Goal: Task Accomplishment & Management: Complete application form

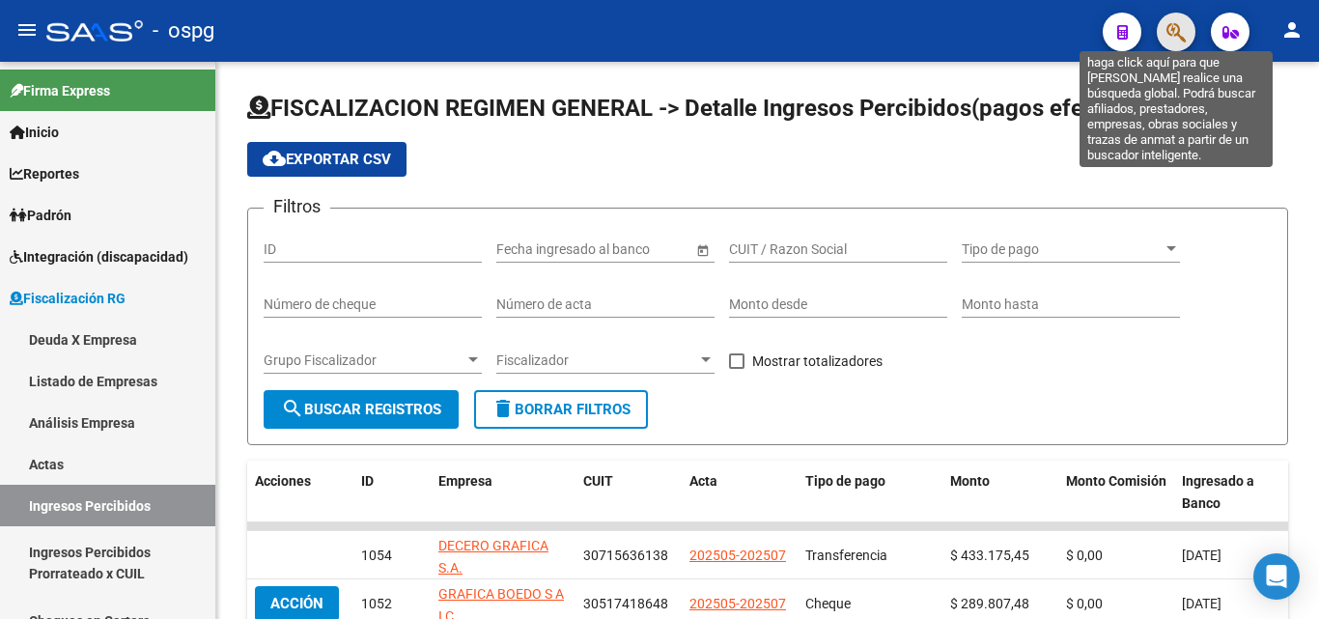
click at [1170, 33] on icon "button" at bounding box center [1176, 32] width 19 height 22
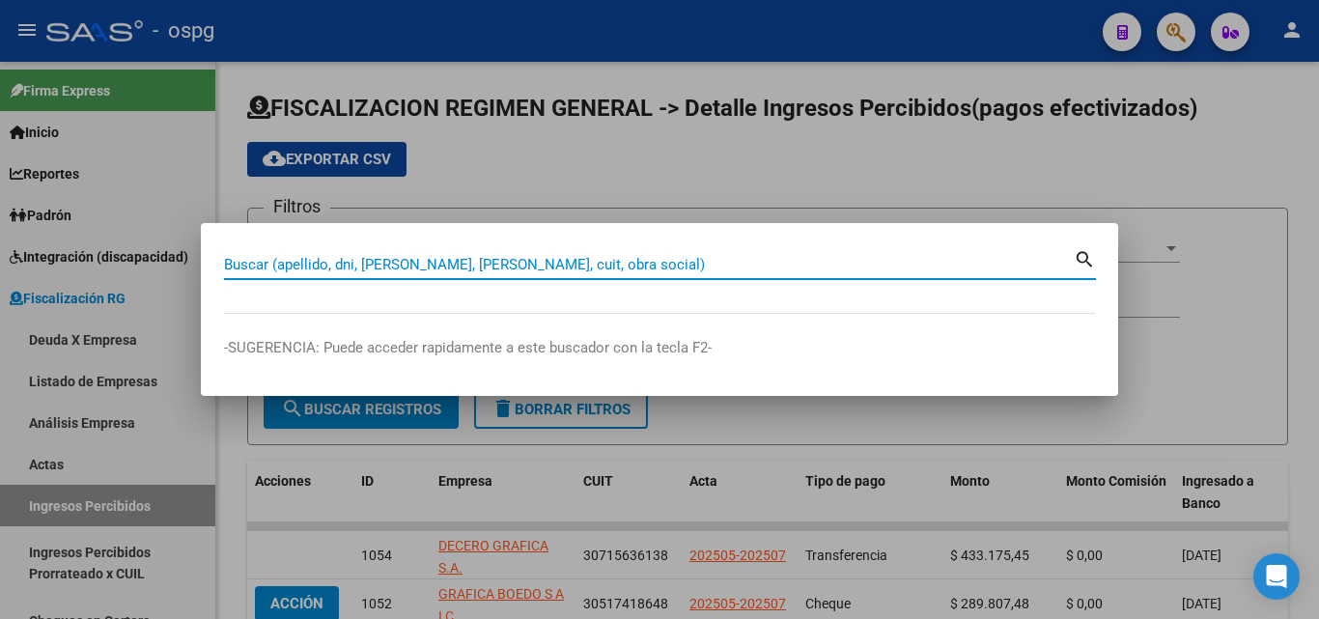
click at [495, 256] on input "Buscar (apellido, dni, [PERSON_NAME], [PERSON_NAME], cuit, obra social)" at bounding box center [649, 264] width 850 height 17
click at [574, 261] on input "Buscar (apellido, dni, [PERSON_NAME], [PERSON_NAME], cuit, obra social)" at bounding box center [649, 264] width 850 height 17
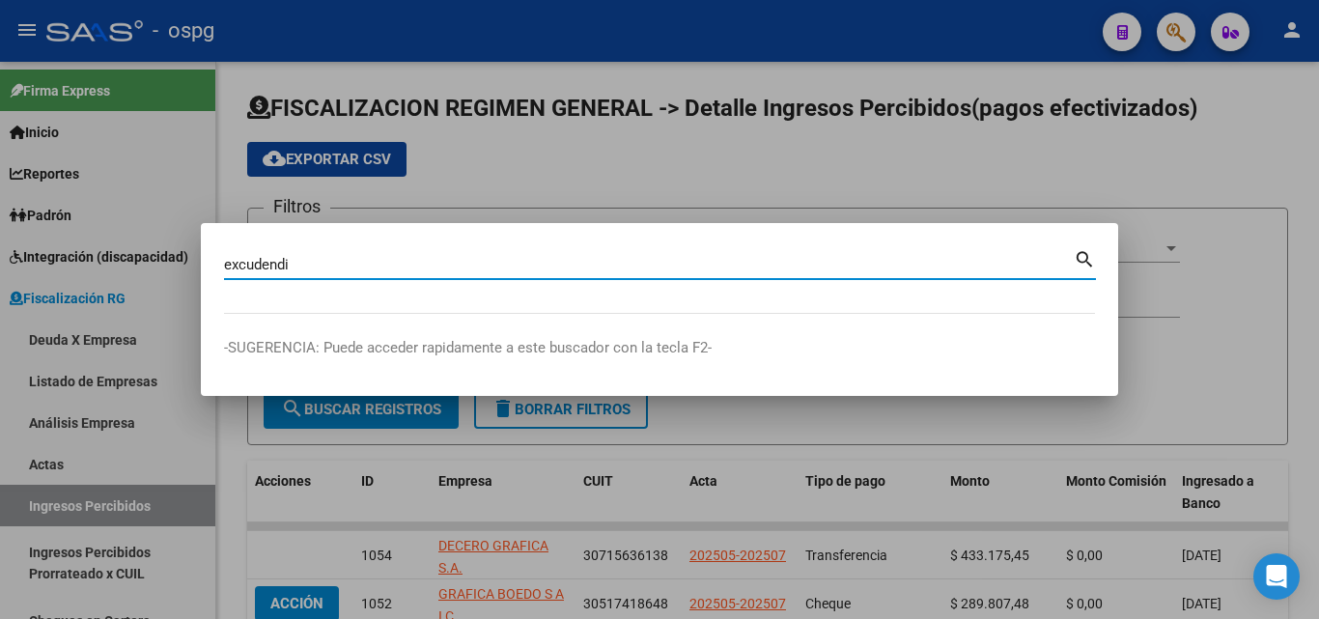
type input "excudendi"
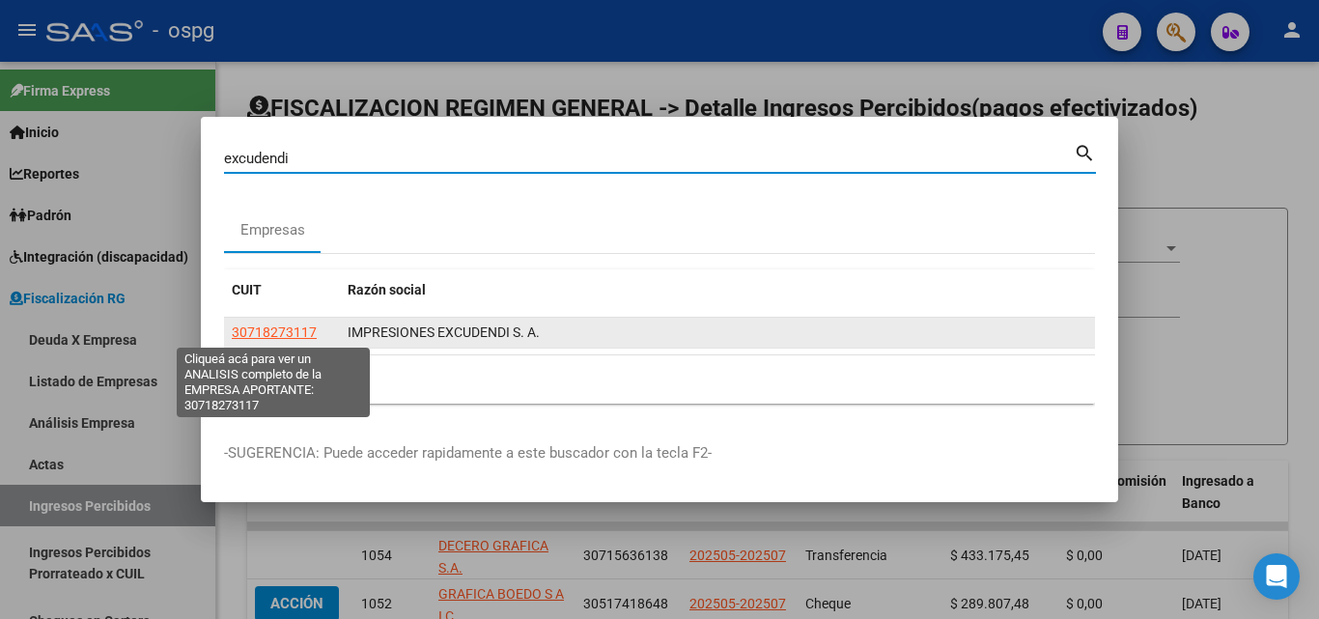
click at [274, 331] on span "30718273117" at bounding box center [274, 332] width 85 height 15
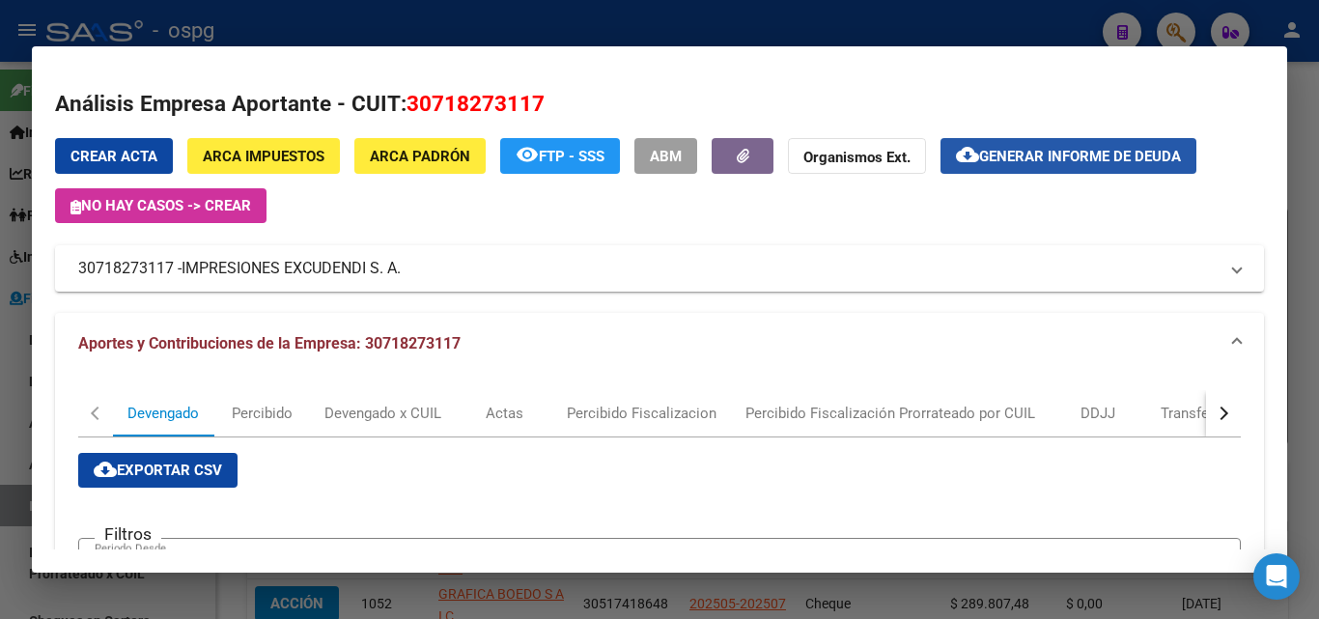
click at [1054, 156] on span "Generar informe de deuda" at bounding box center [1080, 156] width 202 height 17
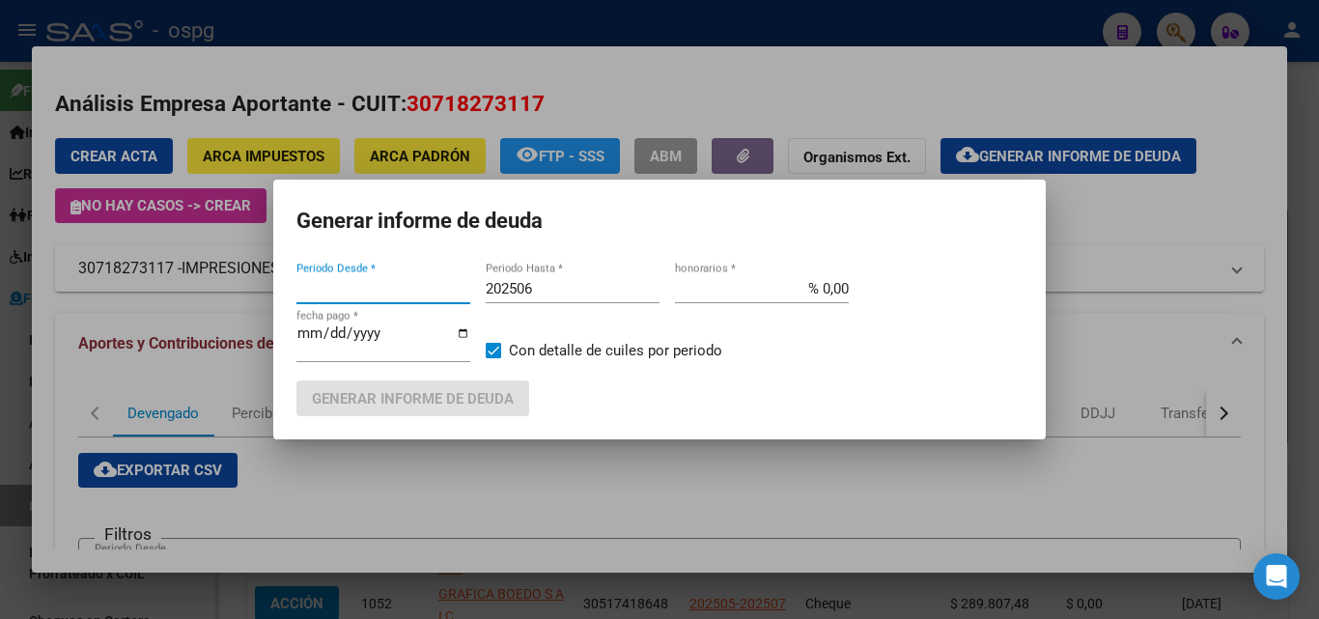
type input "202503"
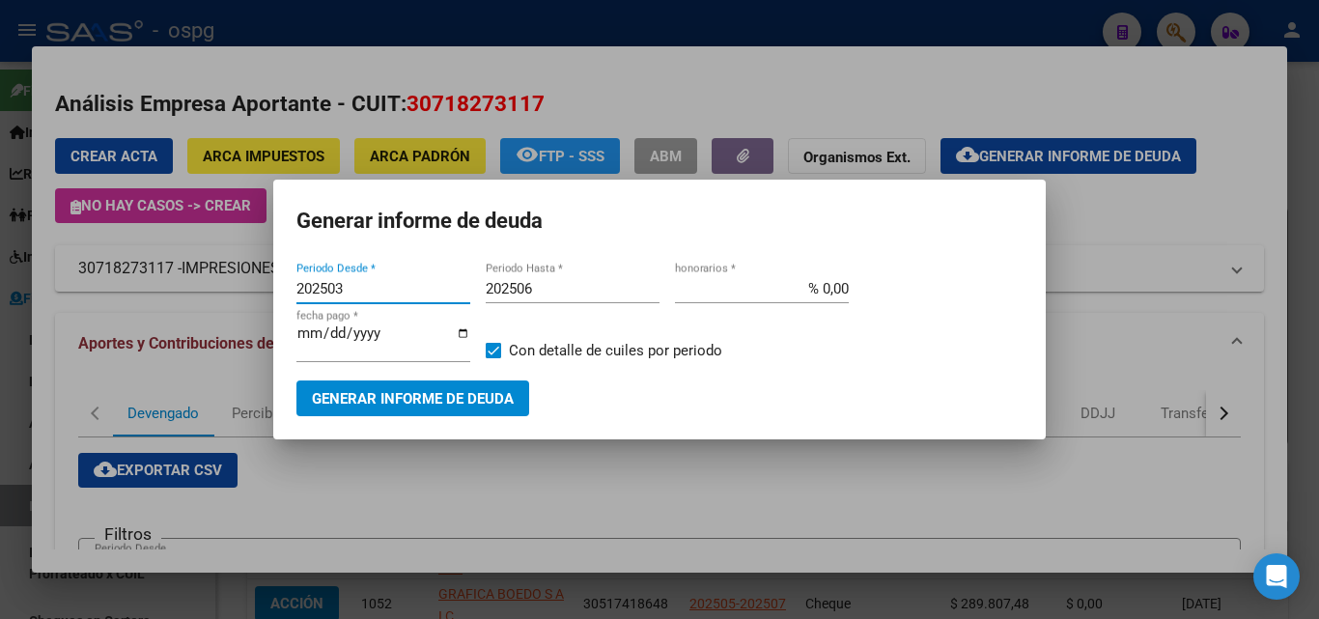
drag, startPoint x: 366, startPoint y: 291, endPoint x: 231, endPoint y: 258, distance: 139.2
click at [237, 271] on div "excudendi Buscar (apellido, dni, cuil, nro traspaso, cuit, obra social) search …" at bounding box center [659, 309] width 1319 height 619
drag, startPoint x: 1107, startPoint y: 213, endPoint x: 1116, endPoint y: 196, distance: 19.4
click at [1124, 199] on div at bounding box center [659, 309] width 1319 height 619
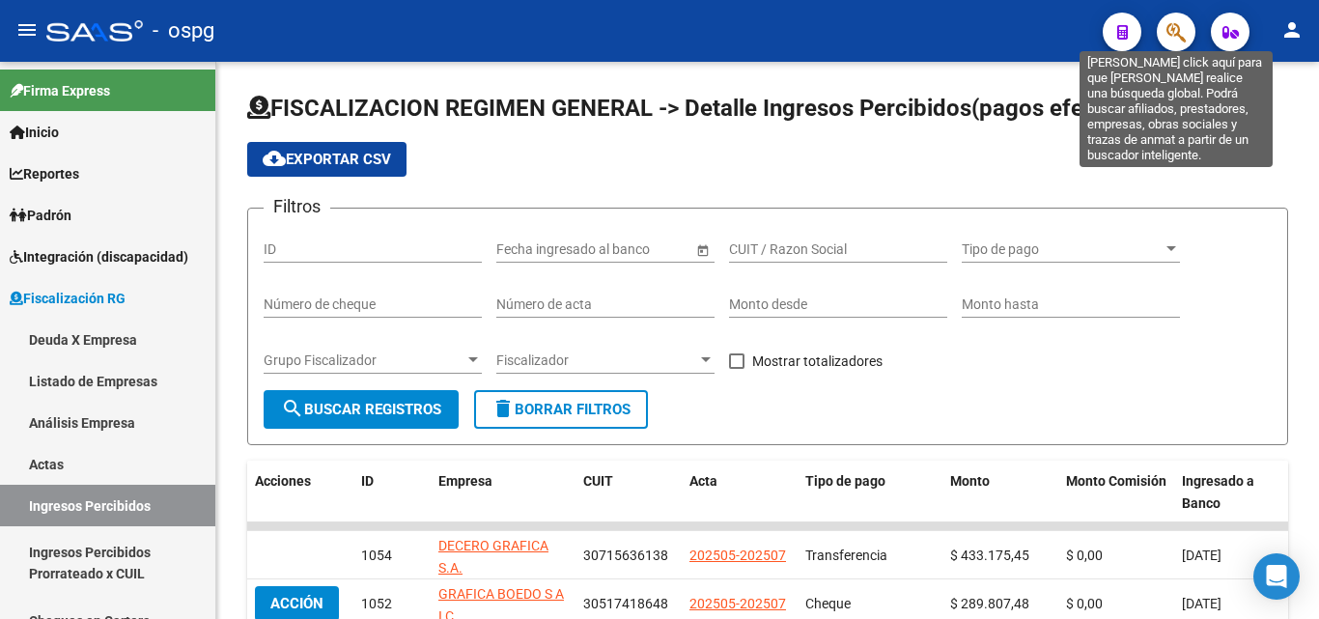
click at [1175, 37] on icon "button" at bounding box center [1176, 32] width 19 height 22
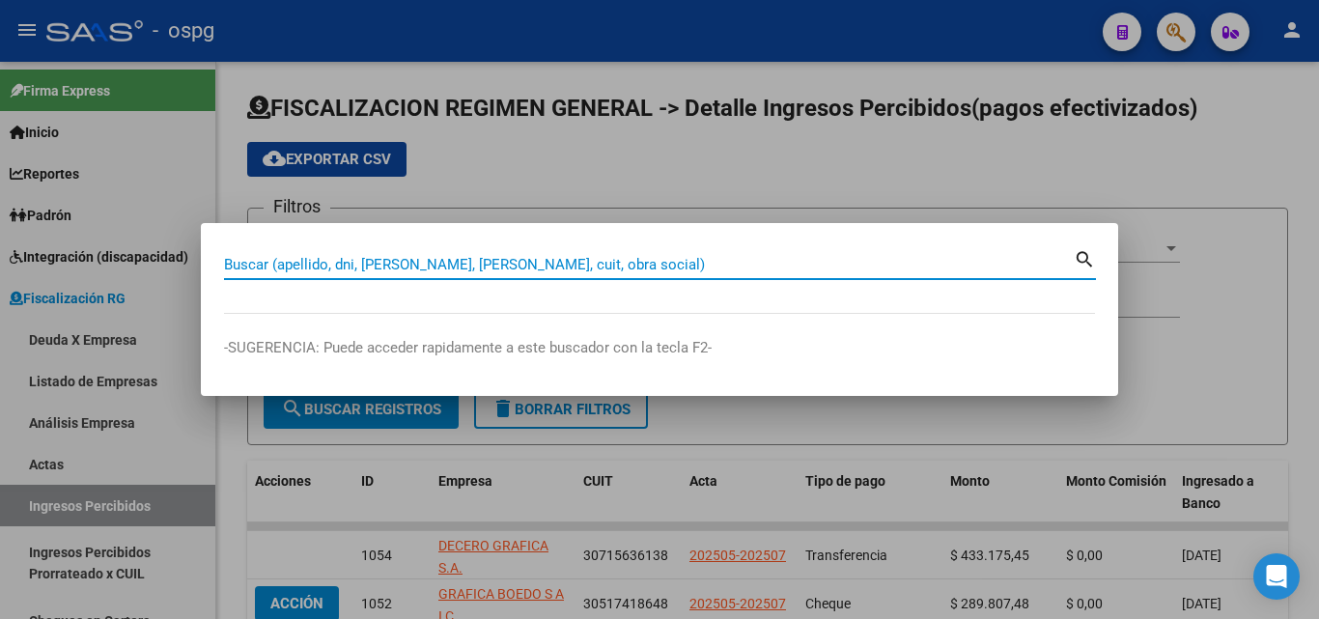
click at [355, 268] on input "Buscar (apellido, dni, [PERSON_NAME], [PERSON_NAME], cuit, obra social)" at bounding box center [649, 264] width 850 height 17
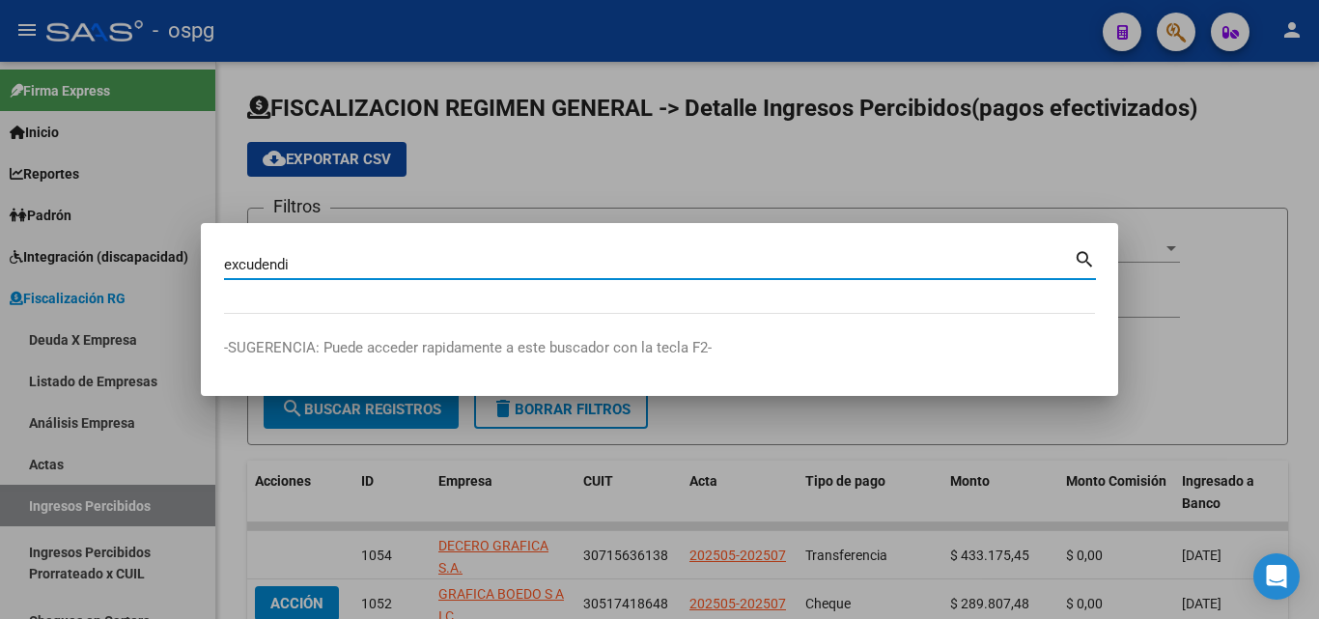
type input "excudendi"
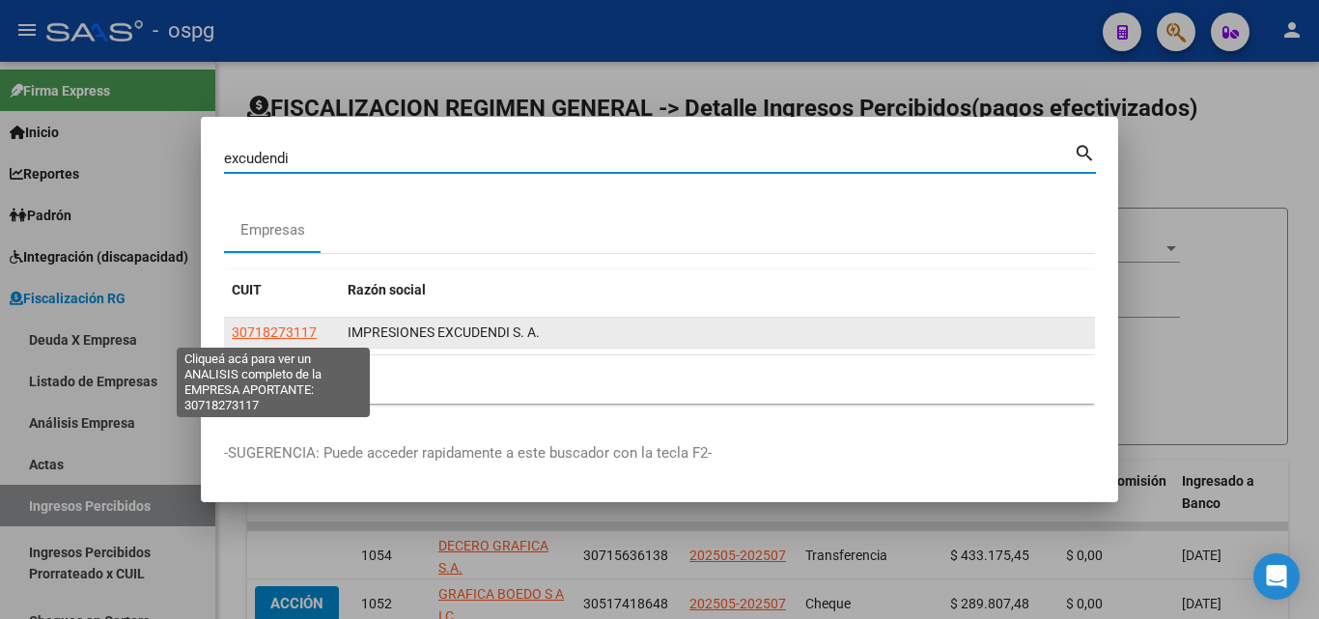
click at [296, 331] on span "30718273117" at bounding box center [274, 332] width 85 height 15
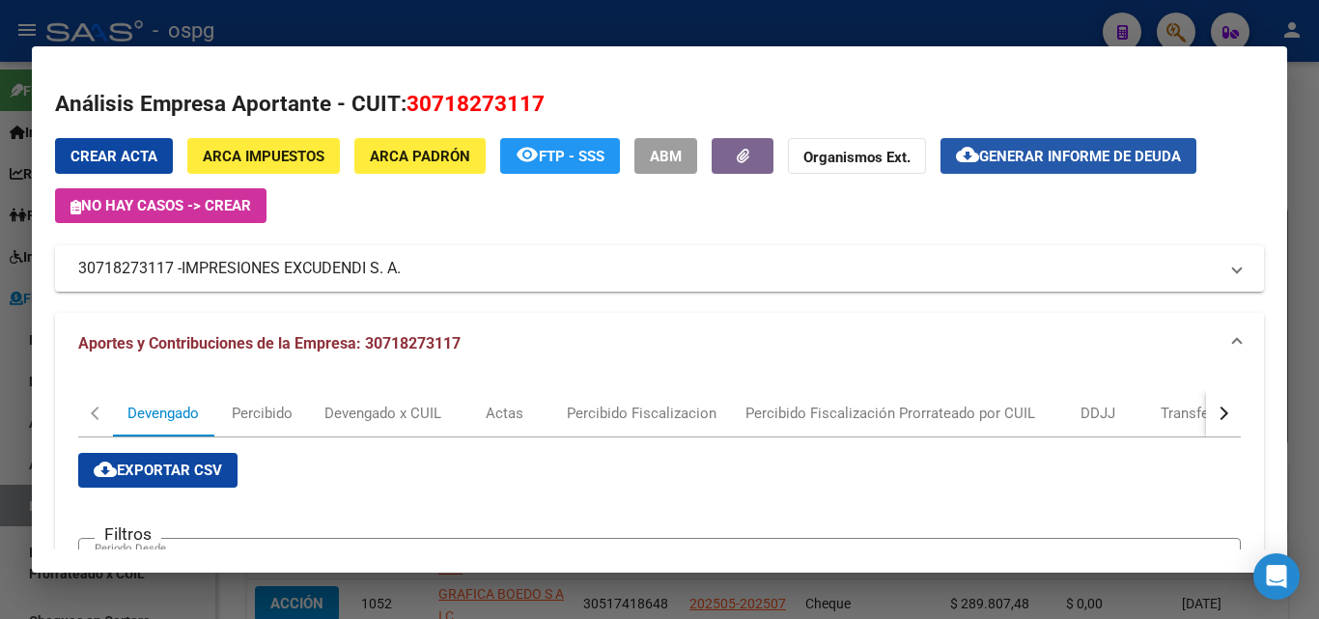
click at [1037, 158] on span "Generar informe de deuda" at bounding box center [1080, 156] width 202 height 17
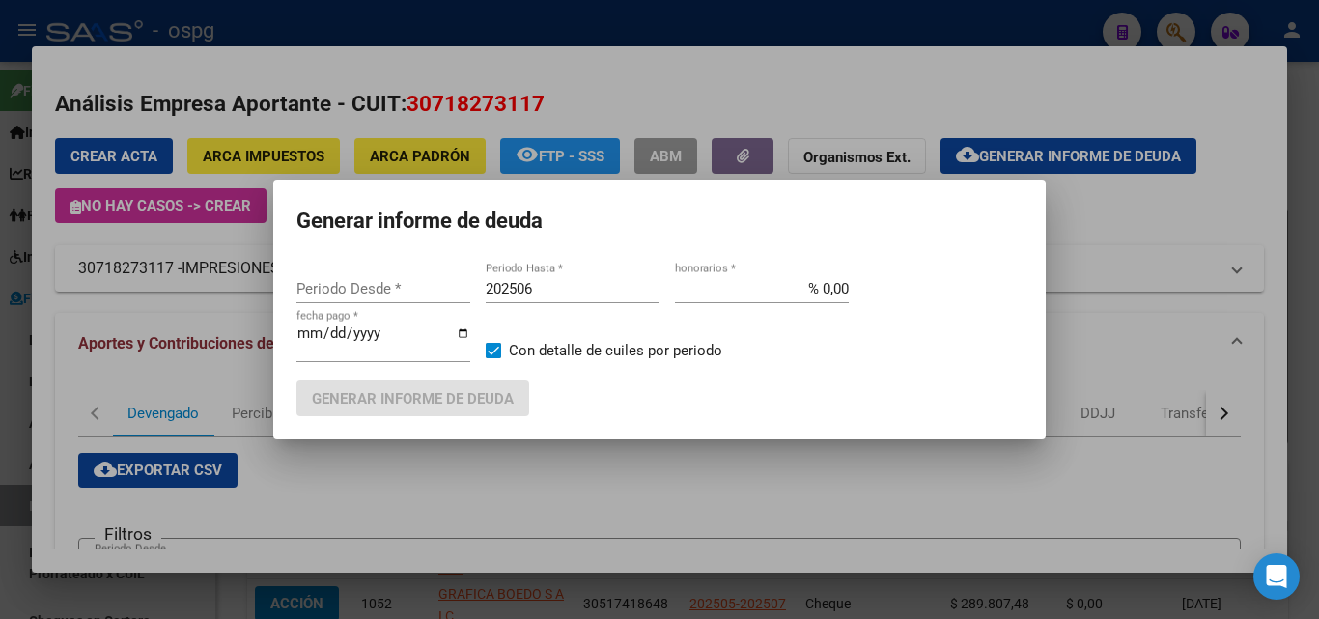
type input "202503"
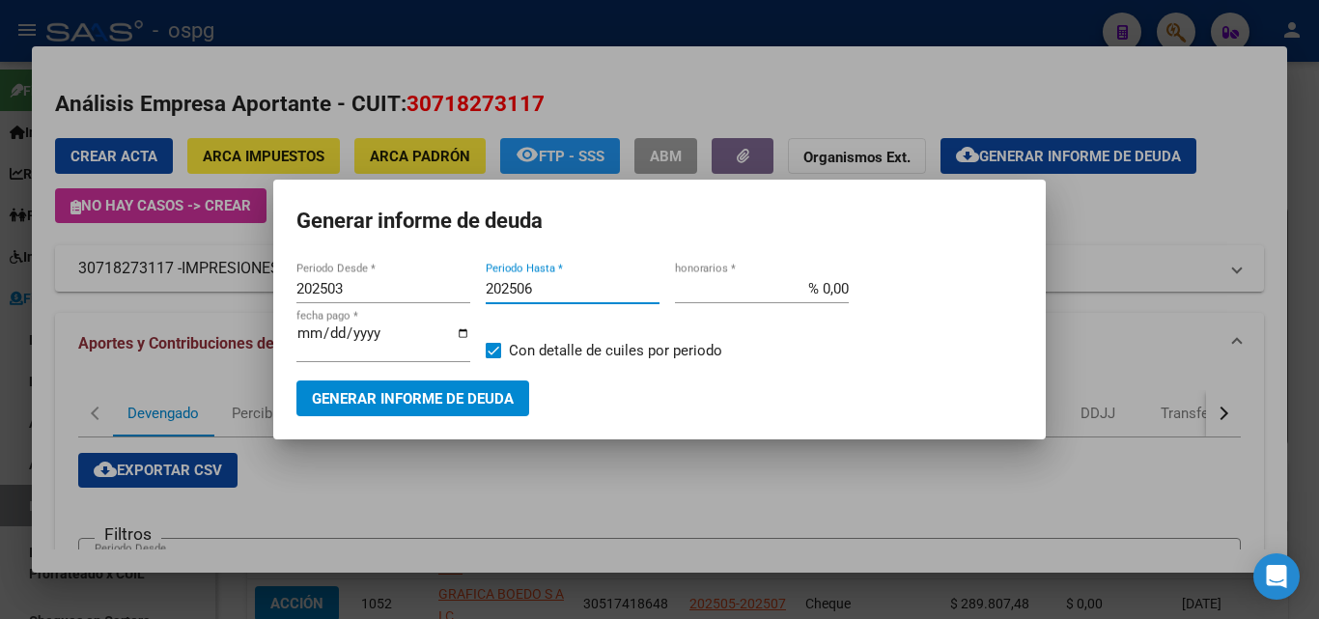
click at [571, 286] on input "202506" at bounding box center [573, 288] width 174 height 17
type input "202508"
click at [441, 404] on span "Generar informe de deuda" at bounding box center [413, 398] width 202 height 17
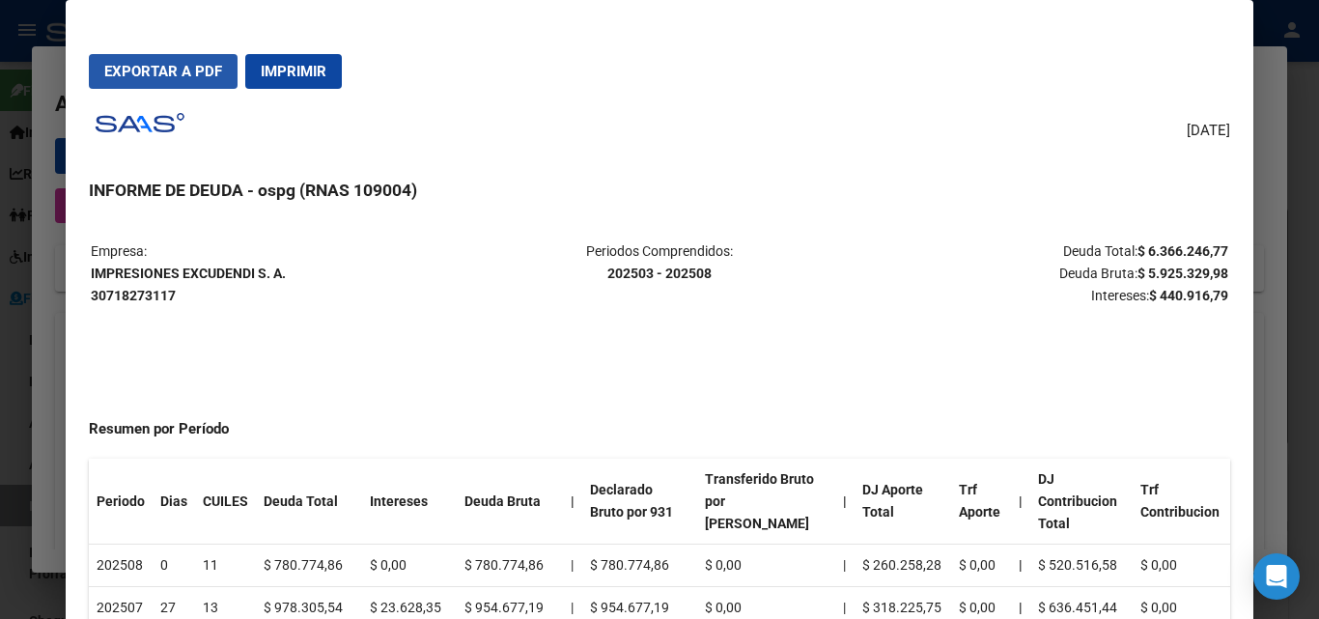
click at [202, 65] on span "Exportar a PDF" at bounding box center [163, 71] width 118 height 17
click at [771, 211] on div "[DATE] INFORME DE DEUDA - ospg (RNAS 109004) Empresa: IMPRESIONES EXCUDENDI S. …" at bounding box center [659, 384] width 1141 height 561
click at [9, 411] on div at bounding box center [659, 309] width 1319 height 619
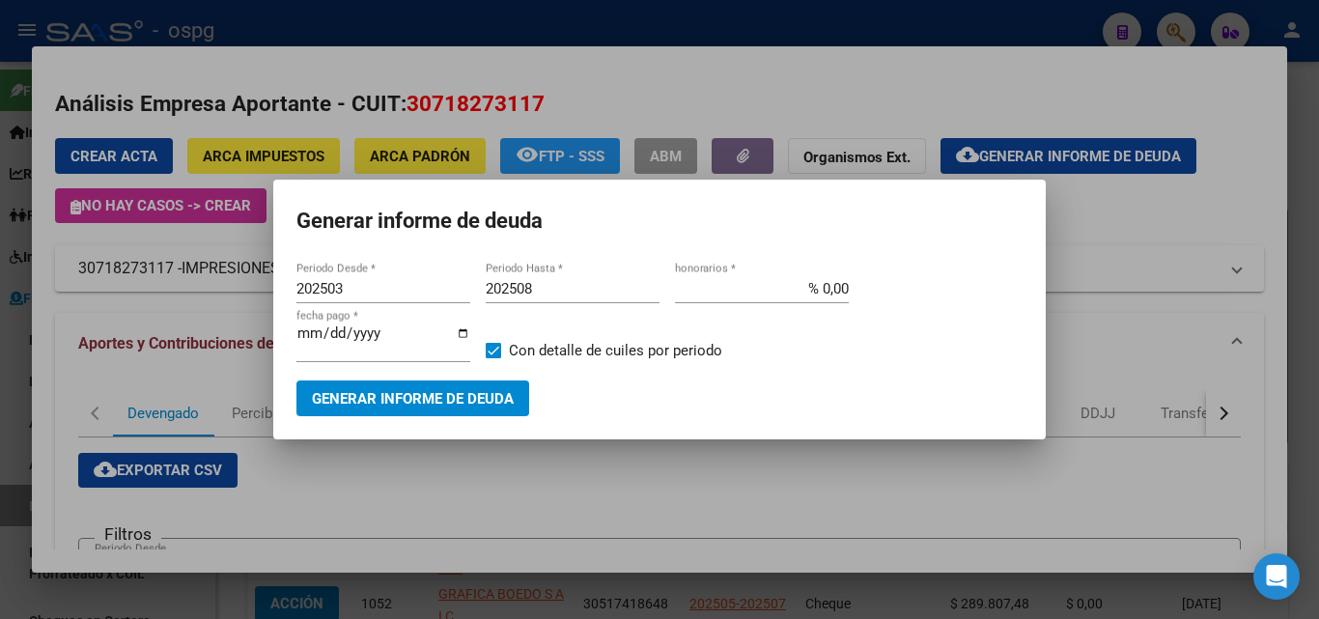
click at [9, 411] on div at bounding box center [659, 309] width 1319 height 619
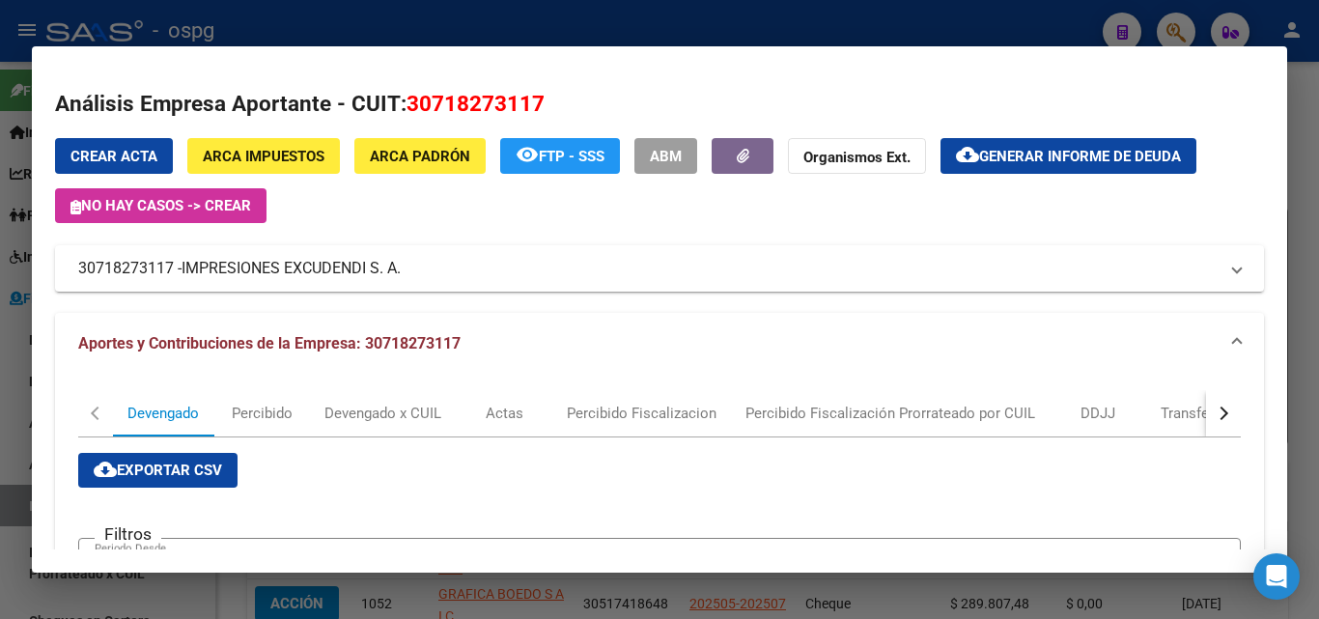
click at [7, 412] on div at bounding box center [659, 309] width 1319 height 619
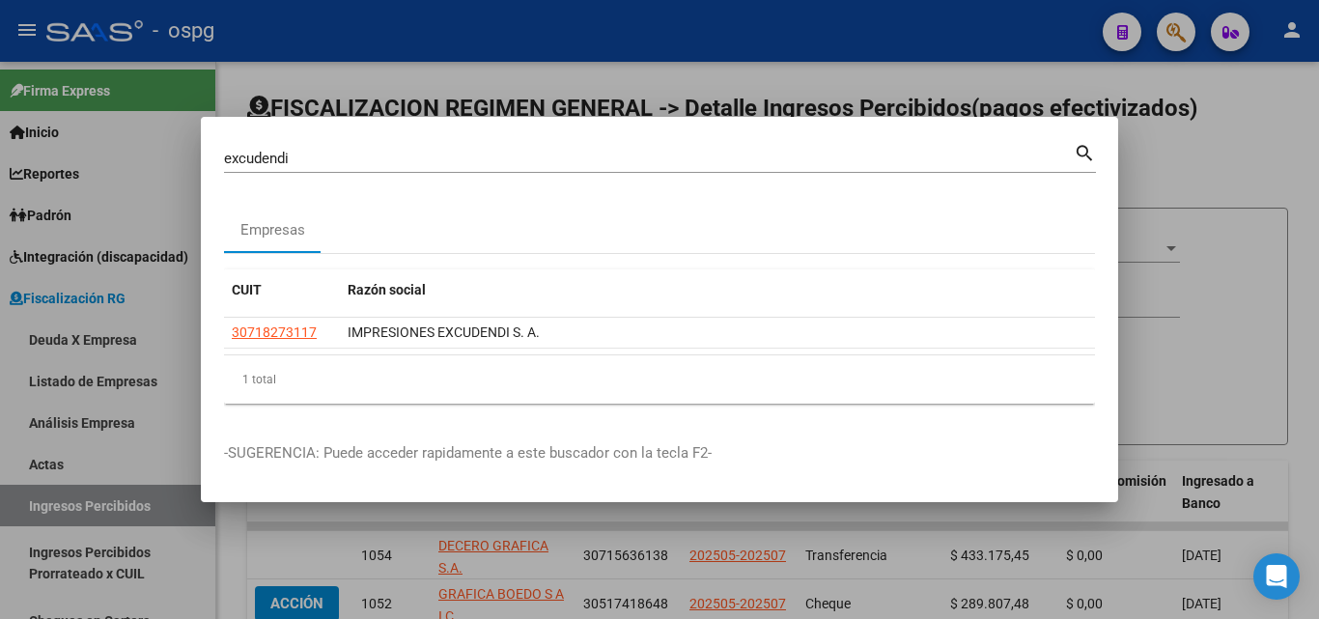
click at [1282, 309] on div at bounding box center [659, 309] width 1319 height 619
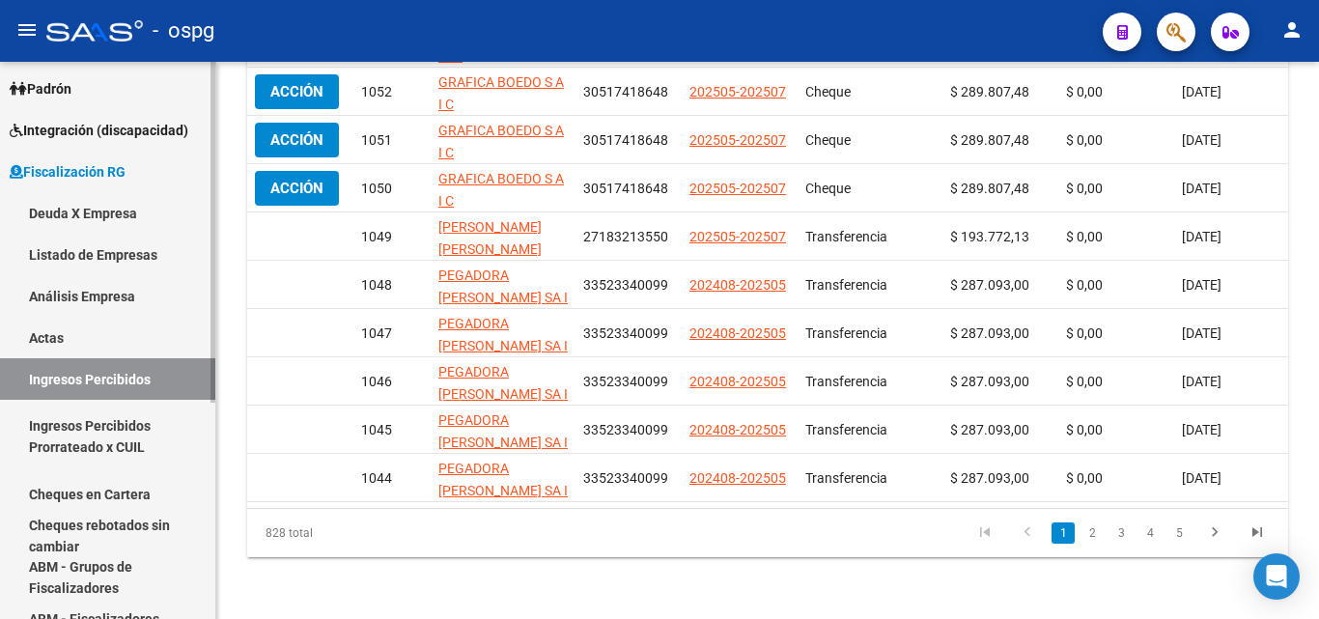
scroll to position [290, 0]
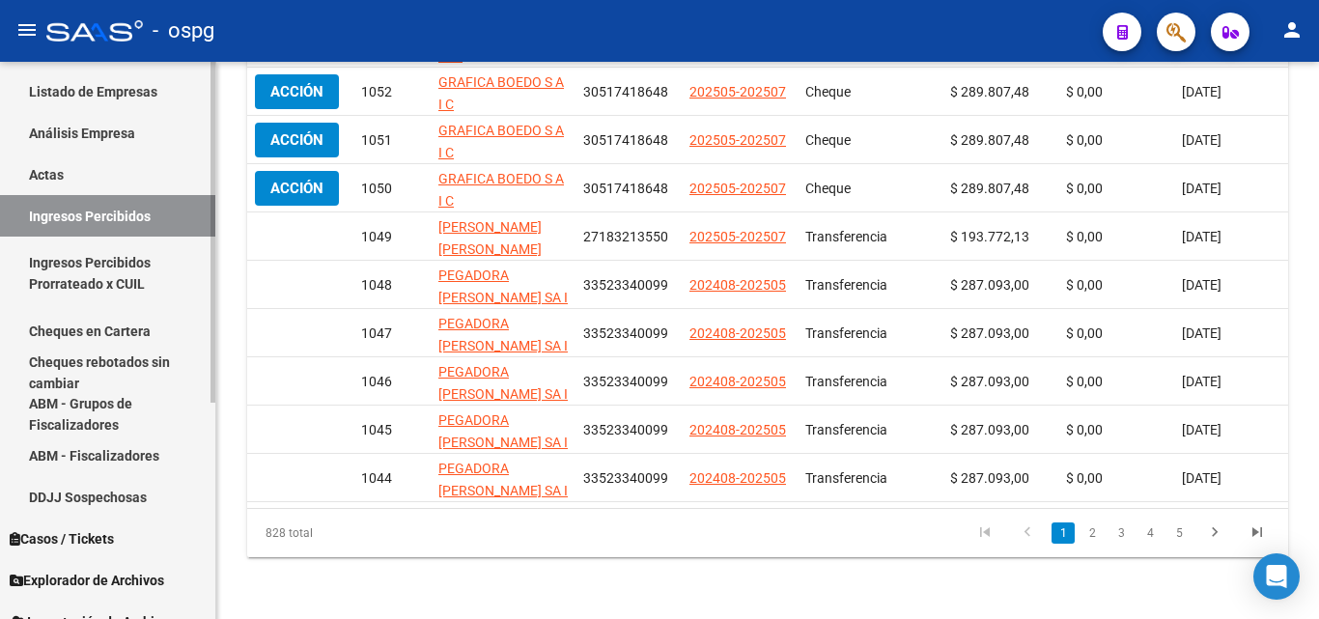
drag, startPoint x: 127, startPoint y: 326, endPoint x: 170, endPoint y: 327, distance: 43.5
click at [127, 327] on link "Cheques en Cartera" at bounding box center [107, 331] width 215 height 42
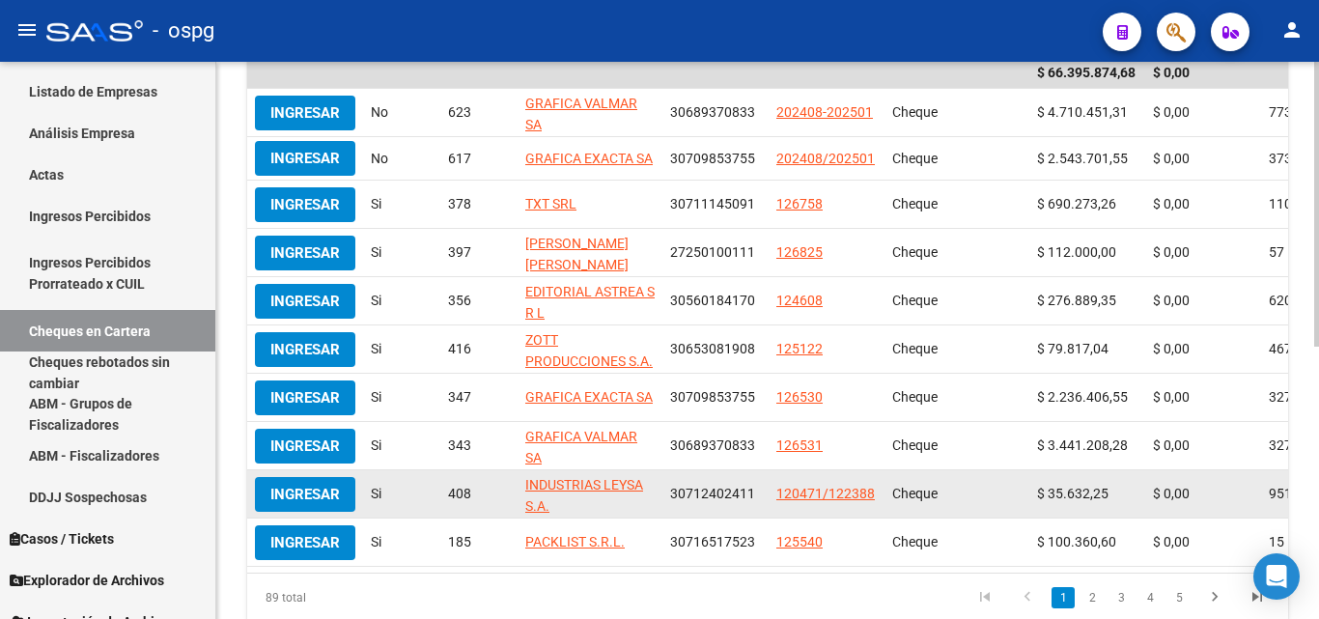
scroll to position [338, 0]
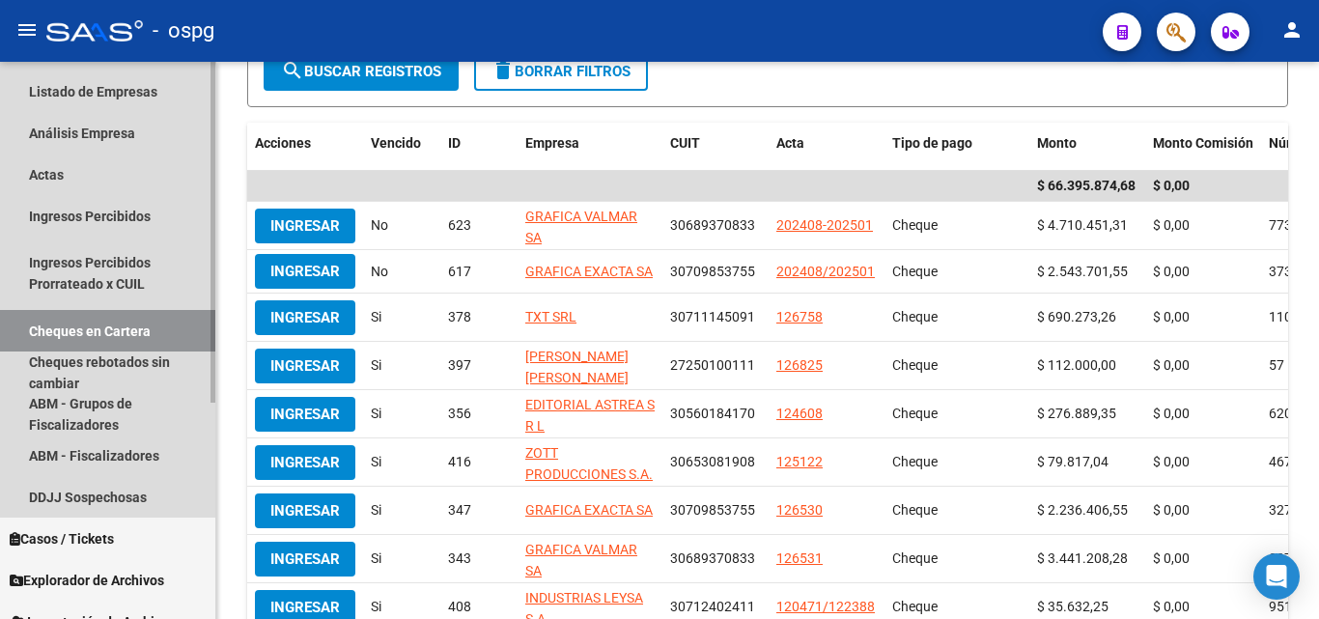
click at [98, 323] on link "Cheques en Cartera" at bounding box center [107, 331] width 215 height 42
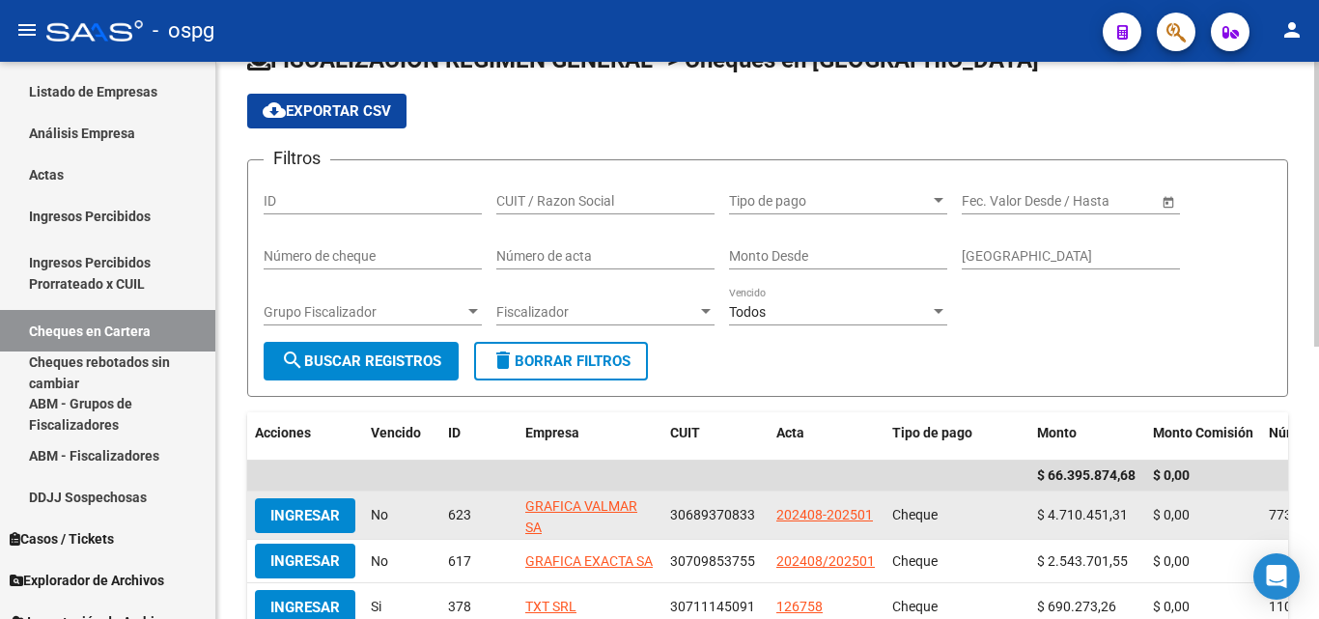
scroll to position [0, 0]
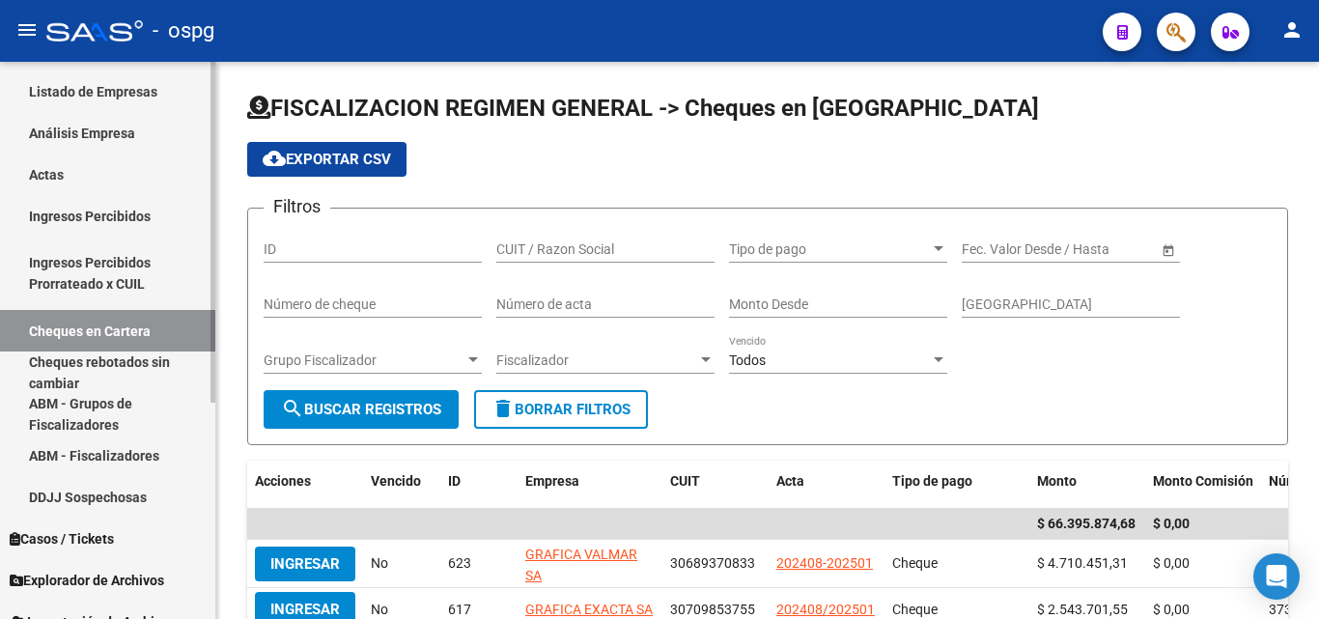
click at [71, 170] on link "Actas" at bounding box center [107, 175] width 215 height 42
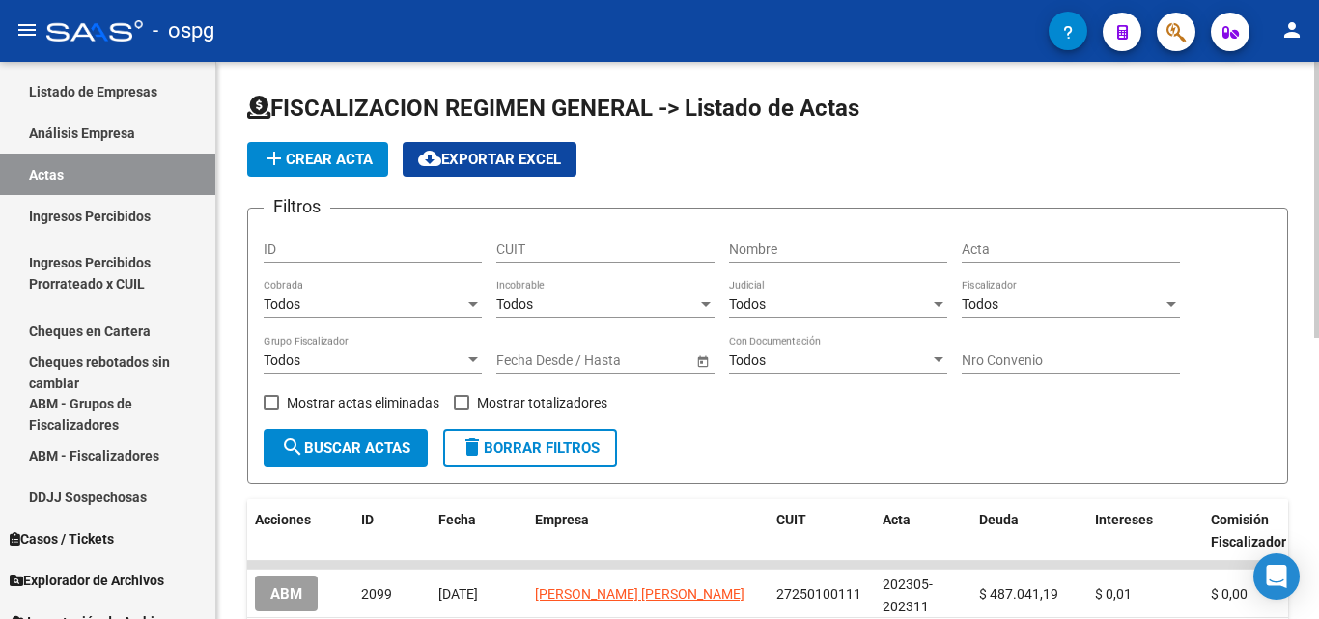
click at [313, 159] on span "add Crear Acta" at bounding box center [318, 159] width 110 height 17
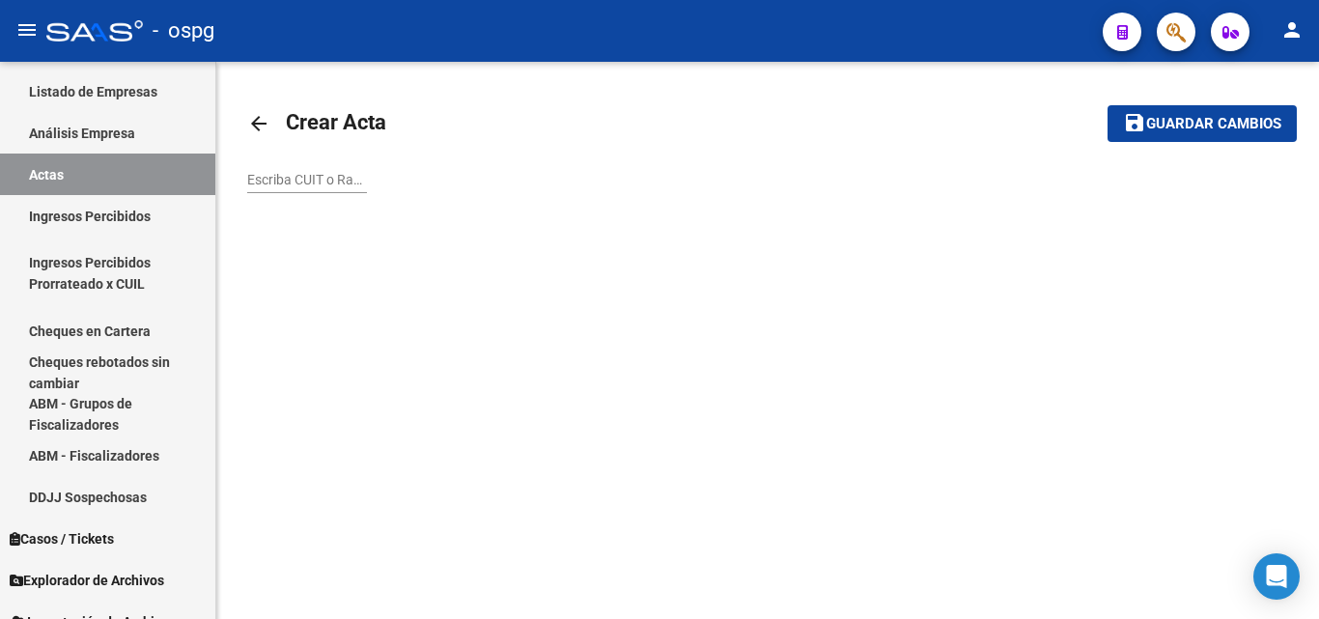
click at [339, 184] on input "Escriba CUIT o Razón Social para buscar" at bounding box center [307, 180] width 120 height 16
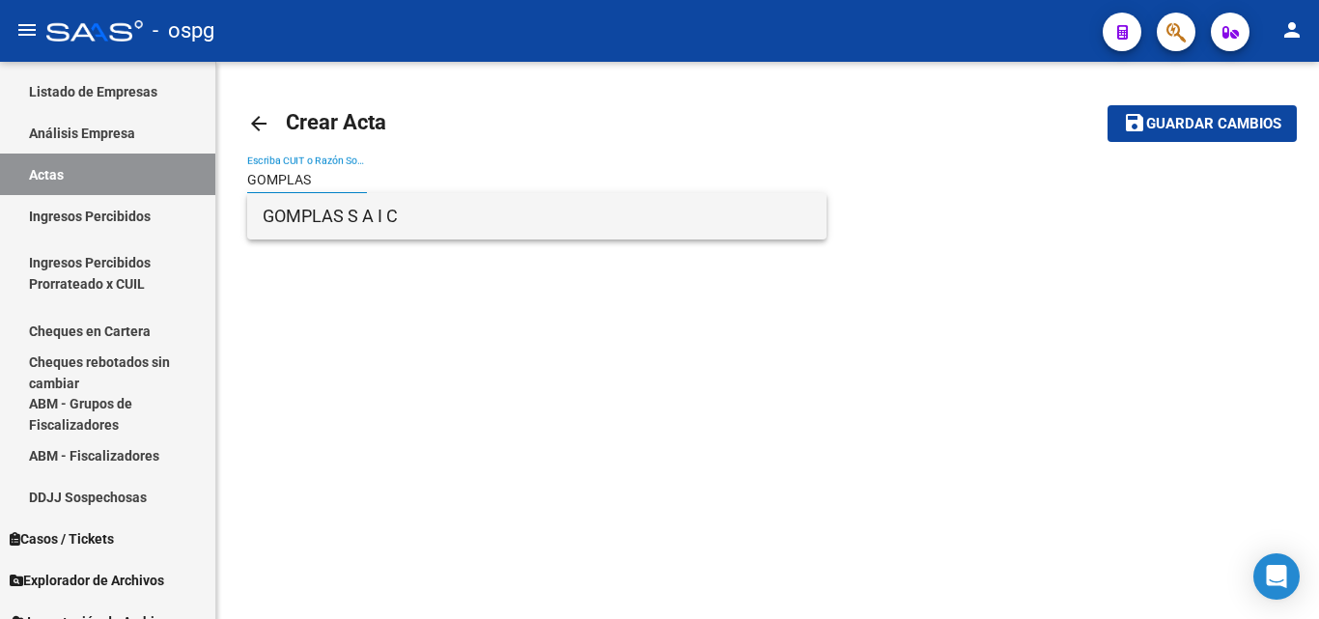
type input "GOMPLAS"
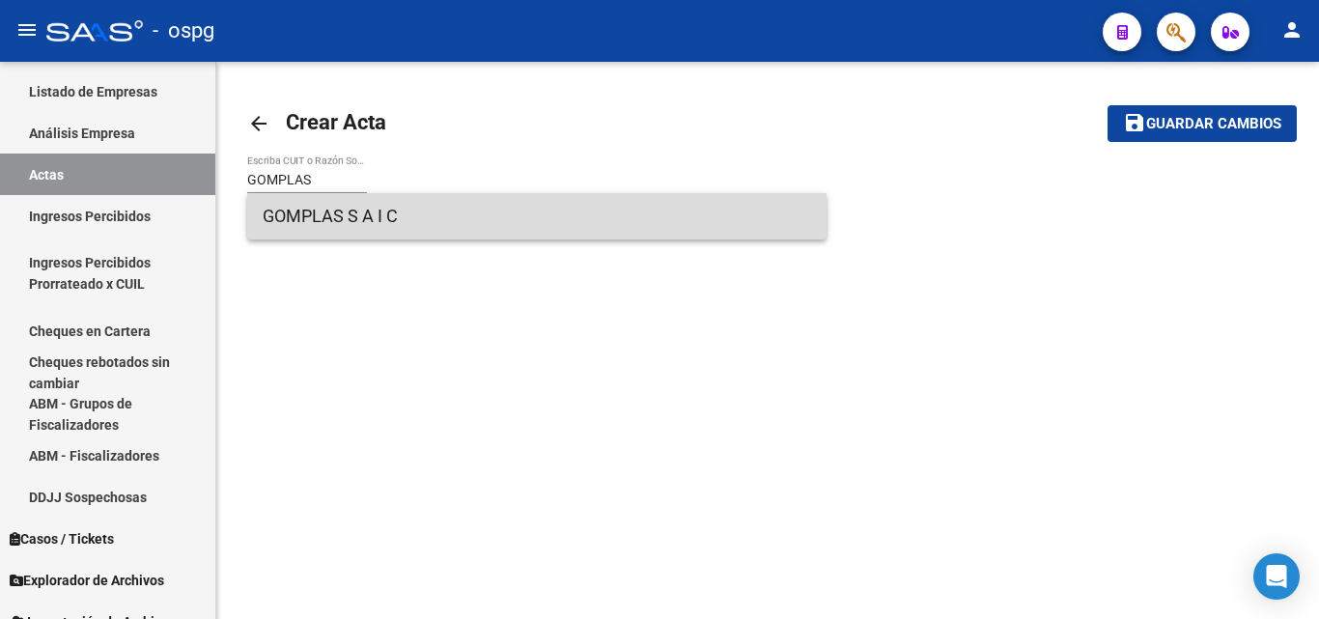
click at [814, 224] on mat-option "GOMPLAS S A I C" at bounding box center [537, 216] width 580 height 46
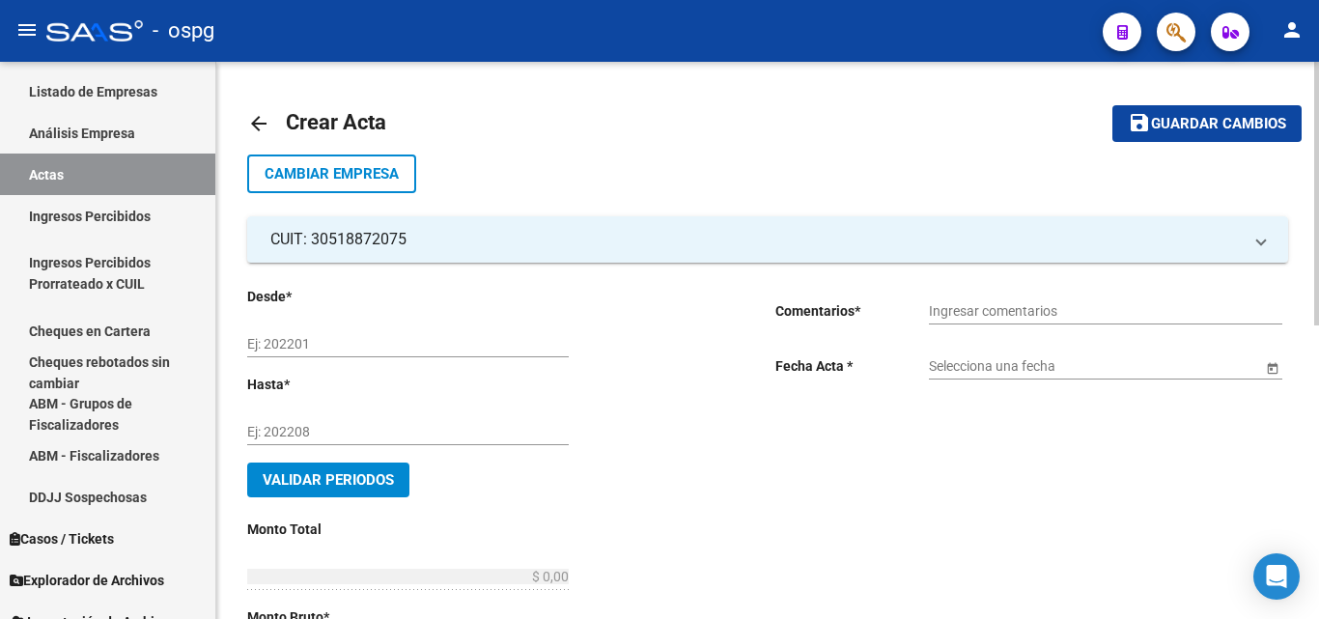
click at [357, 343] on input "Ej: 202201" at bounding box center [408, 344] width 322 height 16
type input "202506"
click at [326, 425] on input "Ej: 202208" at bounding box center [408, 432] width 322 height 16
type input "202508"
click at [1017, 311] on input "Ingresar comentarios" at bounding box center [1106, 311] width 354 height 16
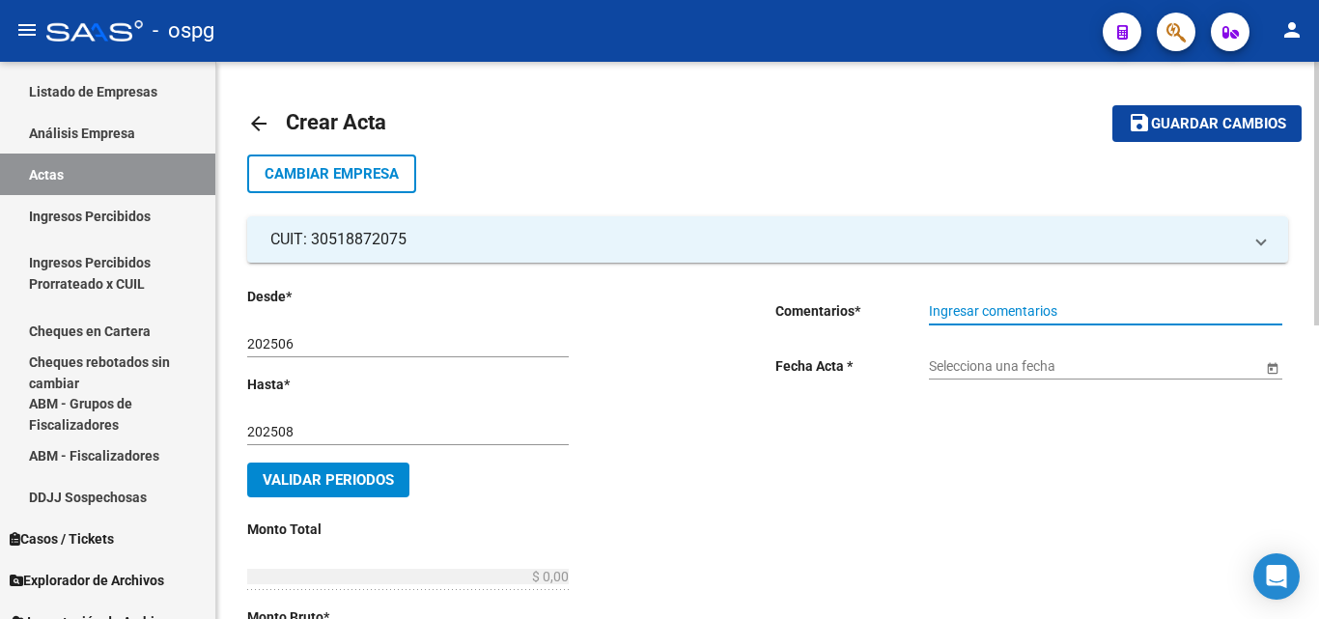
drag, startPoint x: 1017, startPoint y: 311, endPoint x: 1065, endPoint y: 286, distance: 54.4
click at [1064, 286] on div "Ingresar comentarios" at bounding box center [1106, 305] width 354 height 39
click at [1057, 316] on input "Ingresar comentarios" at bounding box center [1106, 311] width 354 height 16
type input "RECIBO 43262"
click at [1000, 376] on div "Selecciona una fecha" at bounding box center [1095, 360] width 333 height 39
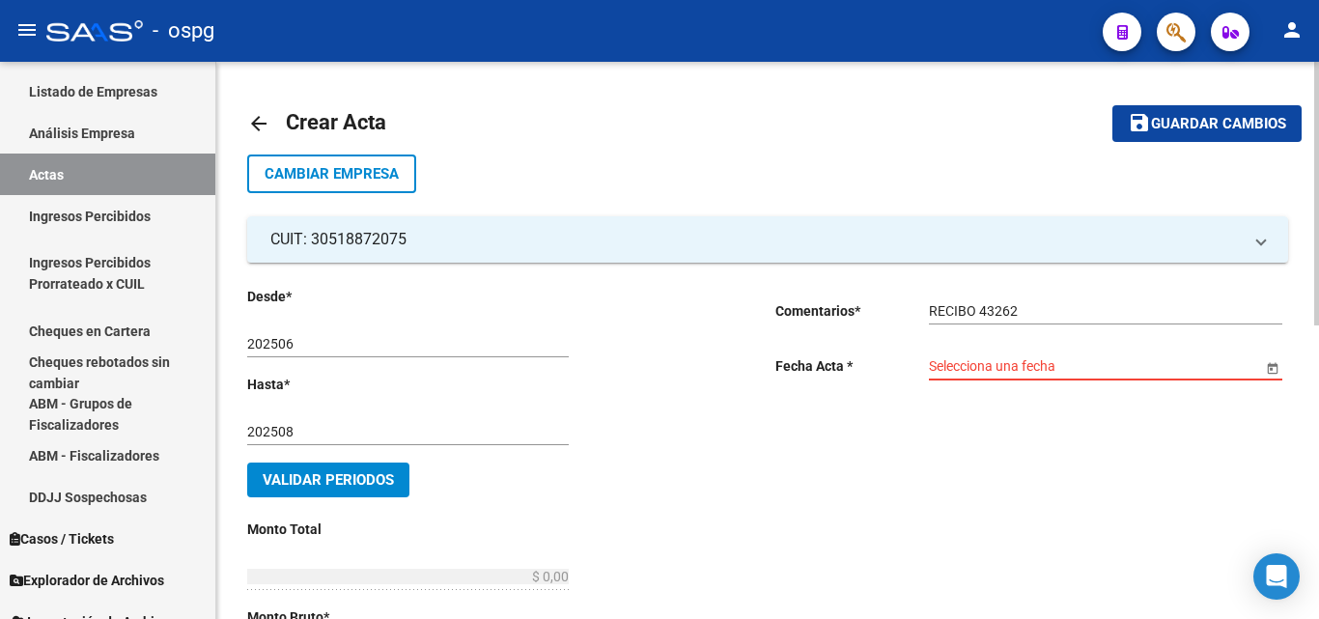
click at [1003, 370] on input "Selecciona una fecha" at bounding box center [1095, 366] width 333 height 16
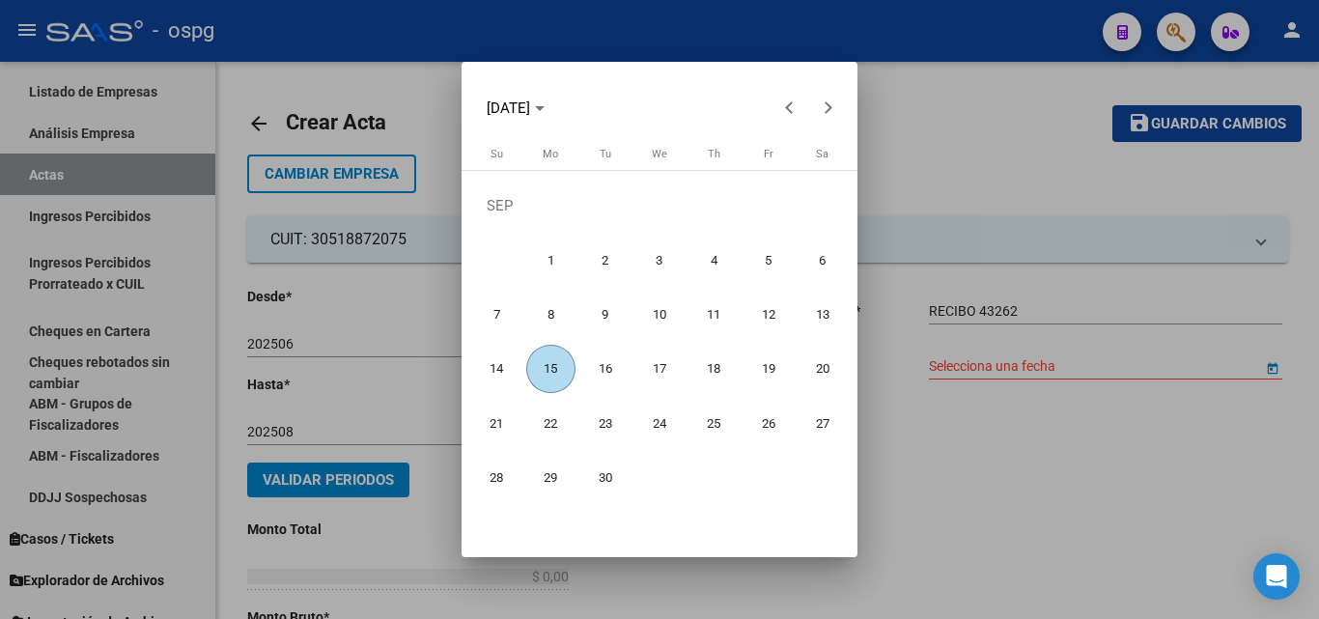
click at [547, 371] on span "15" at bounding box center [550, 369] width 49 height 49
type input "[DATE]"
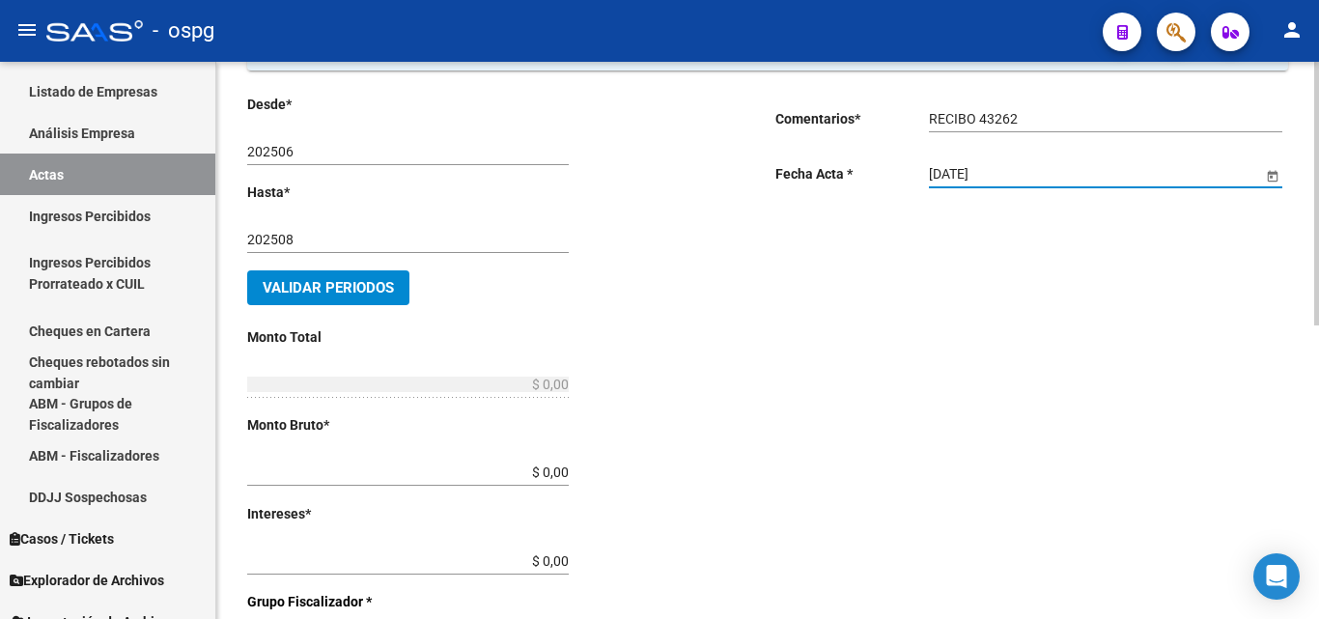
scroll to position [193, 0]
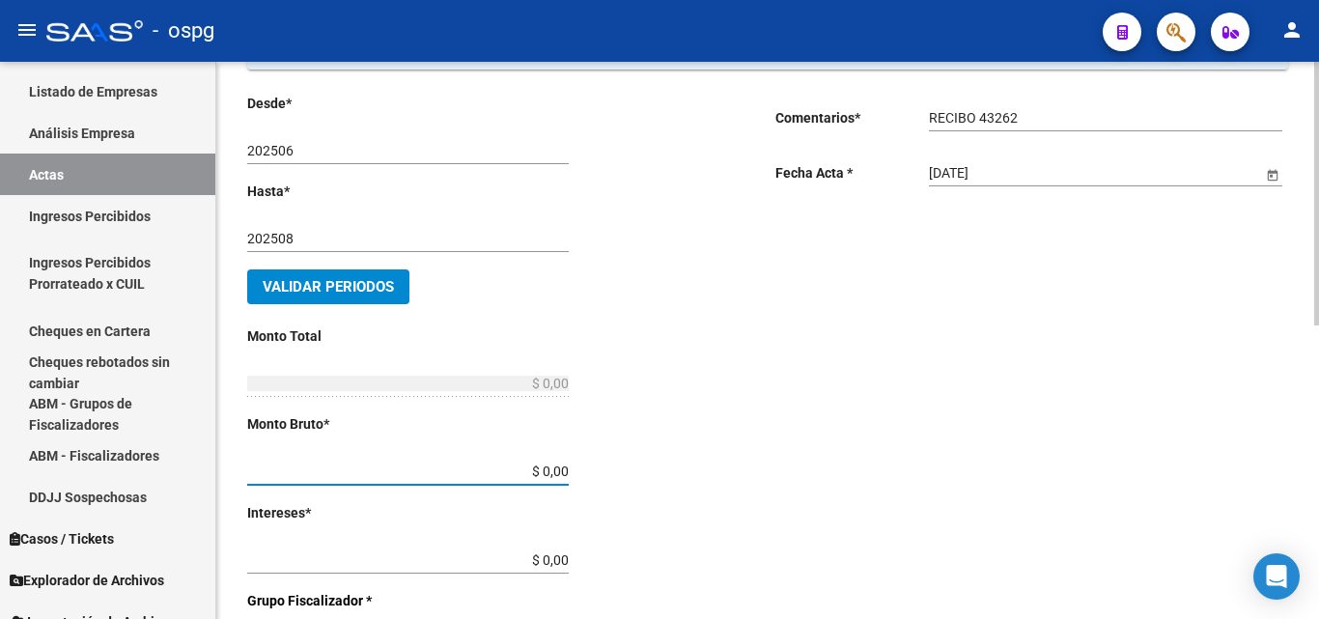
click at [562, 471] on input "$ 0,00" at bounding box center [408, 472] width 322 height 16
type input "$ 254.007,27"
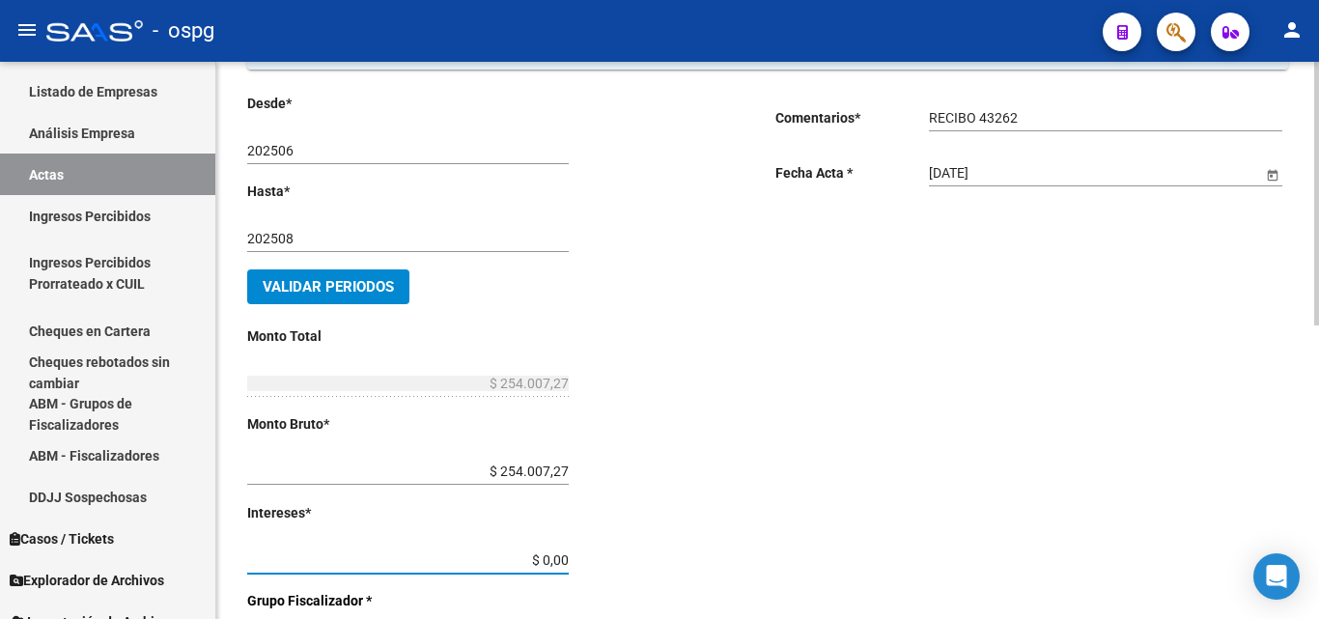
click at [562, 558] on input "$ 0,00" at bounding box center [408, 561] width 322 height 16
type input "$ 12.806,25"
type input "$ 266.813,52"
click at [622, 549] on div "Desde * 202506 Ej: 202201 Hasta * 202508 Ej: 202208 Validar Periodos Monto Tota…" at bounding box center [480, 546] width 467 height 907
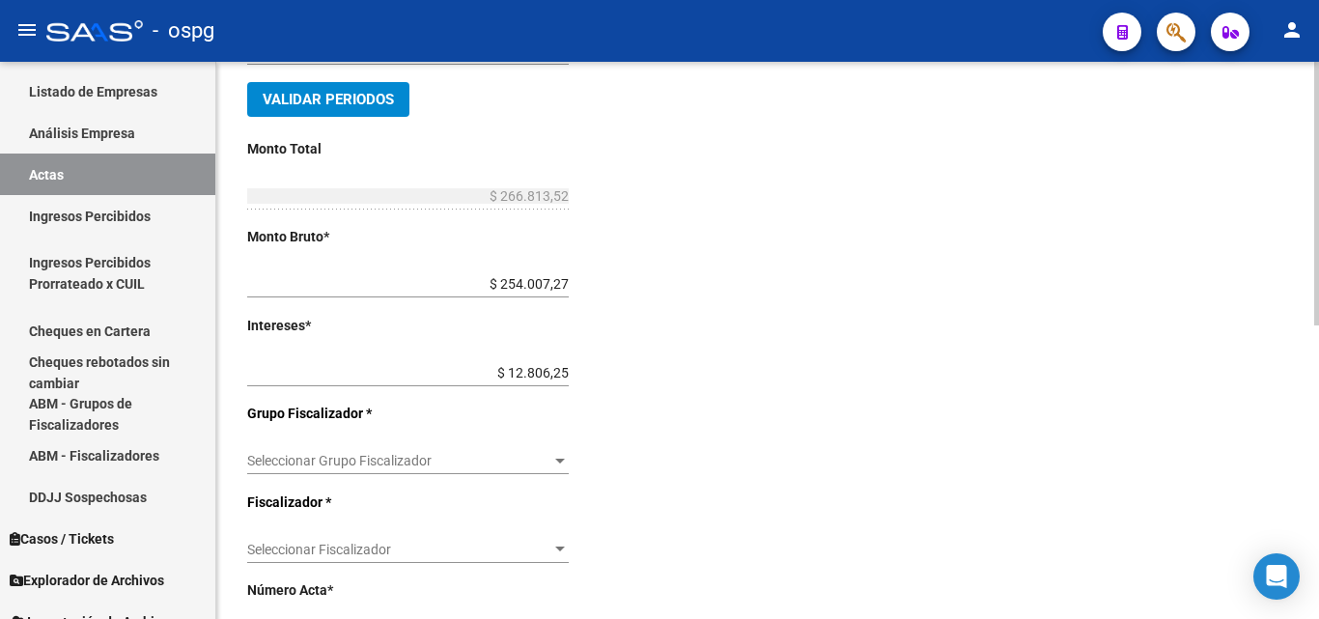
scroll to position [386, 0]
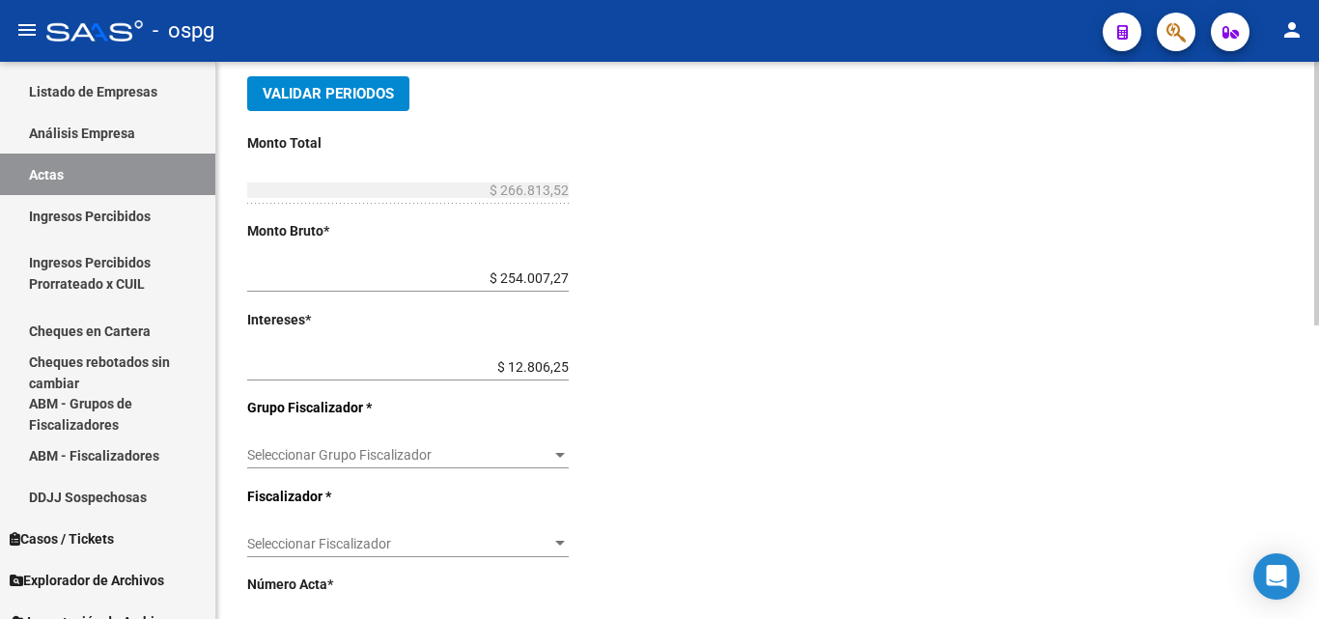
click at [495, 447] on span "Seleccionar Grupo Fiscalizador" at bounding box center [399, 455] width 304 height 16
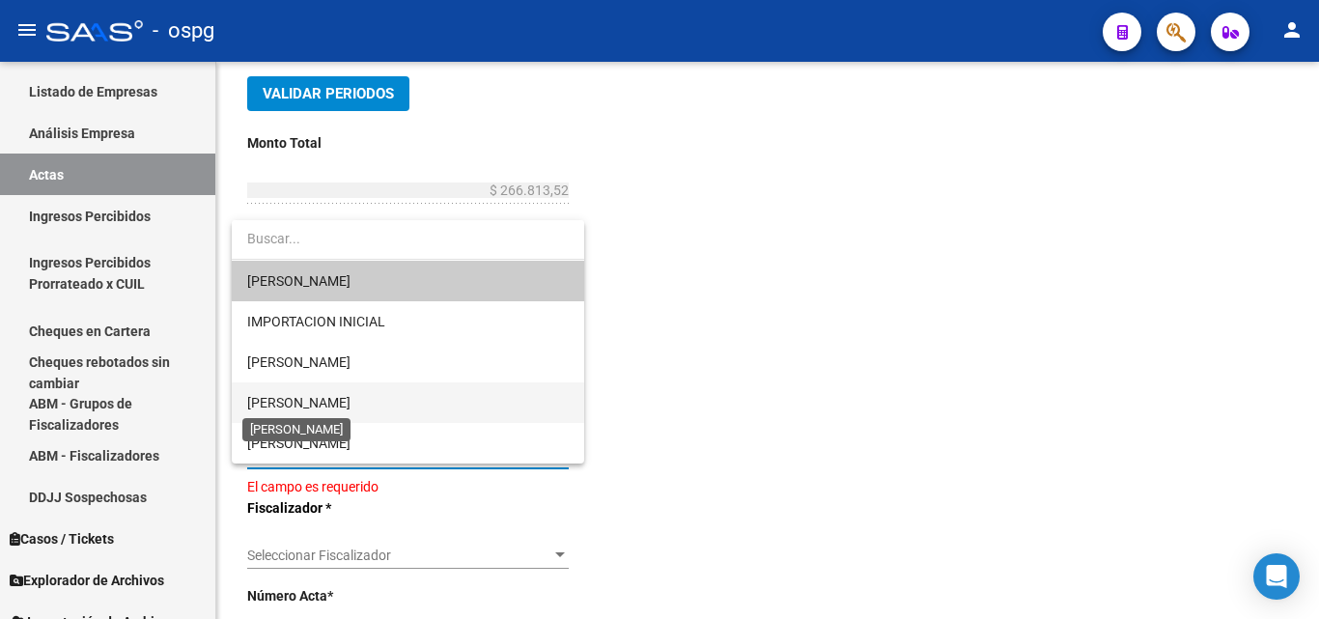
click at [317, 400] on span "[PERSON_NAME]" at bounding box center [298, 402] width 103 height 15
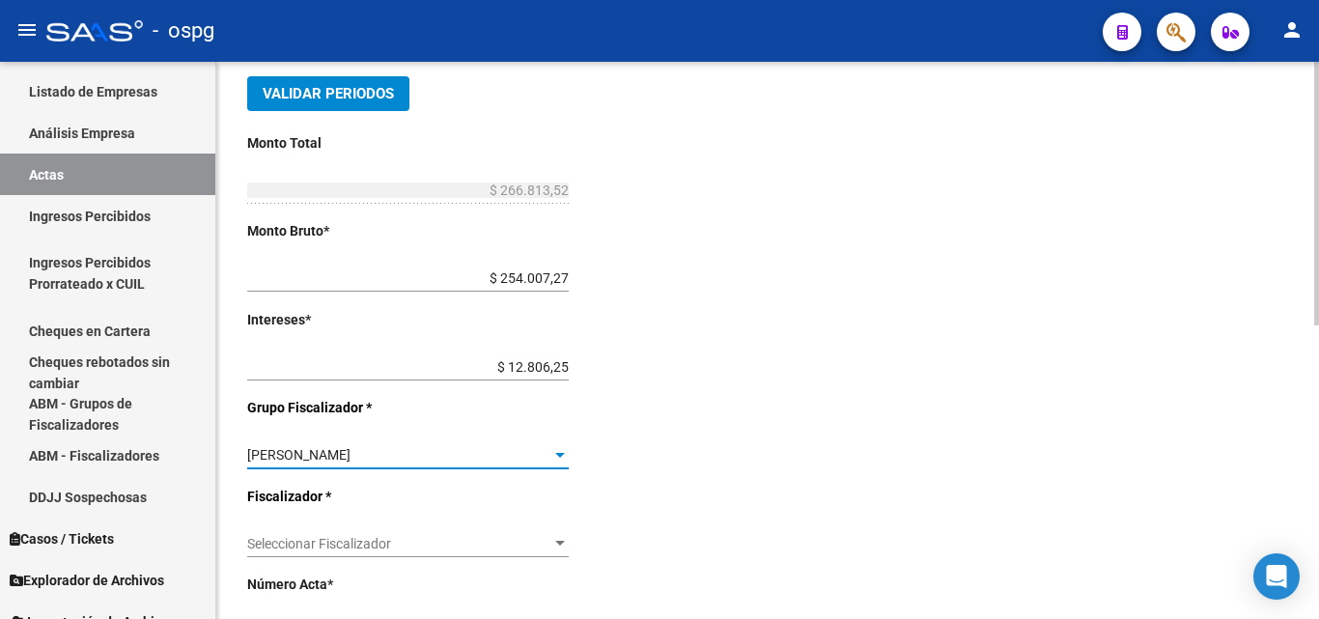
click at [381, 540] on span "Seleccionar Fiscalizador" at bounding box center [399, 544] width 304 height 16
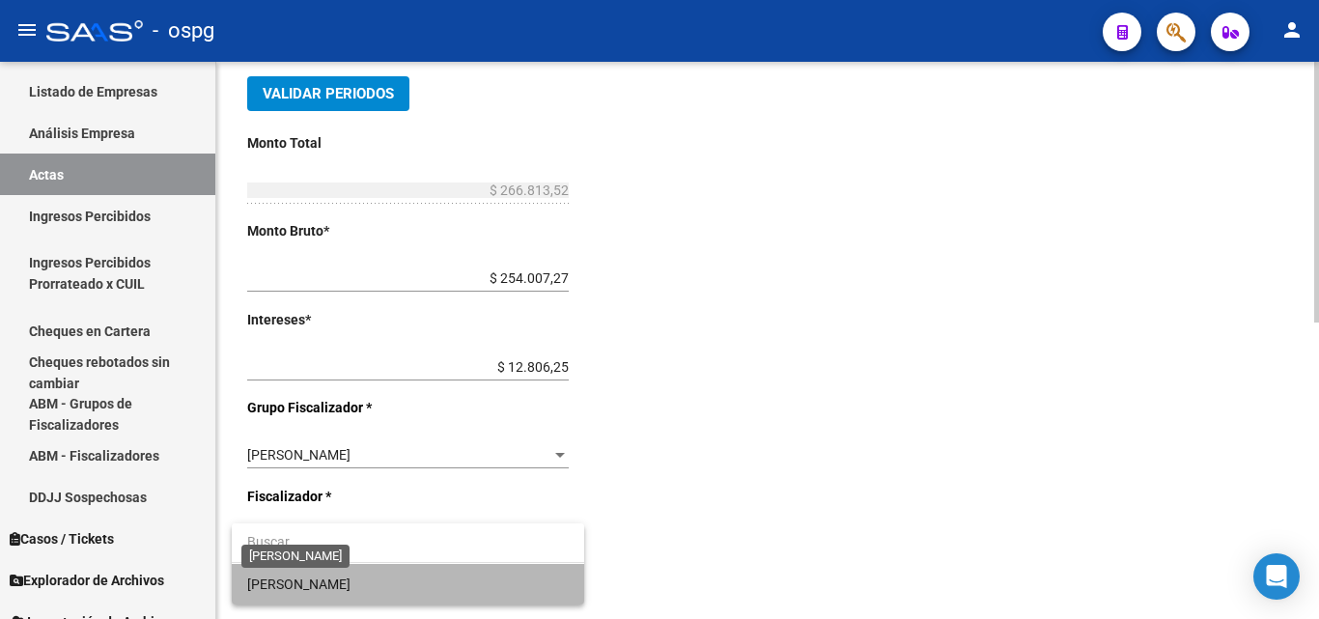
drag, startPoint x: 296, startPoint y: 585, endPoint x: 358, endPoint y: 555, distance: 69.6
click at [297, 584] on span "[PERSON_NAME]" at bounding box center [408, 584] width 322 height 41
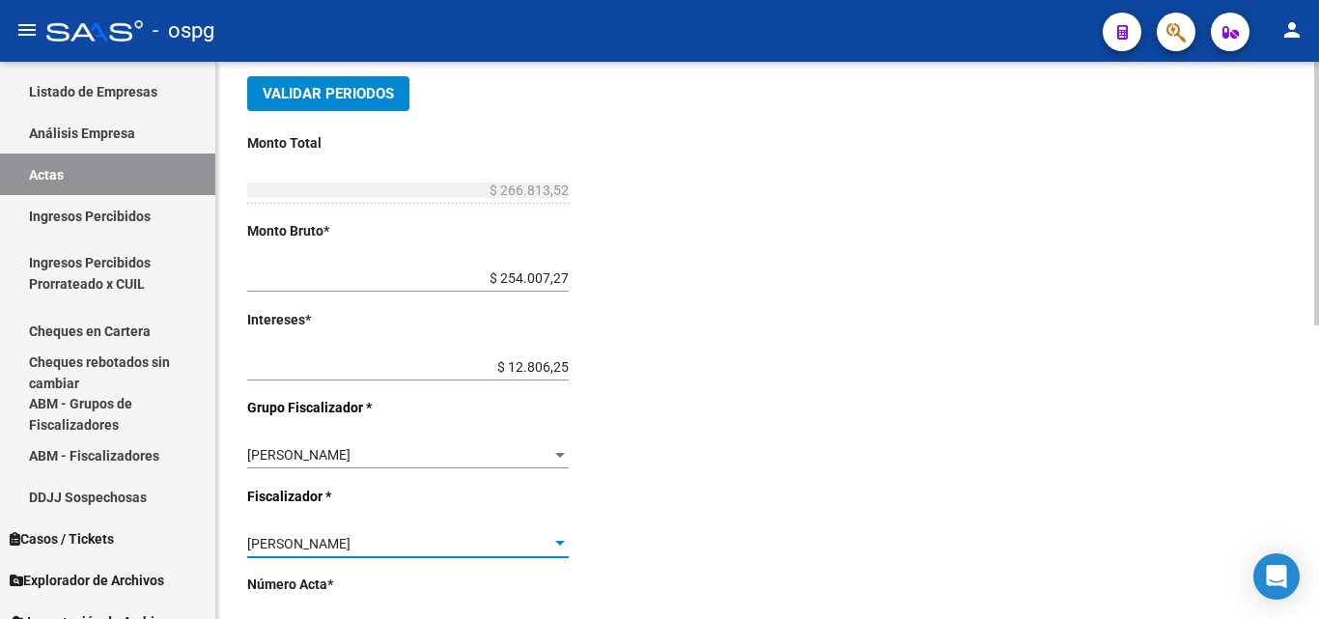
scroll to position [620, 0]
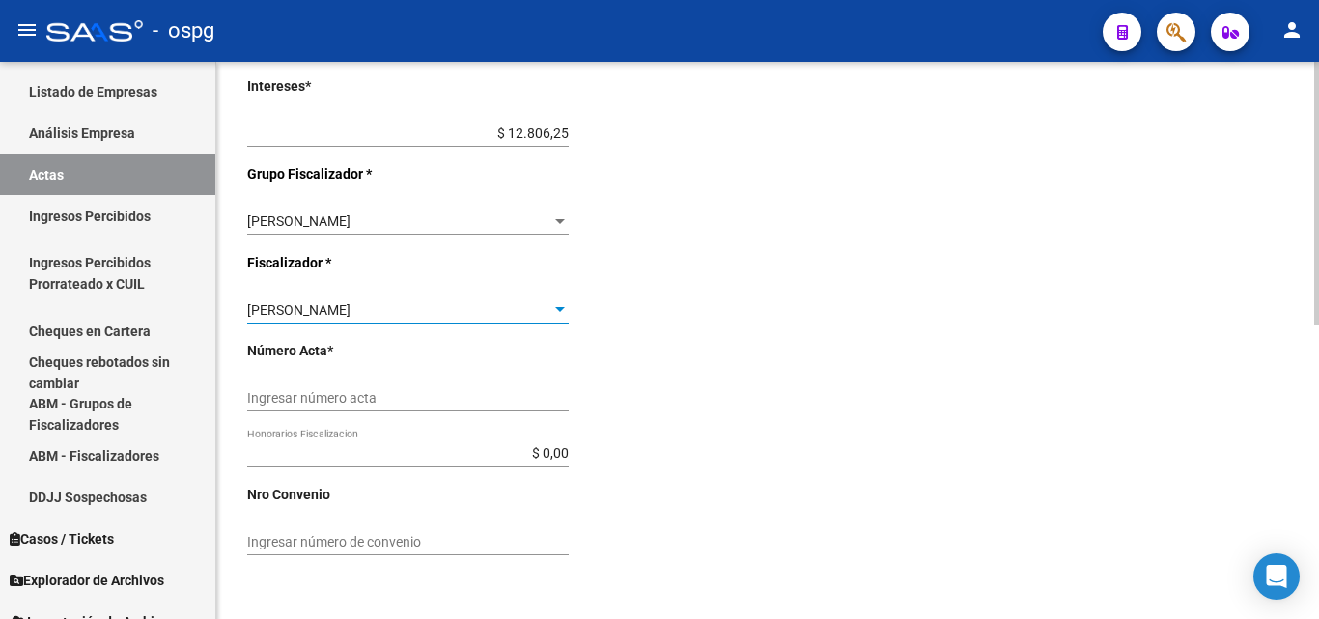
click at [378, 396] on input "Ingresar número acta" at bounding box center [408, 398] width 322 height 16
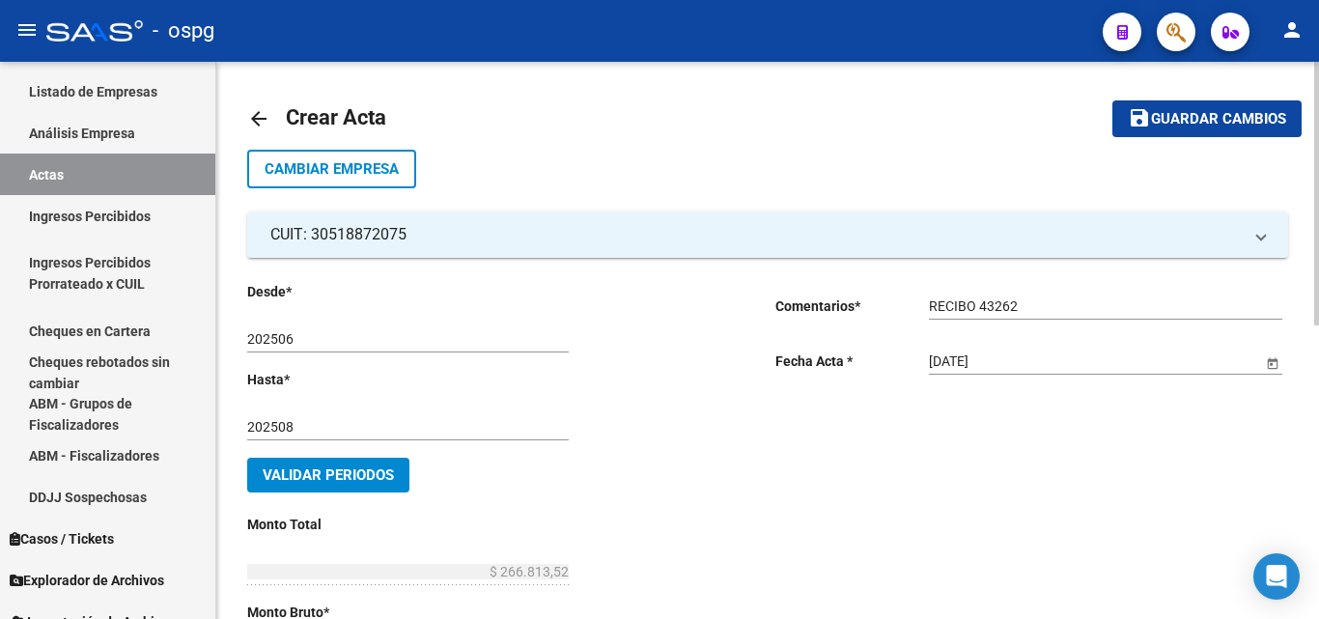
scroll to position [0, 0]
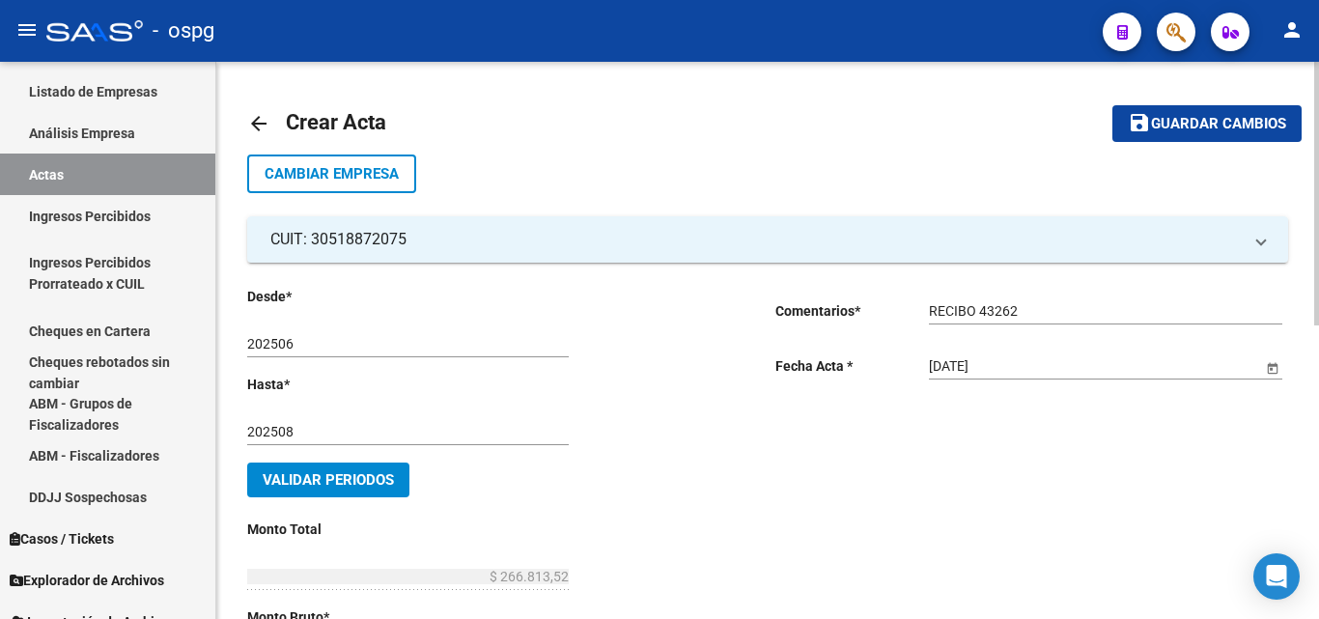
type input "202506-202508"
click at [1153, 119] on span "Guardar cambios" at bounding box center [1218, 124] width 135 height 17
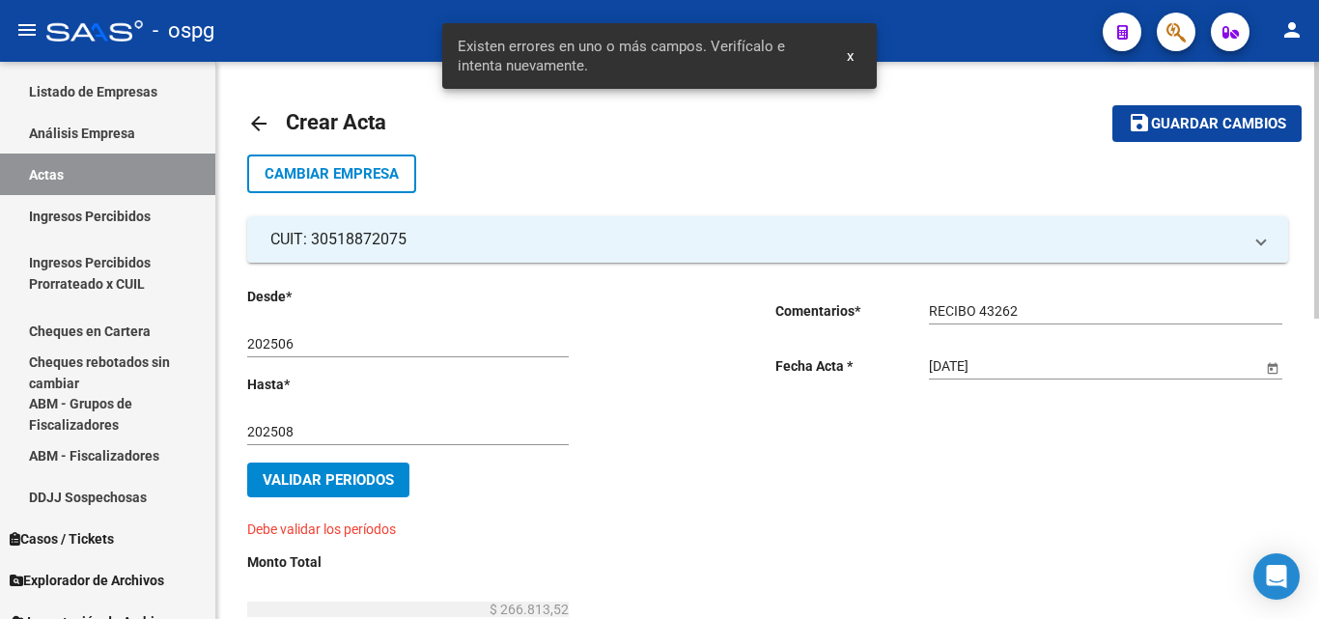
click at [316, 481] on span "Validar Periodos" at bounding box center [328, 479] width 131 height 17
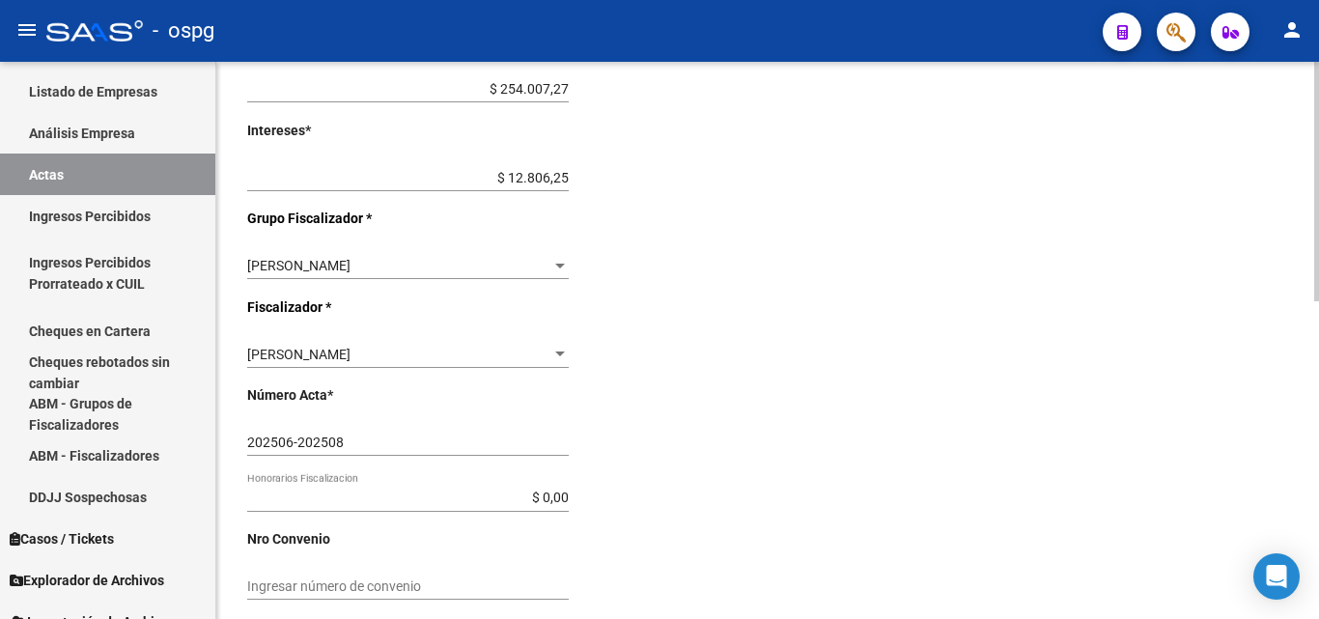
scroll to position [740, 0]
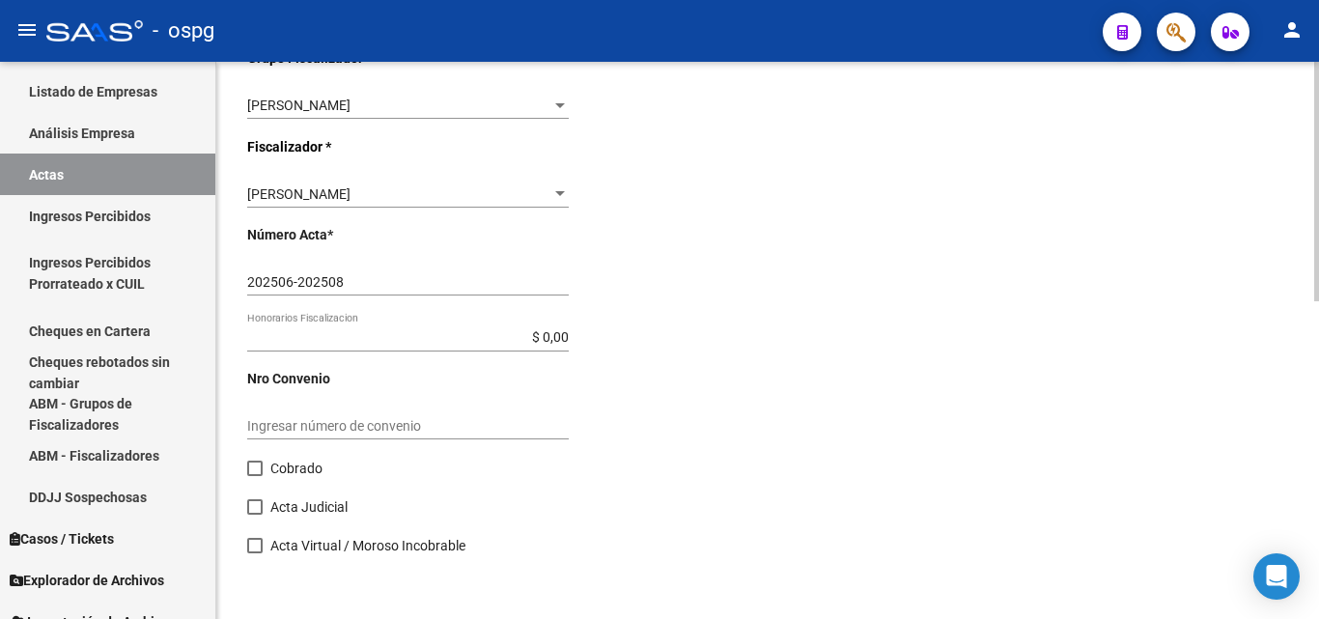
click at [255, 463] on span at bounding box center [254, 468] width 15 height 15
click at [255, 476] on input "Cobrado" at bounding box center [254, 476] width 1 height 1
checkbox input "true"
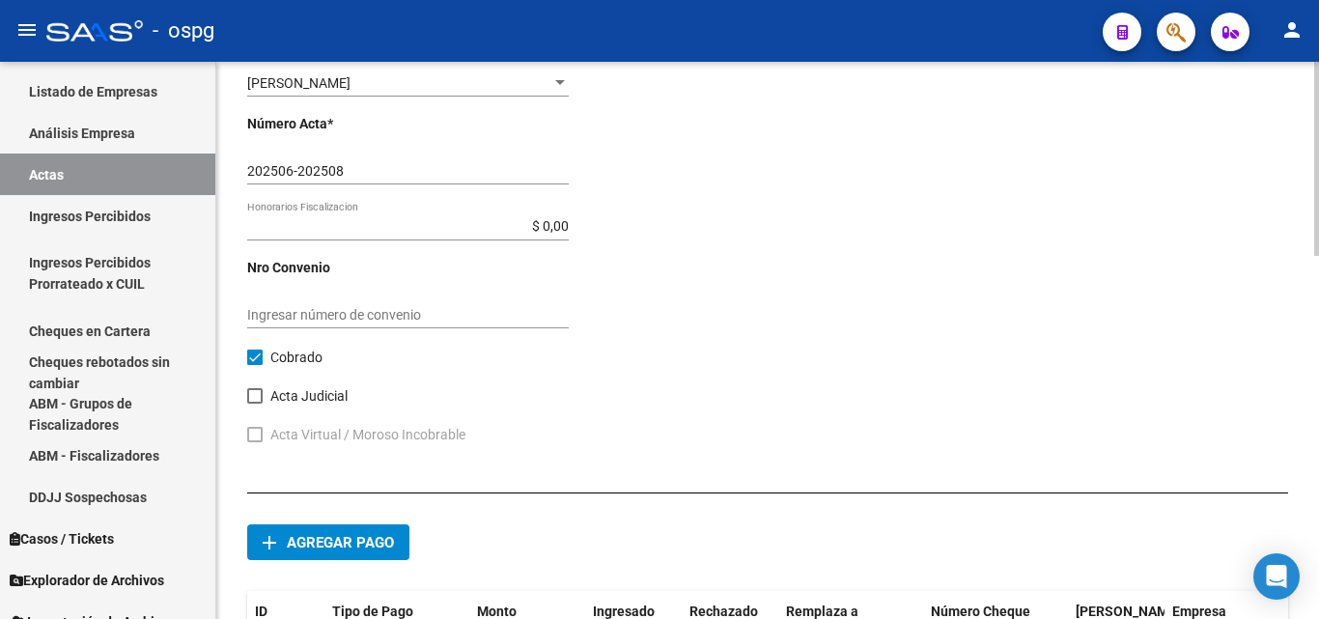
scroll to position [1044, 0]
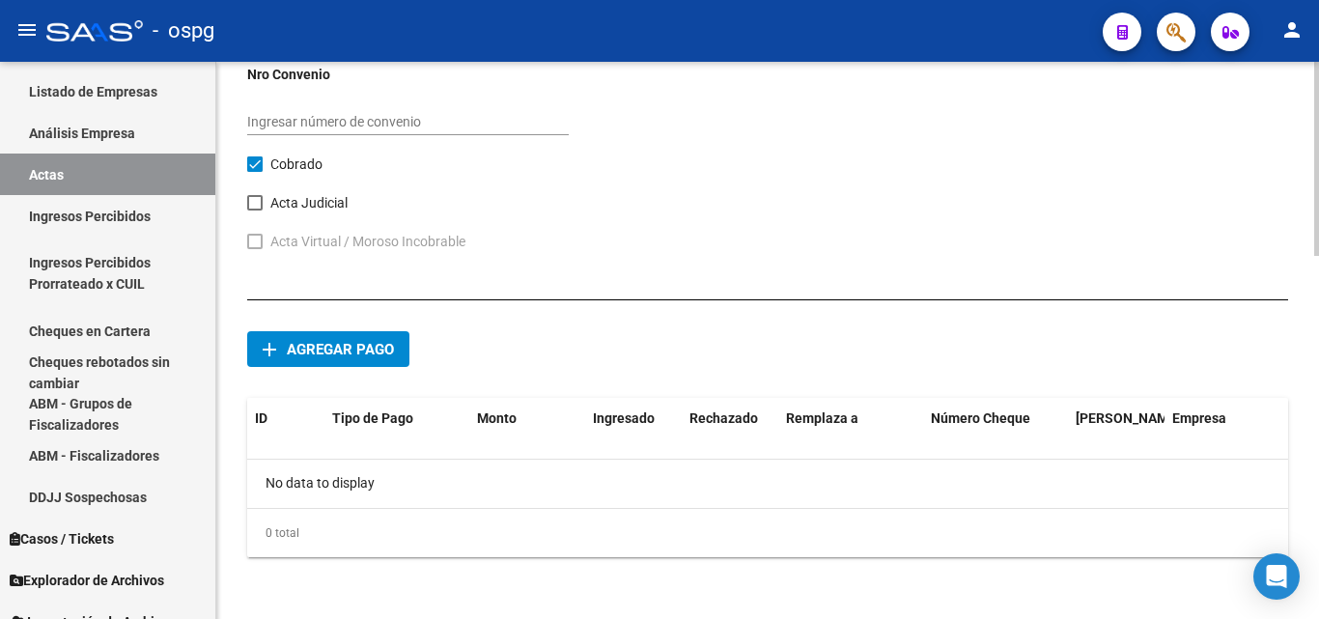
click at [342, 359] on button "add Agregar pago" at bounding box center [328, 349] width 162 height 36
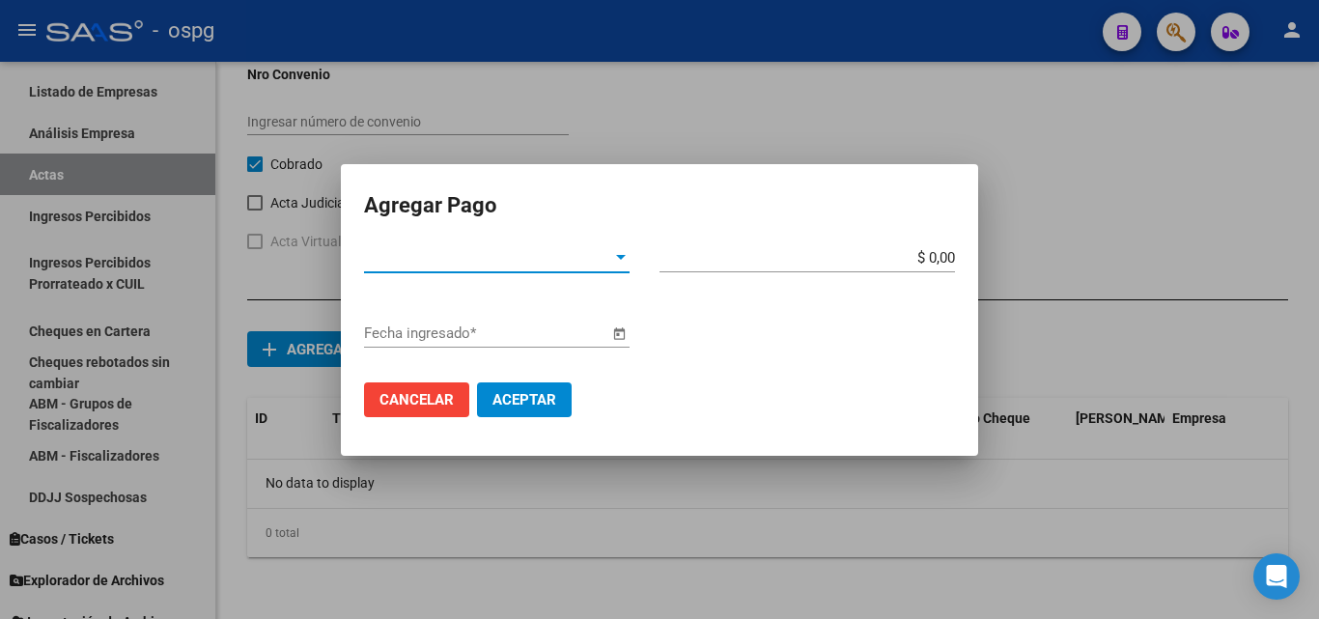
click at [610, 258] on span "Tipo de Pago *" at bounding box center [488, 257] width 248 height 17
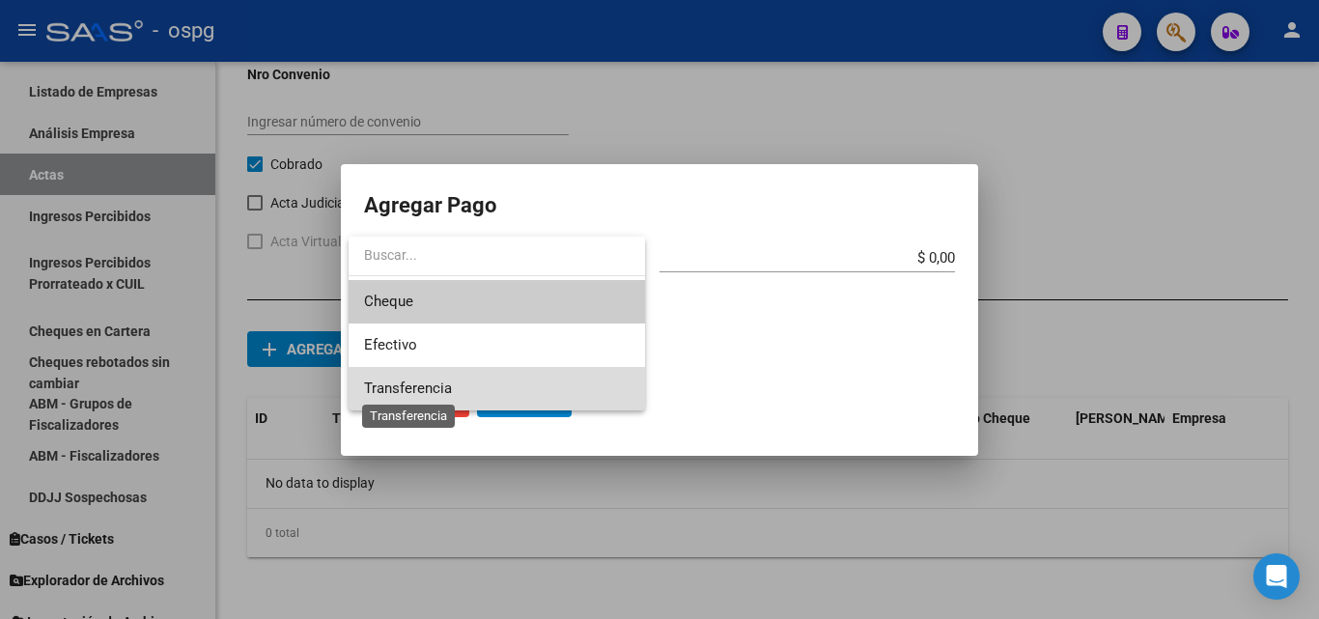
click at [441, 380] on span "Transferencia" at bounding box center [408, 388] width 88 height 17
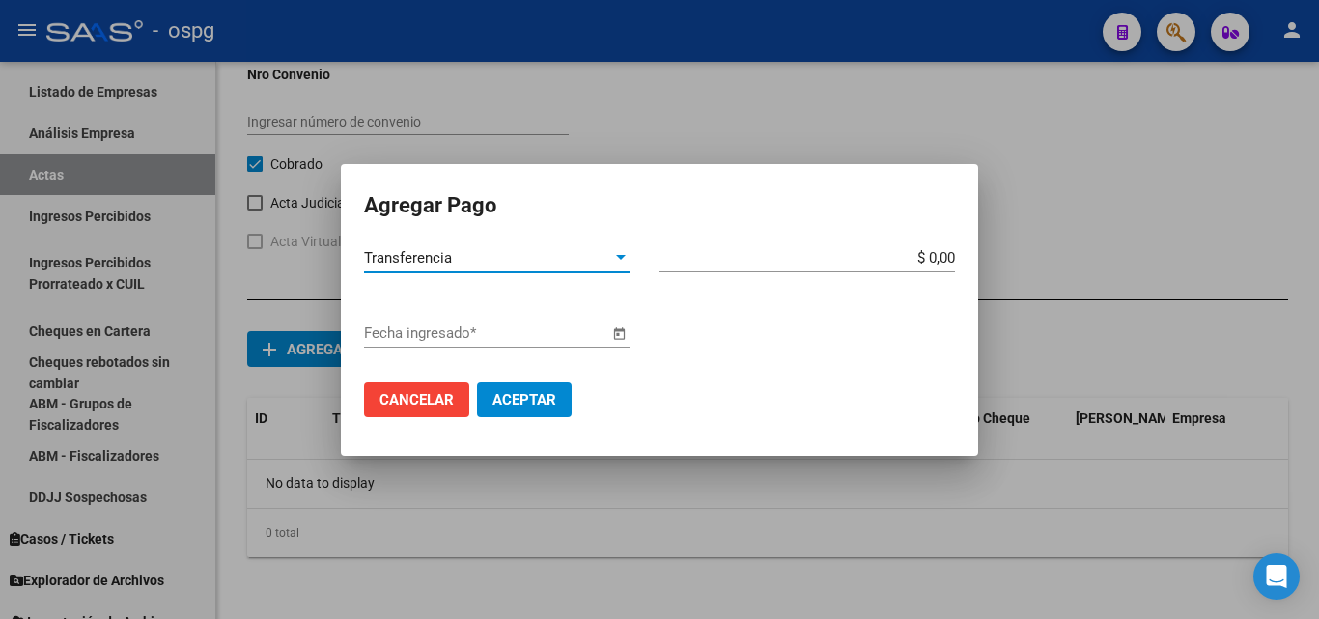
click at [946, 256] on input "$ 0,00" at bounding box center [808, 257] width 296 height 17
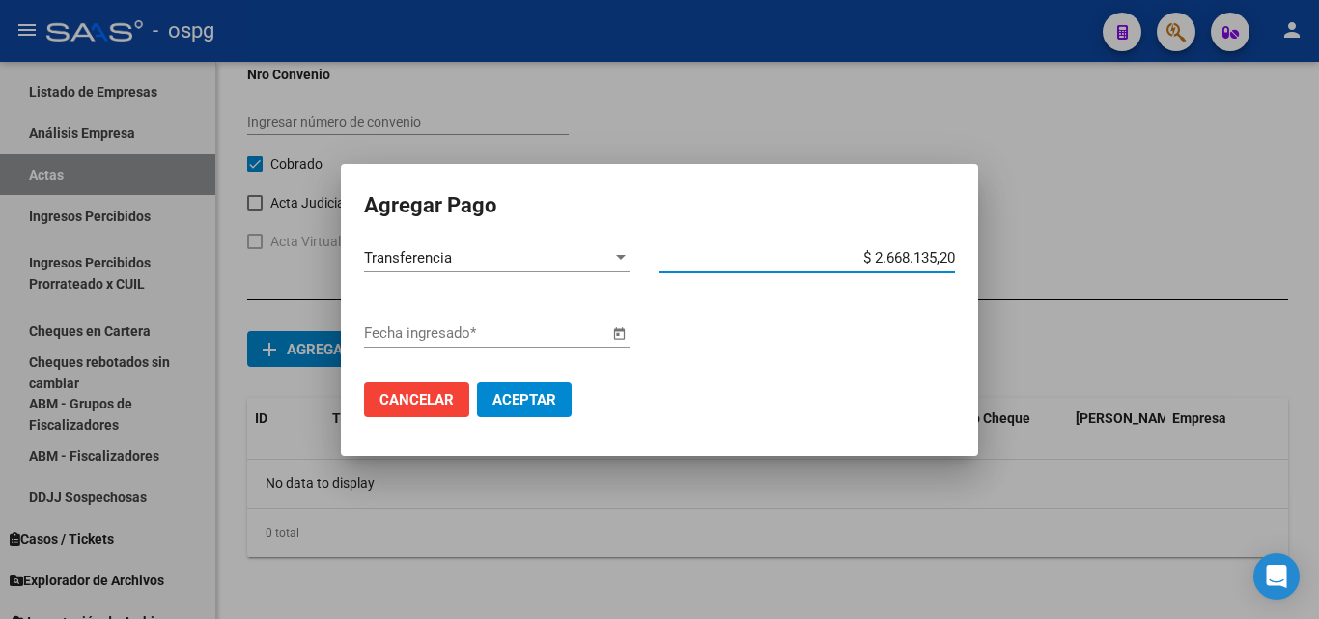
type input "$ 266.813,52"
click at [617, 327] on span "Open calendar" at bounding box center [619, 334] width 46 height 46
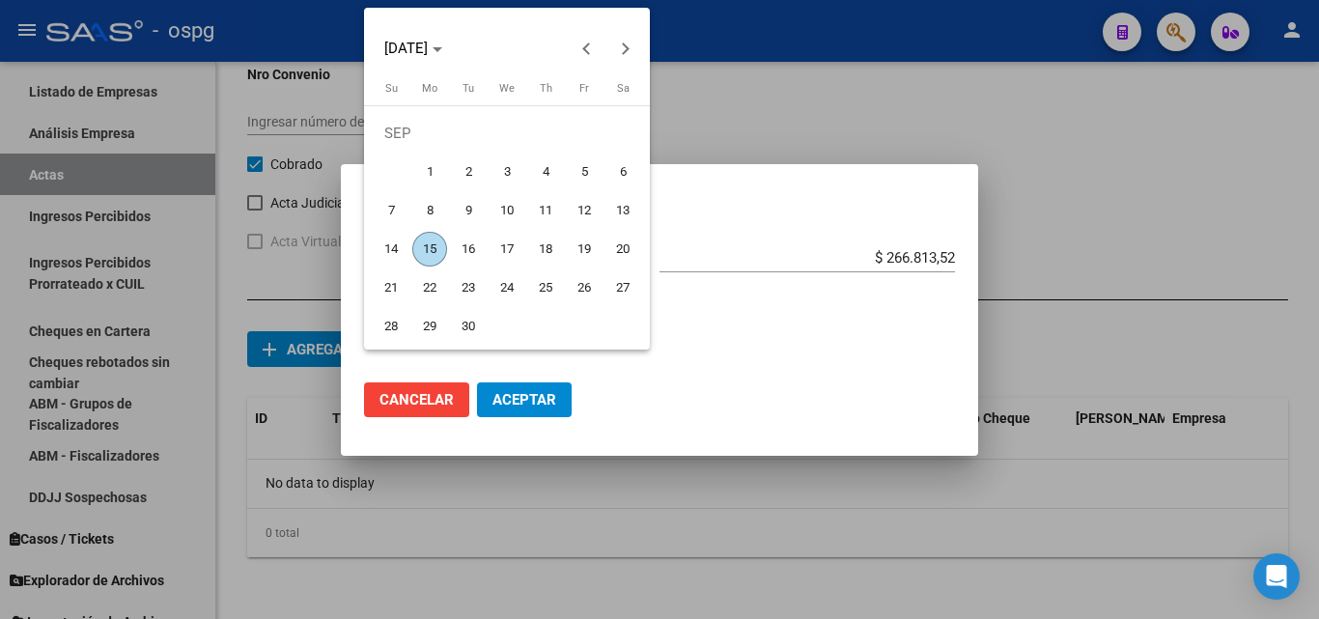
click at [413, 252] on span "15" at bounding box center [429, 249] width 35 height 35
type input "[DATE]"
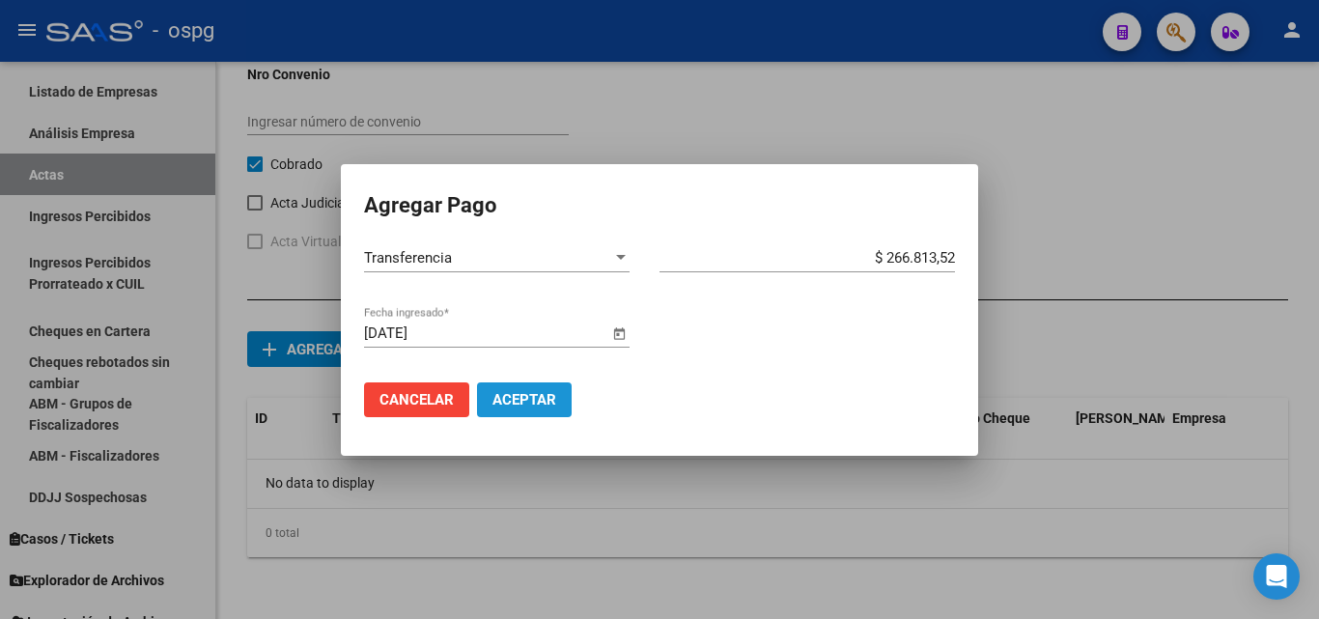
click at [543, 403] on span "Aceptar" at bounding box center [525, 399] width 64 height 17
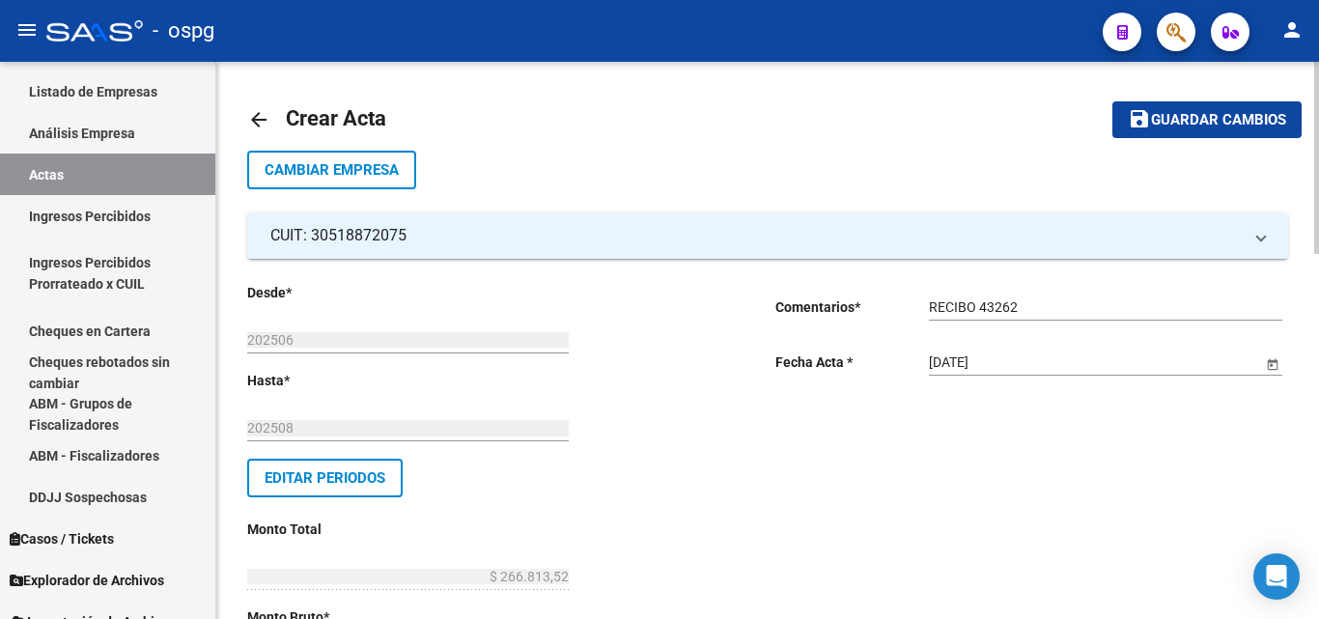
scroll to position [0, 0]
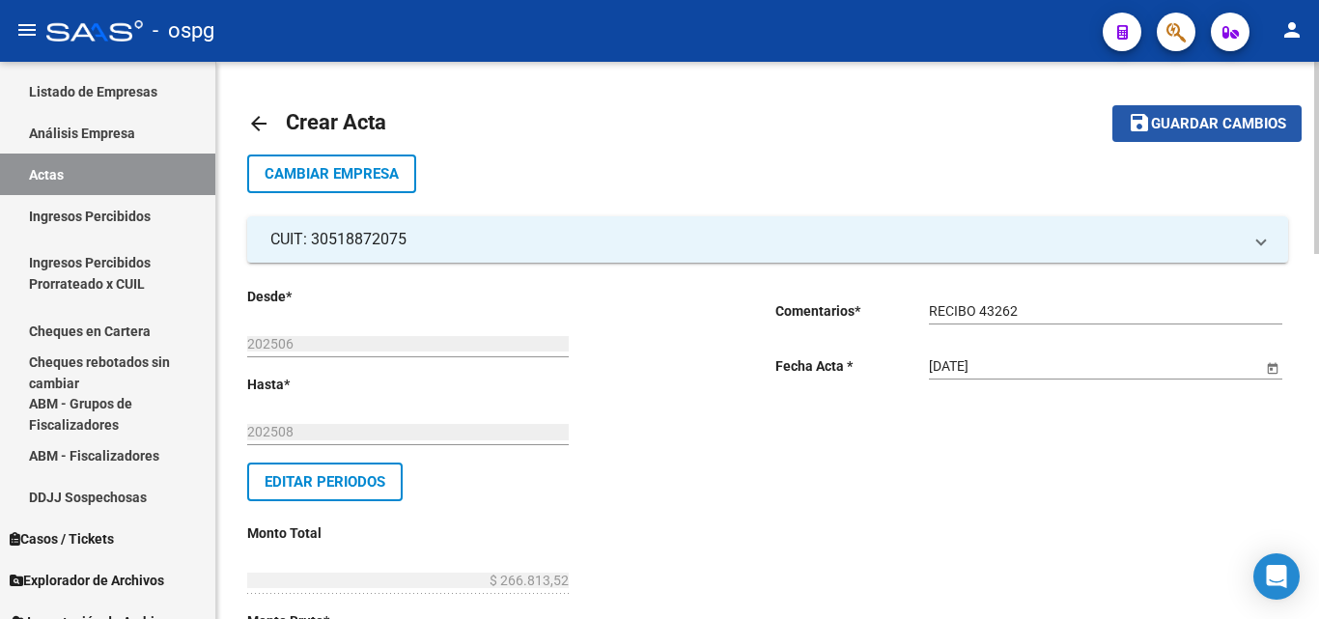
click at [1171, 116] on span "Guardar cambios" at bounding box center [1218, 124] width 135 height 17
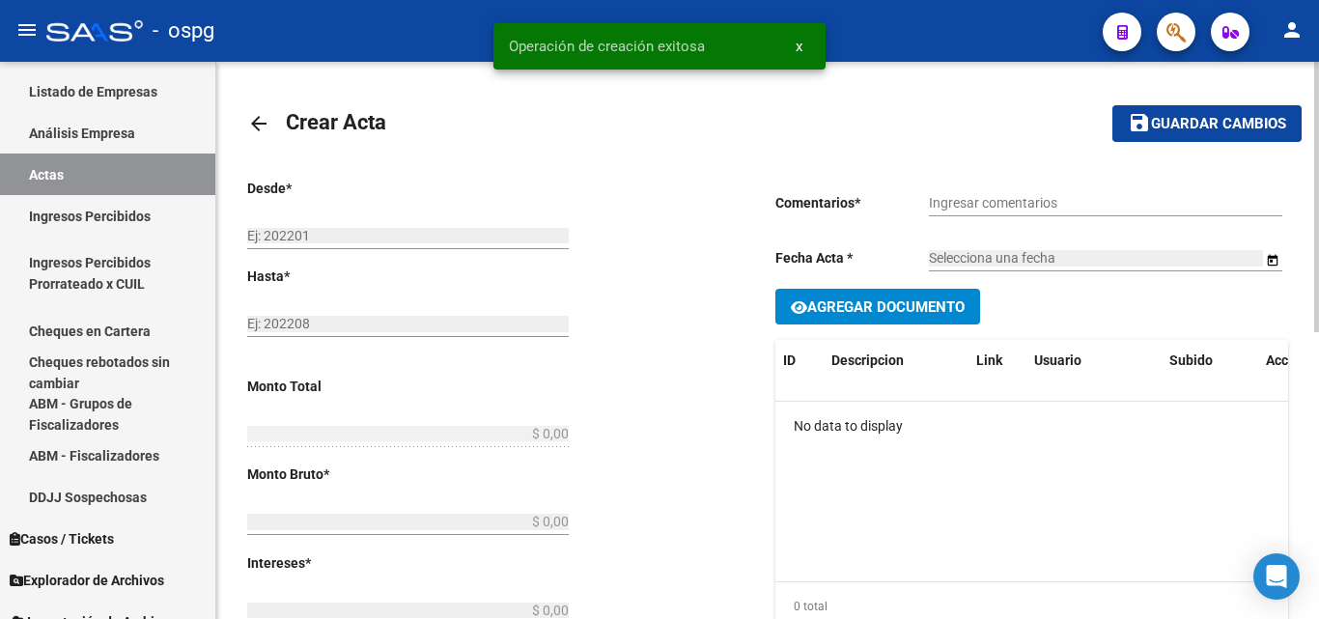
type input "202506"
type input "202508"
type input "$ 266.813,52"
type input "$ 254.007,27"
type input "$ 12.806,25"
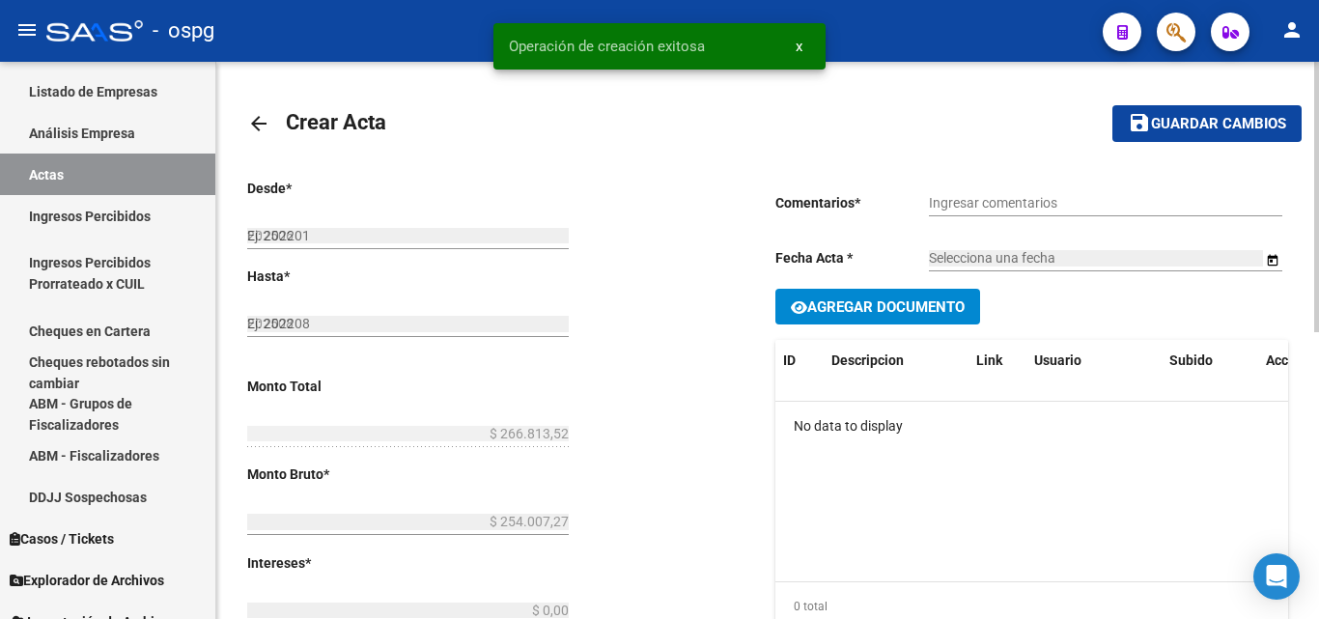
type input "202506-202508"
checkbox input "true"
type input "RECIBO 43262"
type input "[DATE]"
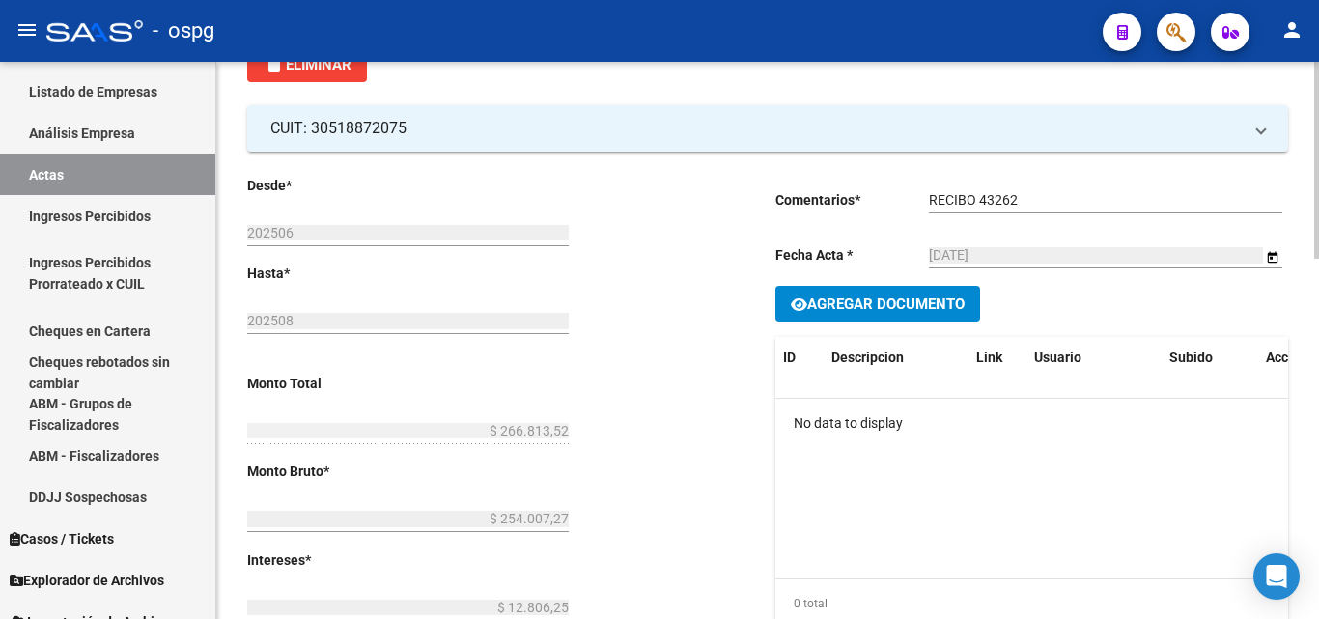
scroll to position [97, 0]
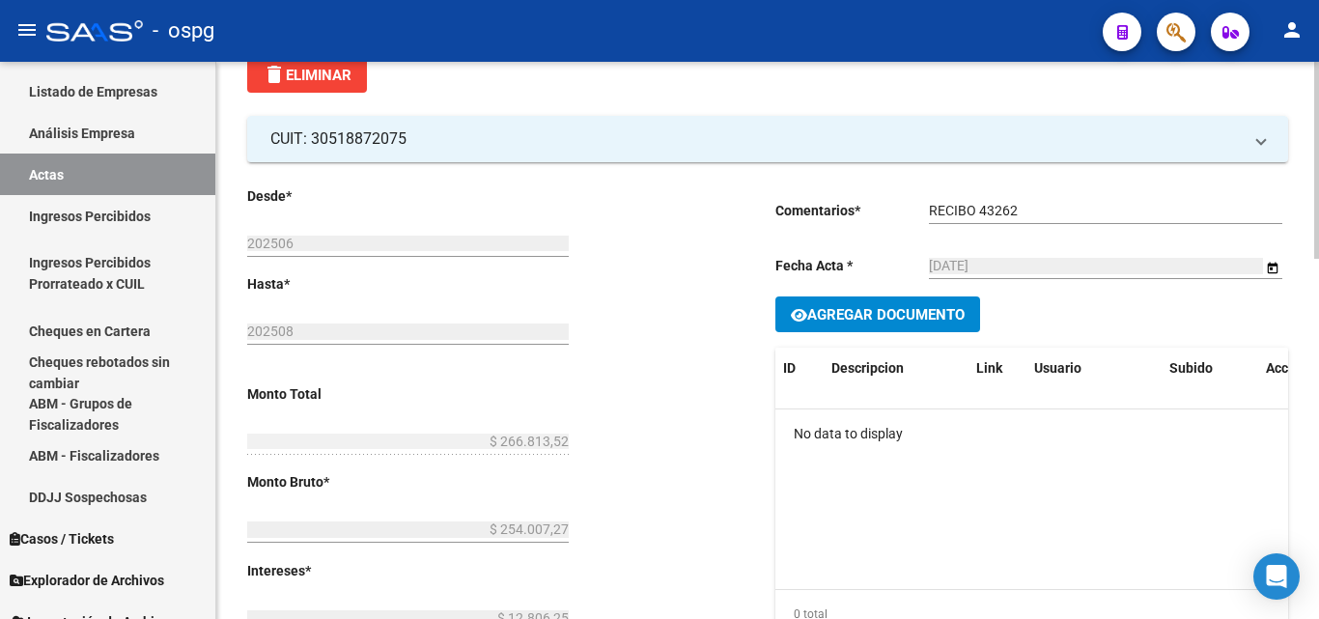
click at [866, 316] on span "Agregar Documento" at bounding box center [886, 314] width 157 height 17
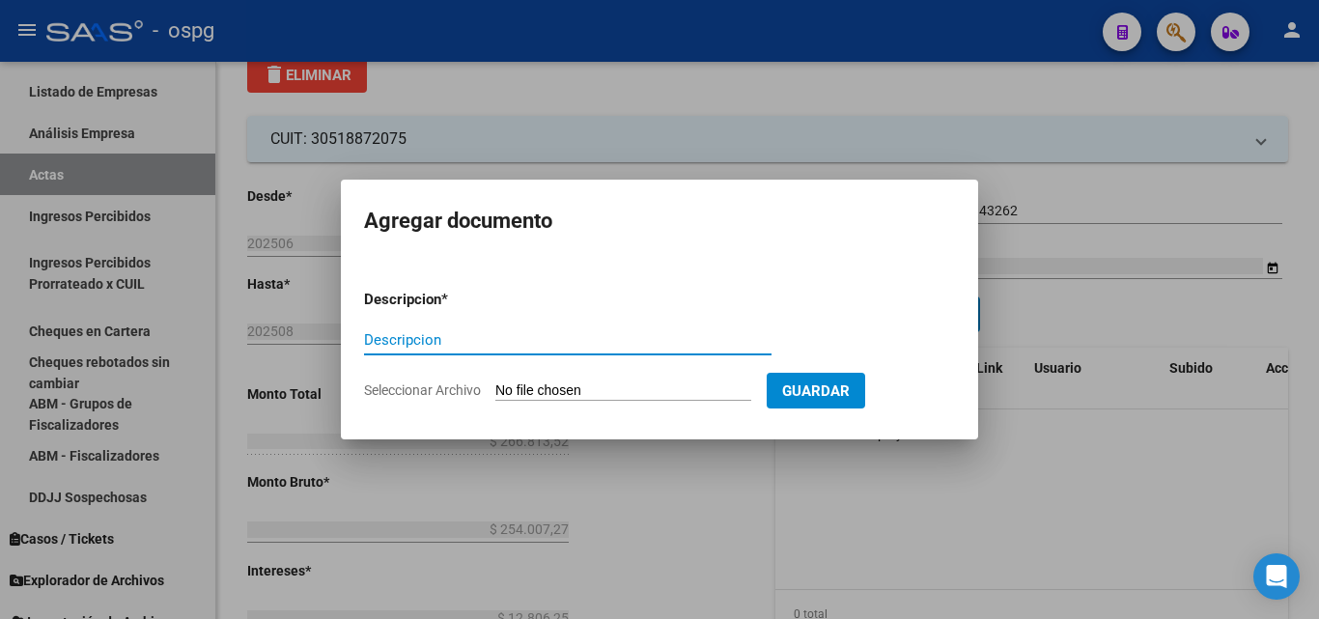
drag, startPoint x: 543, startPoint y: 345, endPoint x: 556, endPoint y: 351, distance: 14.7
click at [546, 343] on input "Descripcion" at bounding box center [568, 339] width 408 height 17
type input "LIQUIDACION"
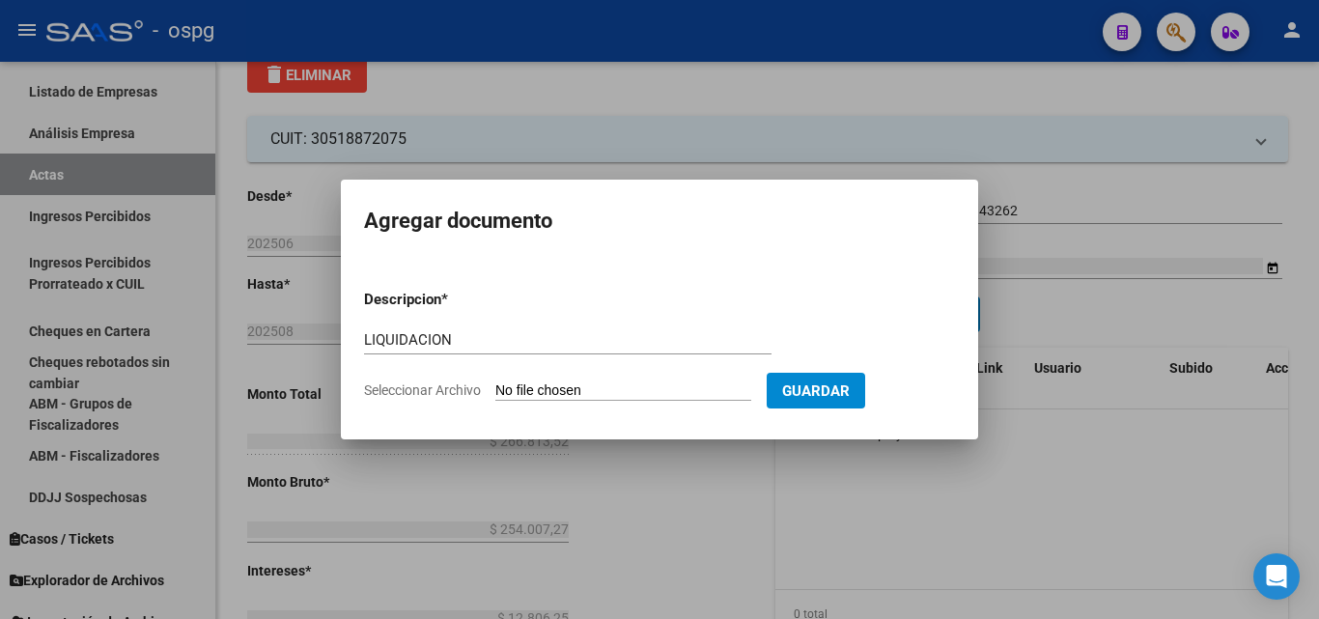
click at [609, 380] on form "Descripcion * LIQUIDACION Descripcion Seleccionar Archivo Guardar" at bounding box center [659, 344] width 591 height 141
click at [621, 386] on input "Seleccionar Archivo" at bounding box center [624, 392] width 256 height 18
type input "C:\fakepath\20250915085718712.pdf"
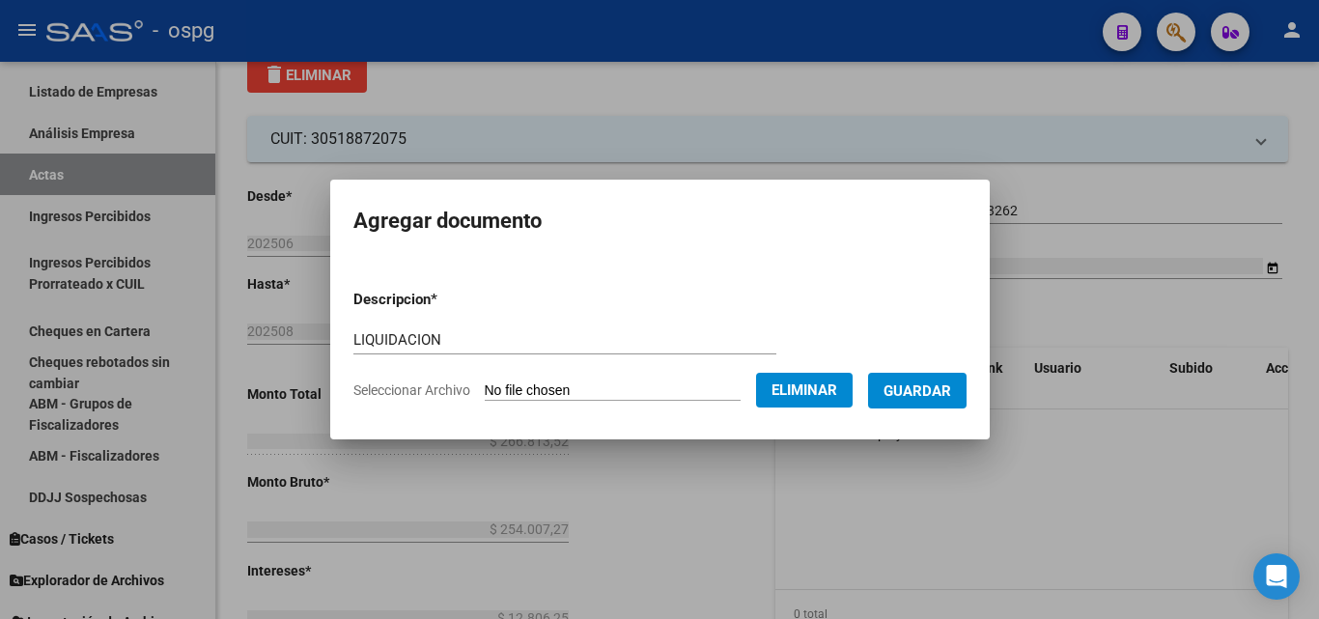
click at [951, 387] on span "Guardar" at bounding box center [918, 391] width 68 height 17
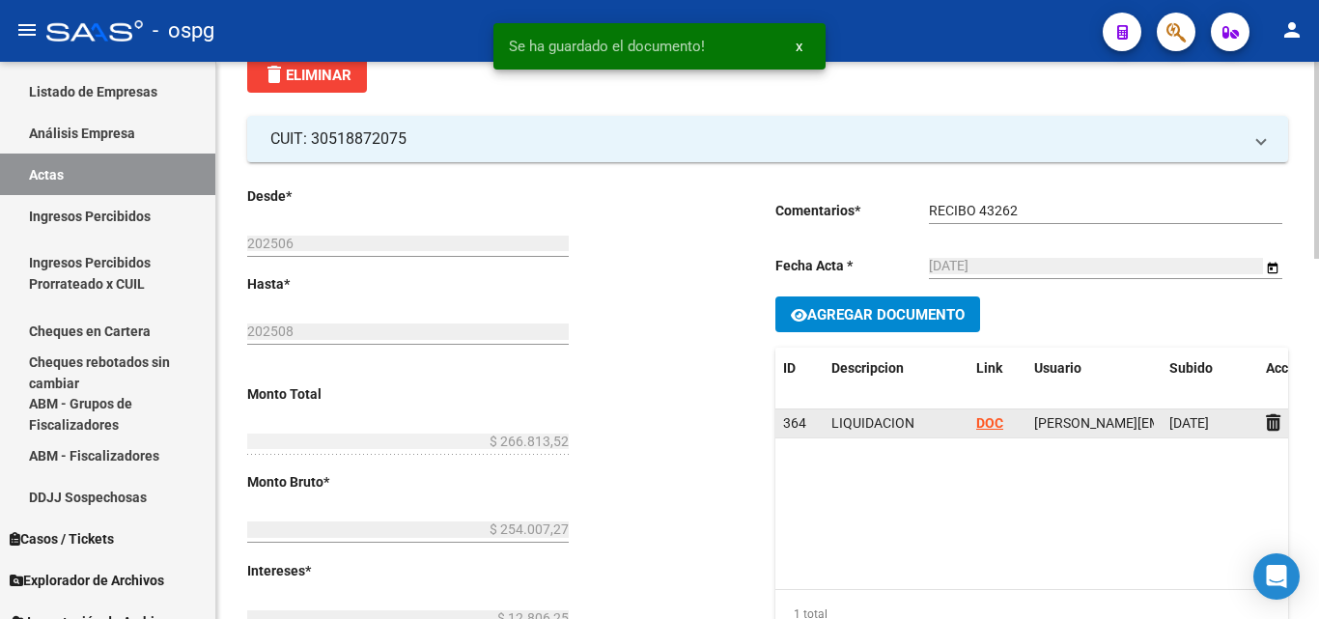
click at [997, 419] on strong "DOC" at bounding box center [990, 422] width 27 height 15
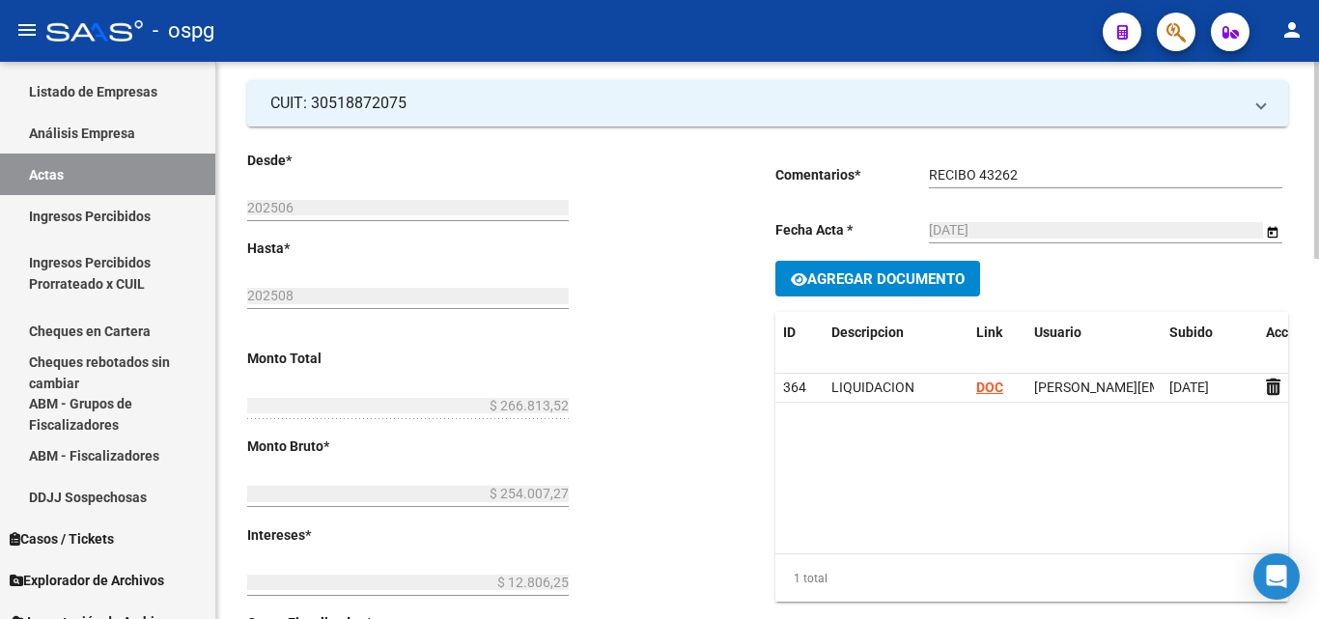
scroll to position [0, 0]
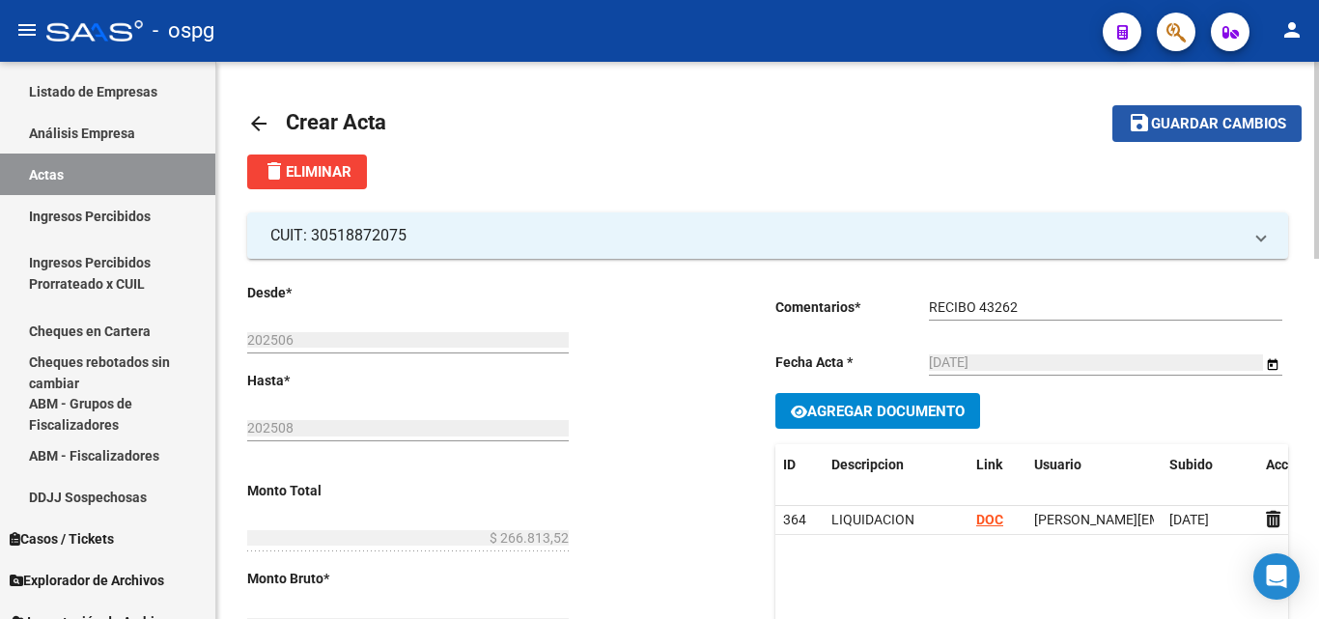
drag, startPoint x: 1213, startPoint y: 127, endPoint x: 1188, endPoint y: 124, distance: 25.3
click at [1211, 127] on span "Guardar cambios" at bounding box center [1218, 124] width 135 height 17
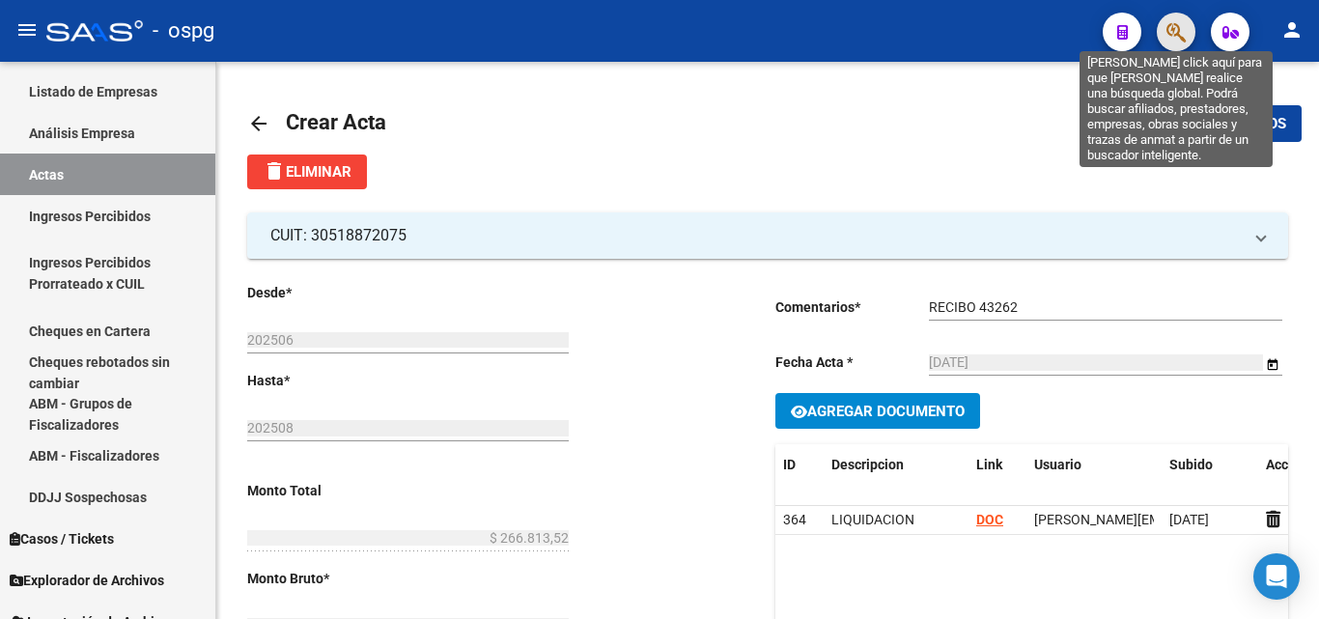
click at [1177, 37] on icon "button" at bounding box center [1176, 32] width 19 height 22
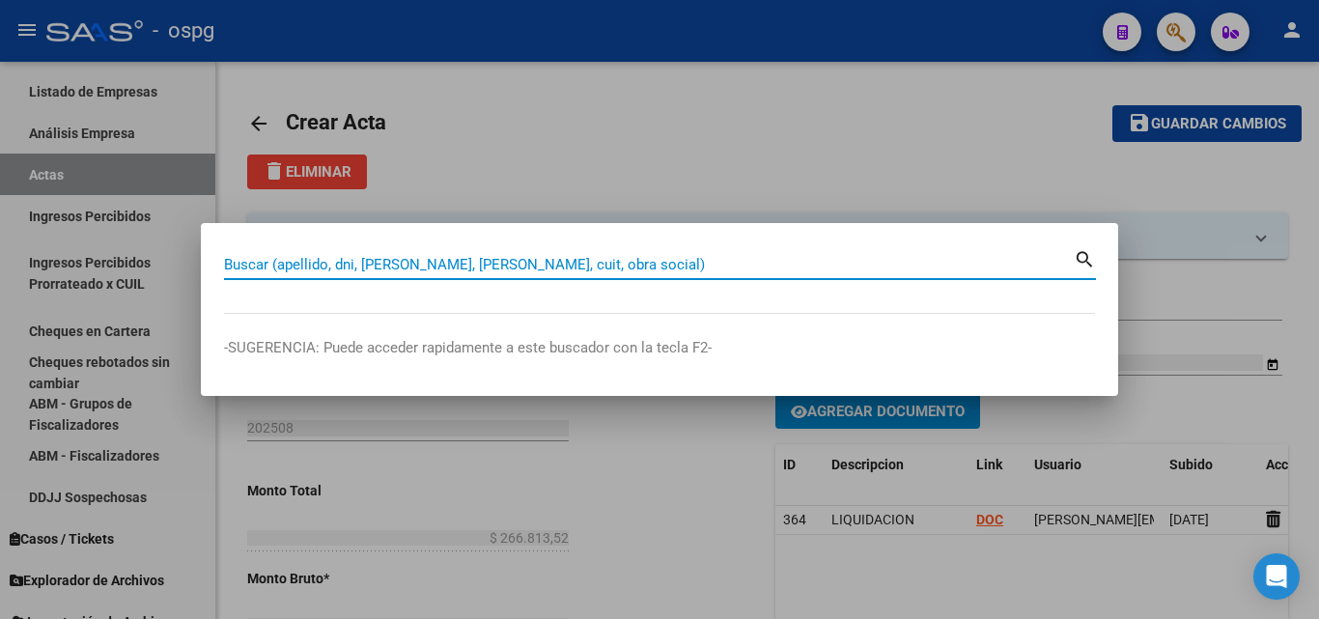
click at [437, 266] on input "Buscar (apellido, dni, [PERSON_NAME], [PERSON_NAME], cuit, obra social)" at bounding box center [649, 264] width 850 height 17
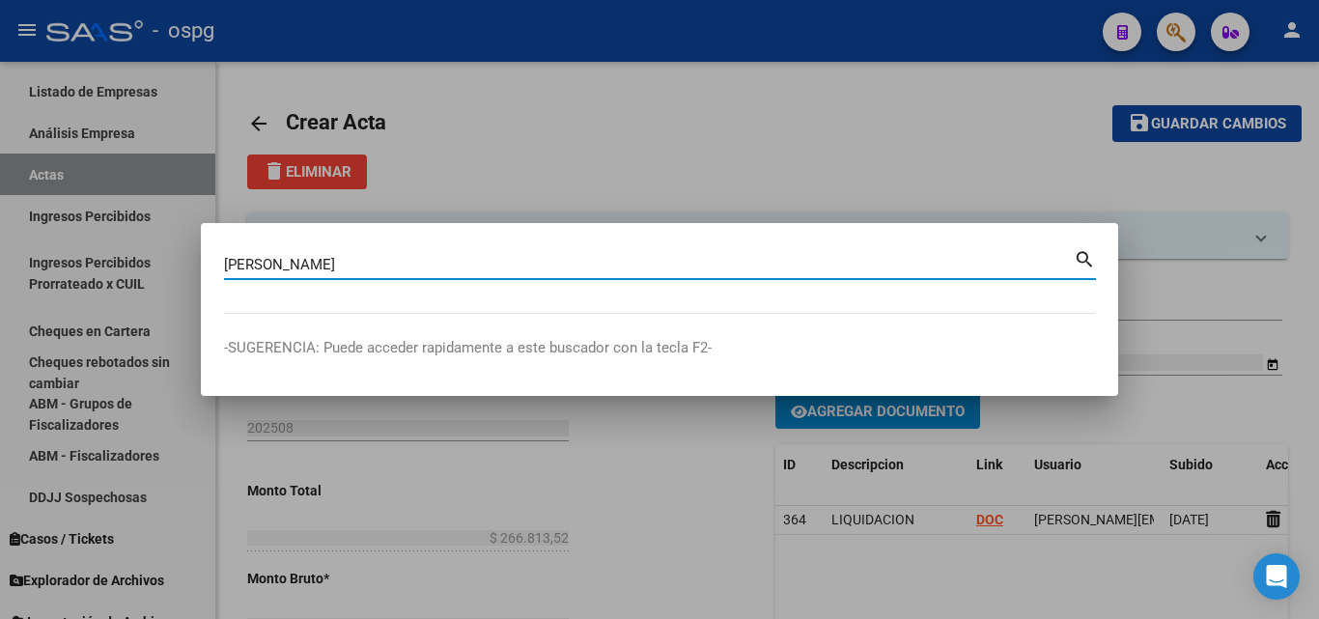
type input "[PERSON_NAME]"
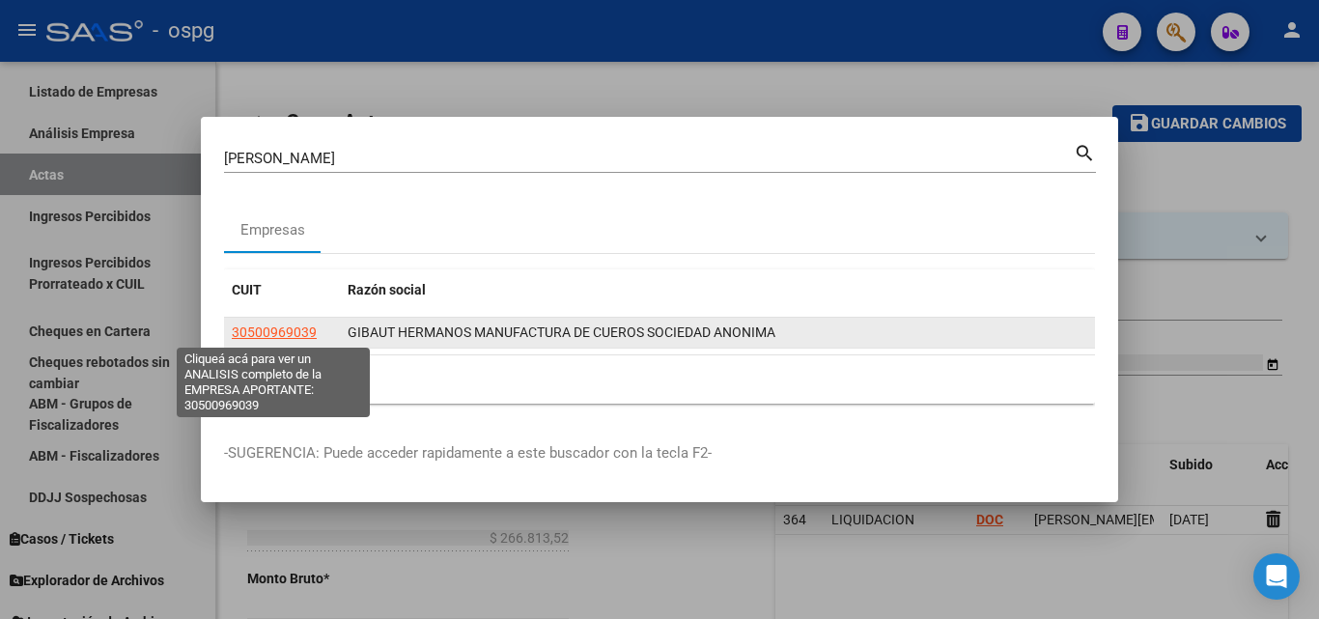
click at [269, 326] on span "30500969039" at bounding box center [274, 332] width 85 height 15
type textarea "30500969039"
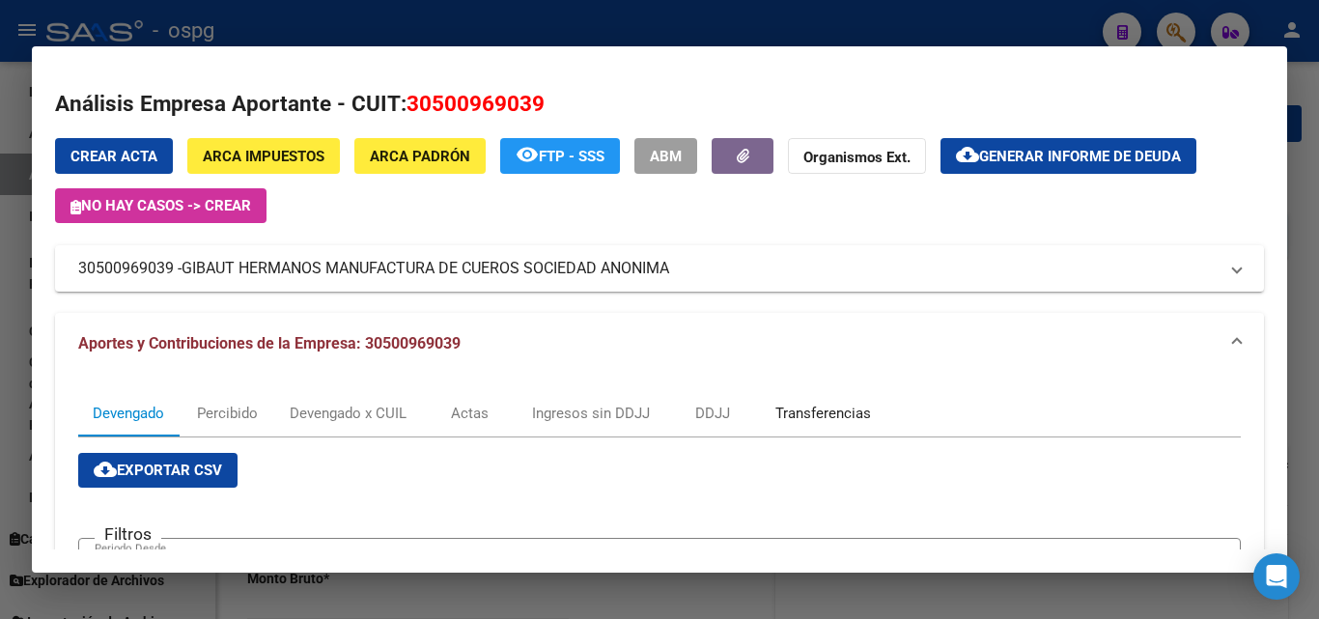
click at [807, 419] on div "Transferencias" at bounding box center [824, 413] width 96 height 21
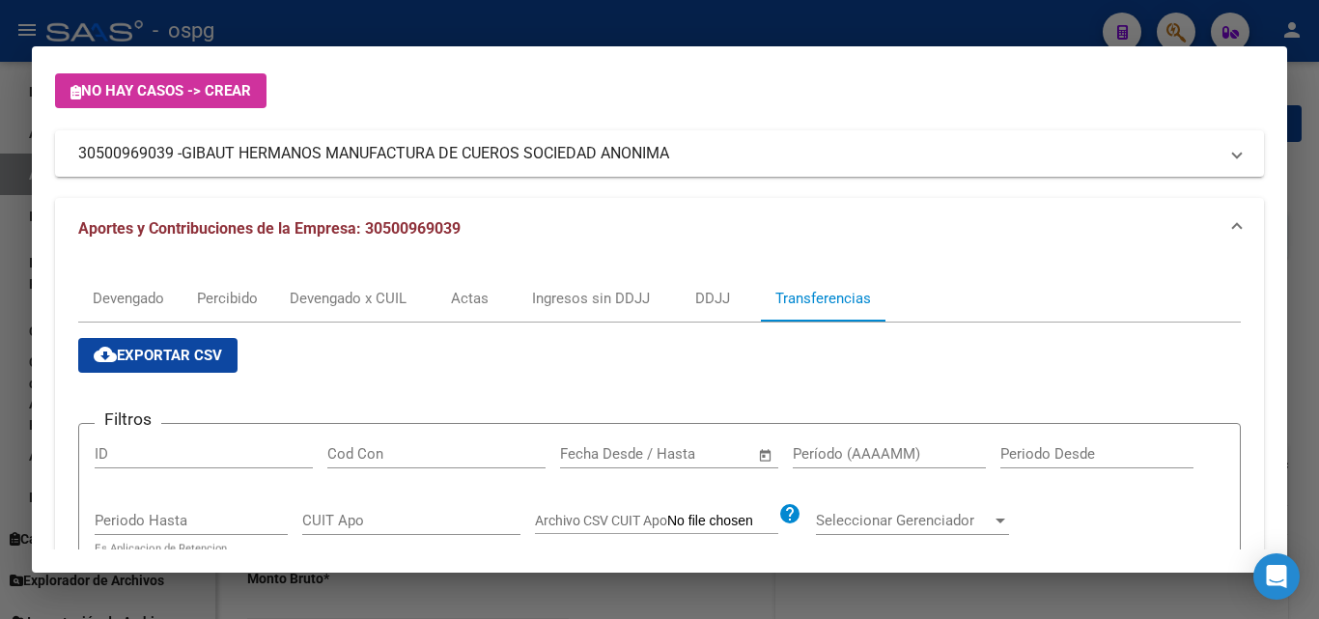
scroll to position [97, 0]
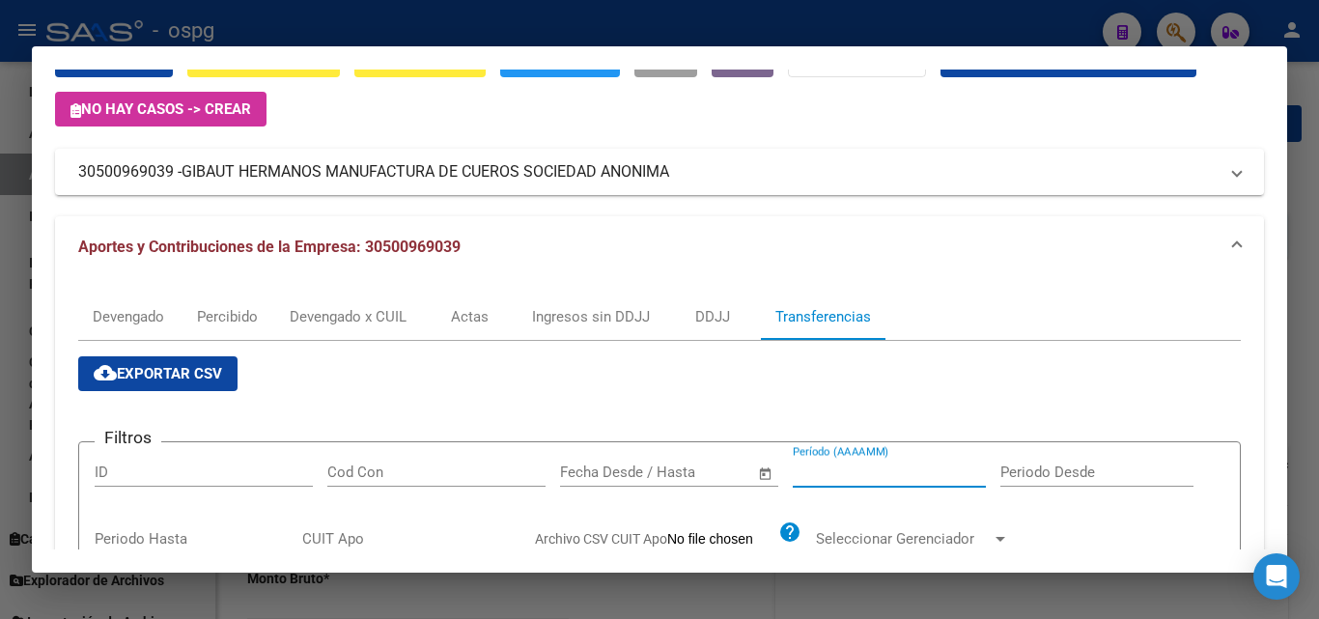
click at [852, 466] on input "Período (AAAAMM)" at bounding box center [889, 472] width 193 height 17
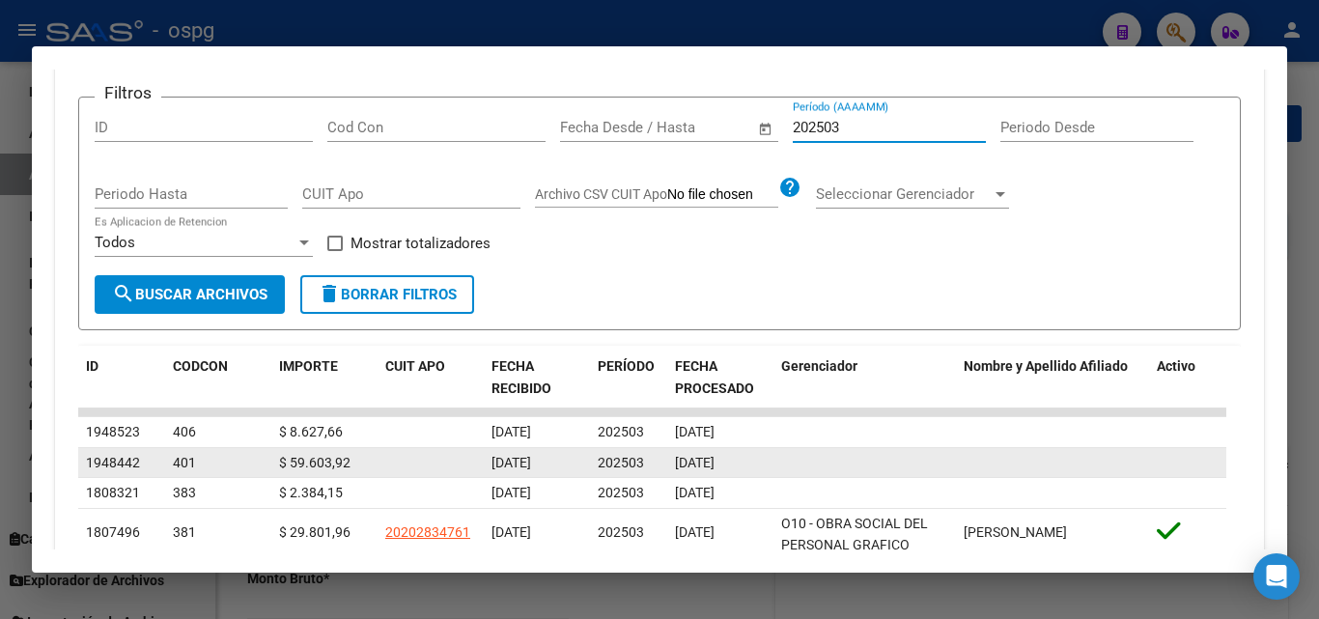
scroll to position [483, 0]
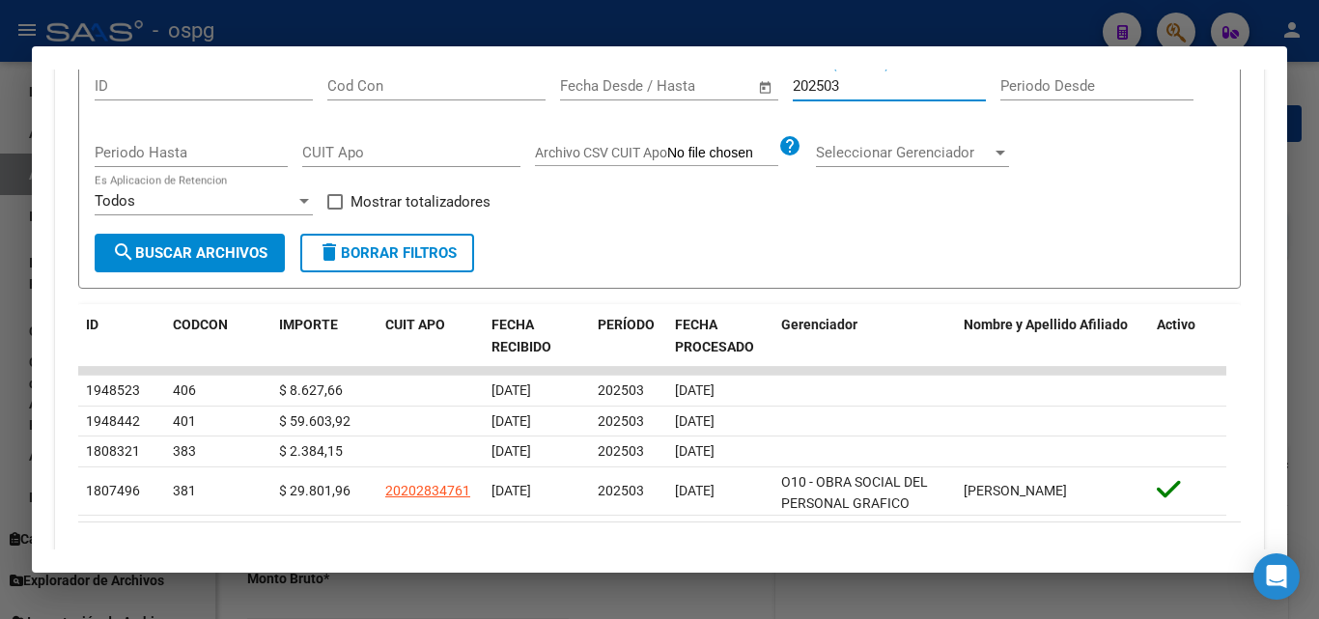
type input "202503"
drag, startPoint x: 339, startPoint y: 199, endPoint x: 269, endPoint y: 231, distance: 76.5
click at [317, 207] on div "Filtros ID Cod Con Fecha inicio – Fecha fin Fecha Desde / Hasta 202503 Período …" at bounding box center [660, 152] width 1130 height 162
click at [250, 246] on span "search Buscar Archivos" at bounding box center [190, 252] width 156 height 17
click at [339, 192] on label "Mostrar totalizadores" at bounding box center [408, 201] width 163 height 23
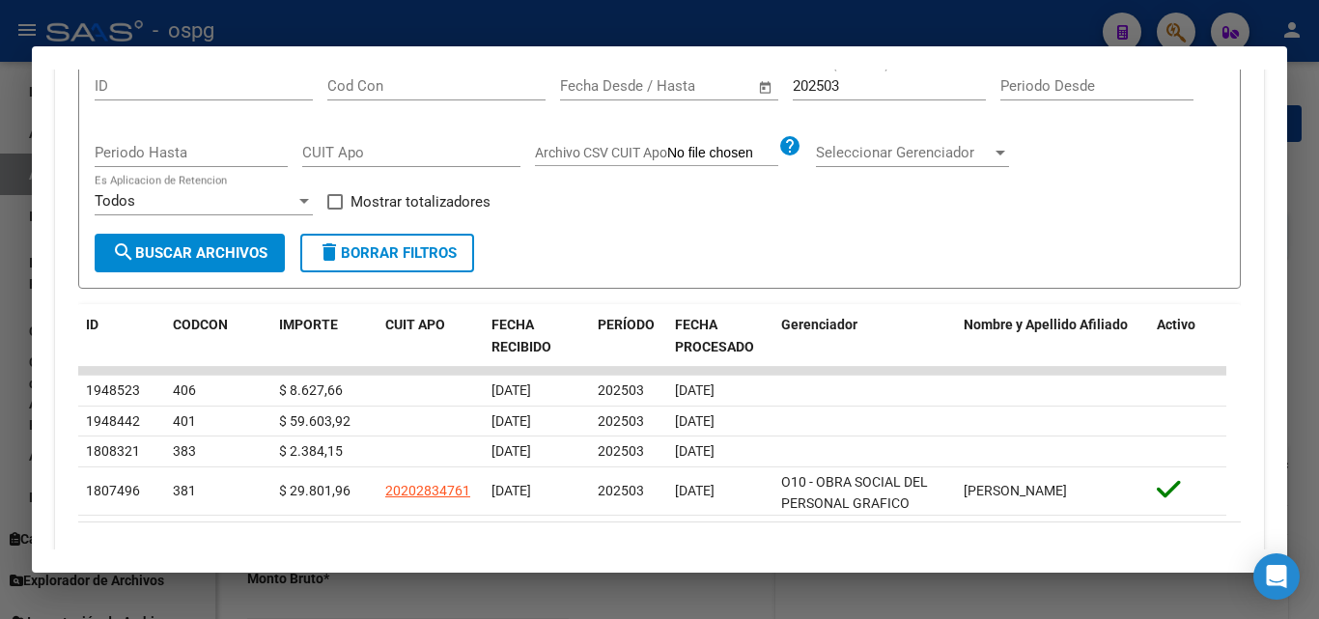
click at [335, 210] on input "Mostrar totalizadores" at bounding box center [334, 210] width 1 height 1
checkbox input "true"
click at [253, 242] on button "search Buscar Archivos" at bounding box center [190, 253] width 190 height 39
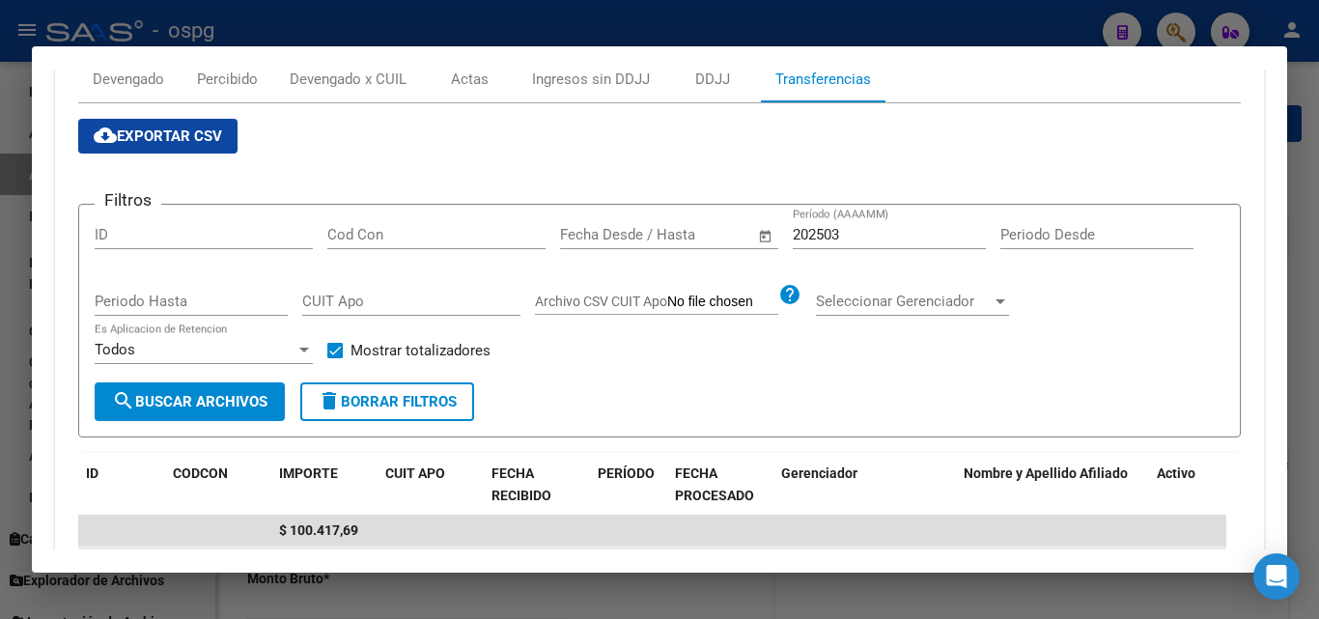
scroll to position [290, 0]
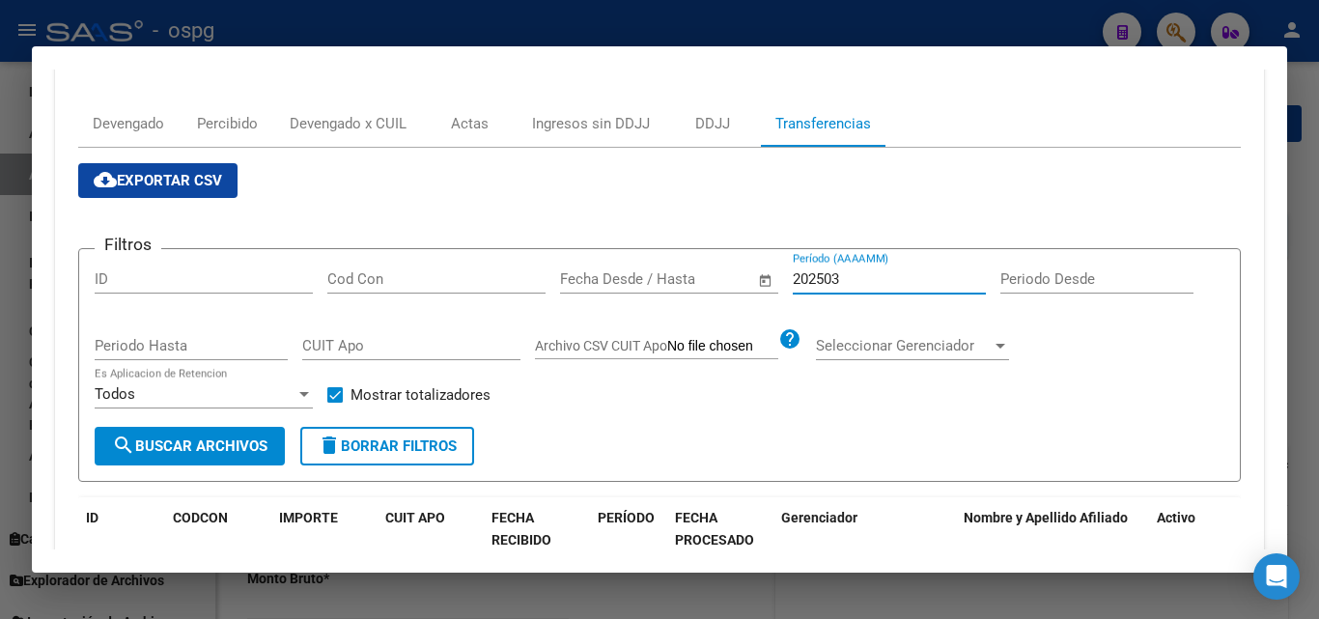
click at [850, 278] on input "202503" at bounding box center [889, 278] width 193 height 17
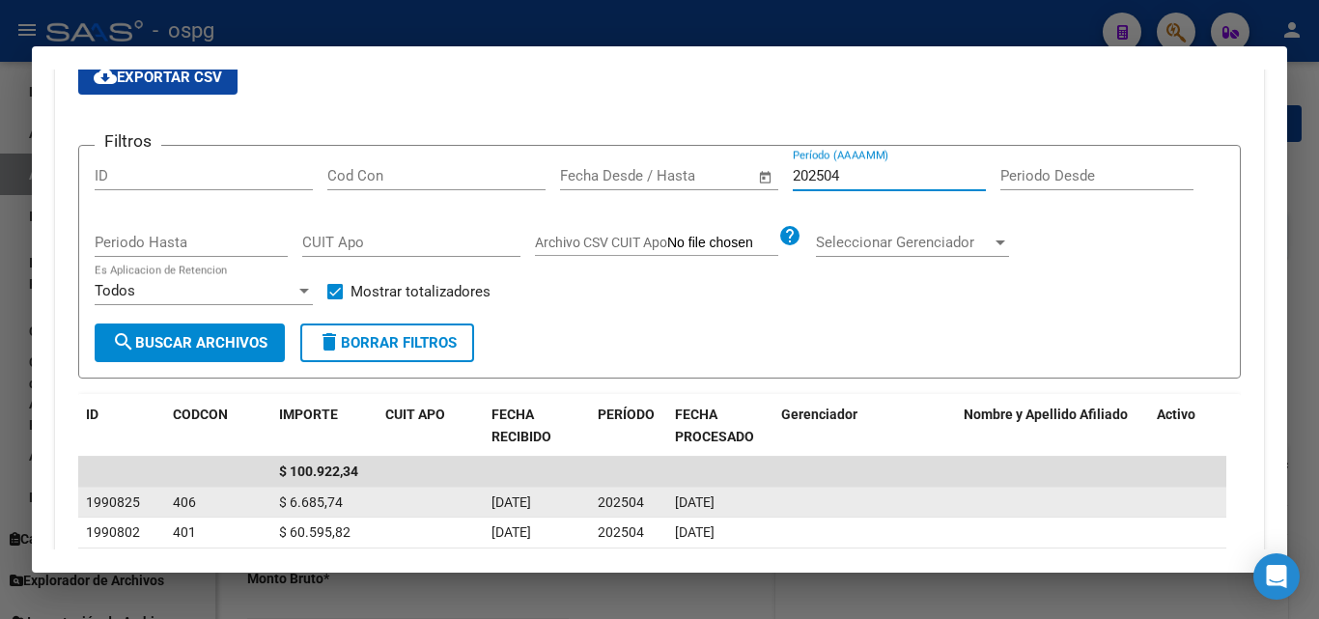
scroll to position [386, 0]
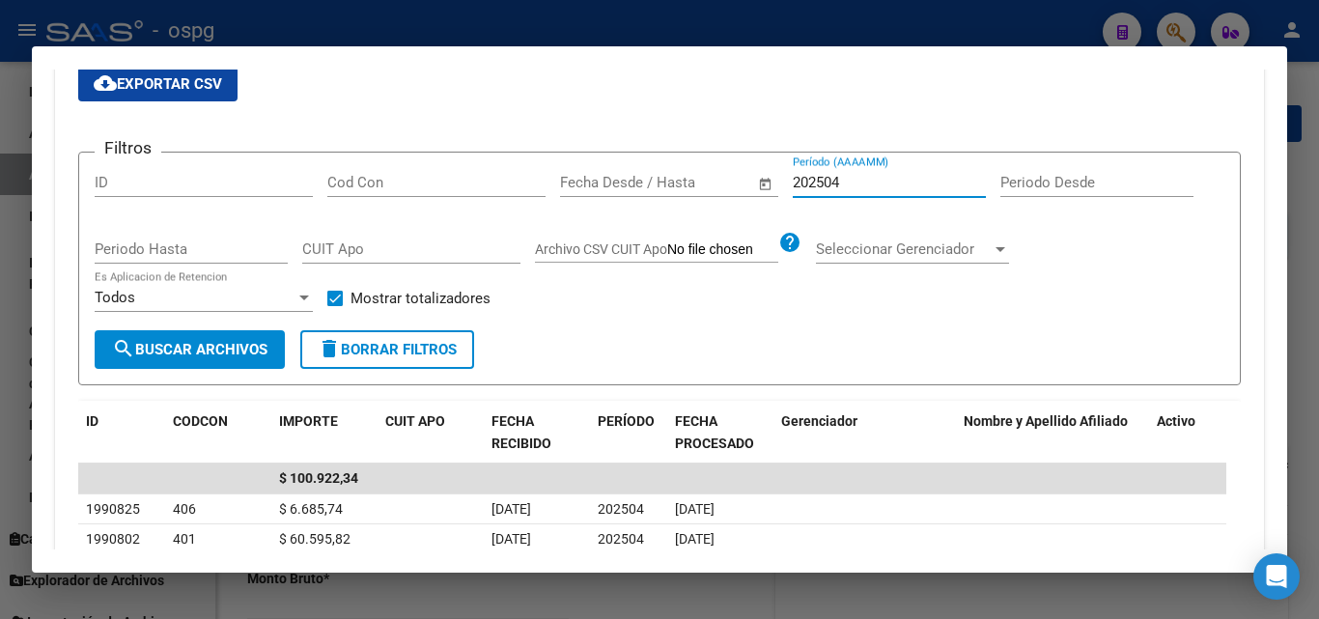
click at [860, 182] on input "202504" at bounding box center [889, 182] width 193 height 17
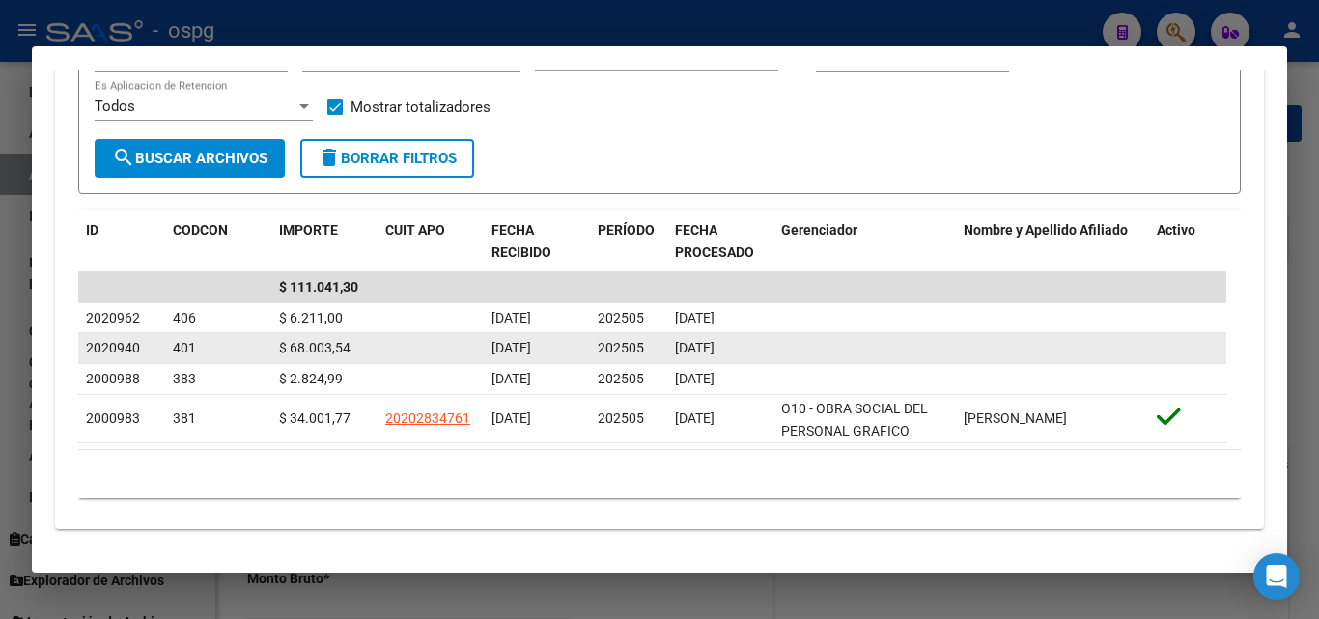
scroll to position [580, 0]
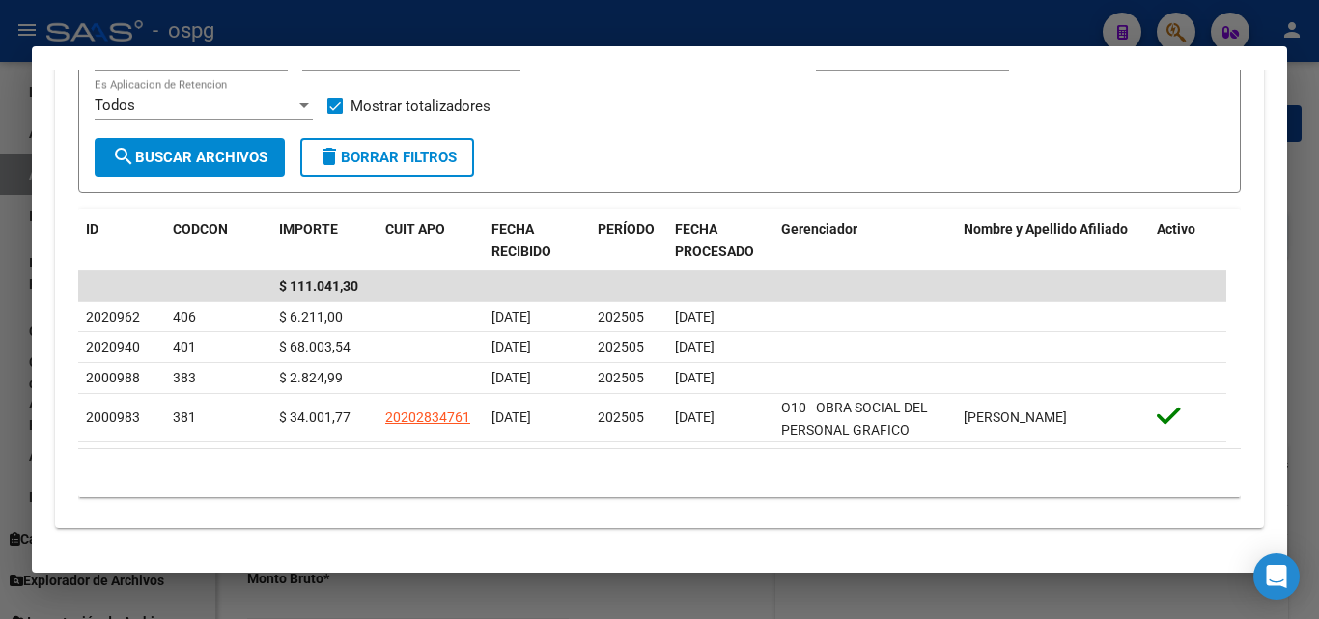
type input "202505"
click at [1, 467] on div at bounding box center [659, 309] width 1319 height 619
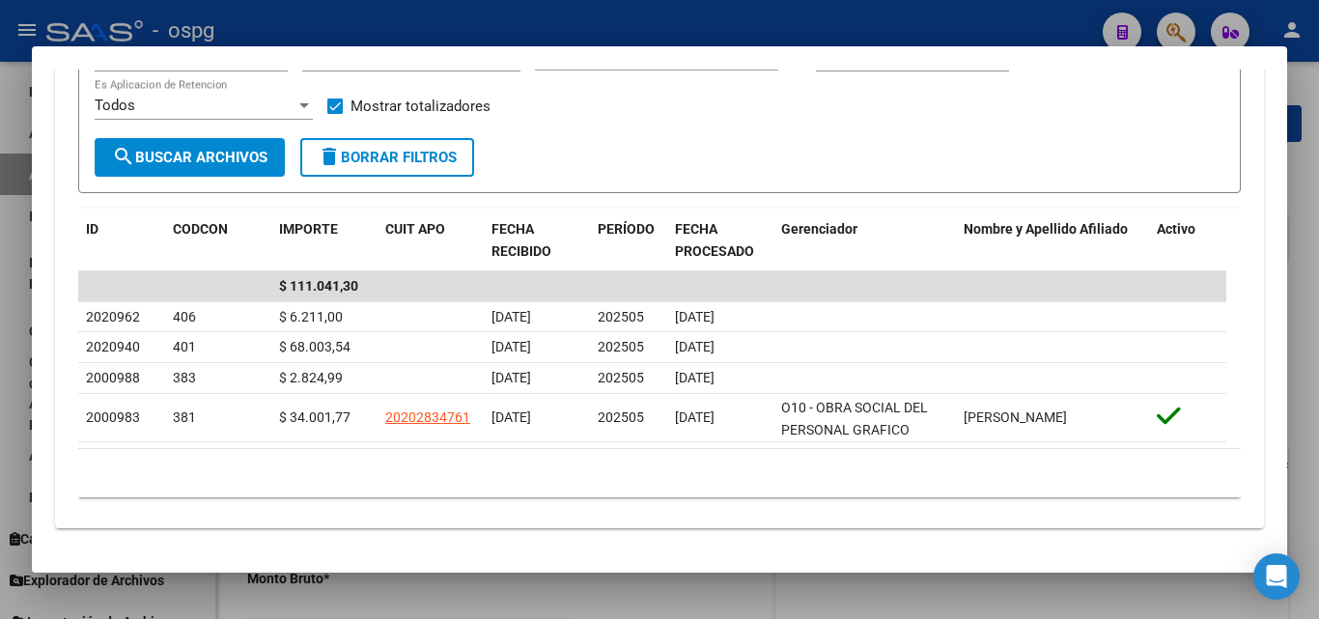
click at [1, 467] on div at bounding box center [659, 309] width 1319 height 619
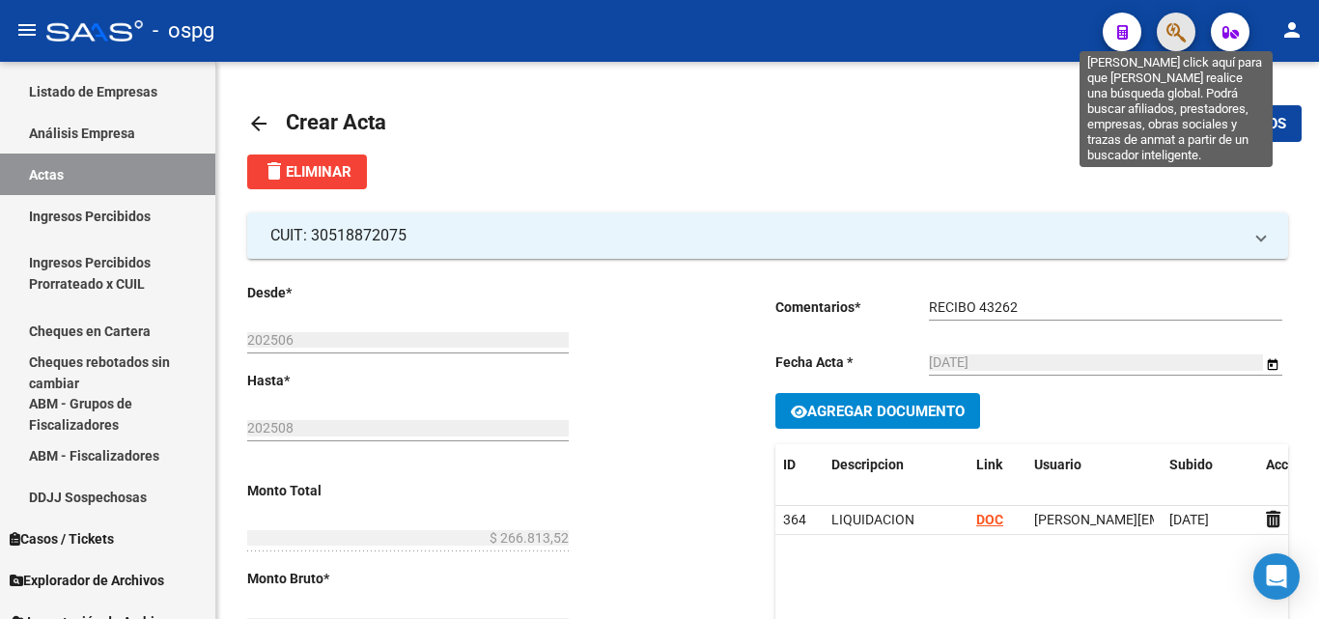
click at [1173, 31] on icon "button" at bounding box center [1176, 32] width 19 height 22
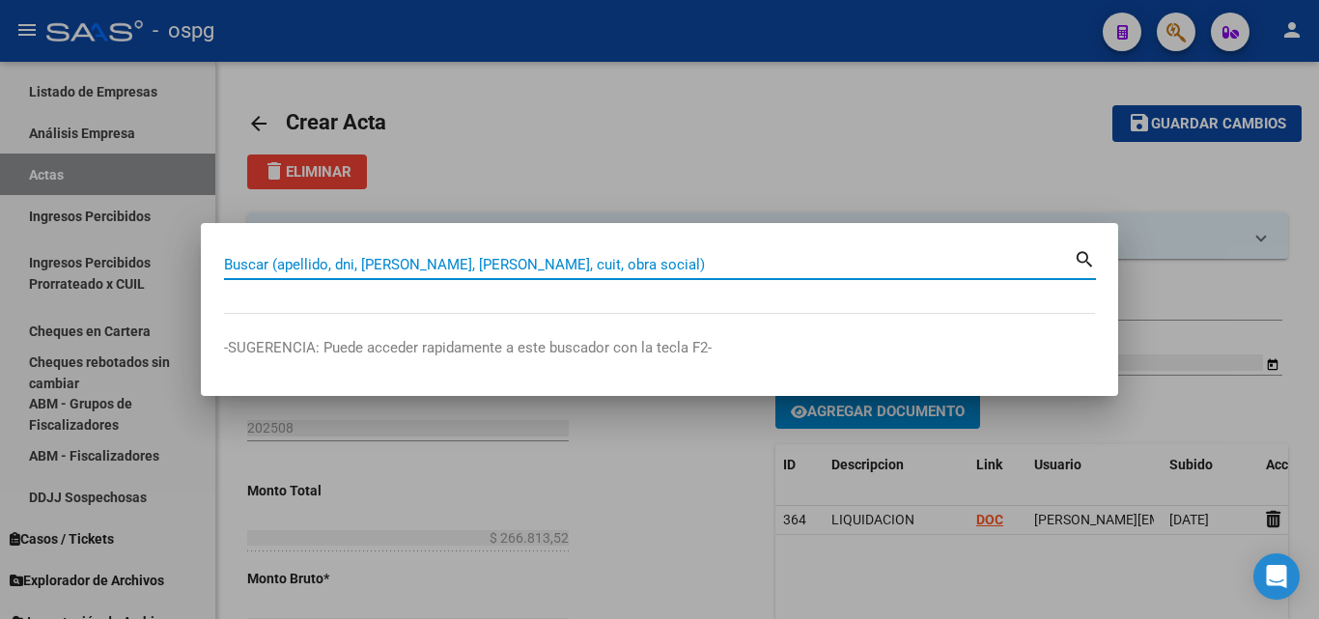
click at [307, 266] on input "Buscar (apellido, dni, [PERSON_NAME], [PERSON_NAME], cuit, obra social)" at bounding box center [649, 264] width 850 height 17
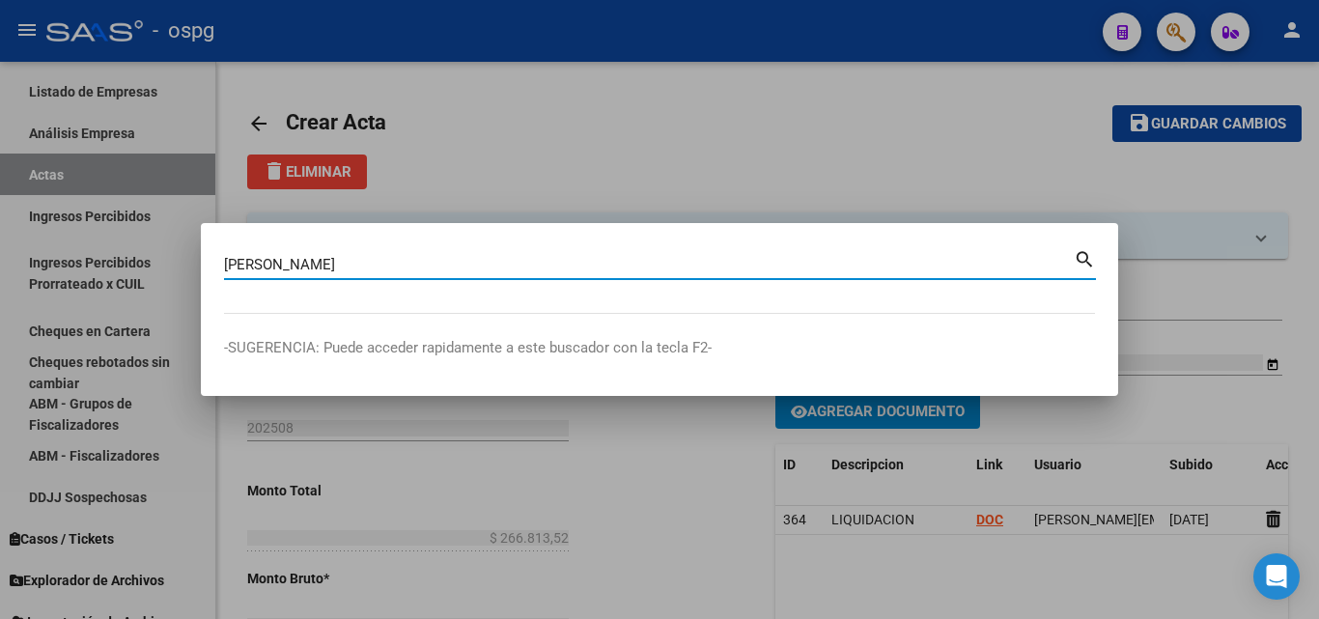
type input "[PERSON_NAME]"
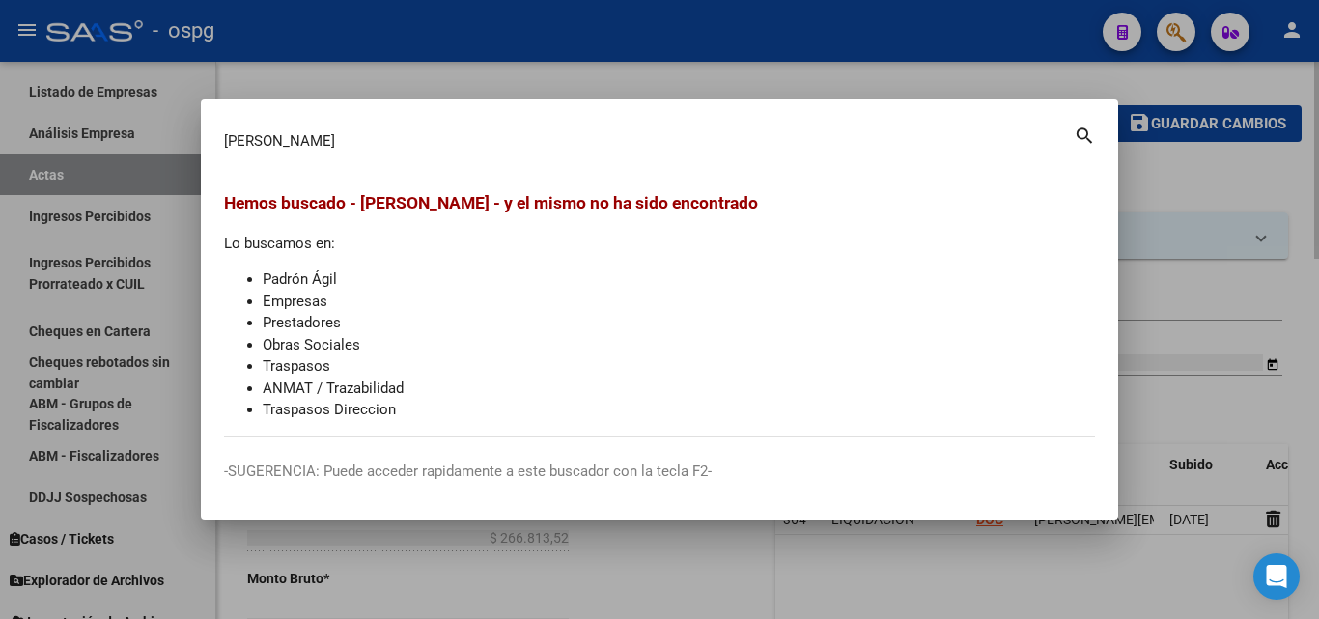
drag, startPoint x: 672, startPoint y: 81, endPoint x: 925, endPoint y: 86, distance: 253.1
click at [679, 81] on div at bounding box center [659, 309] width 1319 height 619
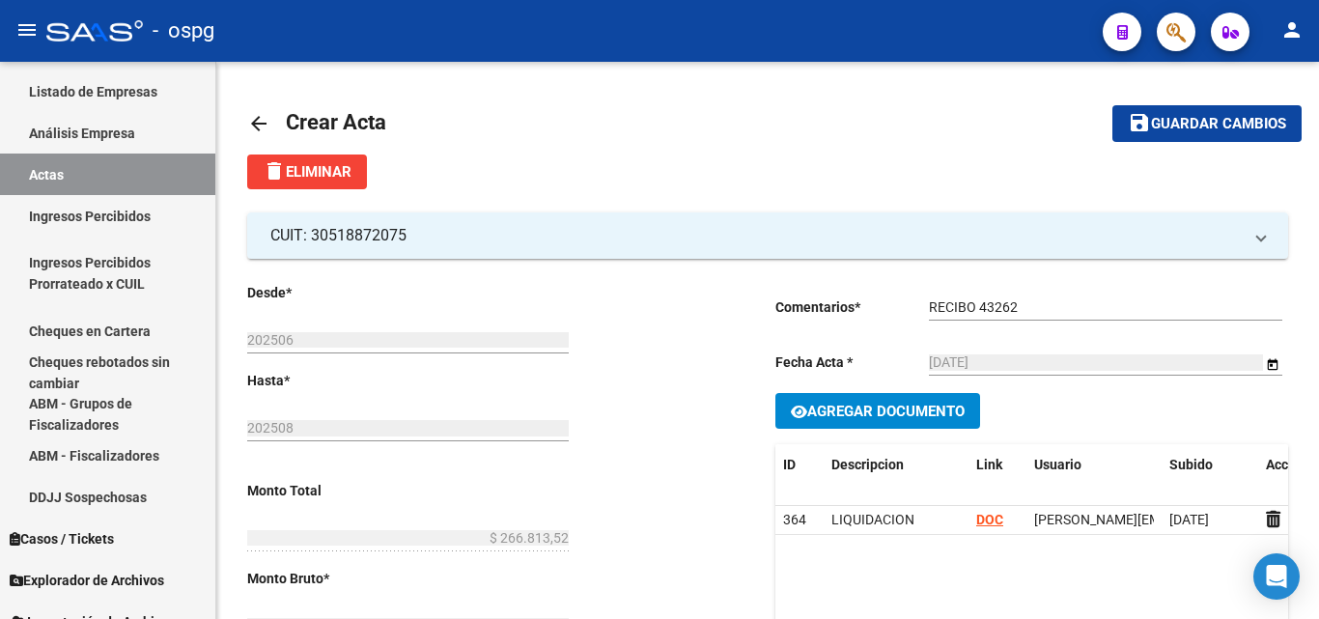
drag, startPoint x: 1199, startPoint y: 38, endPoint x: 1187, endPoint y: 37, distance: 11.6
click at [1199, 37] on mat-toolbar "menu - ospg person" at bounding box center [659, 31] width 1319 height 62
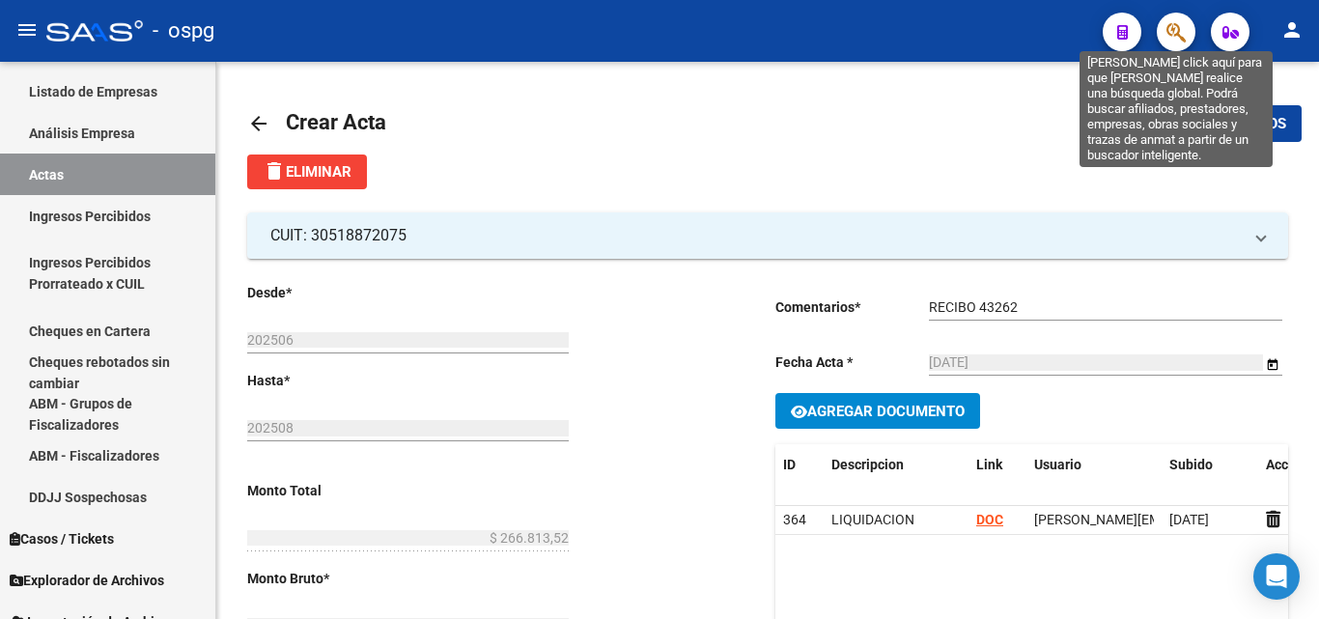
click at [1179, 36] on icon "button" at bounding box center [1176, 32] width 19 height 22
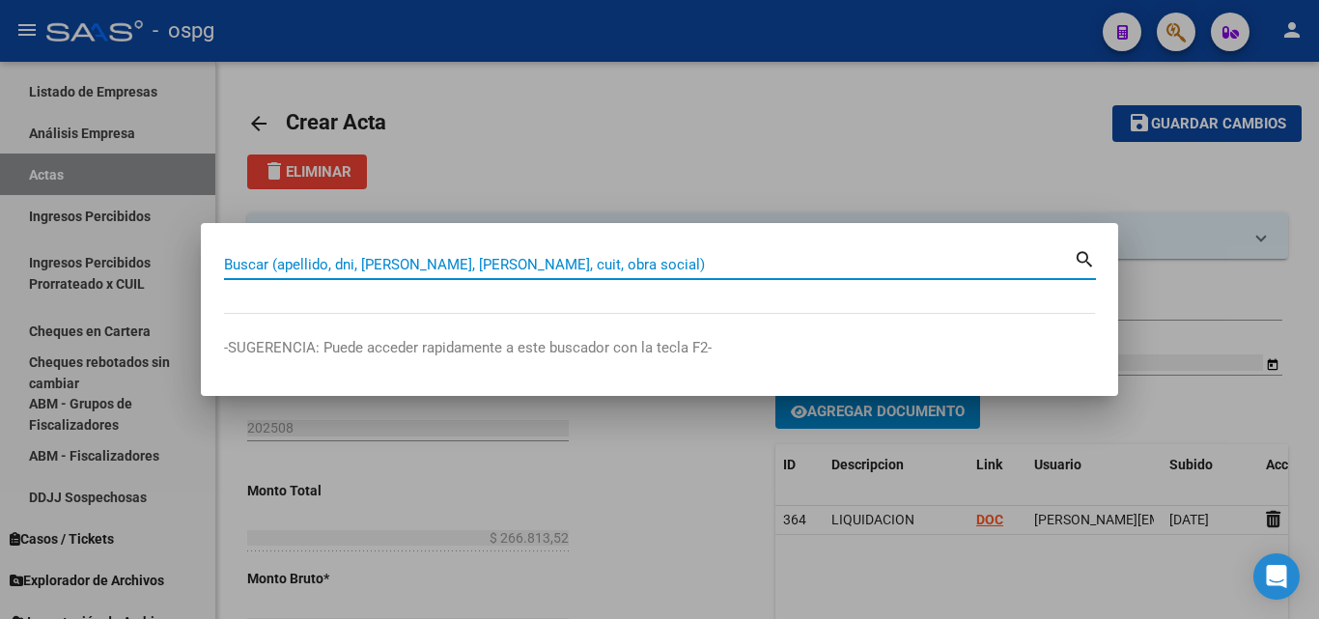
click at [602, 256] on input "Buscar (apellido, dni, [PERSON_NAME], [PERSON_NAME], cuit, obra social)" at bounding box center [649, 264] width 850 height 17
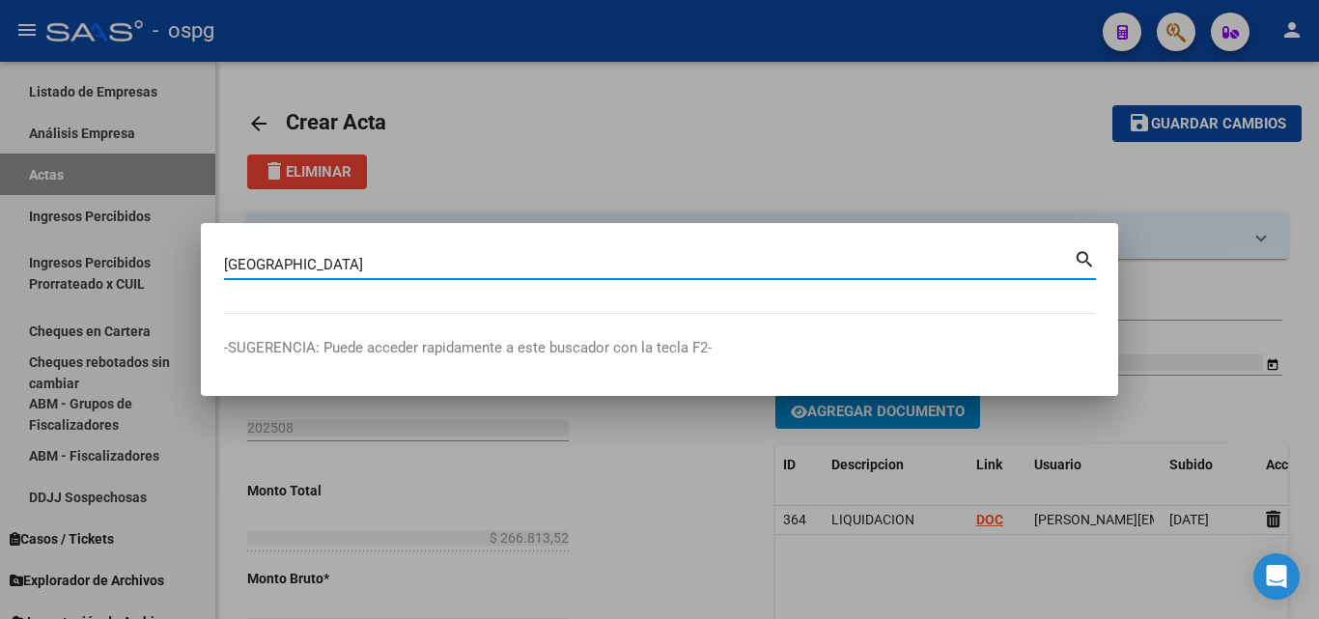
type input "[GEOGRAPHIC_DATA]"
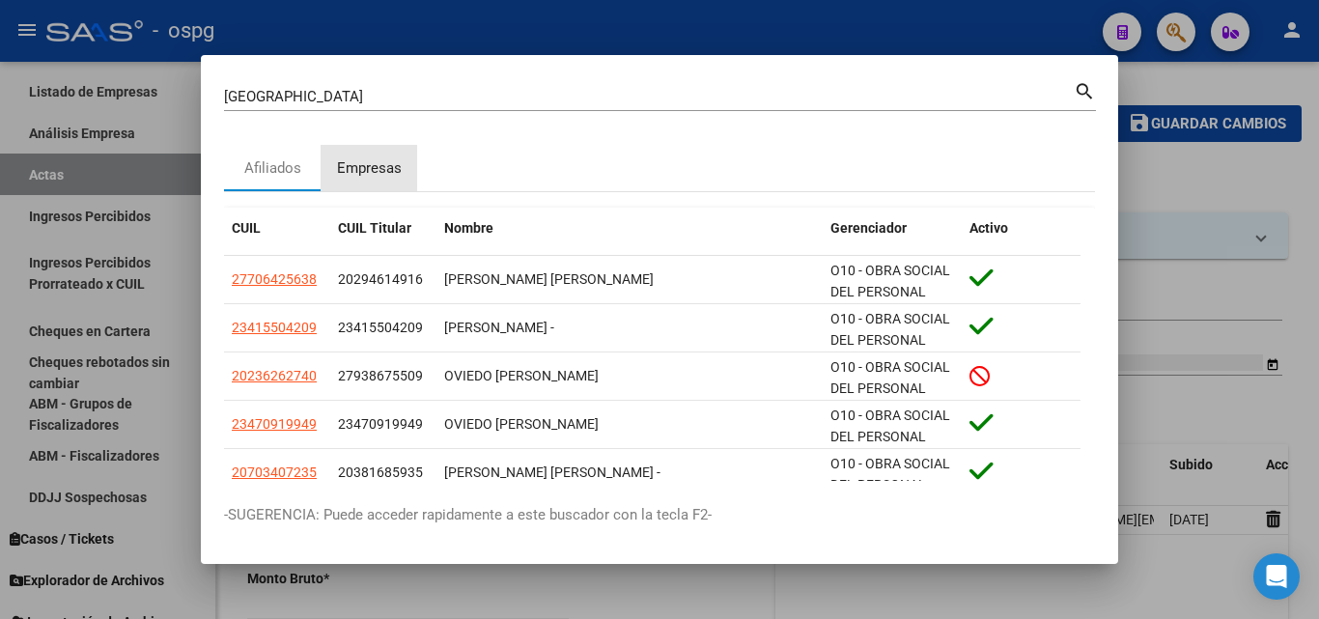
click at [389, 160] on div "Empresas" at bounding box center [369, 168] width 65 height 22
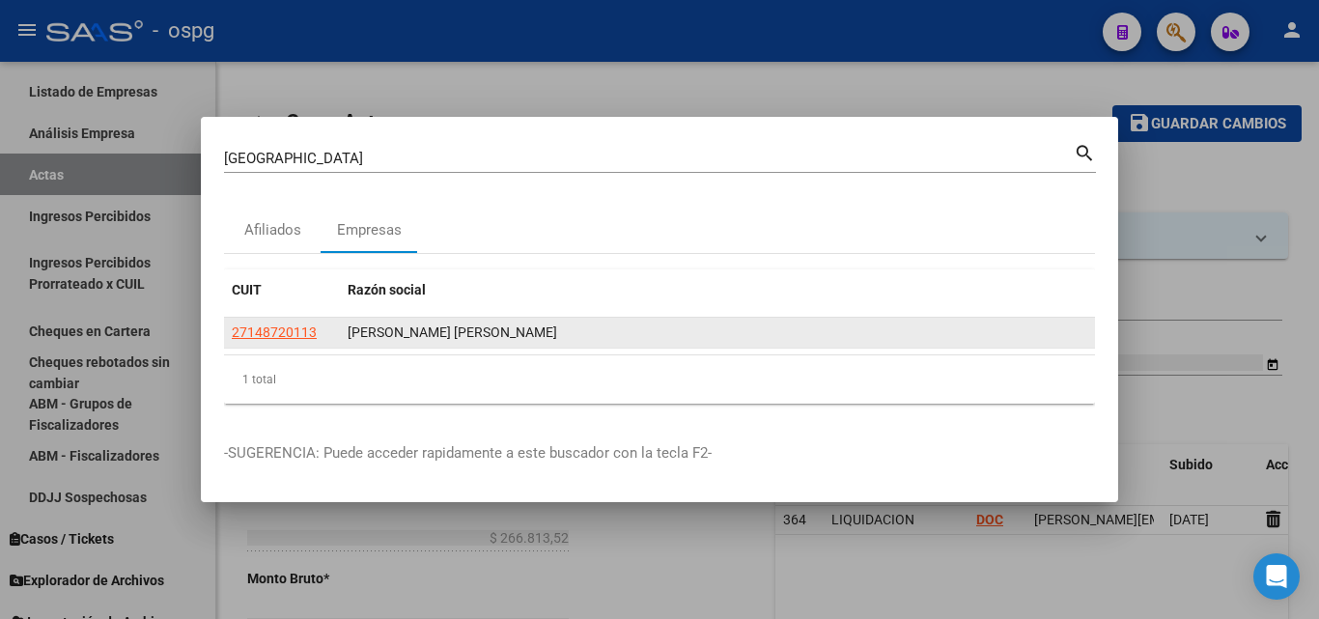
click at [282, 345] on datatable-body-cell "27148720113" at bounding box center [282, 333] width 116 height 30
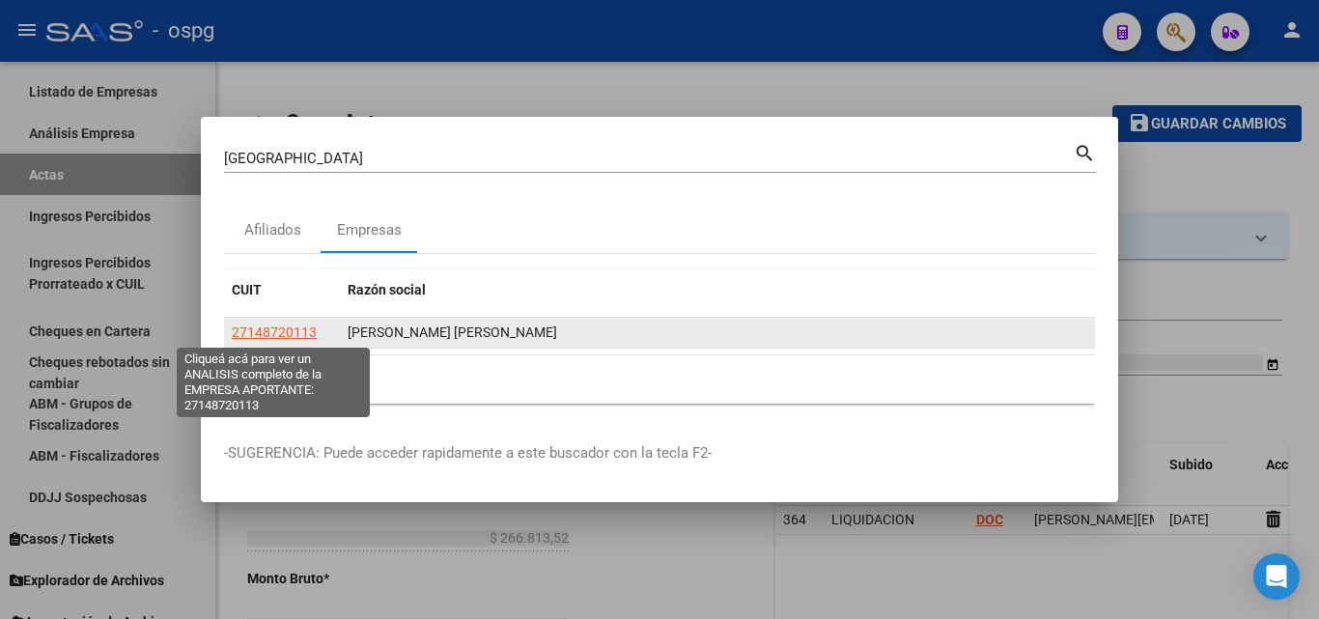
click at [270, 334] on span "27148720113" at bounding box center [274, 332] width 85 height 15
type textarea "27148720113"
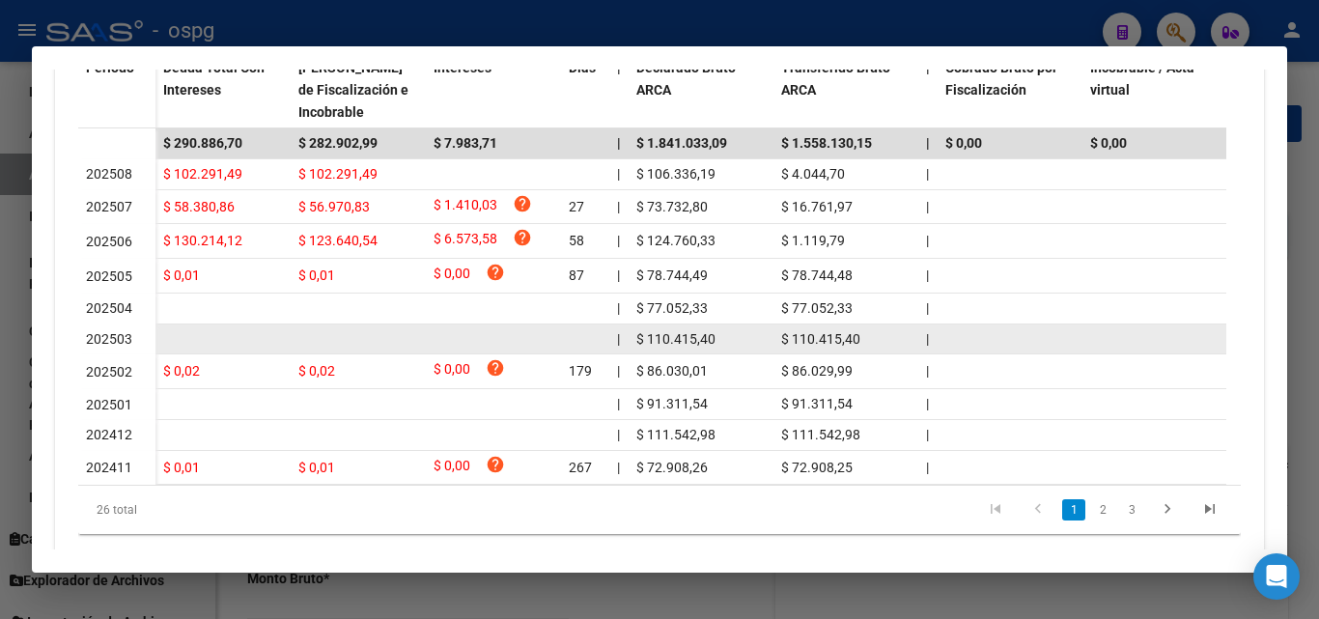
scroll to position [682, 0]
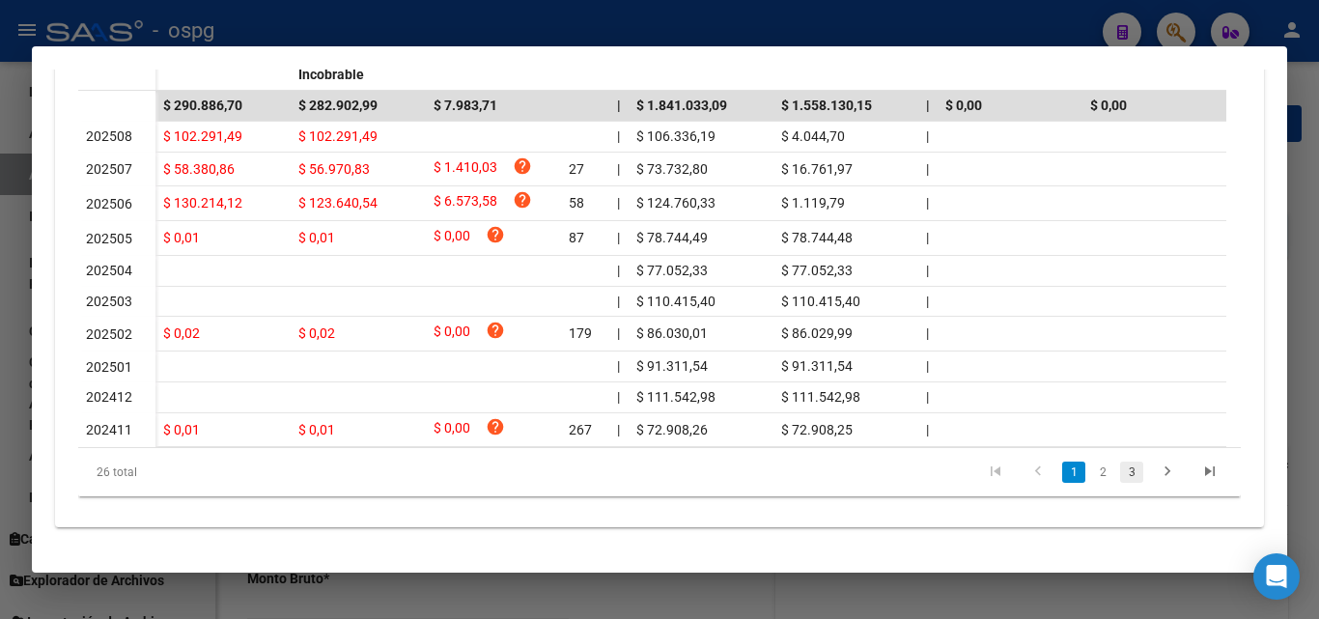
click at [1120, 468] on link "3" at bounding box center [1131, 472] width 23 height 21
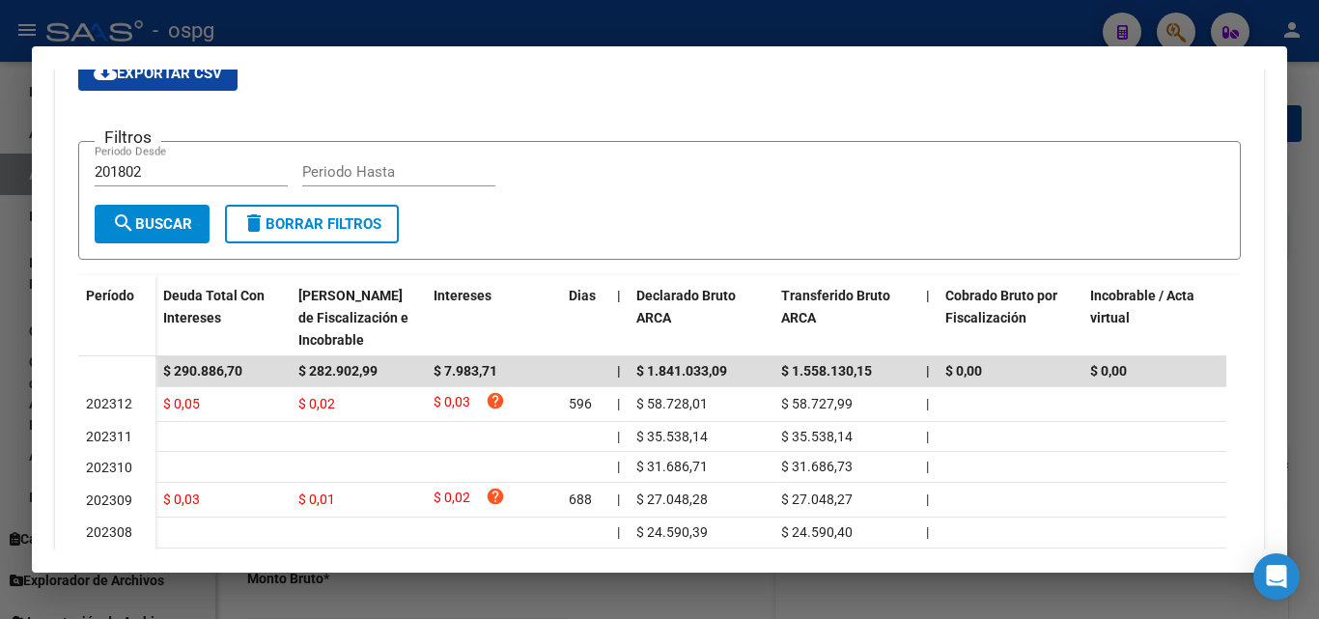
scroll to position [11, 0]
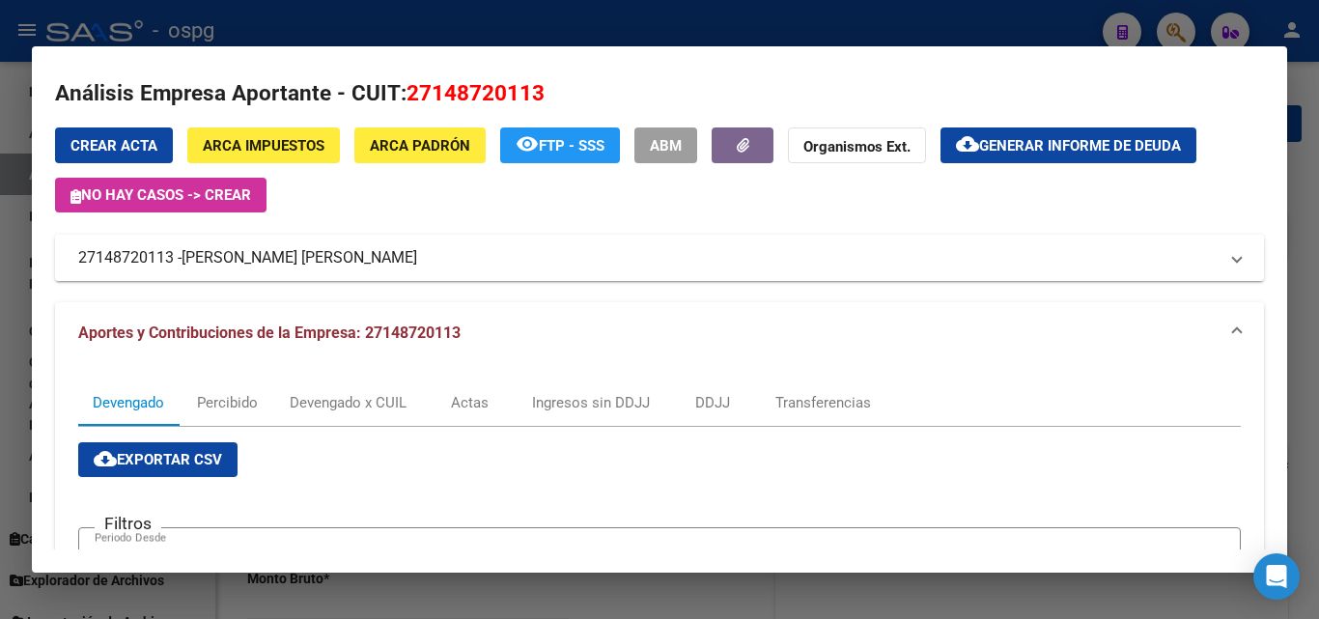
drag, startPoint x: 171, startPoint y: 256, endPoint x: 61, endPoint y: 269, distance: 110.8
click at [57, 268] on mat-expansion-panel-header "27148720113 - [PERSON_NAME] [PERSON_NAME]" at bounding box center [659, 258] width 1209 height 46
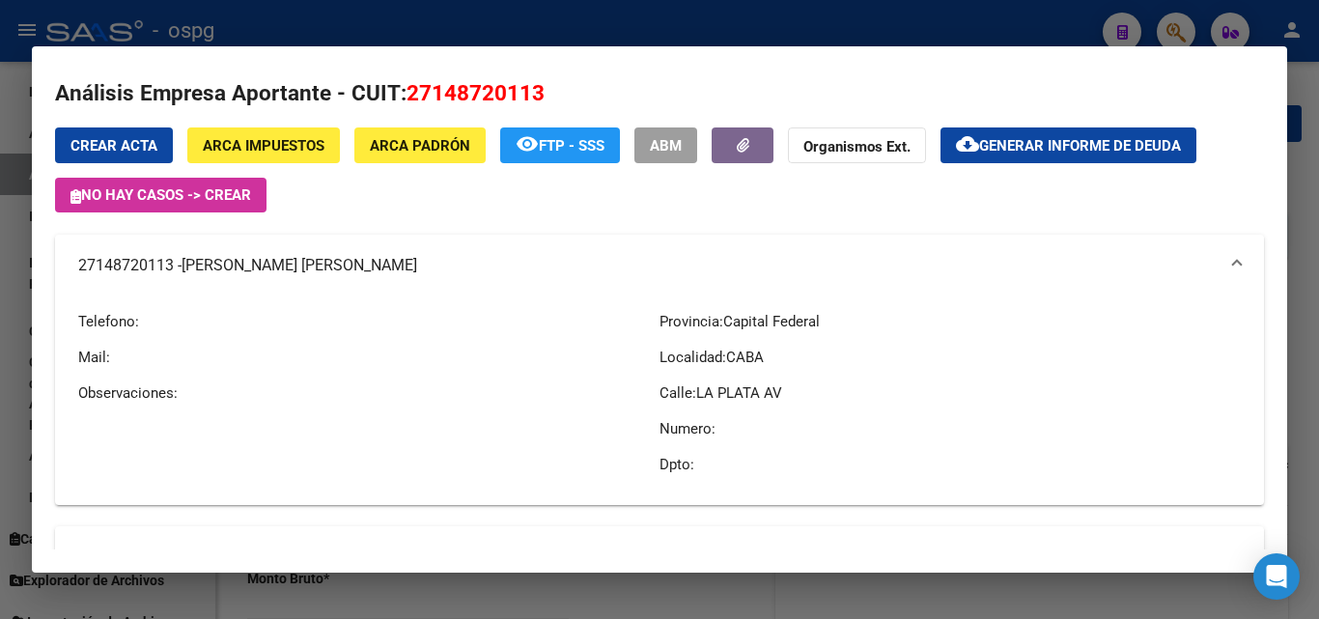
copy mat-panel-title "27148720113"
click at [0, 421] on div at bounding box center [659, 309] width 1319 height 619
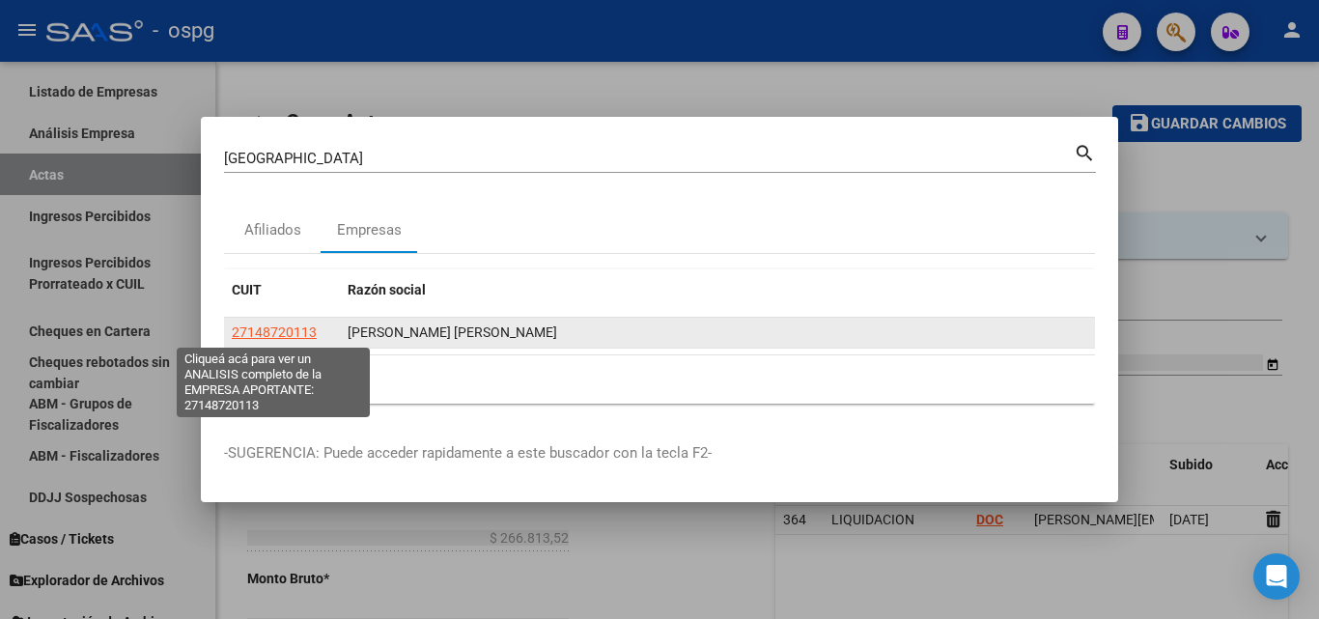
click at [250, 325] on span "27148720113" at bounding box center [274, 332] width 85 height 15
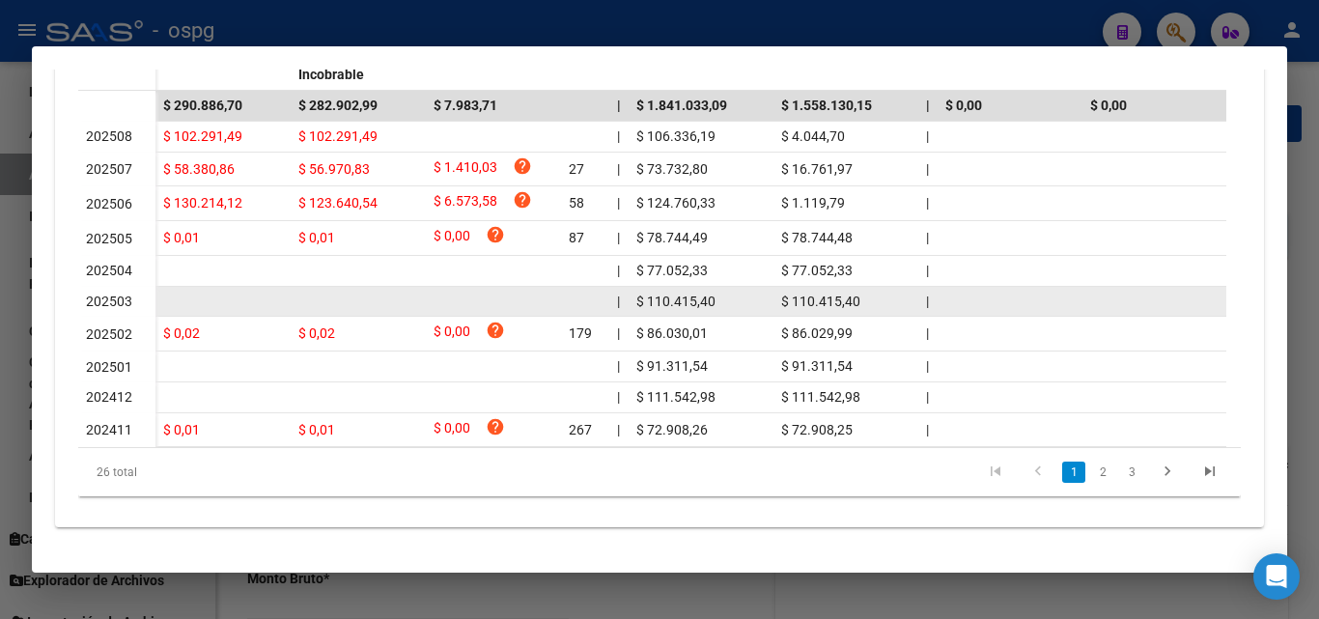
scroll to position [676, 0]
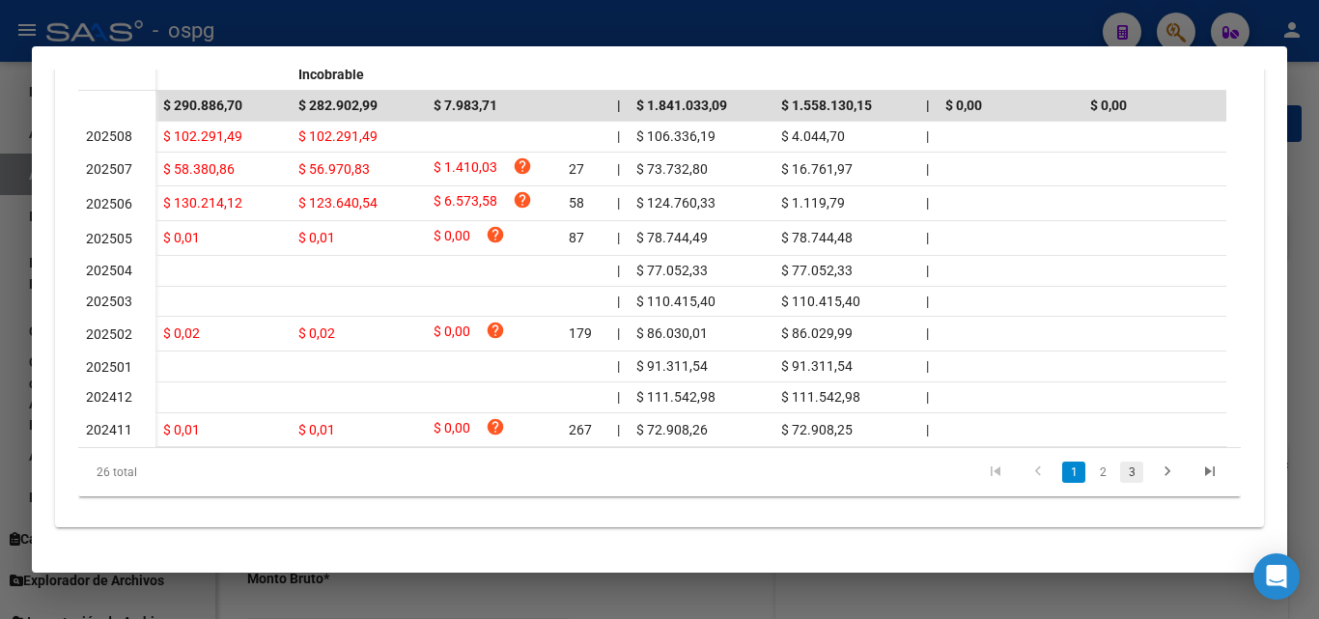
click at [1121, 476] on link "3" at bounding box center [1131, 472] width 23 height 21
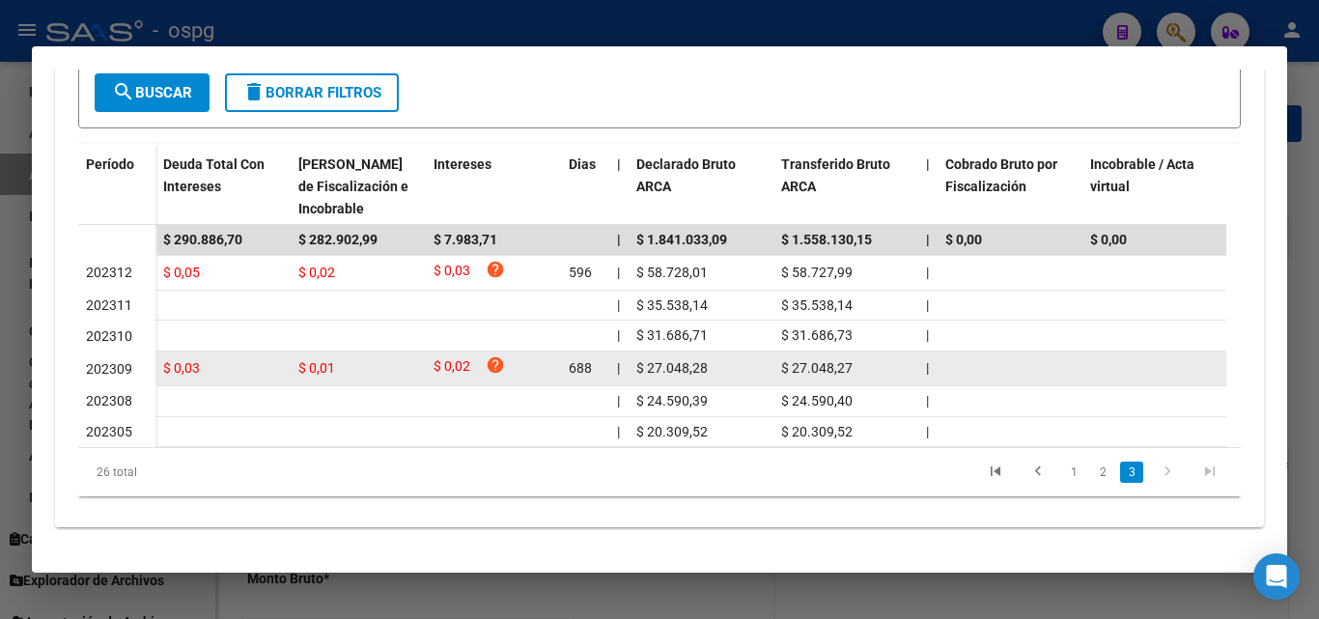
scroll to position [545, 0]
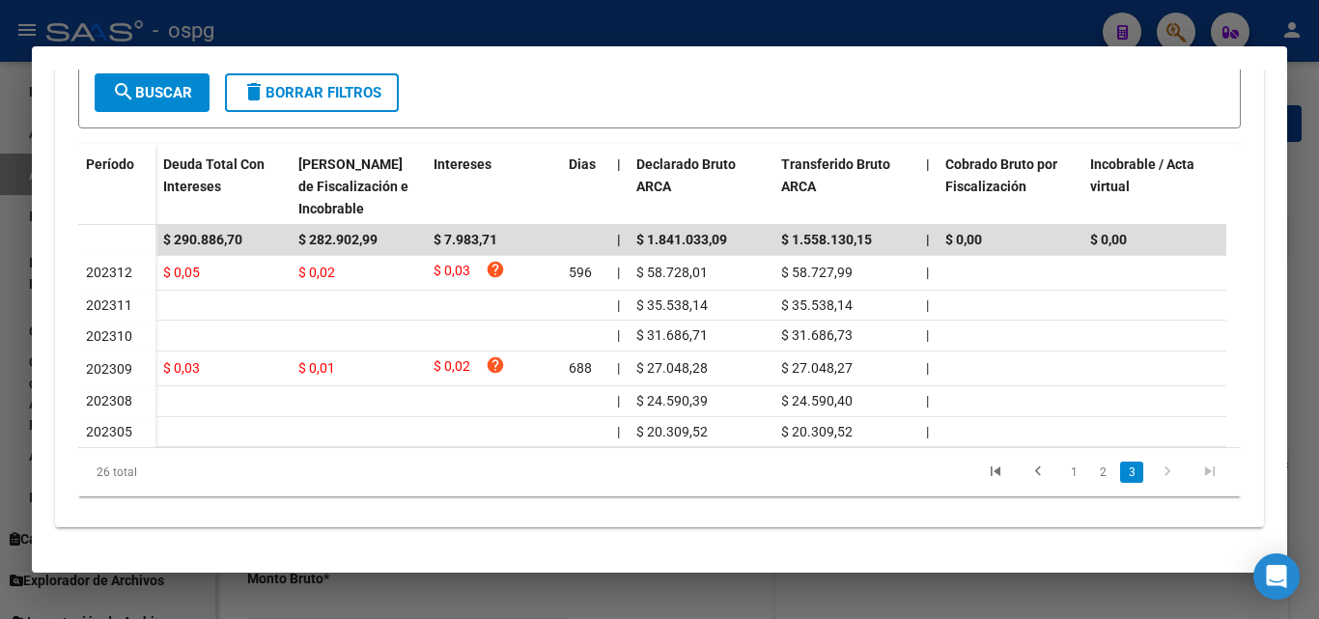
click at [1091, 484] on li "2" at bounding box center [1103, 472] width 29 height 33
click at [1092, 478] on link "2" at bounding box center [1103, 472] width 23 height 21
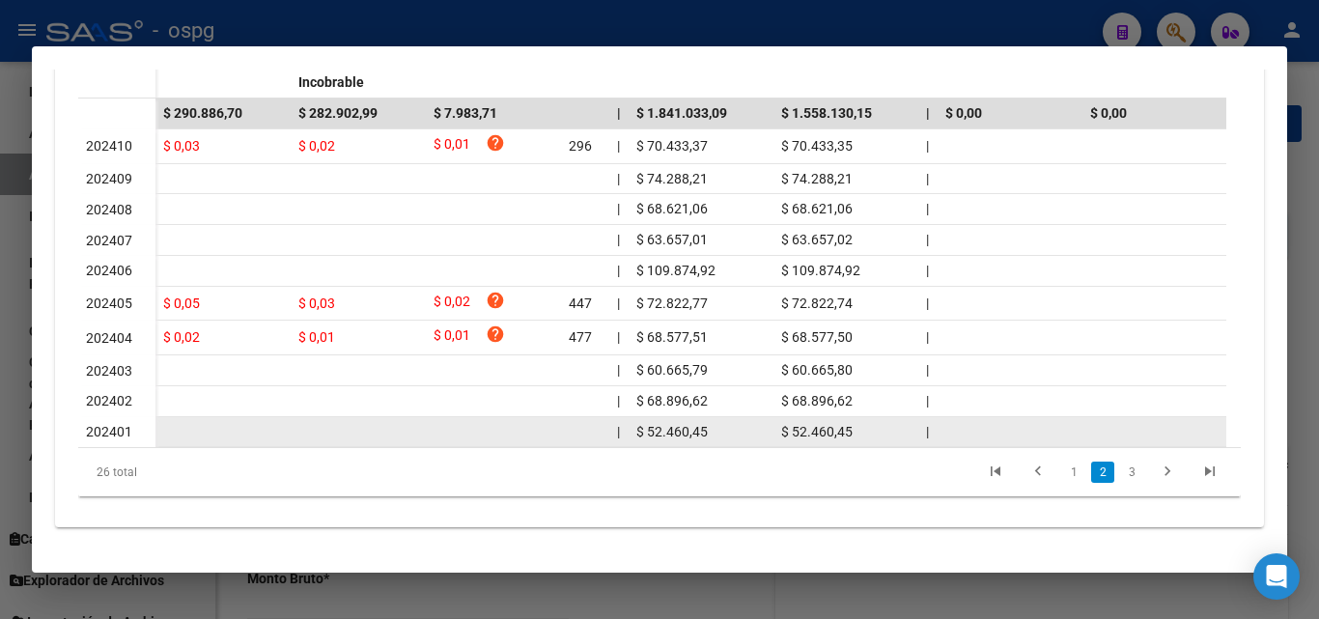
scroll to position [672, 0]
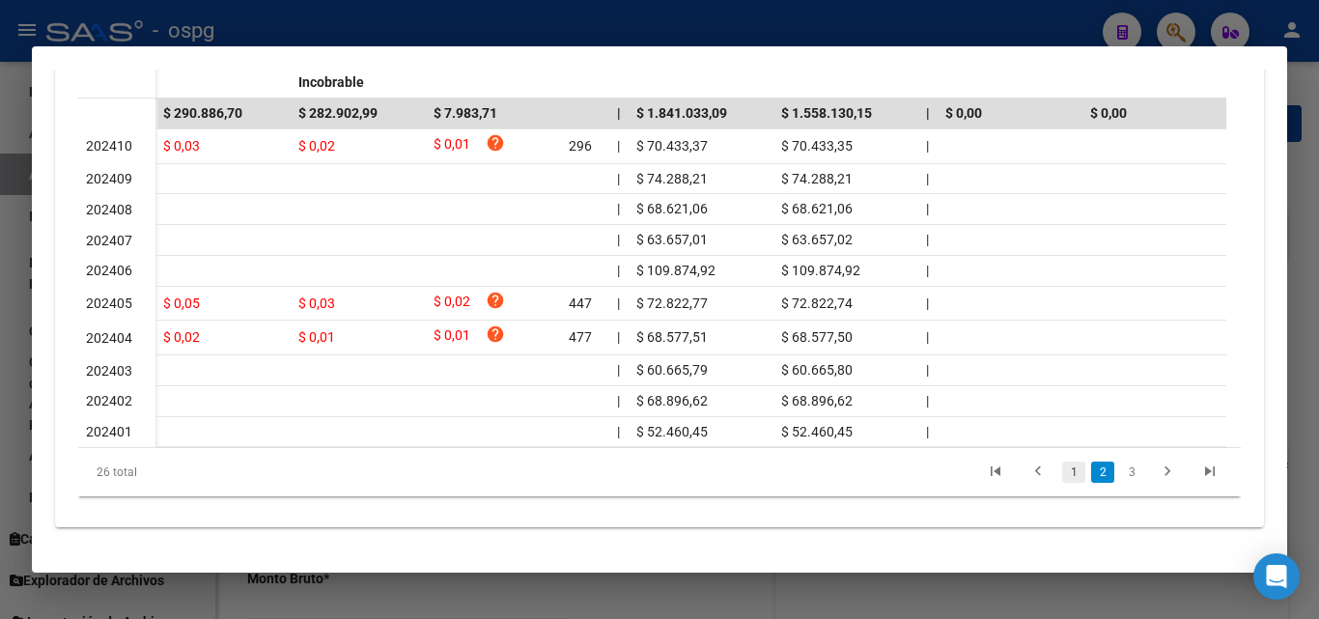
click at [1065, 477] on link "1" at bounding box center [1074, 472] width 23 height 21
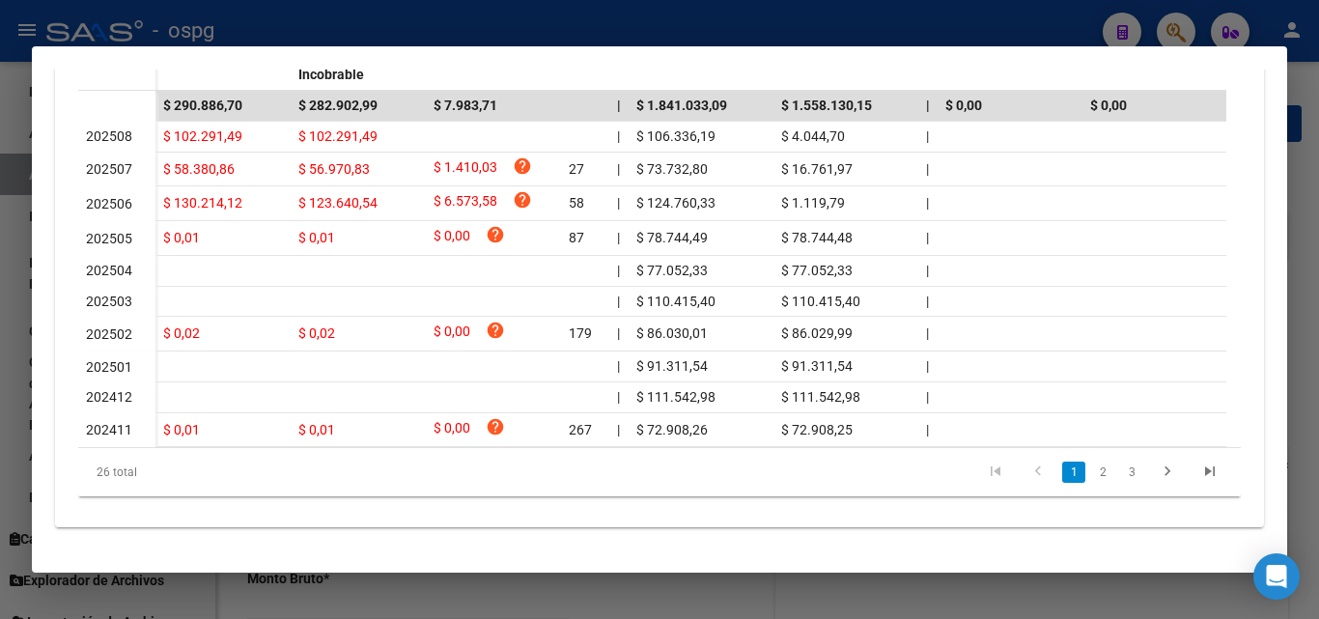
click at [0, 340] on div at bounding box center [659, 309] width 1319 height 619
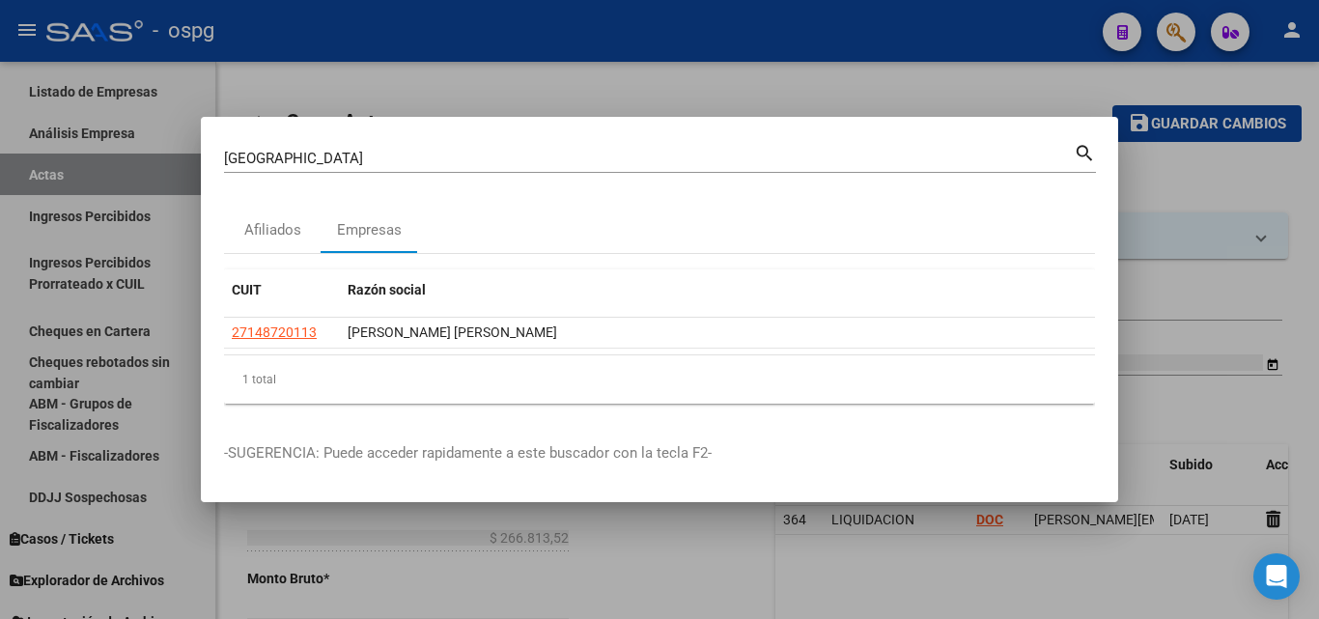
click at [595, 75] on div at bounding box center [659, 309] width 1319 height 619
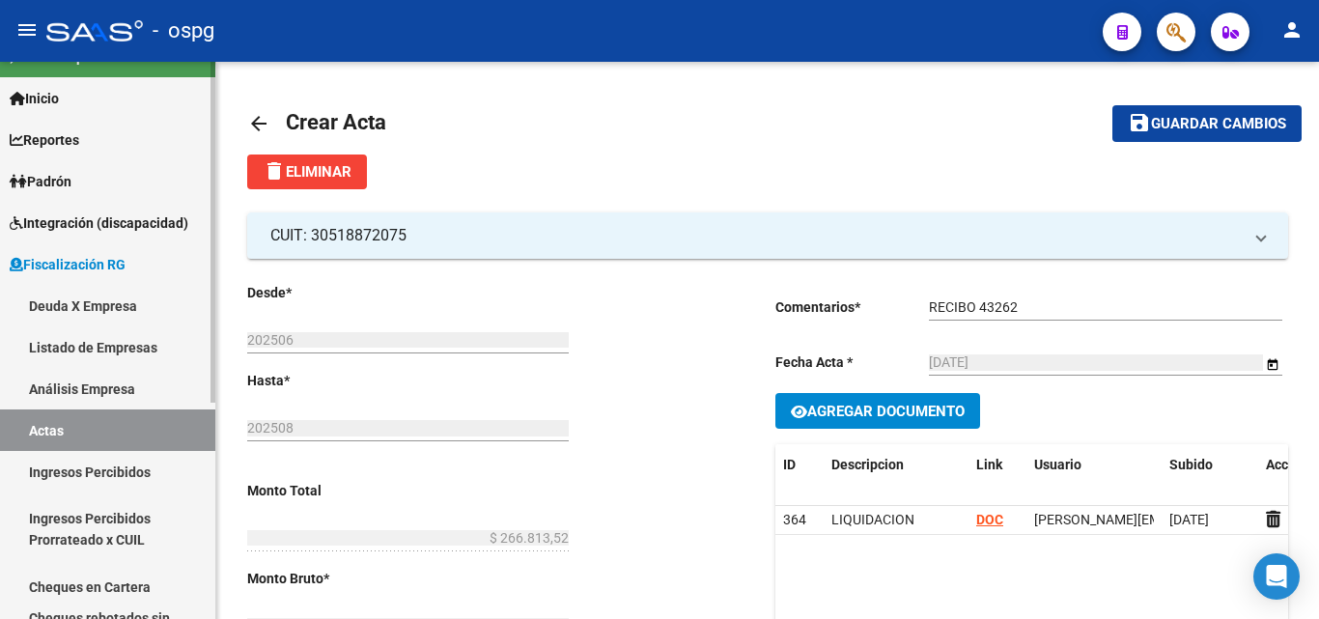
scroll to position [0, 0]
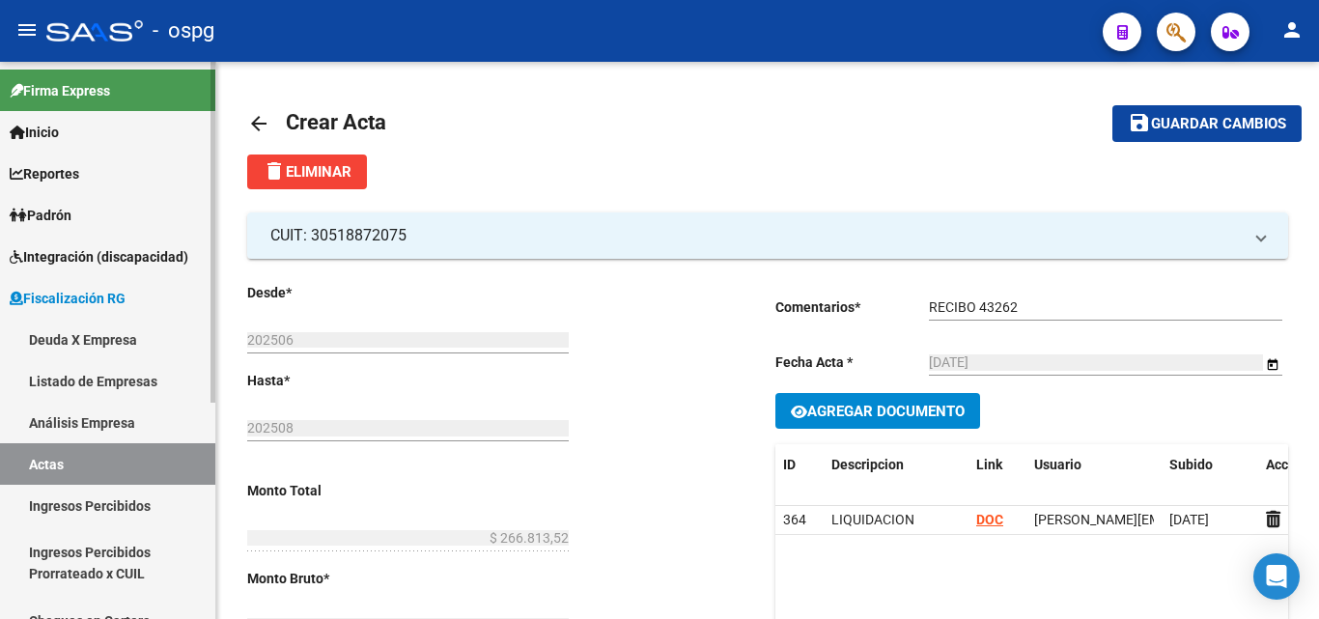
click at [121, 339] on link "Deuda X Empresa" at bounding box center [107, 340] width 215 height 42
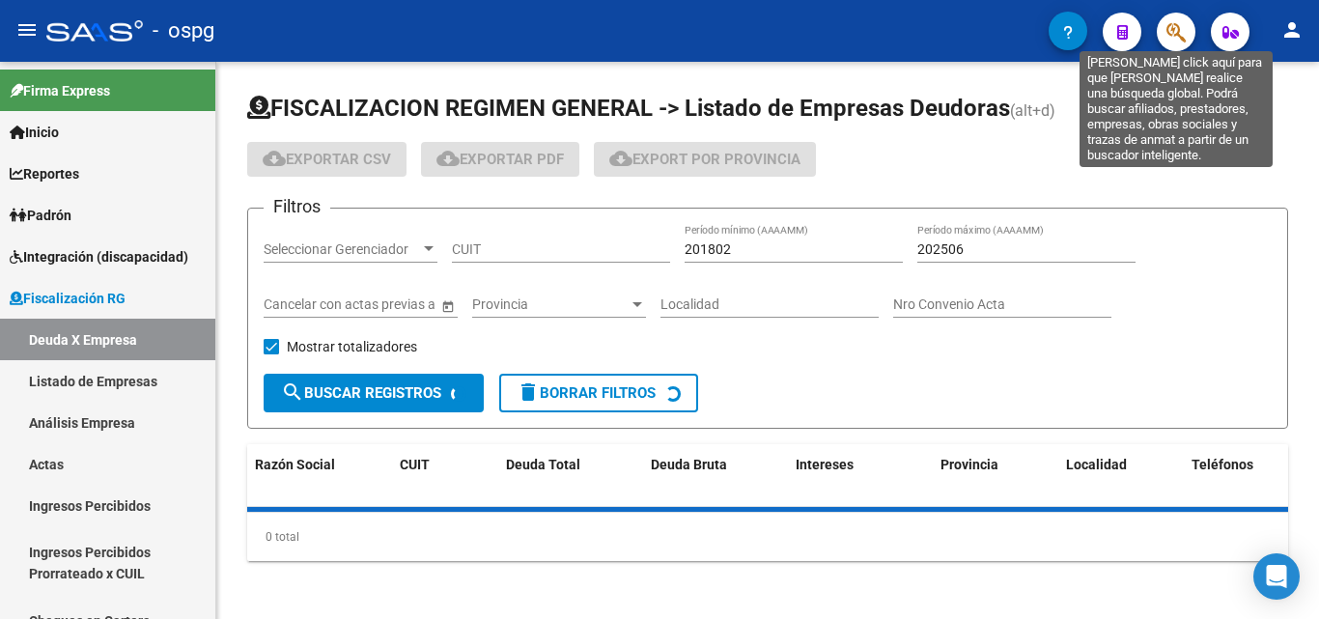
click at [1181, 38] on icon "button" at bounding box center [1176, 32] width 19 height 22
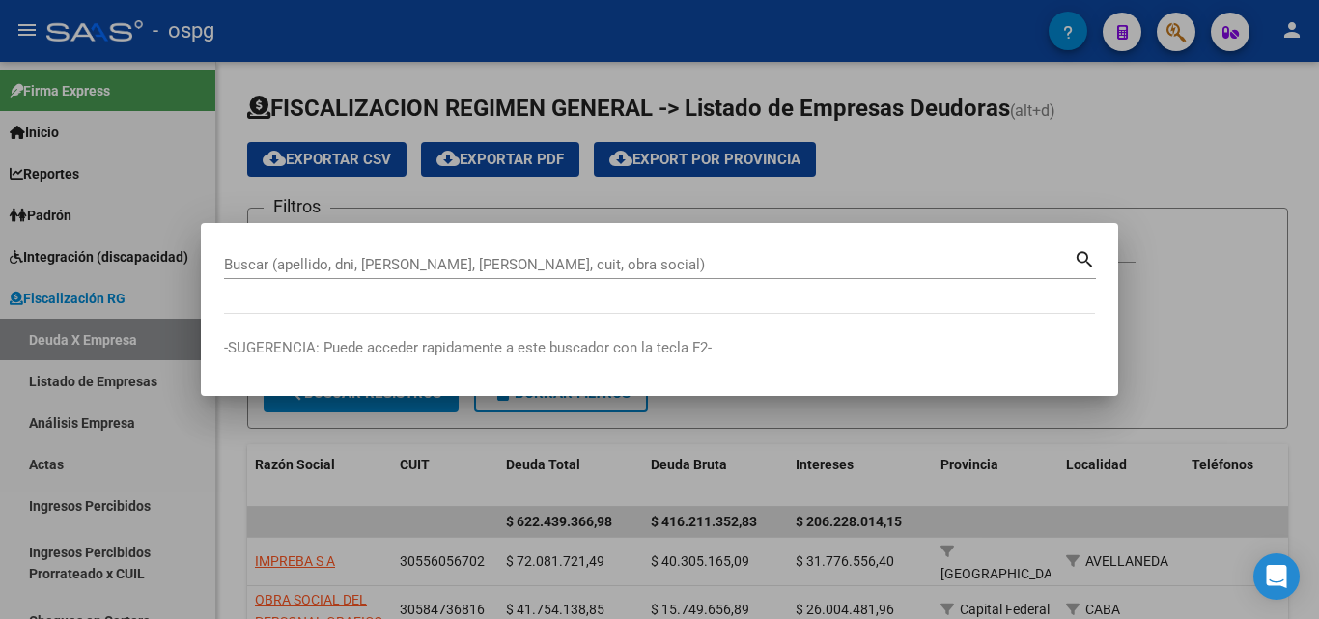
click at [386, 254] on div "Buscar (apellido, dni, [PERSON_NAME], [PERSON_NAME], cuit, obra social)" at bounding box center [649, 264] width 850 height 29
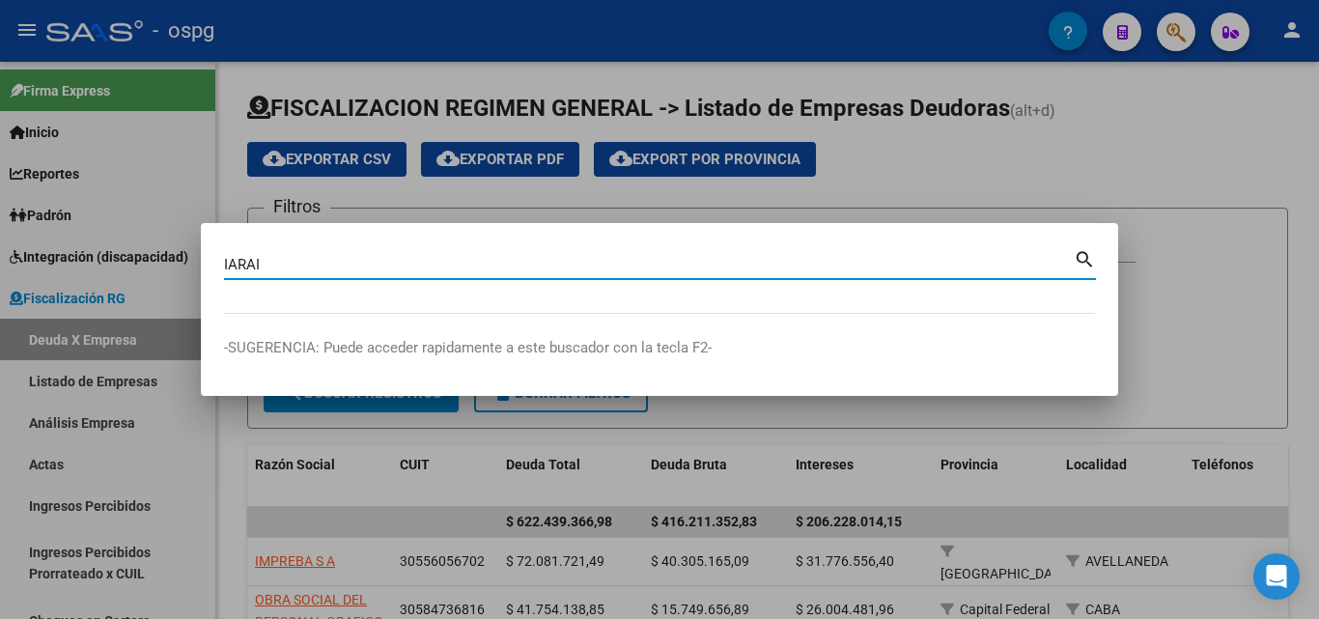
type input "IARAI"
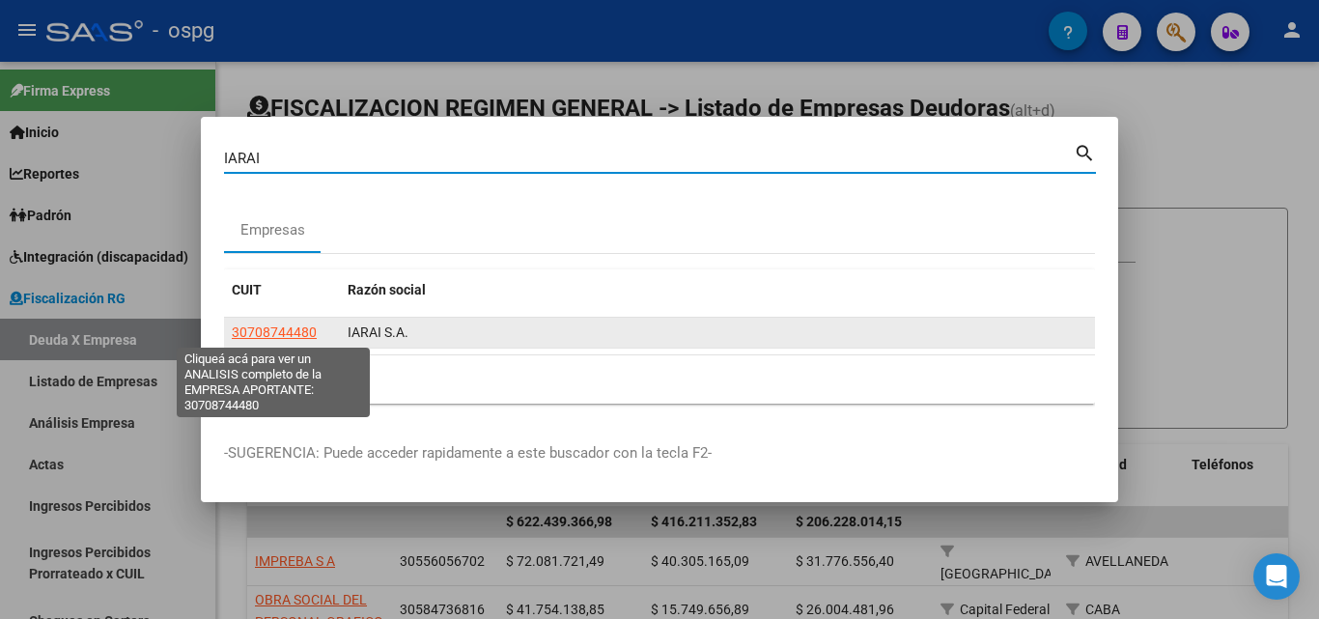
click at [267, 335] on span "30708744480" at bounding box center [274, 332] width 85 height 15
type textarea "30708744480"
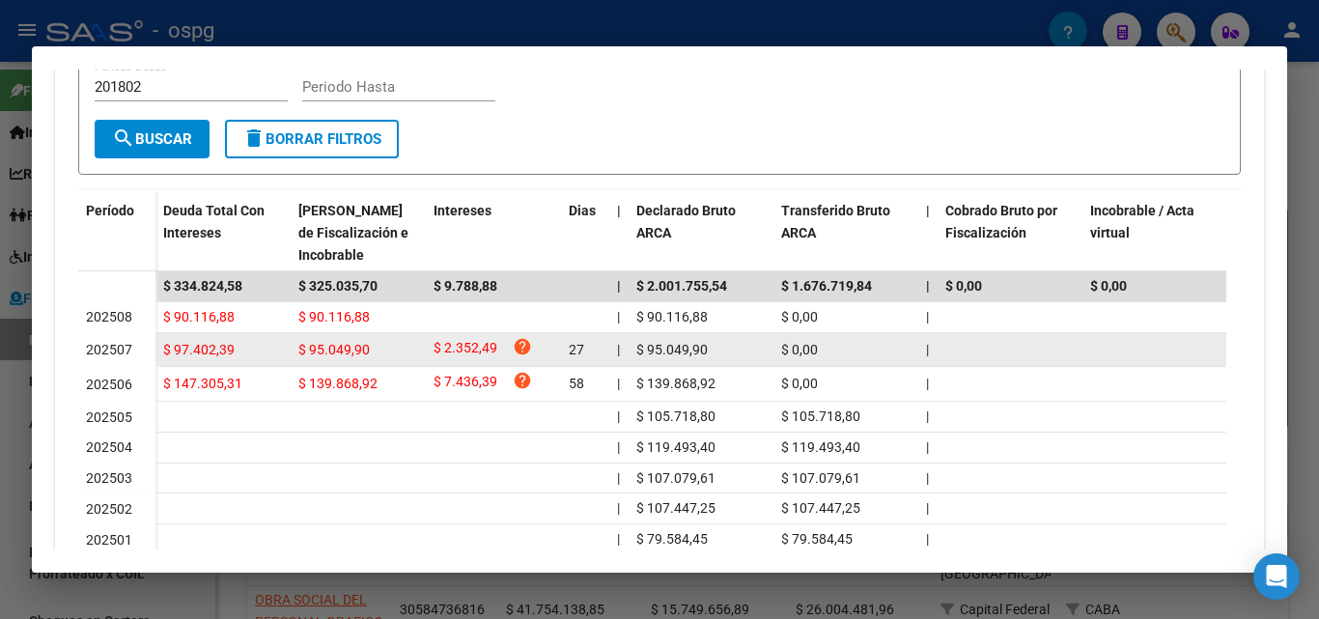
scroll to position [483, 0]
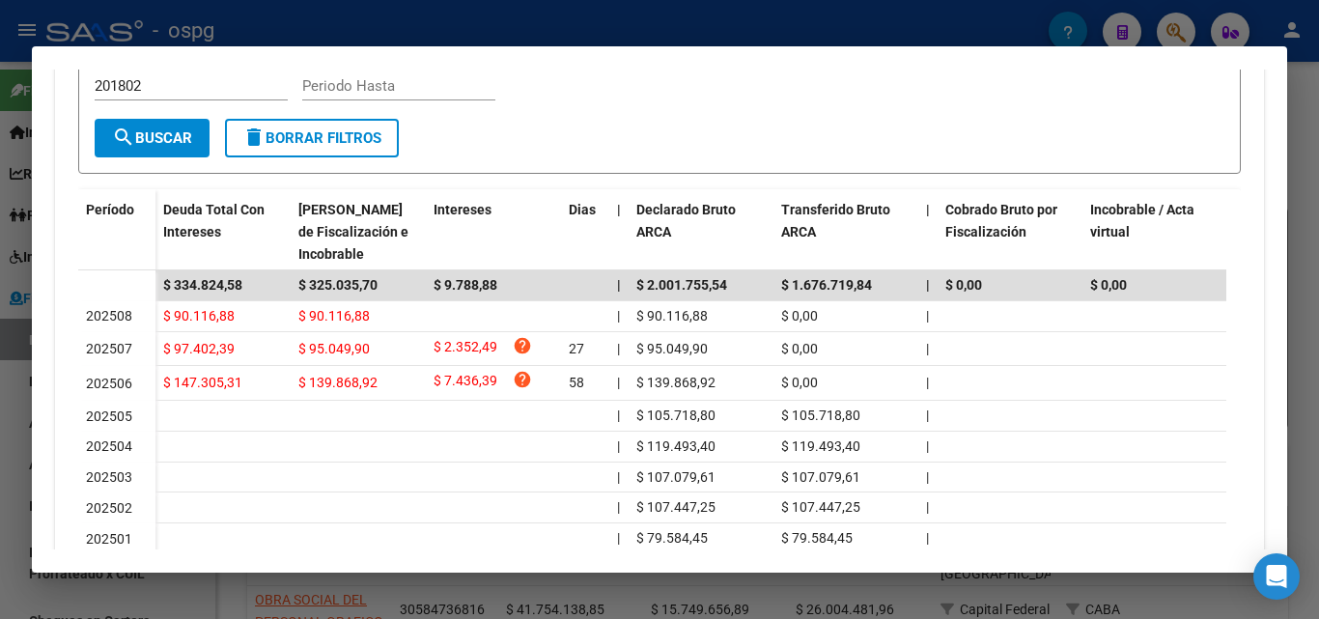
click at [4, 451] on div at bounding box center [659, 309] width 1319 height 619
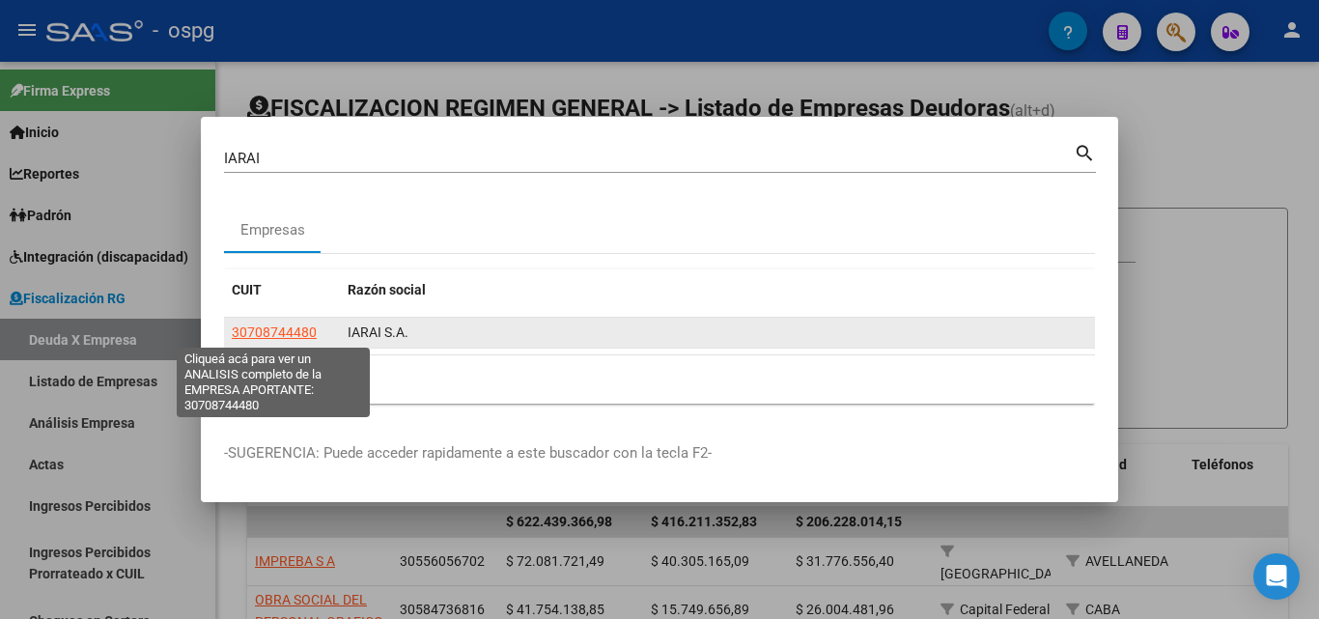
click at [253, 337] on span "30708744480" at bounding box center [274, 332] width 85 height 15
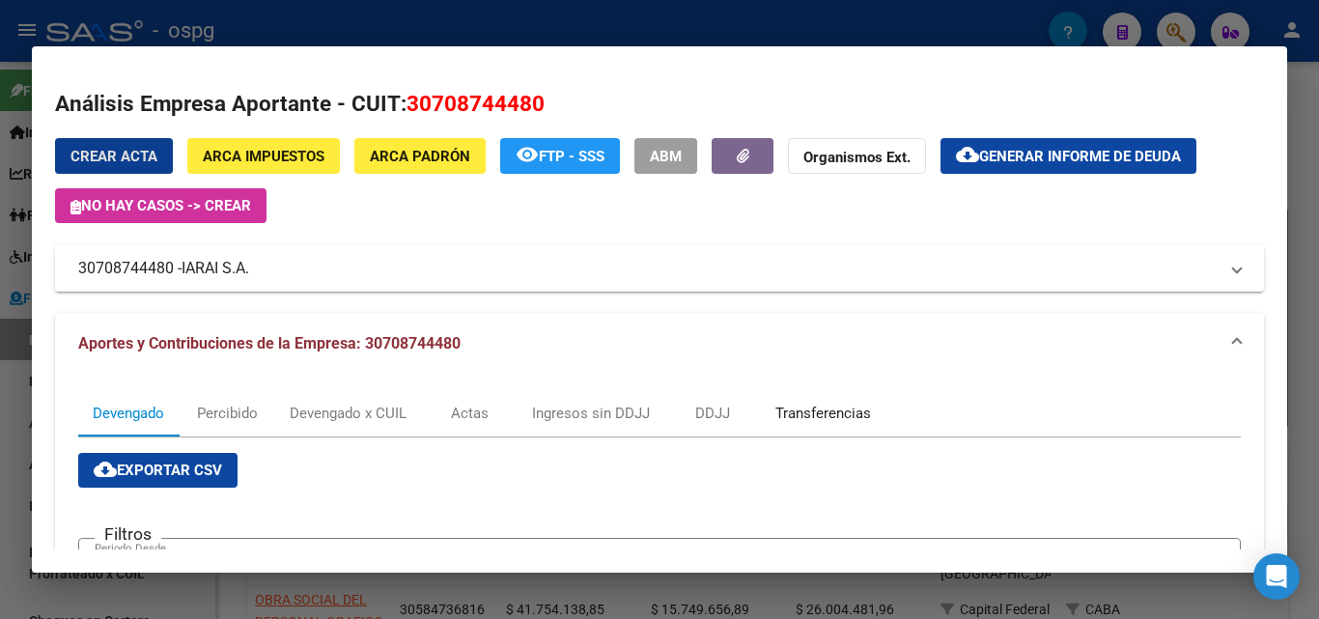
click at [845, 409] on div "Transferencias" at bounding box center [824, 413] width 96 height 21
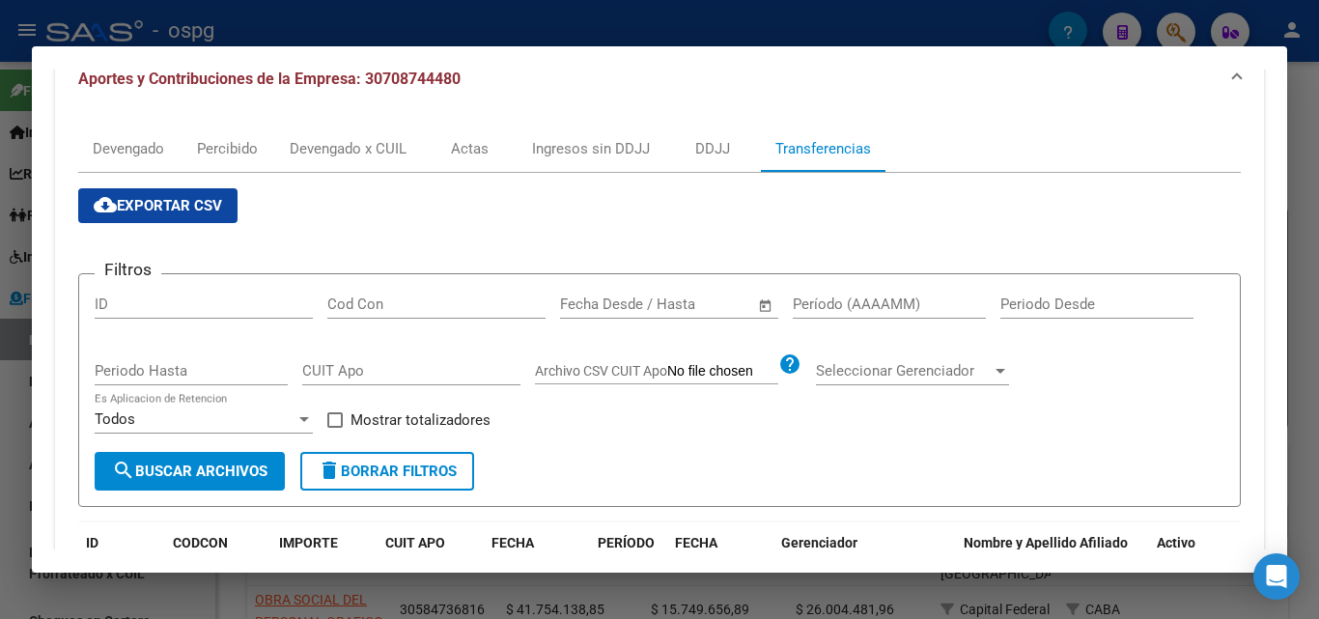
scroll to position [0, 0]
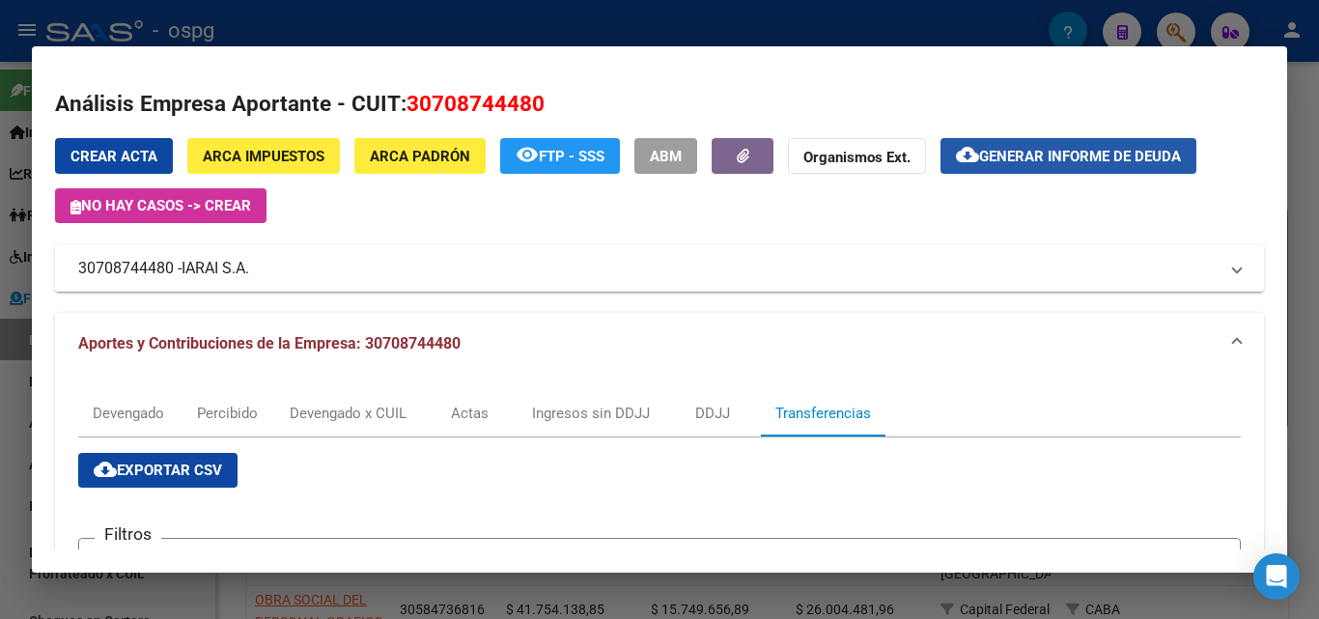
click at [1073, 152] on span "Generar informe de deuda" at bounding box center [1080, 156] width 202 height 17
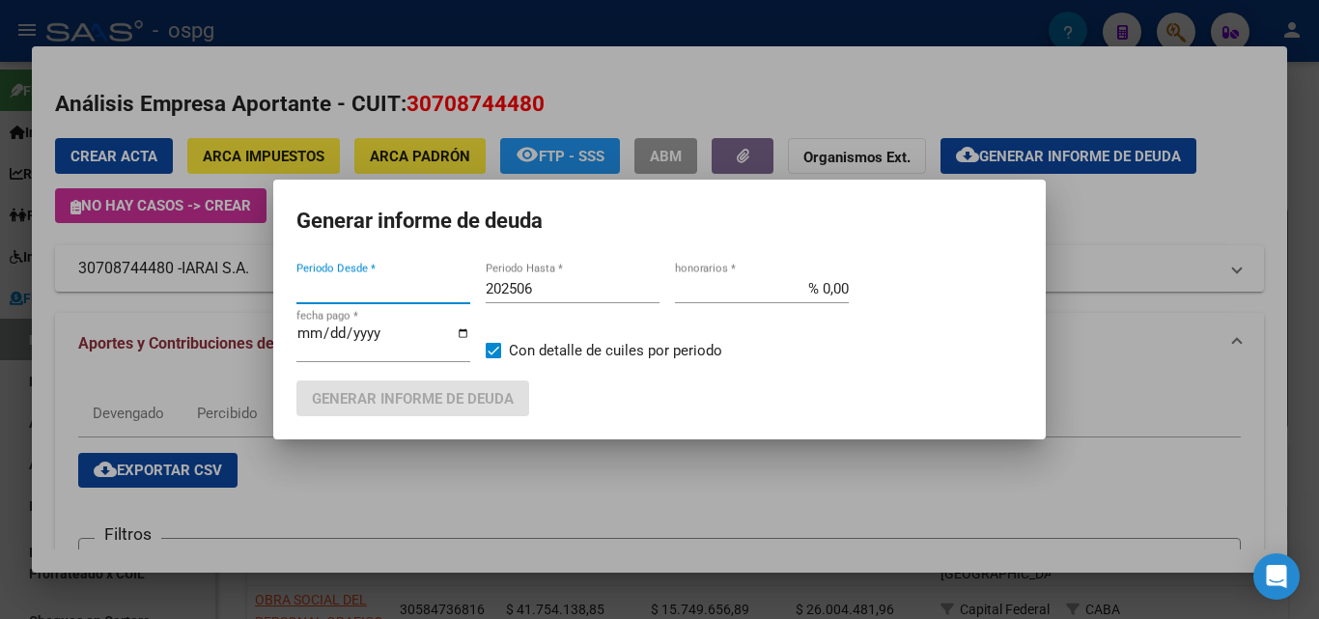
type input "201802"
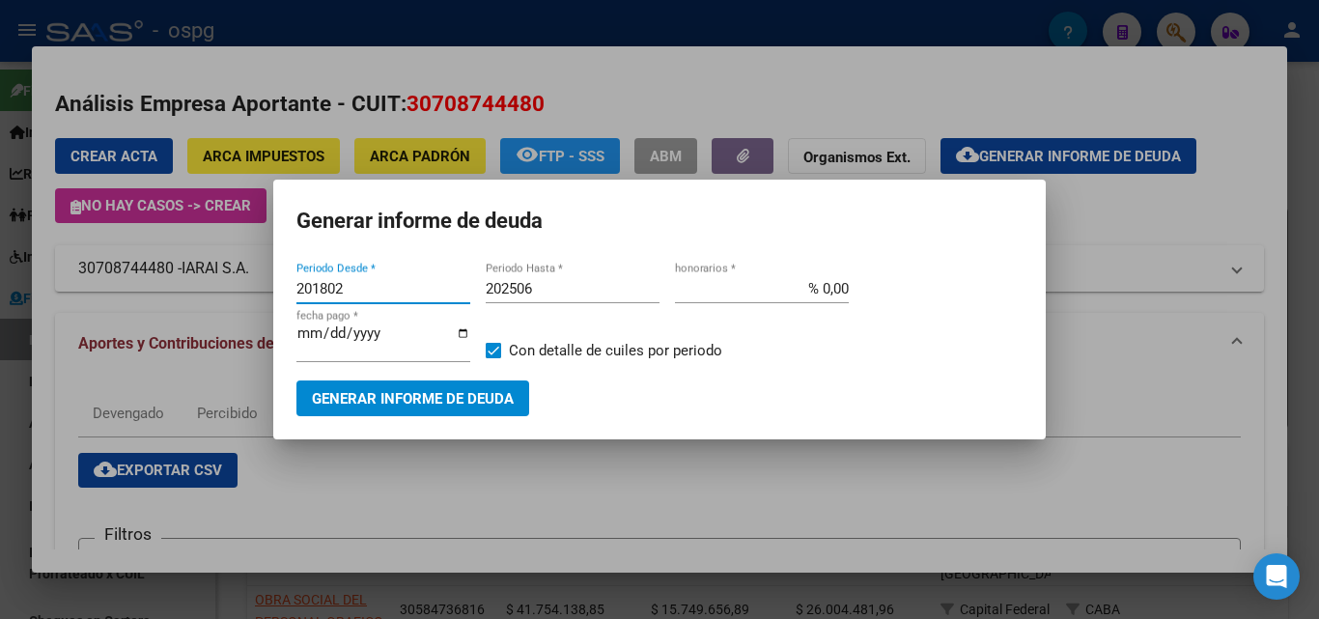
drag, startPoint x: 378, startPoint y: 285, endPoint x: 59, endPoint y: 285, distance: 318.8
click at [57, 285] on div "IARAI Buscar (apellido, dni, cuil, nro traspaso, cuit, obra social) search Empr…" at bounding box center [659, 309] width 1319 height 619
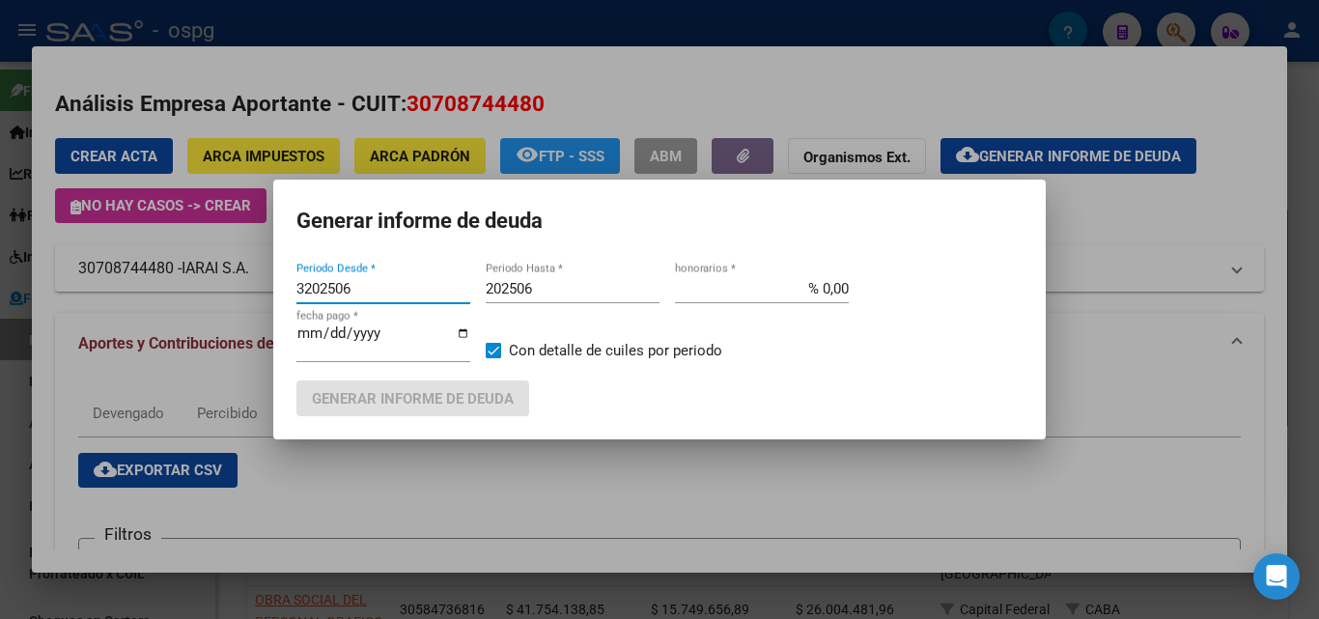
type input "3202506"
drag, startPoint x: 578, startPoint y: 288, endPoint x: 620, endPoint y: 303, distance: 45.2
click at [589, 289] on input "202506" at bounding box center [573, 288] width 174 height 17
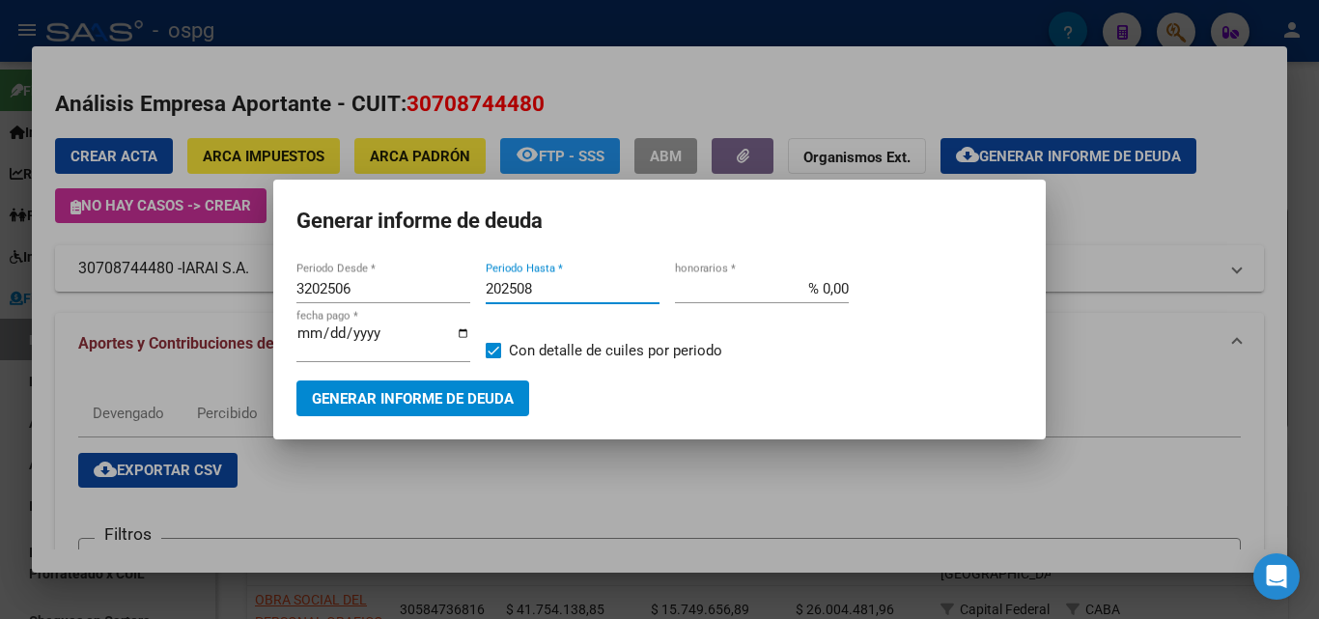
type input "202508"
drag, startPoint x: 316, startPoint y: 280, endPoint x: 275, endPoint y: 275, distance: 40.9
click at [275, 275] on mat-dialog-content "3202506 Periodo Desde * 202508 Periodo Hasta * % 0,00 honorarios * [DATE] fecha…" at bounding box center [659, 337] width 773 height 157
type input "202506"
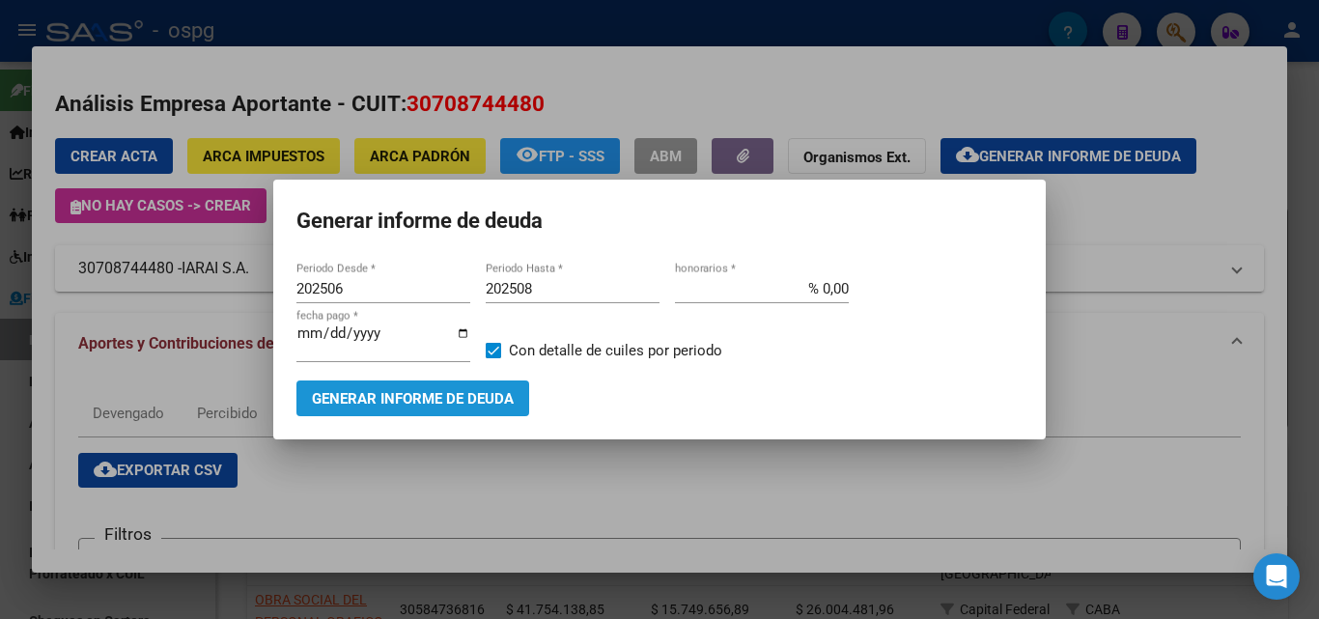
click at [465, 396] on span "Generar informe de deuda" at bounding box center [413, 398] width 202 height 17
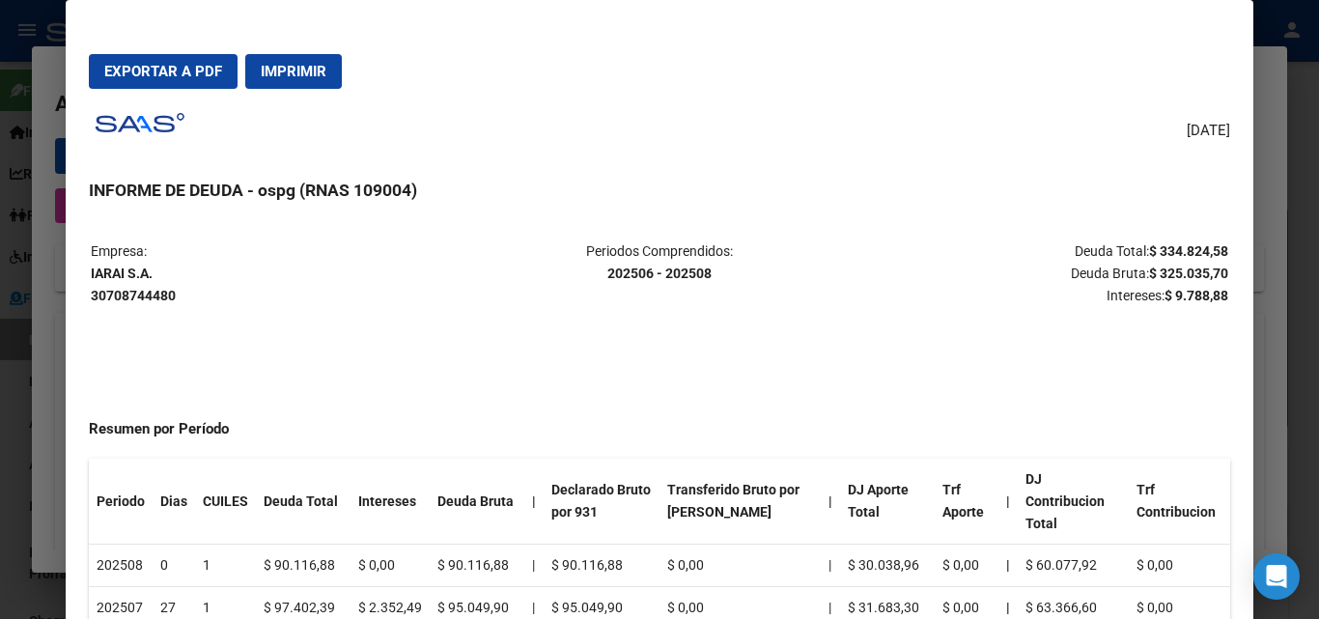
click at [173, 80] on button "Exportar a PDF" at bounding box center [163, 71] width 149 height 35
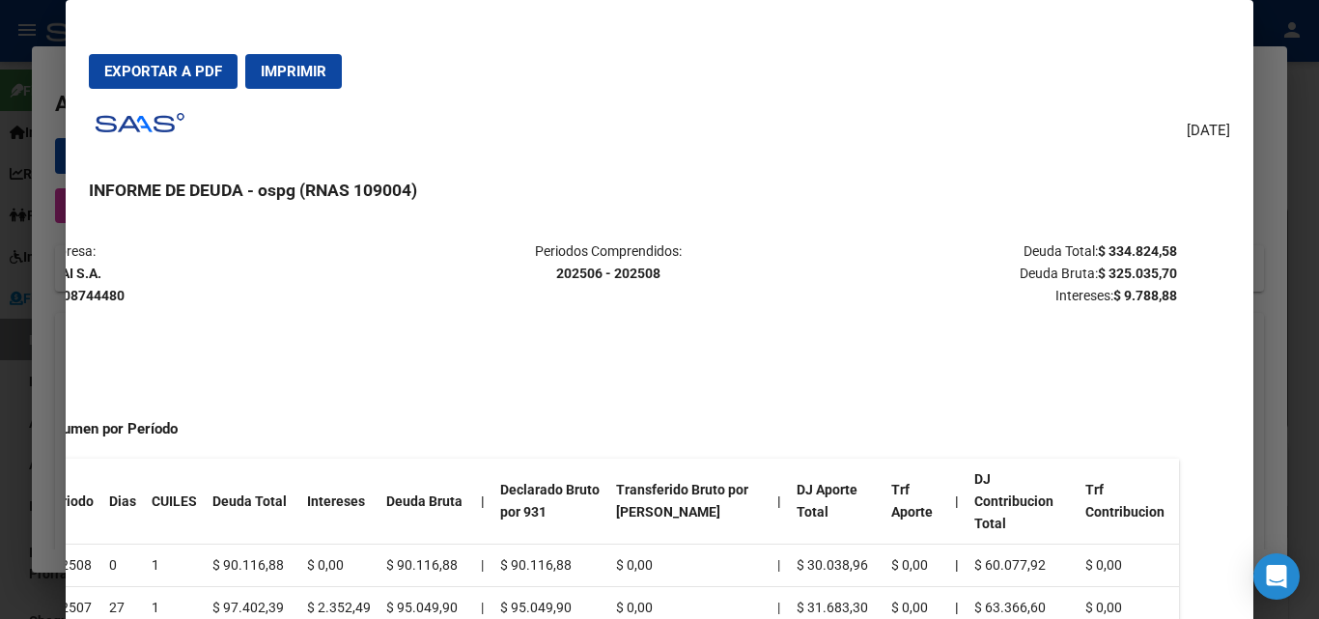
scroll to position [0, 65]
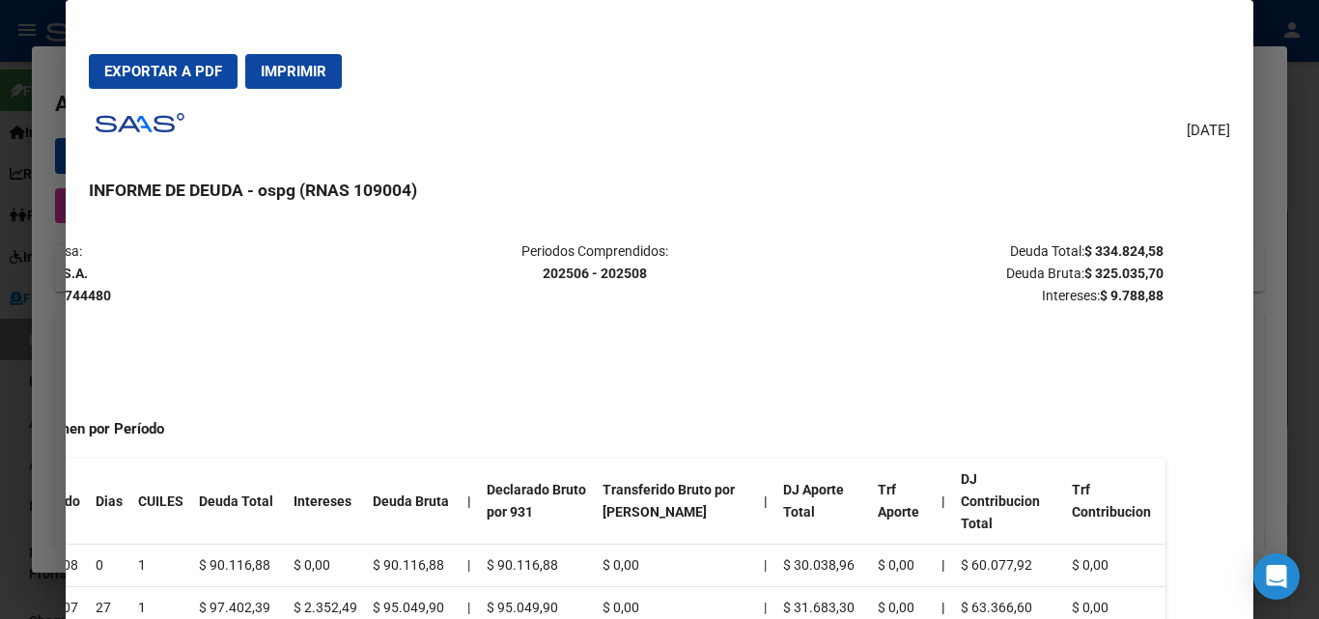
drag, startPoint x: 1143, startPoint y: 244, endPoint x: 1056, endPoint y: 229, distance: 88.3
click at [1059, 229] on mat-dialog-content "Empresa: IARAI S.A. 30708744480 Periodos Comprendidos: 202506 - 202508 Deuda To…" at bounding box center [659, 442] width 1187 height 446
click at [753, 227] on mat-dialog-content "Empresa: IARAI S.A. 30708744480 Periodos Comprendidos: 202506 - 202508 Deuda To…" at bounding box center [659, 442] width 1187 height 446
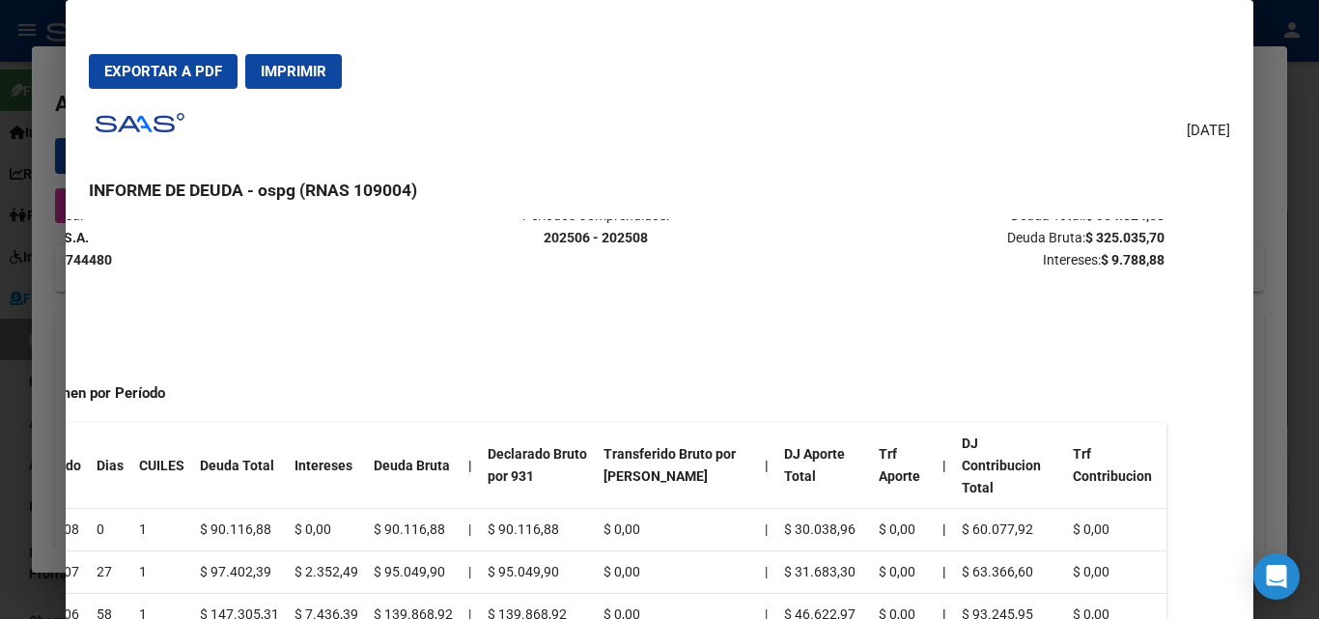
scroll to position [55, 64]
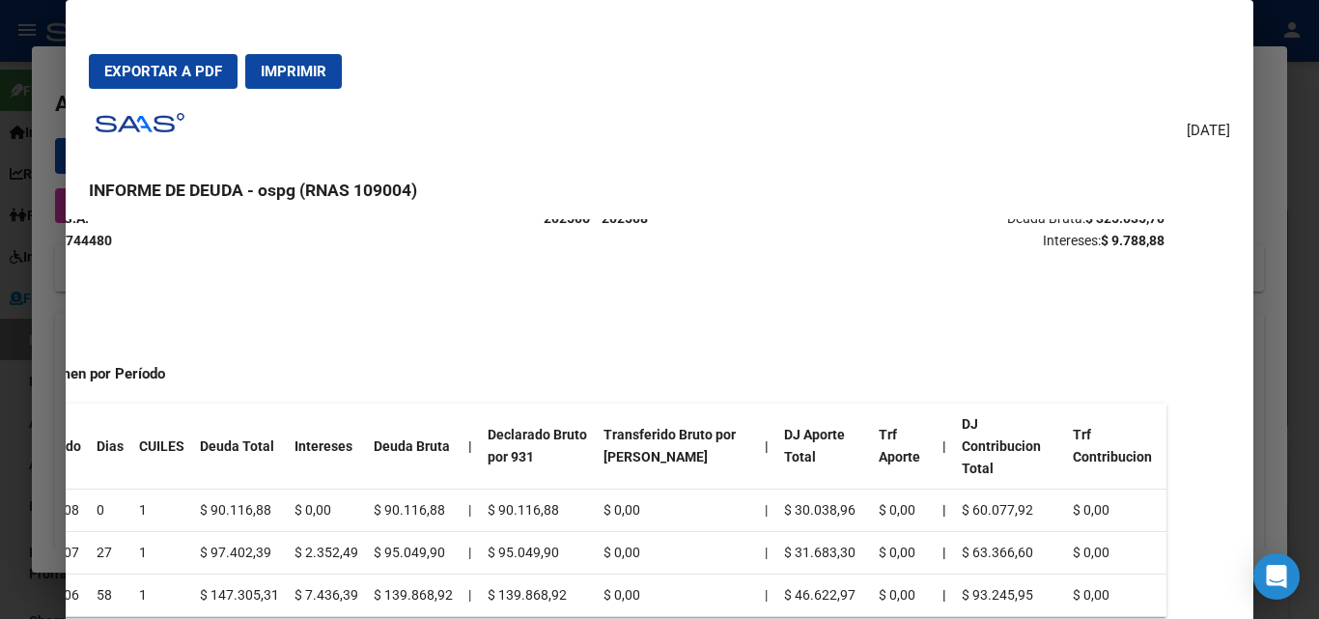
drag, startPoint x: 378, startPoint y: 421, endPoint x: 504, endPoint y: 326, distance: 158.6
click at [700, 425] on tr "Periodo [PERSON_NAME] CUILES Deuda Total Intereses Deuda Bruta | Declarado Brut…" at bounding box center [595, 447] width 1141 height 86
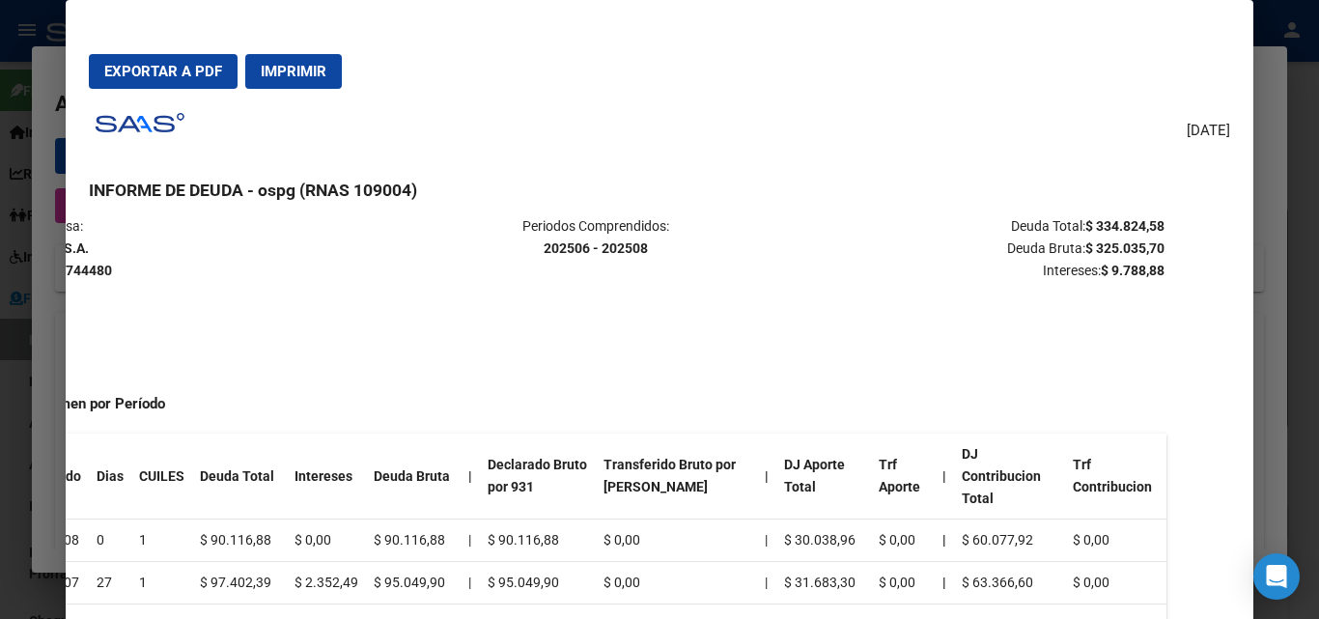
scroll to position [0, 64]
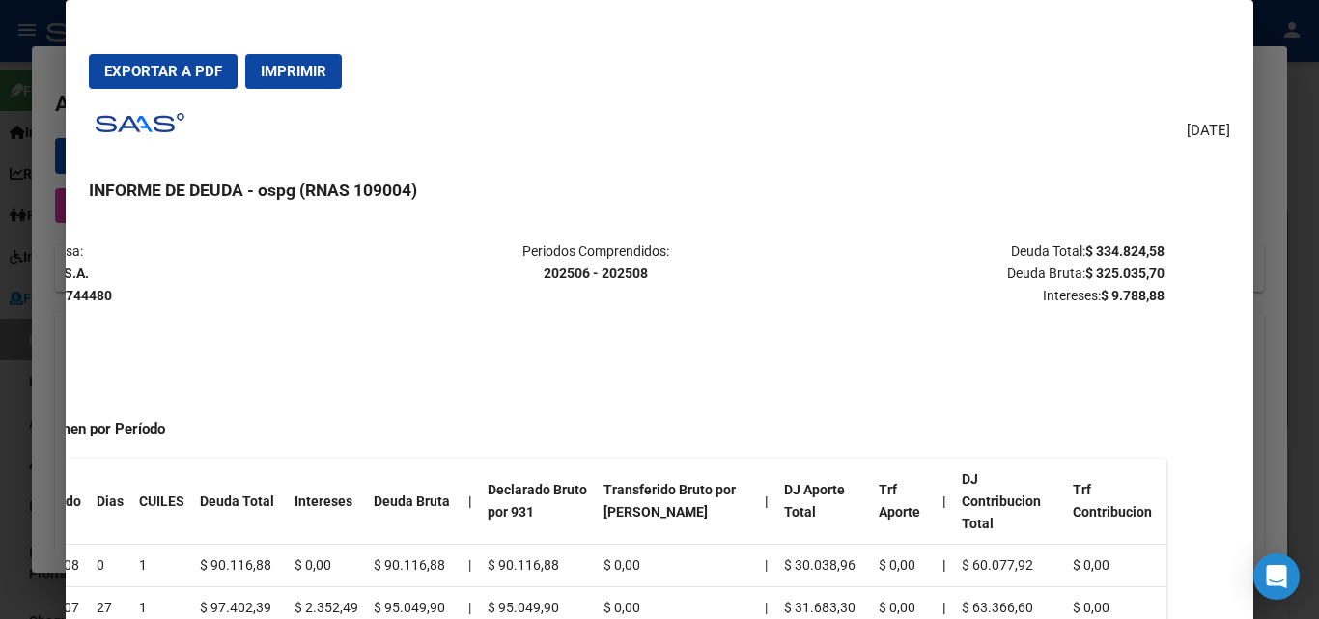
drag, startPoint x: 1082, startPoint y: 245, endPoint x: 1133, endPoint y: 225, distance: 55.1
click at [1133, 225] on mat-dialog-content "Empresa: IARAI S.A. 30708744480 Periodos Comprendidos: 202506 - 202508 Deuda To…" at bounding box center [659, 442] width 1187 height 446
drag, startPoint x: 1194, startPoint y: 252, endPoint x: 1129, endPoint y: 246, distance: 65.0
click at [1194, 251] on mat-dialog-content "Empresa: IARAI S.A. 30708744480 Periodos Comprendidos: 202506 - 202508 Deuda To…" at bounding box center [659, 442] width 1187 height 446
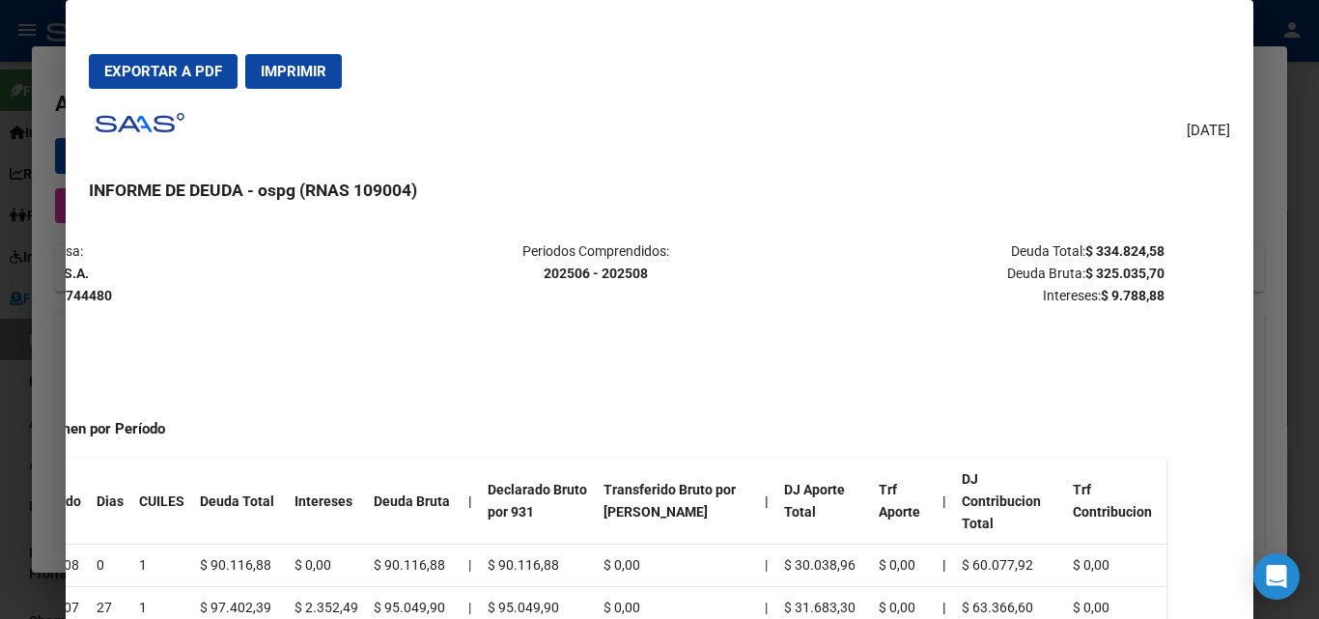
drag, startPoint x: 1081, startPoint y: 245, endPoint x: 1164, endPoint y: 254, distance: 83.5
click at [1164, 254] on mat-dialog-content "Empresa: IARAI S.A. 30708744480 Periodos Comprendidos: 202506 - 202508 Deuda To…" at bounding box center [659, 442] width 1187 height 446
click at [1109, 213] on div "[DATE] INFORME DE DEUDA - ospg (RNAS 109004) Empresa: IARAI S.A. 30708744480 Pe…" at bounding box center [659, 384] width 1141 height 561
drag, startPoint x: 1080, startPoint y: 243, endPoint x: 1149, endPoint y: 244, distance: 69.6
click at [1149, 244] on strong "$ 334.824,58" at bounding box center [1125, 250] width 79 height 15
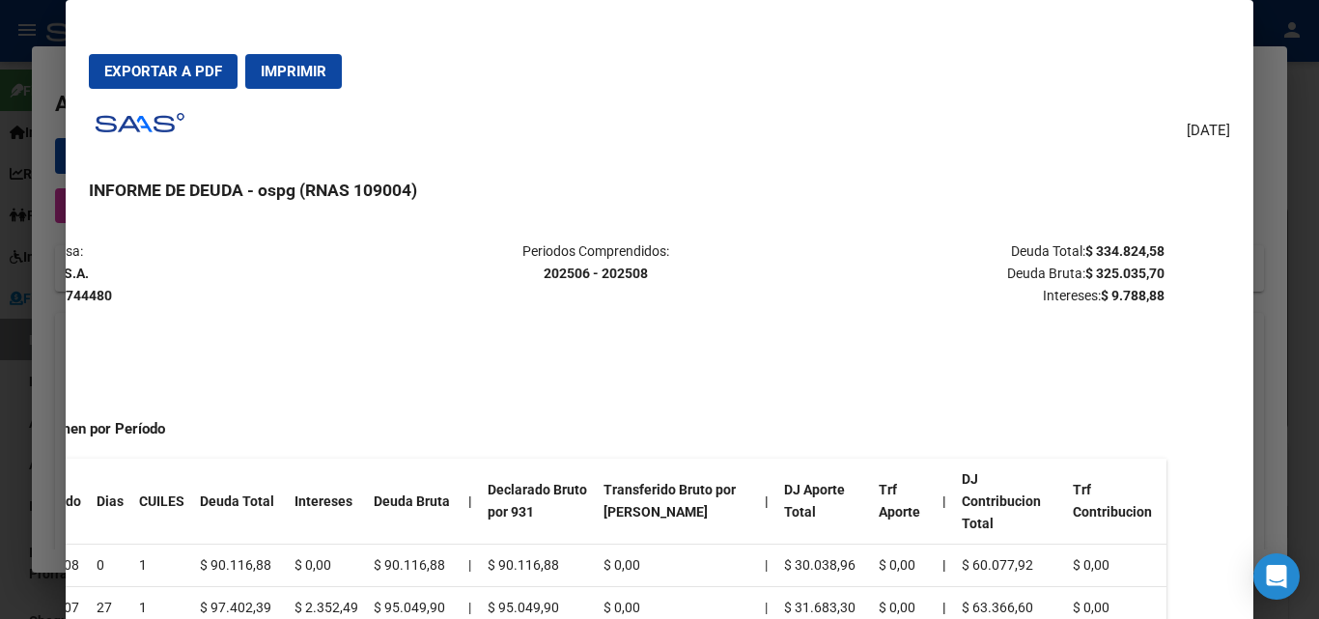
copy strong "334.824,58"
click at [1307, 164] on div at bounding box center [659, 309] width 1319 height 619
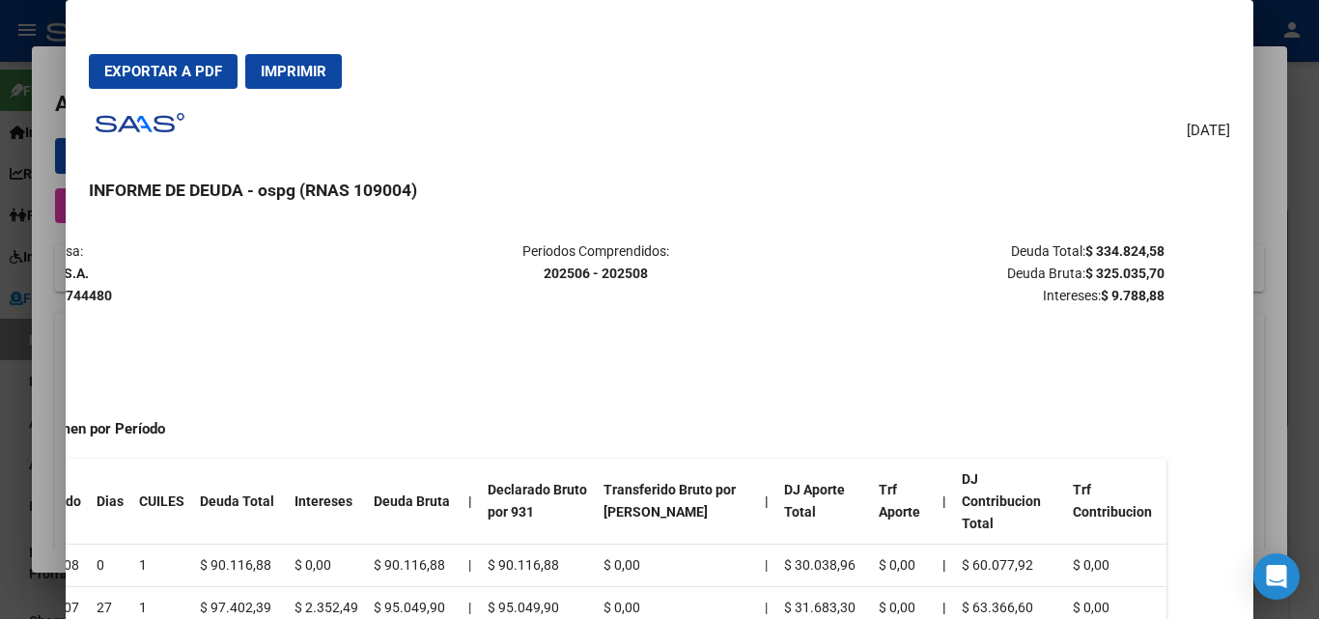
click at [1307, 164] on div at bounding box center [659, 309] width 1319 height 619
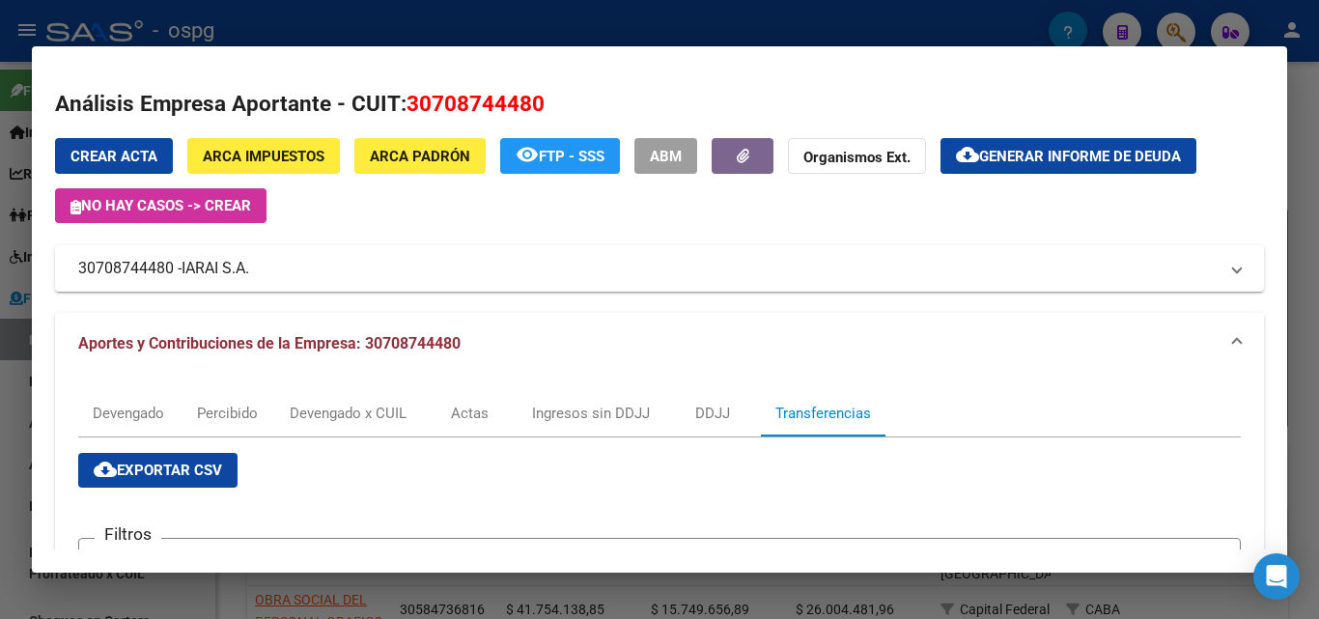
click at [1307, 164] on div at bounding box center [659, 309] width 1319 height 619
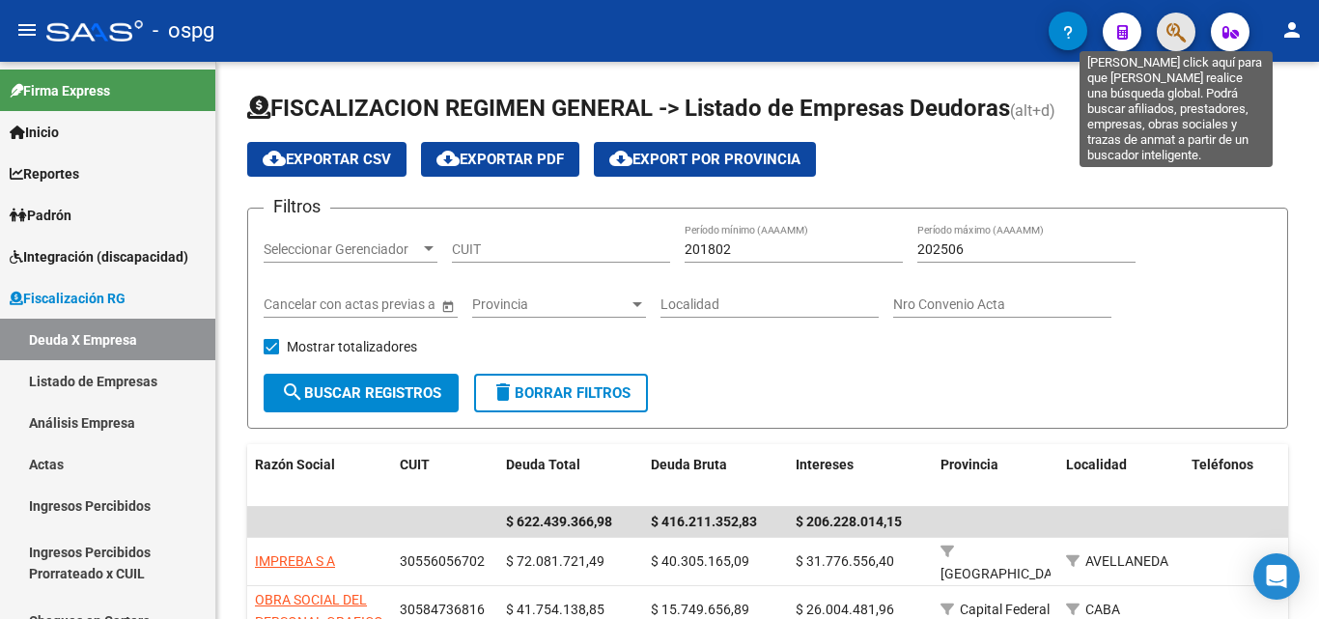
click at [1178, 27] on icon "button" at bounding box center [1176, 32] width 19 height 22
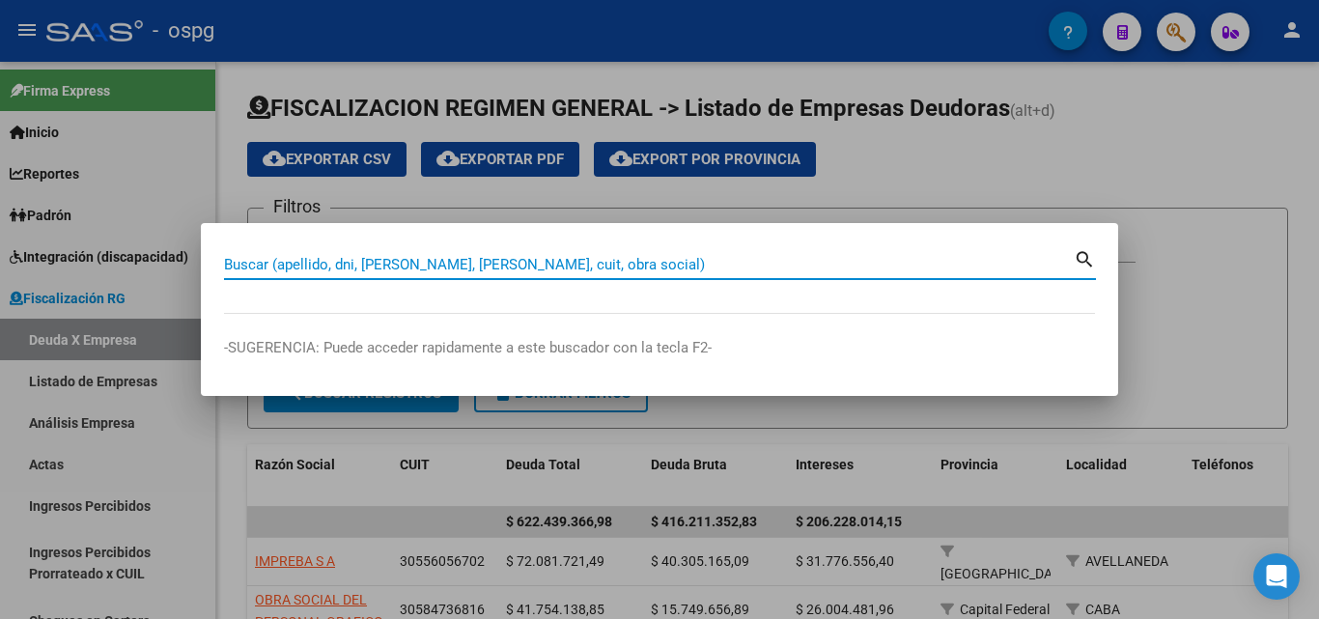
click at [481, 264] on input "Buscar (apellido, dni, [PERSON_NAME], [PERSON_NAME], cuit, obra social)" at bounding box center [649, 264] width 850 height 17
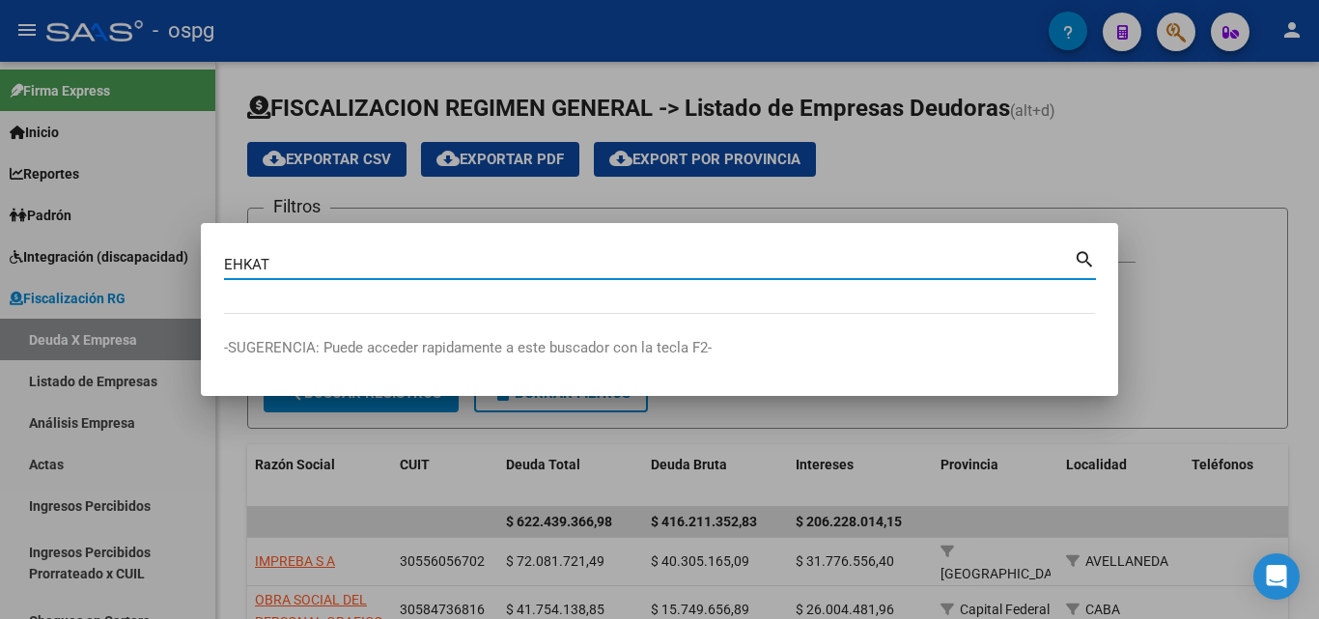
type input "EHKAT"
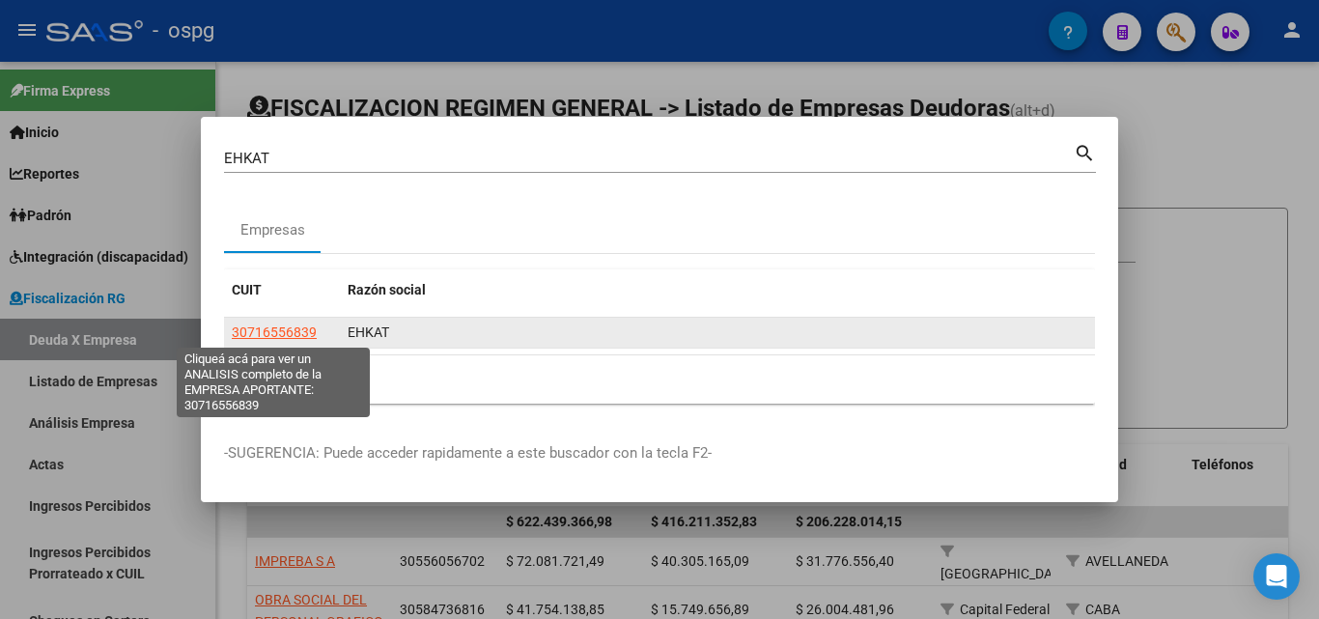
click at [296, 329] on span "30716556839" at bounding box center [274, 332] width 85 height 15
type textarea "30716556839"
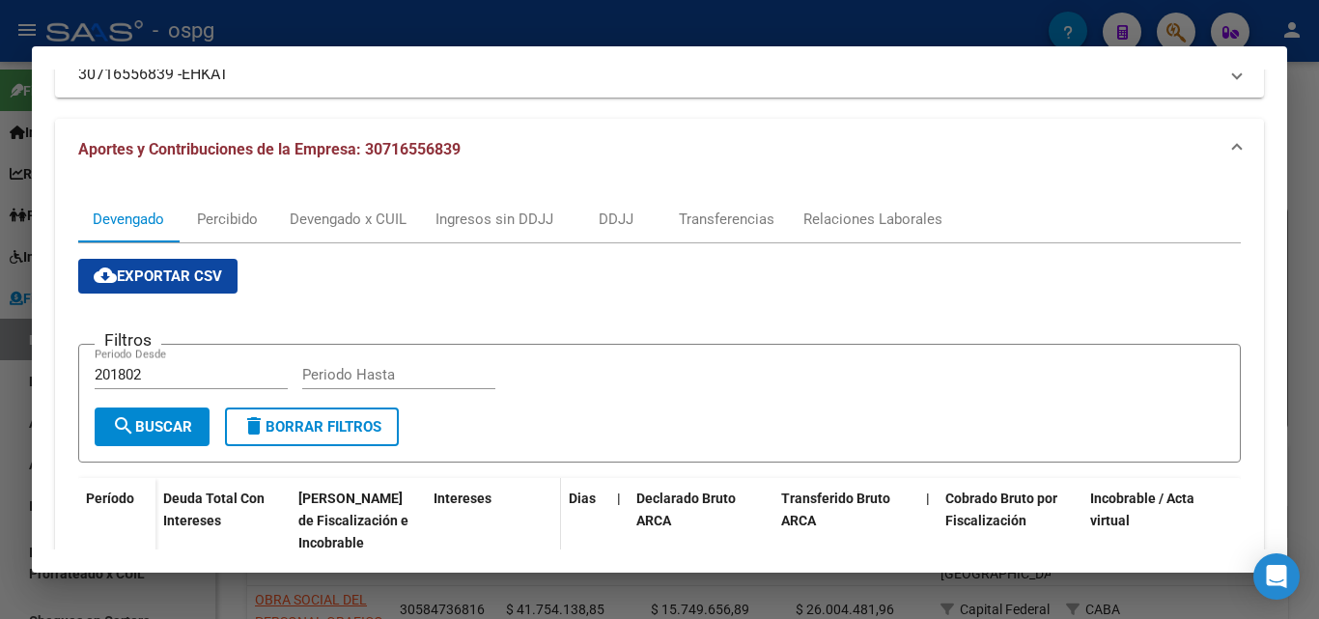
scroll to position [193, 0]
click at [722, 218] on div "Transferencias" at bounding box center [727, 220] width 96 height 21
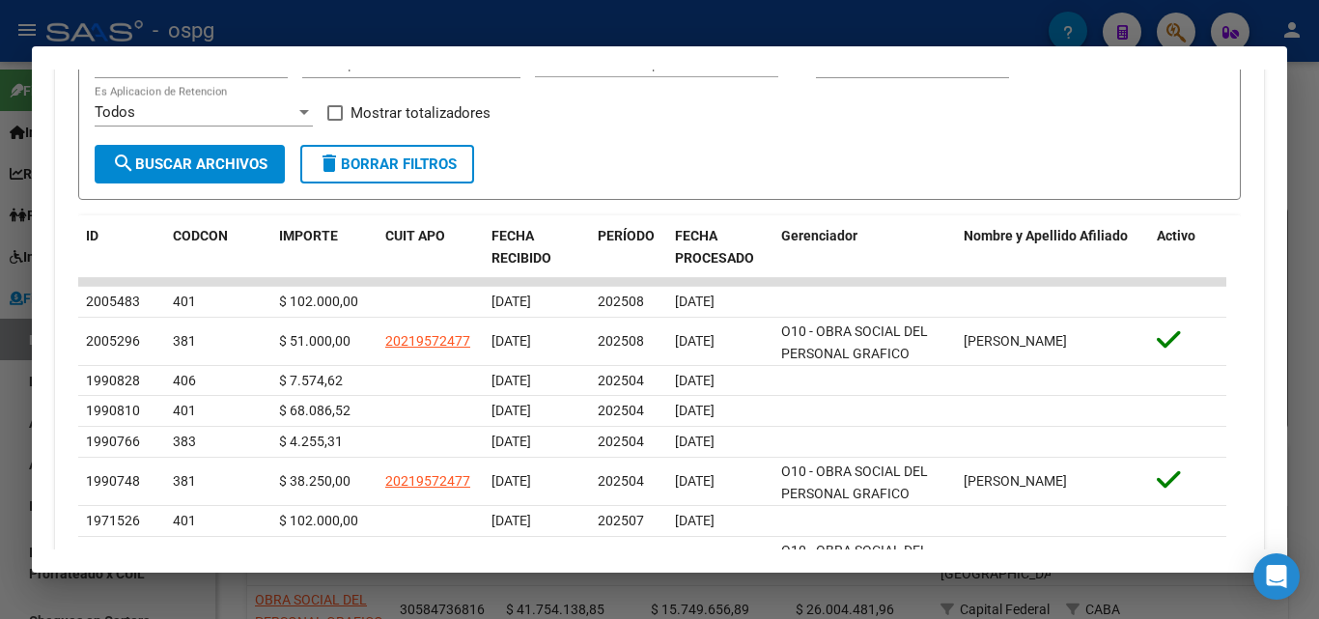
scroll to position [580, 0]
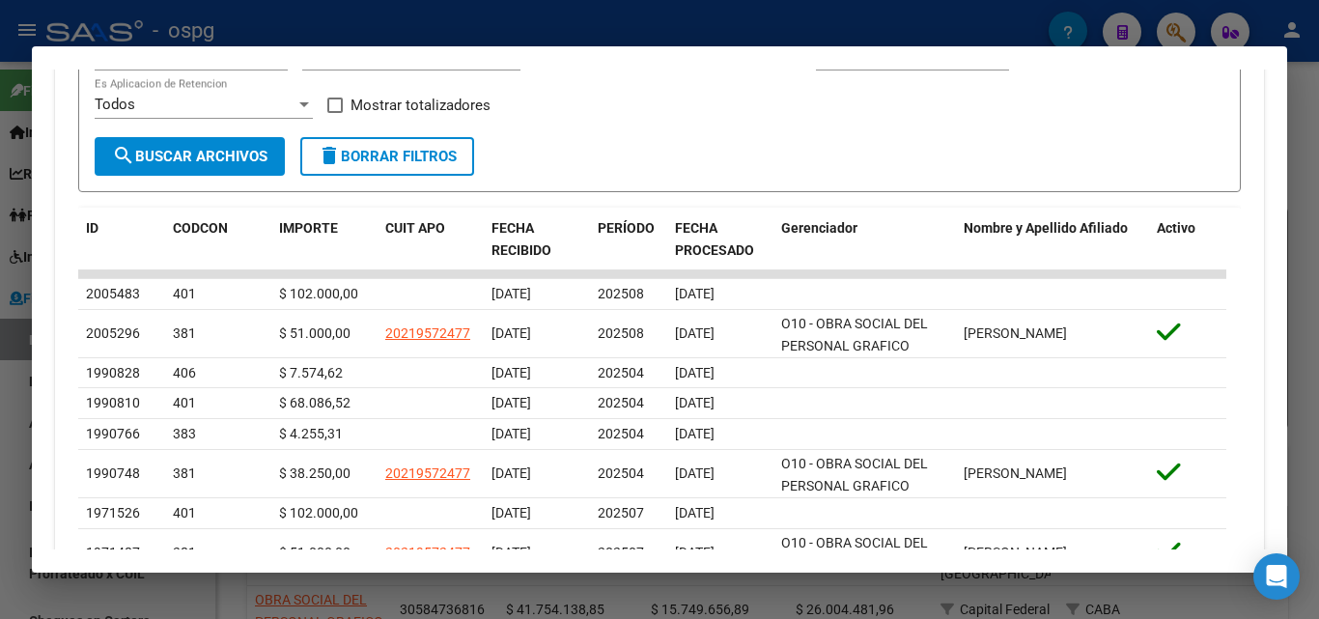
click at [0, 416] on div at bounding box center [659, 309] width 1319 height 619
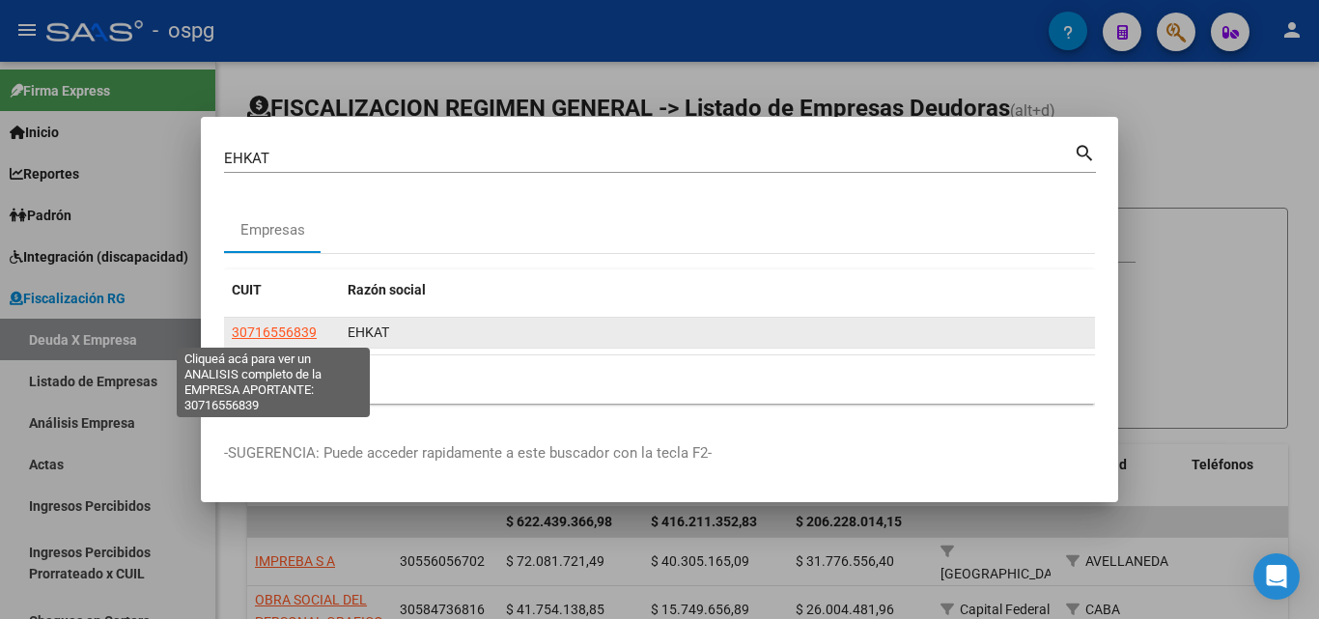
click at [271, 334] on span "30716556839" at bounding box center [274, 332] width 85 height 15
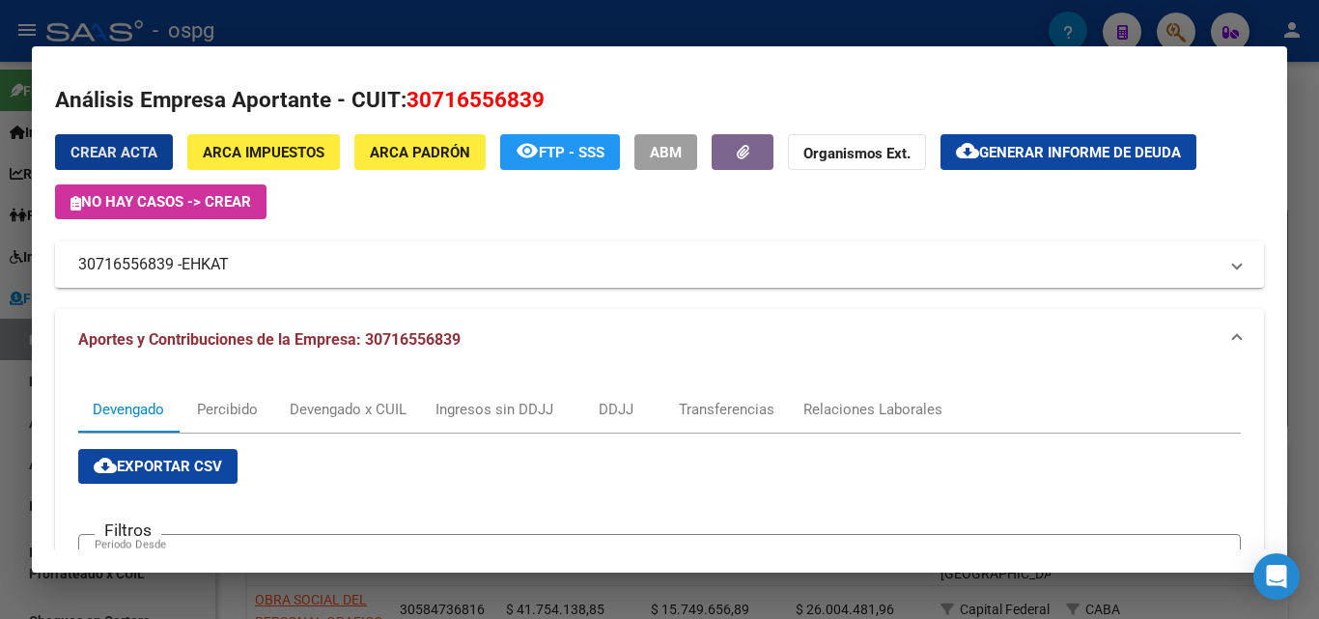
scroll to position [0, 0]
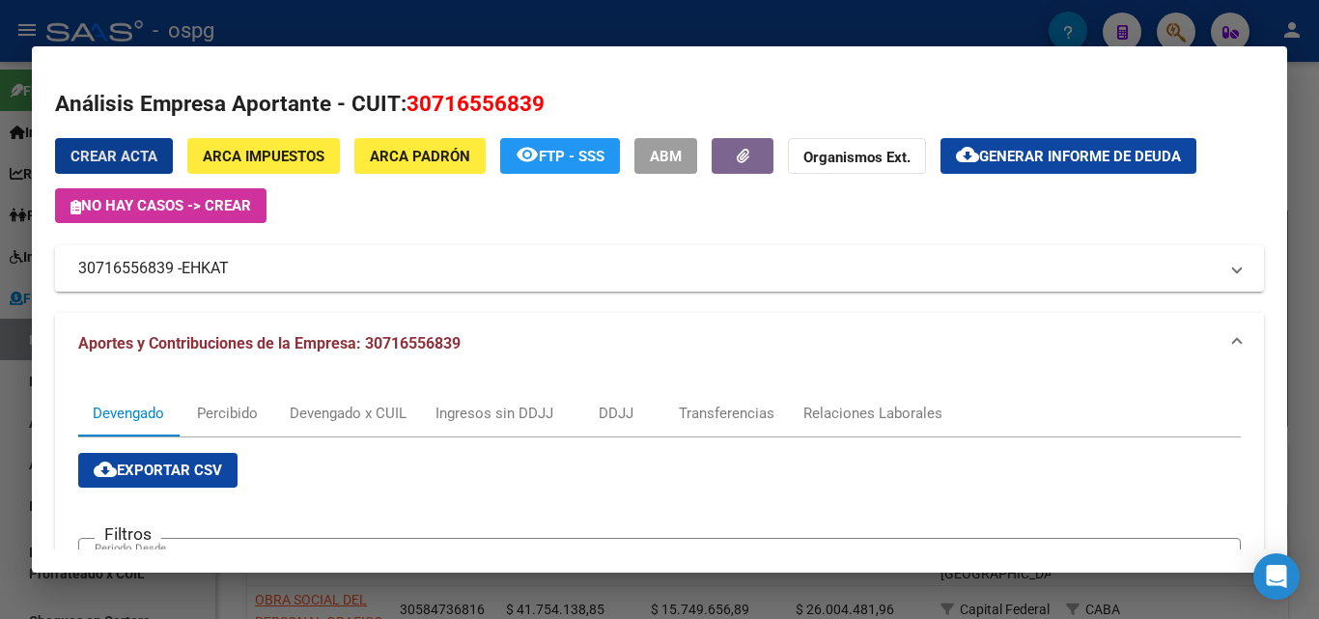
click at [997, 149] on span "Generar informe de deuda" at bounding box center [1080, 156] width 202 height 17
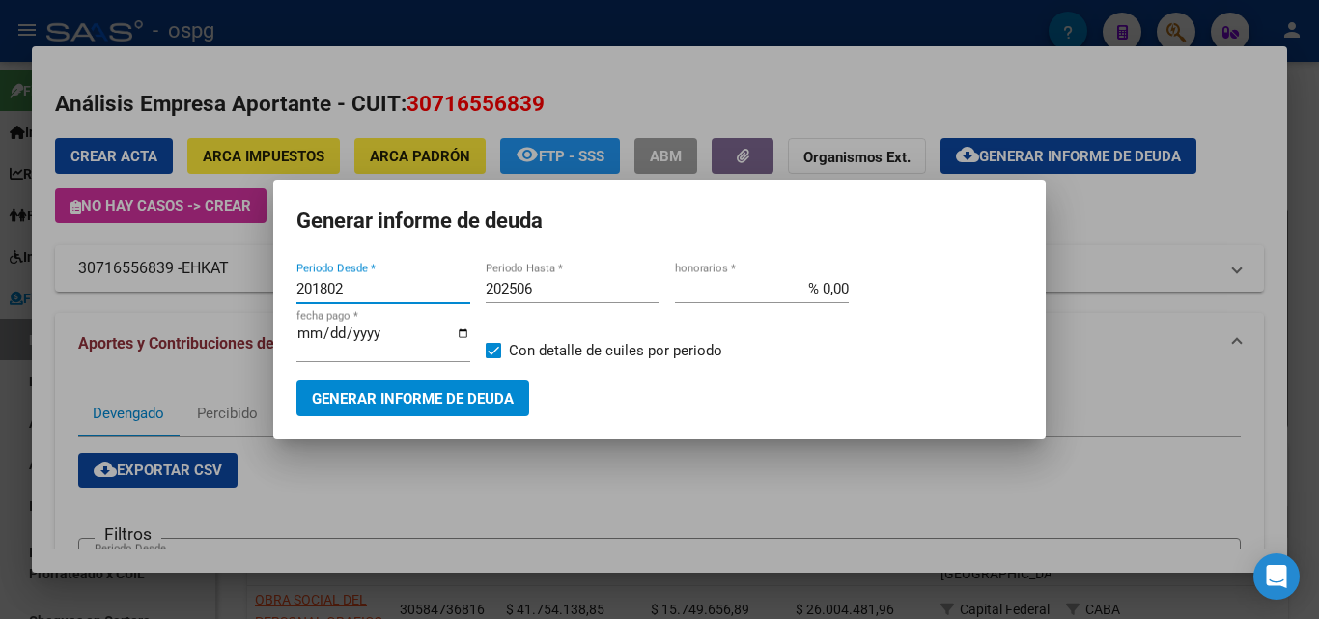
drag, startPoint x: 350, startPoint y: 285, endPoint x: 253, endPoint y: 302, distance: 98.1
click at [228, 275] on div "EHKAT Buscar (apellido, dni, cuil, nro traspaso, cuit, obra social) search Empr…" at bounding box center [659, 309] width 1319 height 619
type input "202412"
click at [572, 292] on input "202506" at bounding box center [573, 288] width 174 height 17
type input "202508"
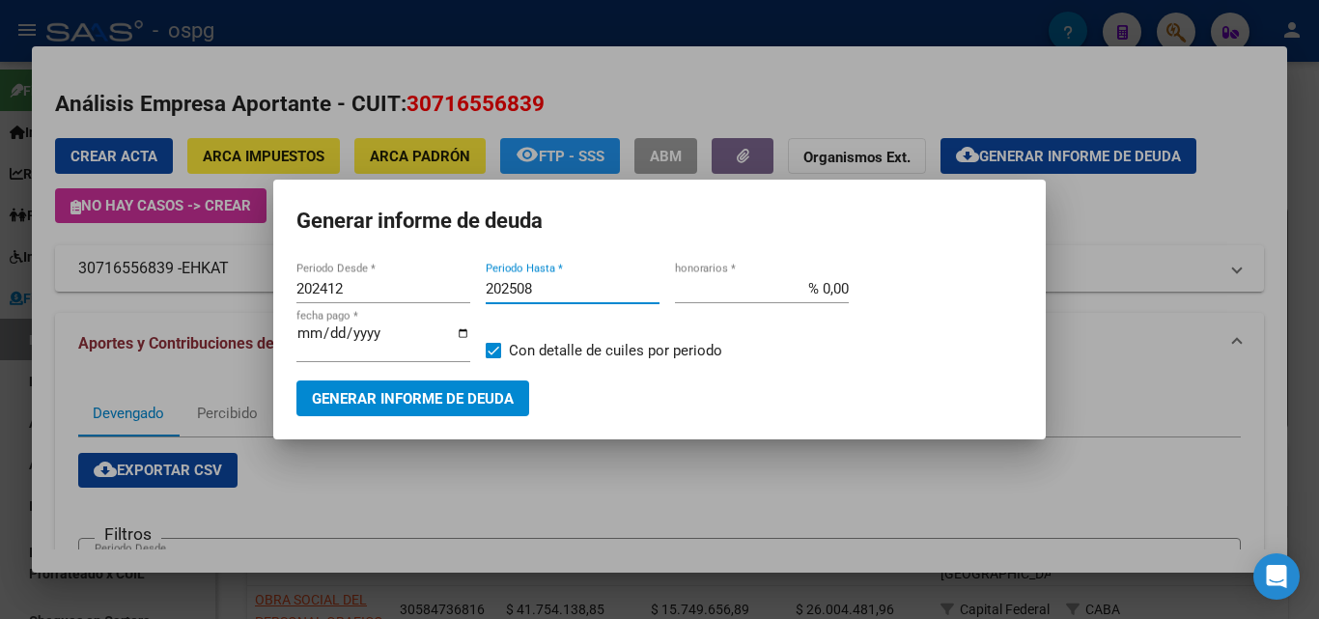
click at [458, 391] on span "Generar informe de deuda" at bounding box center [413, 398] width 202 height 17
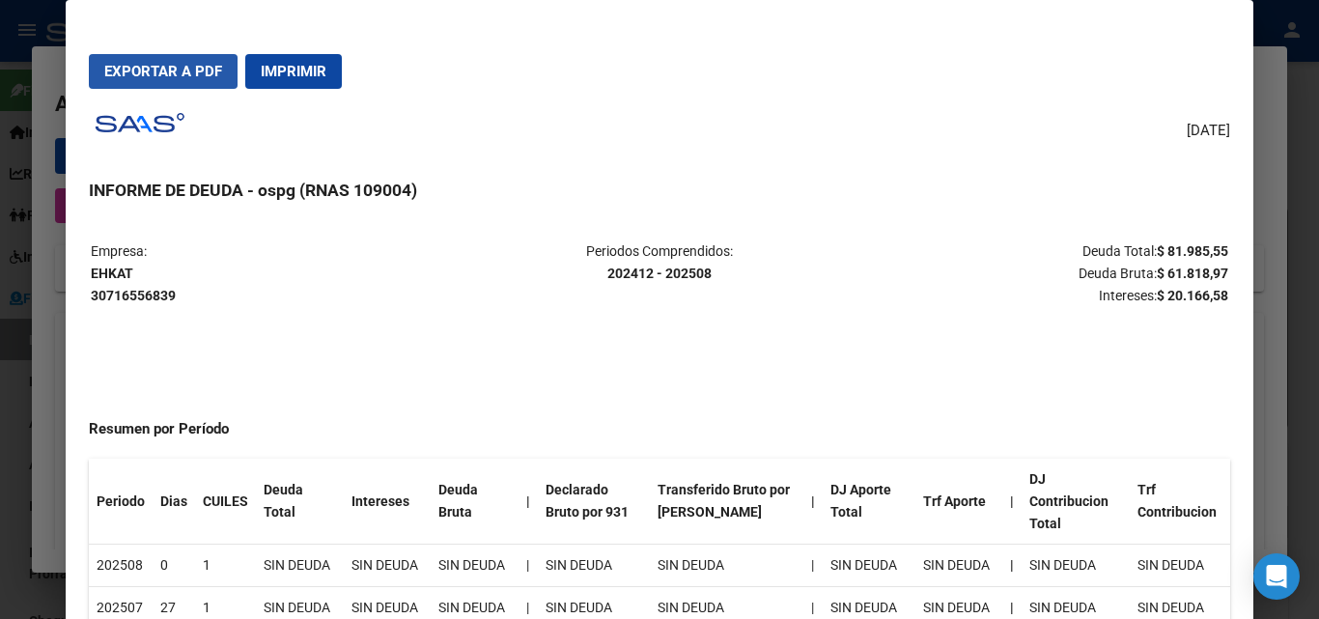
click at [158, 72] on span "Exportar a PDF" at bounding box center [163, 71] width 118 height 17
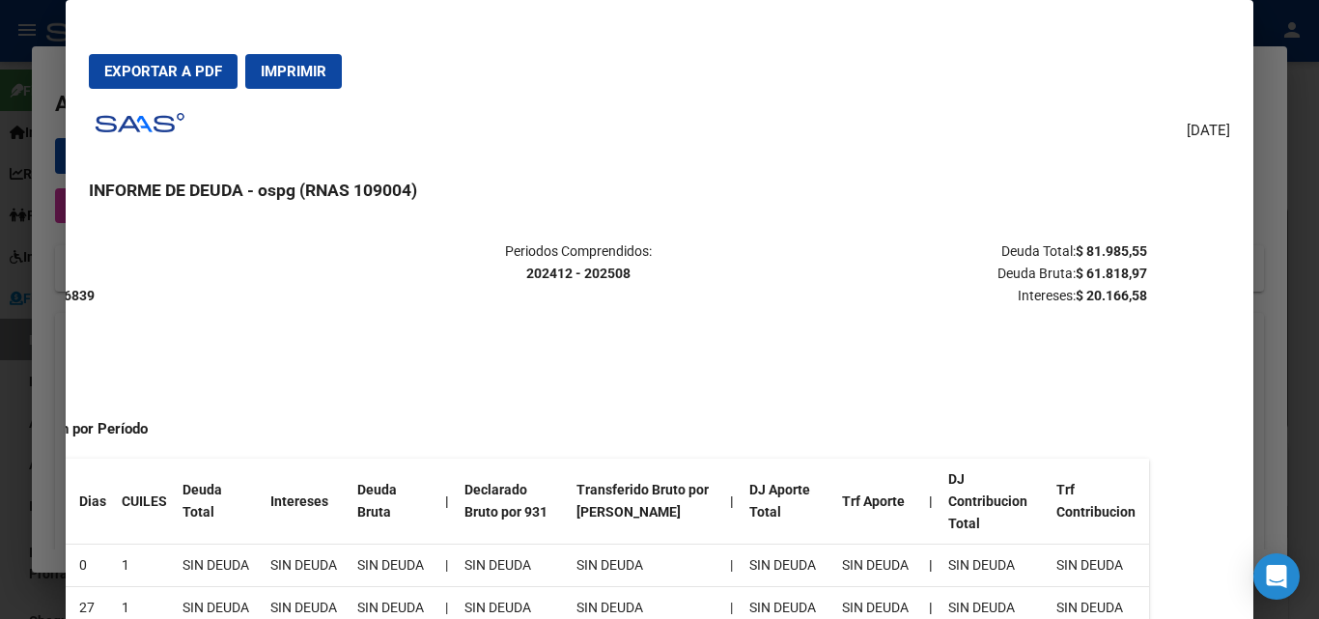
scroll to position [0, 101]
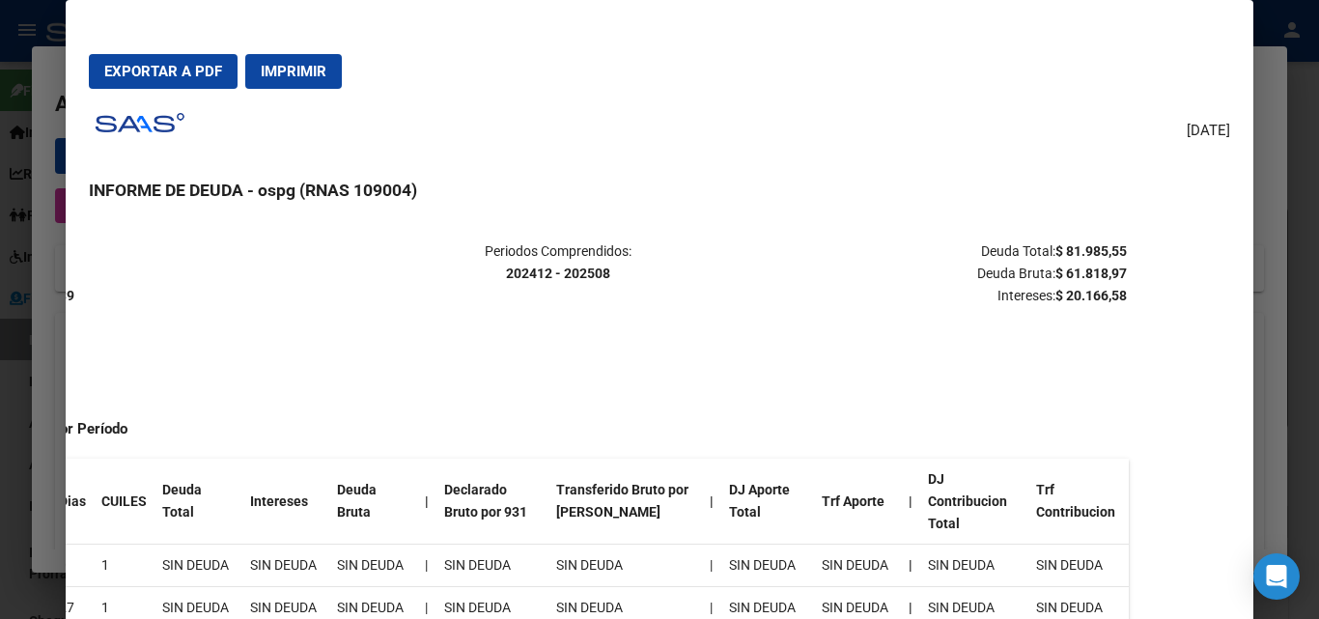
drag, startPoint x: 1150, startPoint y: 248, endPoint x: 1055, endPoint y: 238, distance: 96.2
click at [1061, 241] on p "Deuda Total: $ 81.985,55 Deuda Bruta: $ 61.818,97 Intereses: $ 20.166,58" at bounding box center [939, 274] width 378 height 66
click at [1055, 217] on div "[DATE] INFORME DE DEUDA - ospg (RNAS 109004) Empresa: EHKAT 30716556839 Periodo…" at bounding box center [659, 384] width 1141 height 561
drag, startPoint x: 1051, startPoint y: 246, endPoint x: 1094, endPoint y: 246, distance: 43.5
click at [1112, 246] on strong "$ 81.985,55" at bounding box center [1091, 250] width 71 height 15
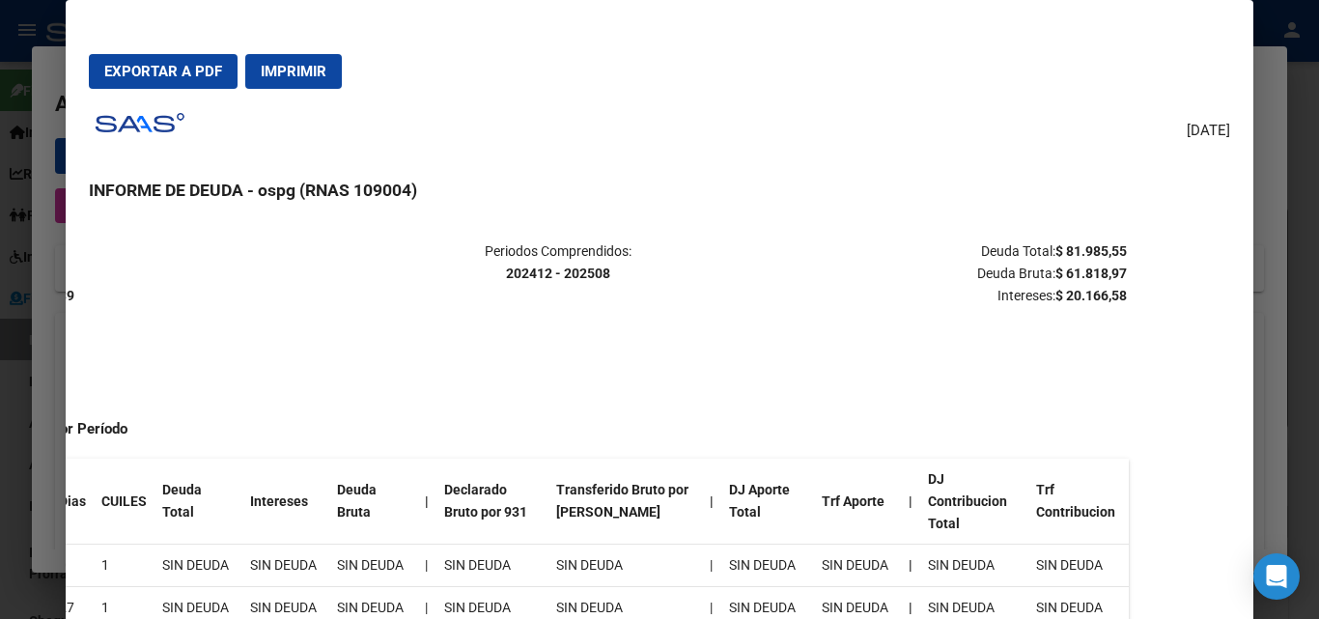
copy strong "81.985,55"
click at [1305, 165] on div at bounding box center [659, 309] width 1319 height 619
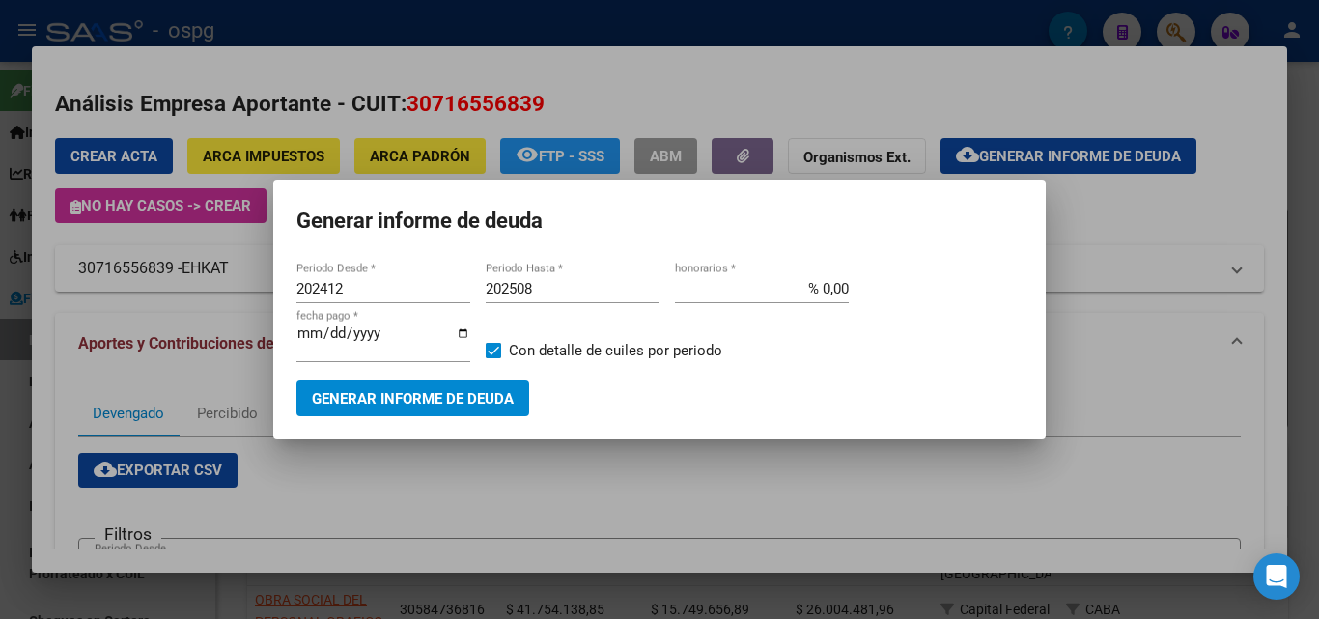
click at [1305, 165] on div at bounding box center [659, 309] width 1319 height 619
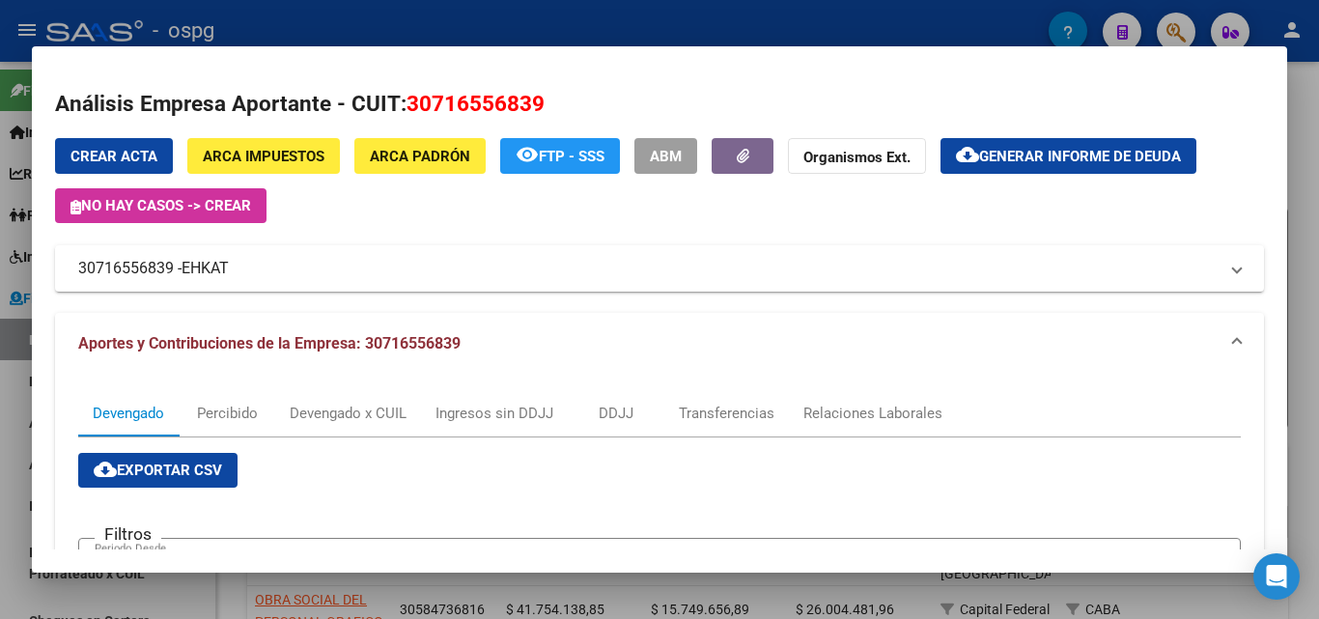
click at [1305, 165] on div at bounding box center [659, 309] width 1319 height 619
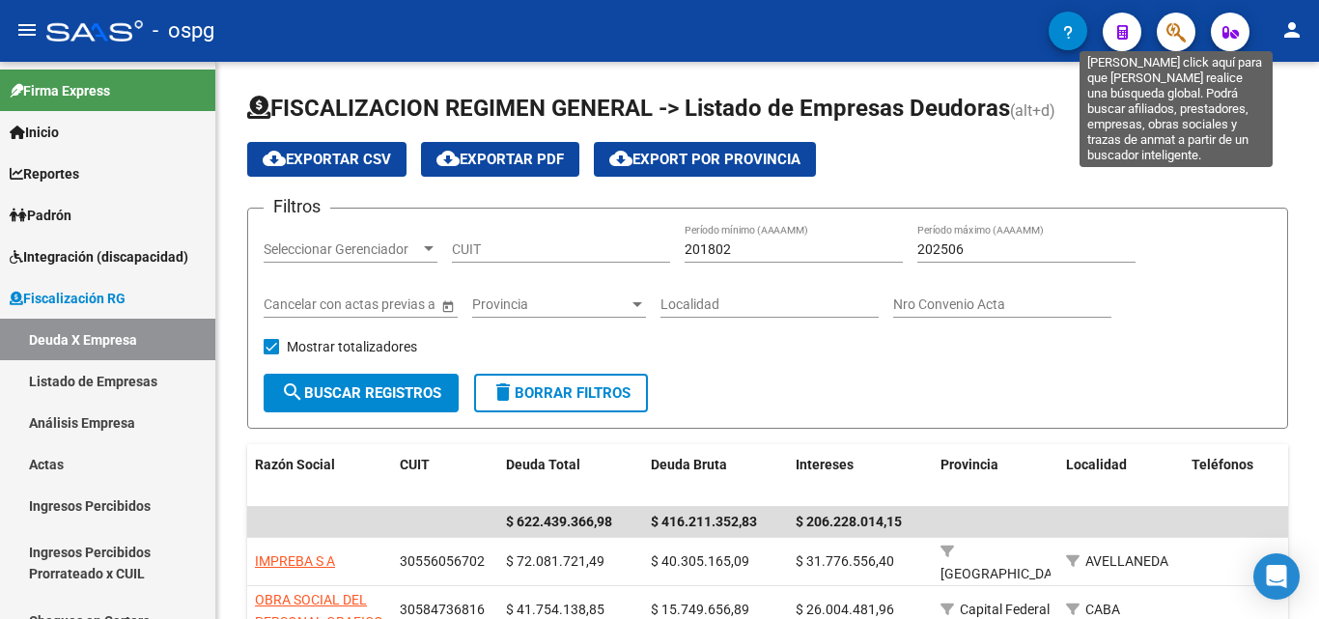
click at [1176, 29] on icon "button" at bounding box center [1176, 32] width 19 height 22
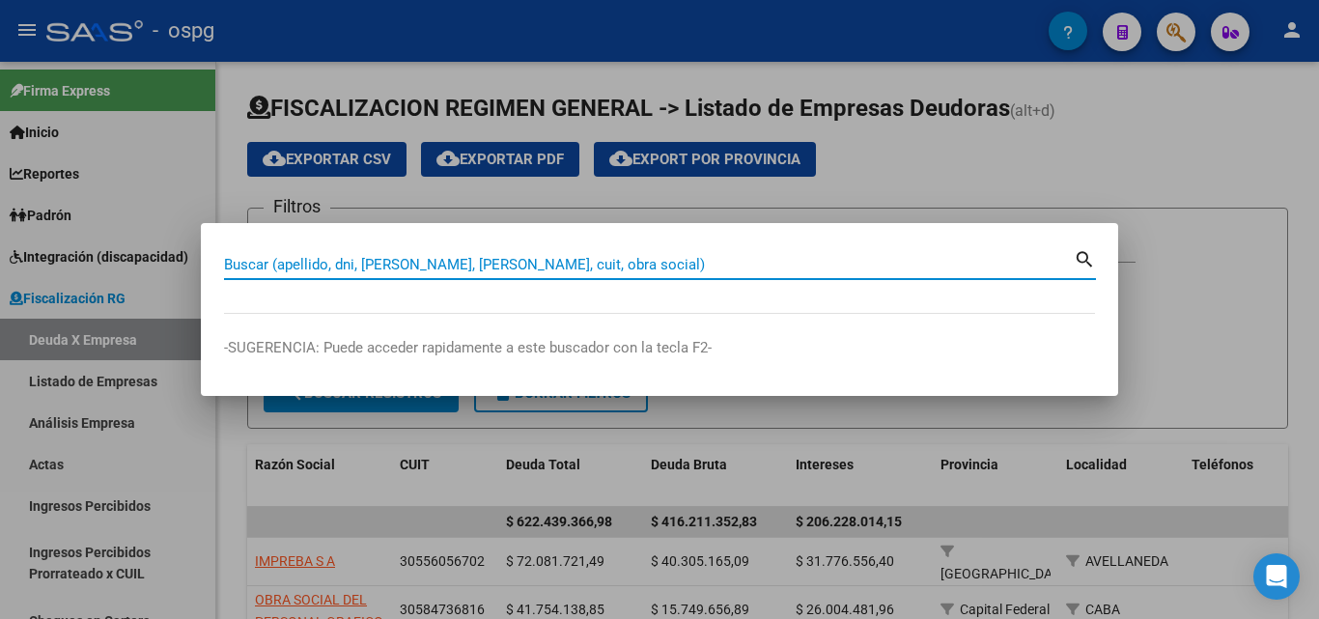
paste input "OFFSET SUD"
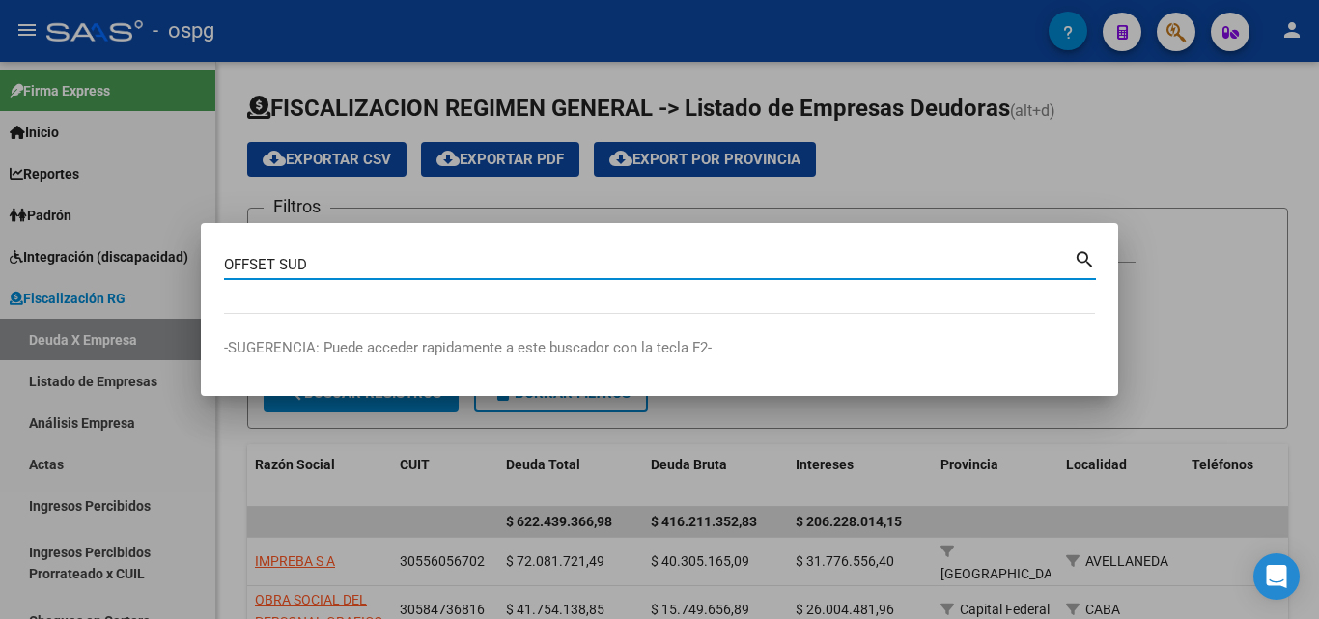
type input "OFFSET SUD"
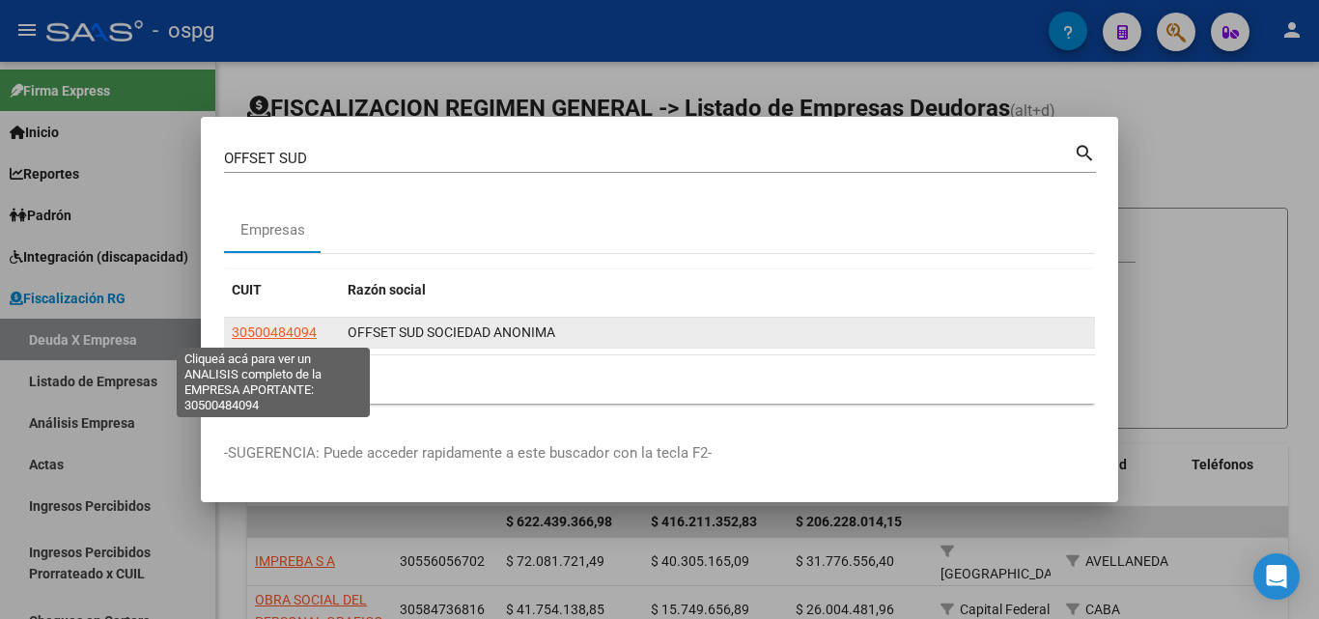
click at [263, 329] on span "30500484094" at bounding box center [274, 332] width 85 height 15
type textarea "30500484094"
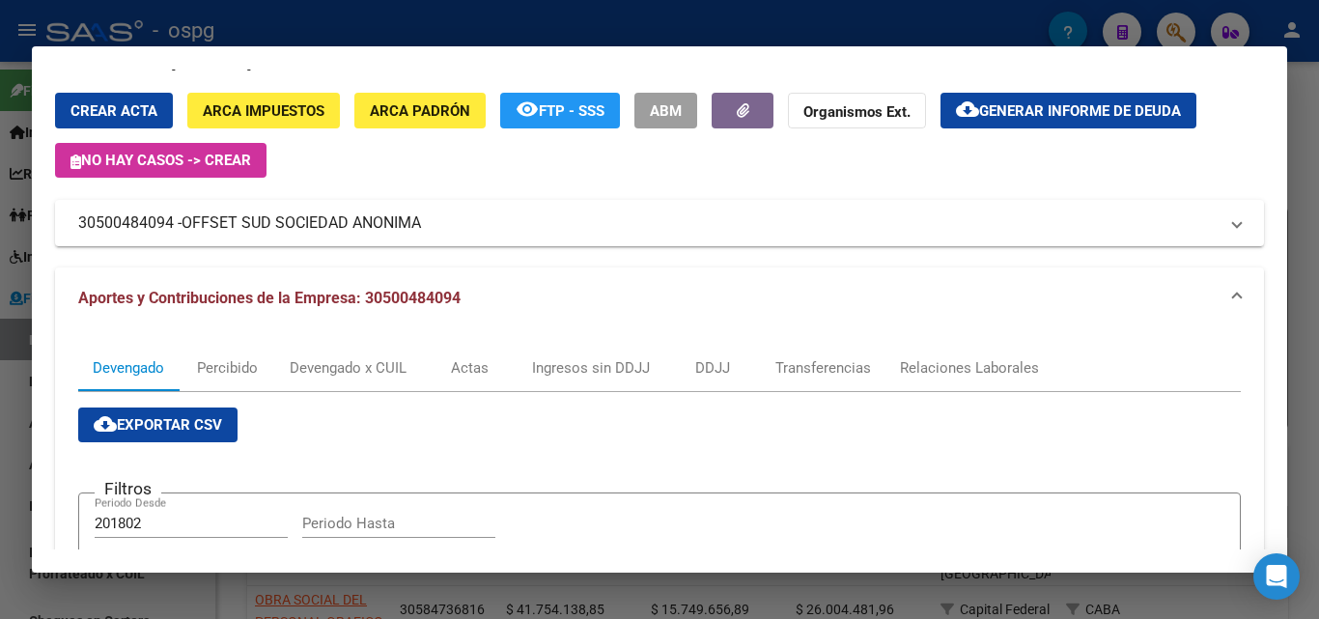
scroll to position [0, 0]
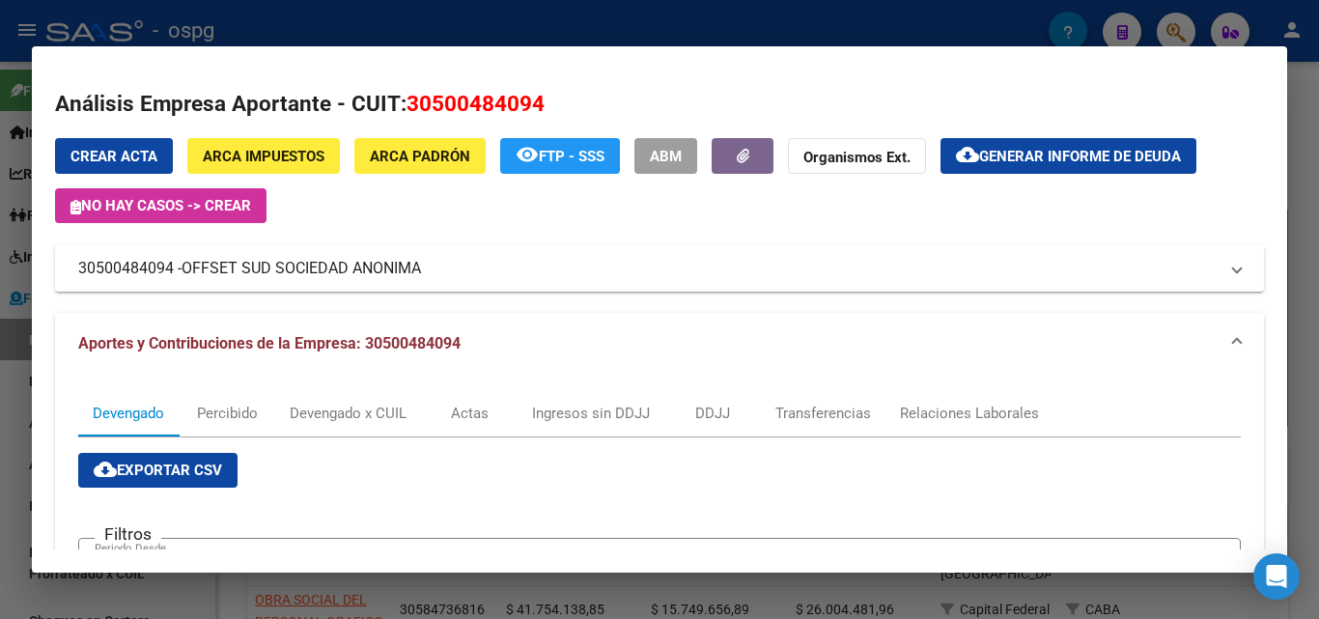
click at [1047, 159] on span "Generar informe de deuda" at bounding box center [1080, 156] width 202 height 17
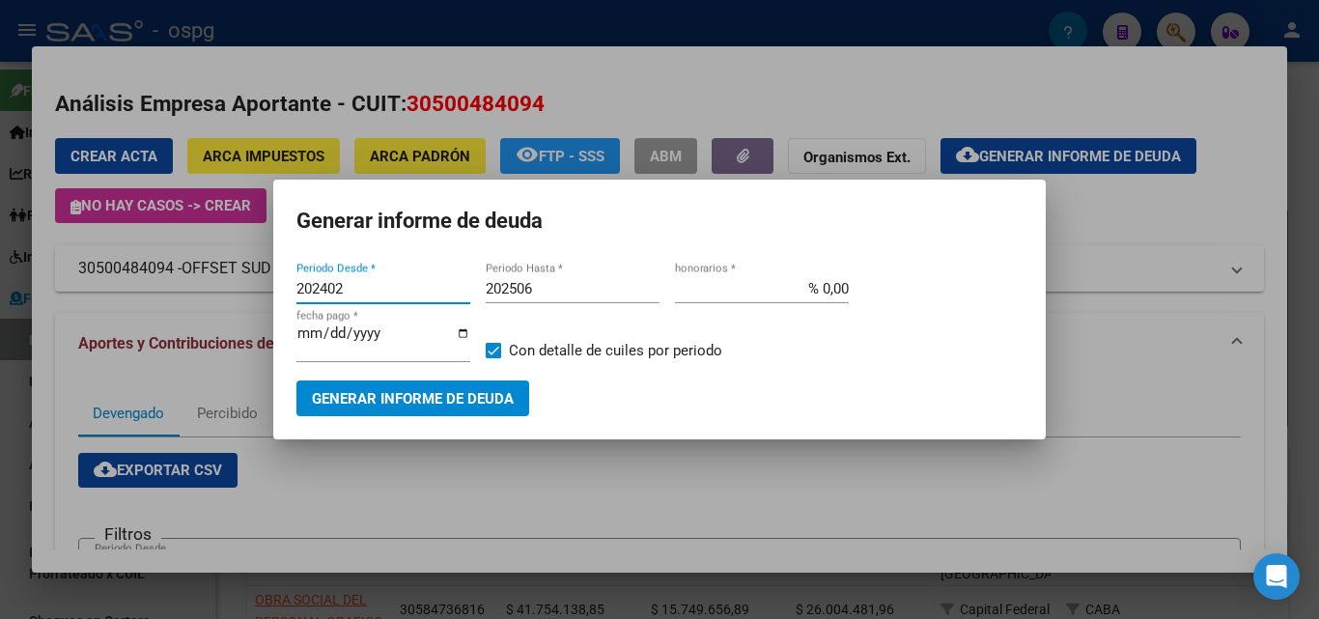
drag, startPoint x: 367, startPoint y: 290, endPoint x: 151, endPoint y: 287, distance: 216.4
click at [150, 285] on div "OFFSET SUD Buscar (apellido, dni, cuil, nro traspaso, cuit, obra social) search…" at bounding box center [659, 309] width 1319 height 619
type input "202506"
click at [547, 280] on div "202506 Periodo Hasta *" at bounding box center [573, 288] width 174 height 29
click at [548, 292] on input "202506" at bounding box center [573, 288] width 174 height 17
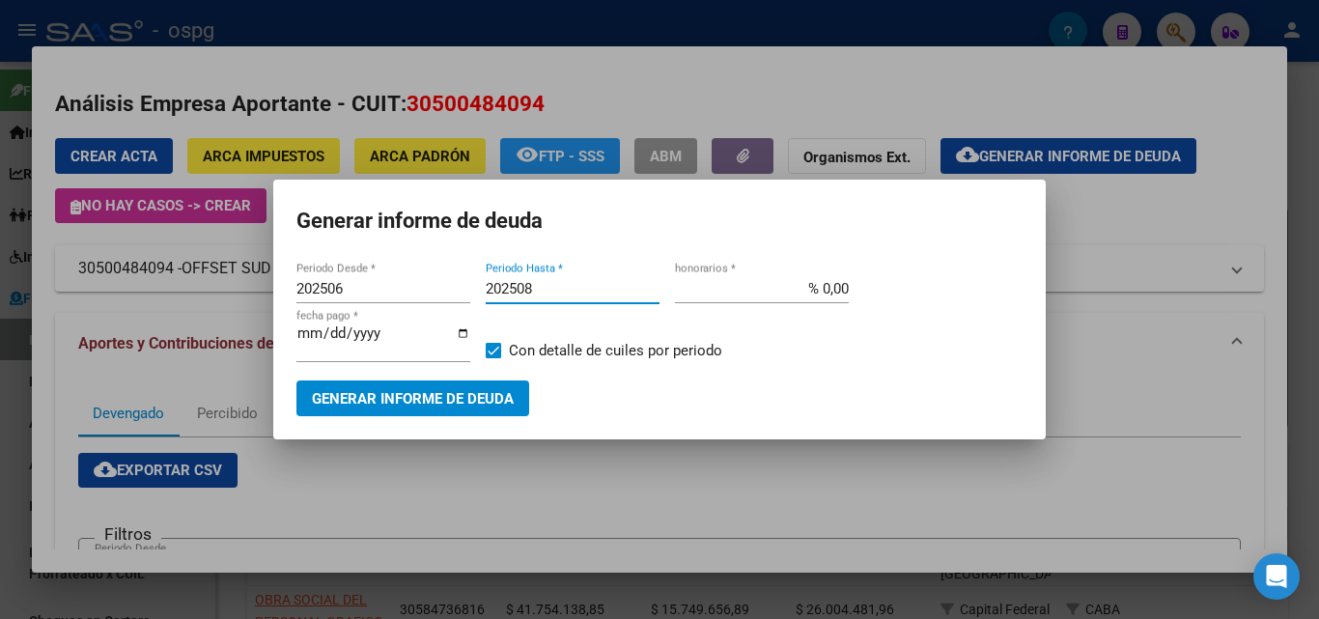
type input "202508"
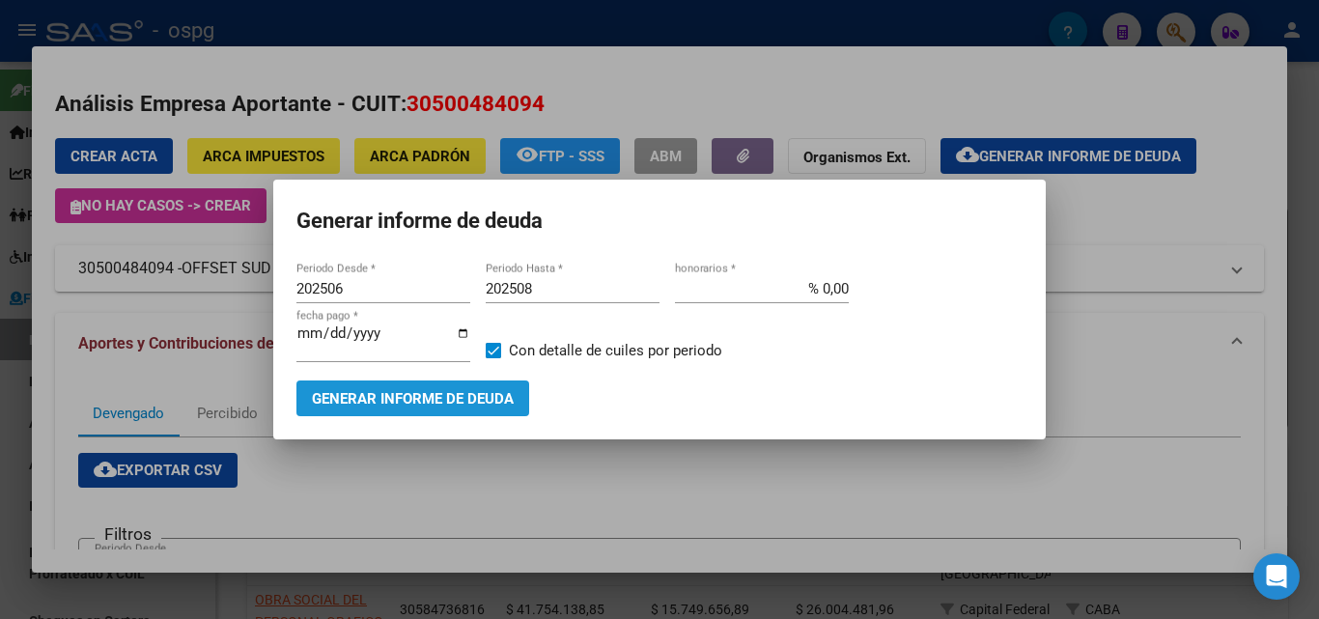
click at [466, 396] on span "Generar informe de deuda" at bounding box center [413, 398] width 202 height 17
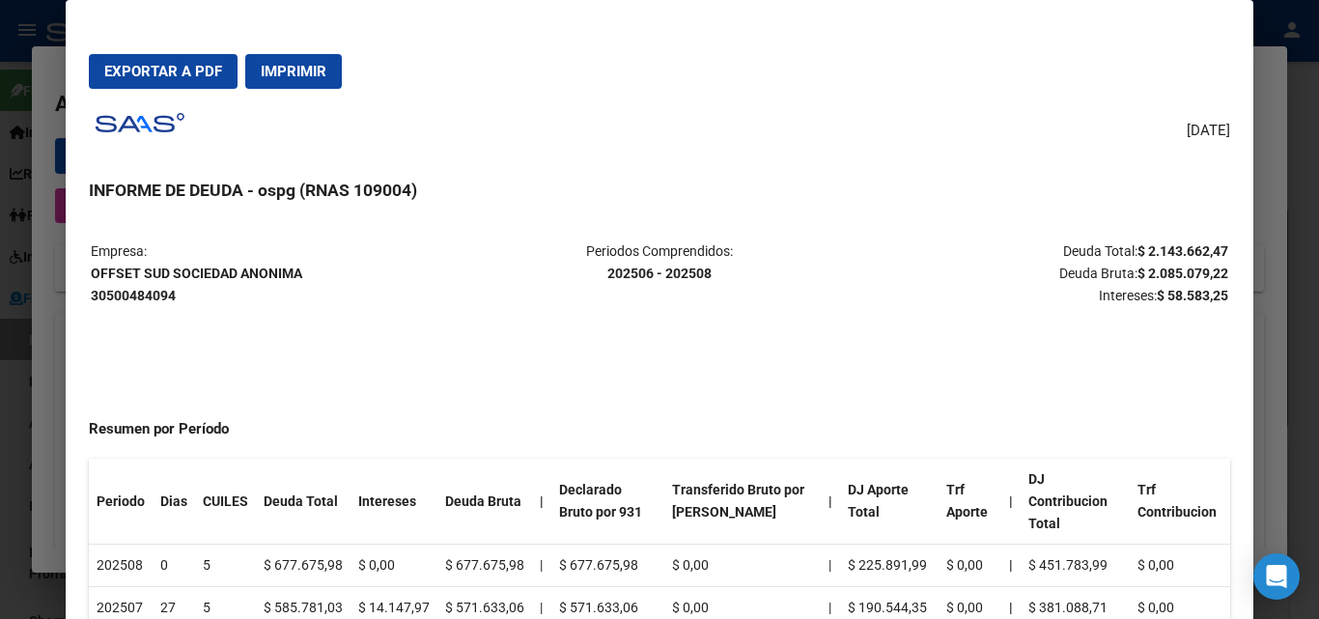
click at [155, 66] on span "Exportar a PDF" at bounding box center [163, 71] width 118 height 17
click at [0, 348] on div at bounding box center [659, 309] width 1319 height 619
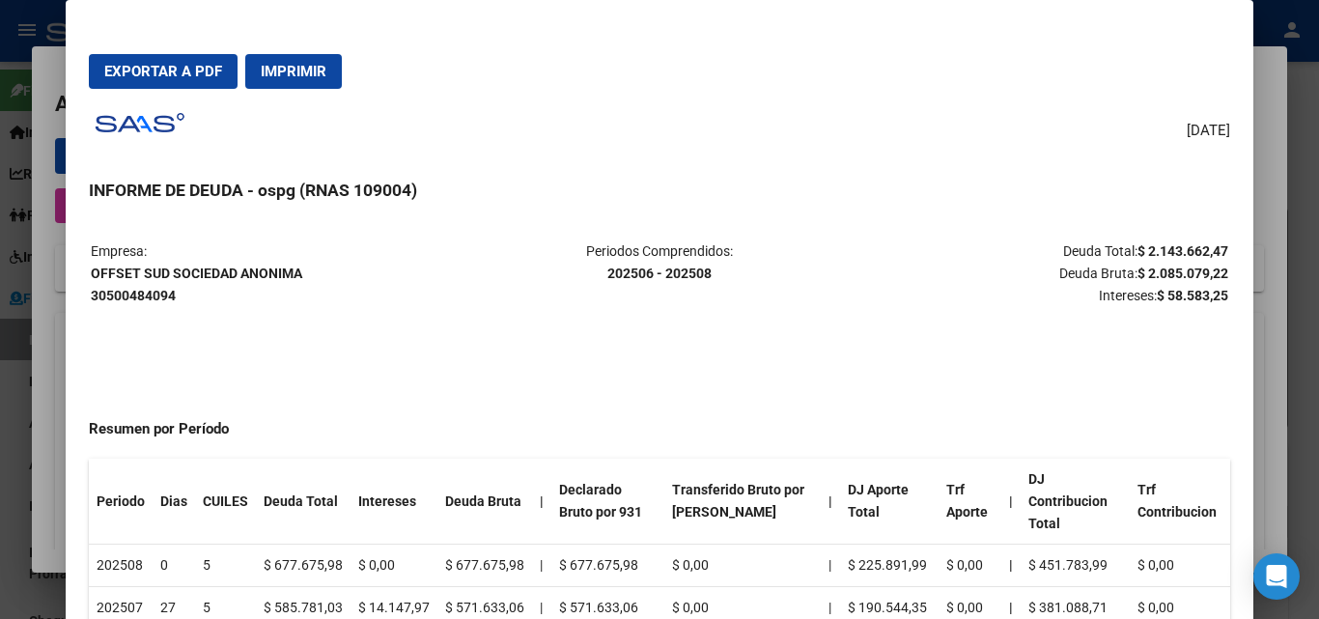
click at [0, 348] on div at bounding box center [659, 309] width 1319 height 619
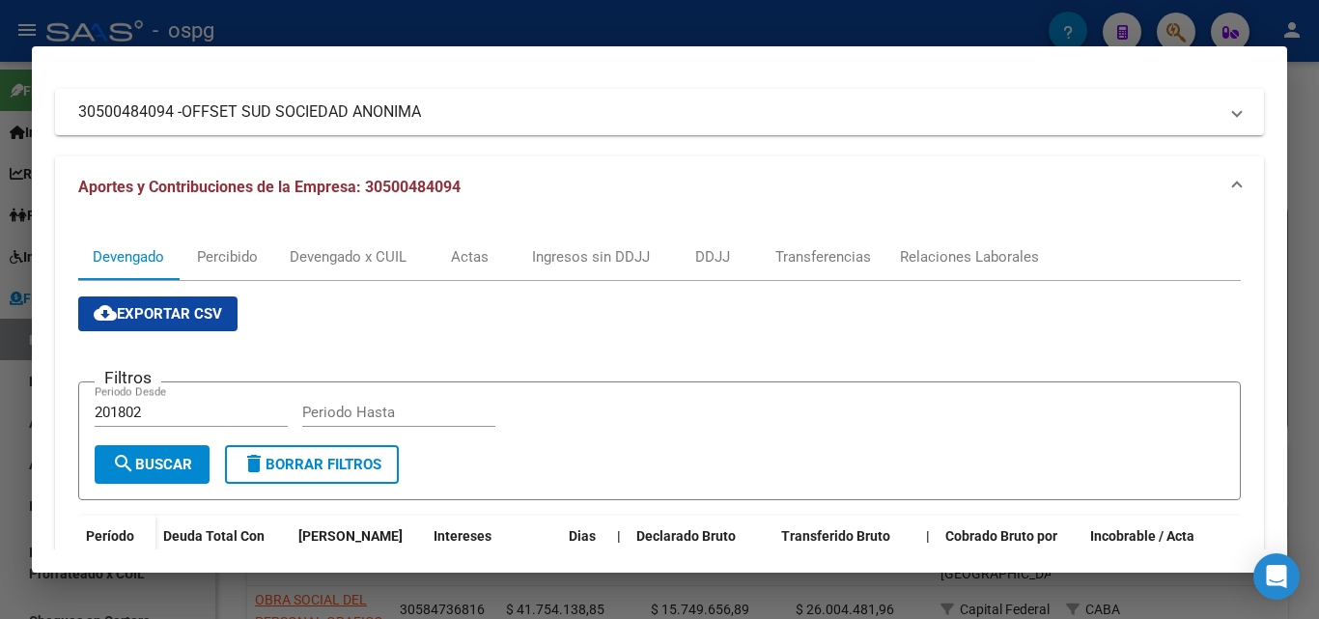
scroll to position [483, 0]
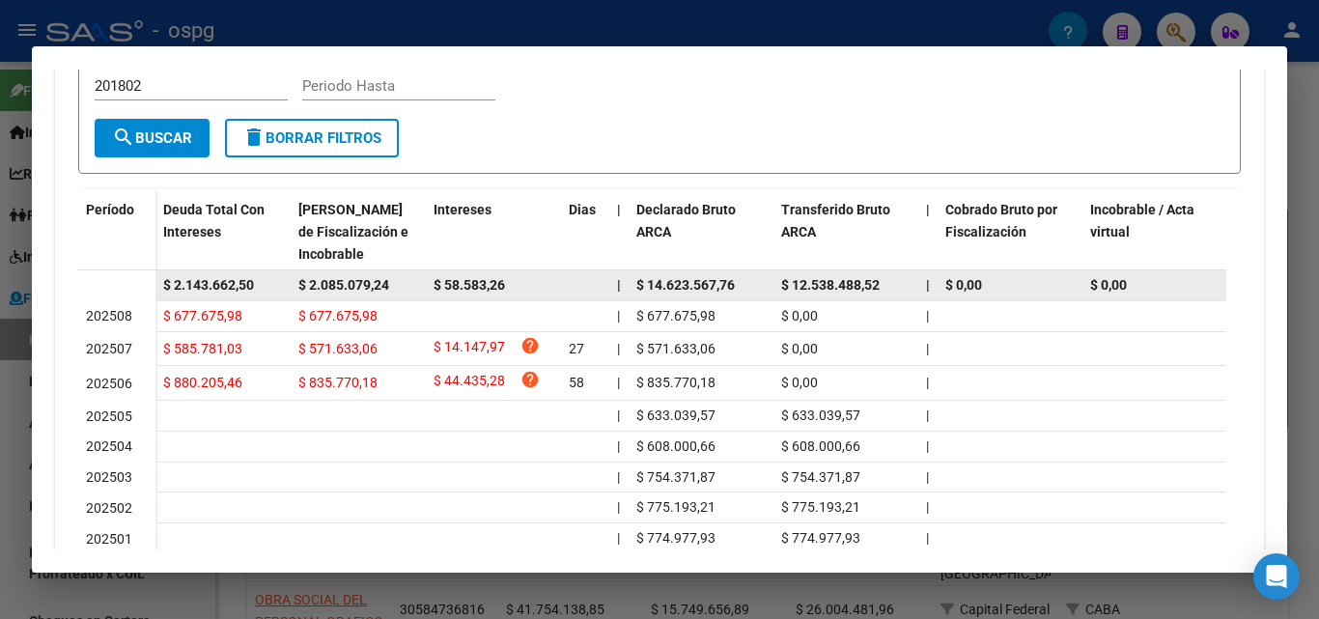
drag, startPoint x: 267, startPoint y: 278, endPoint x: 153, endPoint y: 286, distance: 114.2
click at [153, 286] on datatable-body-row "$ 2.143.662,50 $ 2.085.079,24 $ 58.583,26 | $ 14.623.567,76 $ 12.538.488,52 | $…" at bounding box center [1271, 285] width 2386 height 31
copy span "$ 2.143.662,50"
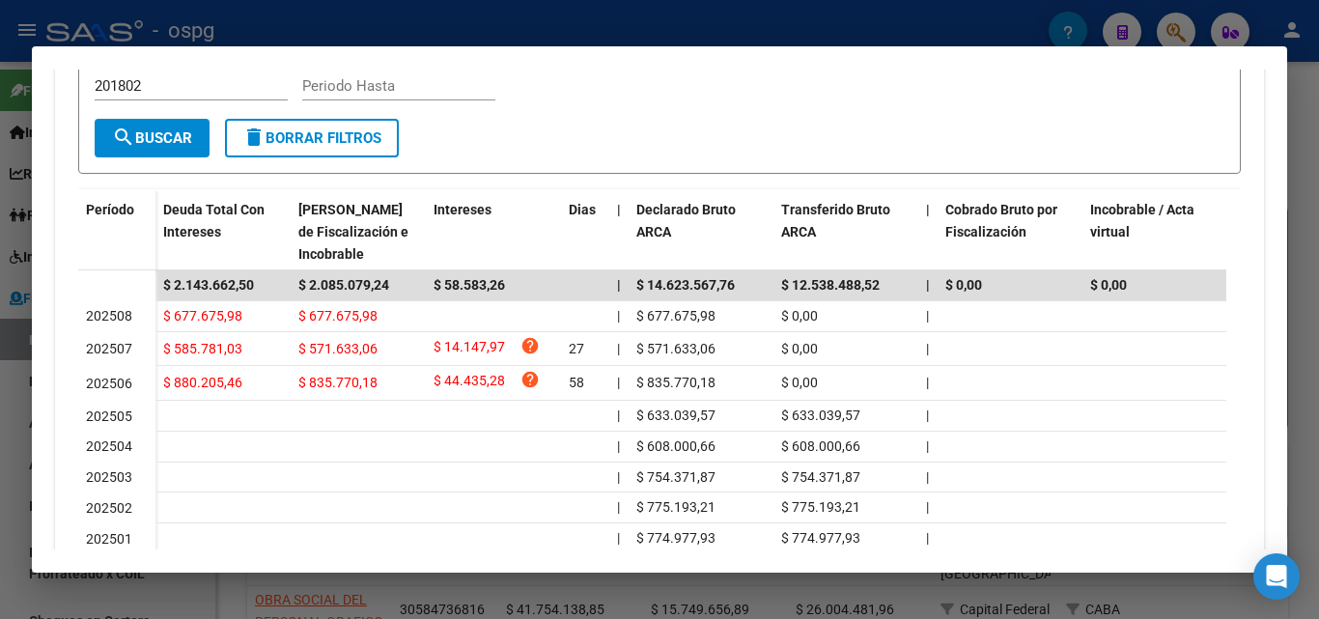
click at [1306, 178] on div at bounding box center [659, 309] width 1319 height 619
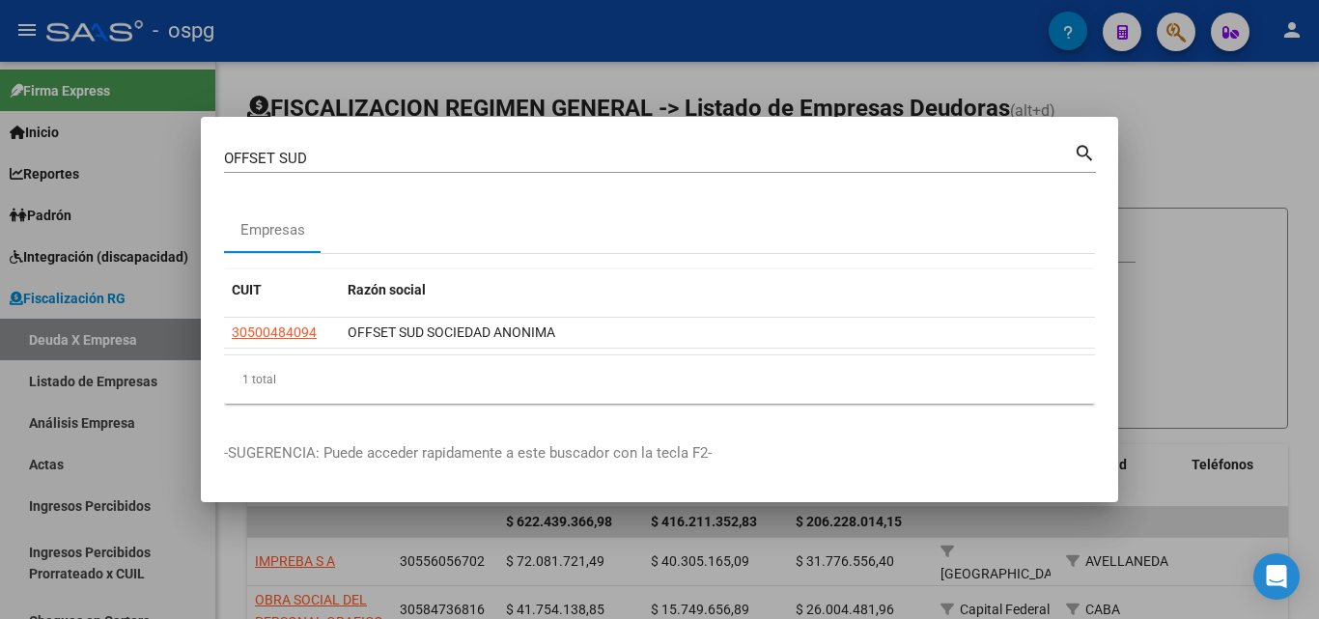
click at [1306, 178] on div at bounding box center [659, 309] width 1319 height 619
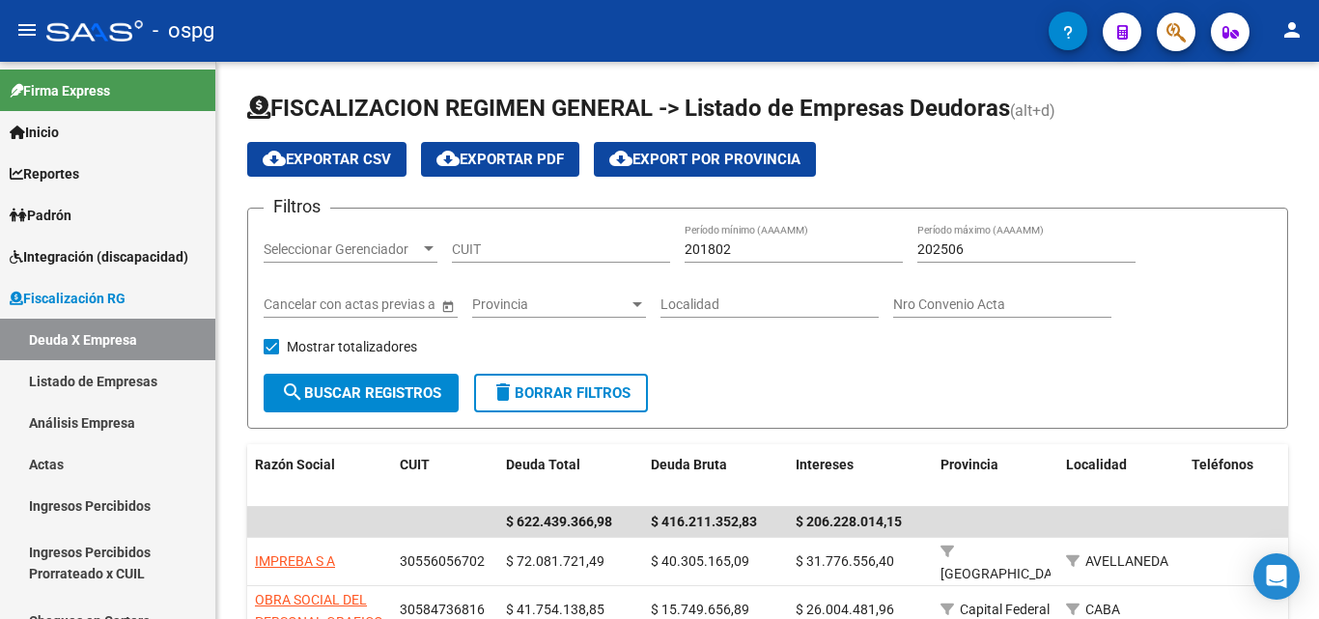
click at [1306, 178] on div "FISCALIZACION REGIMEN GENERAL -> Listado de Empresas Deudoras (alt+d) cloud_dow…" at bounding box center [767, 582] width 1103 height 1040
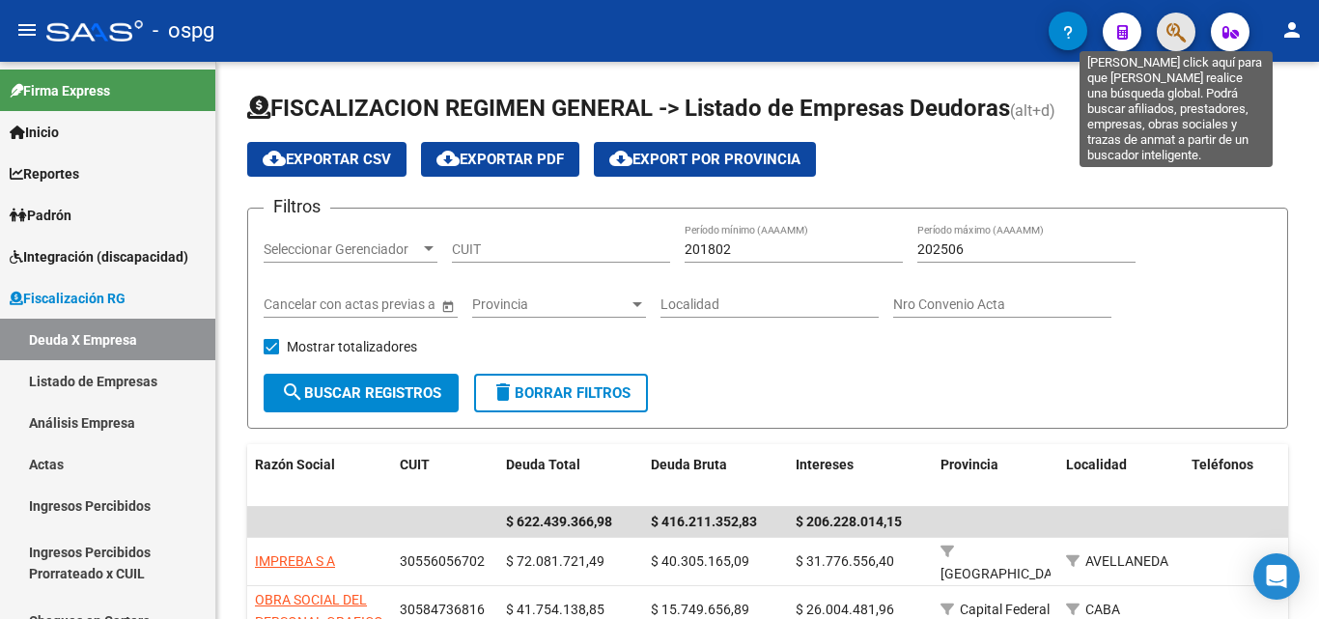
click at [1173, 31] on icon "button" at bounding box center [1176, 32] width 19 height 22
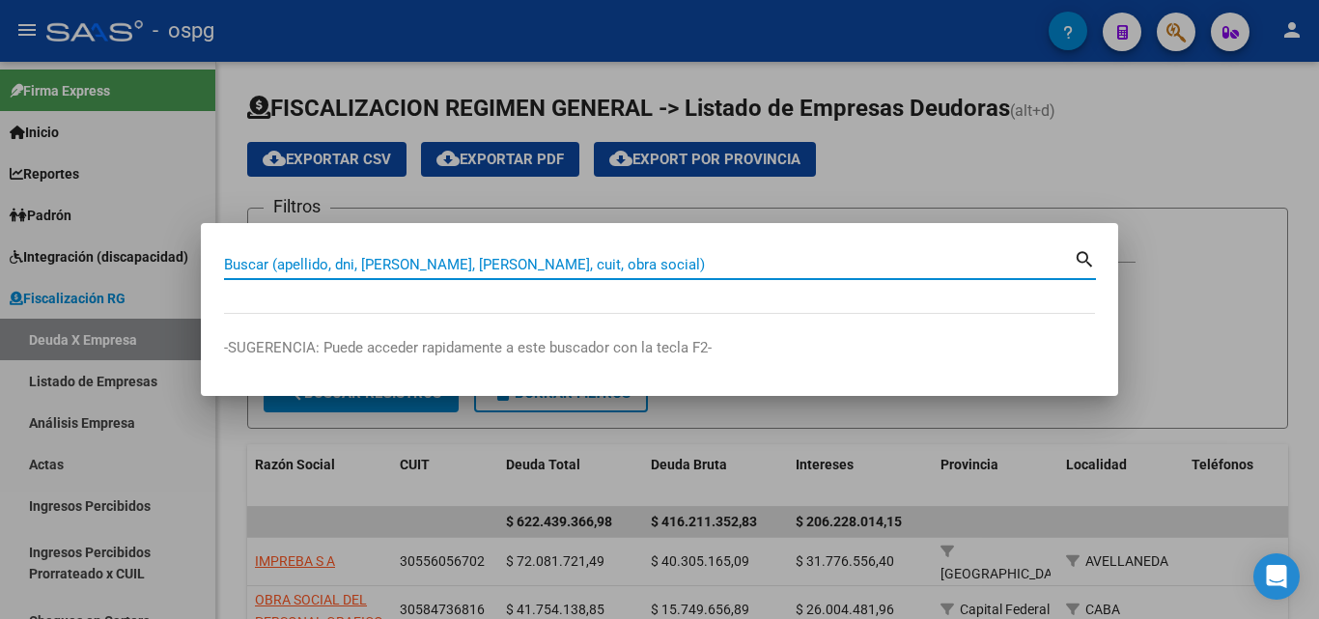
click at [495, 261] on input "Buscar (apellido, dni, [PERSON_NAME], [PERSON_NAME], cuit, obra social)" at bounding box center [649, 264] width 850 height 17
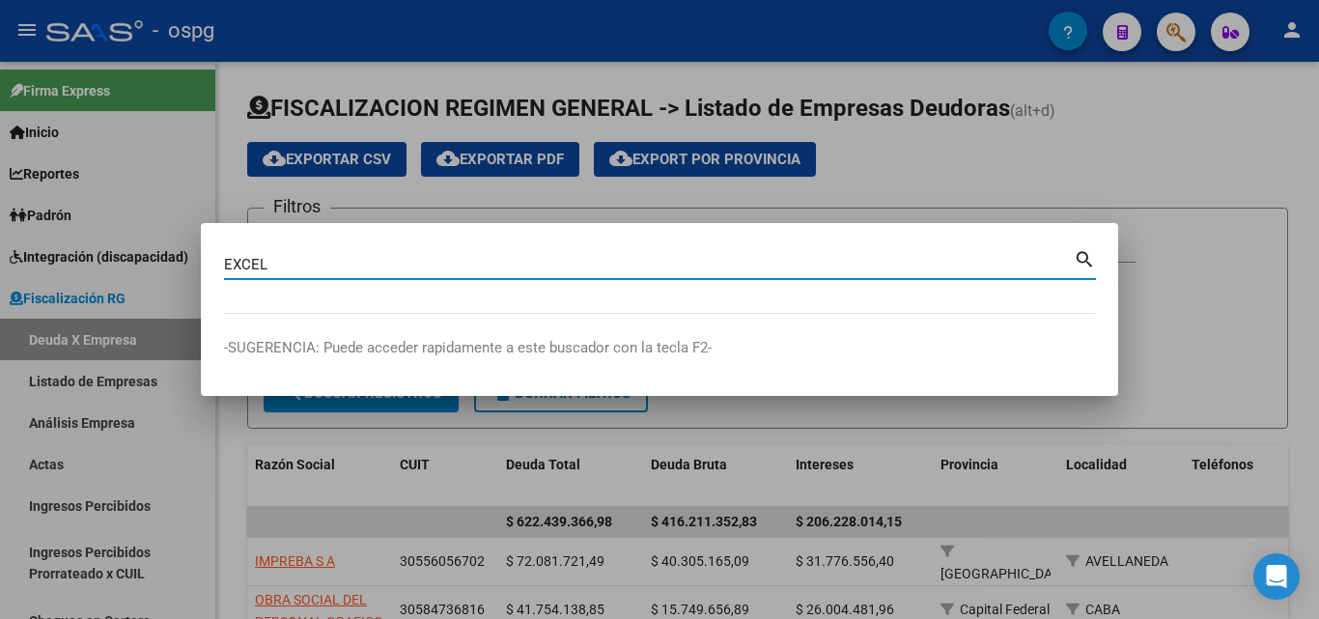
type input "EXCEL"
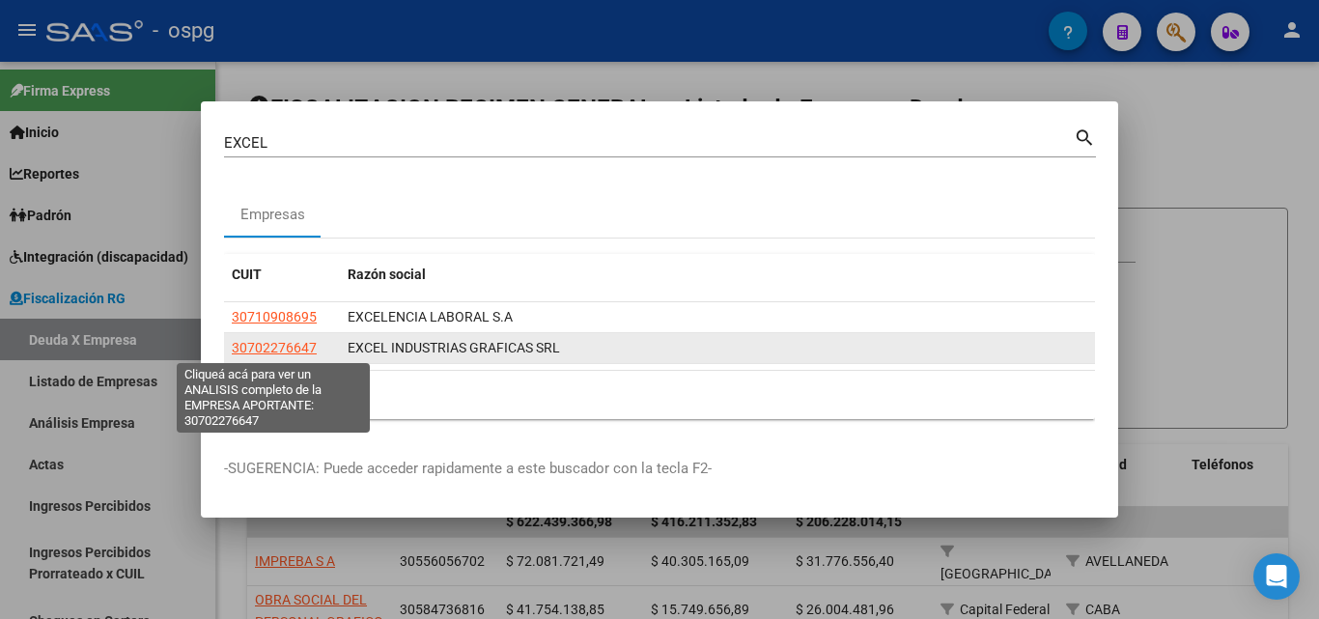
click at [279, 347] on span "30702276647" at bounding box center [274, 347] width 85 height 15
type textarea "30702276647"
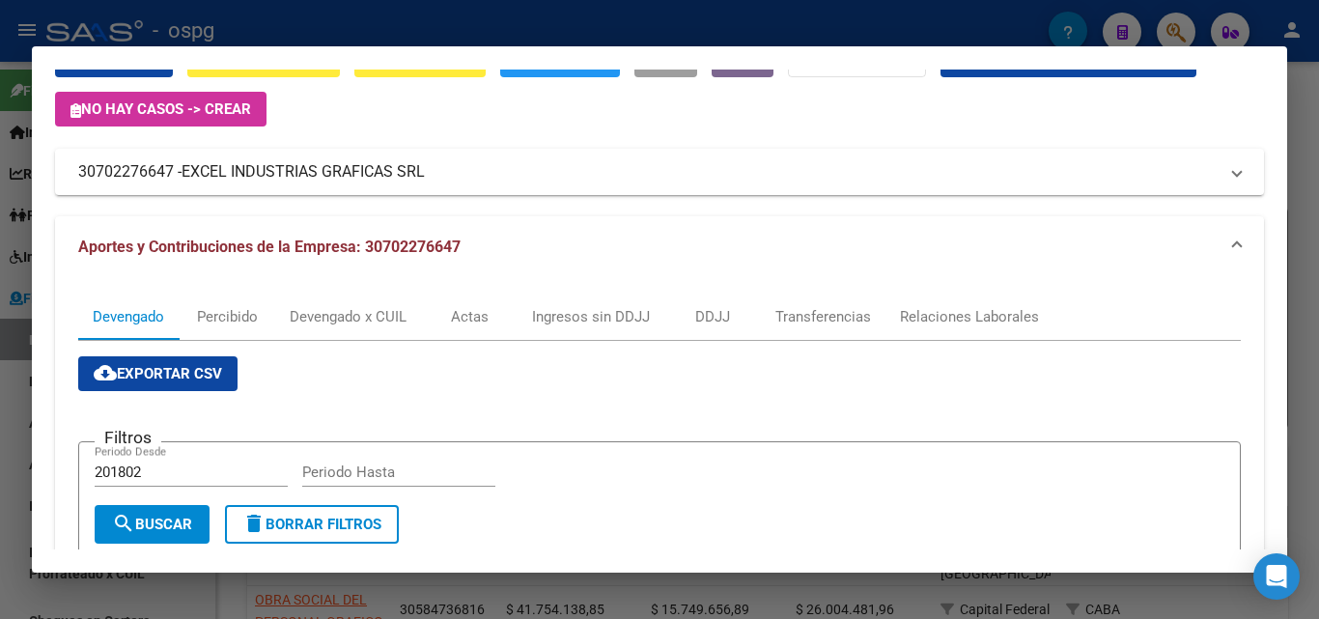
scroll to position [0, 0]
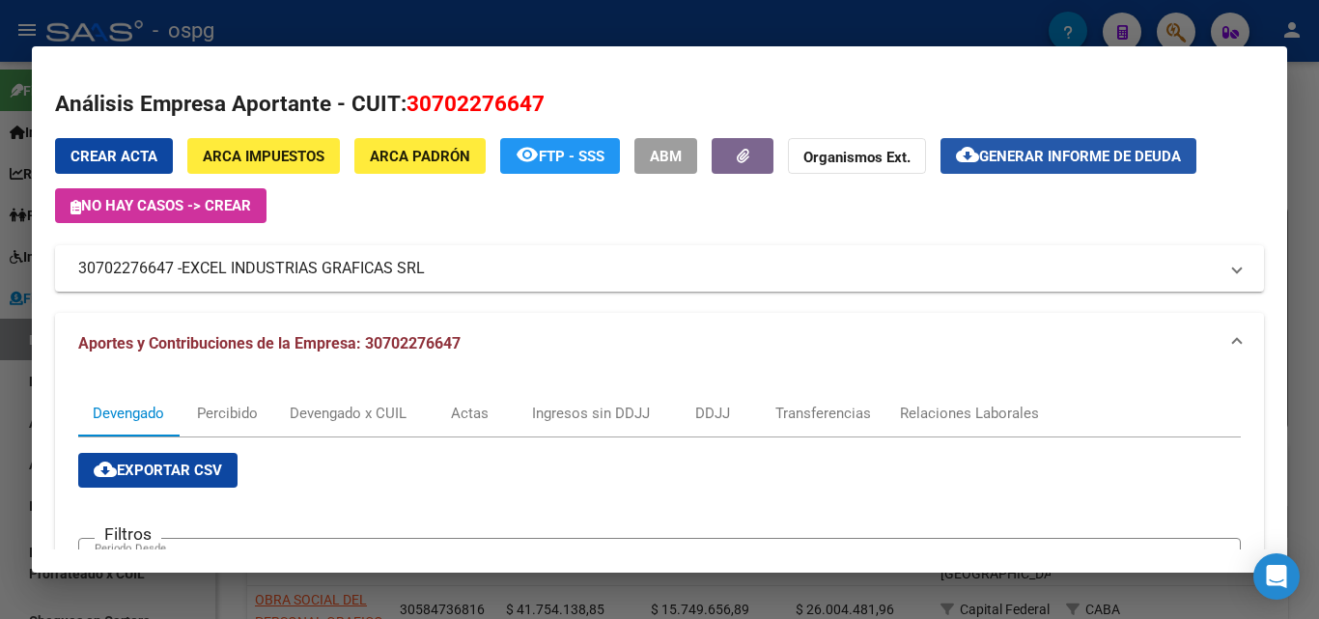
click at [1005, 153] on span "Generar informe de deuda" at bounding box center [1080, 156] width 202 height 17
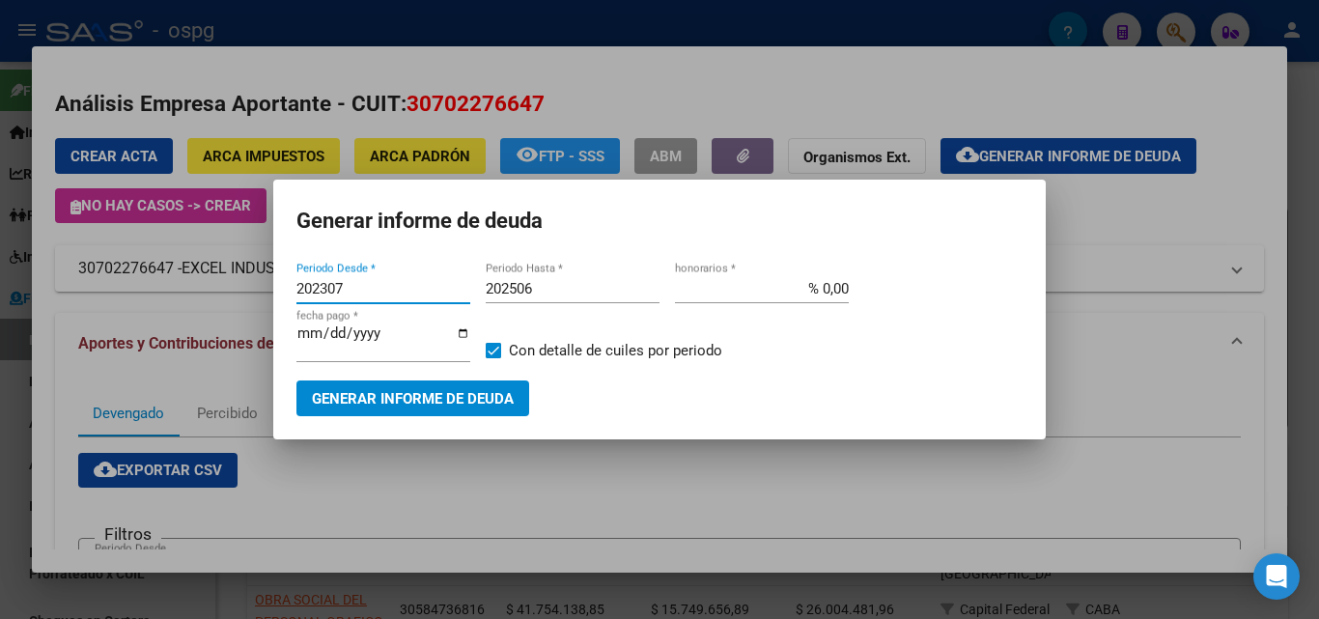
drag, startPoint x: 377, startPoint y: 284, endPoint x: 163, endPoint y: 303, distance: 214.3
click at [160, 298] on div "EXCEL Buscar (apellido, dni, cuil, nro traspaso, cuit, obra social) search Empr…" at bounding box center [659, 309] width 1319 height 619
type input "202505"
click at [552, 286] on input "202506" at bounding box center [573, 288] width 174 height 17
type input "202508"
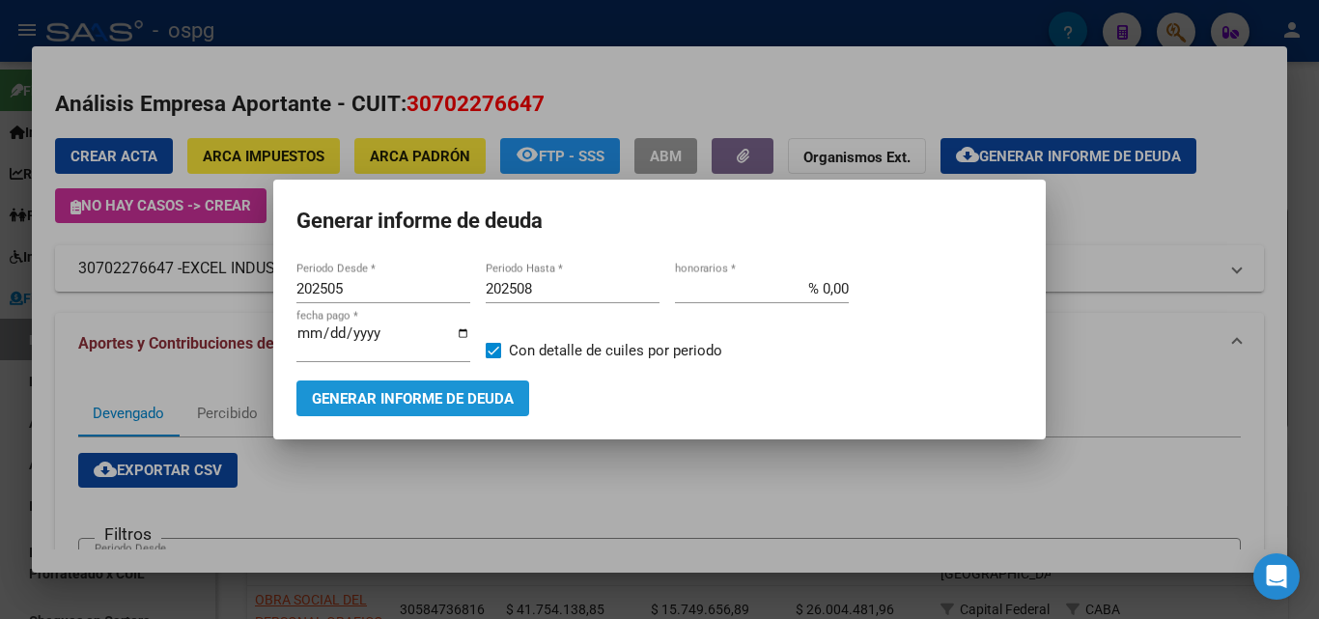
click at [476, 398] on span "Generar informe de deuda" at bounding box center [413, 398] width 202 height 17
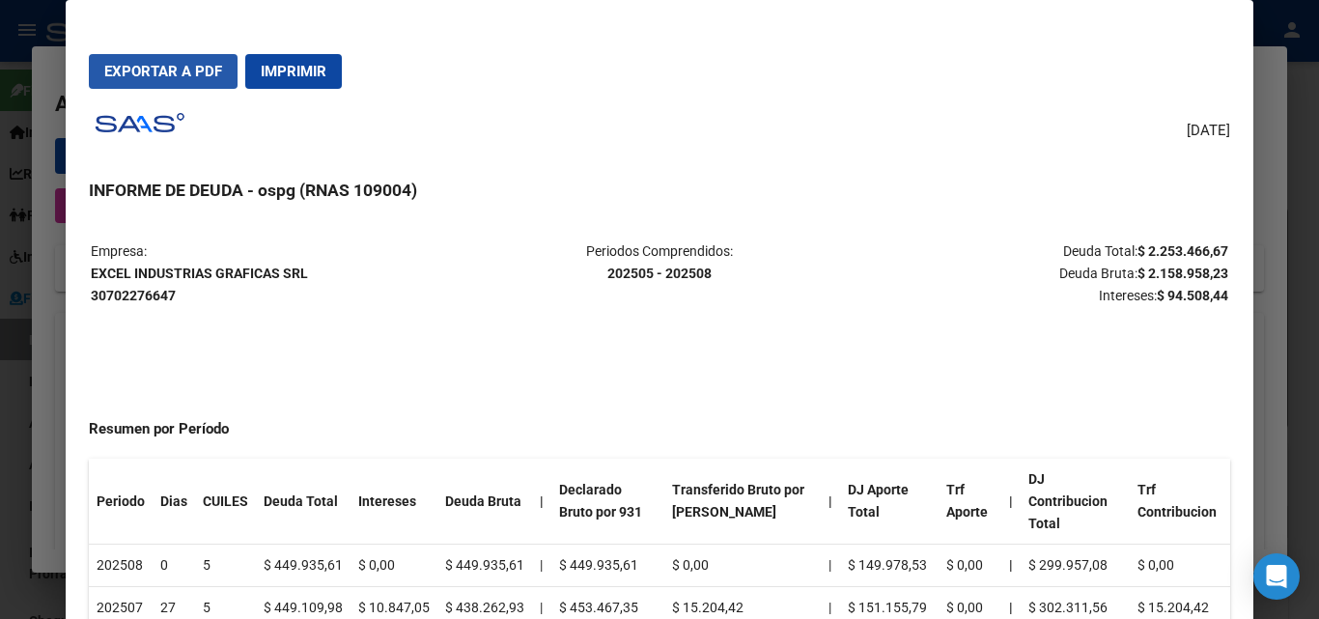
click at [97, 62] on button "Exportar a PDF" at bounding box center [163, 71] width 149 height 35
drag, startPoint x: 1125, startPoint y: 245, endPoint x: 1198, endPoint y: 252, distance: 72.8
click at [1209, 254] on strong "$ 2.253.466,67" at bounding box center [1183, 250] width 91 height 15
copy strong "$ 2.253.466,6"
click at [1307, 246] on div at bounding box center [659, 309] width 1319 height 619
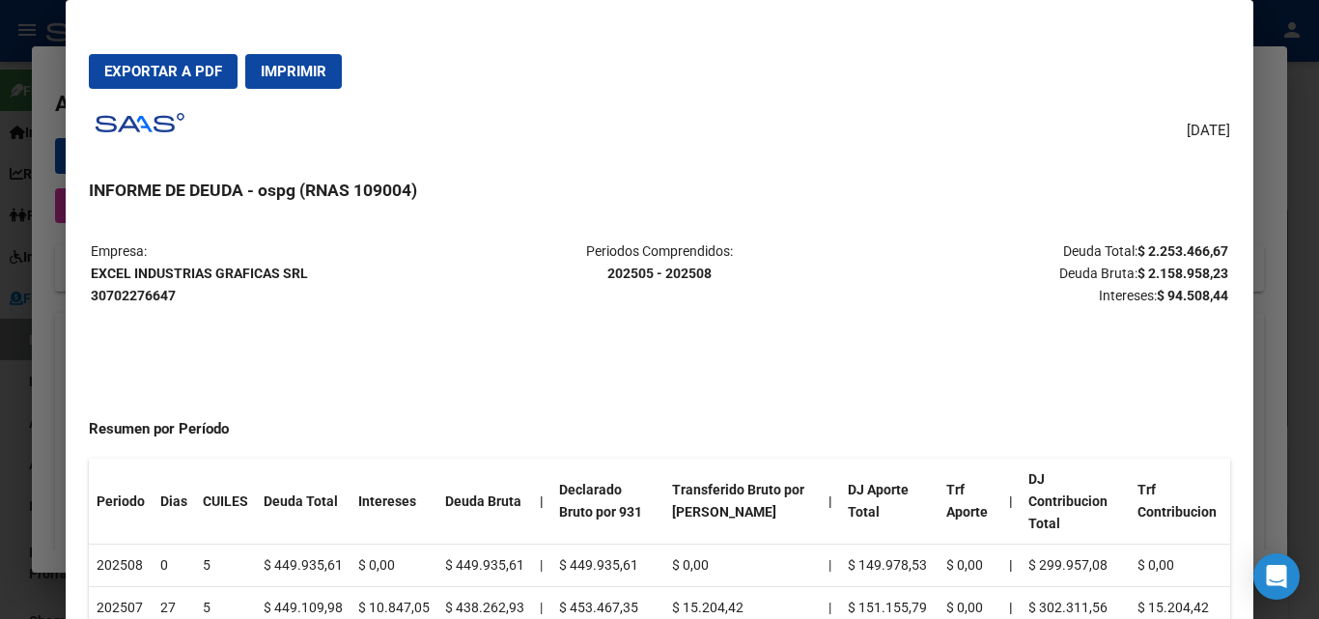
click at [1307, 246] on div at bounding box center [659, 309] width 1319 height 619
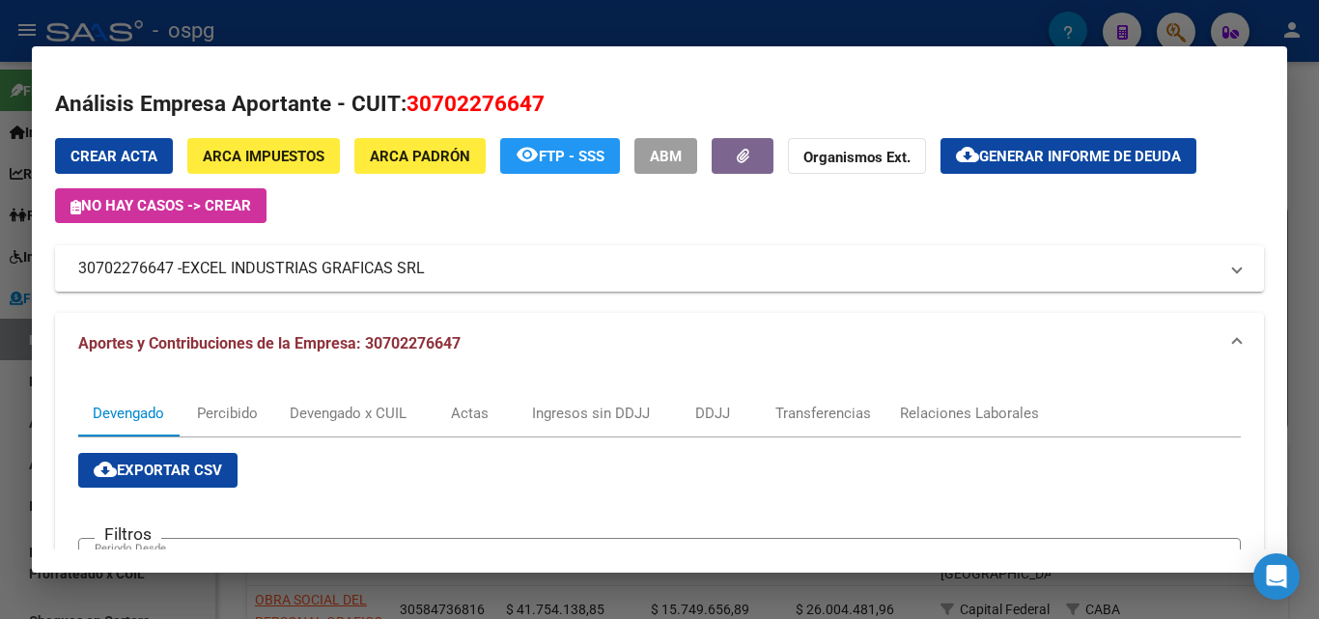
click at [1307, 246] on div at bounding box center [659, 309] width 1319 height 619
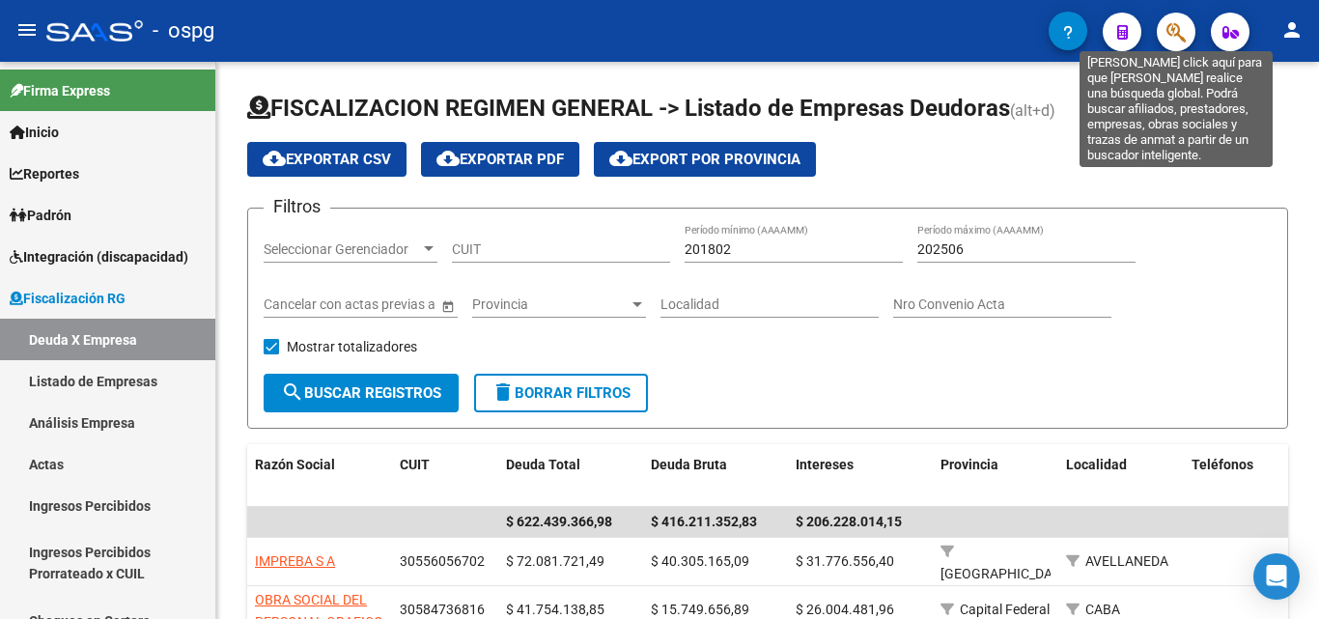
click at [1182, 26] on icon "button" at bounding box center [1176, 32] width 19 height 22
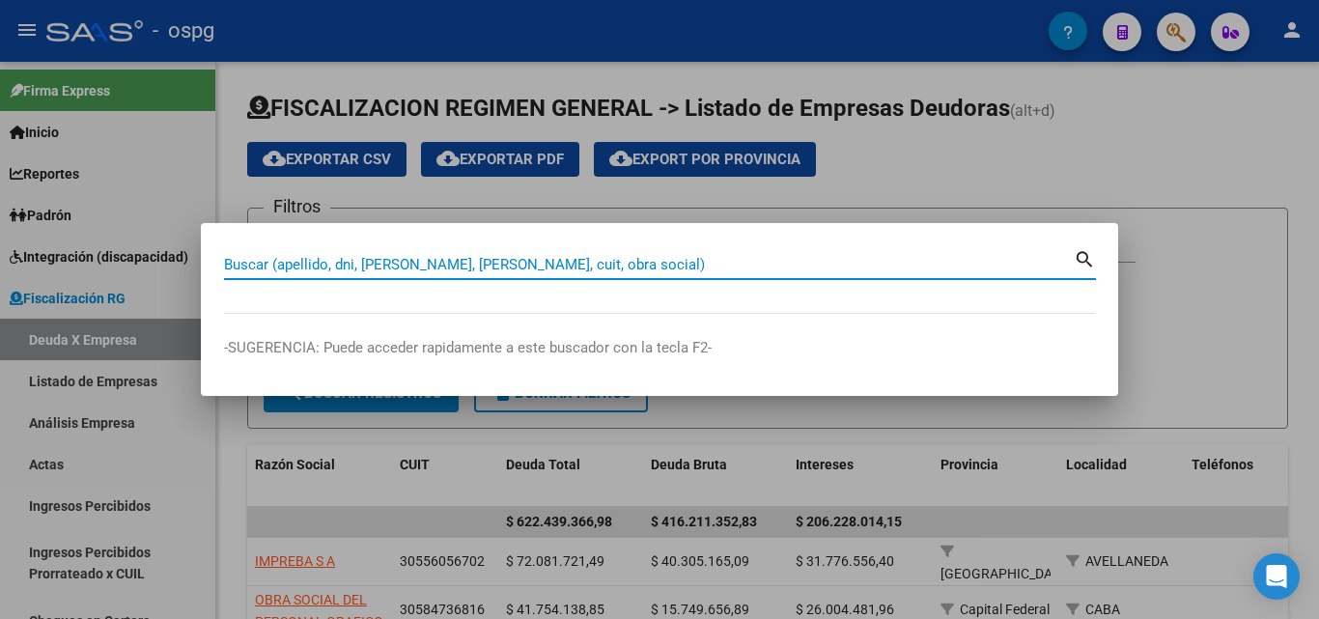
paste input "[PERSON_NAME]"
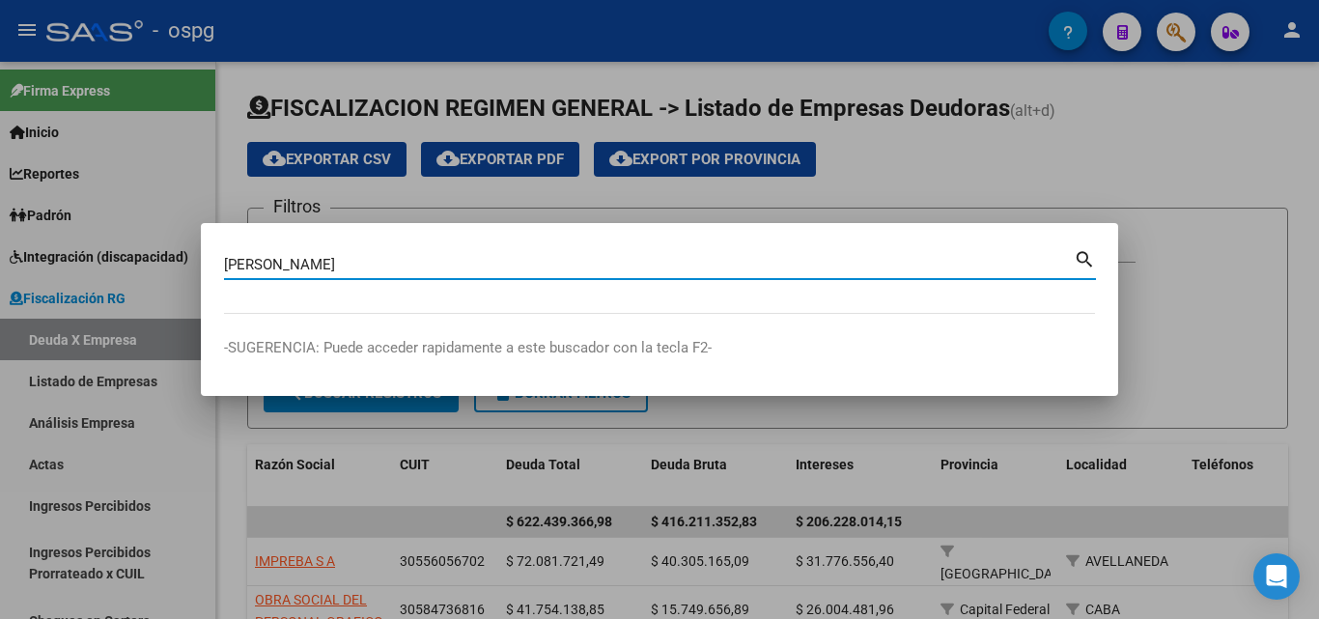
type input "[PERSON_NAME]"
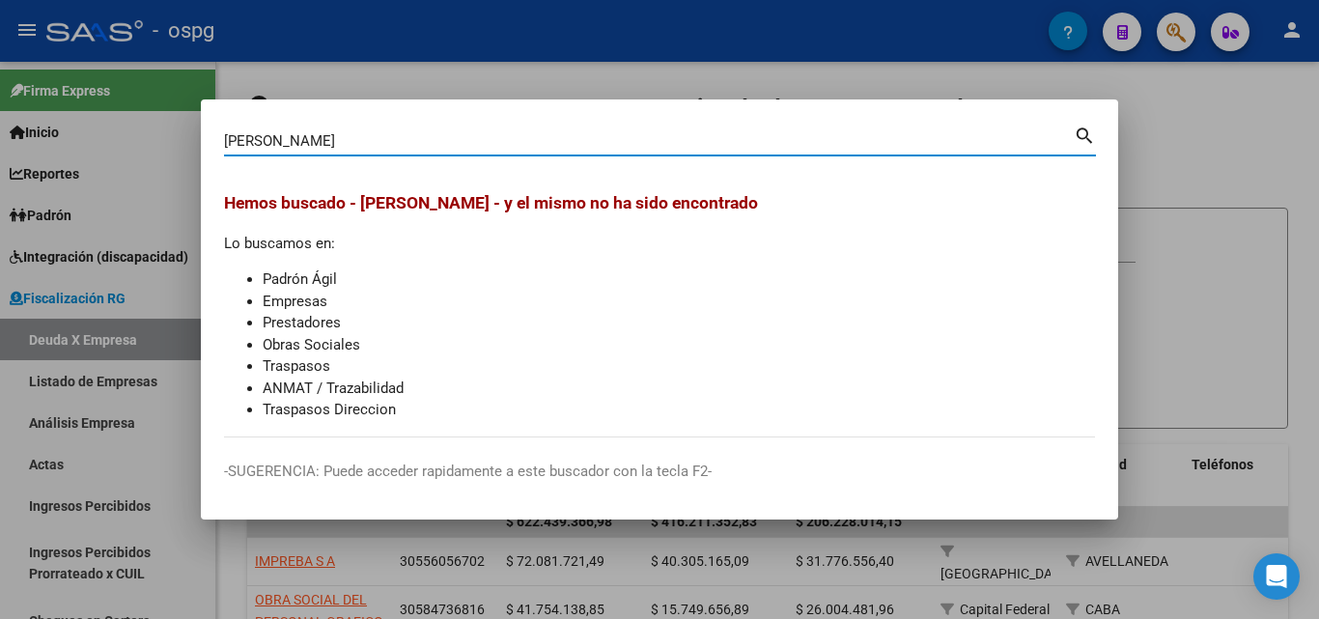
click at [1209, 158] on div at bounding box center [659, 309] width 1319 height 619
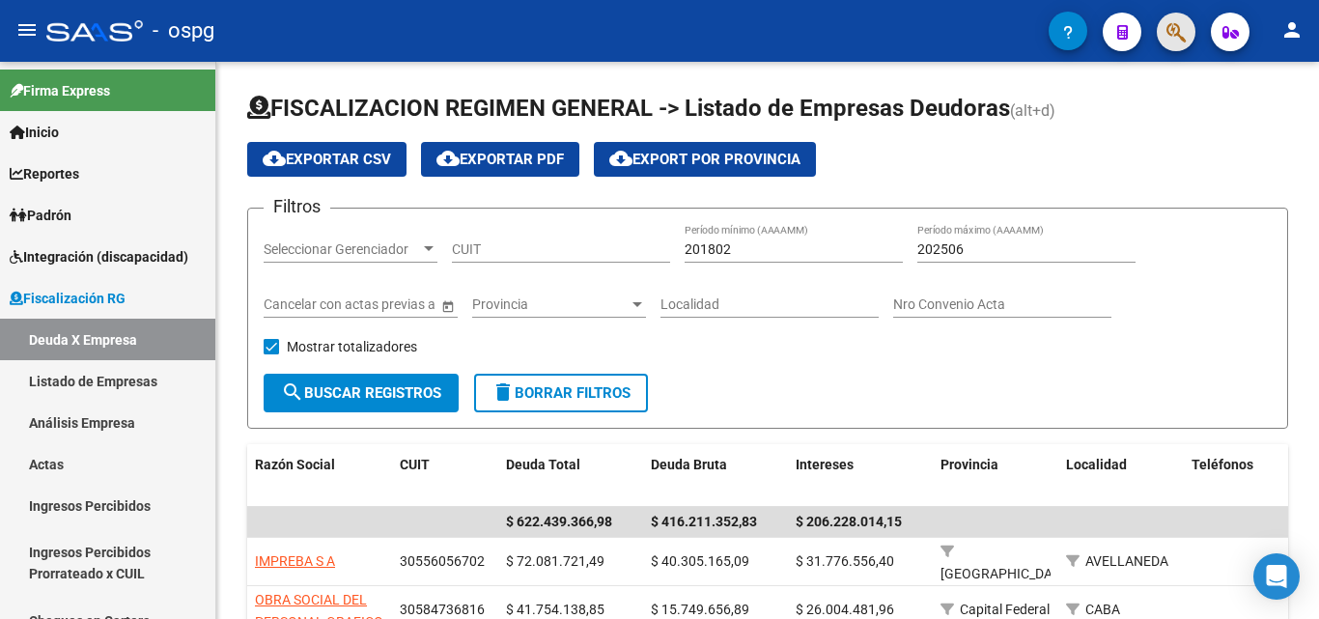
click at [1177, 44] on span "button" at bounding box center [1176, 33] width 19 height 40
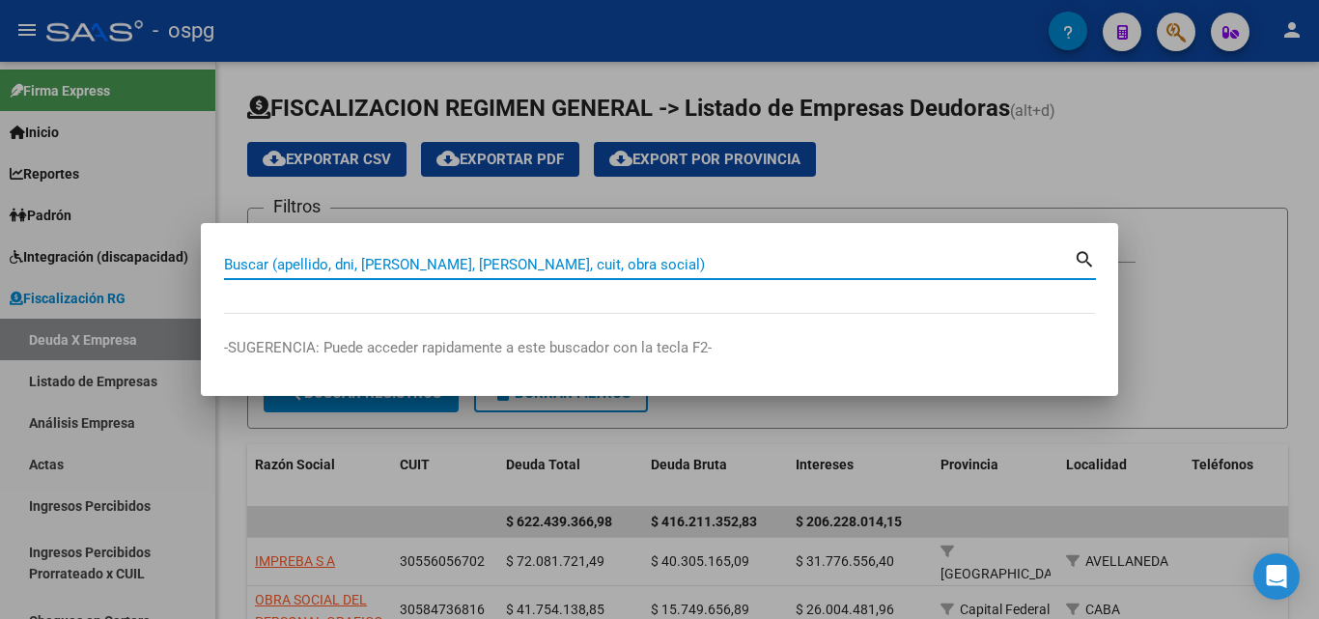
click at [760, 272] on input "Buscar (apellido, dni, [PERSON_NAME], [PERSON_NAME], cuit, obra social)" at bounding box center [649, 264] width 850 height 17
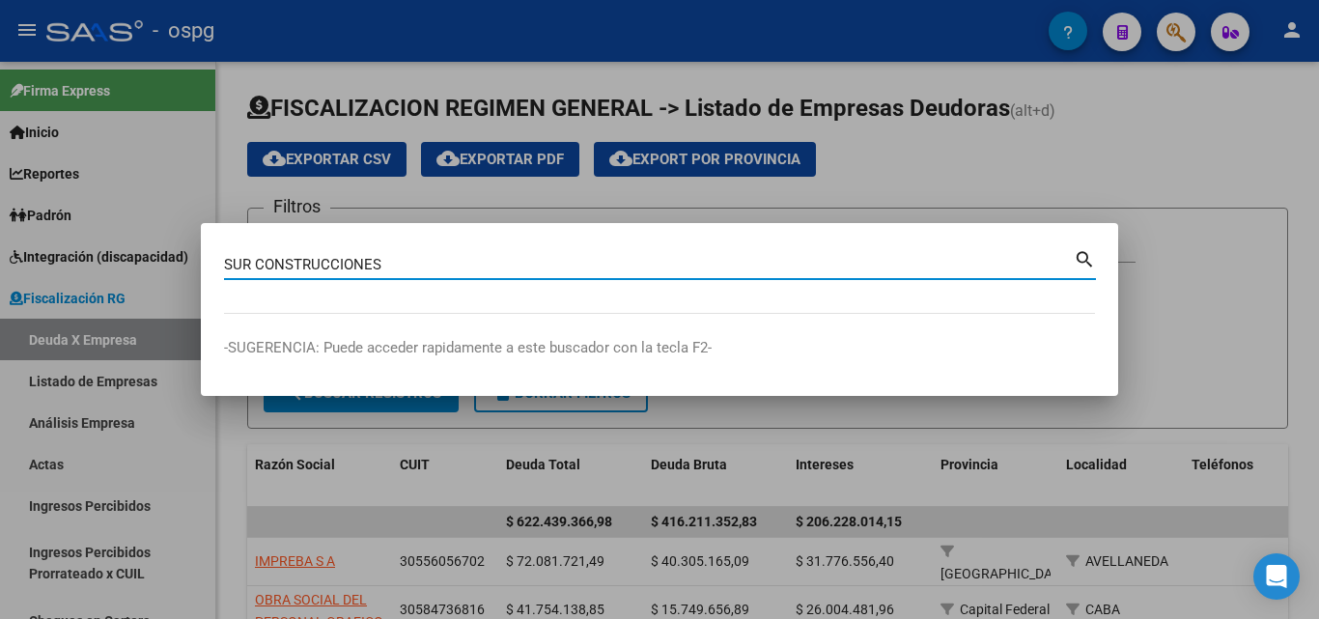
type input "SUR CONSTRUCCIONES"
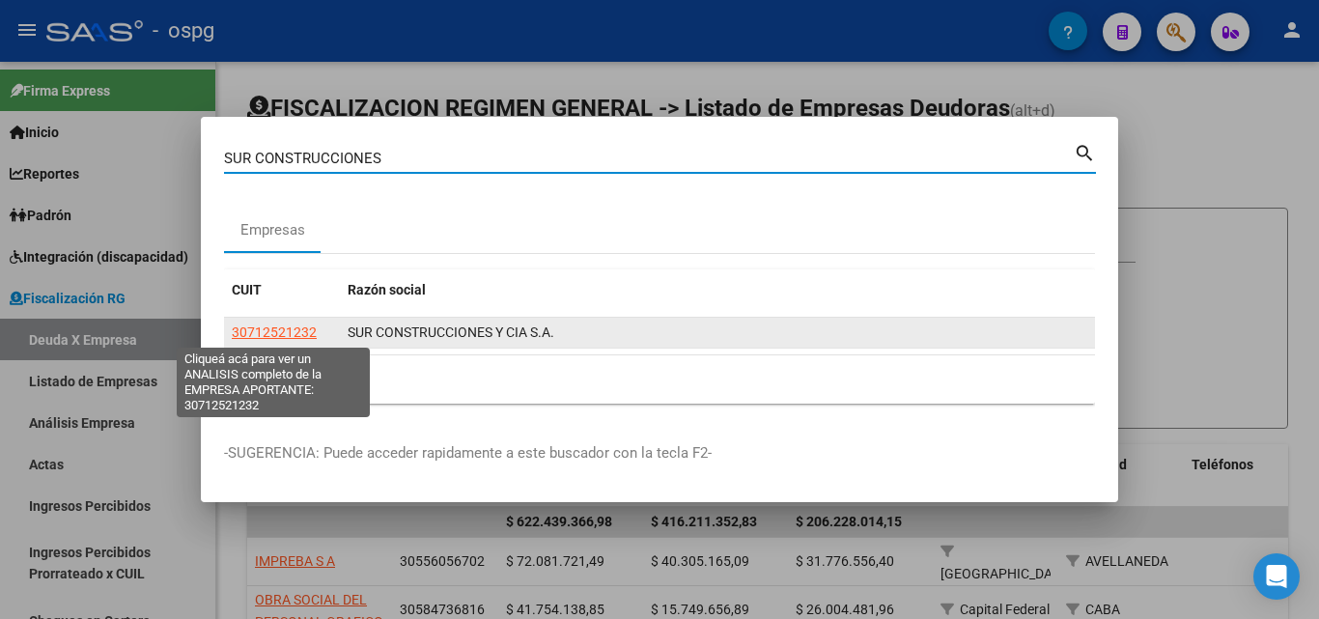
click at [271, 325] on span "30712521232" at bounding box center [274, 332] width 85 height 15
type textarea "30712521232"
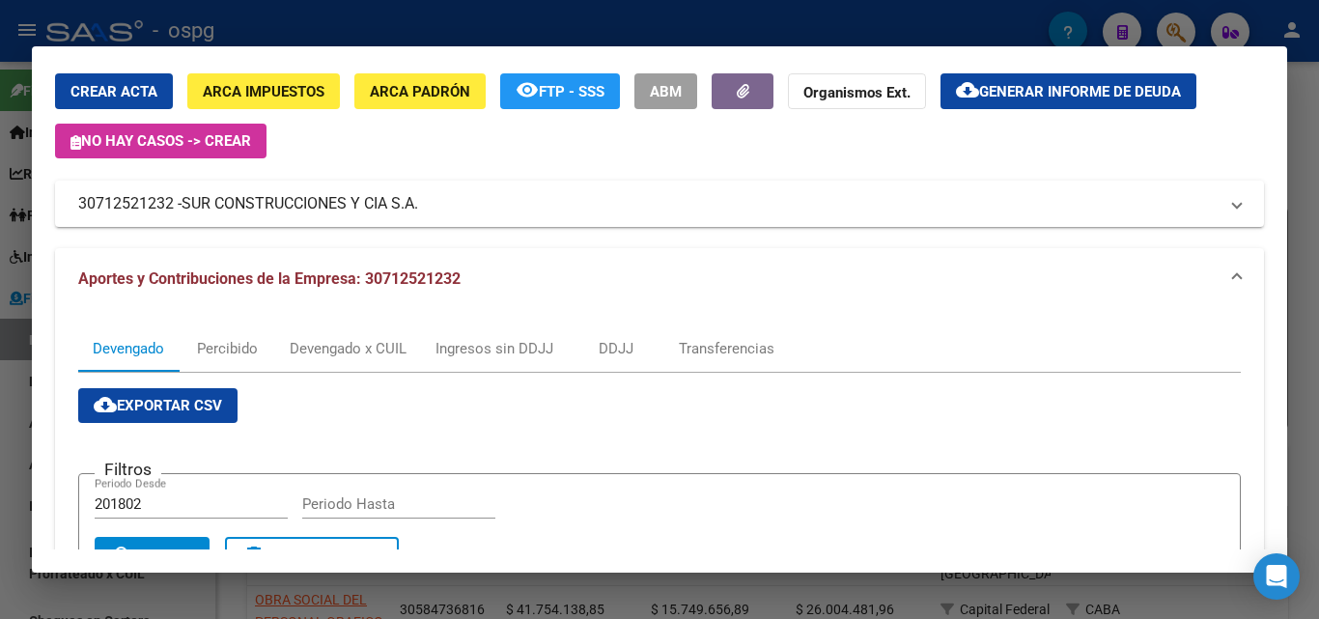
scroll to position [41, 0]
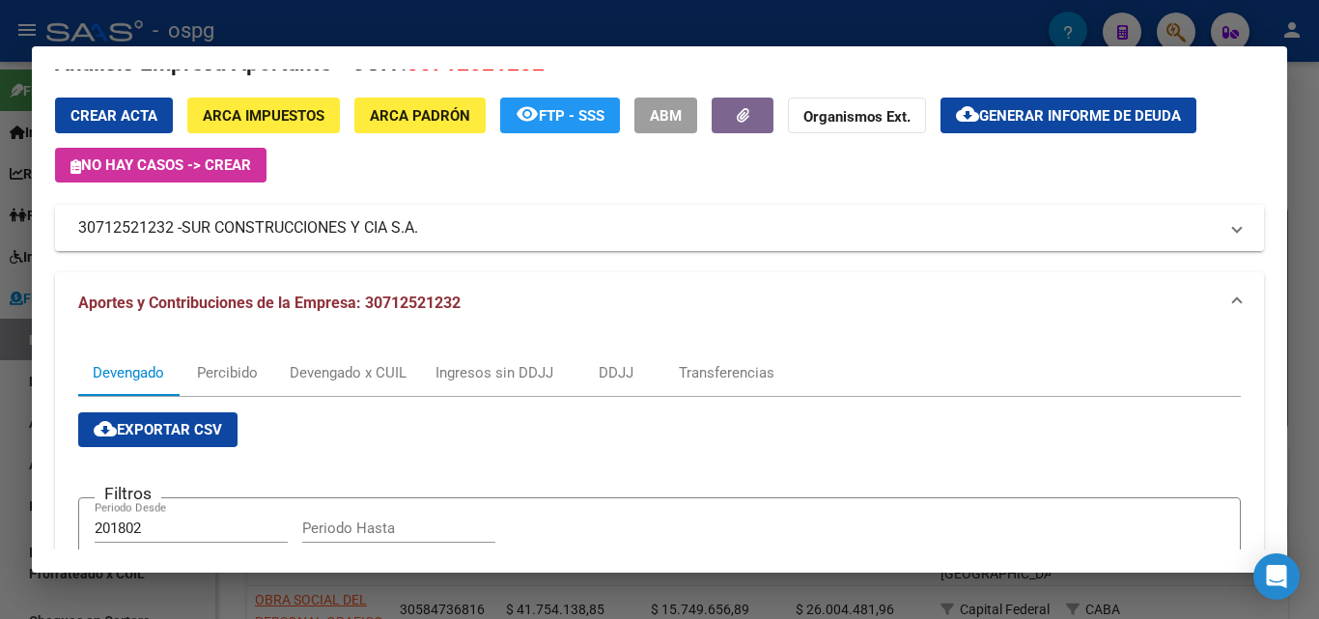
drag, startPoint x: 175, startPoint y: 227, endPoint x: 74, endPoint y: 223, distance: 100.5
click at [74, 223] on mat-expansion-panel-header "30712521232 - SUR CONSTRUCCIONES Y CIA S.A." at bounding box center [659, 228] width 1209 height 46
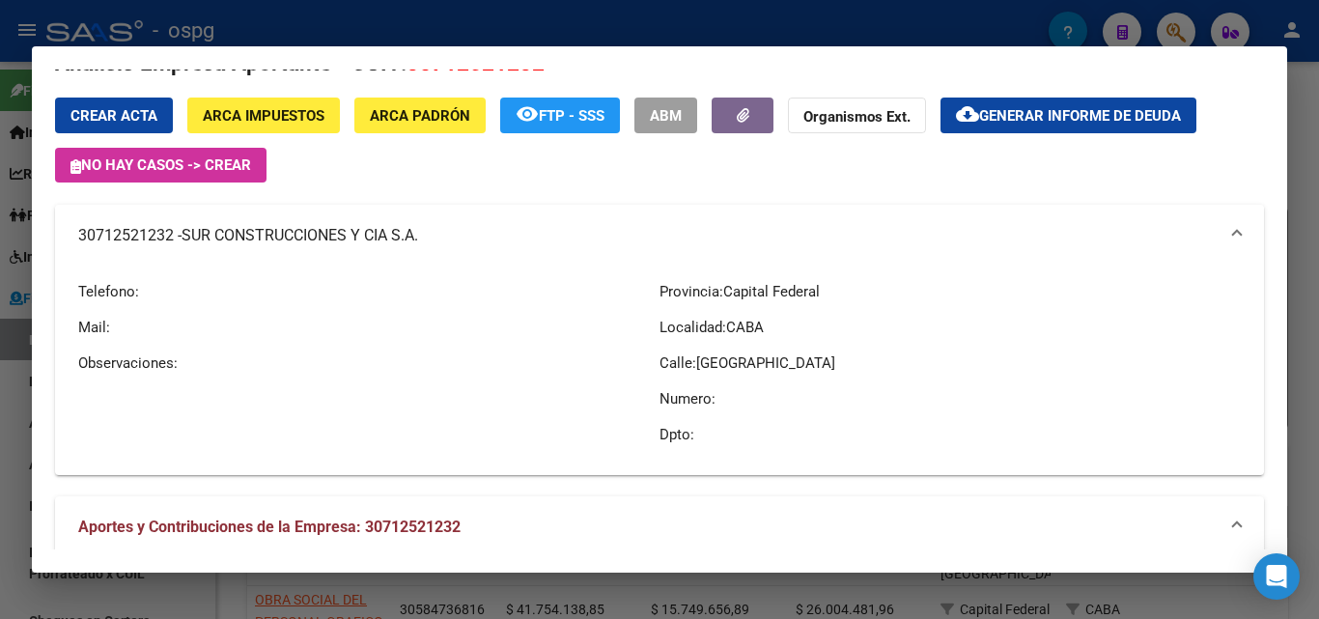
copy mat-panel-title "30712521232"
click at [0, 434] on div at bounding box center [659, 309] width 1319 height 619
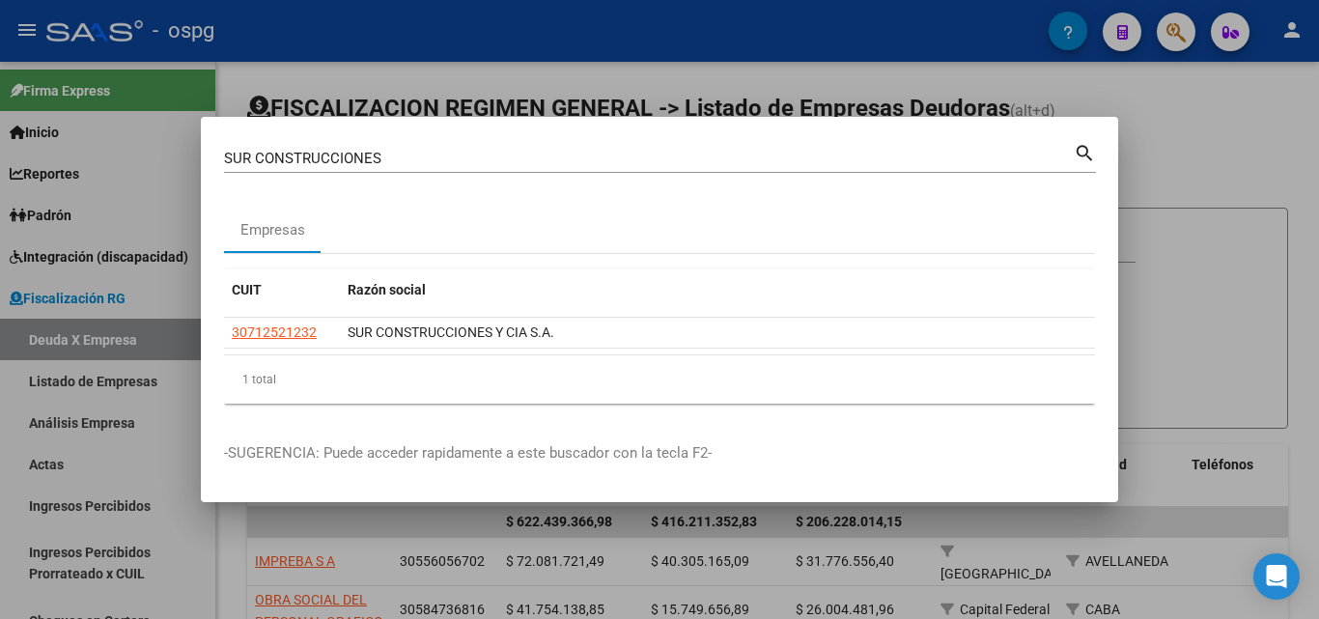
click at [186, 440] on div at bounding box center [659, 309] width 1319 height 619
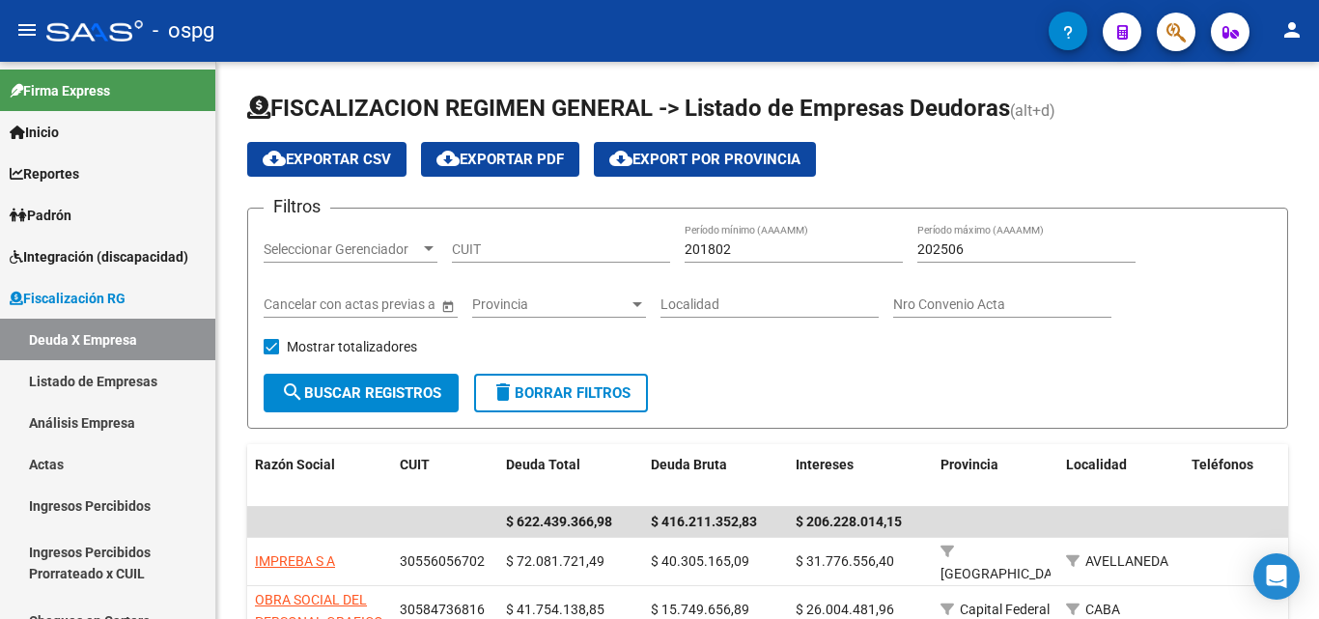
click at [1185, 44] on button "button" at bounding box center [1176, 32] width 39 height 39
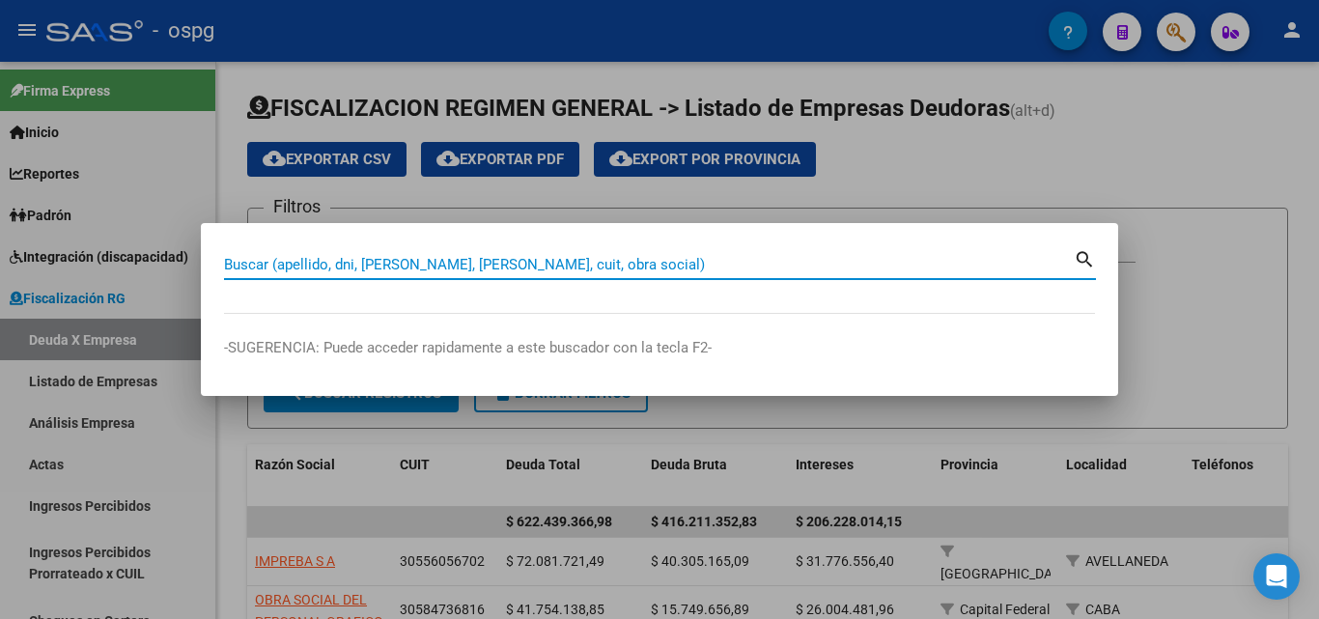
click at [454, 268] on input "Buscar (apellido, dni, [PERSON_NAME], [PERSON_NAME], cuit, obra social)" at bounding box center [649, 264] width 850 height 17
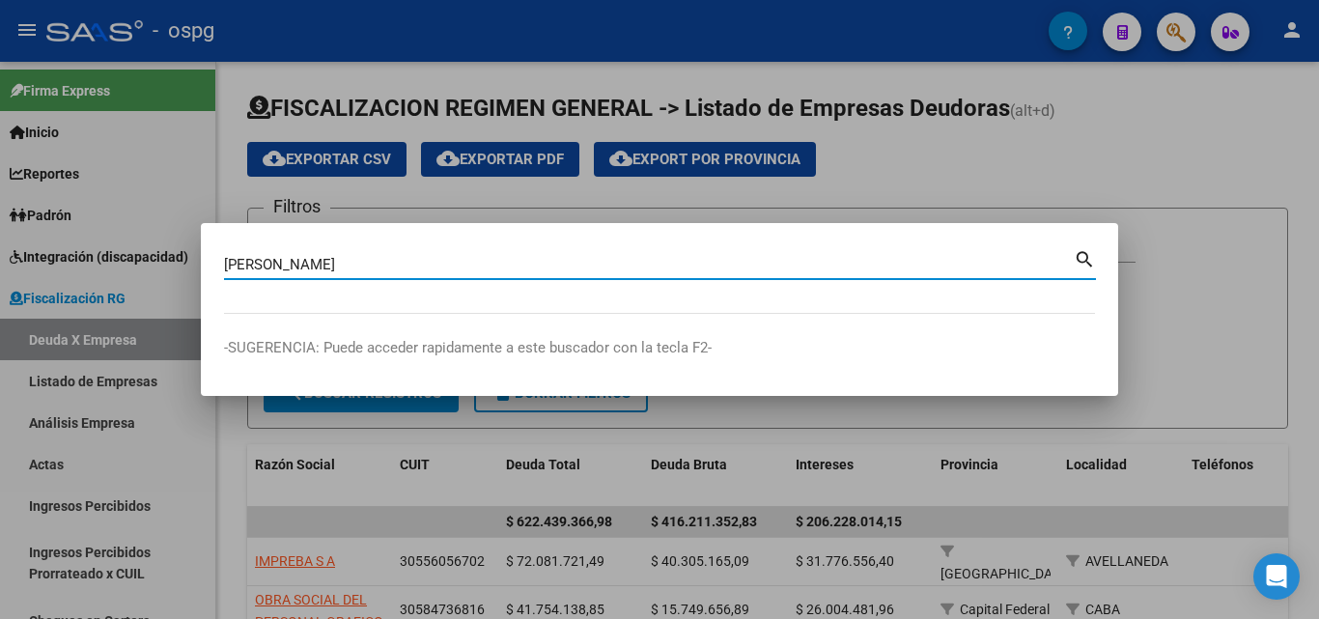
type input "[PERSON_NAME]"
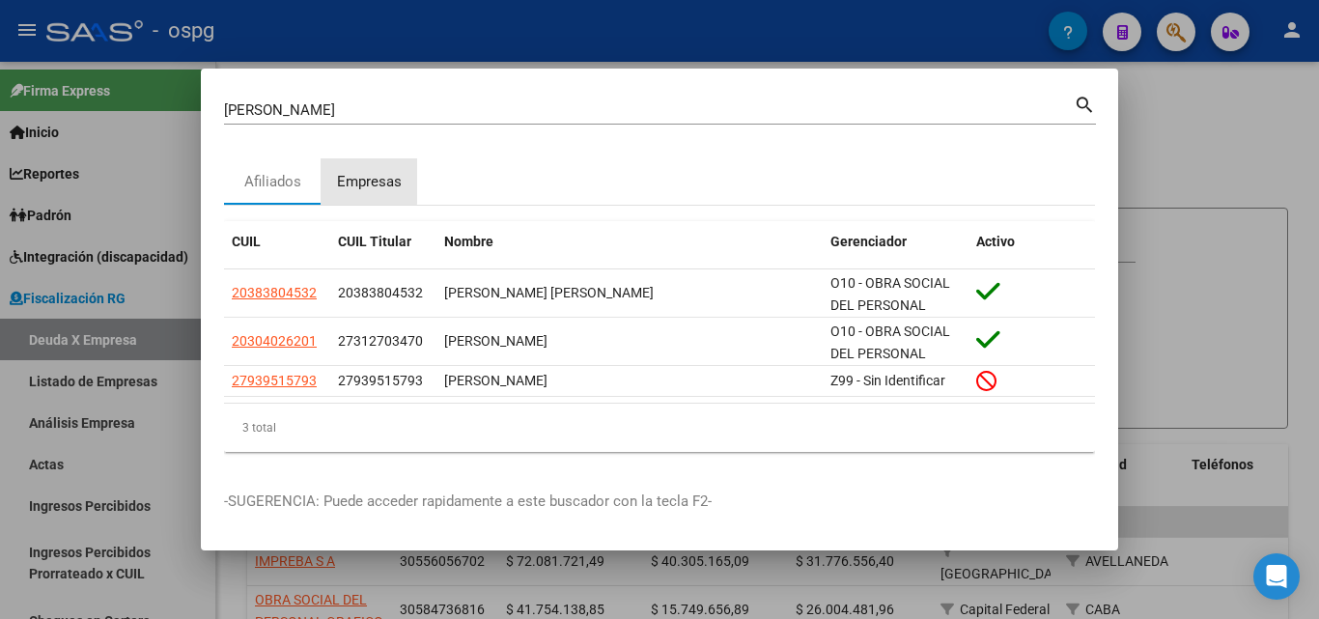
click at [359, 177] on div "Empresas" at bounding box center [369, 182] width 65 height 22
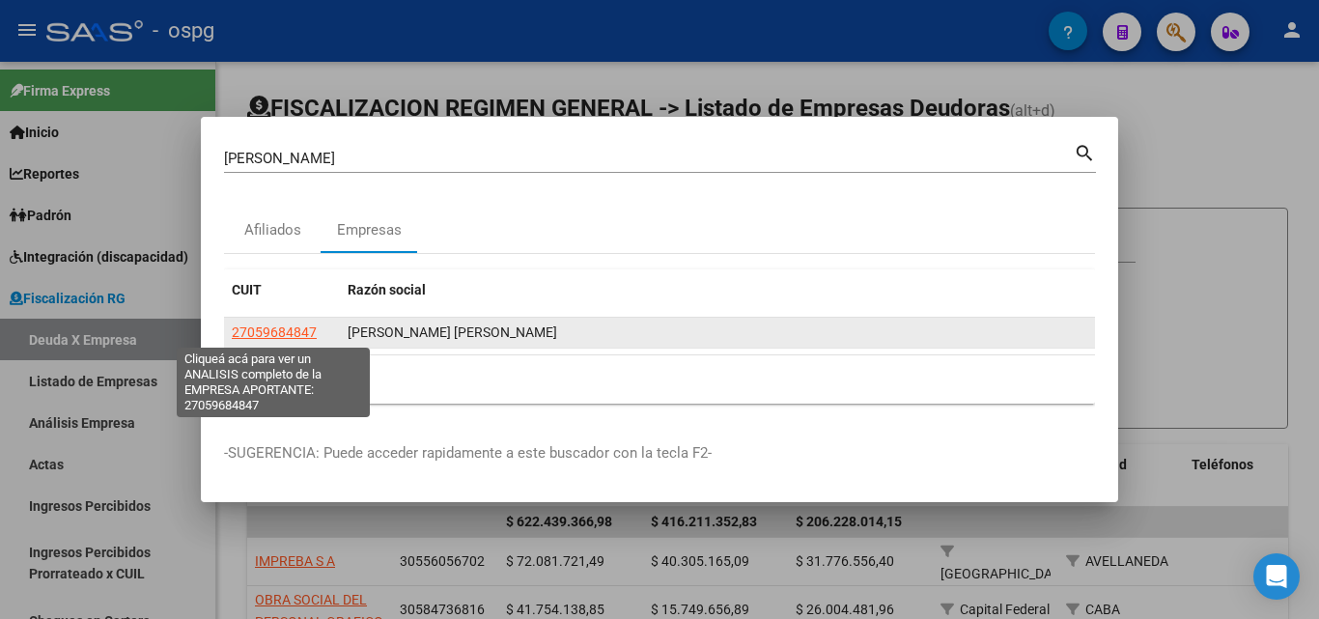
click at [292, 334] on span "27059684847" at bounding box center [274, 332] width 85 height 15
type textarea "27059684847"
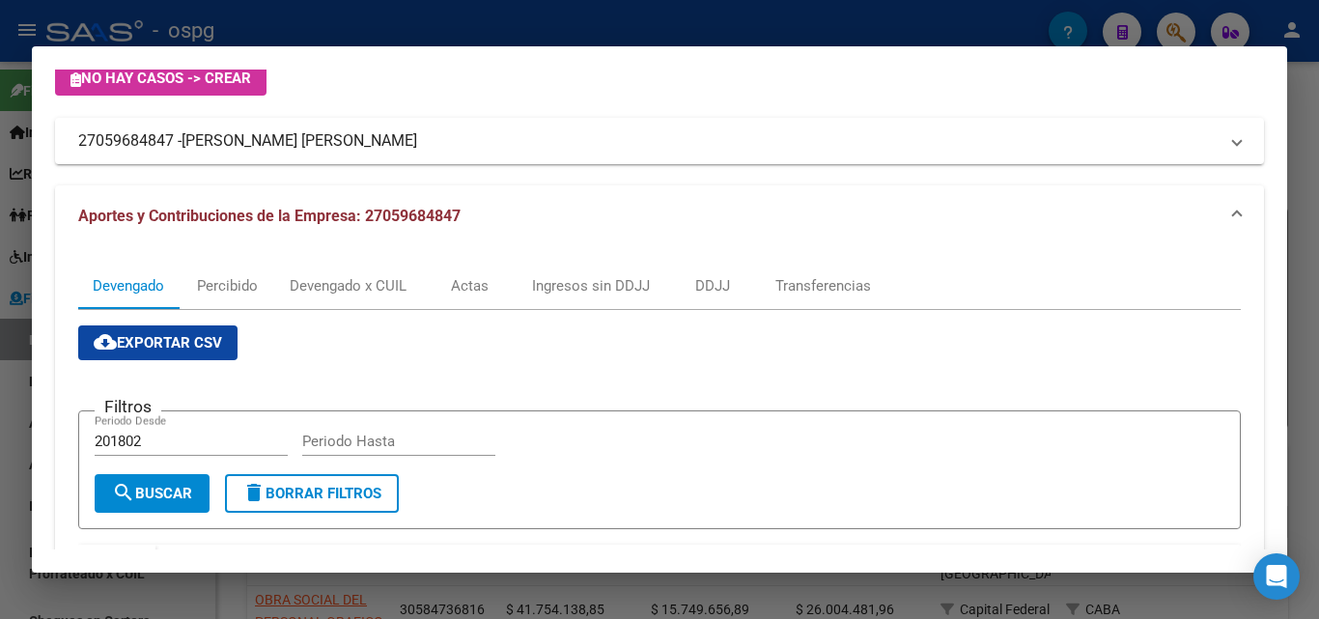
scroll to position [0, 0]
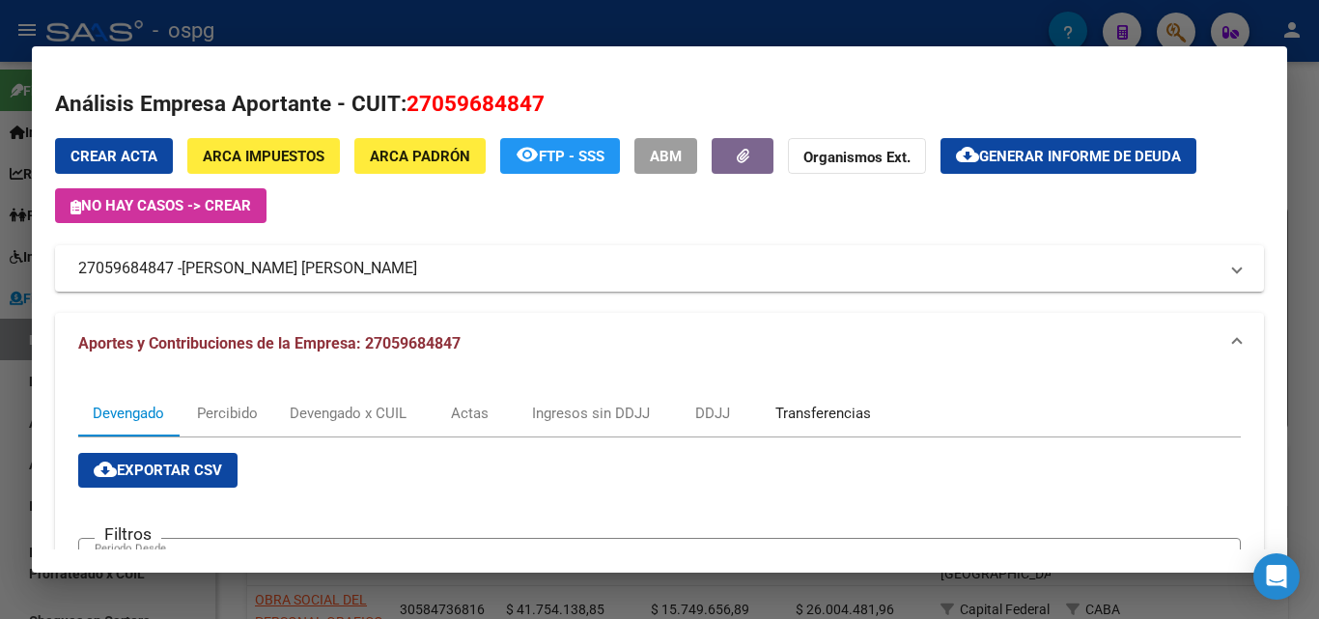
click at [818, 404] on div "Transferencias" at bounding box center [824, 413] width 96 height 21
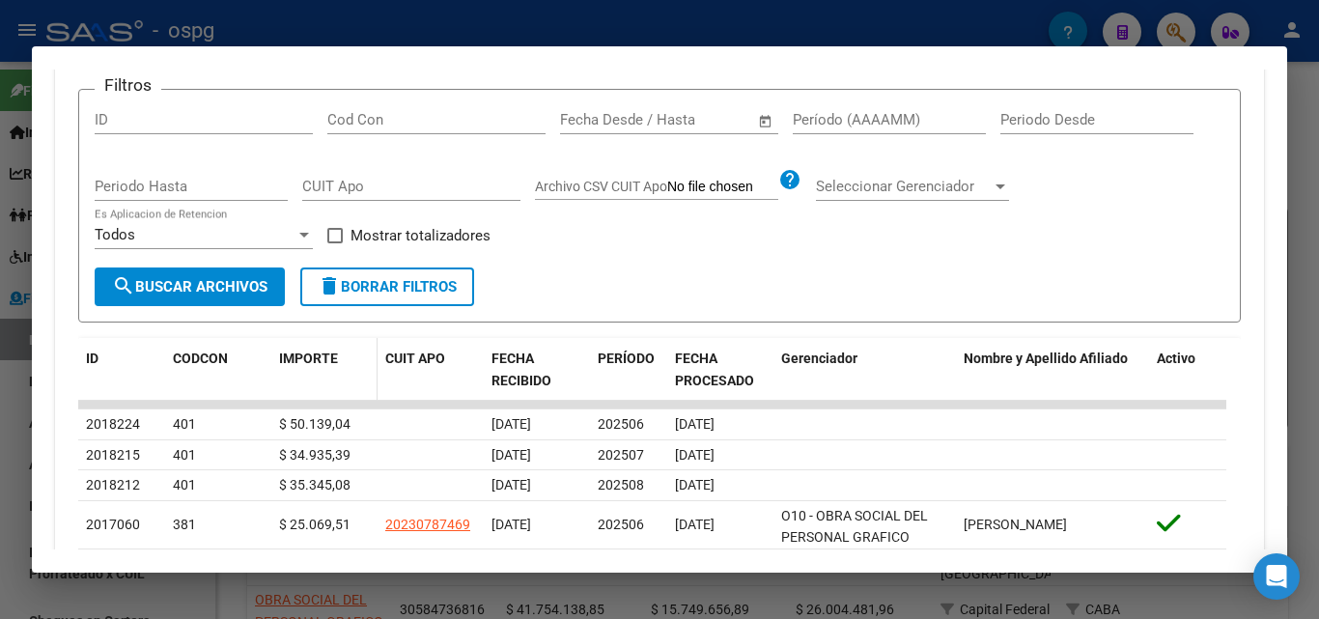
scroll to position [483, 0]
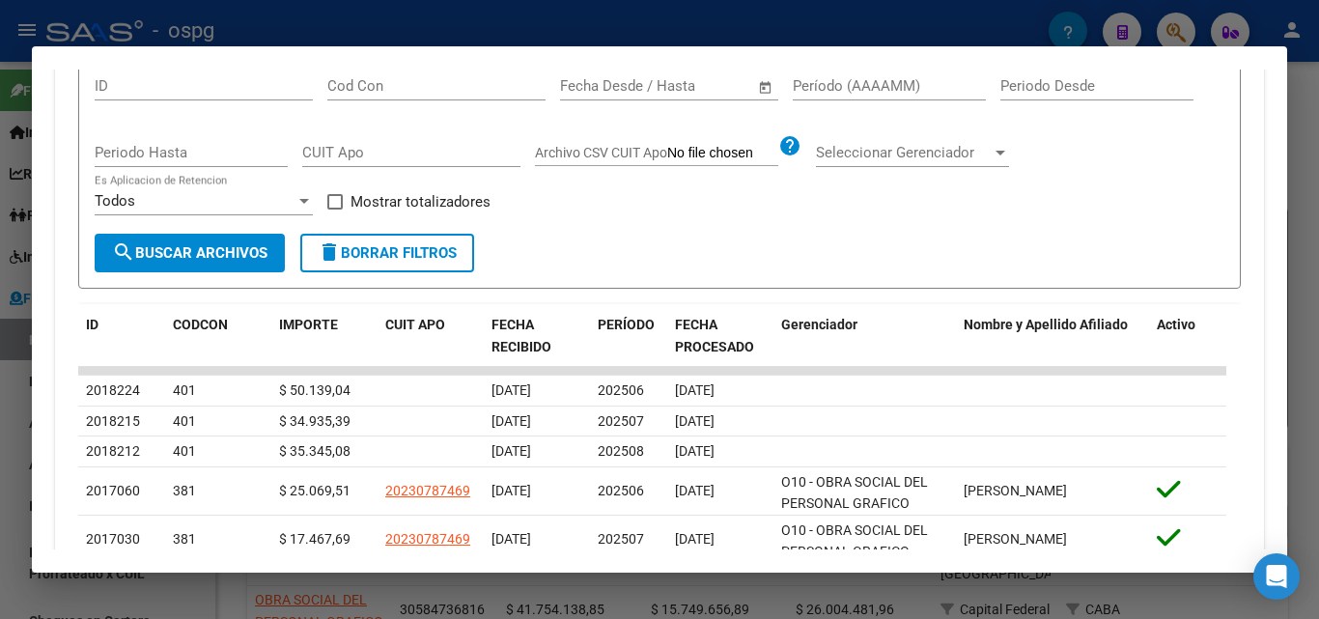
click at [0, 470] on div at bounding box center [659, 309] width 1319 height 619
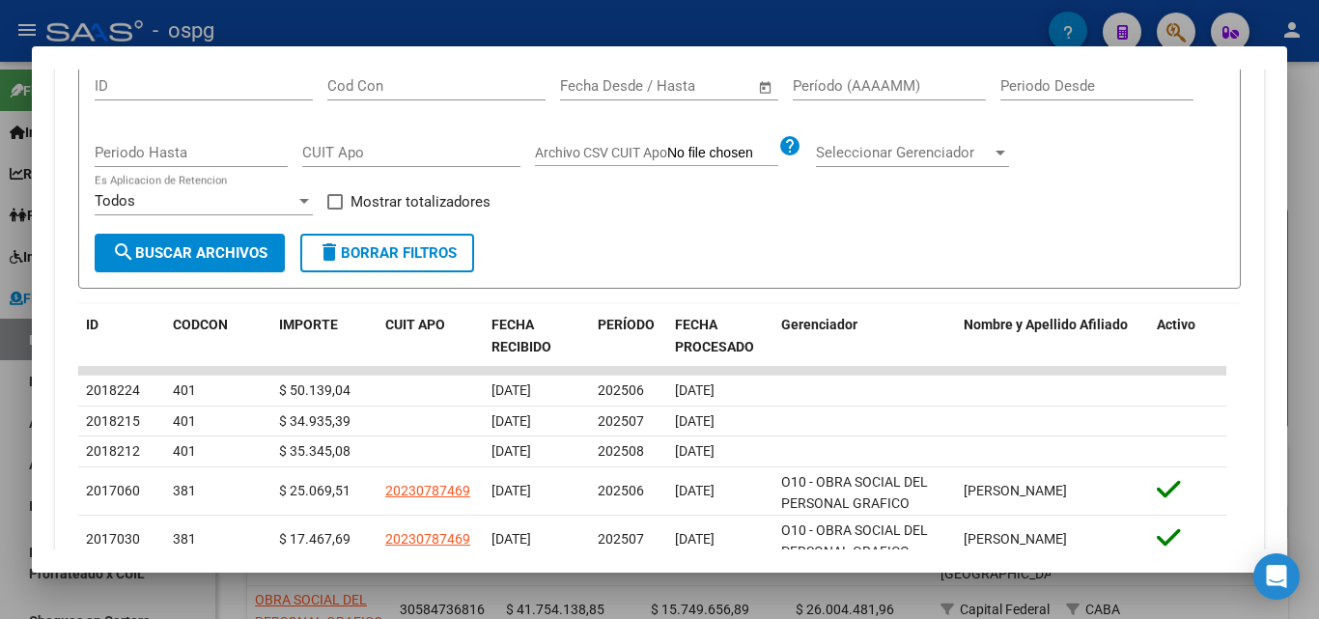
click at [0, 470] on div at bounding box center [659, 309] width 1319 height 619
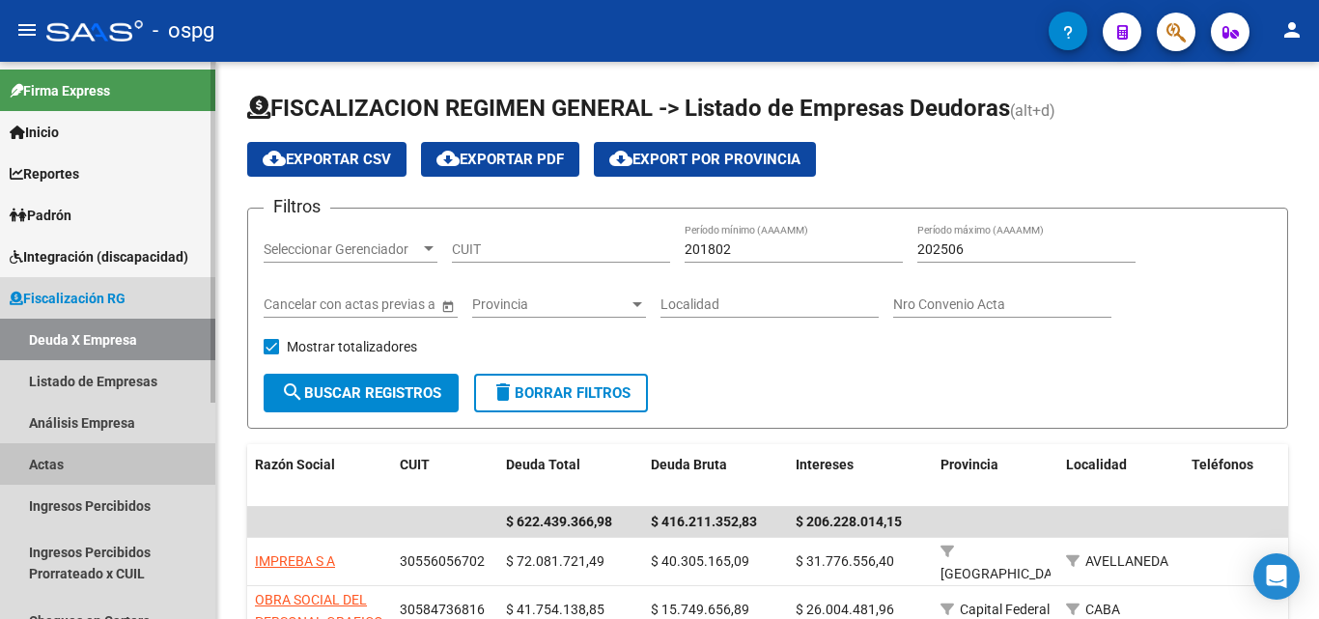
click at [49, 462] on link "Actas" at bounding box center [107, 464] width 215 height 42
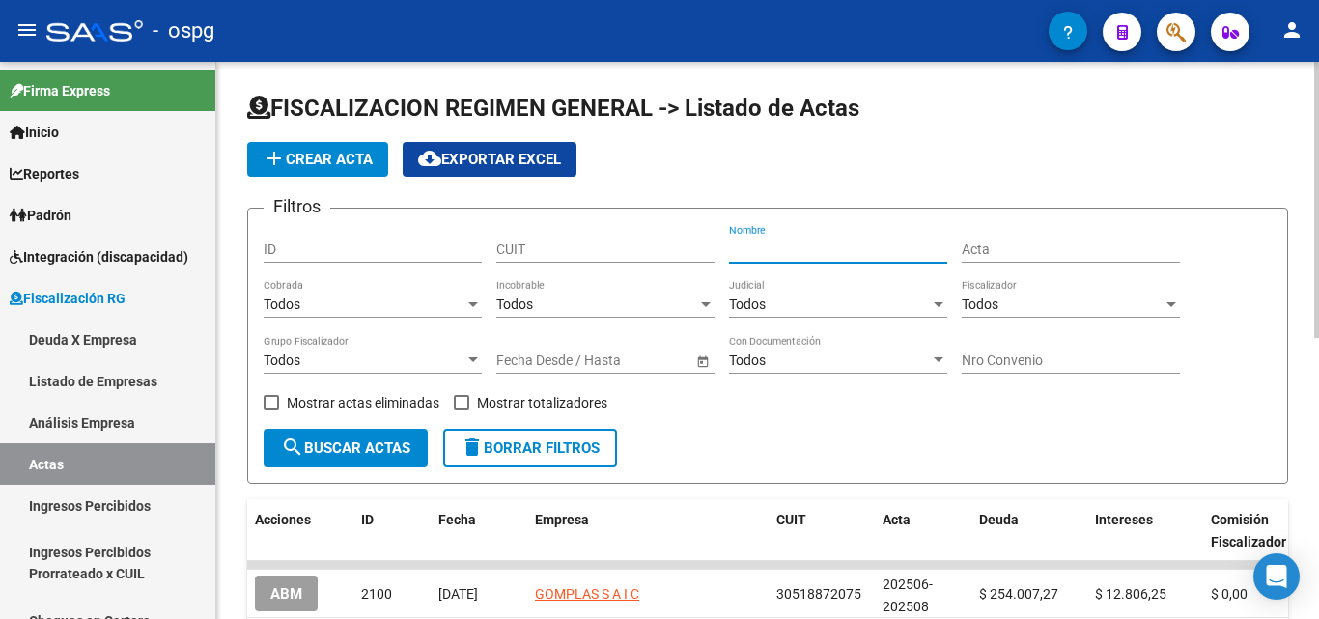
click at [796, 247] on input "Nombre" at bounding box center [838, 249] width 218 height 16
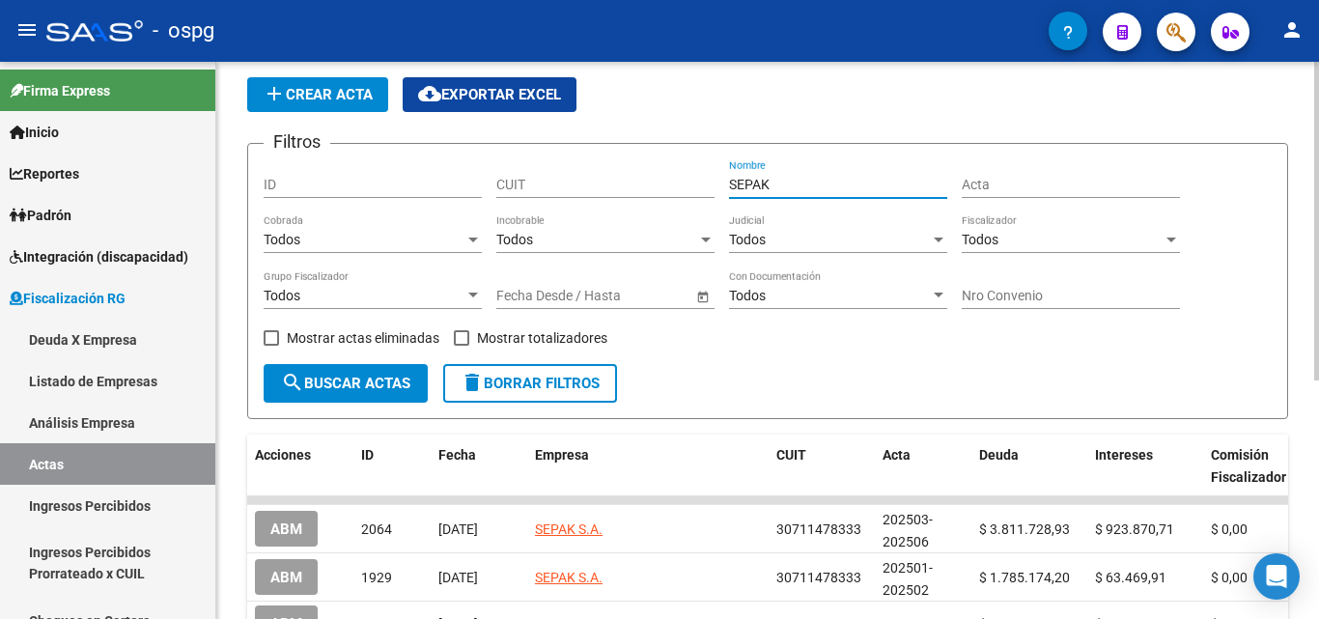
scroll to position [193, 0]
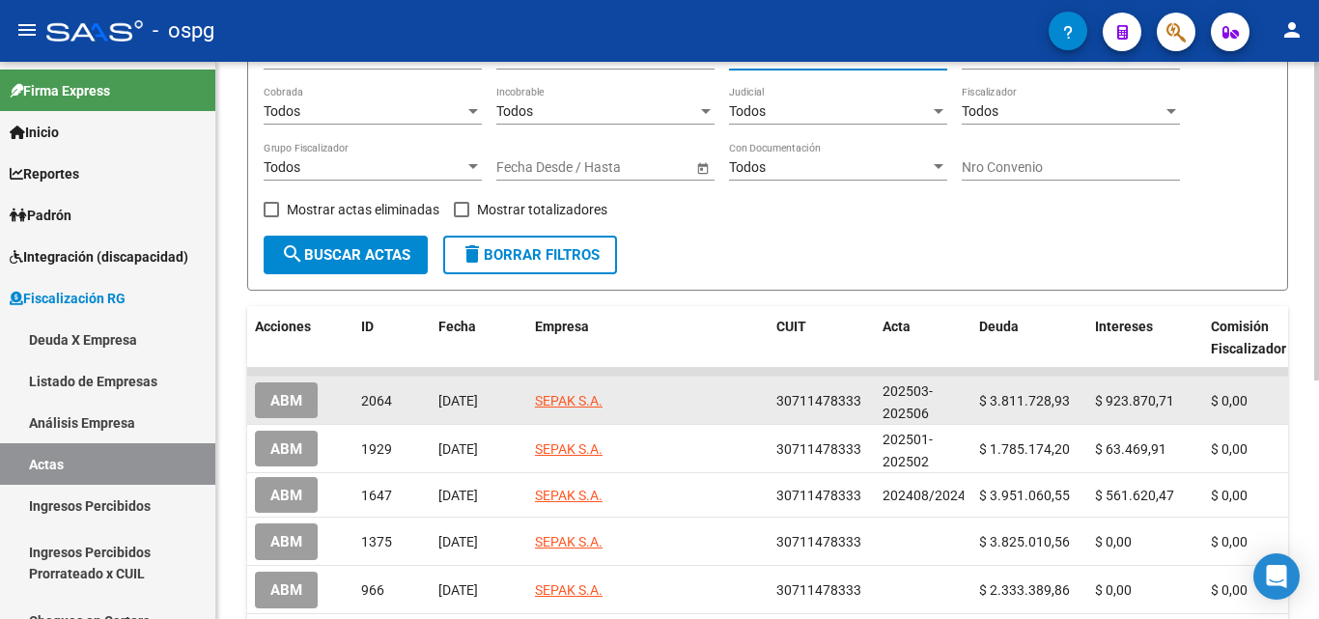
type input "SEPAK"
click at [293, 396] on span "ABM" at bounding box center [286, 400] width 32 height 17
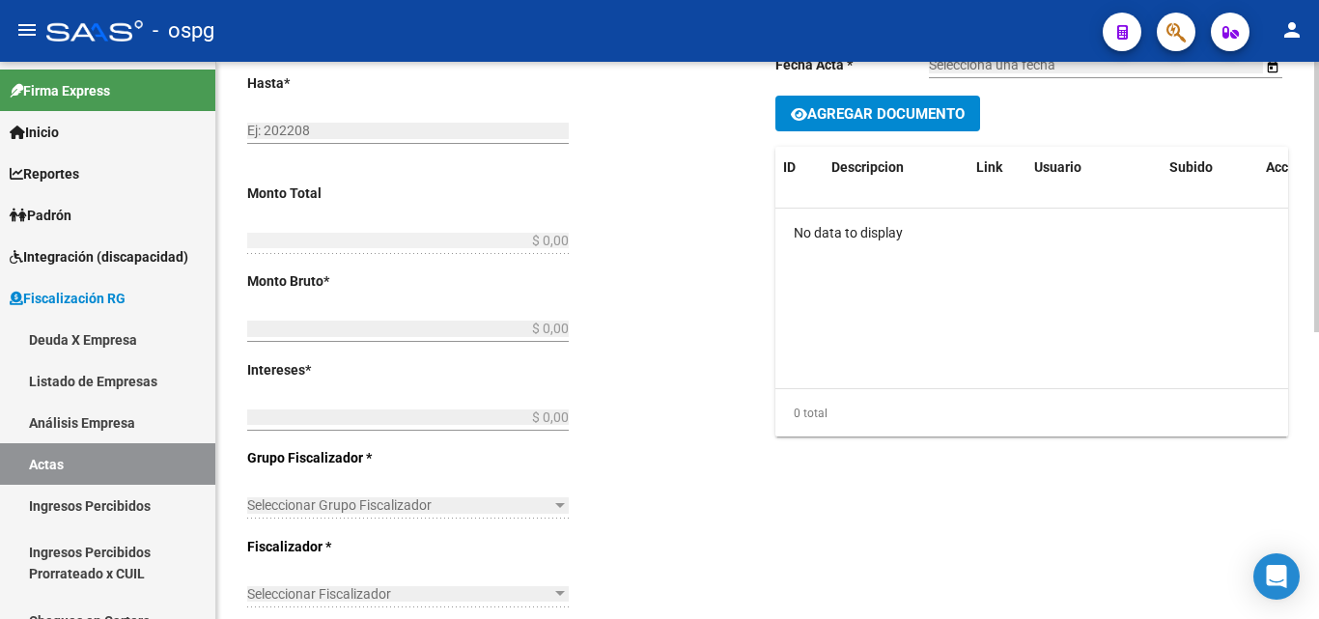
type input "202503"
type input "202506"
type input "$ 4.735.599,64"
type input "$ 3.811.728,93"
type input "$ 923.870,71"
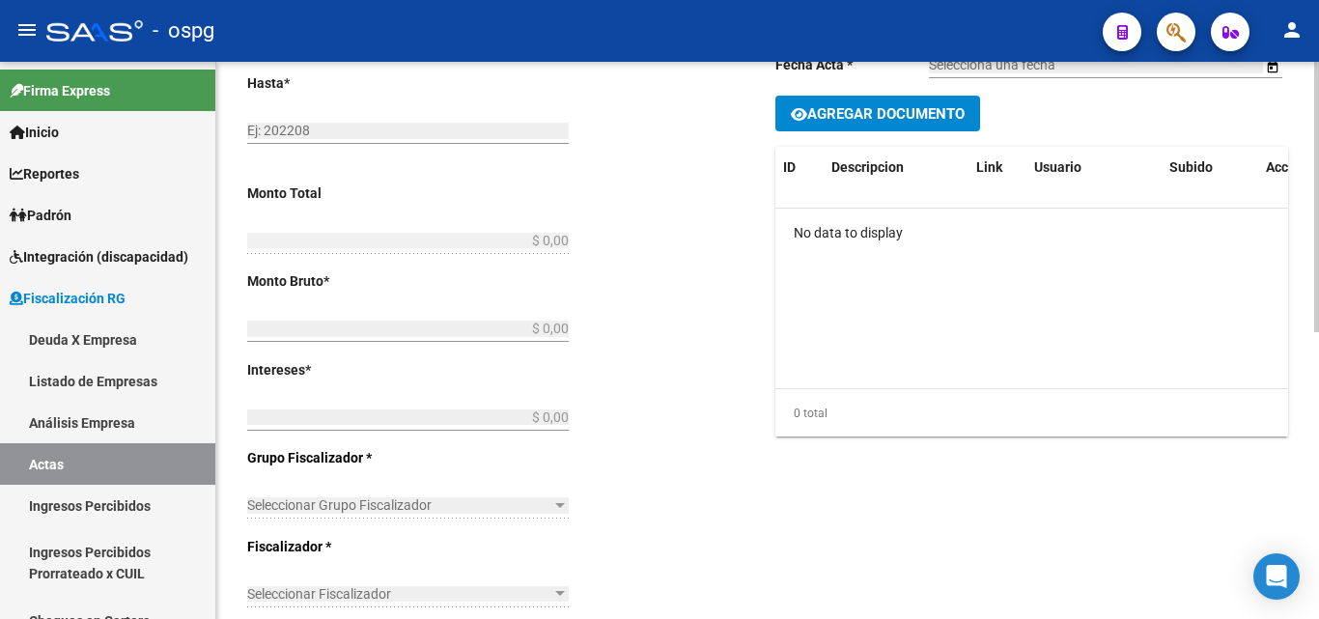
type input "202503-202506"
checkbox input "true"
type input "RECIBO 43189"
type input "[DATE]"
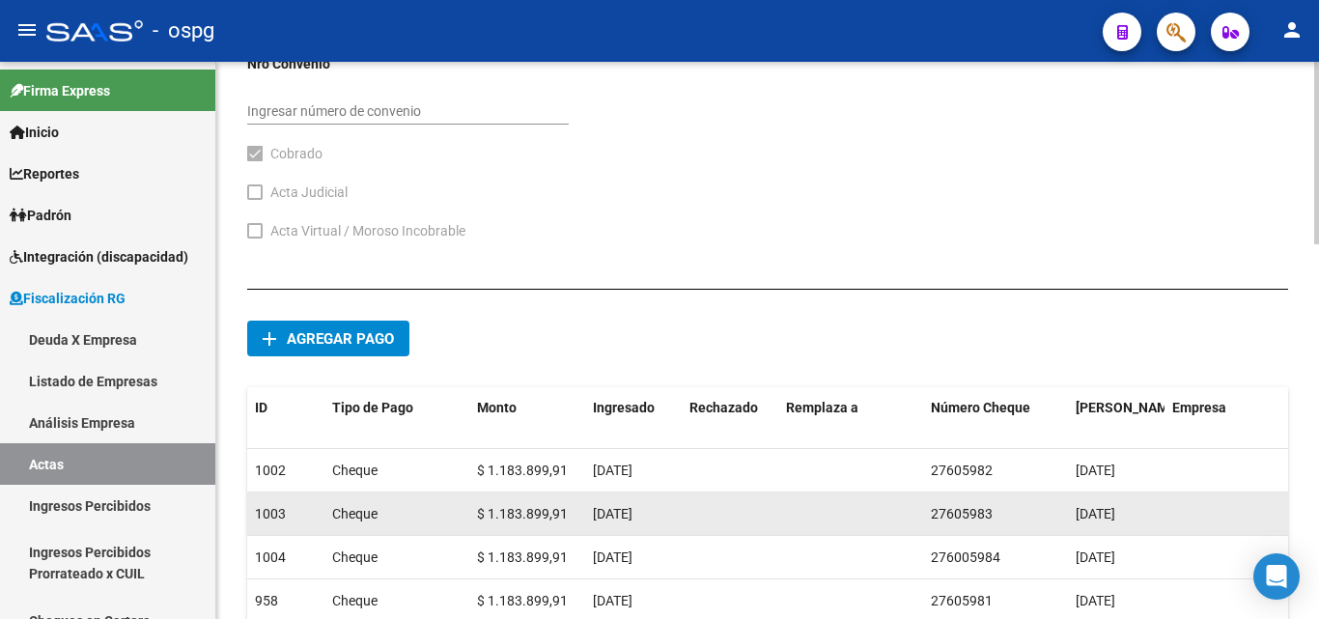
scroll to position [1149, 0]
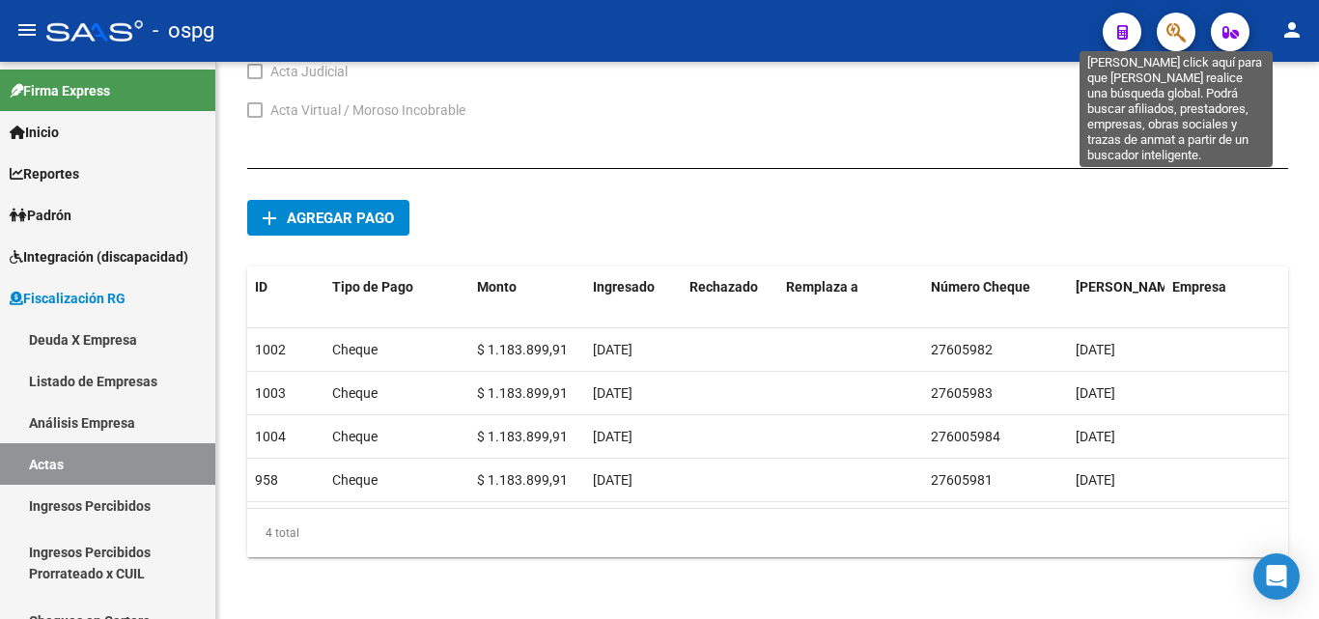
click at [1181, 35] on icon "button" at bounding box center [1176, 32] width 19 height 22
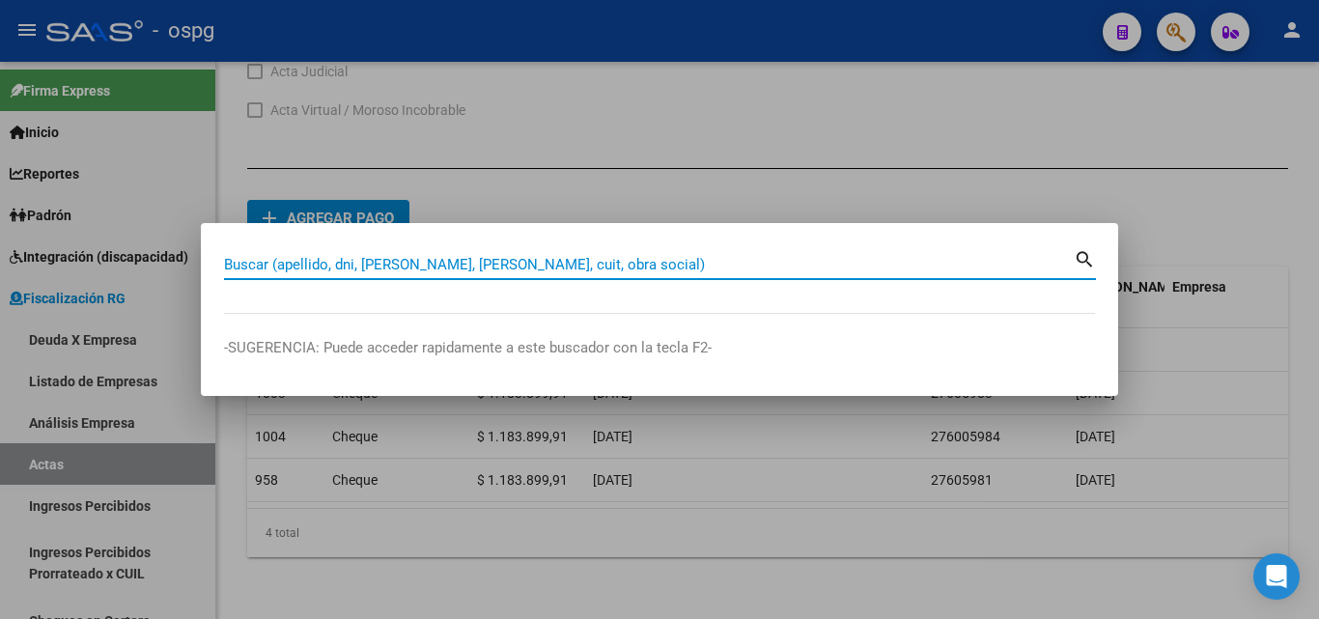
click at [424, 267] on input "Buscar (apellido, dni, [PERSON_NAME], [PERSON_NAME], cuit, obra social)" at bounding box center [649, 264] width 850 height 17
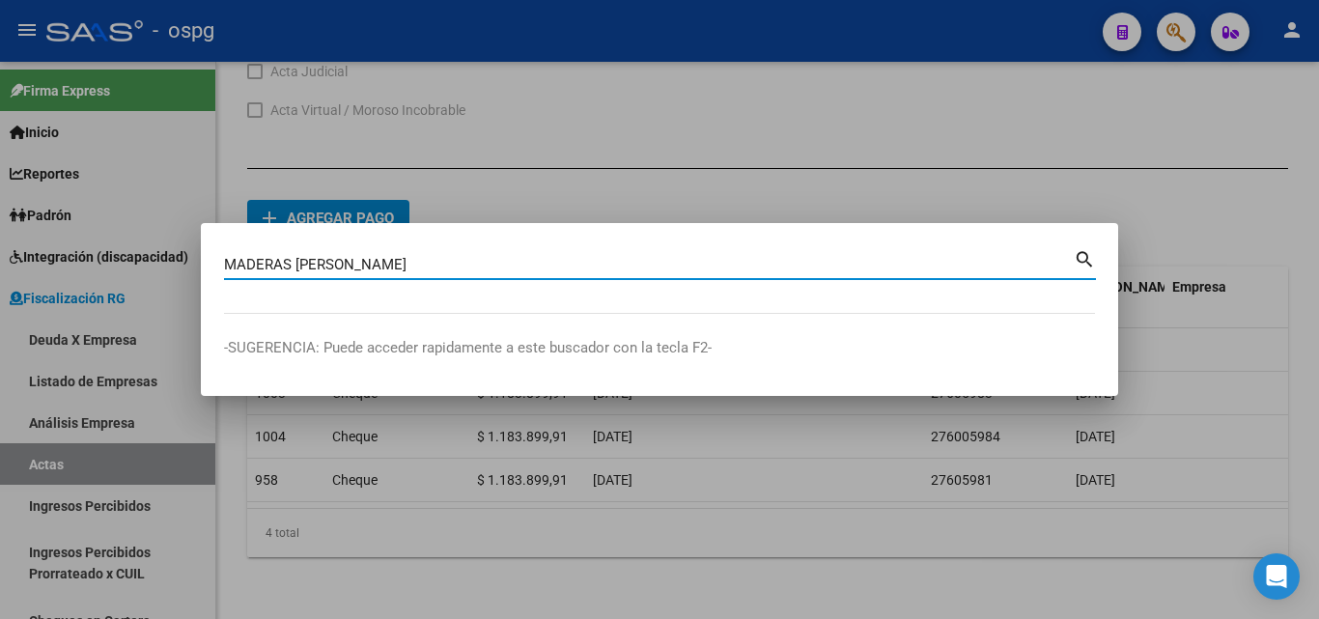
type input "MADERAS [PERSON_NAME]"
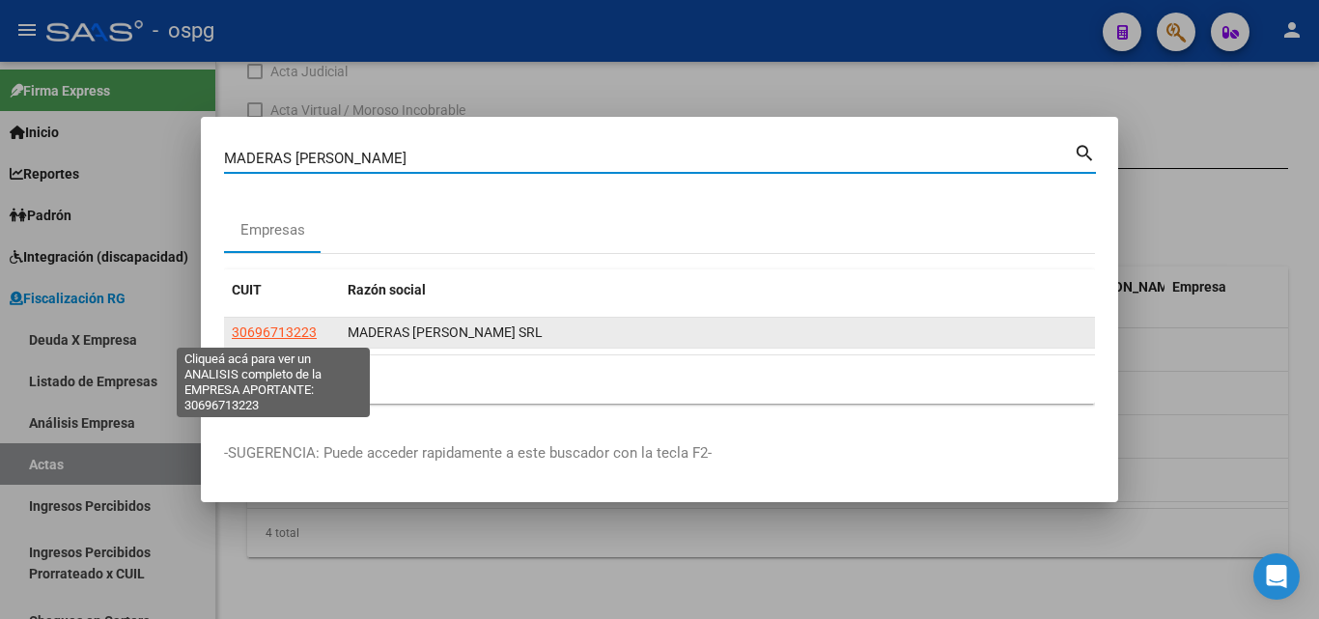
click at [275, 330] on span "30696713223" at bounding box center [274, 332] width 85 height 15
type textarea "30696713223"
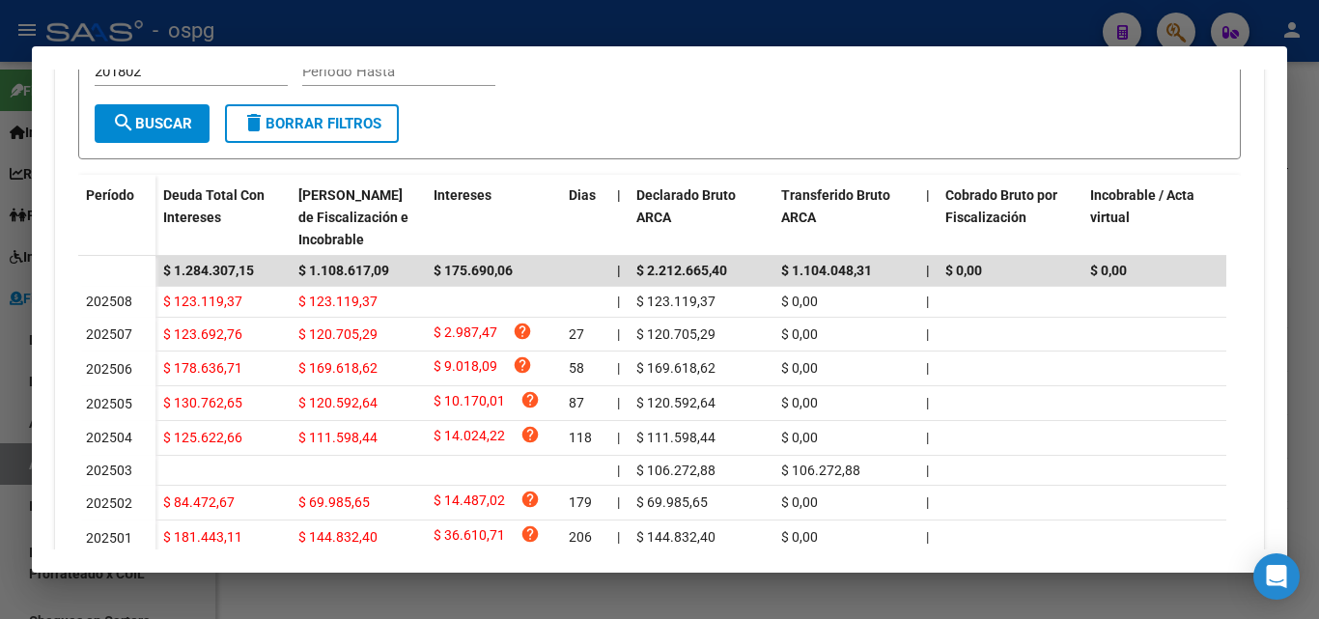
scroll to position [580, 0]
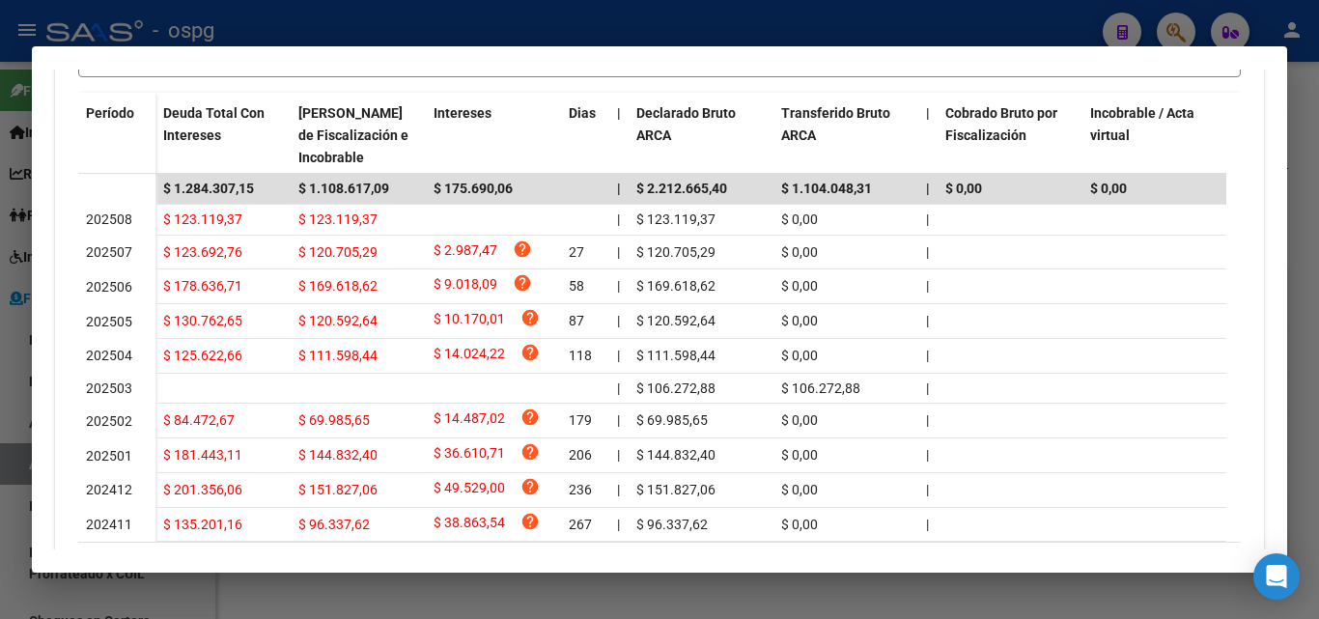
click at [0, 386] on div at bounding box center [659, 309] width 1319 height 619
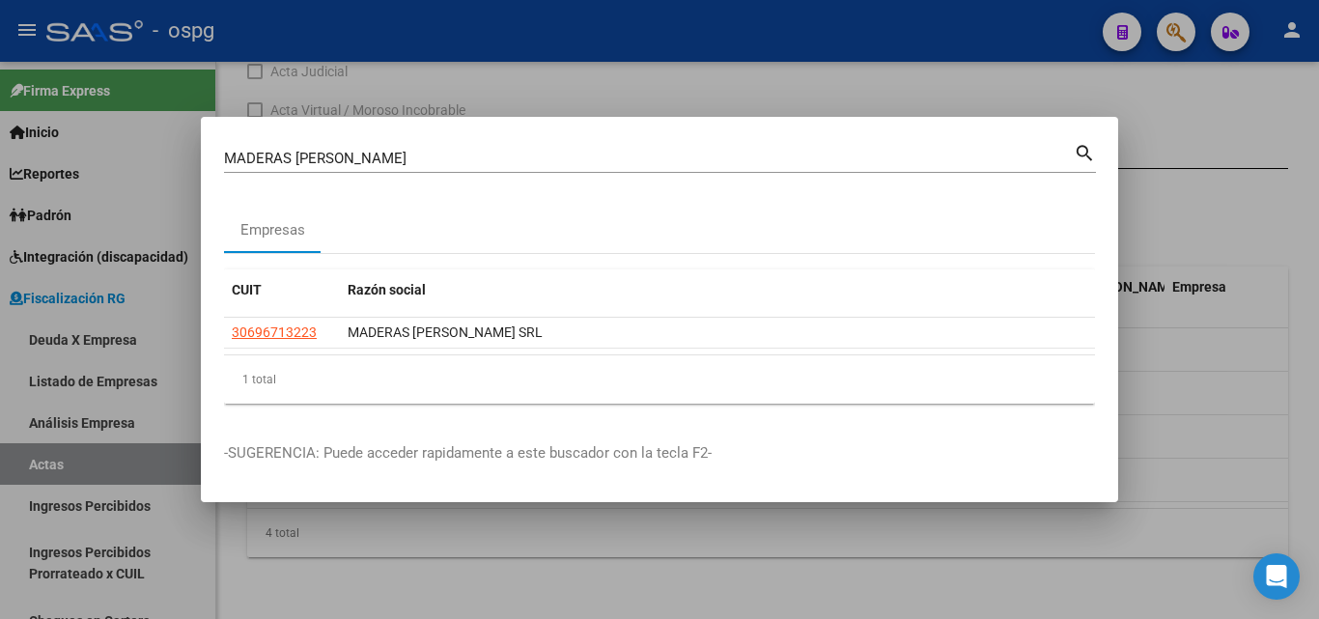
click at [854, 576] on div at bounding box center [659, 309] width 1319 height 619
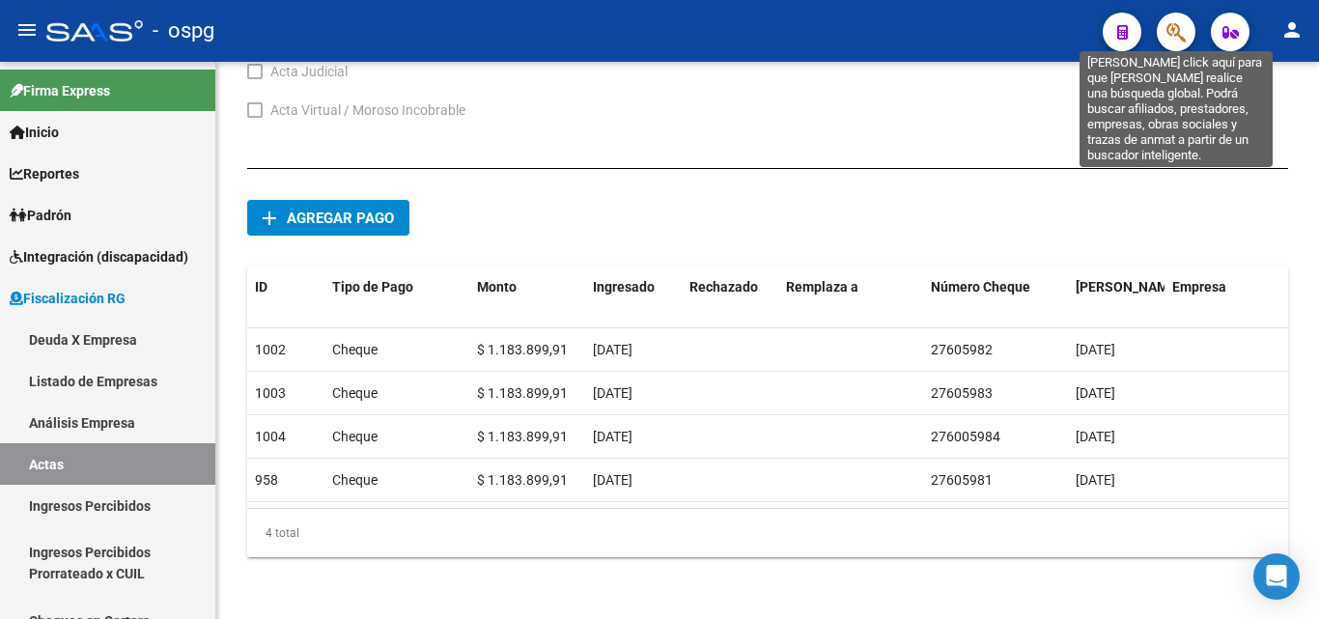
click at [1181, 27] on icon "button" at bounding box center [1176, 32] width 19 height 22
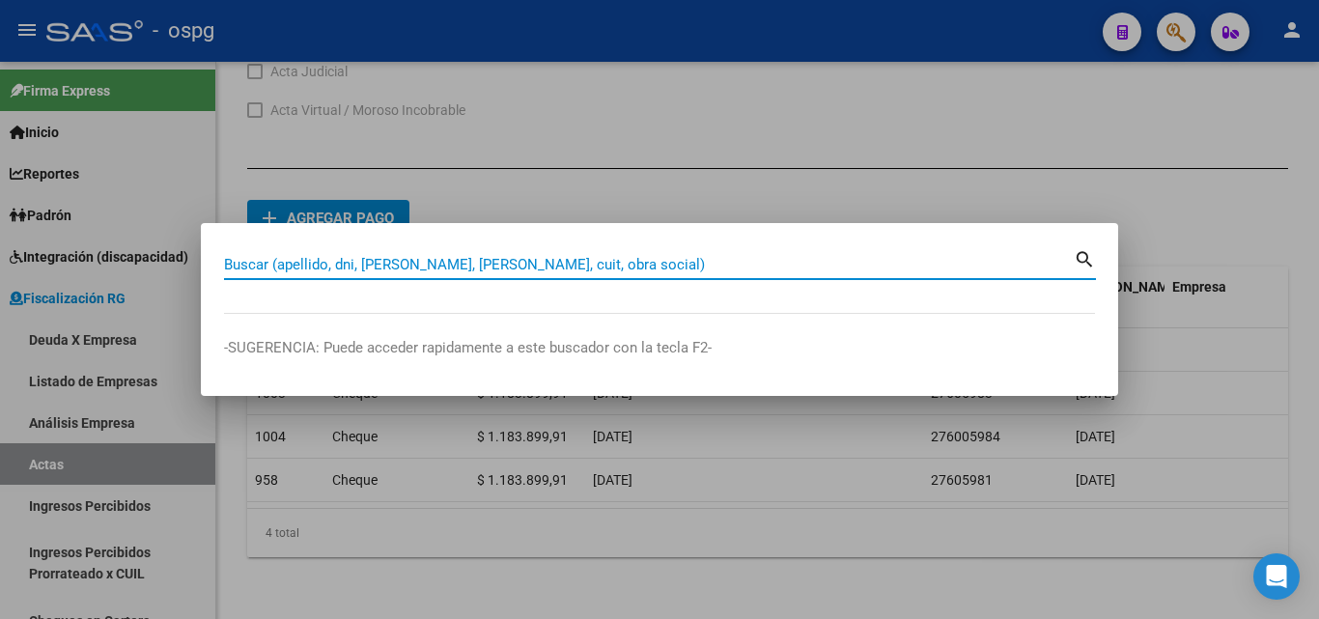
click at [460, 270] on input "Buscar (apellido, dni, [PERSON_NAME], [PERSON_NAME], cuit, obra social)" at bounding box center [649, 264] width 850 height 17
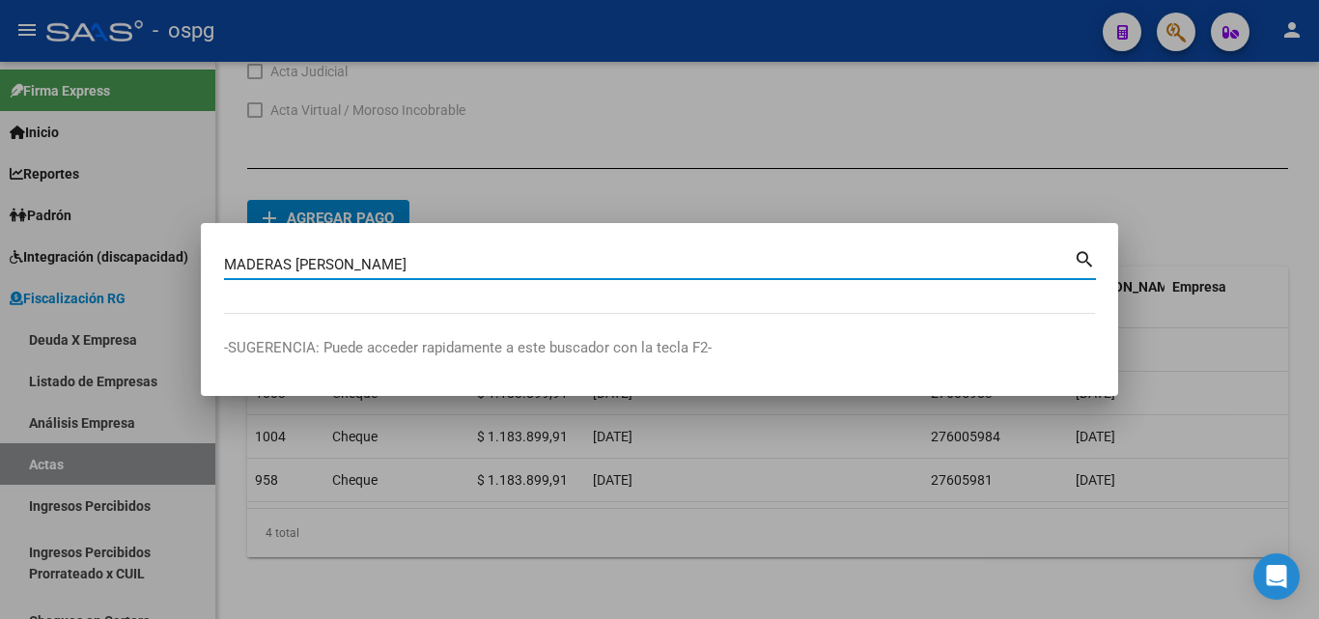
type input "MADERAS [PERSON_NAME]"
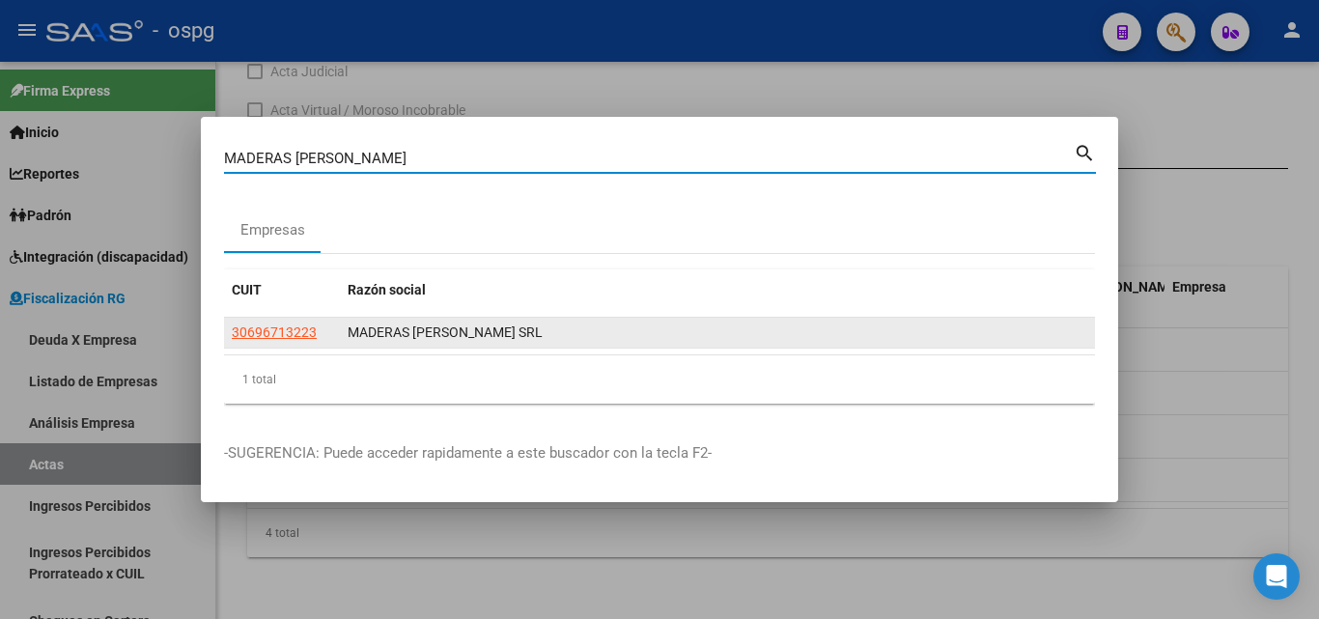
click at [280, 343] on app-link-go-to "30696713223" at bounding box center [274, 333] width 85 height 22
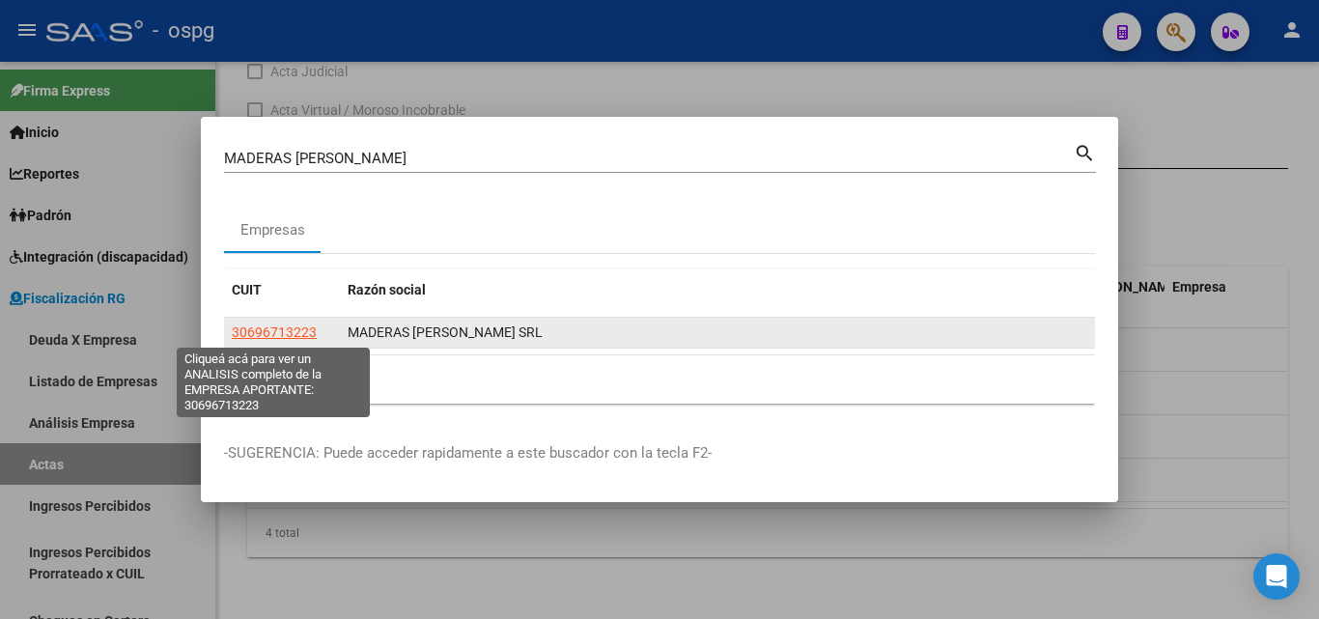
click at [277, 329] on span "30696713223" at bounding box center [274, 332] width 85 height 15
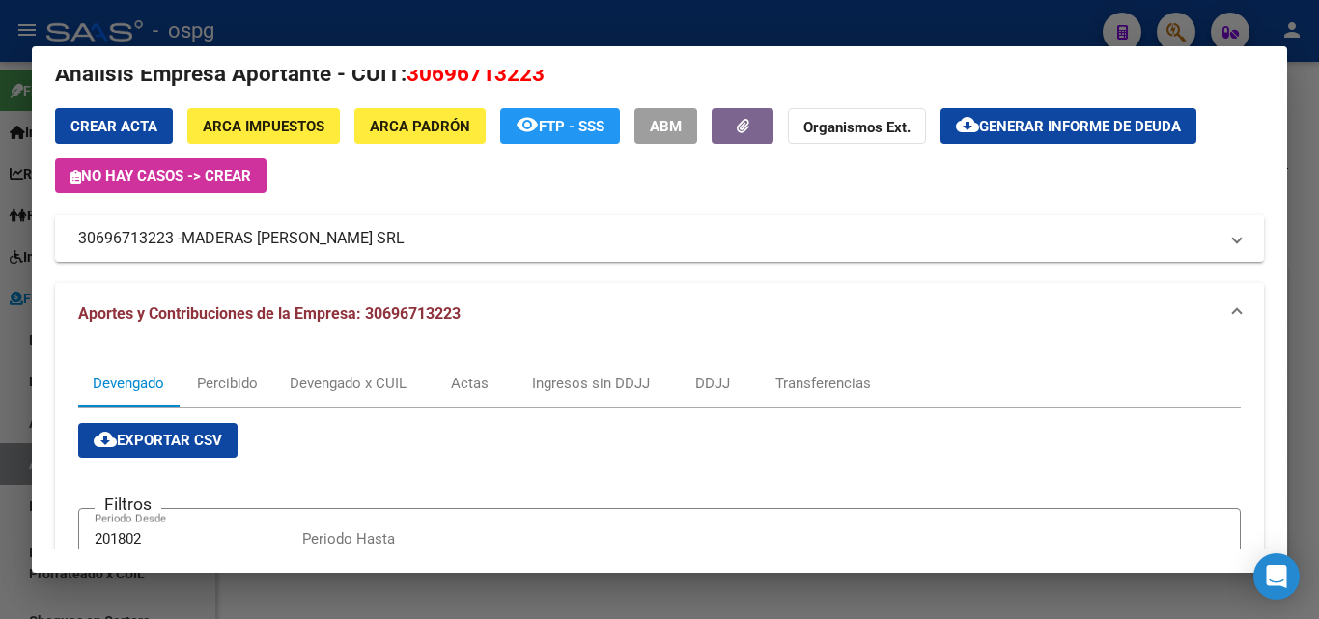
scroll to position [0, 0]
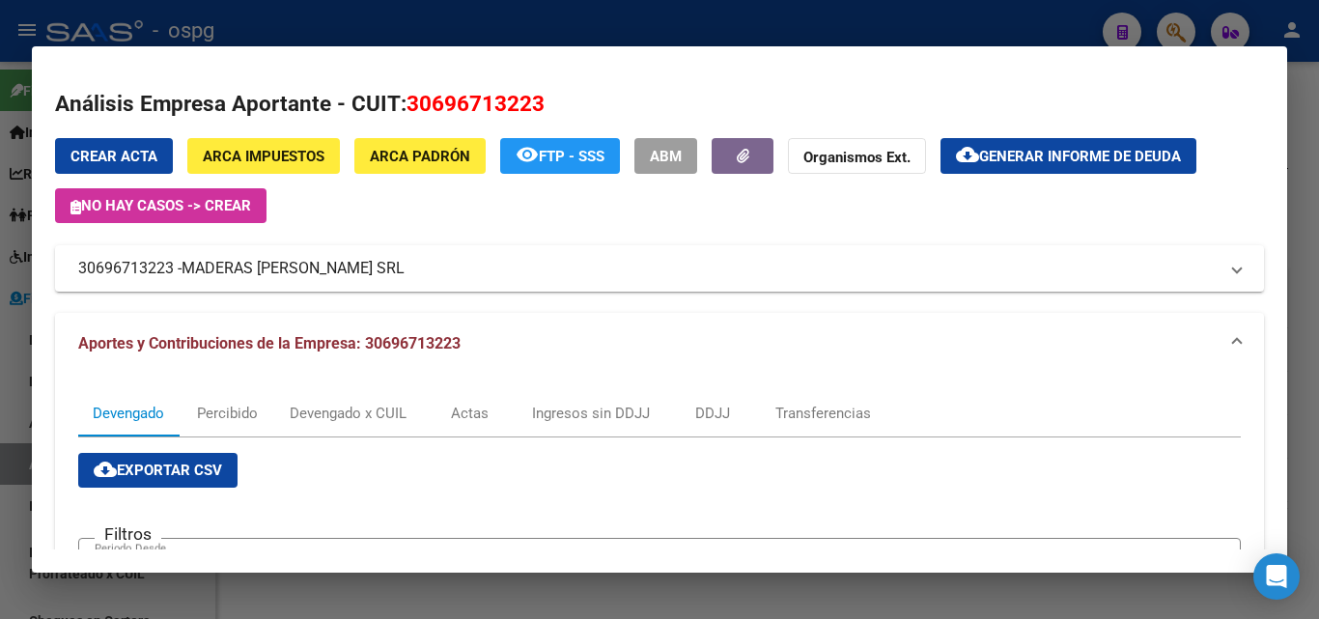
click at [1085, 151] on span "Generar informe de deuda" at bounding box center [1080, 156] width 202 height 17
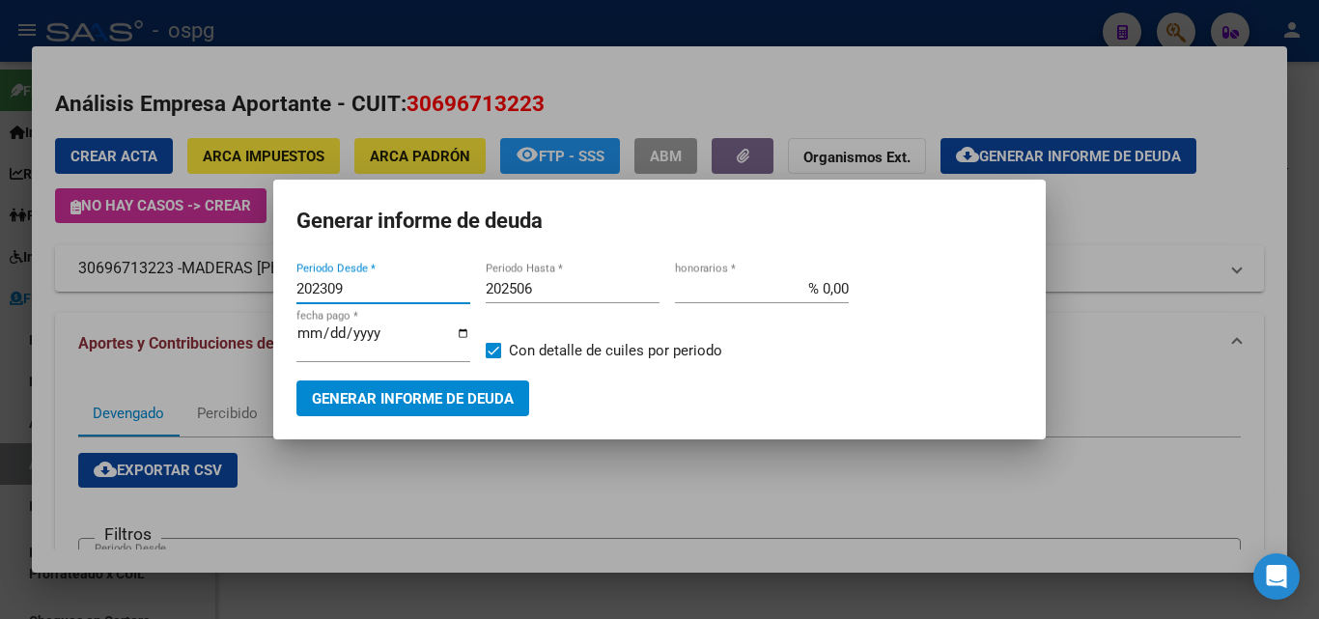
drag, startPoint x: 385, startPoint y: 288, endPoint x: 195, endPoint y: 283, distance: 190.4
click at [195, 283] on div "MADERAS [PERSON_NAME] Buscar (apellido, dni, cuil, nro traspaso, cuit, obra soc…" at bounding box center [659, 309] width 1319 height 619
type input "202504"
drag, startPoint x: 597, startPoint y: 291, endPoint x: 571, endPoint y: 293, distance: 26.2
click at [595, 291] on input "202506" at bounding box center [573, 288] width 174 height 17
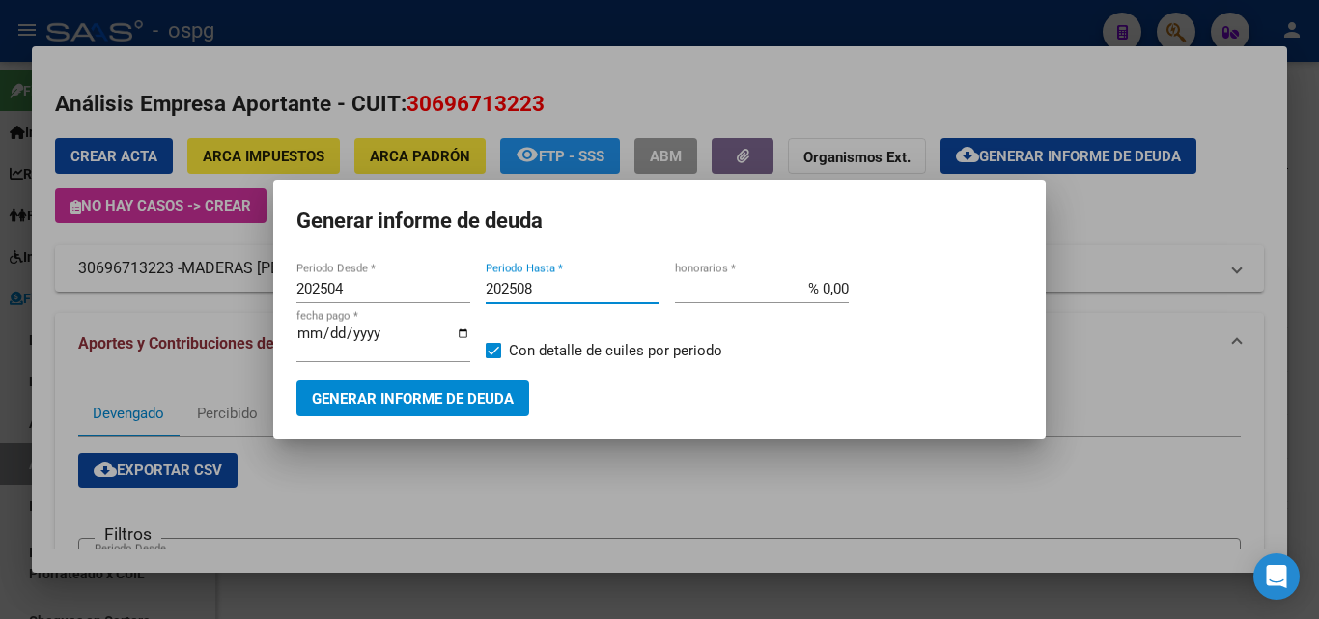
type input "202508"
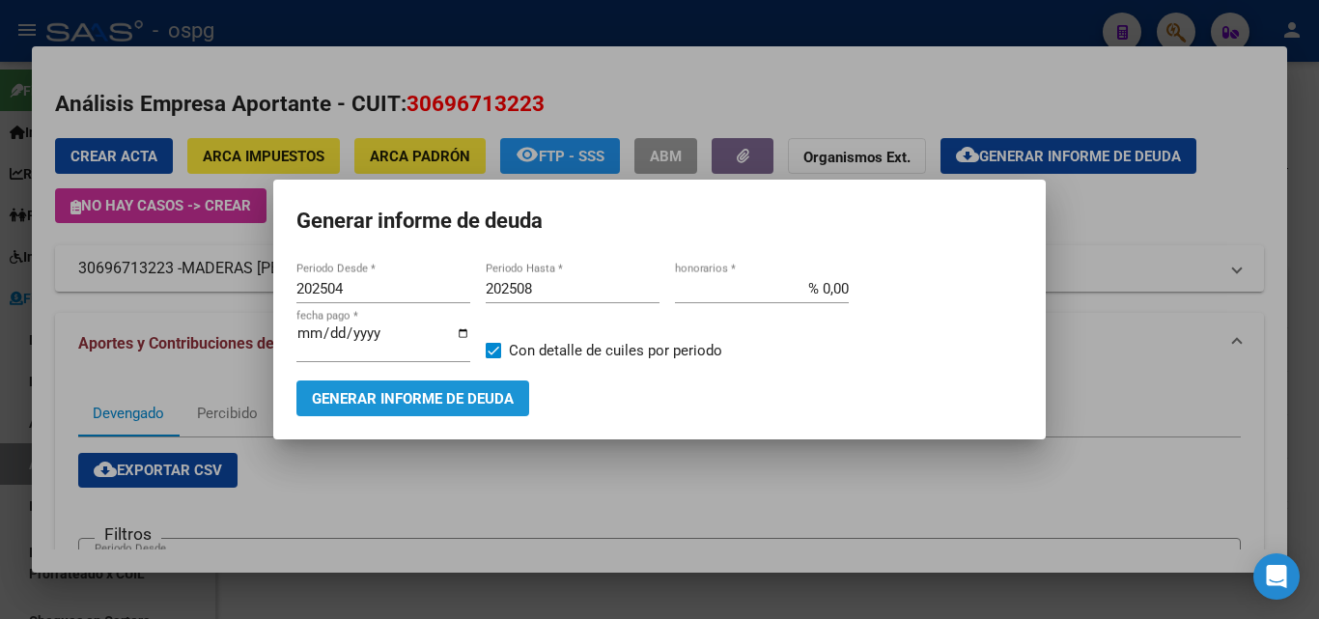
click at [455, 401] on span "Generar informe de deuda" at bounding box center [413, 398] width 202 height 17
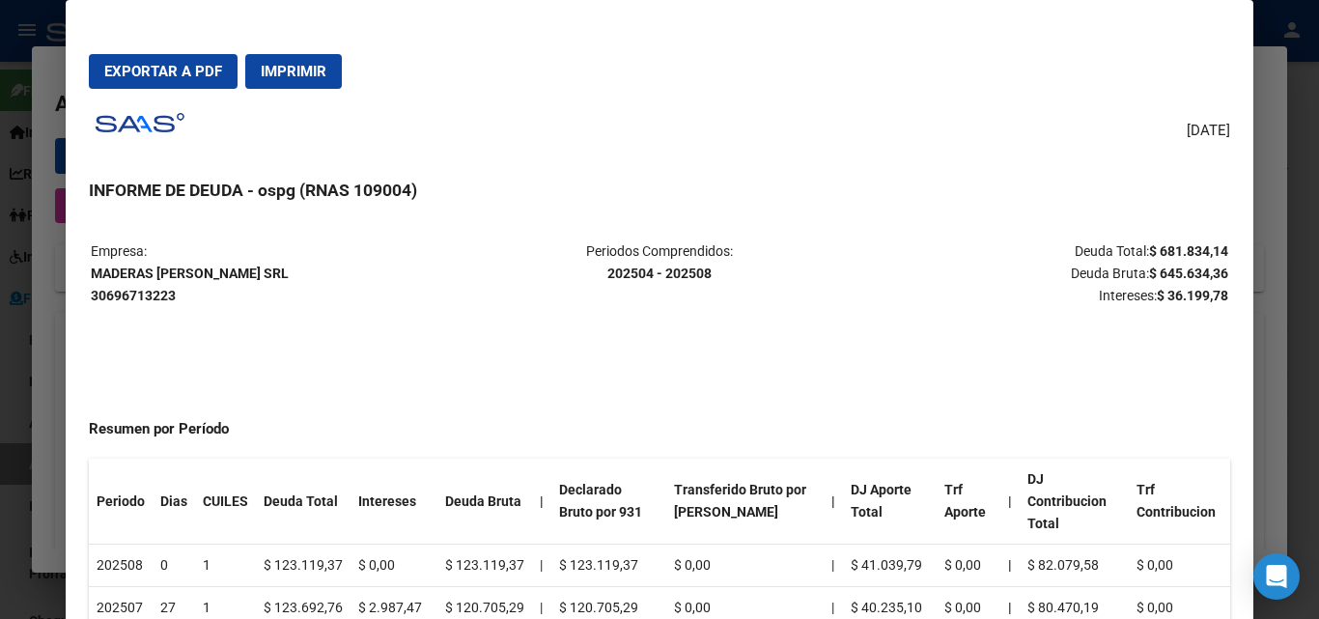
click at [179, 50] on mat-dialog-actions "Exportar a PDF Imprimir" at bounding box center [659, 72] width 1141 height 66
click at [175, 70] on span "Exportar a PDF" at bounding box center [163, 71] width 118 height 17
click at [41, 344] on div at bounding box center [659, 309] width 1319 height 619
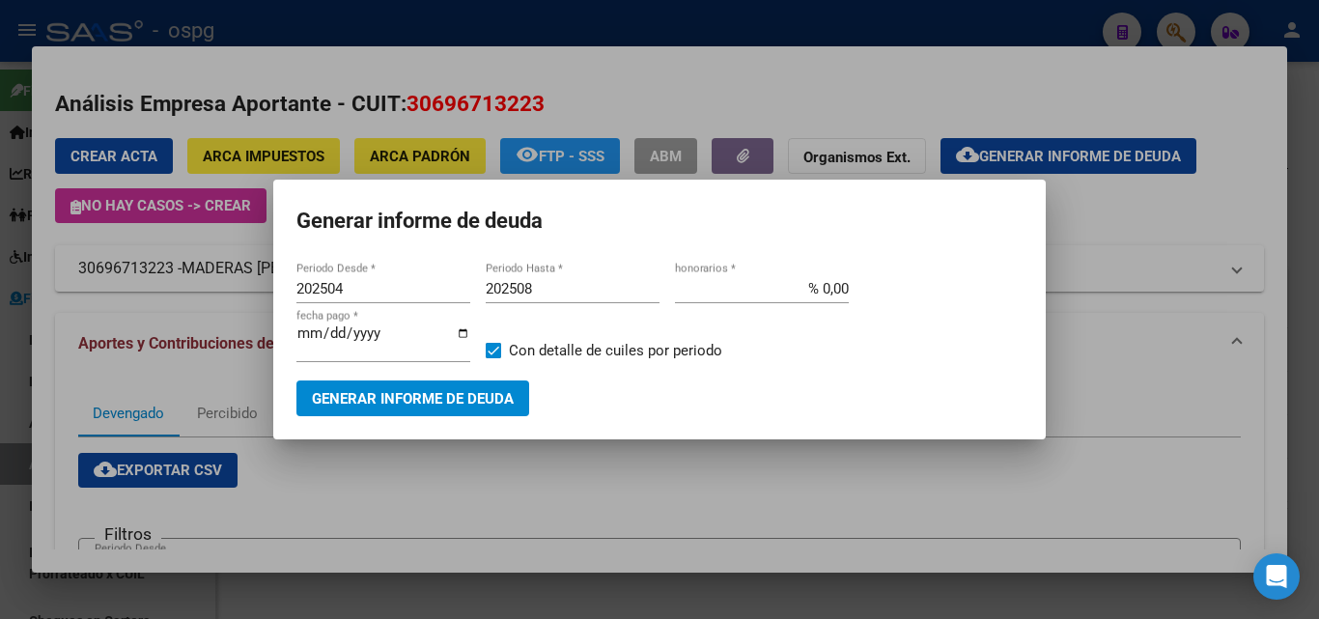
click at [41, 344] on div at bounding box center [659, 309] width 1319 height 619
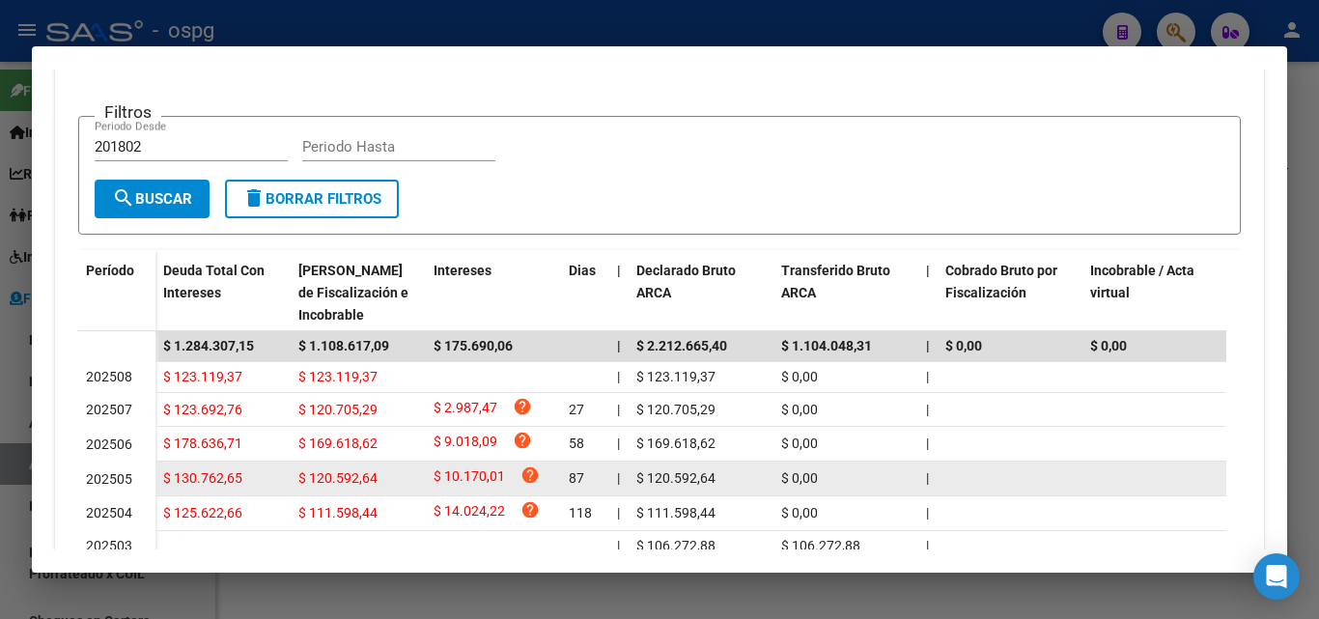
scroll to position [483, 0]
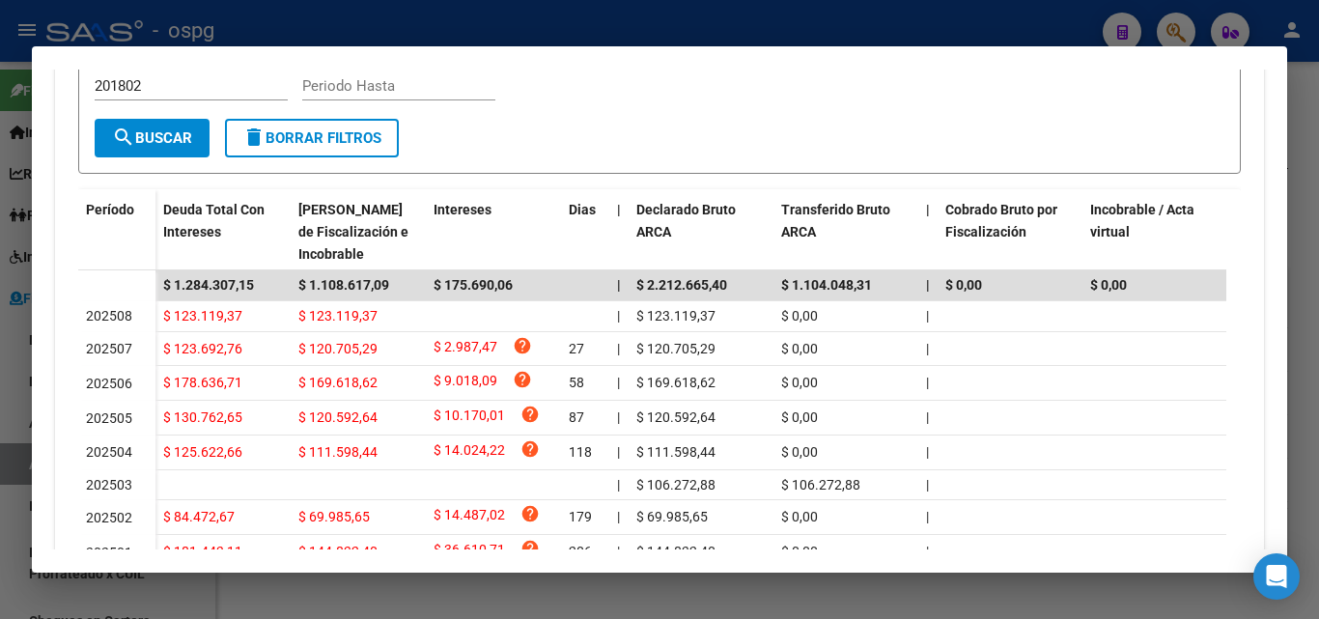
click at [1305, 154] on div at bounding box center [659, 309] width 1319 height 619
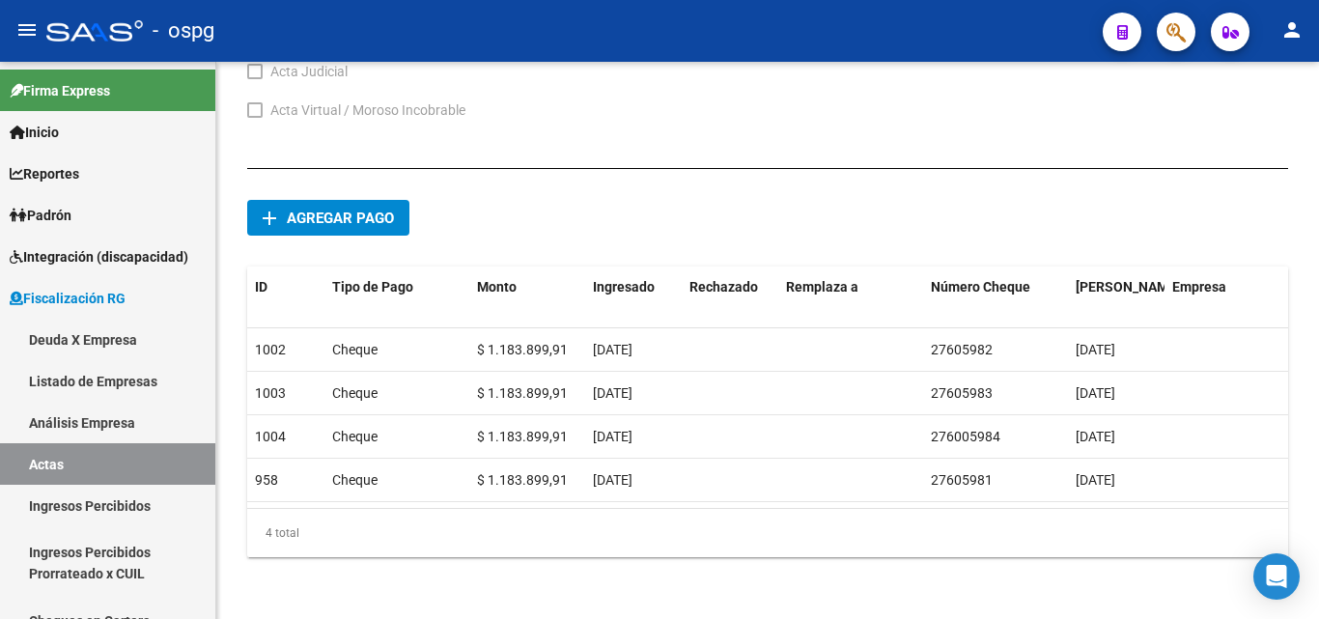
click at [1165, 28] on button "button" at bounding box center [1176, 32] width 39 height 39
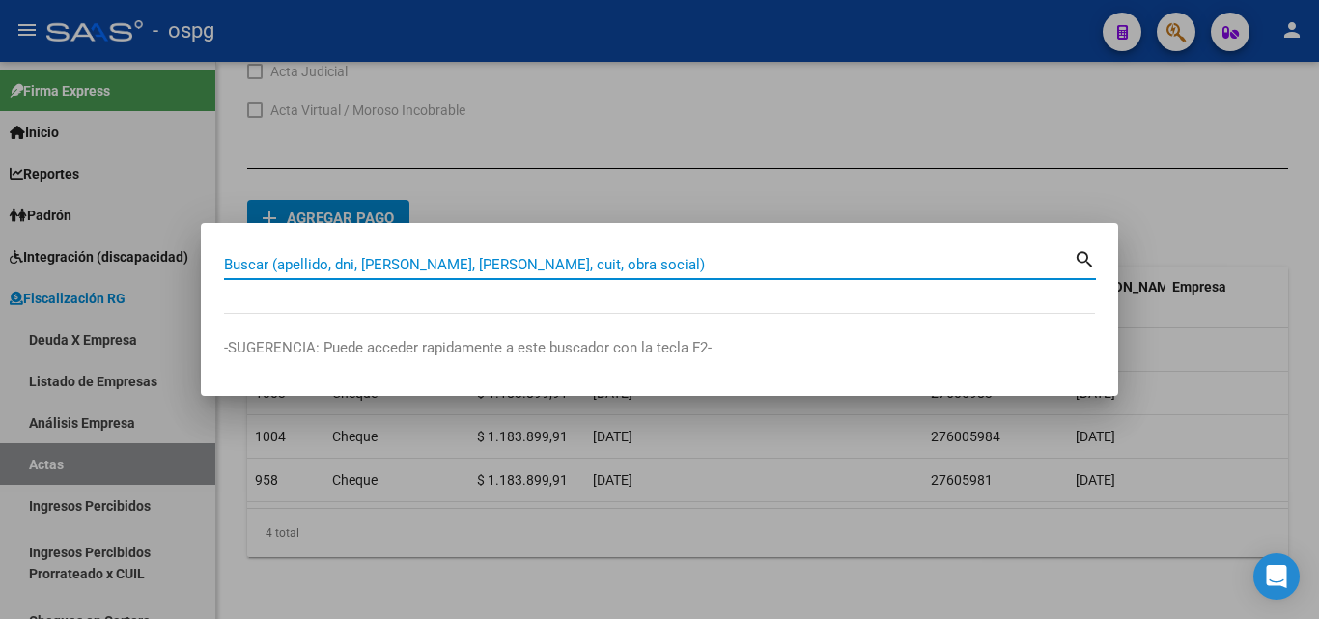
click at [618, 269] on input "Buscar (apellido, dni, [PERSON_NAME], [PERSON_NAME], cuit, obra social)" at bounding box center [649, 264] width 850 height 17
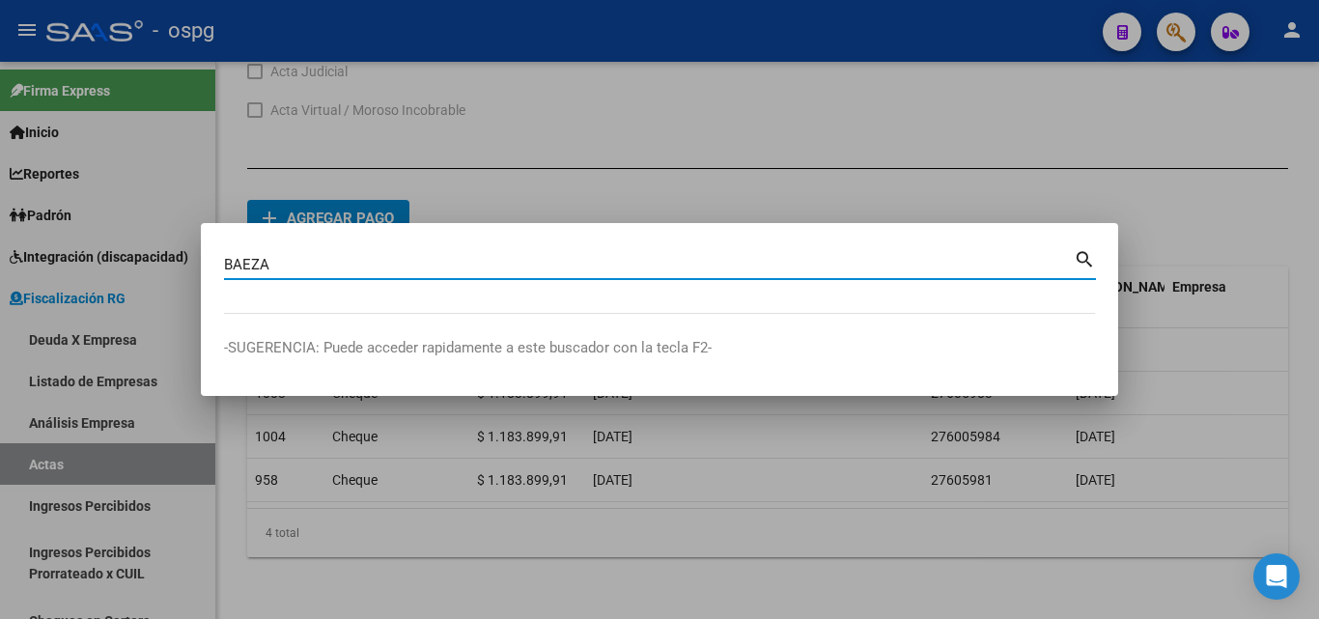
type input "BAEZA"
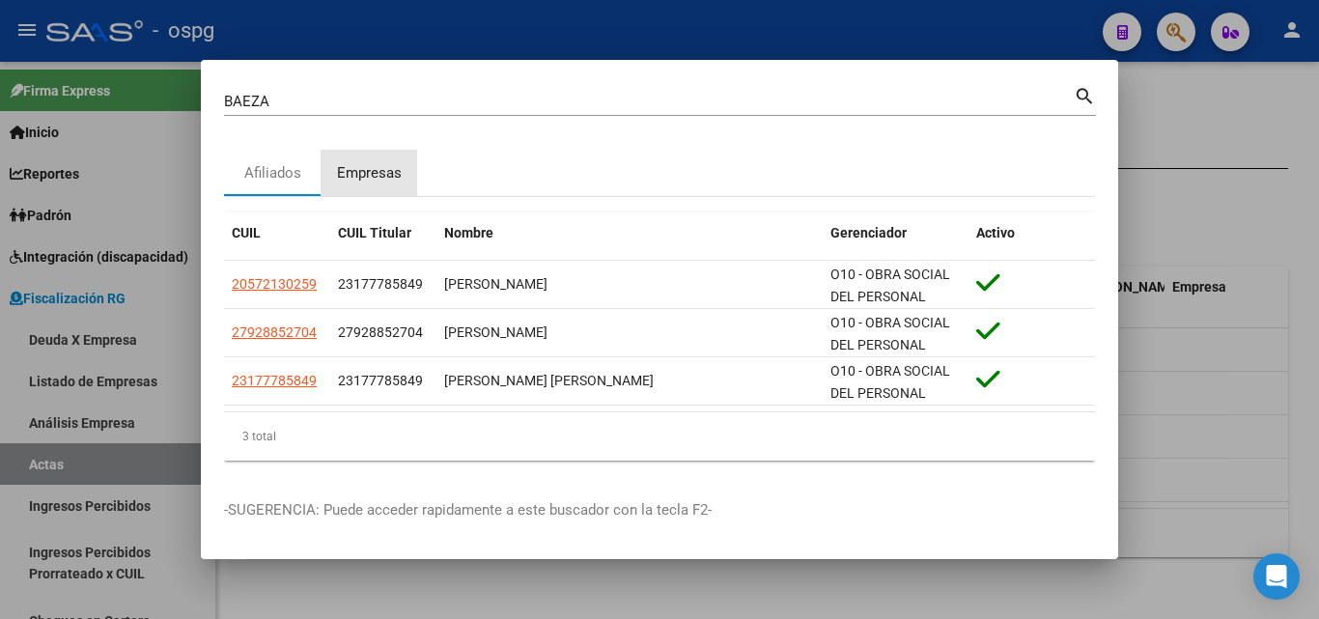
click at [373, 173] on div "Empresas" at bounding box center [369, 173] width 65 height 22
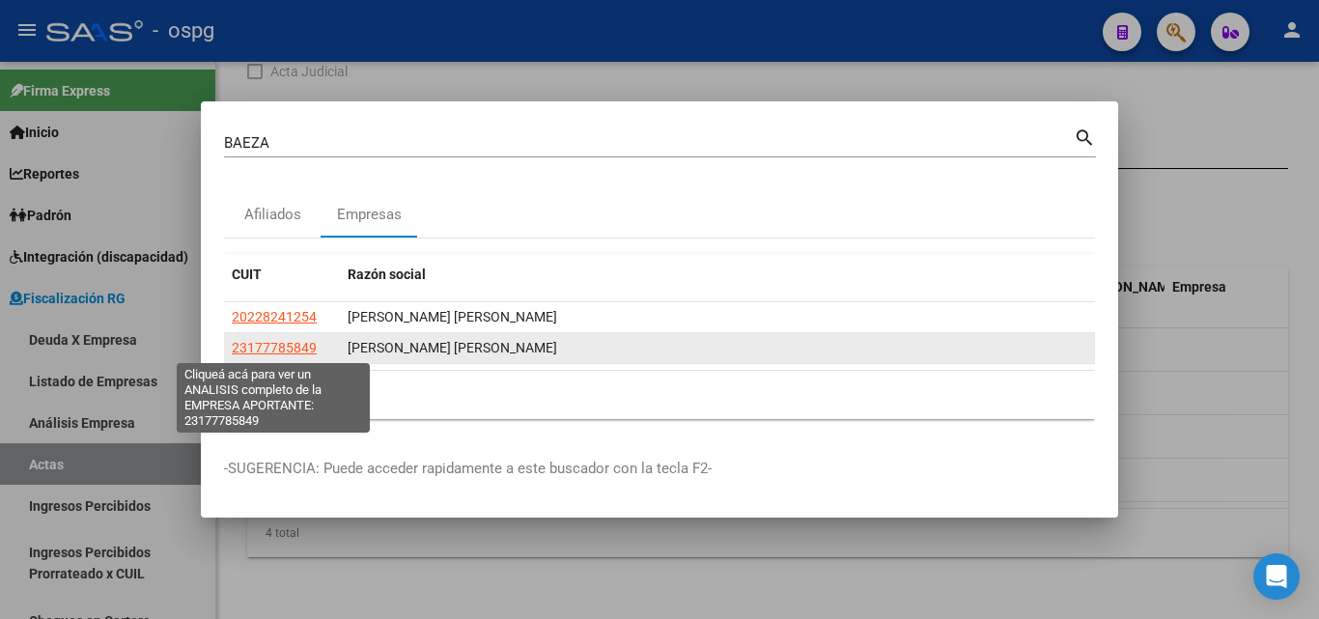
click at [274, 341] on span "23177785849" at bounding box center [274, 347] width 85 height 15
type textarea "23177785849"
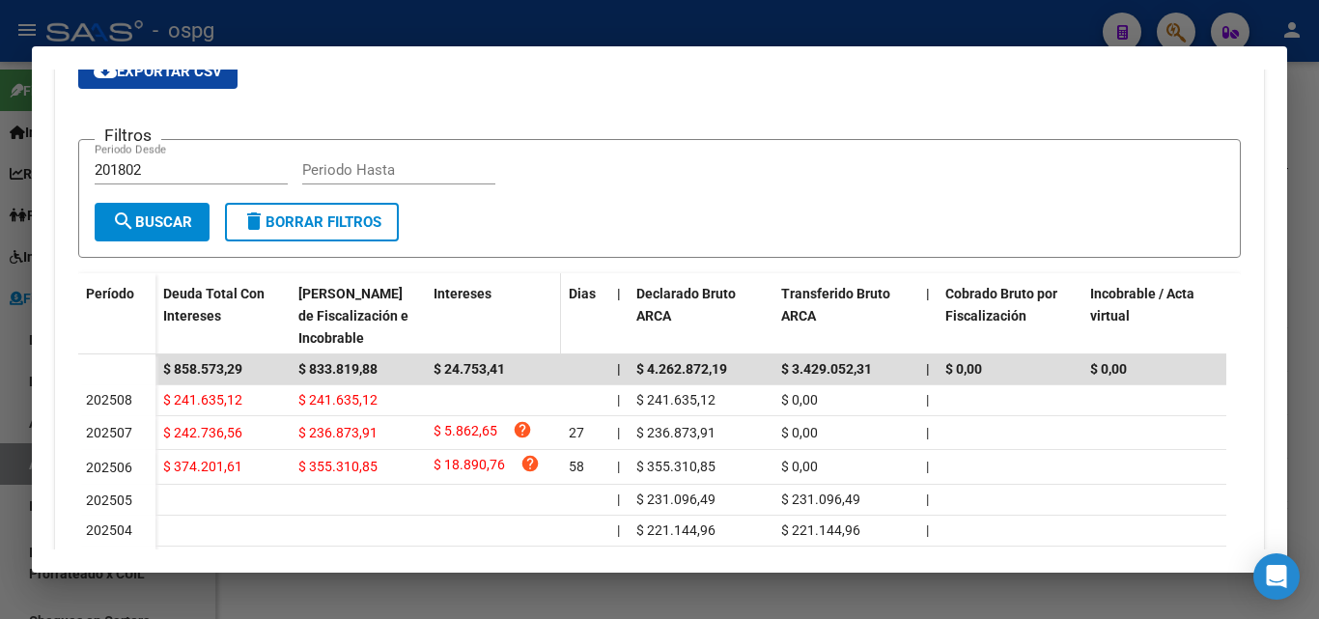
scroll to position [378, 0]
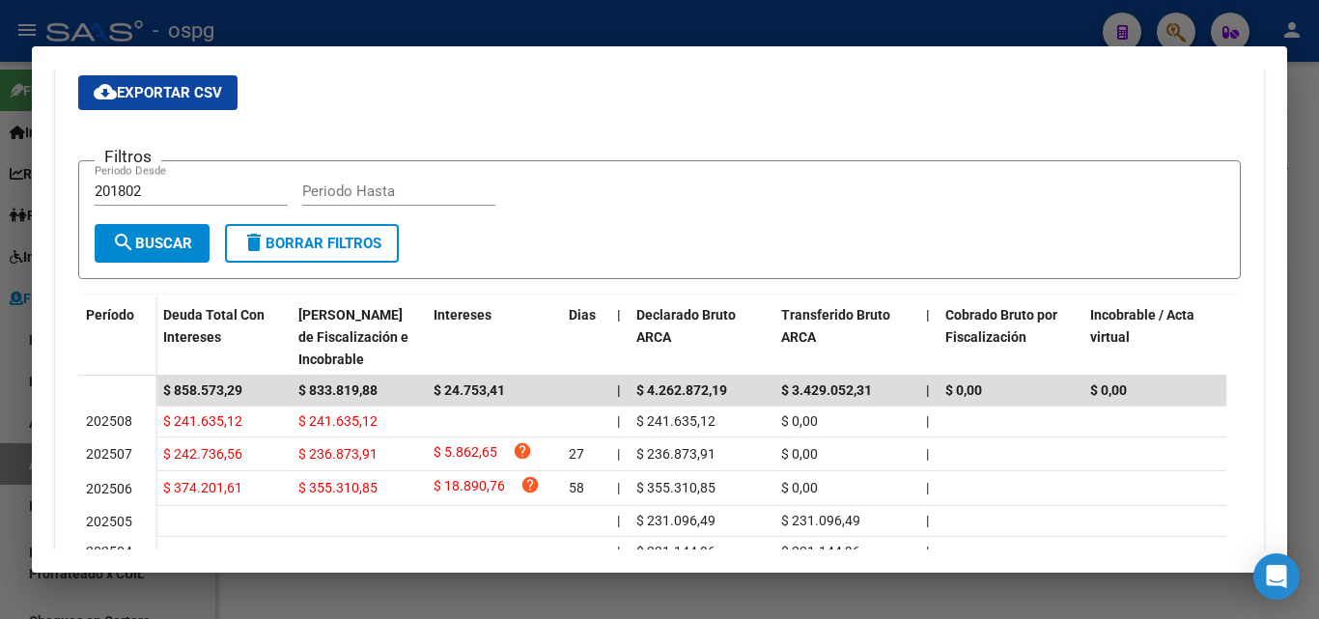
click at [1293, 131] on div at bounding box center [659, 309] width 1319 height 619
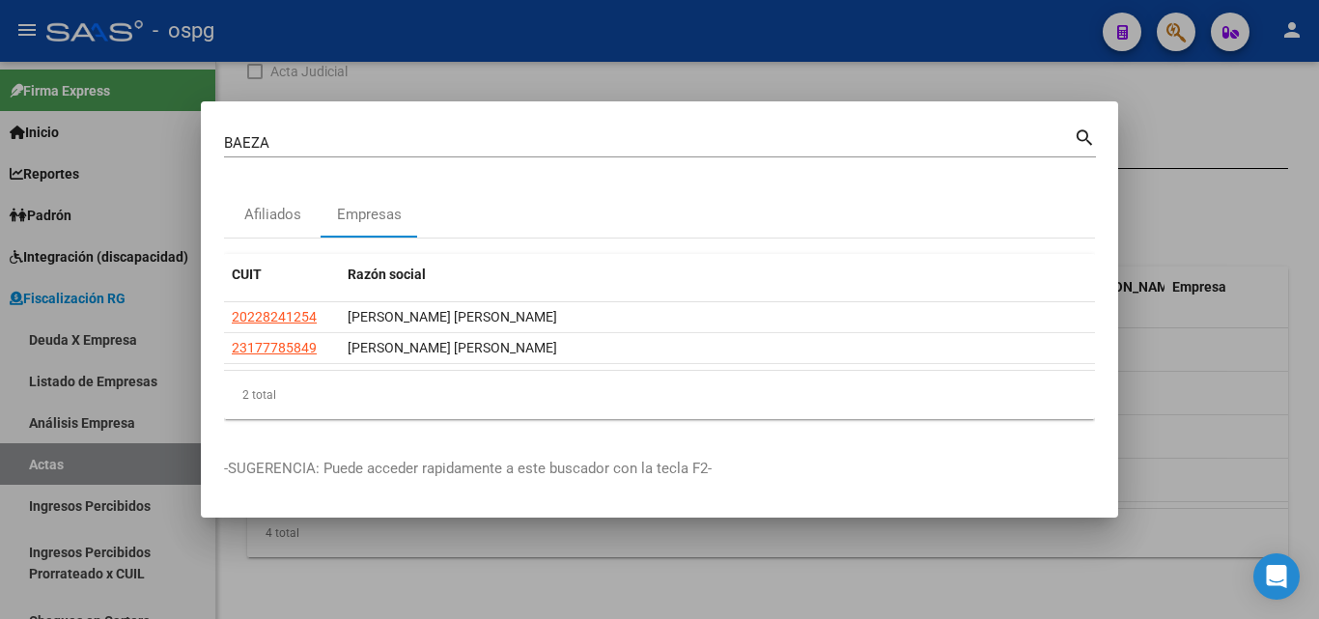
click at [1293, 131] on div at bounding box center [659, 309] width 1319 height 619
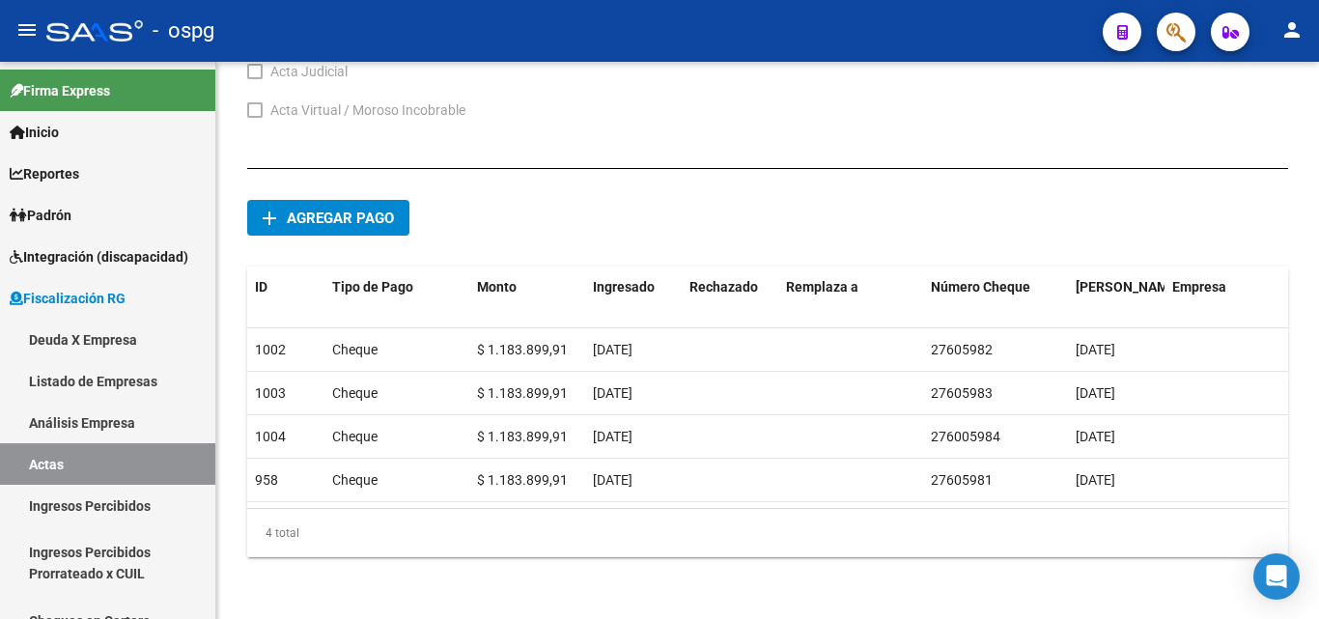
click at [1186, 23] on button "button" at bounding box center [1176, 32] width 39 height 39
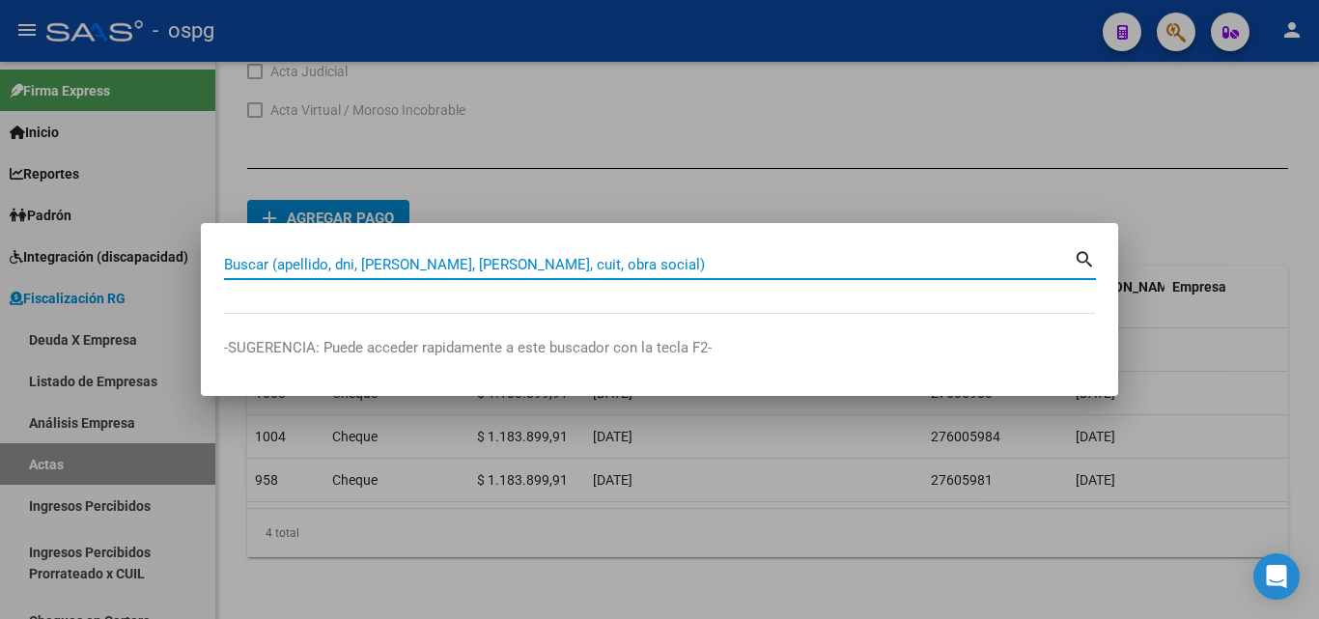
click at [387, 269] on input "Buscar (apellido, dni, [PERSON_NAME], [PERSON_NAME], cuit, obra social)" at bounding box center [649, 264] width 850 height 17
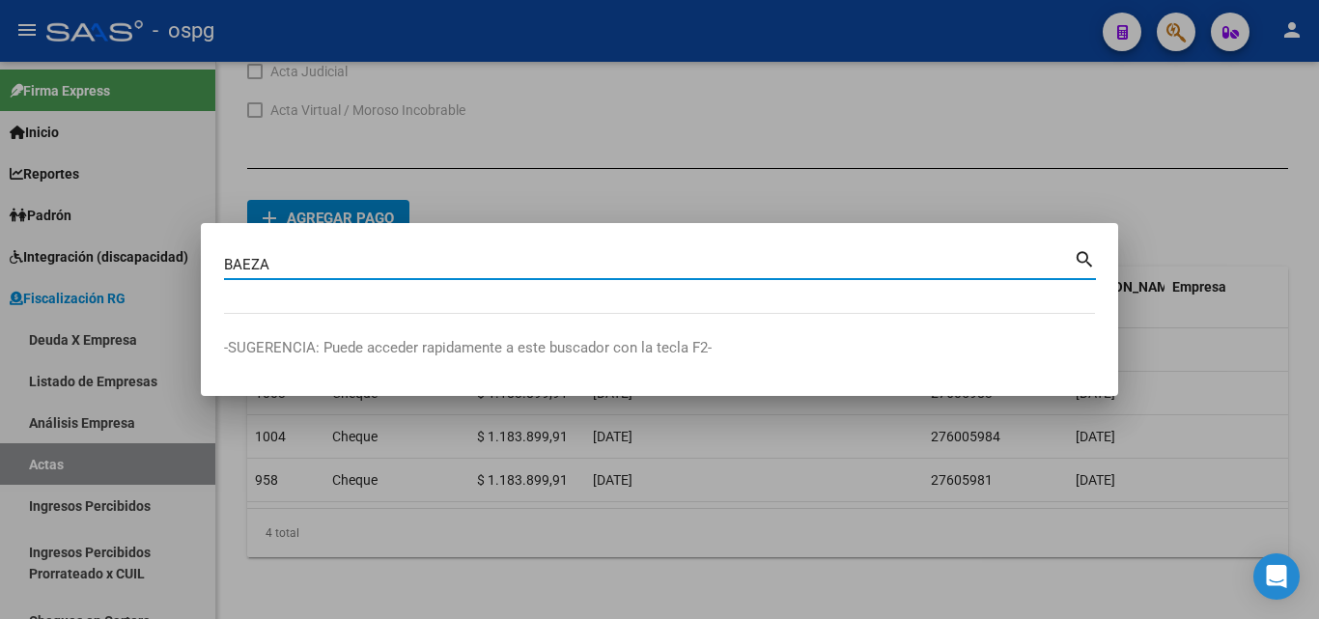
type input "BAEZA"
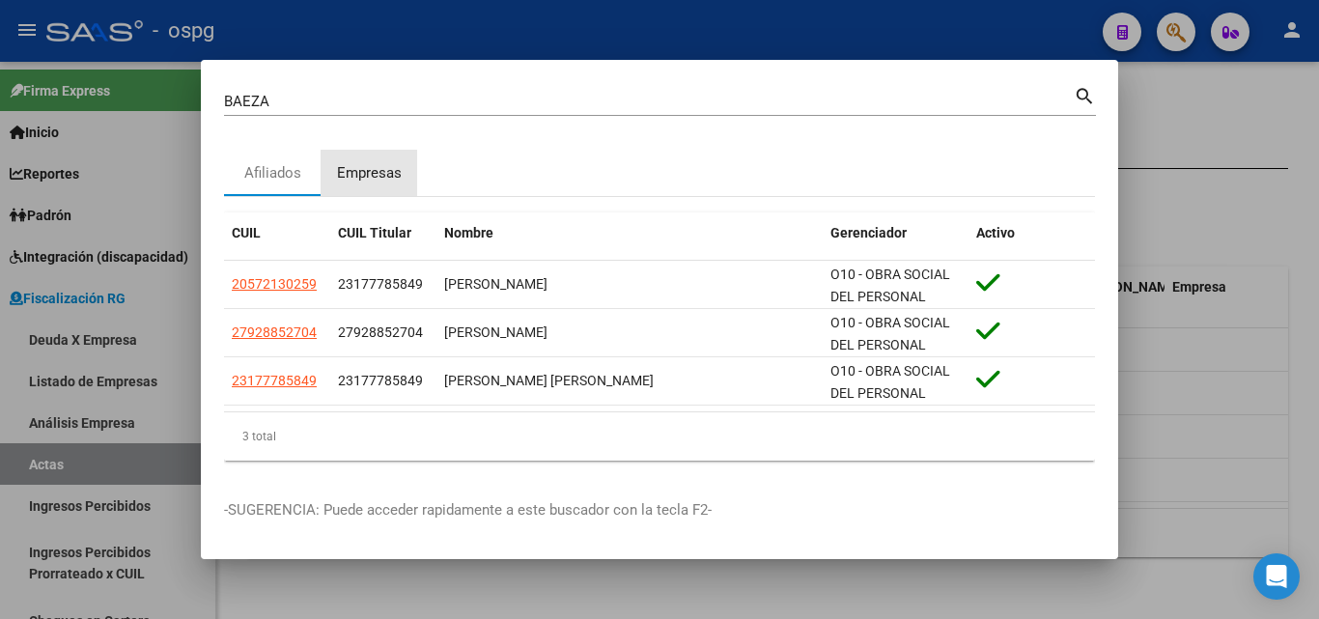
drag, startPoint x: 379, startPoint y: 173, endPoint x: 361, endPoint y: 173, distance: 17.4
click at [376, 173] on div "Empresas" at bounding box center [369, 173] width 65 height 22
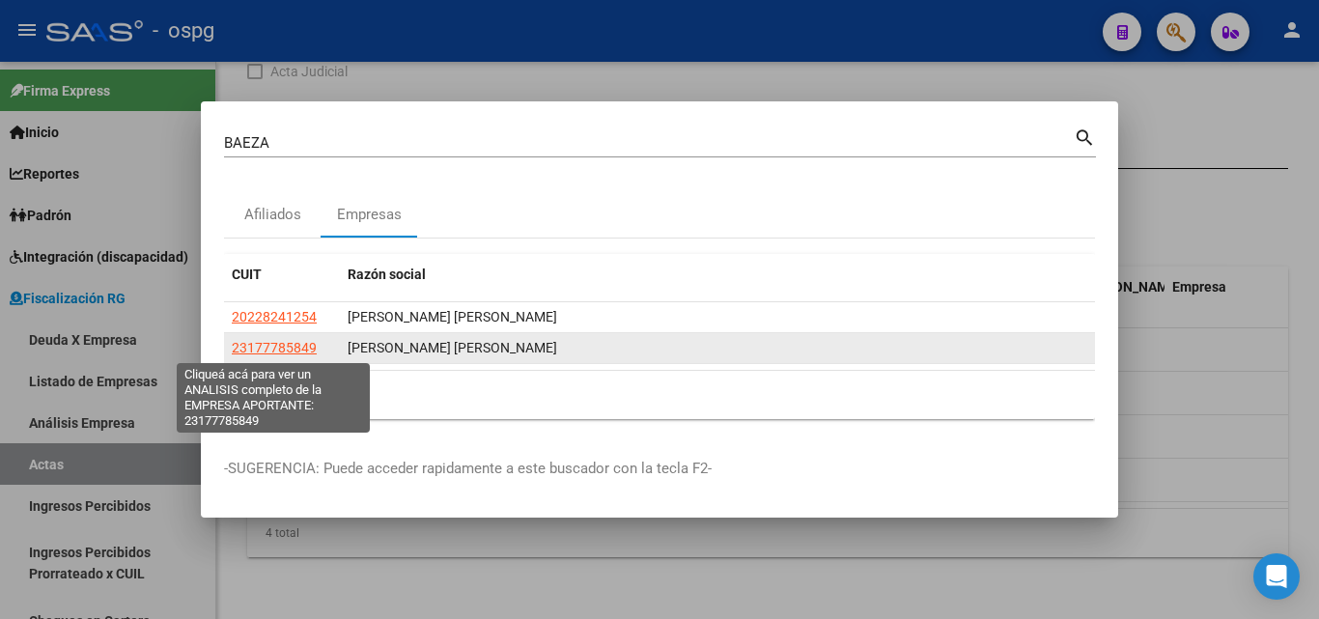
click at [279, 349] on span "23177785849" at bounding box center [274, 347] width 85 height 15
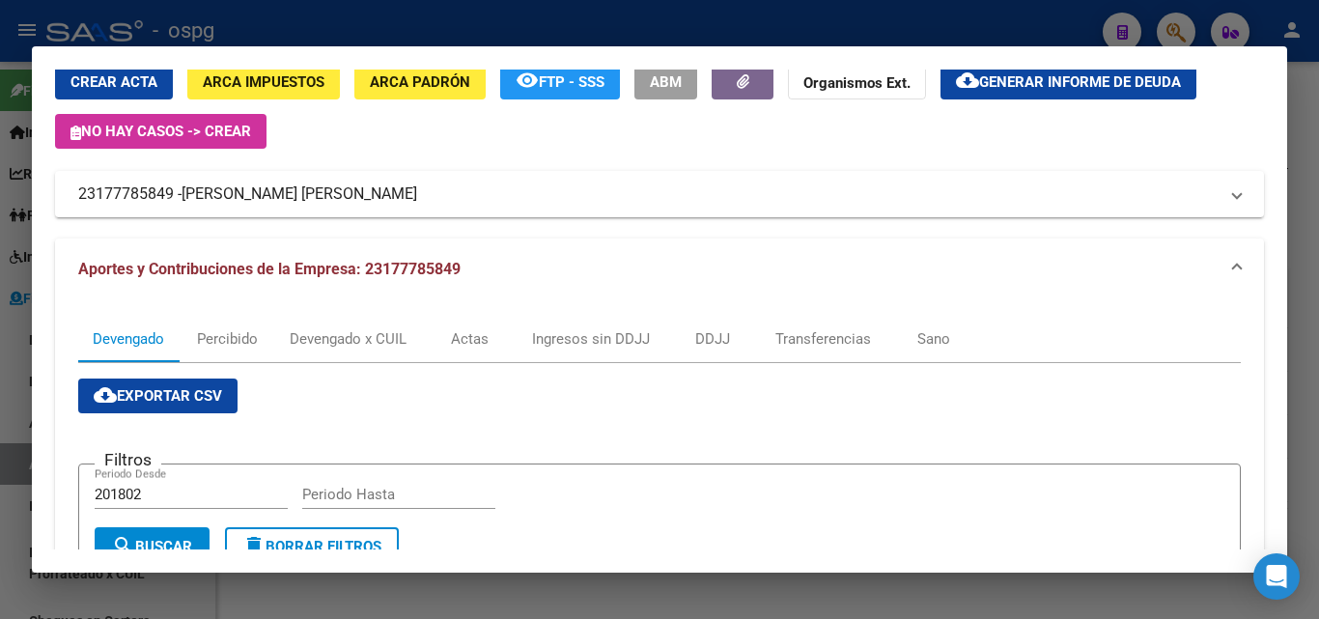
scroll to position [0, 0]
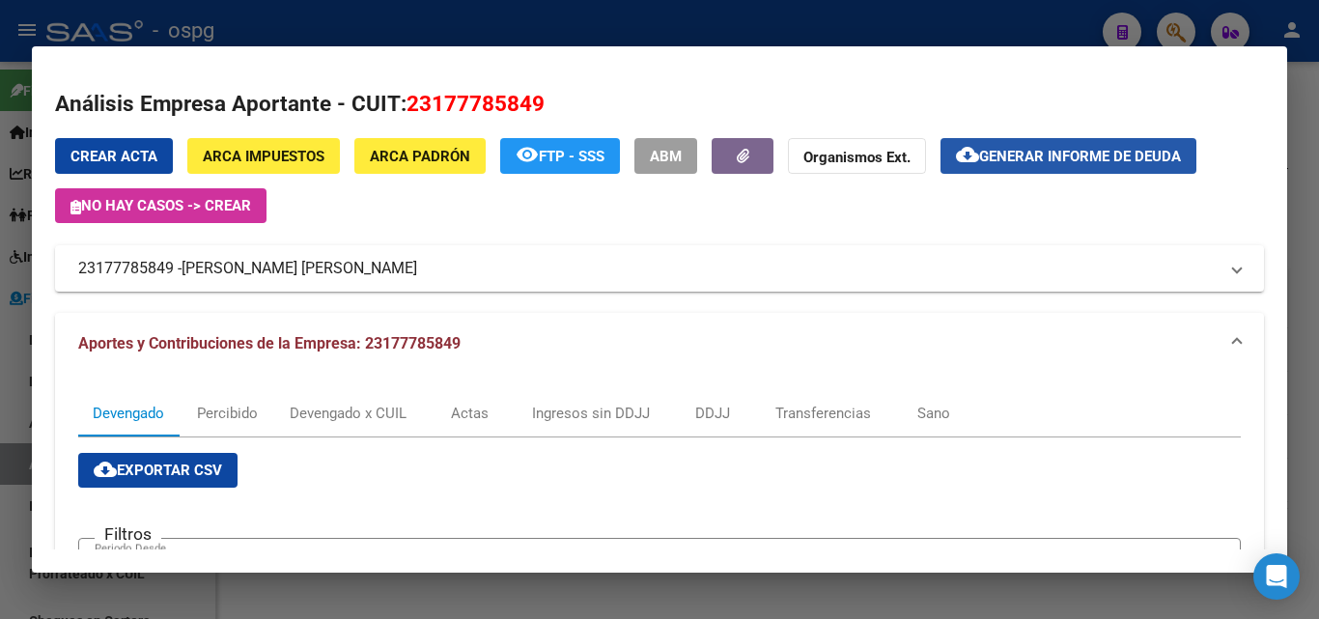
click at [1033, 162] on span "Generar informe de deuda" at bounding box center [1080, 156] width 202 height 17
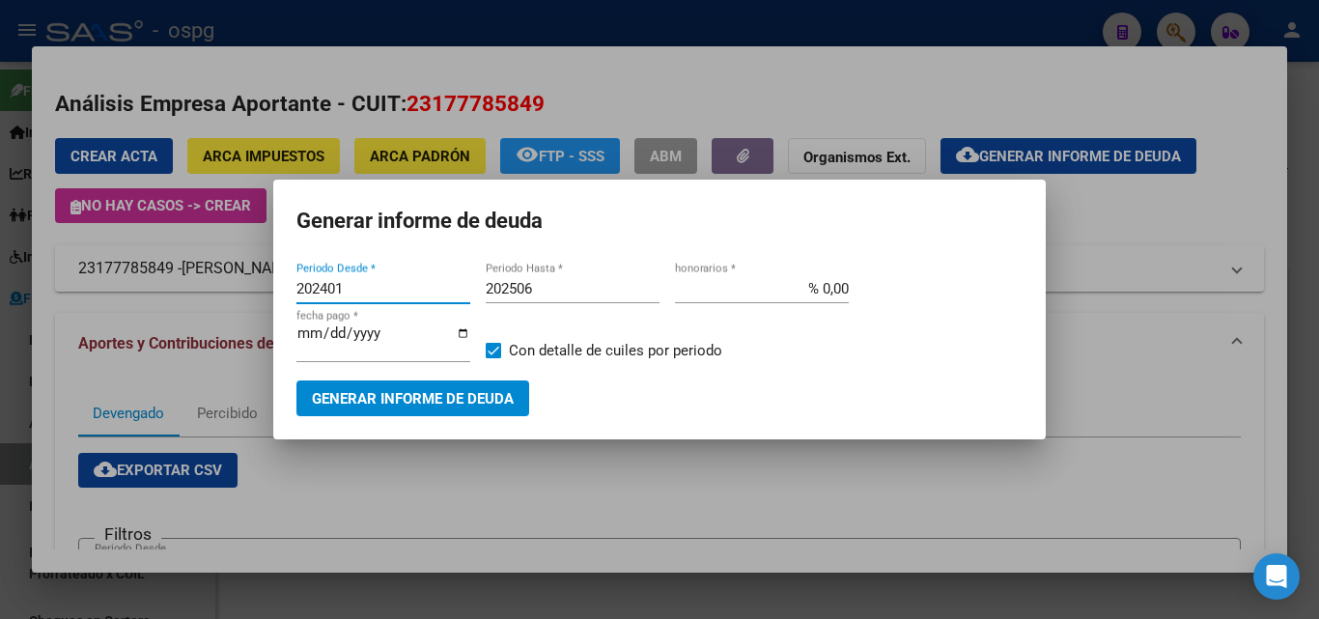
click at [414, 291] on input "202401" at bounding box center [384, 288] width 174 height 17
drag, startPoint x: 283, startPoint y: 276, endPoint x: 138, endPoint y: 269, distance: 145.1
click at [138, 269] on div "[PERSON_NAME] Buscar (apellido, dni, cuil, nro traspaso, cuit, obra social) sea…" at bounding box center [659, 309] width 1319 height 619
type input "202506"
click at [568, 288] on input "202506" at bounding box center [573, 288] width 174 height 17
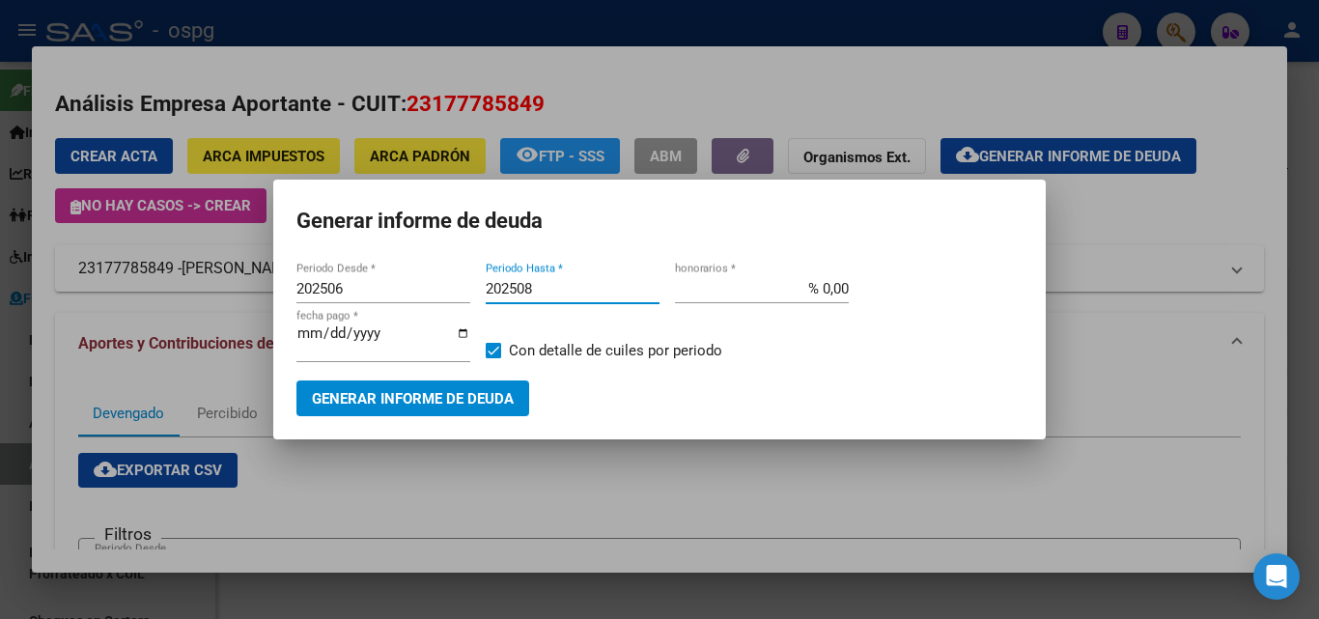
type input "202508"
click at [484, 397] on span "Generar informe de deuda" at bounding box center [413, 398] width 202 height 17
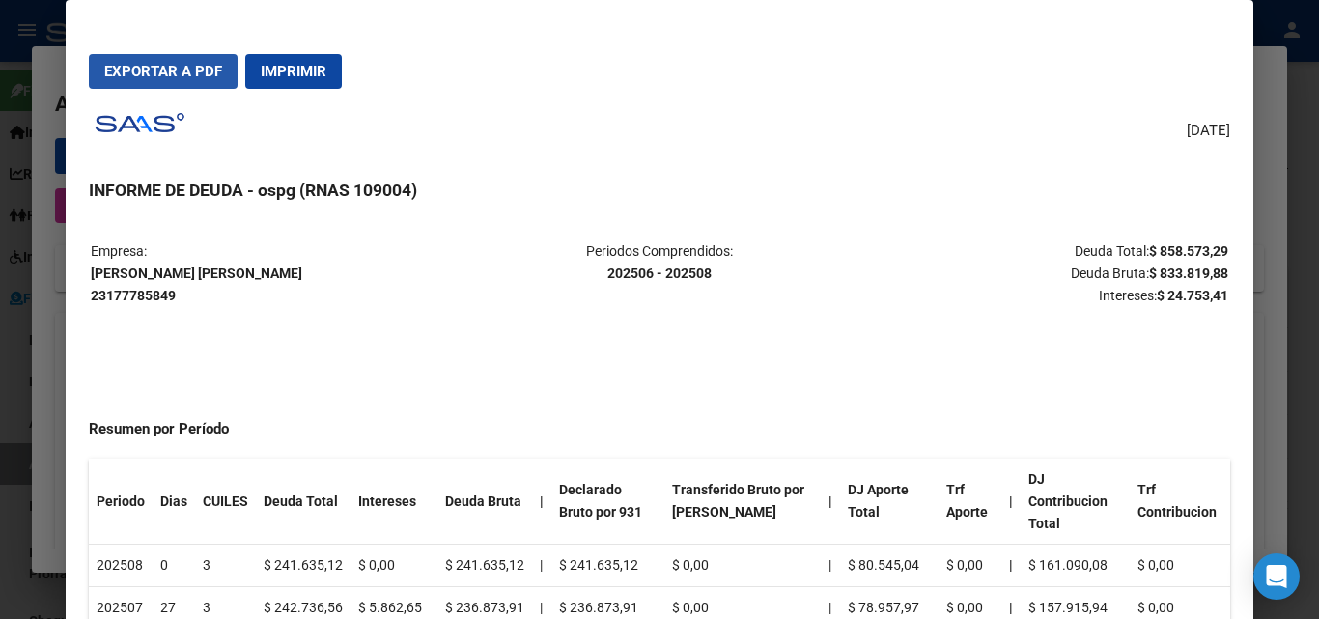
click at [185, 71] on span "Exportar a PDF" at bounding box center [163, 71] width 118 height 17
click at [0, 447] on div at bounding box center [659, 309] width 1319 height 619
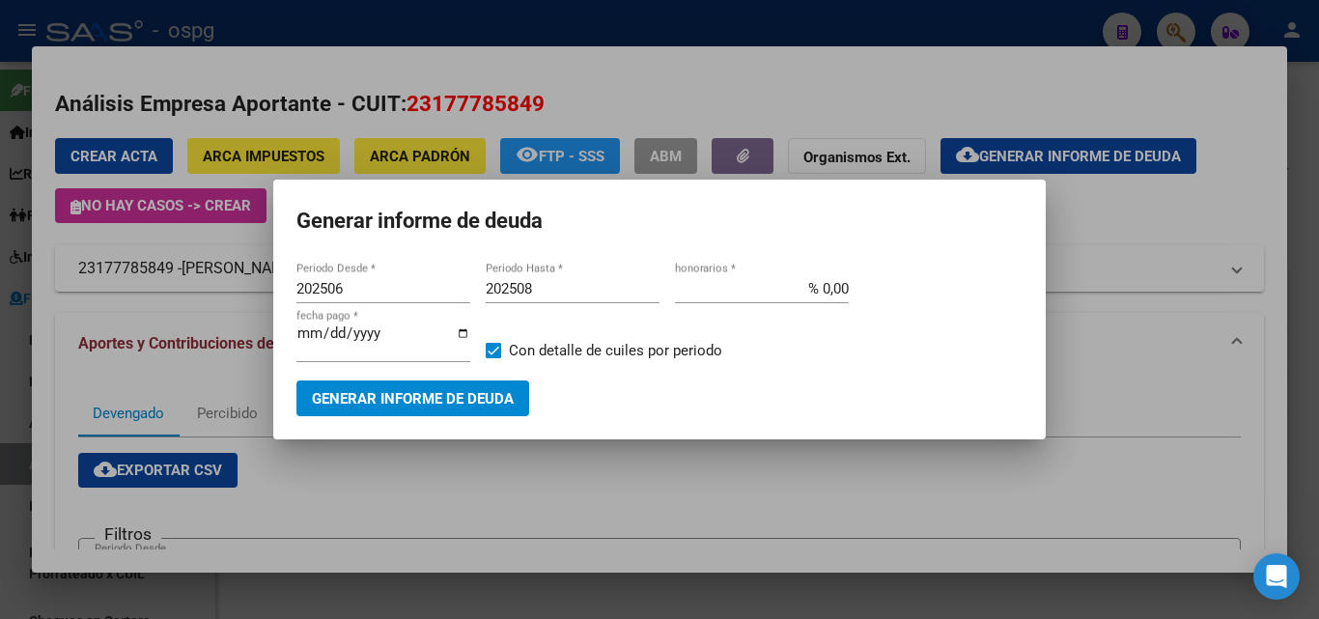
click at [890, 504] on div at bounding box center [659, 309] width 1319 height 619
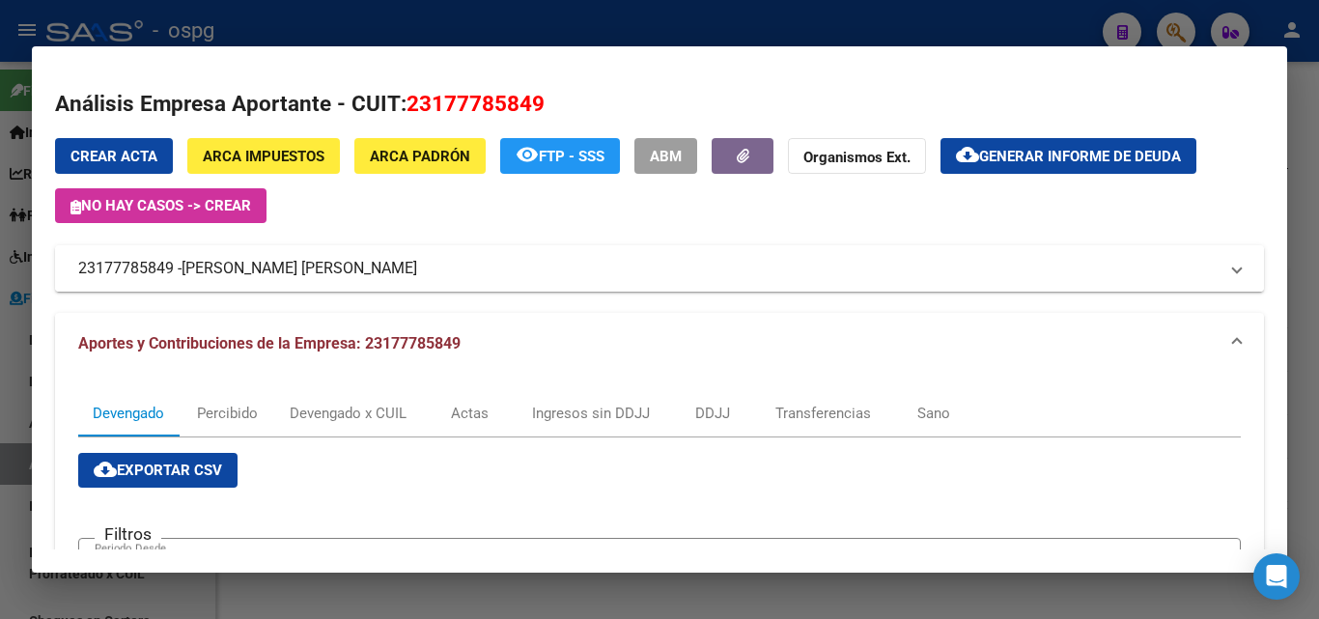
click at [978, 274] on mat-panel-title "23177785849 - [PERSON_NAME] [PERSON_NAME]" at bounding box center [648, 268] width 1140 height 23
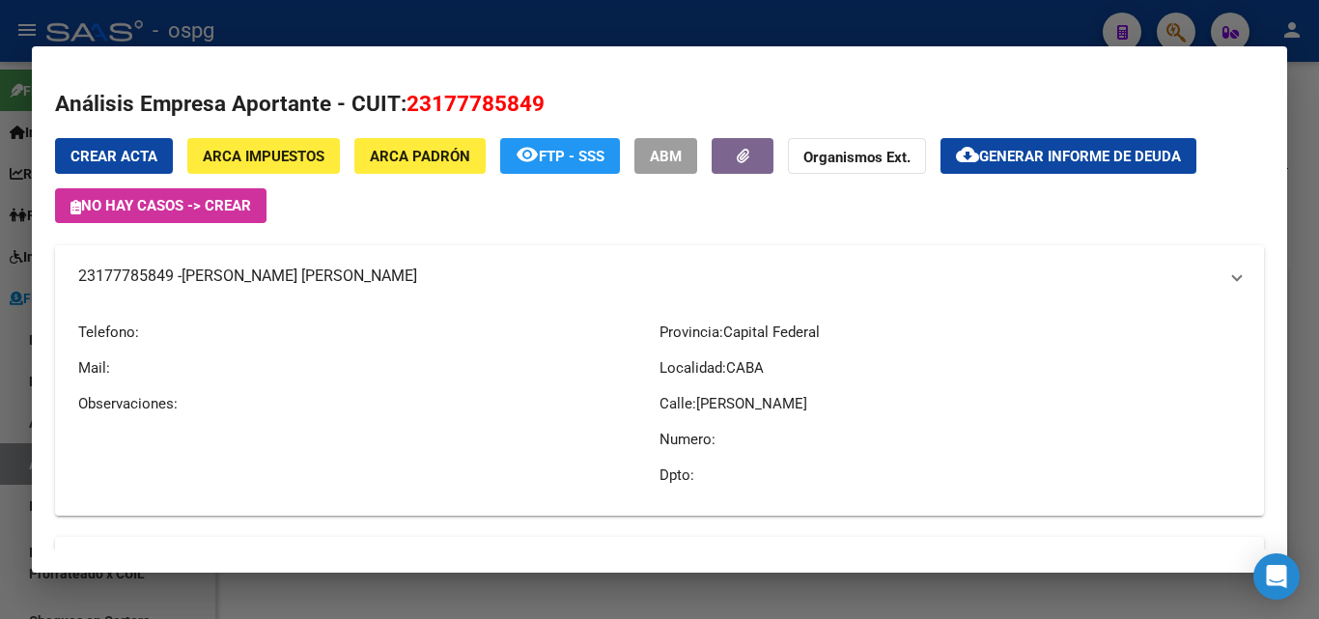
click at [978, 274] on mat-panel-title "23177785849 - [PERSON_NAME] [PERSON_NAME]" at bounding box center [648, 276] width 1140 height 23
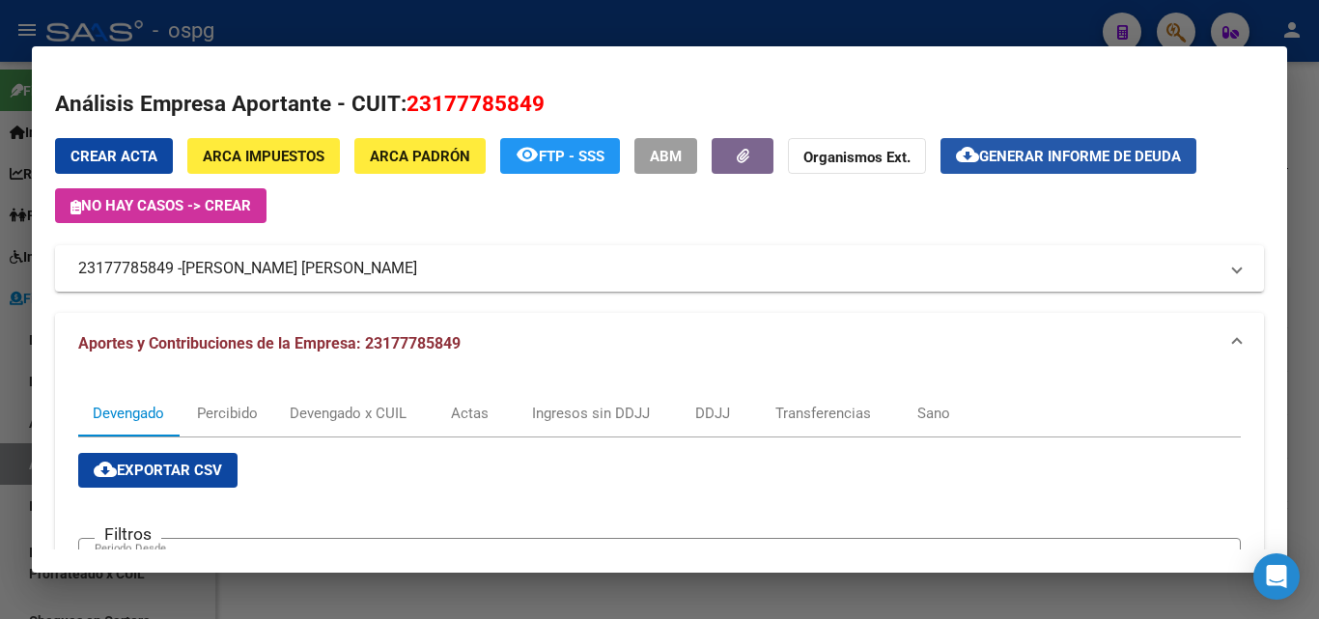
click at [1010, 147] on span "cloud_download Generar informe de deuda" at bounding box center [1068, 155] width 225 height 17
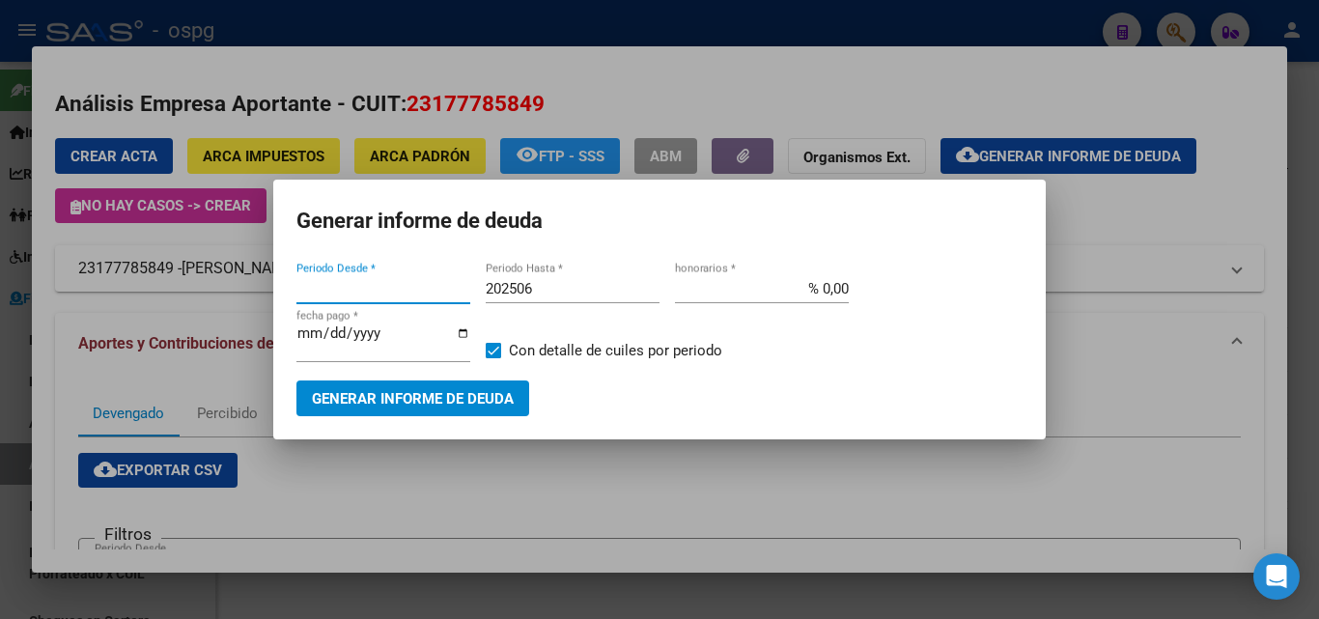
type input "202401"
click at [0, 372] on div at bounding box center [659, 309] width 1319 height 619
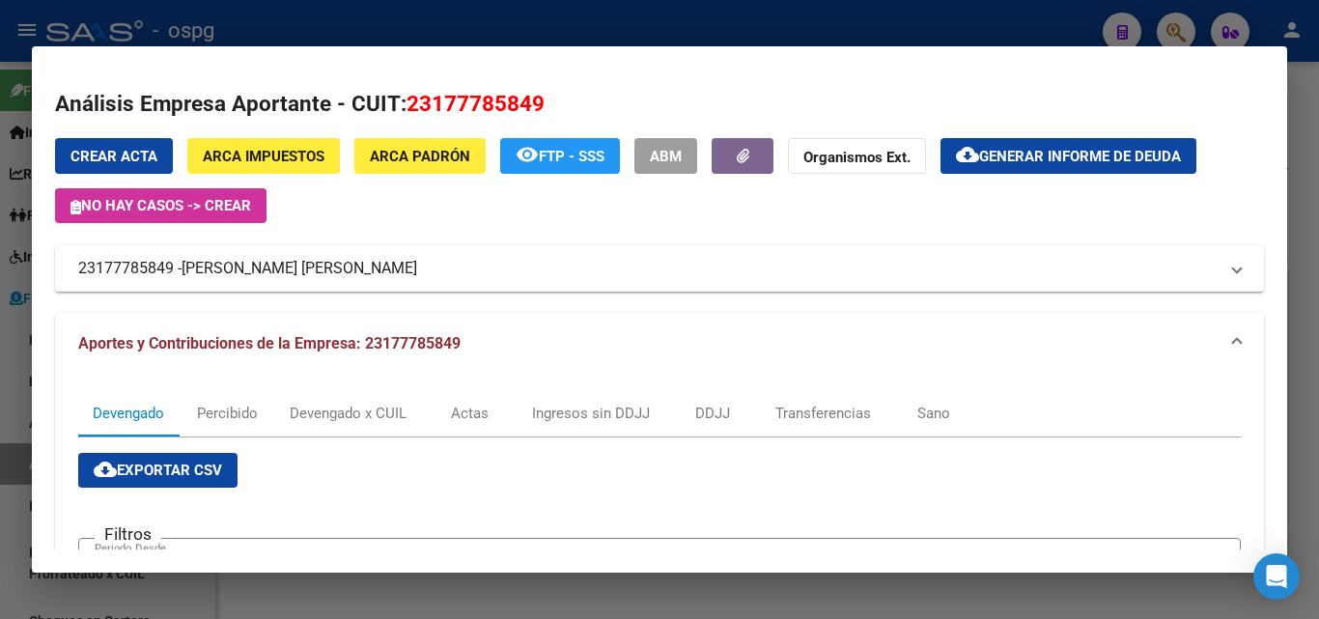
click at [0, 372] on div at bounding box center [659, 309] width 1319 height 619
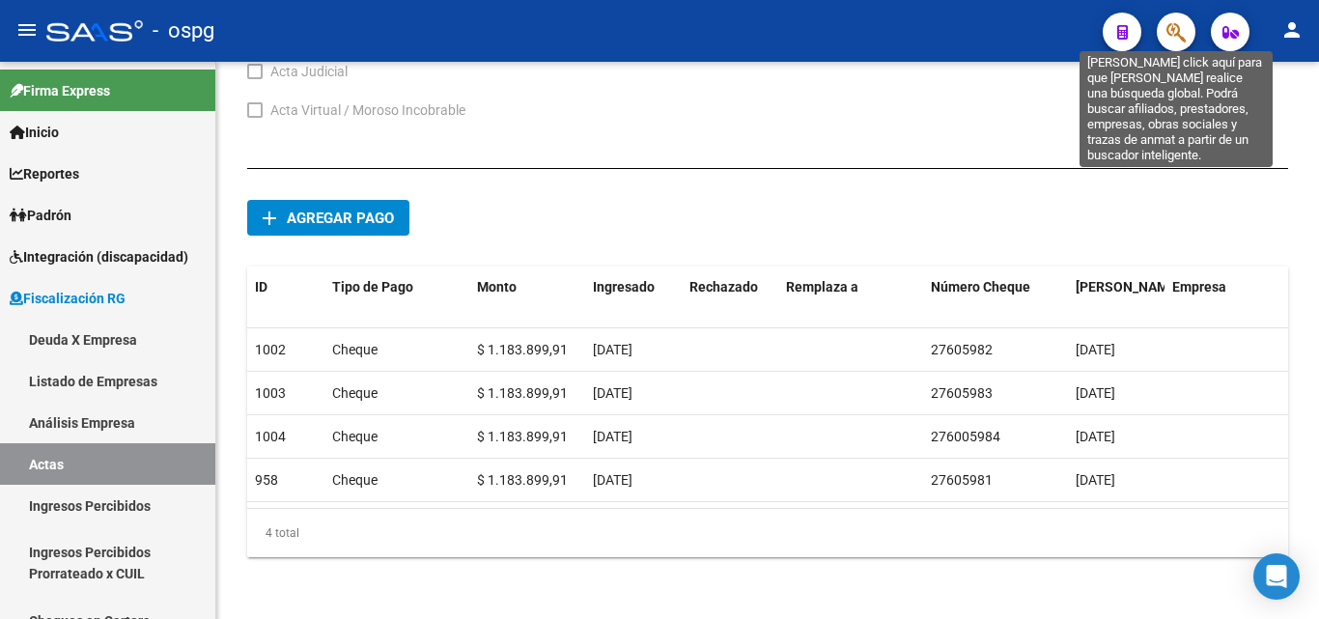
drag, startPoint x: 1174, startPoint y: 40, endPoint x: 1163, endPoint y: 40, distance: 10.6
click at [1163, 40] on button "button" at bounding box center [1176, 32] width 39 height 39
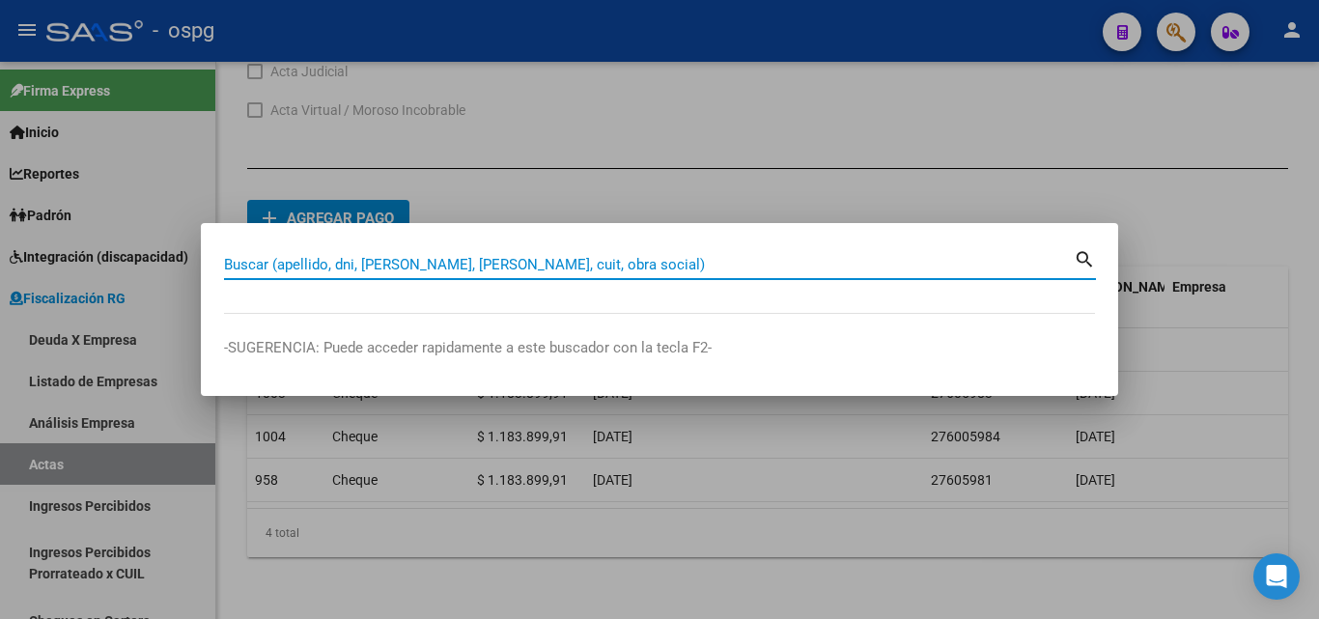
click at [419, 266] on input "Buscar (apellido, dni, [PERSON_NAME], [PERSON_NAME], cuit, obra social)" at bounding box center [649, 264] width 850 height 17
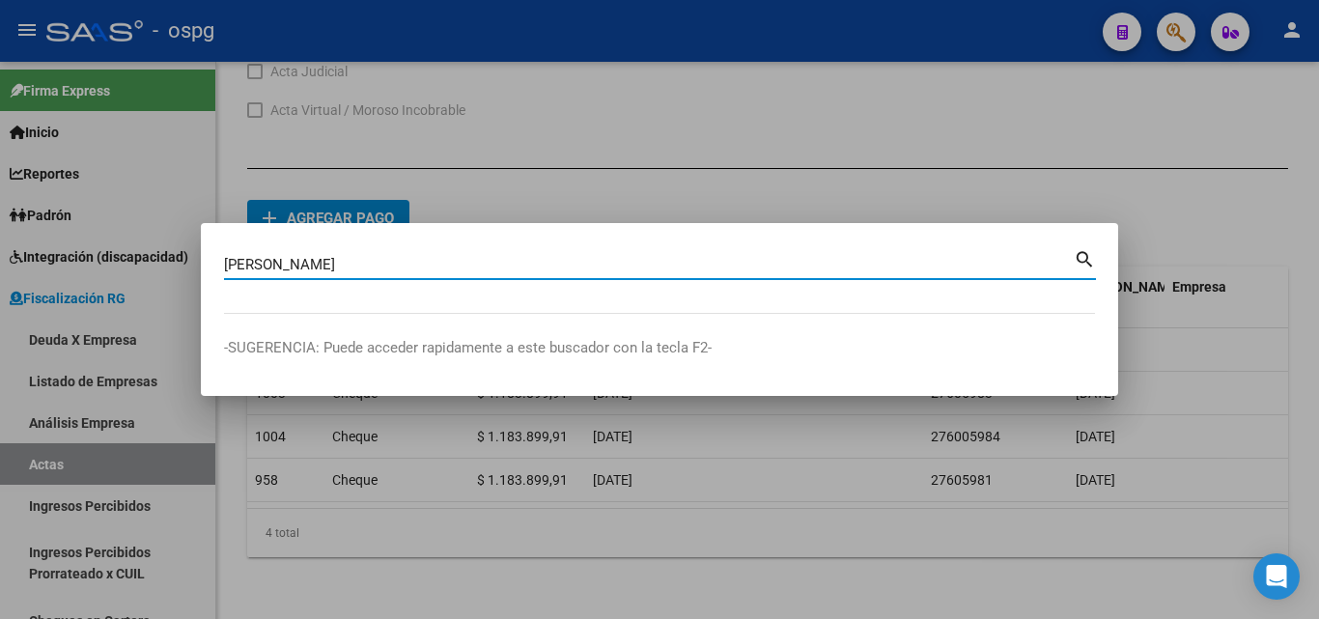
type input "[PERSON_NAME]"
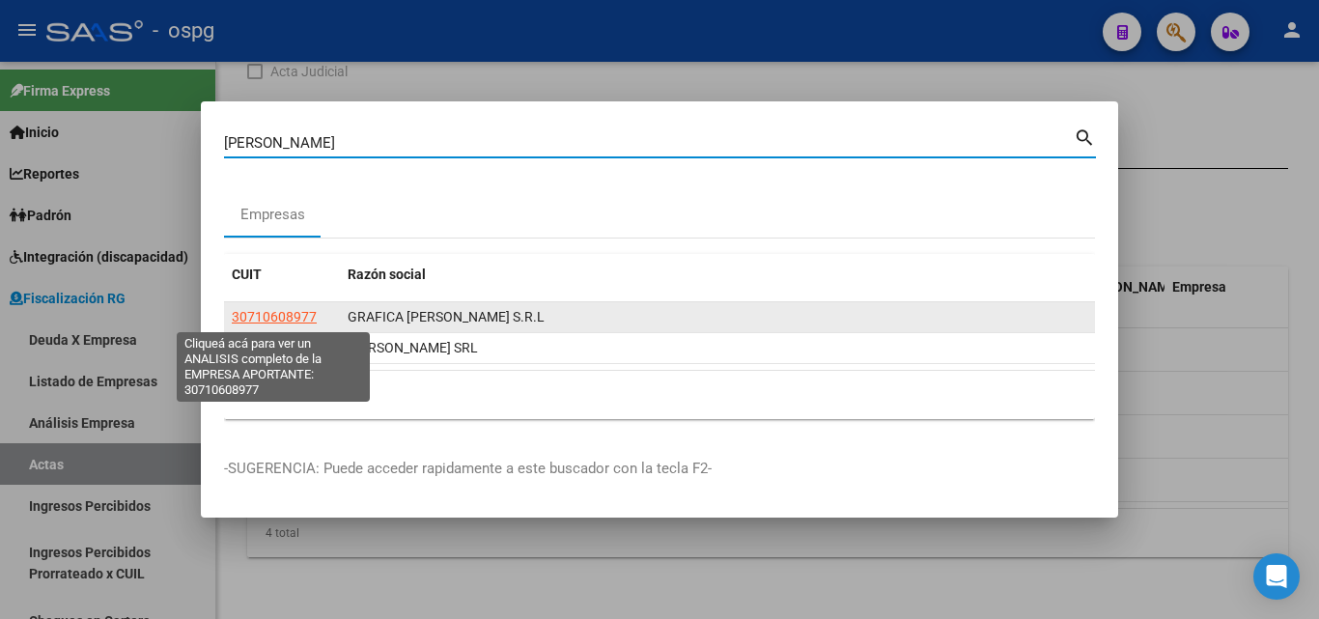
click at [299, 313] on span "30710608977" at bounding box center [274, 316] width 85 height 15
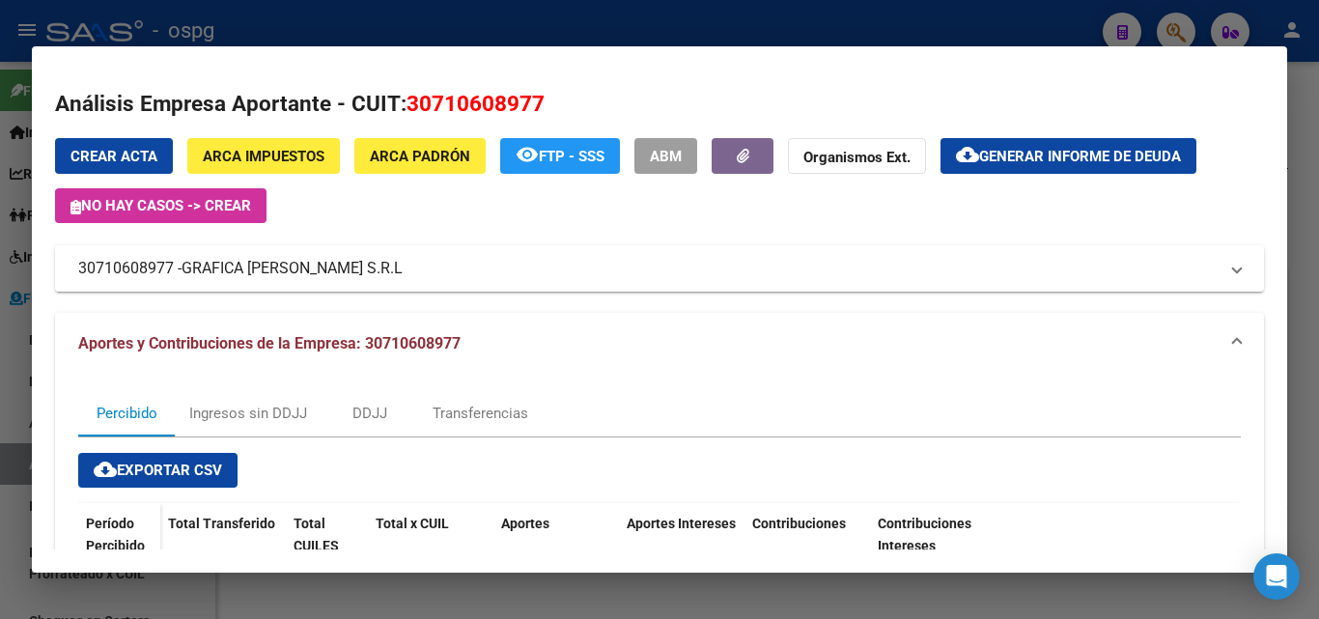
click at [0, 427] on div at bounding box center [659, 309] width 1319 height 619
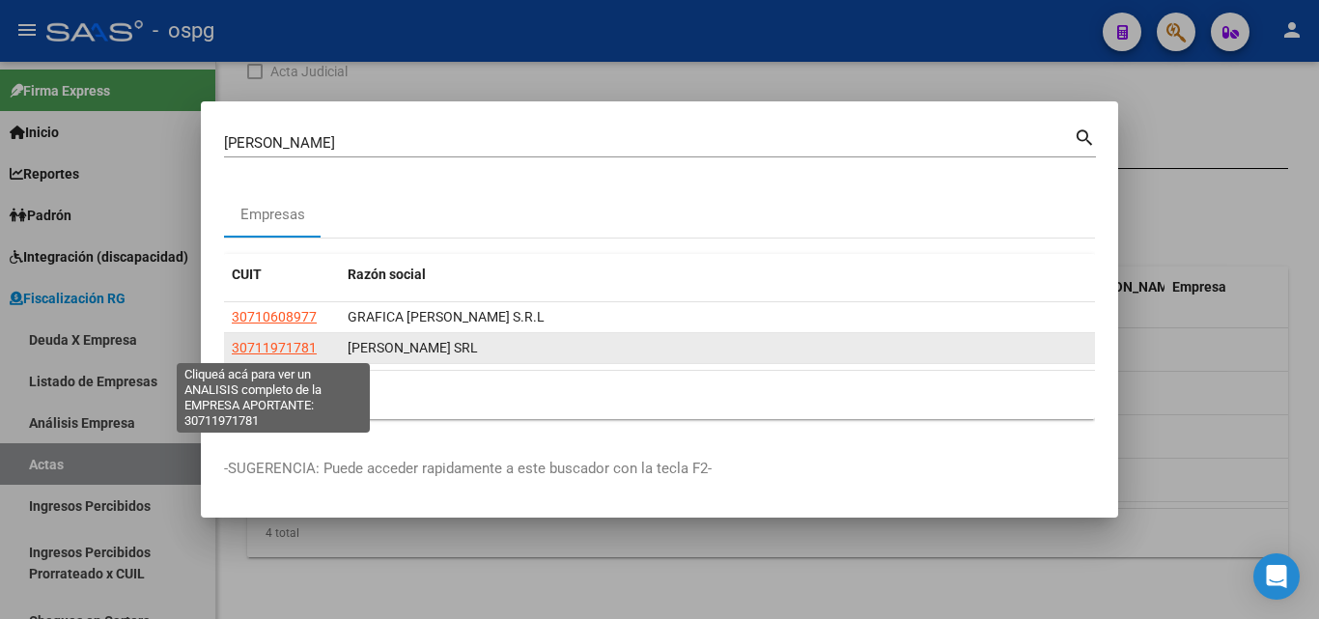
click at [277, 347] on span "30711971781" at bounding box center [274, 347] width 85 height 15
type textarea "30711971781"
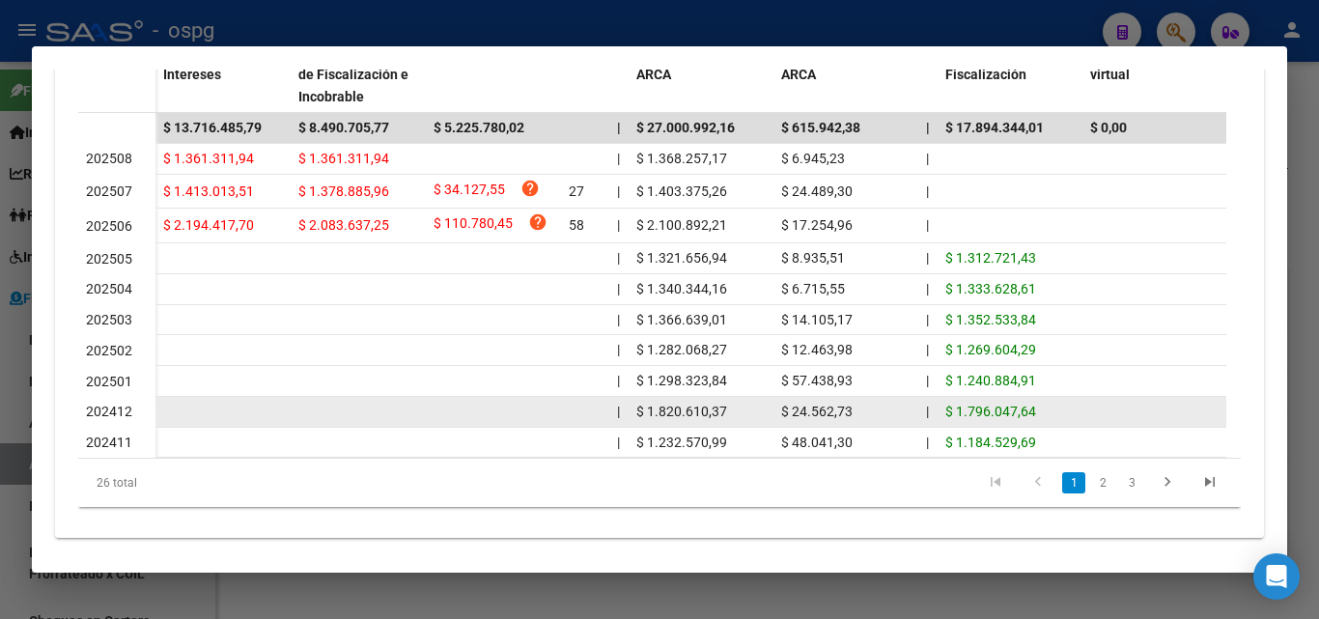
scroll to position [667, 0]
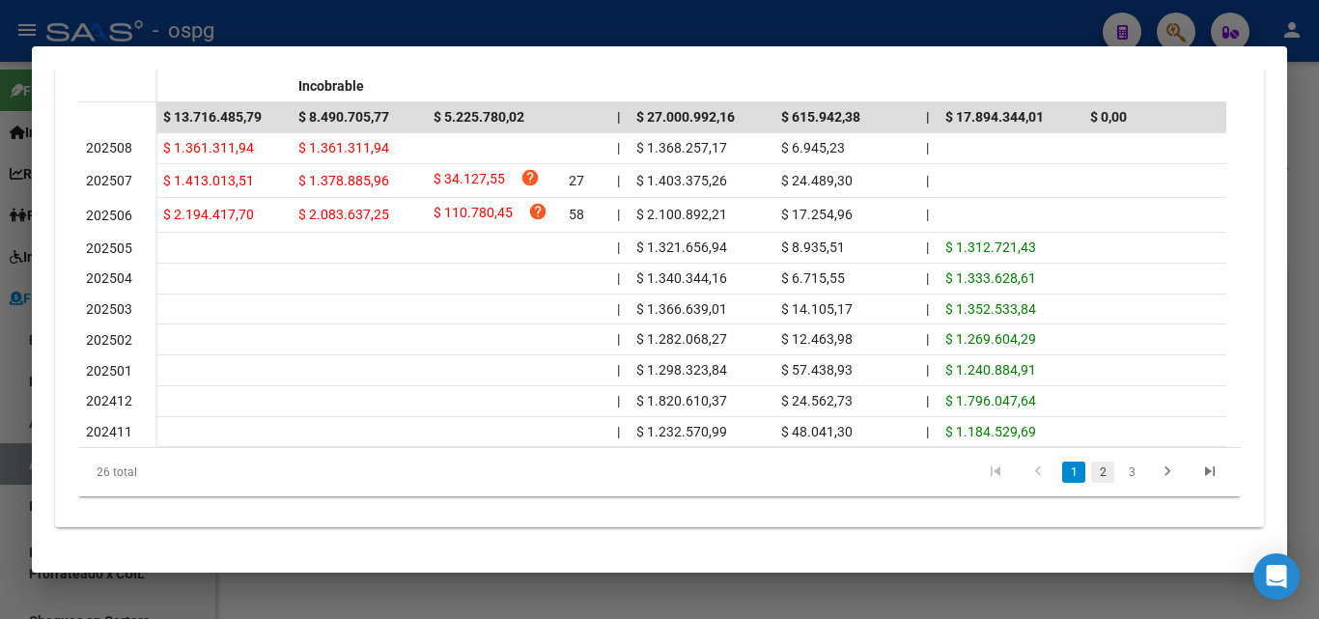
click at [1095, 479] on link "2" at bounding box center [1103, 472] width 23 height 21
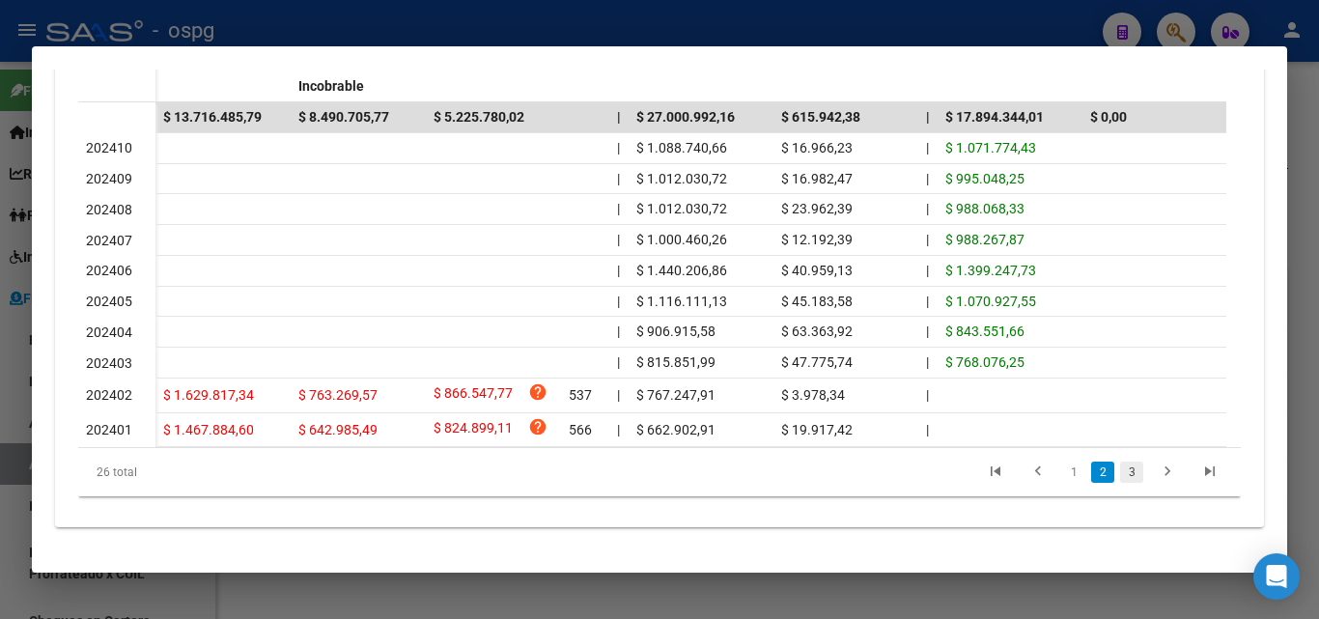
click at [1122, 477] on link "3" at bounding box center [1131, 472] width 23 height 21
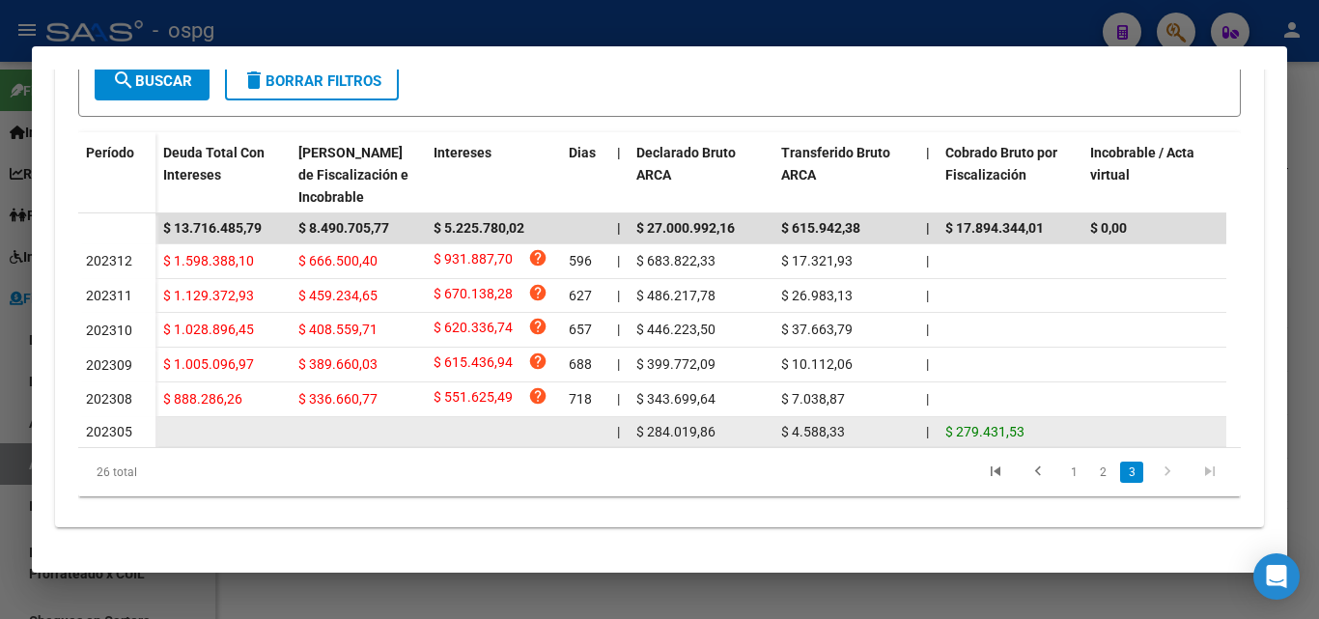
scroll to position [559, 0]
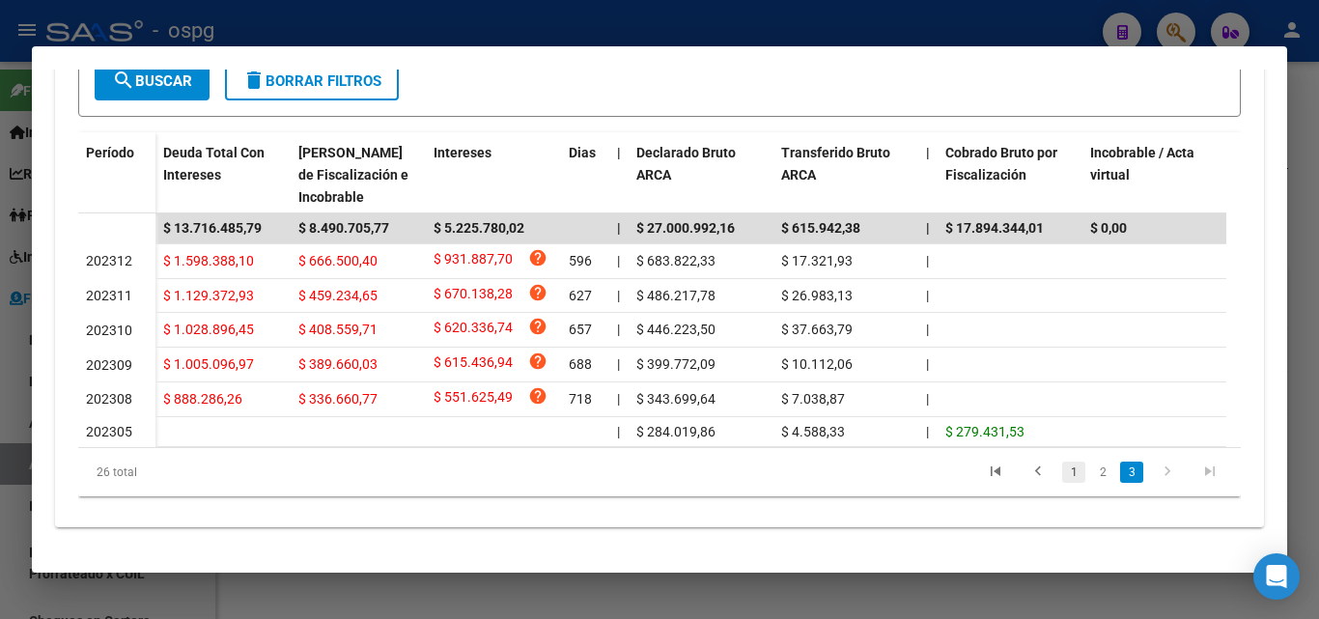
click at [1063, 474] on link "1" at bounding box center [1074, 472] width 23 height 21
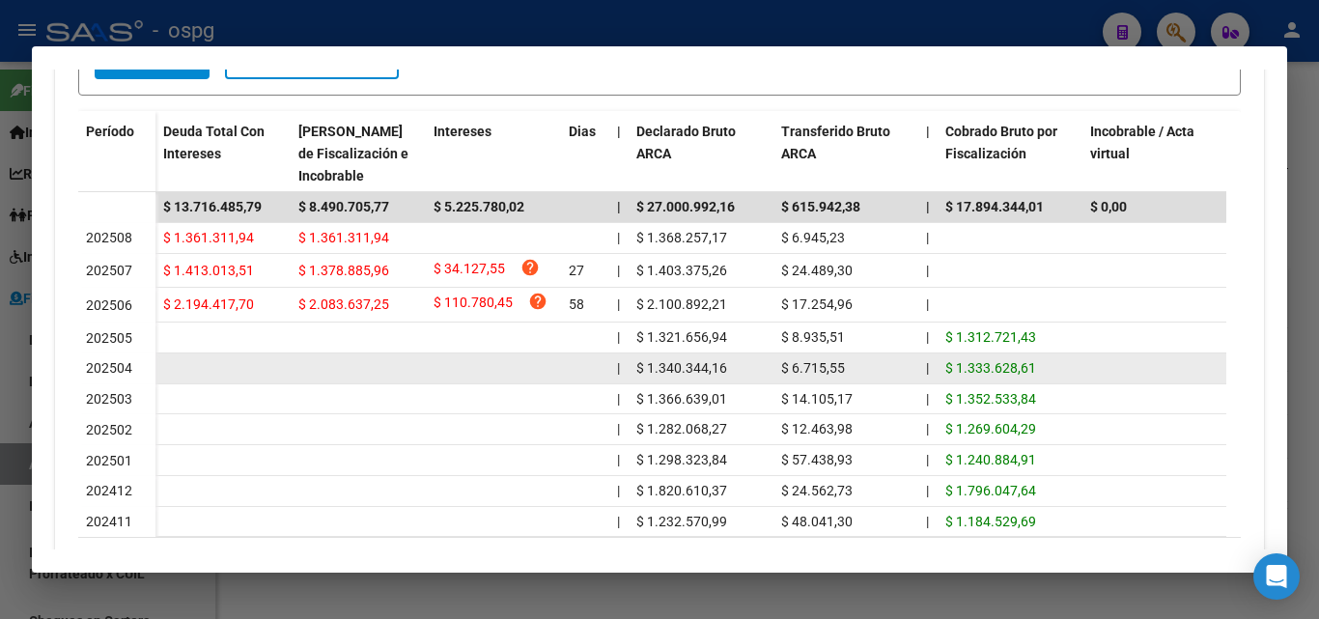
scroll to position [465, 0]
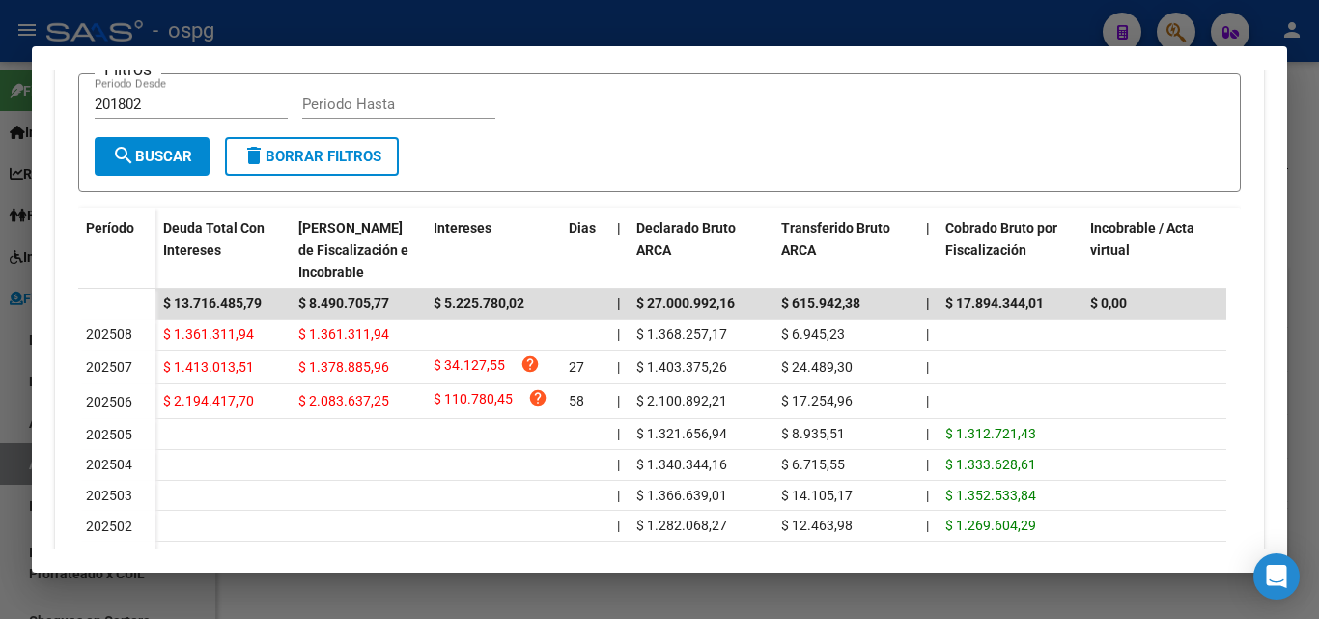
click at [0, 373] on div at bounding box center [659, 309] width 1319 height 619
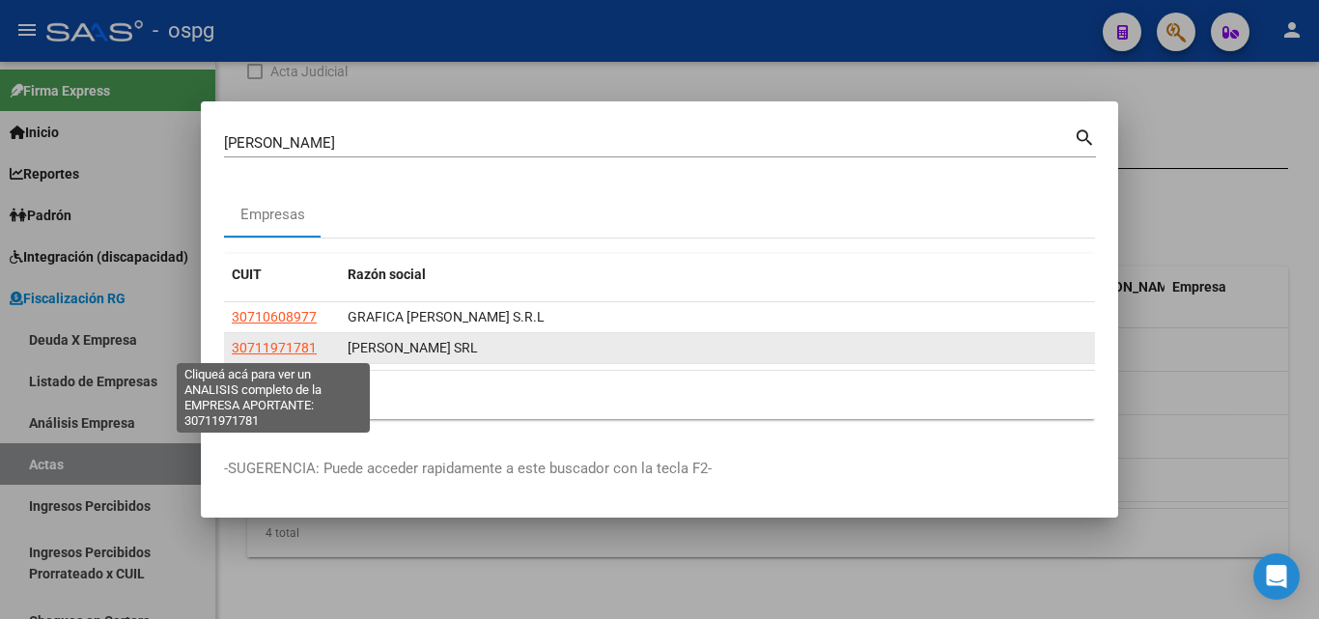
click at [271, 347] on span "30711971781" at bounding box center [274, 347] width 85 height 15
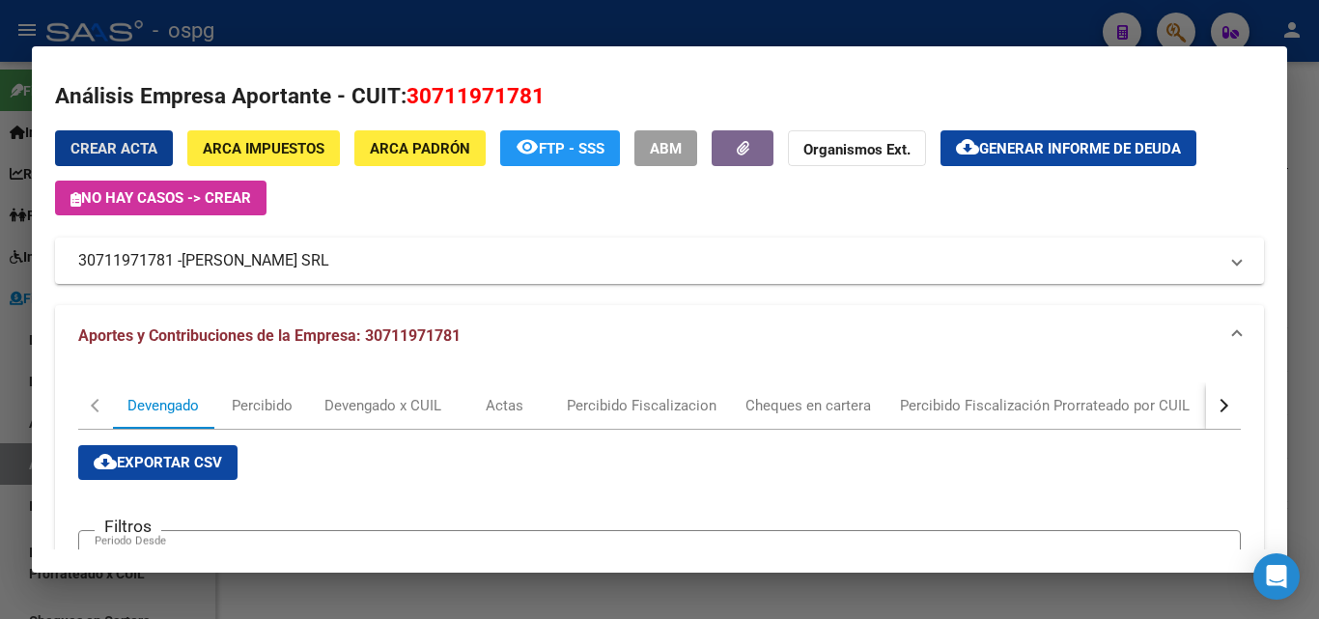
scroll to position [0, 0]
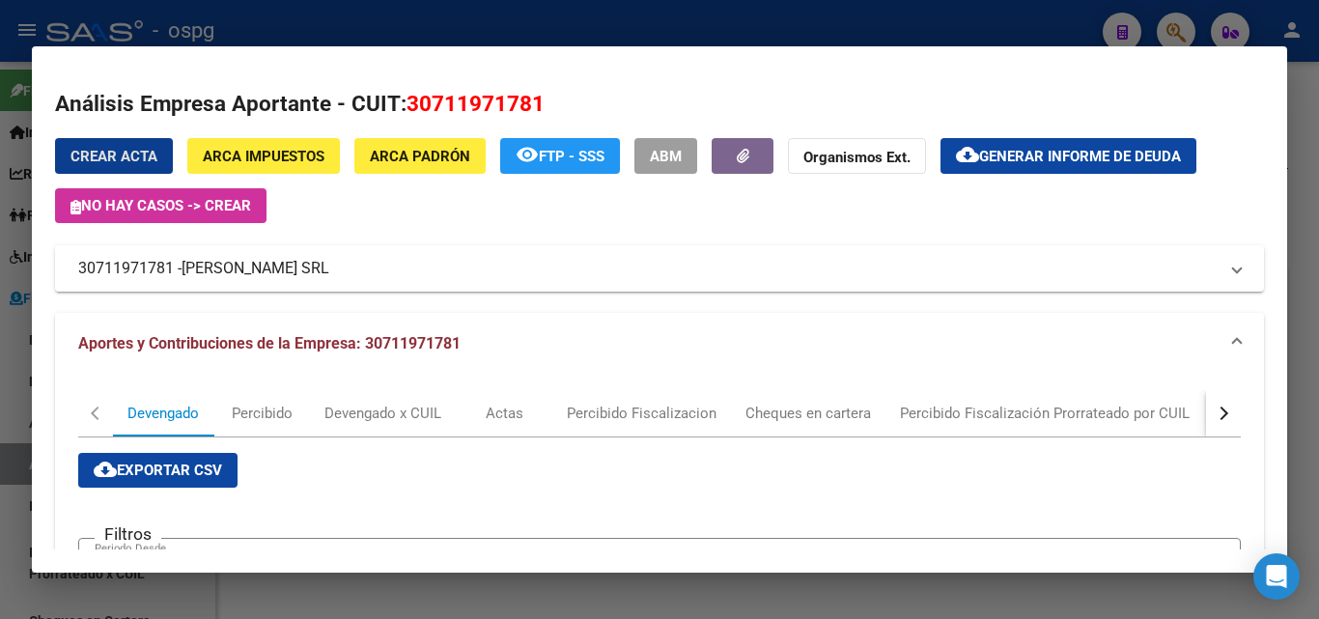
click at [1095, 161] on span "Generar informe de deuda" at bounding box center [1080, 156] width 202 height 17
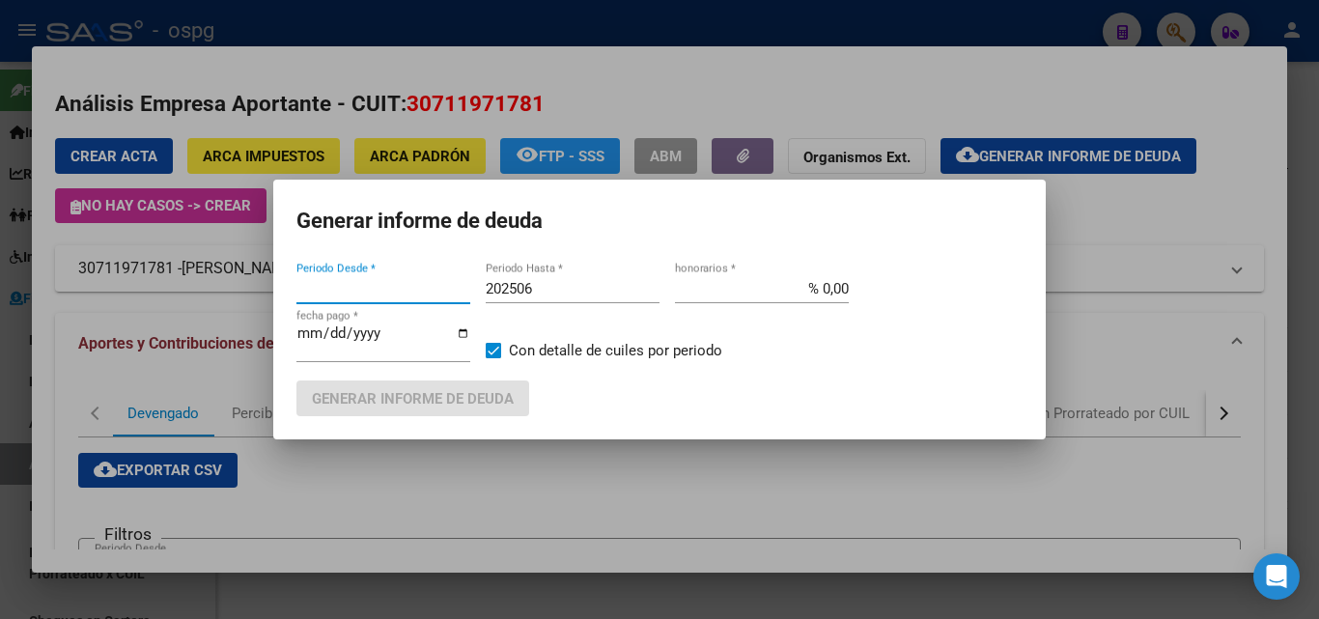
type input "202506"
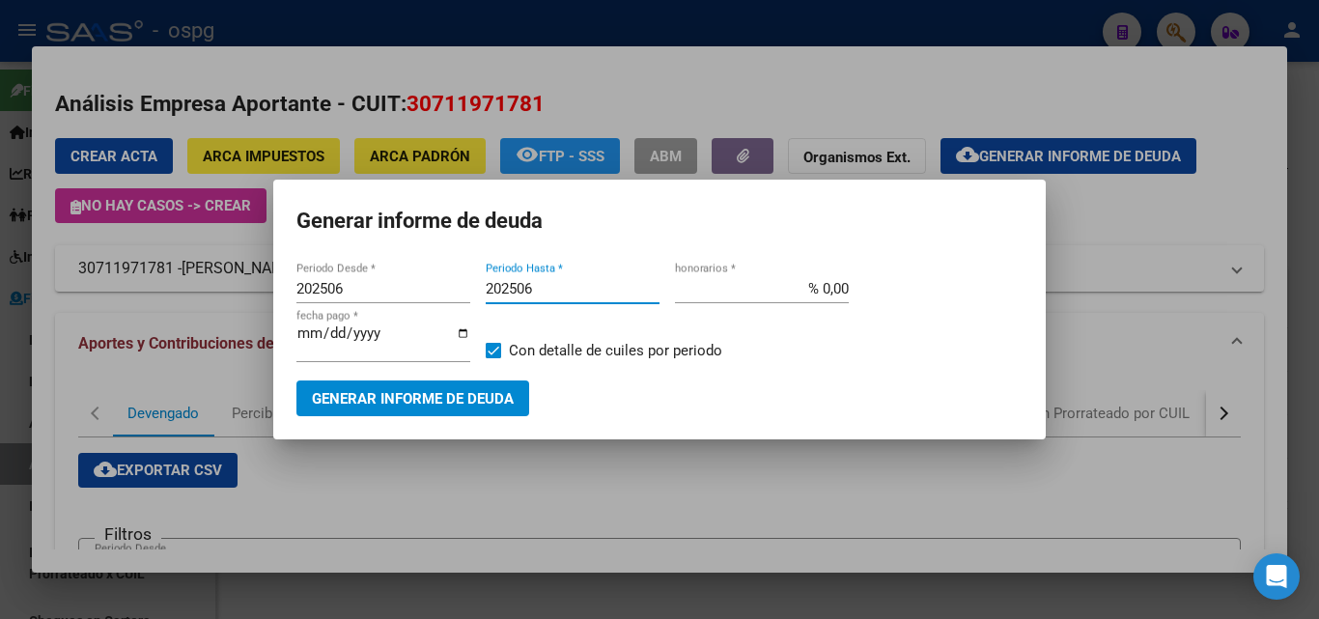
click at [584, 289] on input "202506" at bounding box center [573, 288] width 174 height 17
type input "202508"
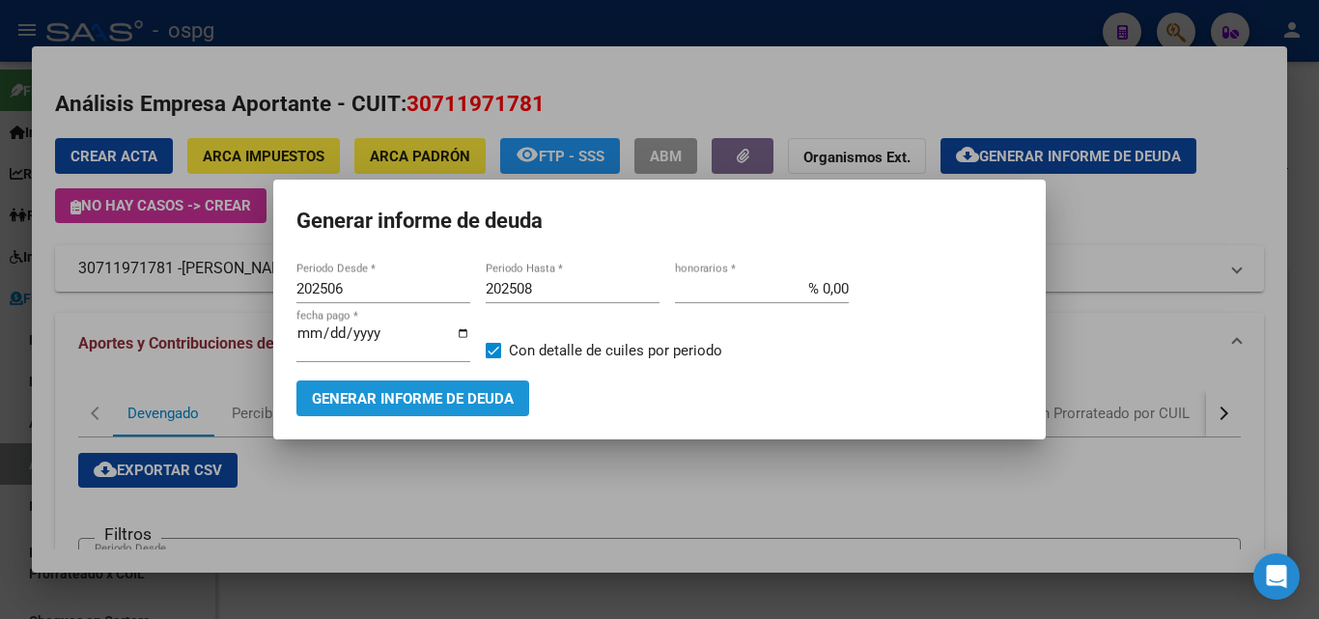
click at [426, 409] on button "Generar informe de deuda" at bounding box center [413, 399] width 233 height 36
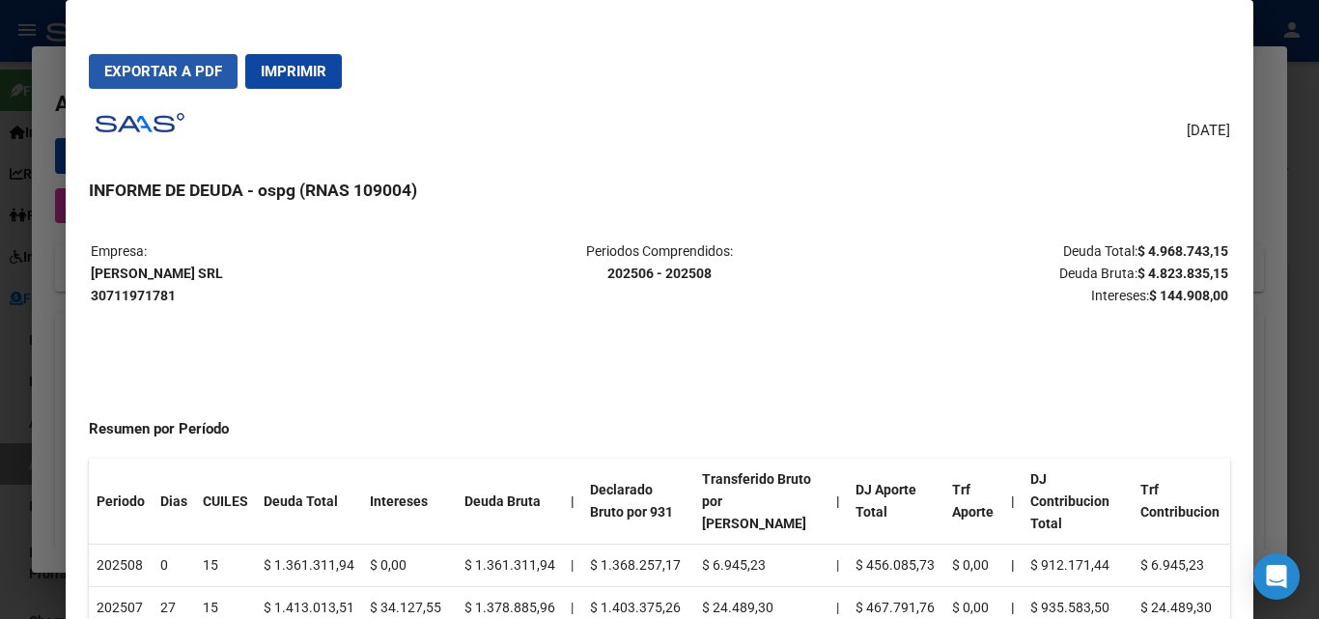
click at [203, 78] on span "Exportar a PDF" at bounding box center [163, 71] width 118 height 17
click at [1303, 355] on div at bounding box center [659, 309] width 1319 height 619
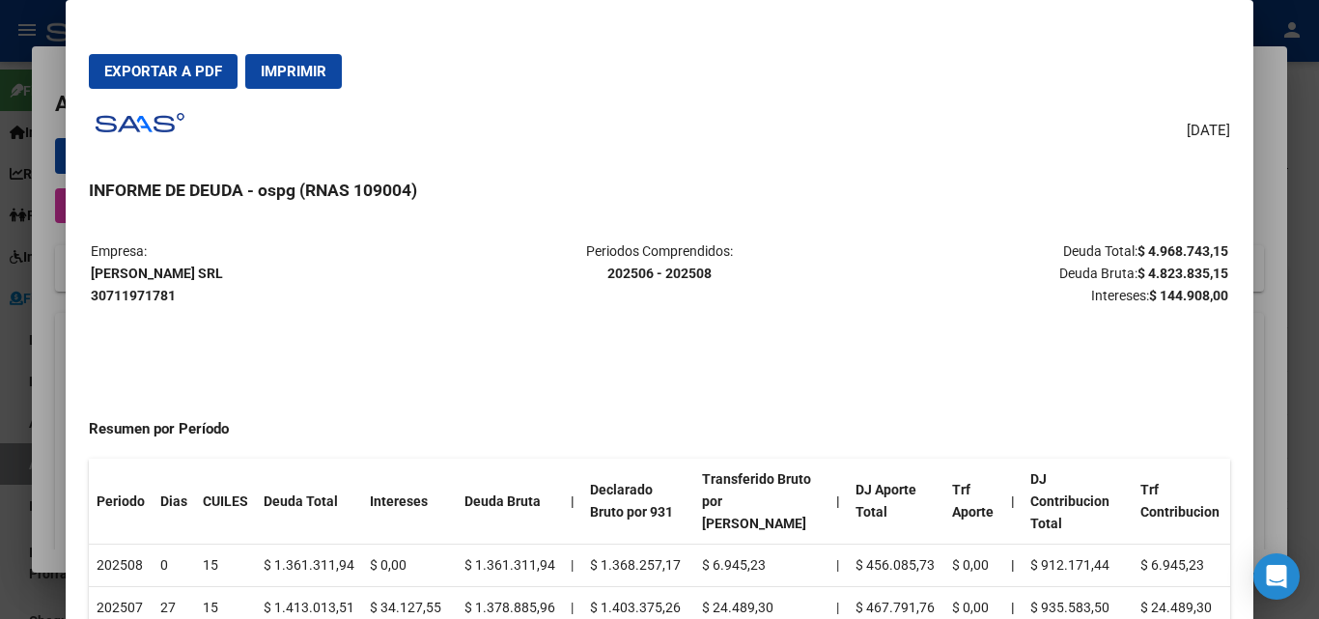
click at [1303, 355] on div at bounding box center [659, 309] width 1319 height 619
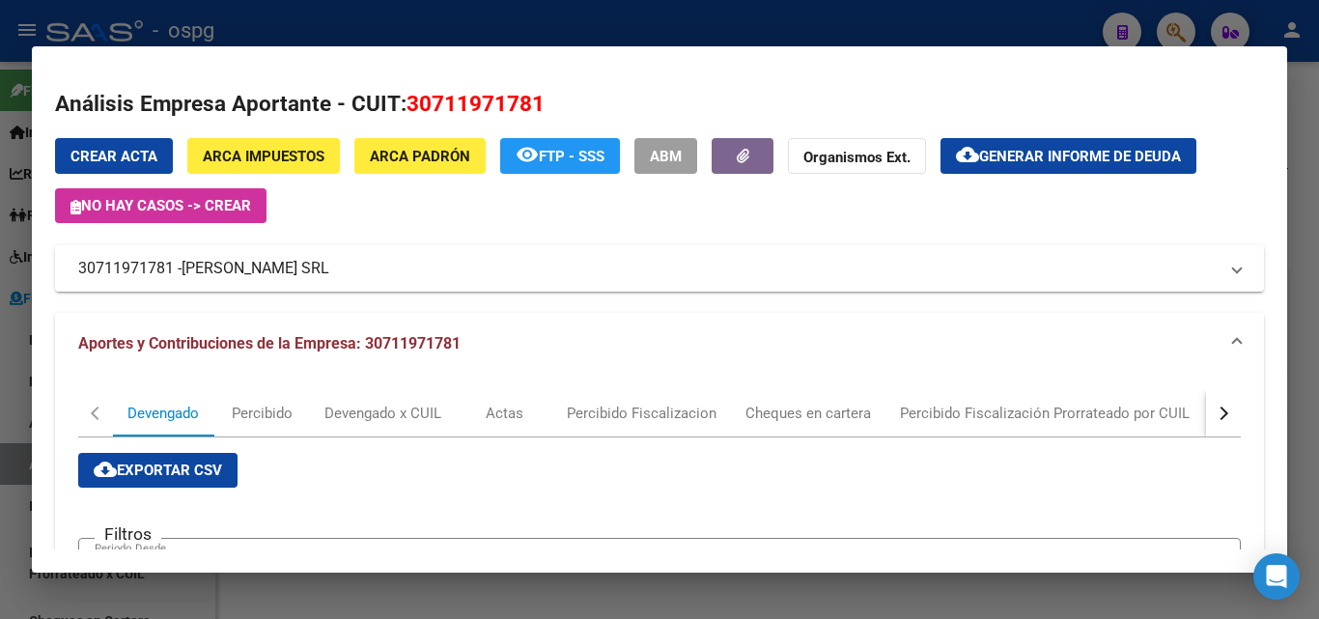
click at [1319, 239] on div at bounding box center [659, 309] width 1319 height 619
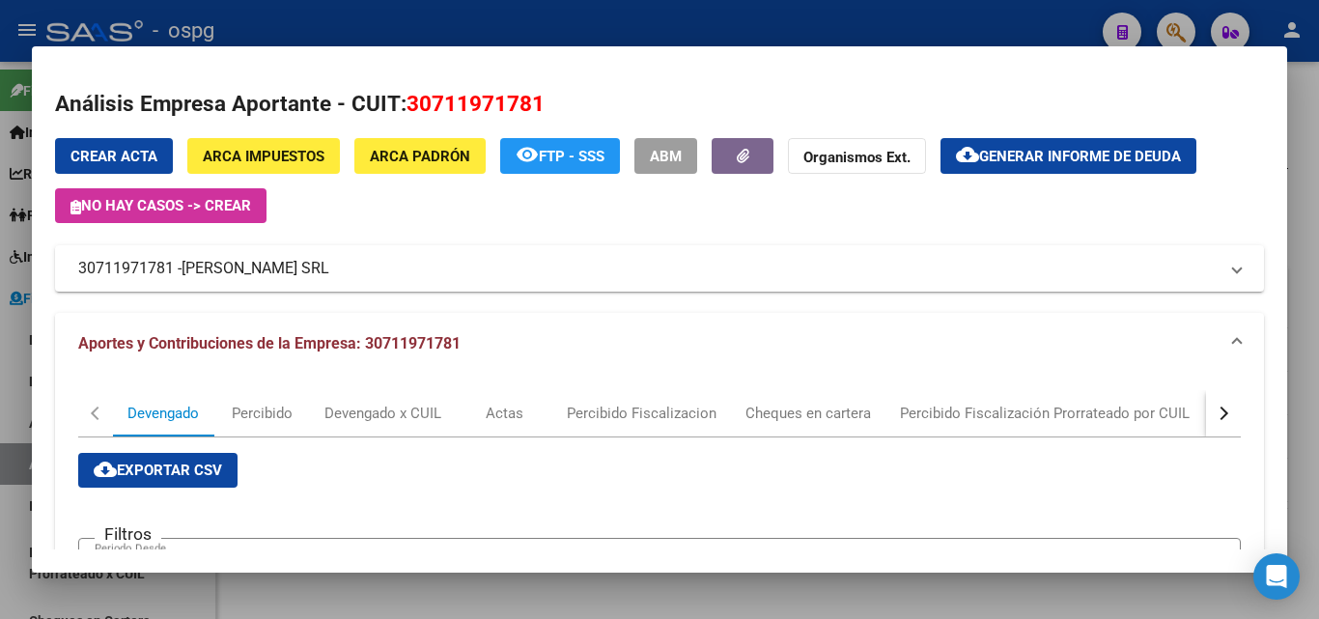
click at [1319, 239] on div at bounding box center [659, 309] width 1319 height 619
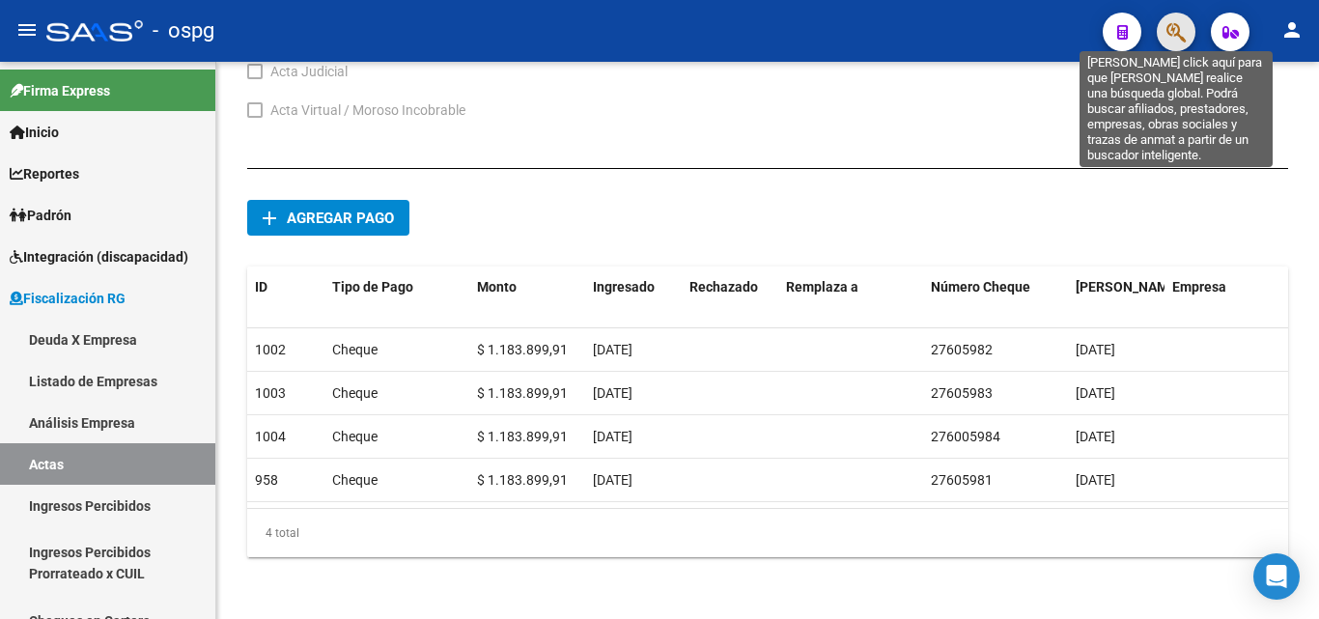
click at [1170, 32] on icon "button" at bounding box center [1176, 32] width 19 height 22
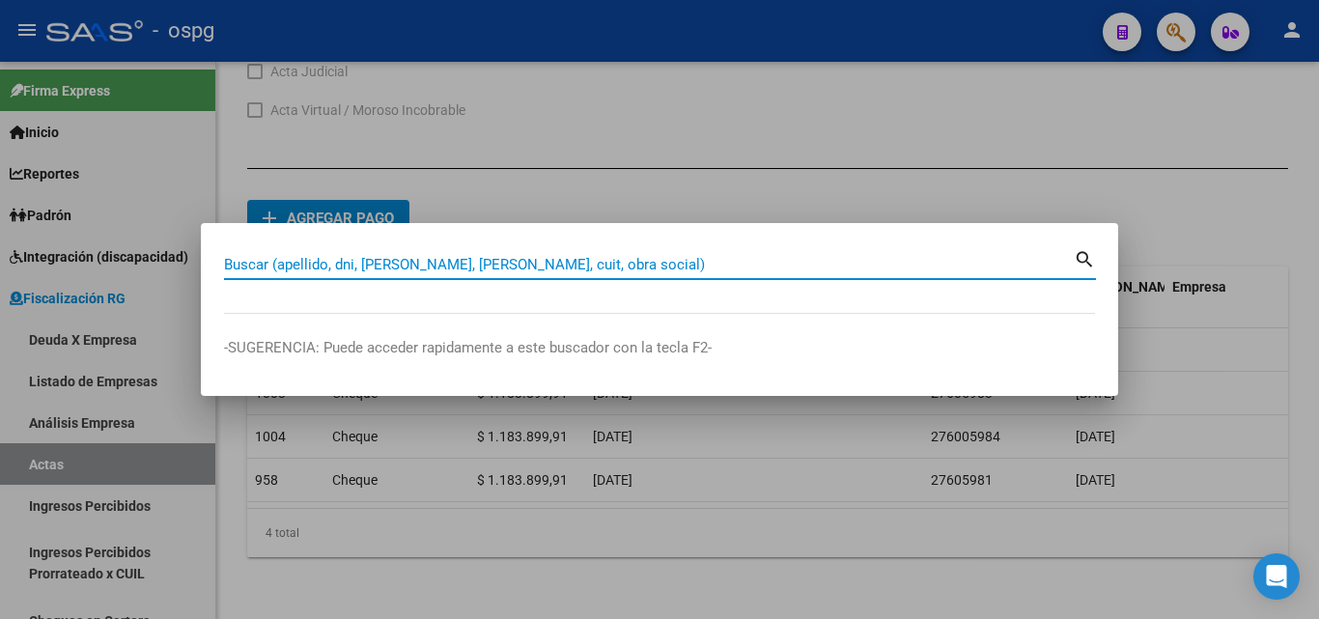
click at [426, 266] on input "Buscar (apellido, dni, [PERSON_NAME], [PERSON_NAME], cuit, obra social)" at bounding box center [649, 264] width 850 height 17
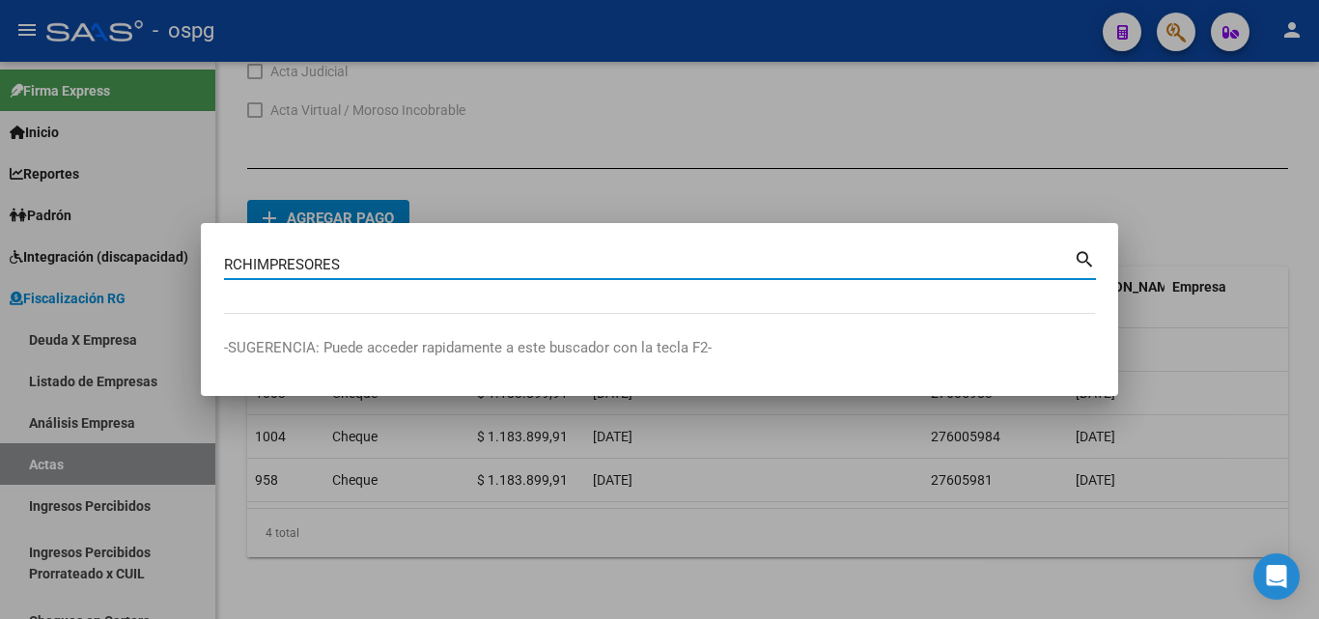
type input "RCHIMPRESORES"
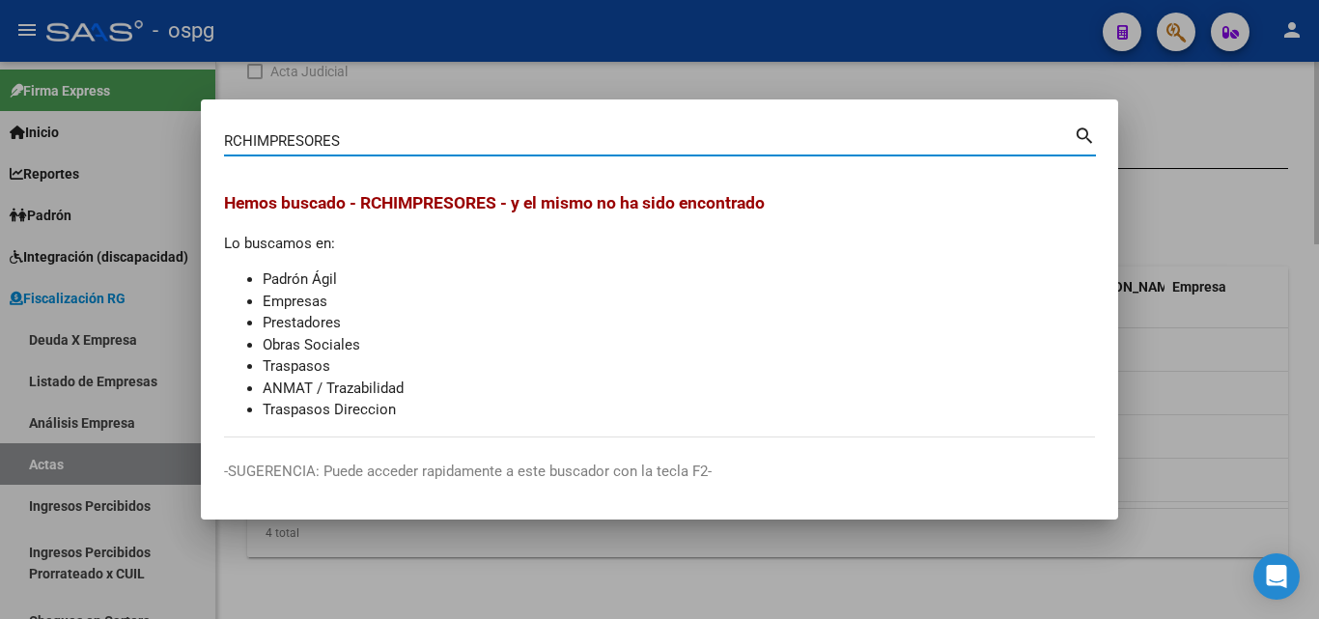
drag, startPoint x: 1277, startPoint y: 159, endPoint x: 1238, endPoint y: 87, distance: 82.1
click at [1277, 156] on div at bounding box center [659, 309] width 1319 height 619
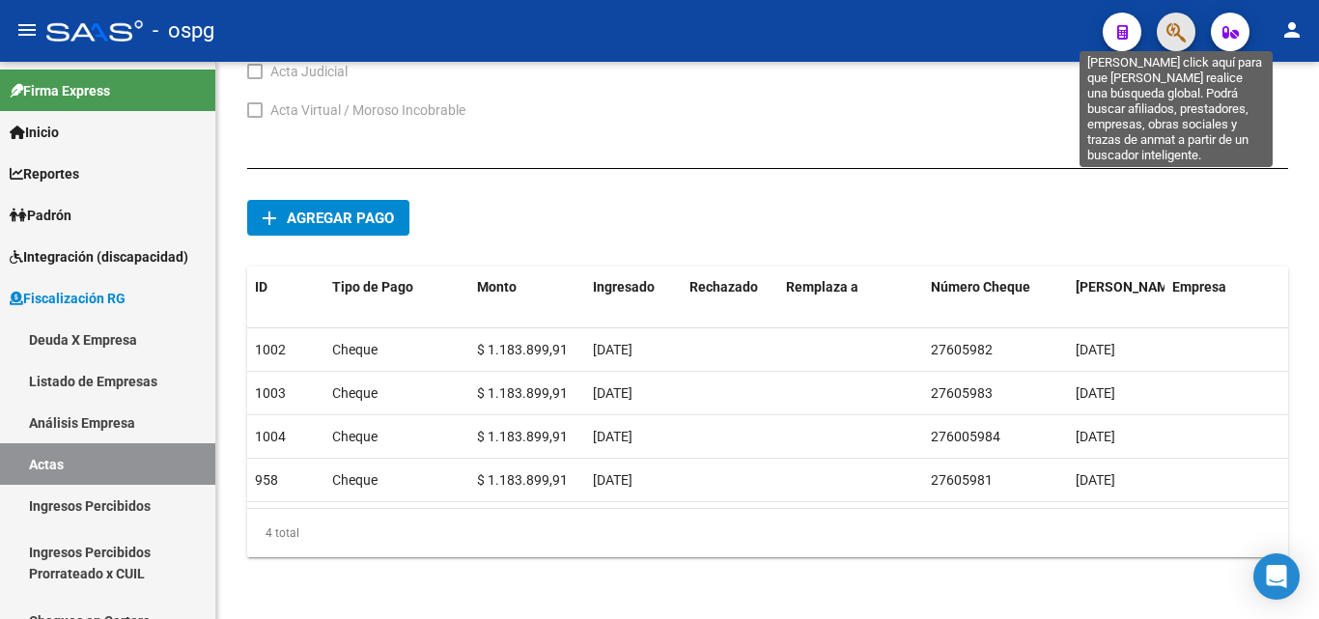
click at [1183, 39] on icon "button" at bounding box center [1176, 32] width 19 height 22
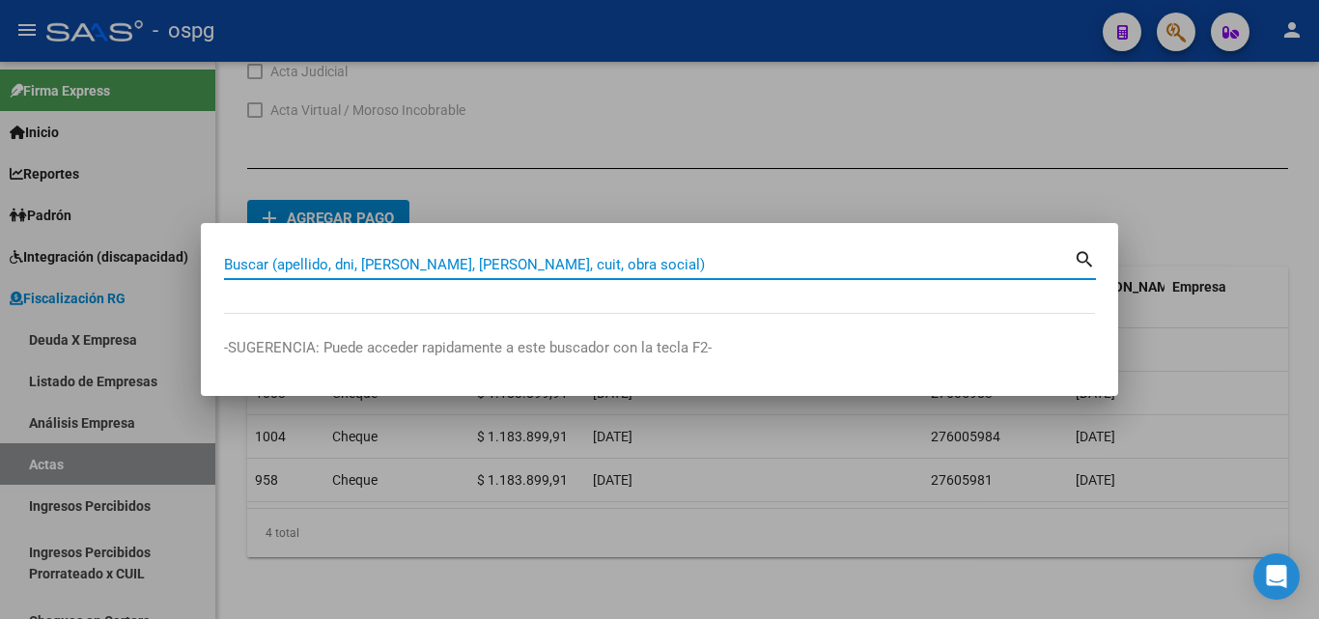
click at [287, 266] on input "Buscar (apellido, dni, [PERSON_NAME], [PERSON_NAME], cuit, obra social)" at bounding box center [649, 264] width 850 height 17
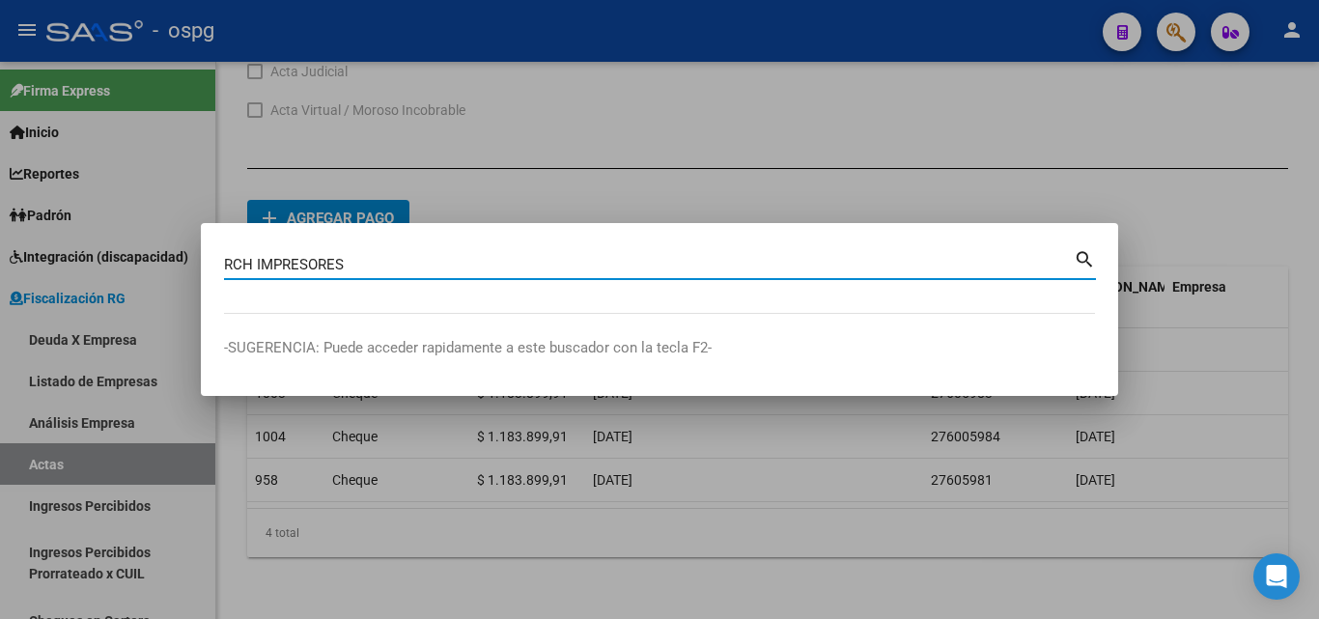
type input "RCH IMPRESORES"
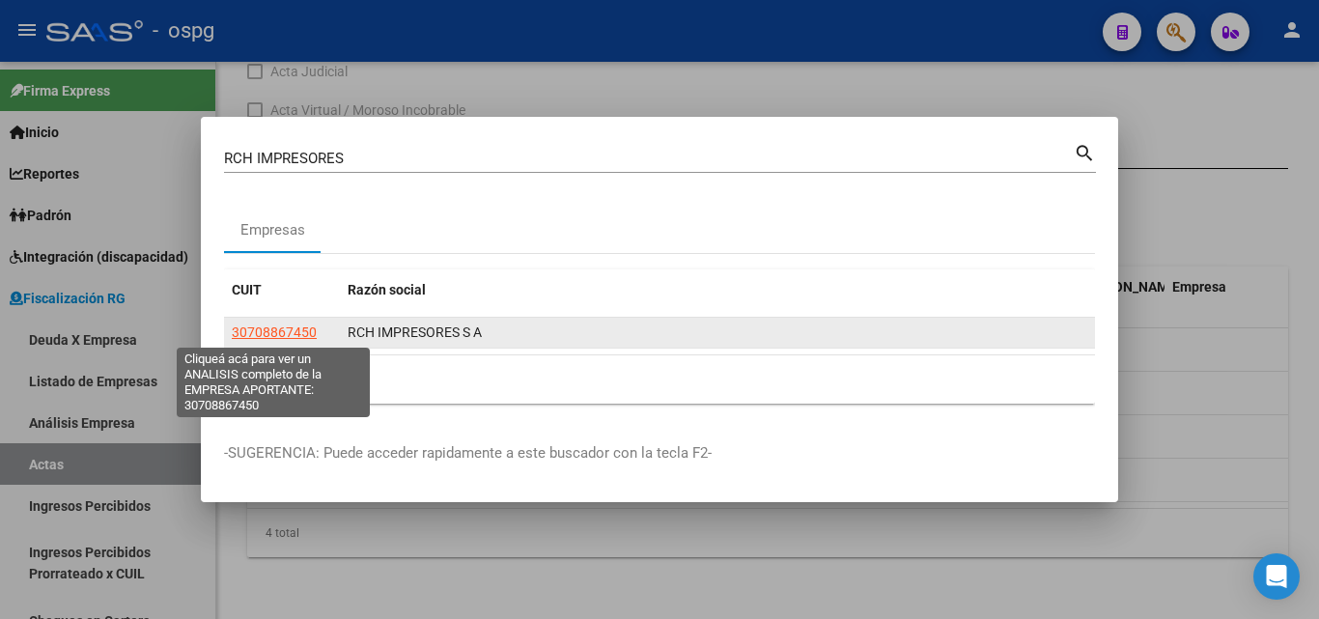
click at [305, 332] on span "30708867450" at bounding box center [274, 332] width 85 height 15
type textarea "30708867450"
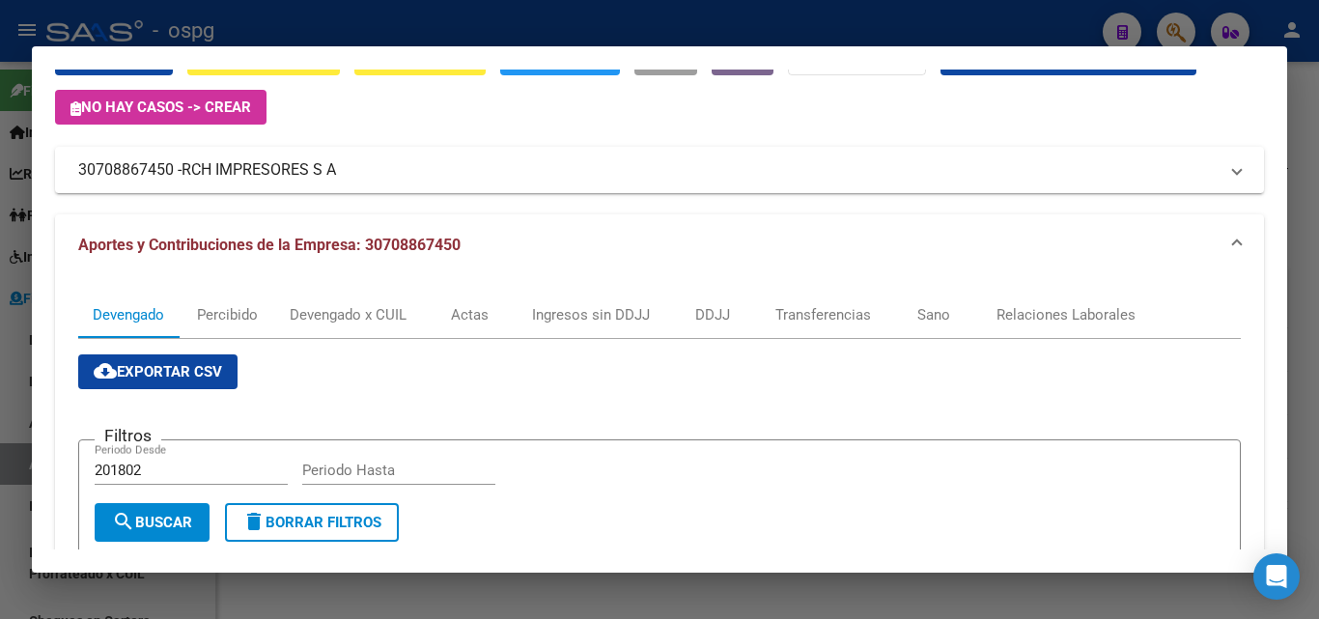
scroll to position [97, 0]
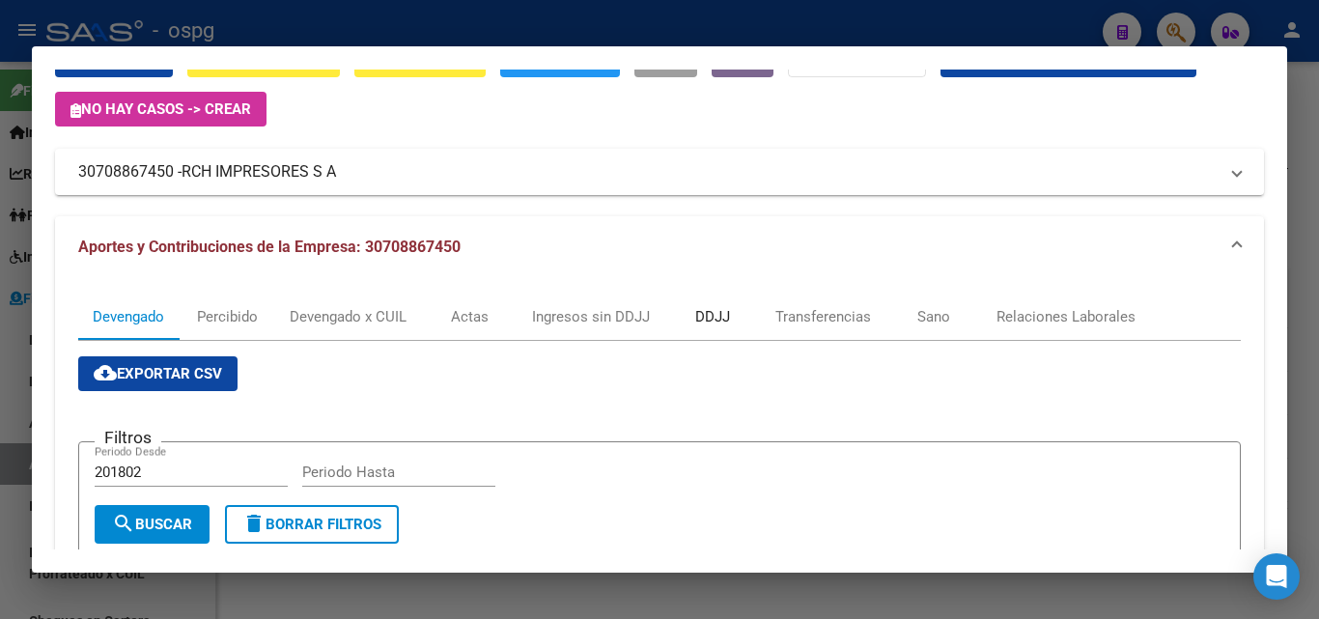
click at [730, 318] on div "DDJJ" at bounding box center [712, 316] width 35 height 21
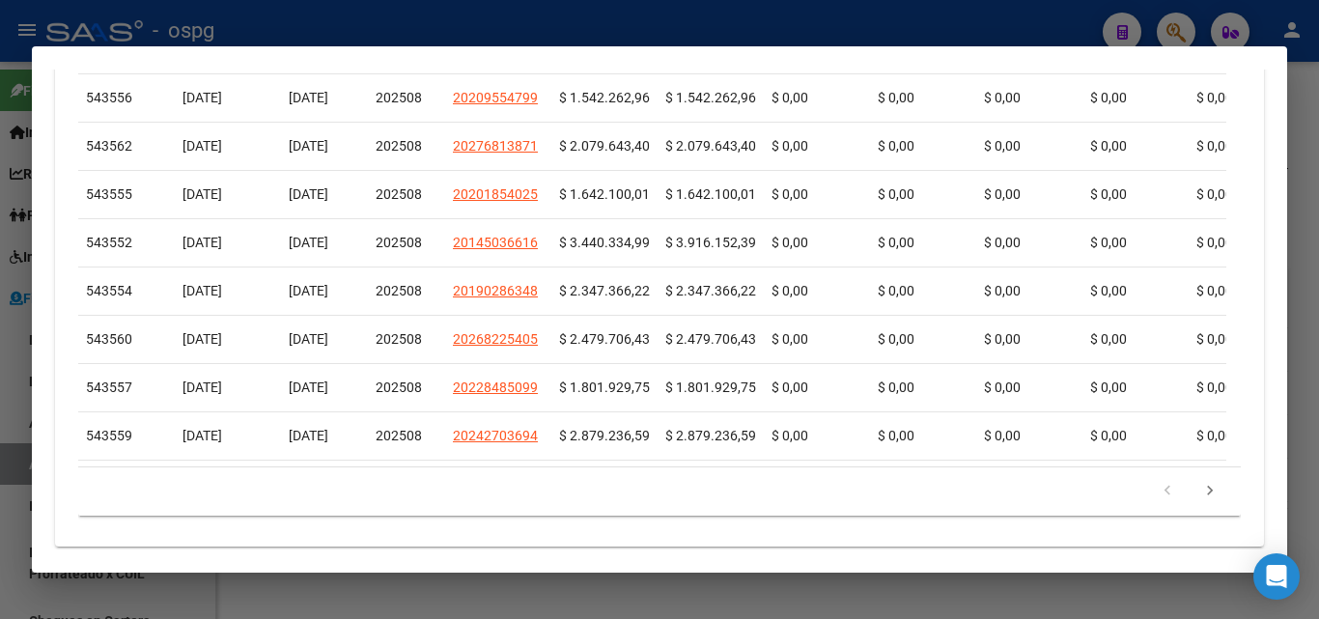
scroll to position [906, 0]
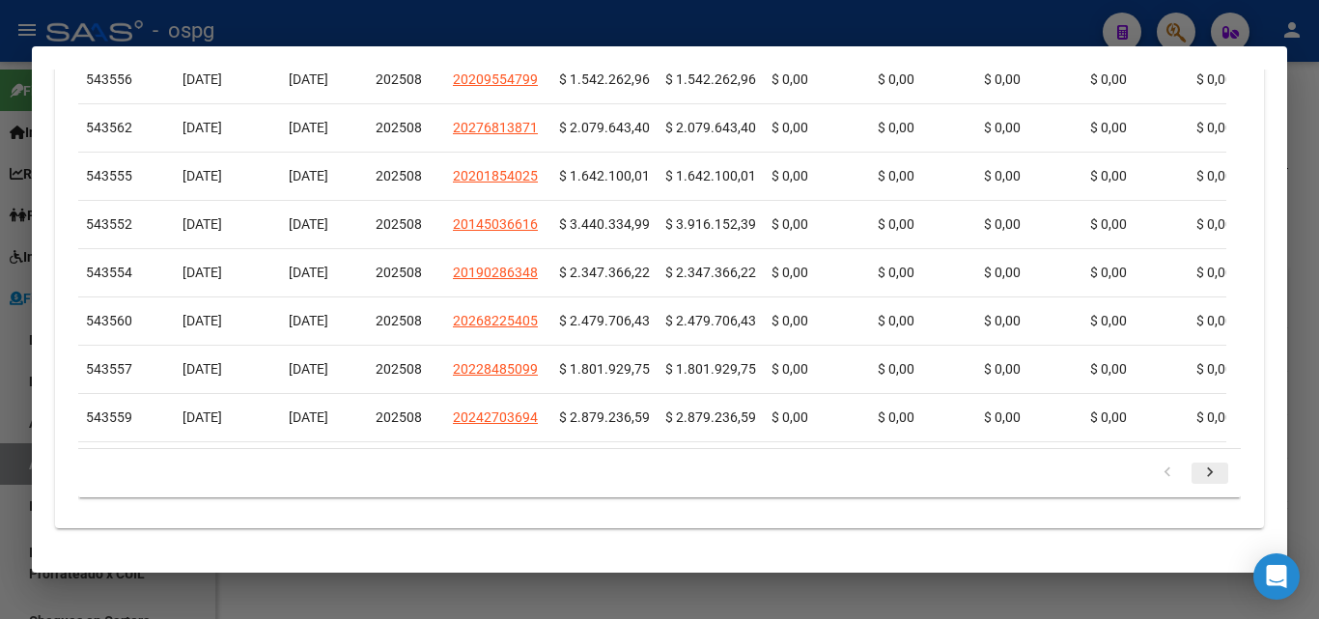
click at [1198, 469] on icon "go to next page" at bounding box center [1210, 475] width 25 height 23
click at [1198, 474] on icon "go to next page" at bounding box center [1210, 475] width 25 height 23
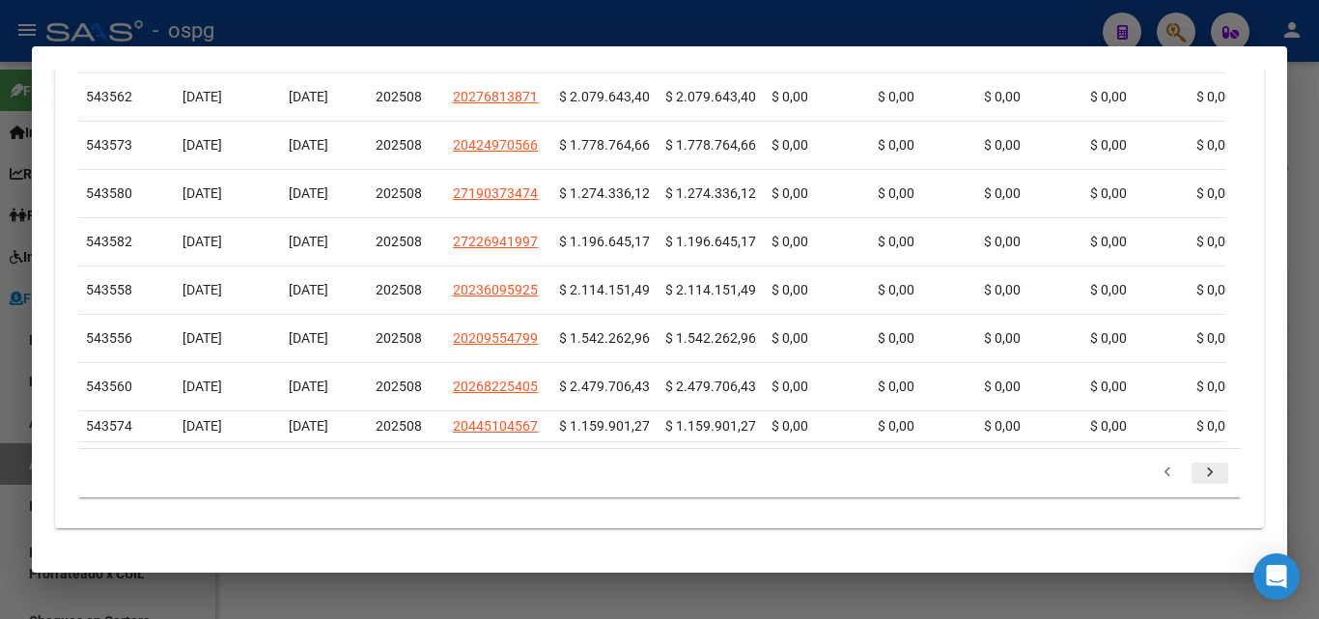
scroll to position [889, 0]
click at [1198, 474] on icon "go to next page" at bounding box center [1210, 475] width 25 height 23
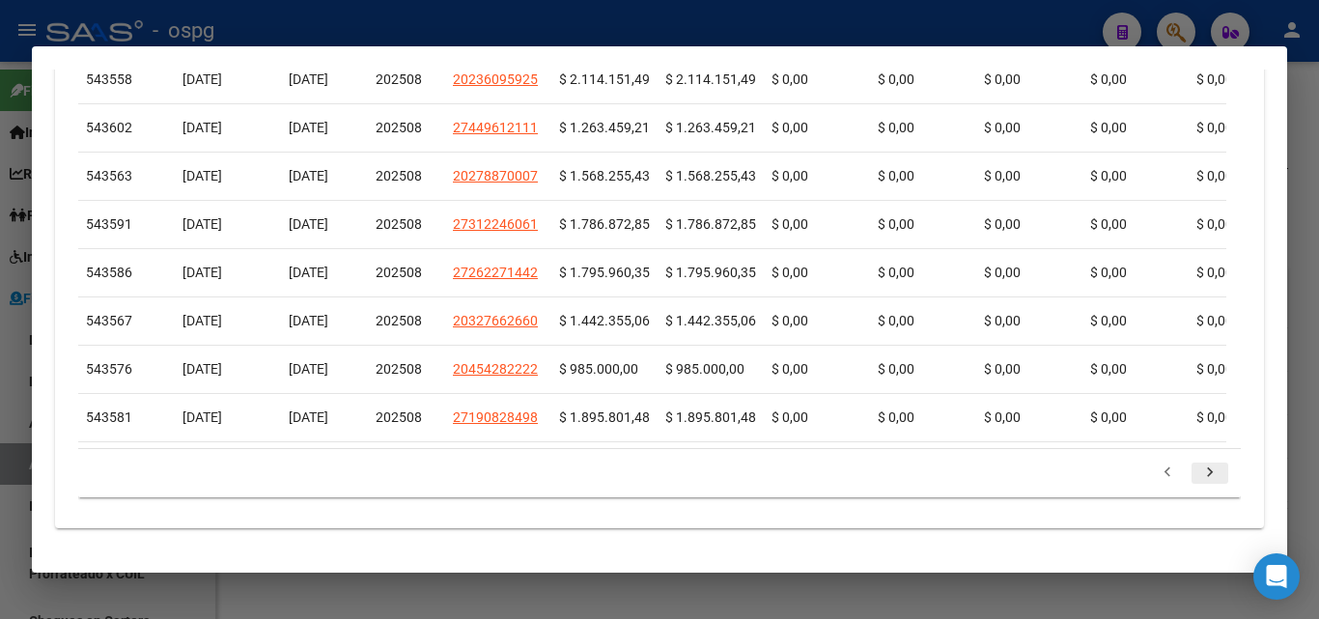
click at [1198, 474] on icon "go to next page" at bounding box center [1210, 475] width 25 height 23
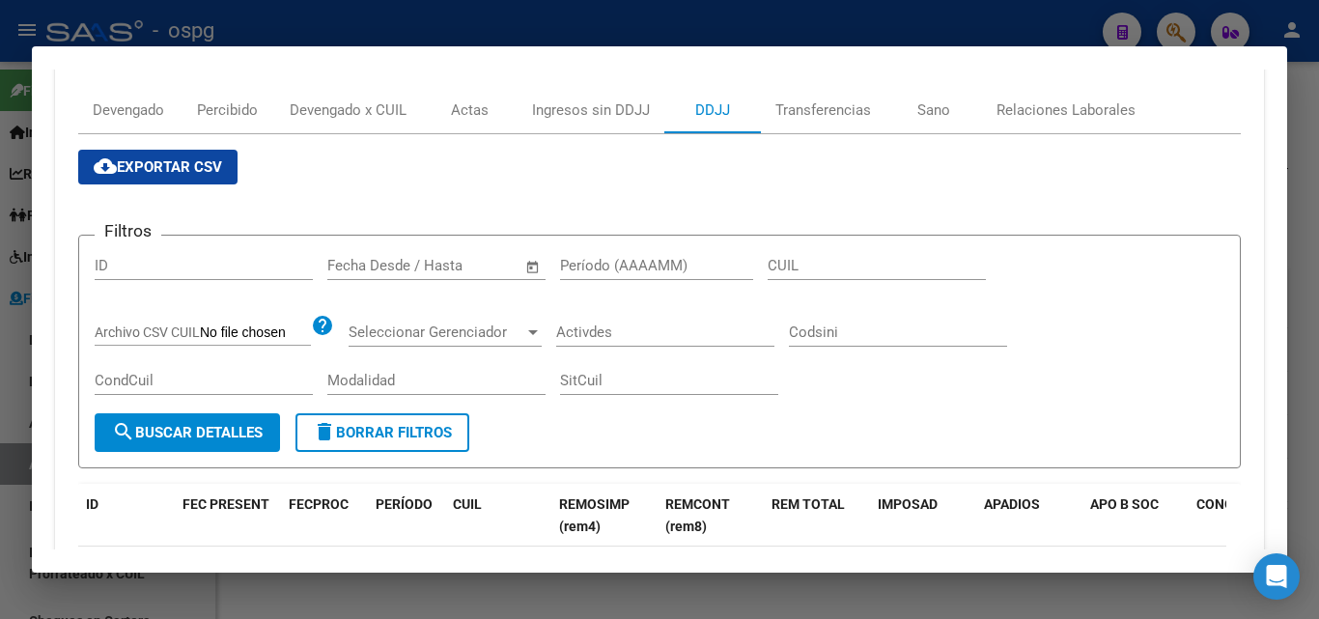
scroll to position [110, 0]
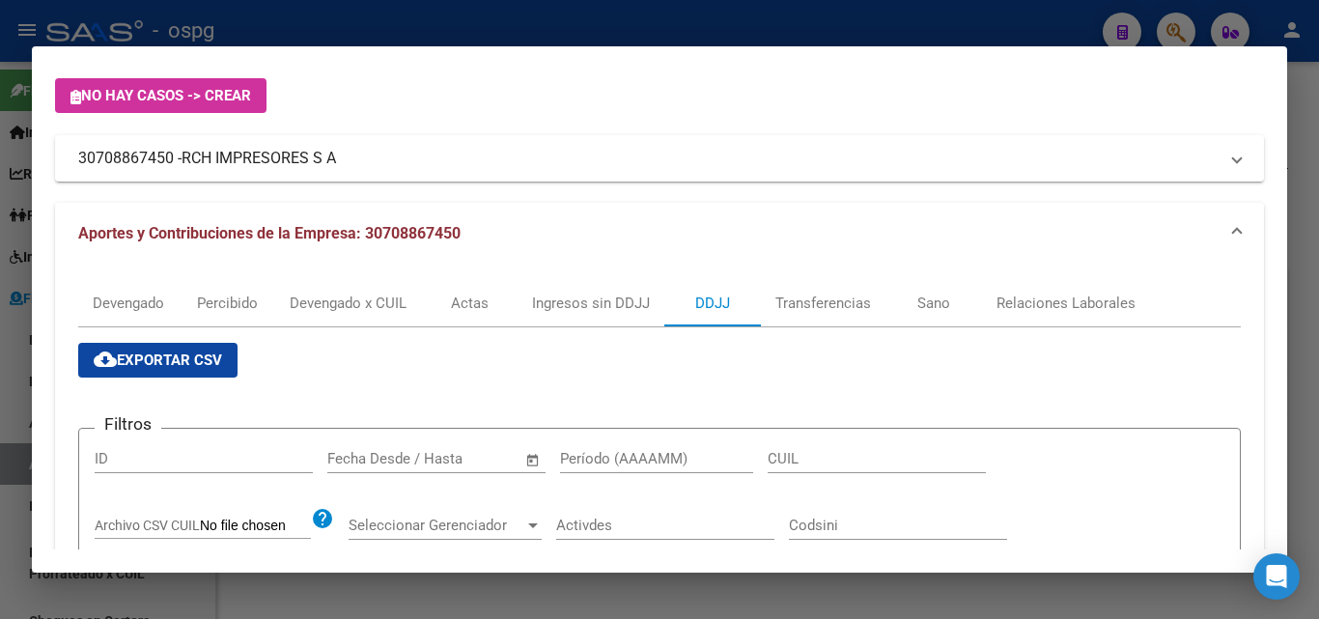
click at [1310, 172] on div at bounding box center [659, 309] width 1319 height 619
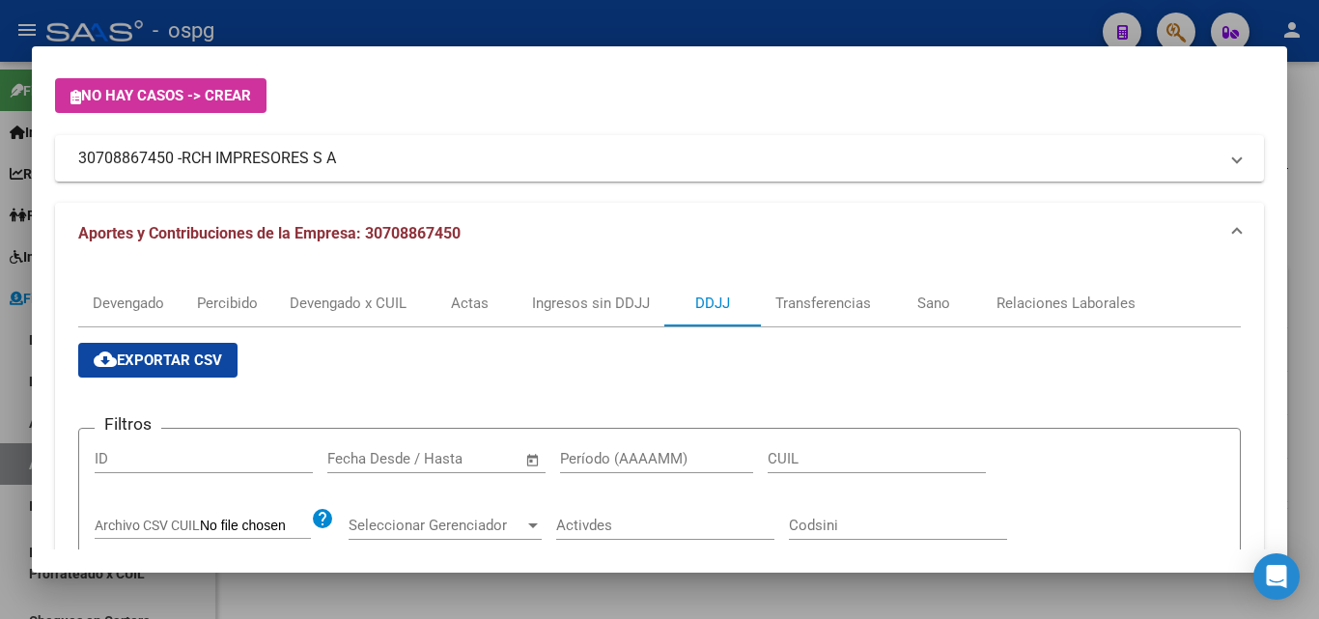
click at [1310, 172] on div at bounding box center [659, 309] width 1319 height 619
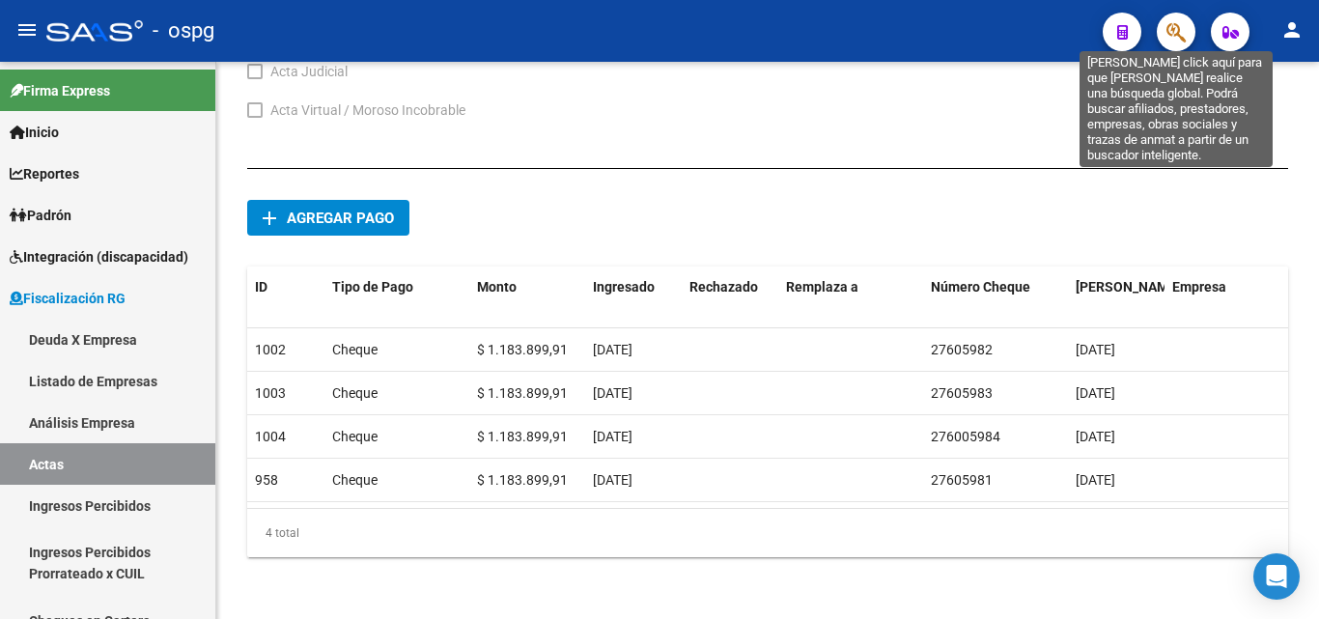
click at [1174, 34] on icon "button" at bounding box center [1176, 32] width 19 height 22
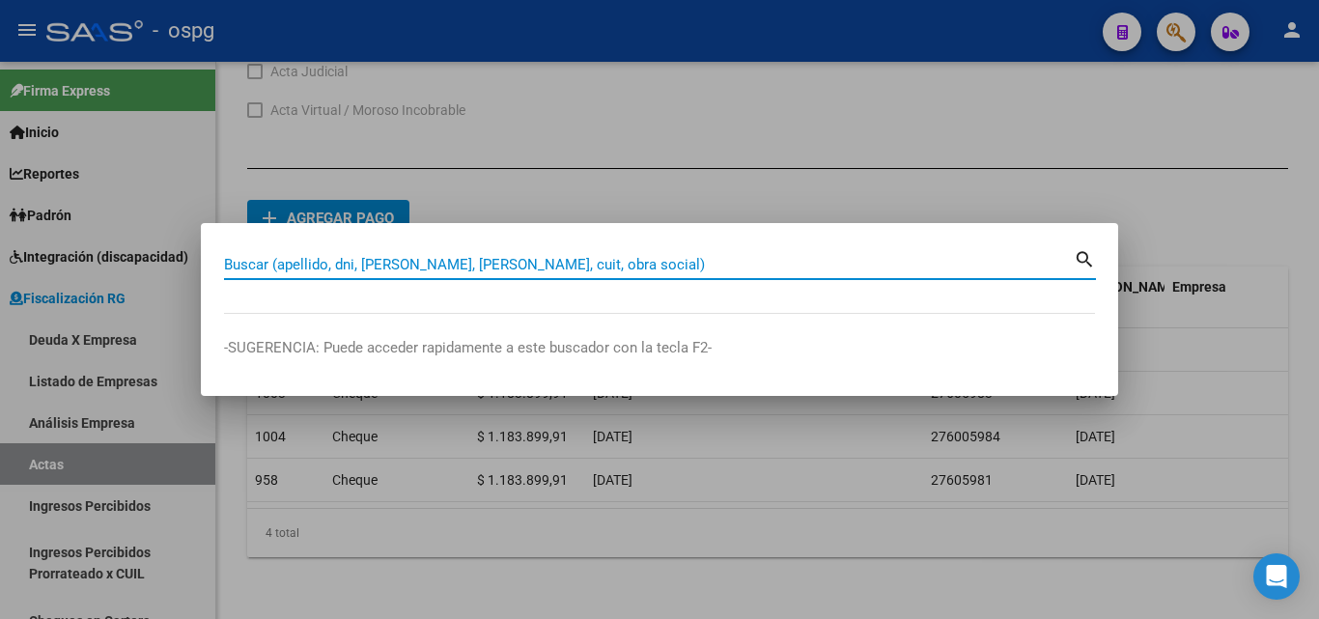
click at [486, 263] on input "Buscar (apellido, dni, [PERSON_NAME], [PERSON_NAME], cuit, obra social)" at bounding box center [649, 264] width 850 height 17
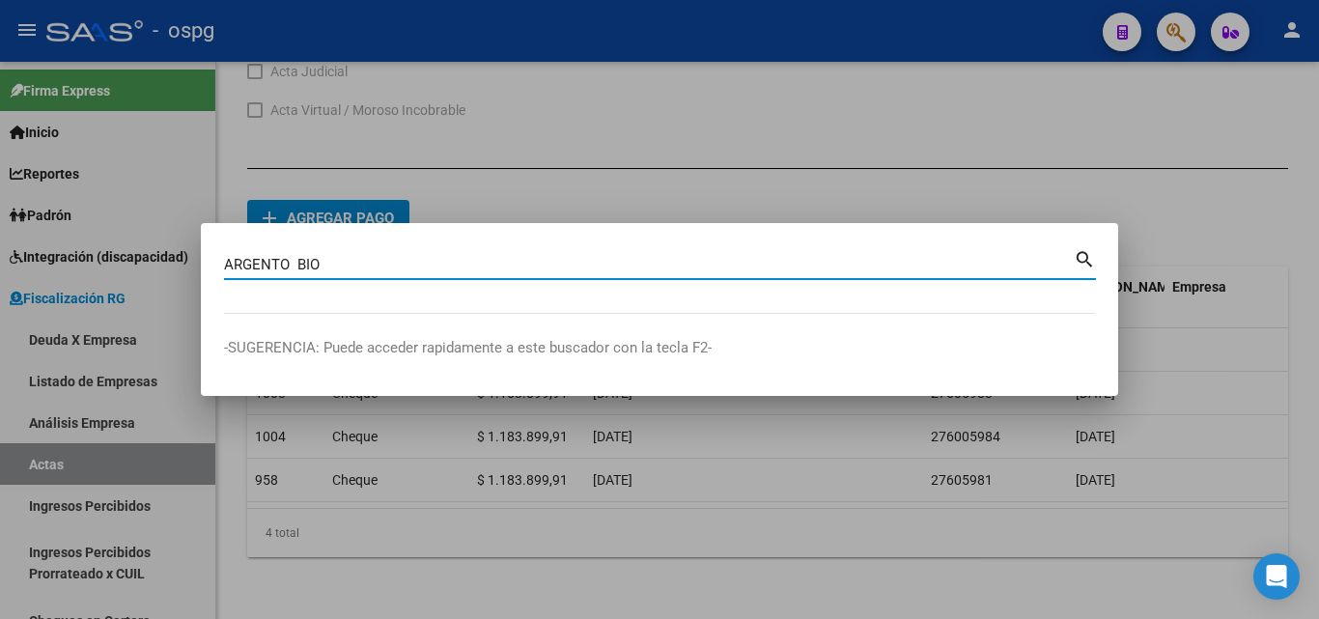
type input "ARGENTO BIO"
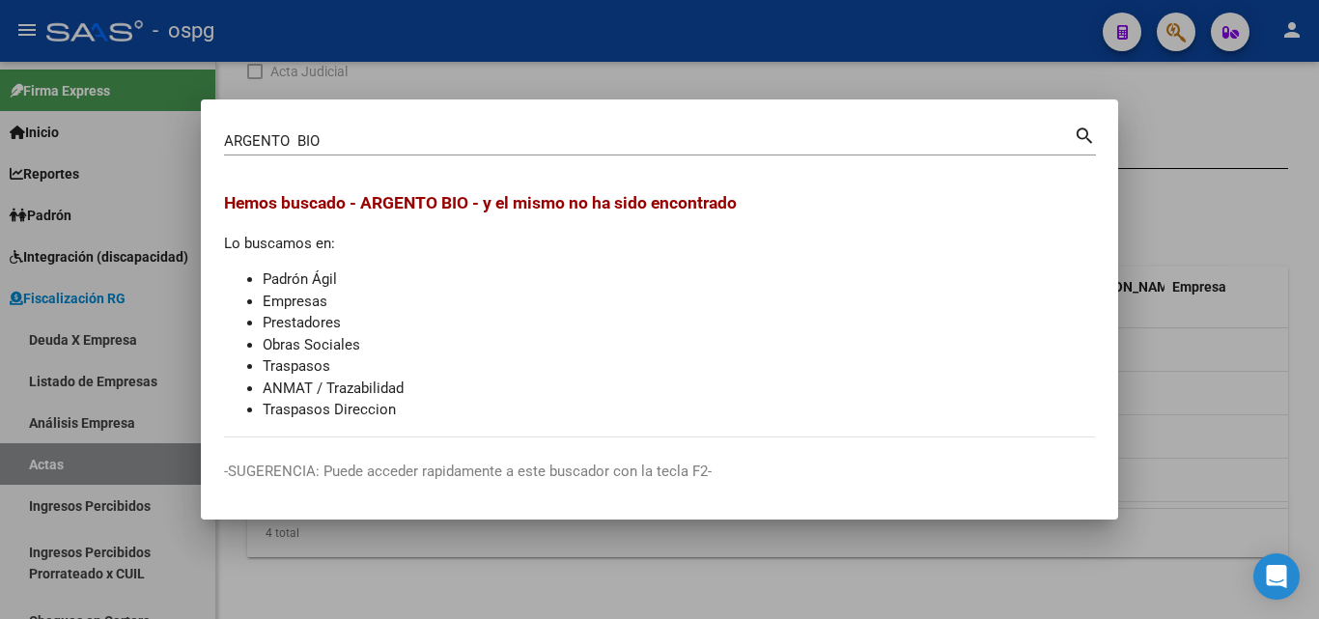
click at [1264, 122] on div at bounding box center [659, 309] width 1319 height 619
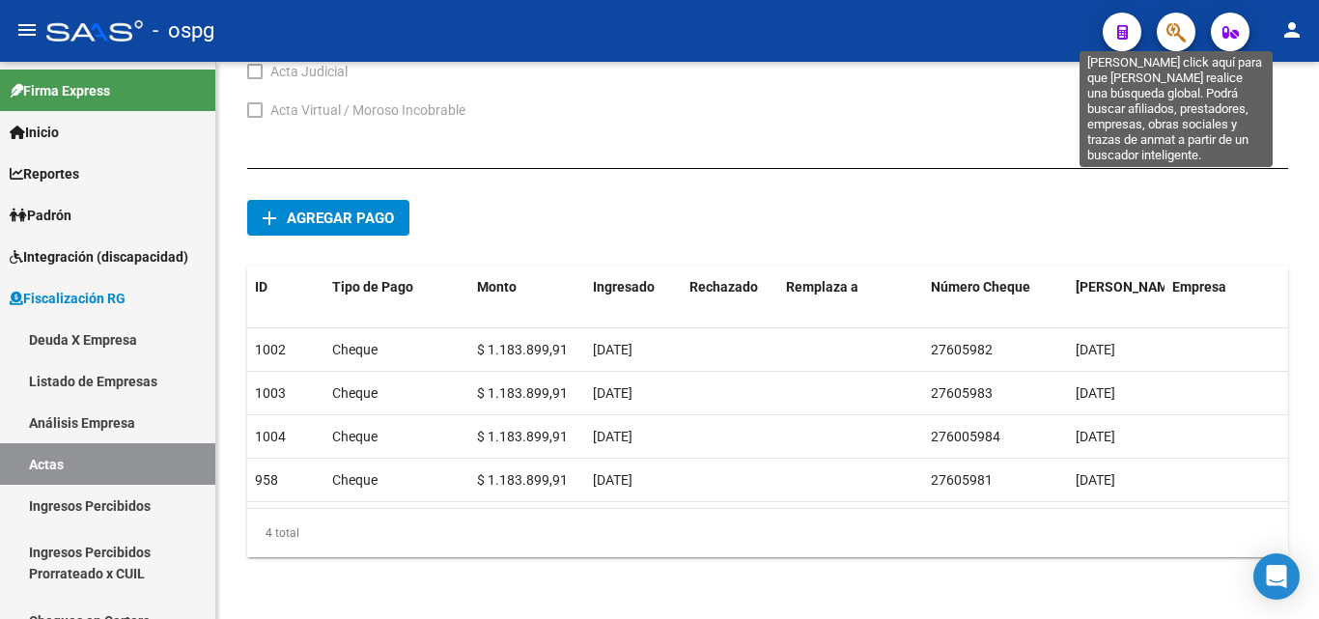
click at [1171, 38] on icon "button" at bounding box center [1176, 32] width 19 height 22
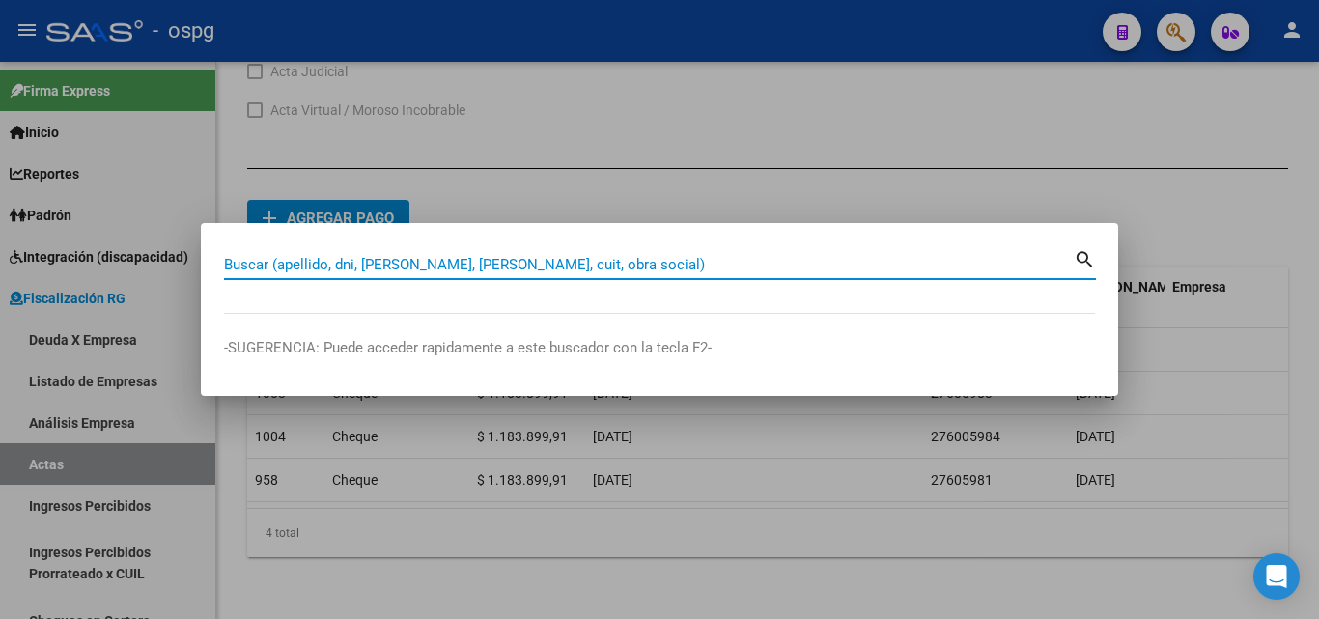
click at [478, 267] on input "Buscar (apellido, dni, [PERSON_NAME], [PERSON_NAME], cuit, obra social)" at bounding box center [649, 264] width 850 height 17
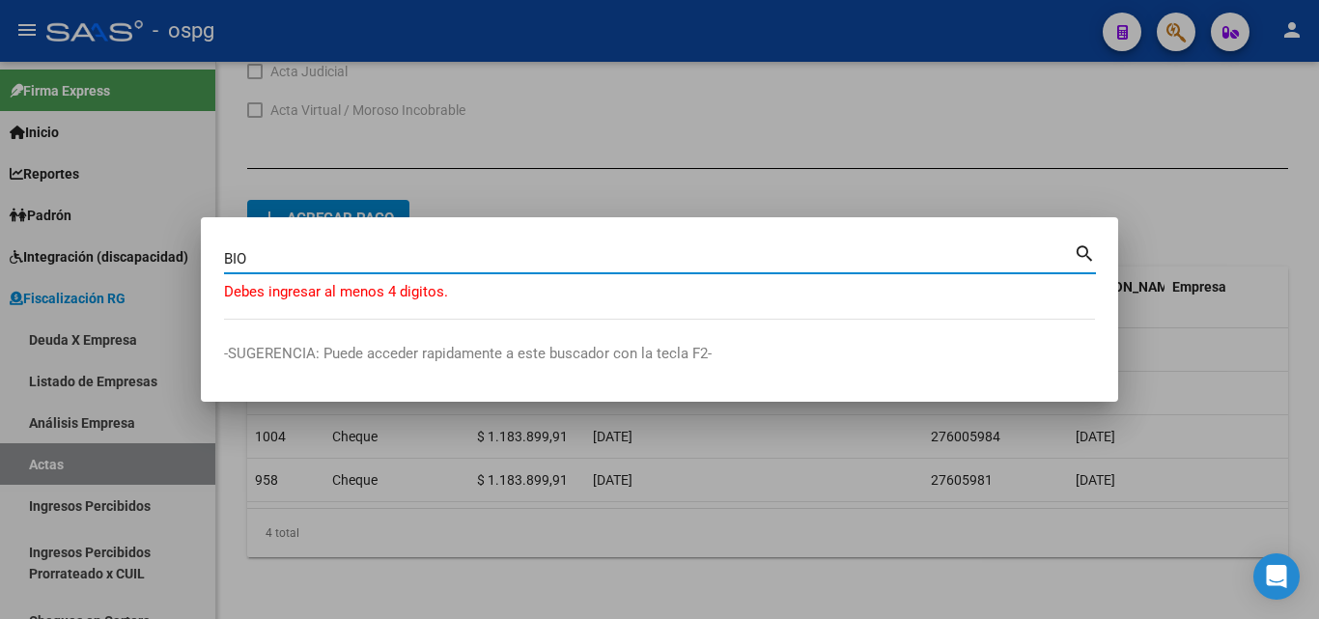
drag, startPoint x: 220, startPoint y: 274, endPoint x: 75, endPoint y: 274, distance: 144.9
click at [75, 274] on div "BIO Buscar (apellido, dni, cuil, [PERSON_NAME], cuit, obra social) search [PERS…" at bounding box center [659, 309] width 1319 height 619
type input "ARGEN"
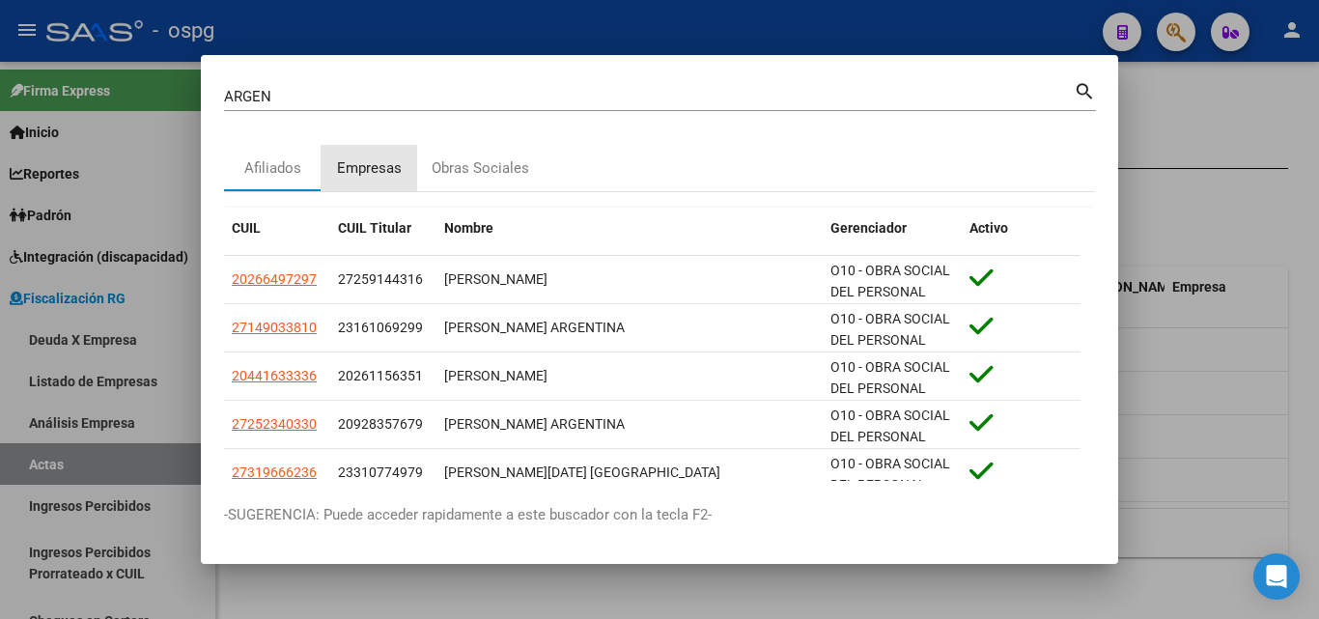
click at [381, 166] on div "Empresas" at bounding box center [369, 168] width 65 height 22
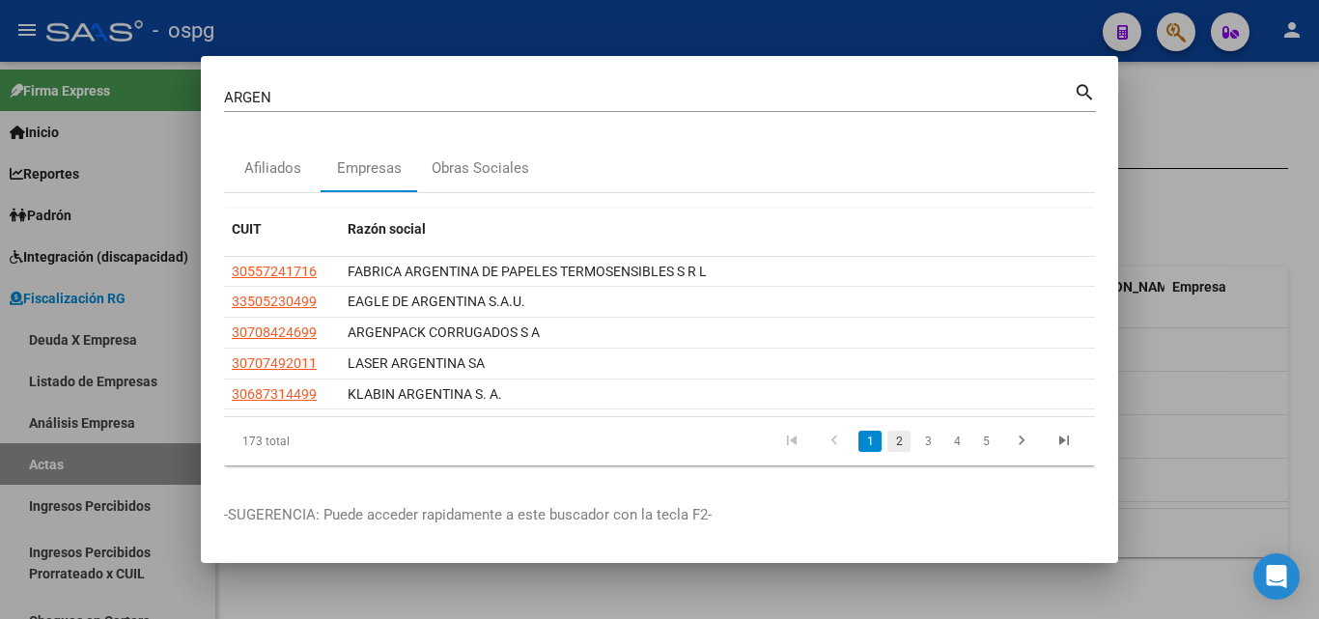
click at [899, 442] on link "2" at bounding box center [899, 441] width 23 height 21
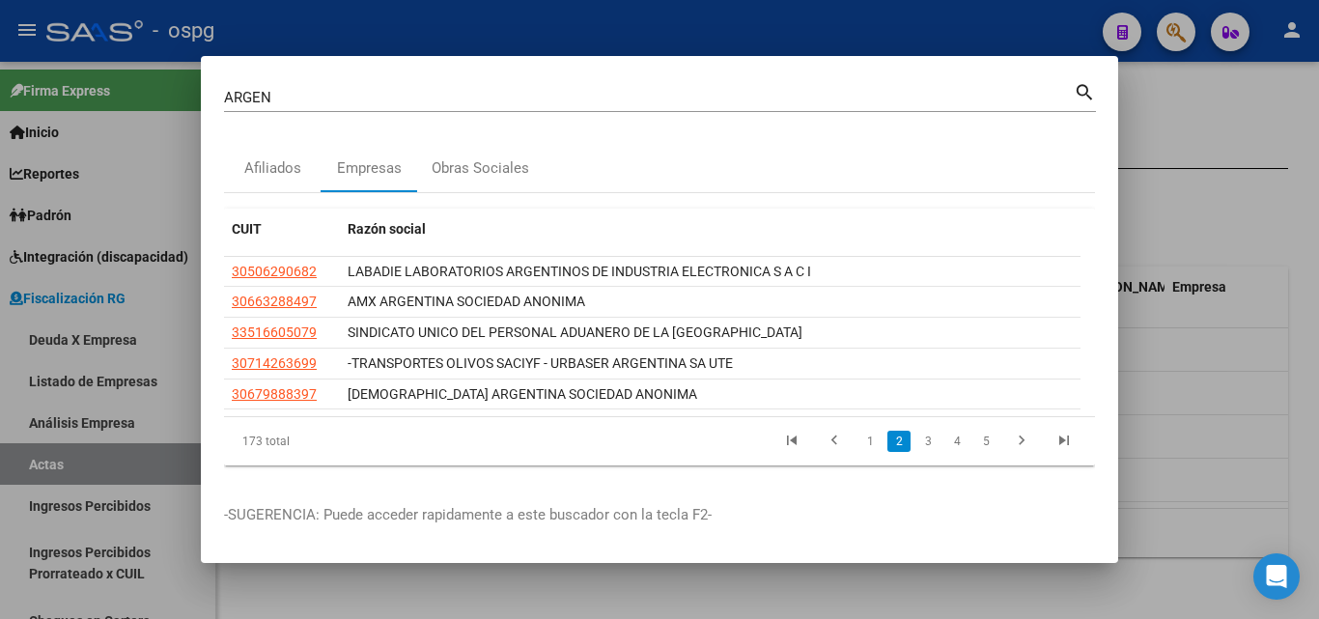
drag, startPoint x: 923, startPoint y: 440, endPoint x: 934, endPoint y: 439, distance: 10.8
click at [925, 439] on link "3" at bounding box center [928, 441] width 23 height 21
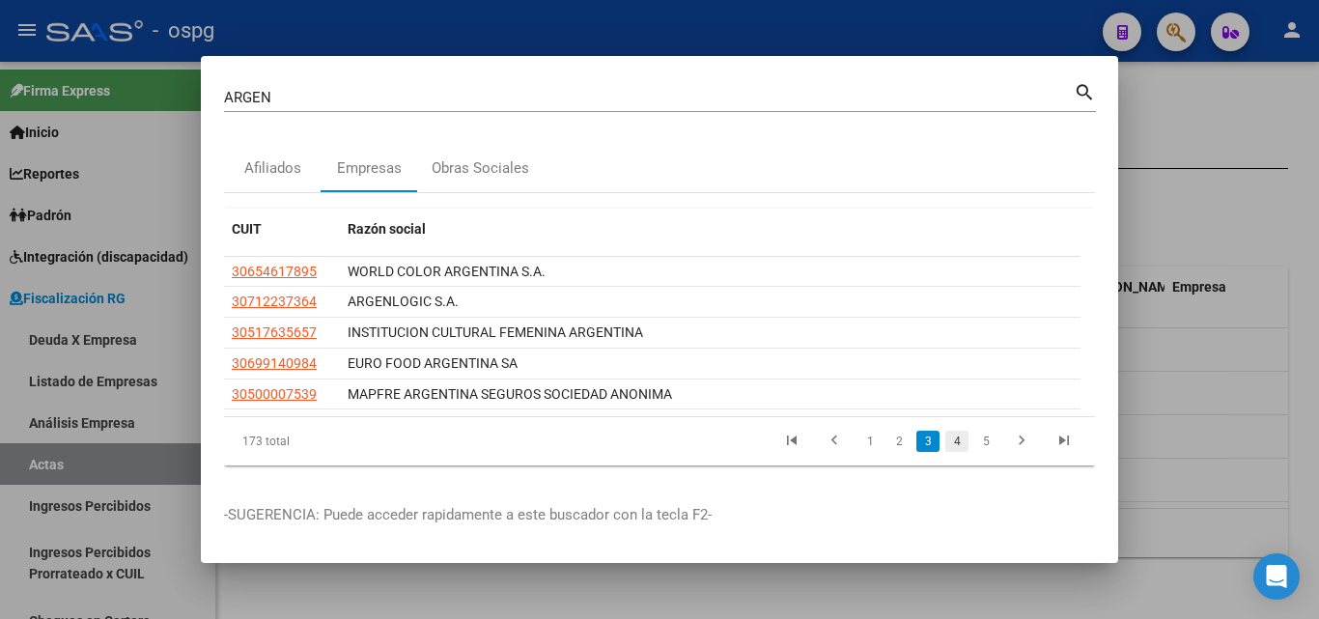
click at [966, 440] on link "4" at bounding box center [957, 441] width 23 height 21
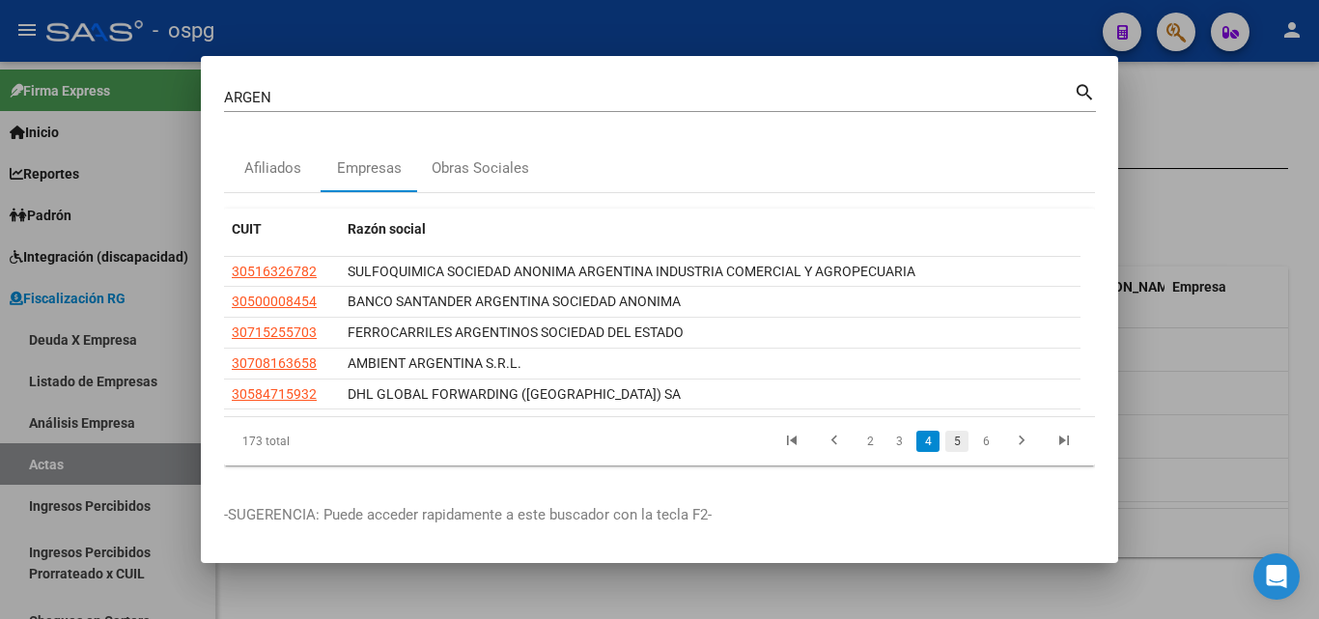
click at [957, 441] on link "5" at bounding box center [957, 441] width 23 height 21
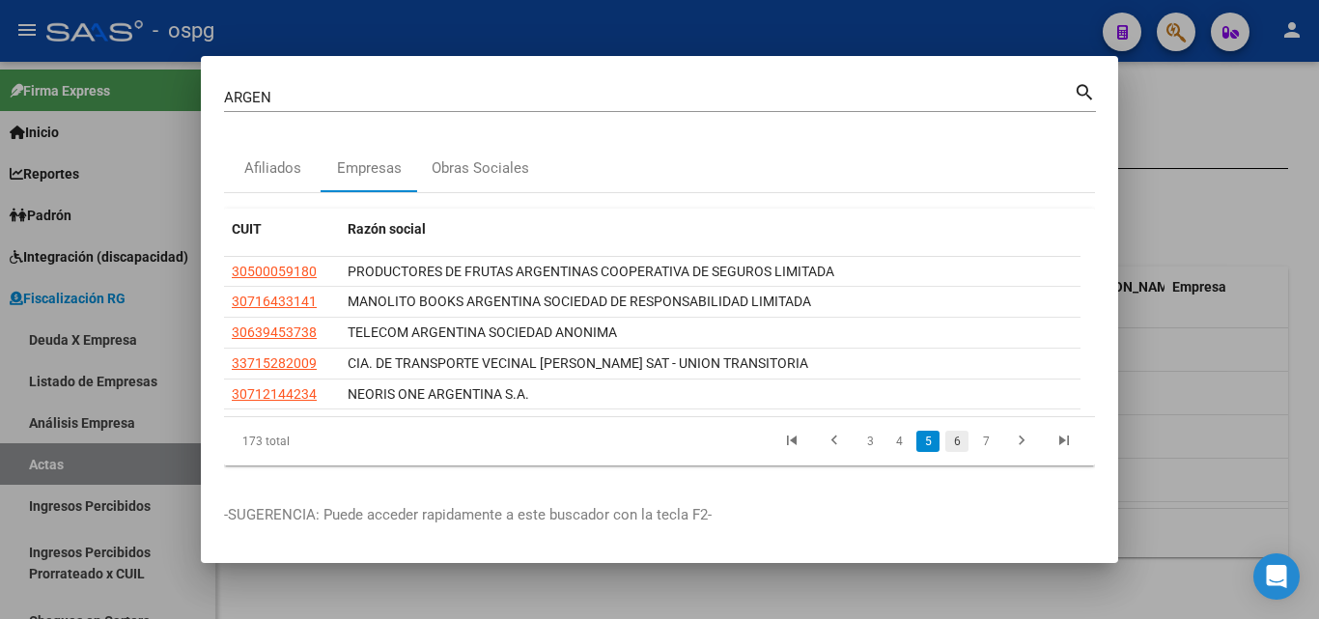
click at [963, 443] on link "6" at bounding box center [957, 441] width 23 height 21
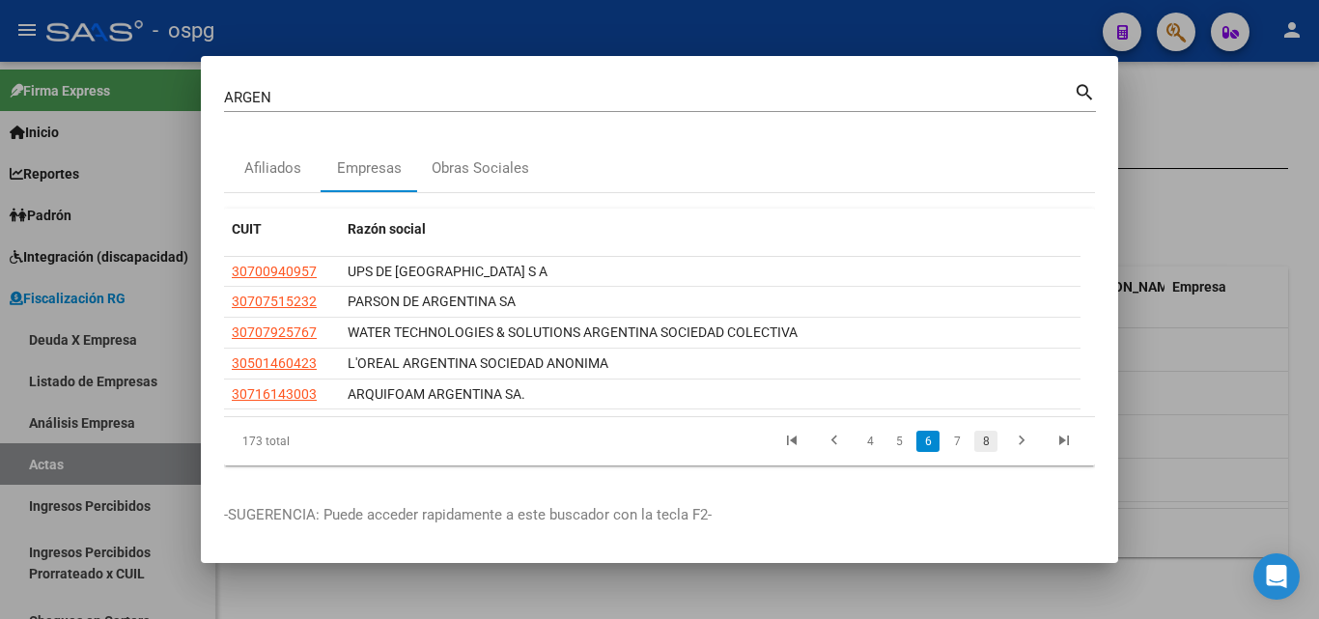
click at [982, 440] on link "8" at bounding box center [986, 441] width 23 height 21
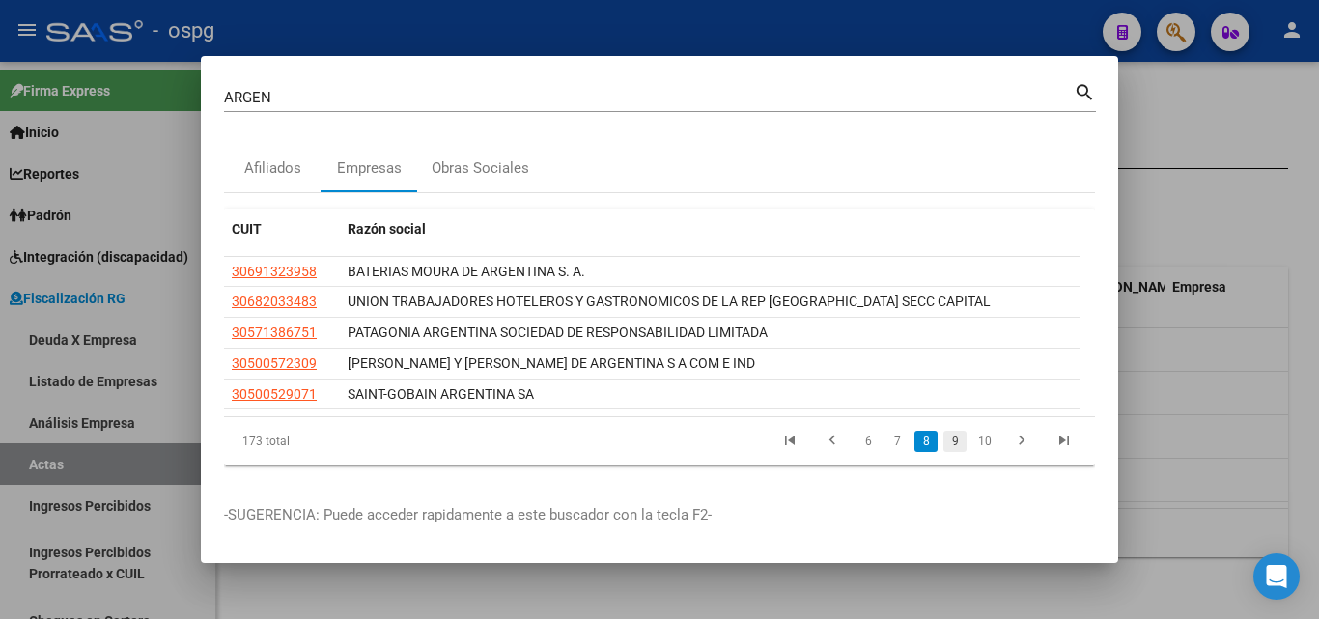
click at [960, 442] on link "9" at bounding box center [955, 441] width 23 height 21
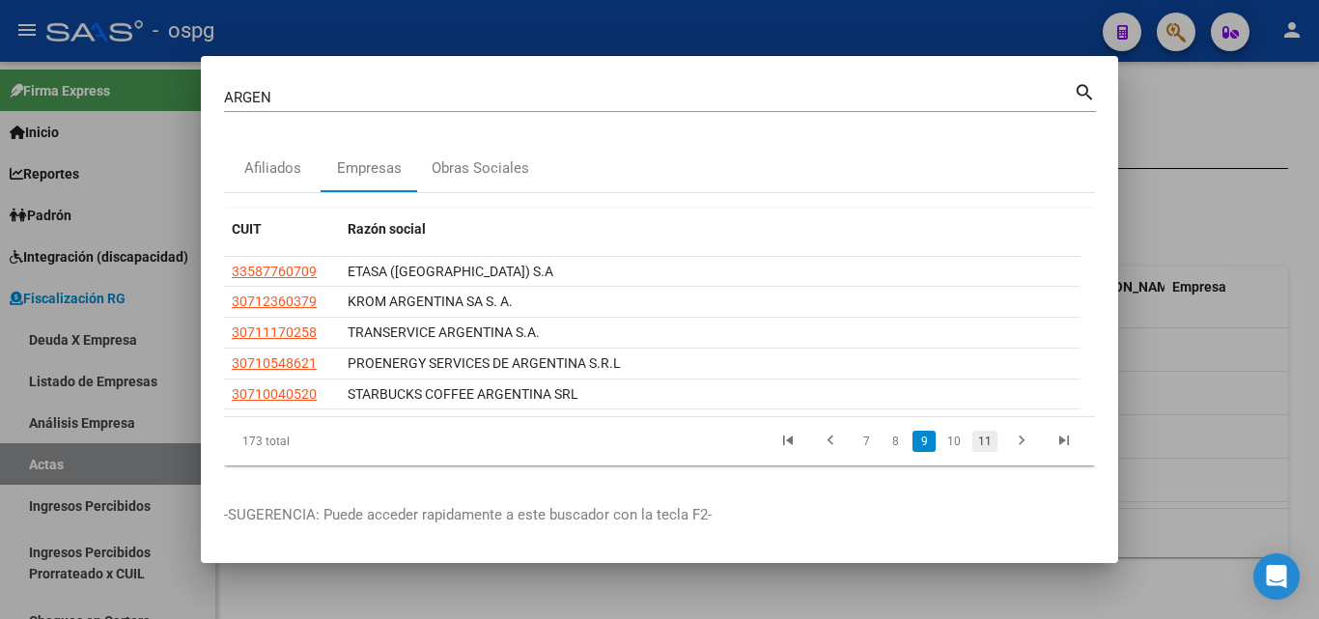
click at [979, 447] on link "11" at bounding box center [985, 441] width 25 height 21
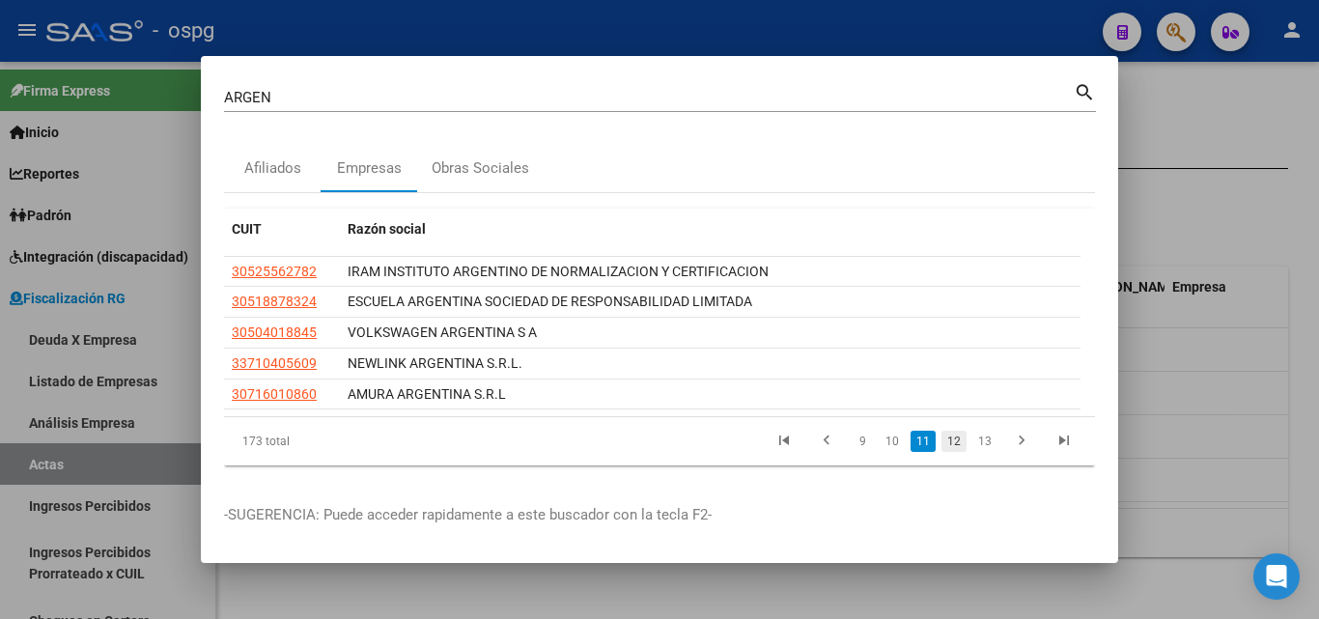
click at [956, 447] on link "12" at bounding box center [954, 441] width 25 height 21
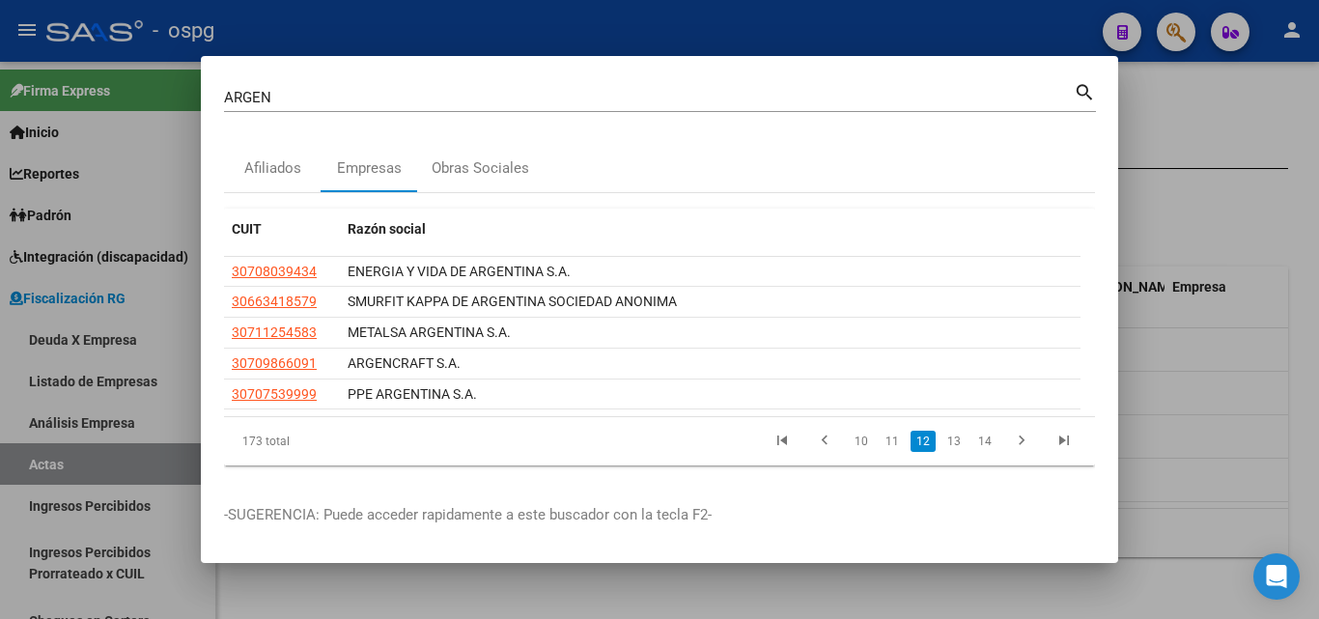
click at [1221, 146] on div at bounding box center [659, 309] width 1319 height 619
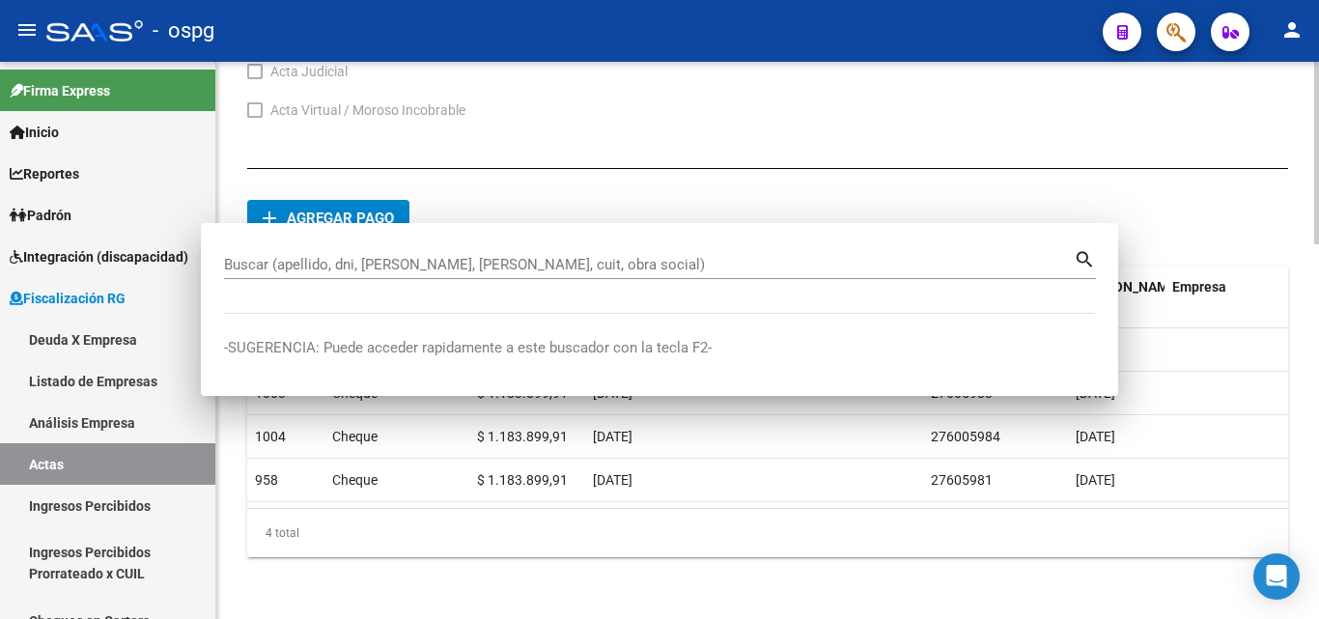
drag, startPoint x: 1221, startPoint y: 146, endPoint x: 1156, endPoint y: 71, distance: 98.6
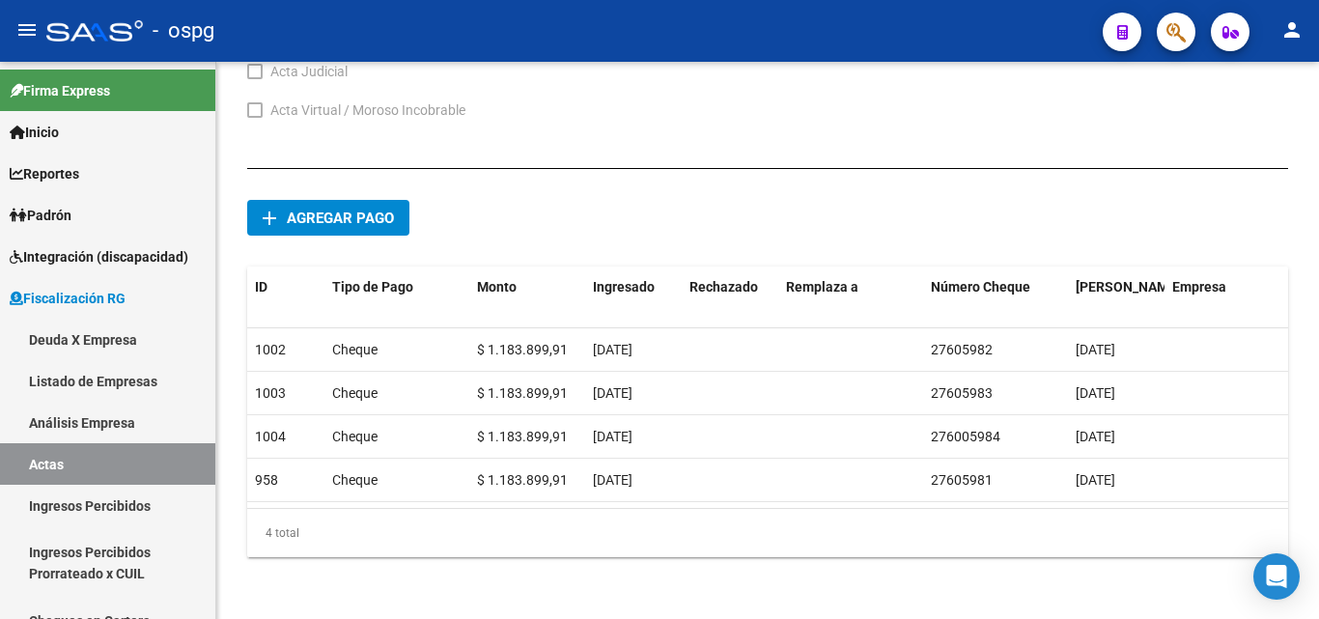
drag, startPoint x: 1164, startPoint y: 33, endPoint x: 1111, endPoint y: 35, distance: 53.2
click at [1154, 35] on div at bounding box center [1169, 32] width 54 height 40
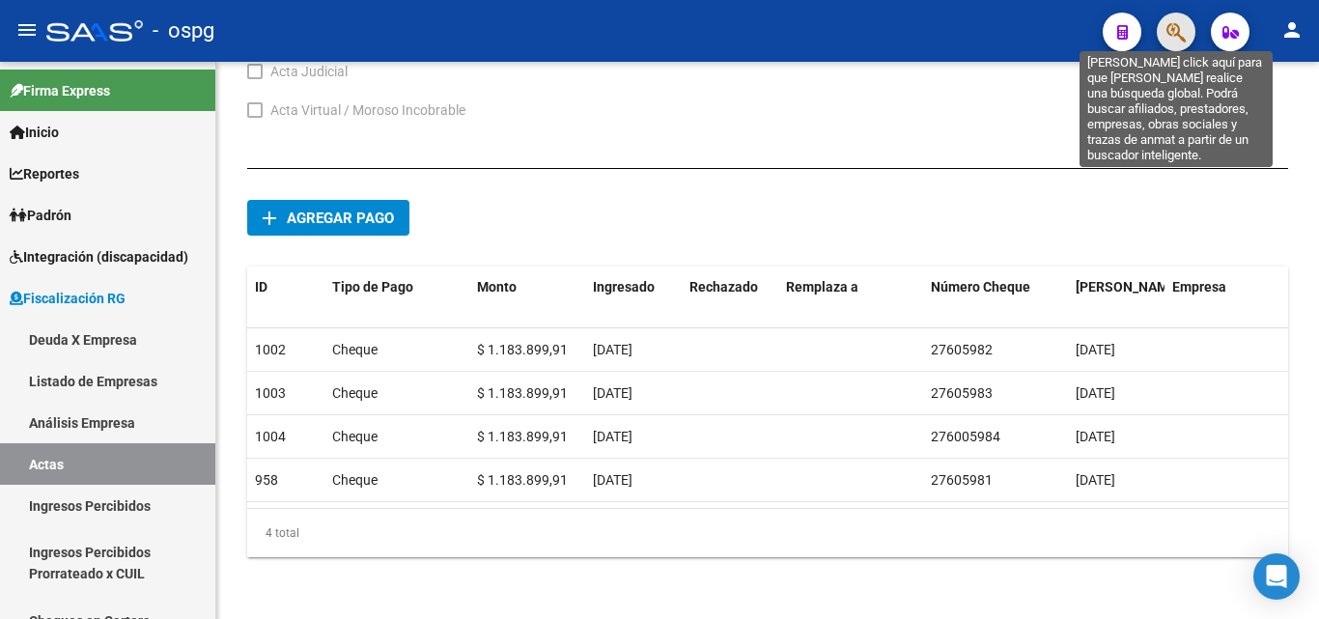
click at [1178, 42] on icon "button" at bounding box center [1176, 32] width 19 height 22
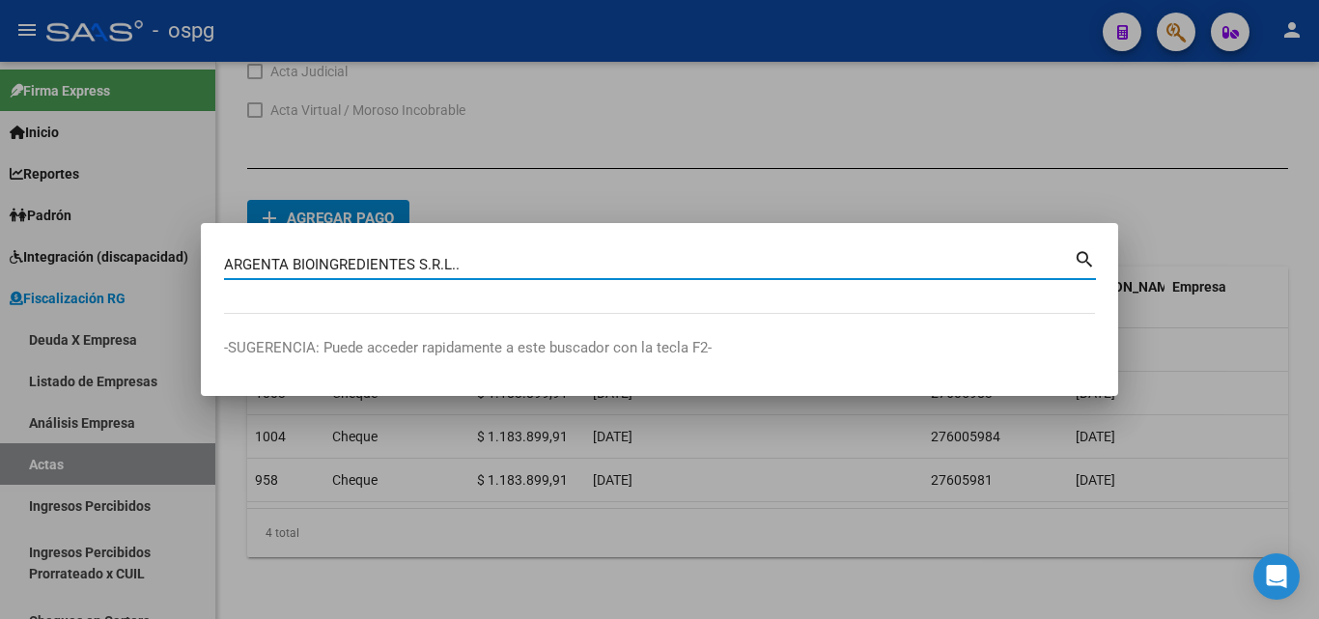
type input "ARGENTA BIOINGREDIENTES S.R.L.."
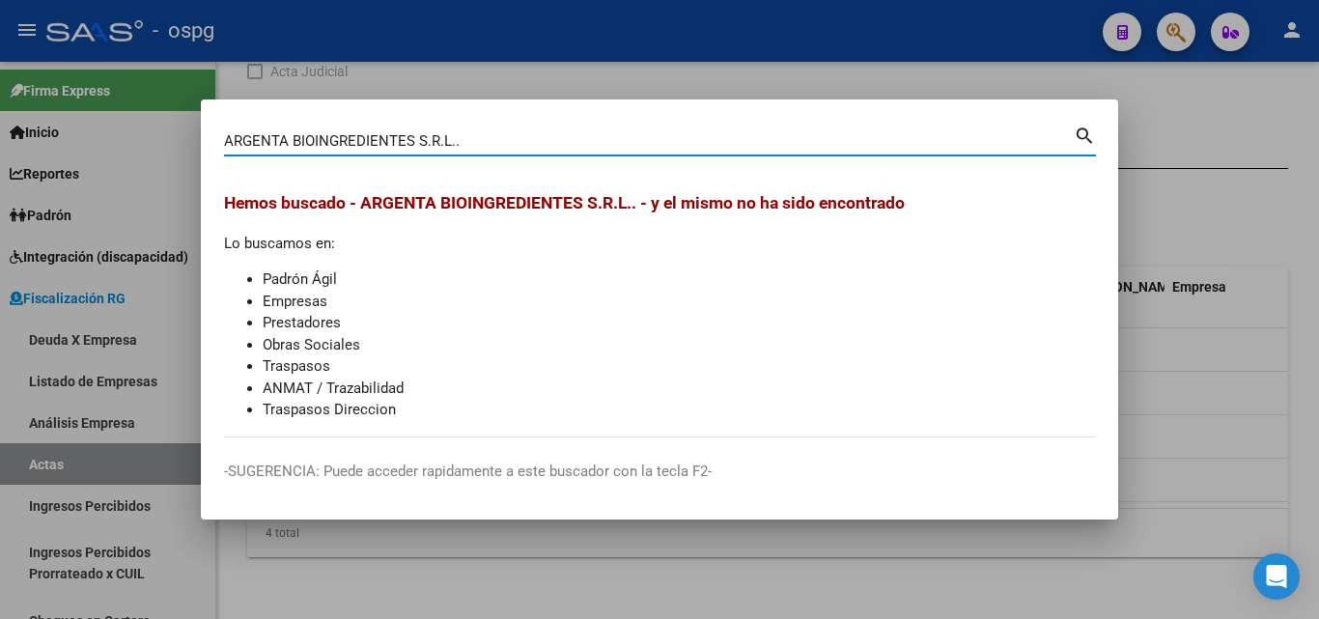
click at [691, 85] on div at bounding box center [659, 309] width 1319 height 619
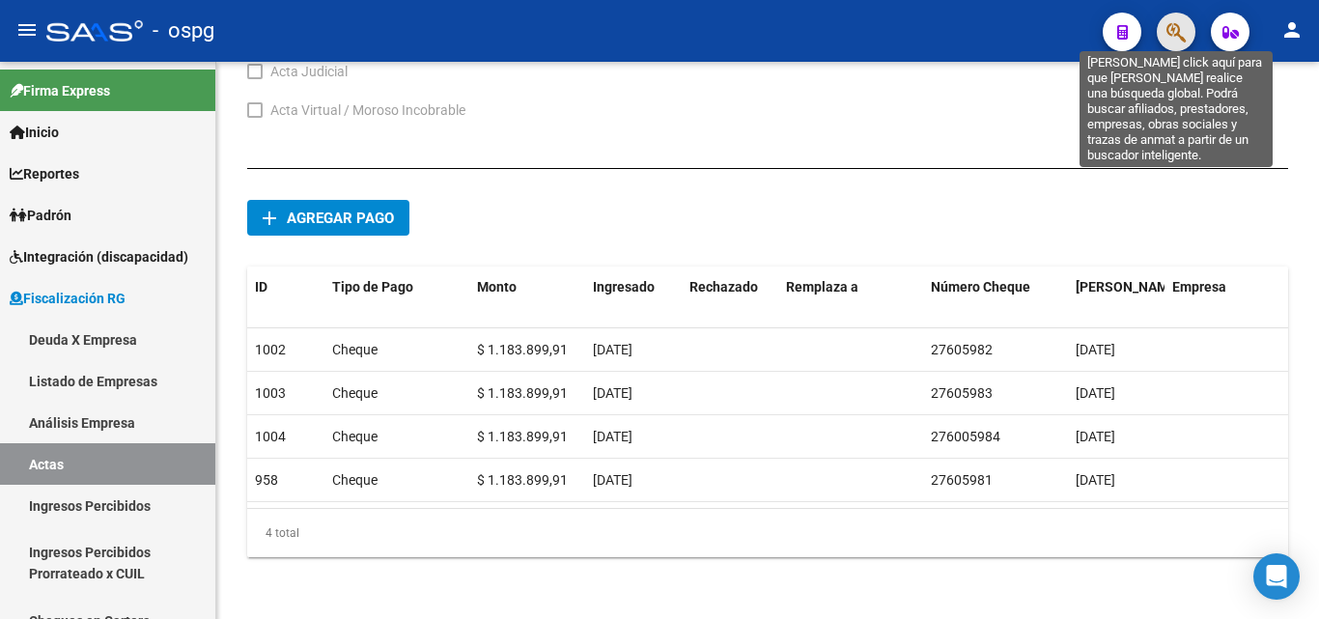
click at [1171, 29] on icon "button" at bounding box center [1176, 32] width 19 height 22
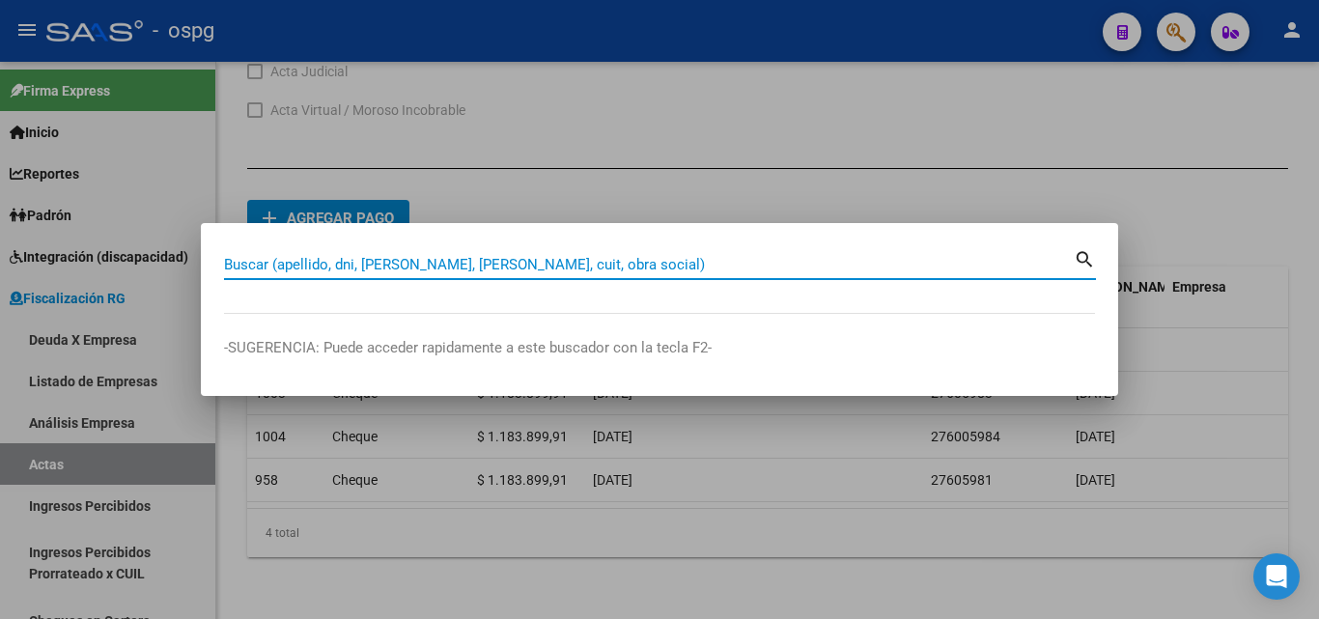
click at [446, 263] on input "Buscar (apellido, dni, [PERSON_NAME], [PERSON_NAME], cuit, obra social)" at bounding box center [649, 264] width 850 height 17
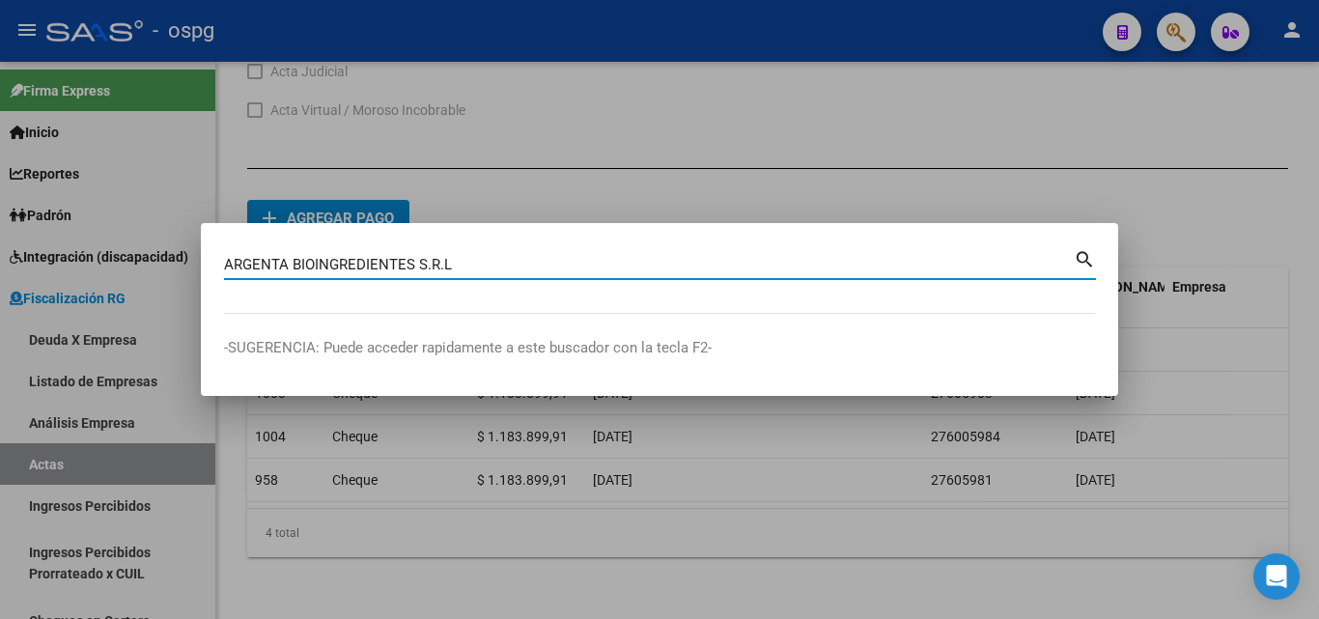
type input "ARGENTA BIOINGREDIENTES S.R.L"
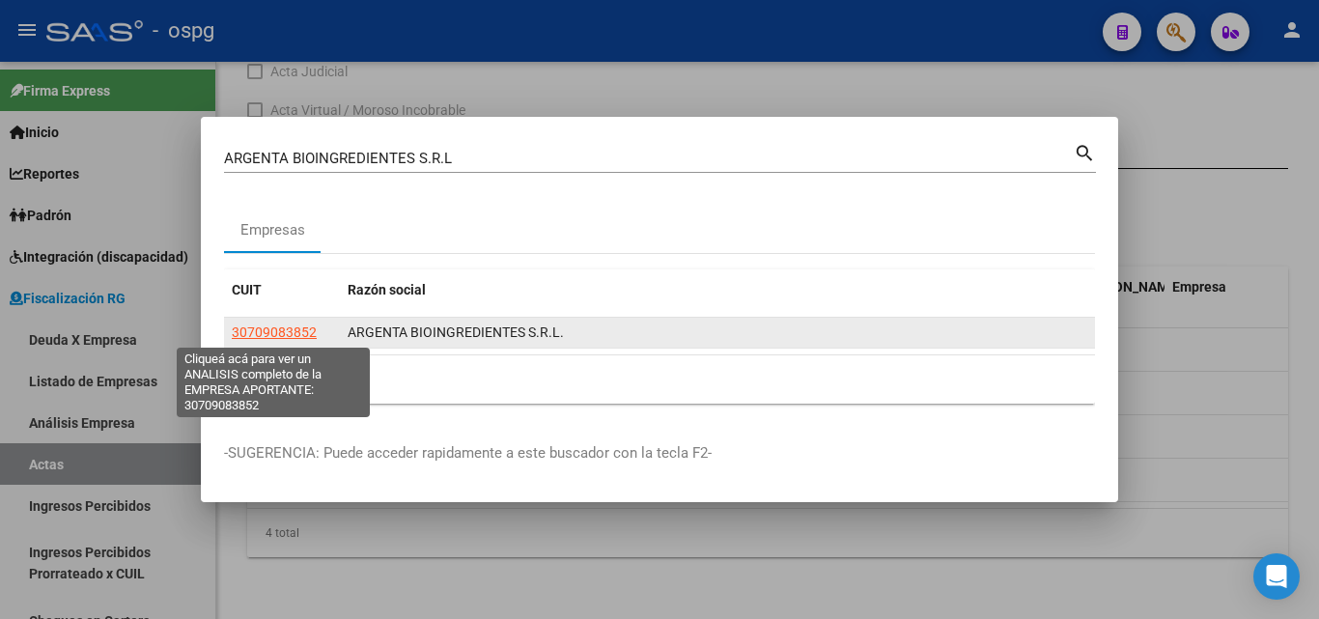
click at [296, 334] on span "30709083852" at bounding box center [274, 332] width 85 height 15
type textarea "30709083852"
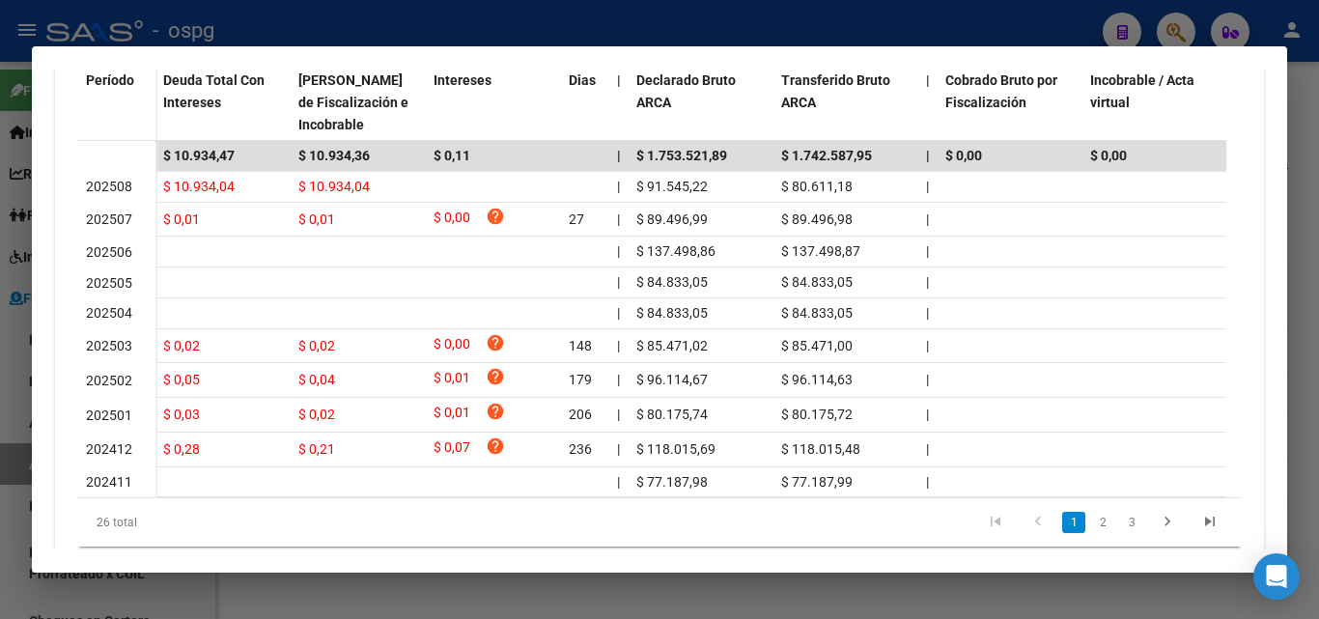
scroll to position [633, 0]
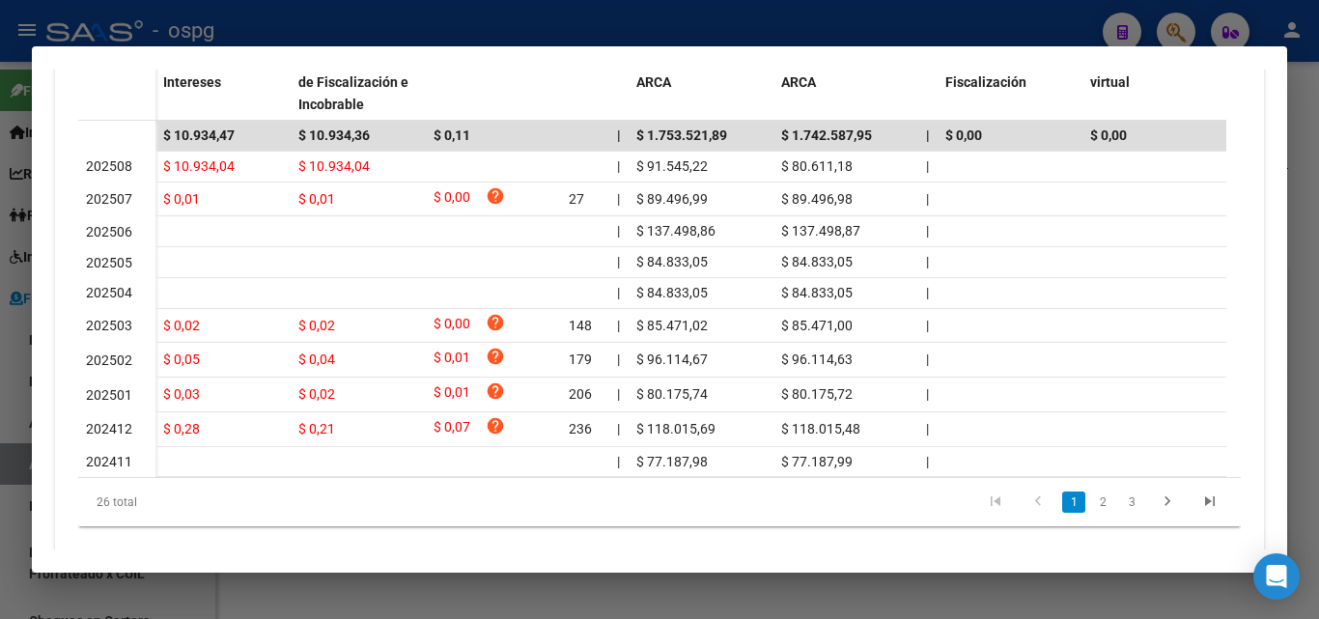
click at [0, 362] on div at bounding box center [659, 309] width 1319 height 619
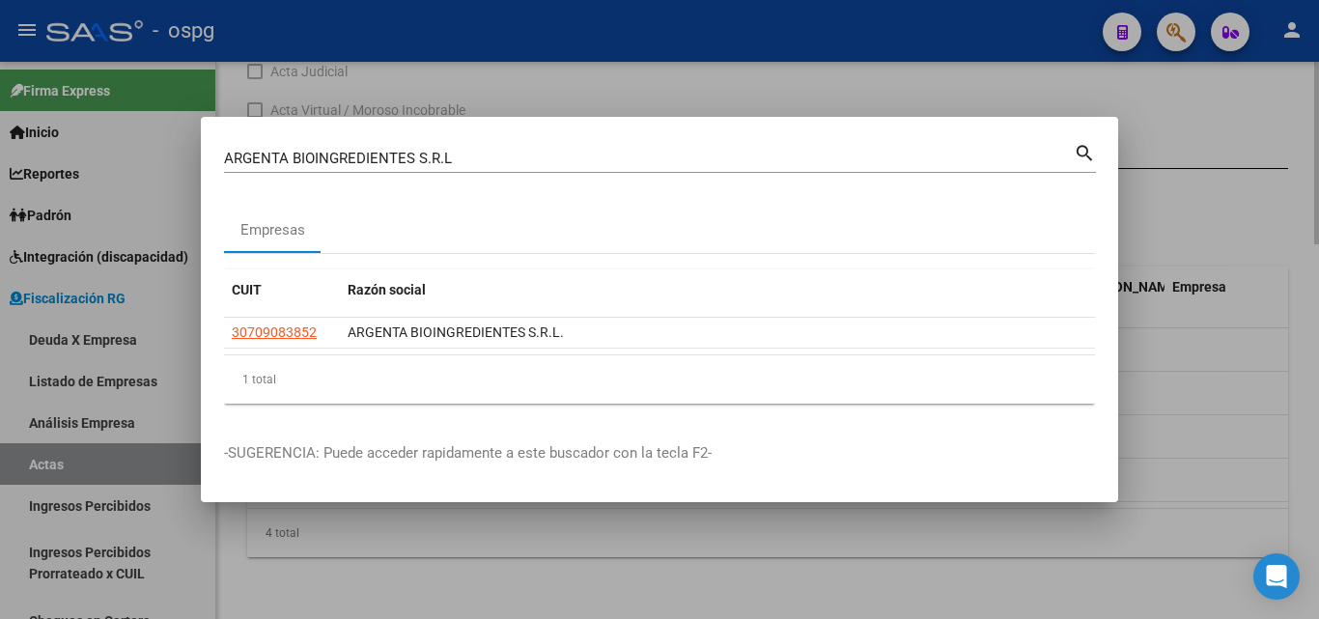
click at [1272, 113] on div at bounding box center [659, 309] width 1319 height 619
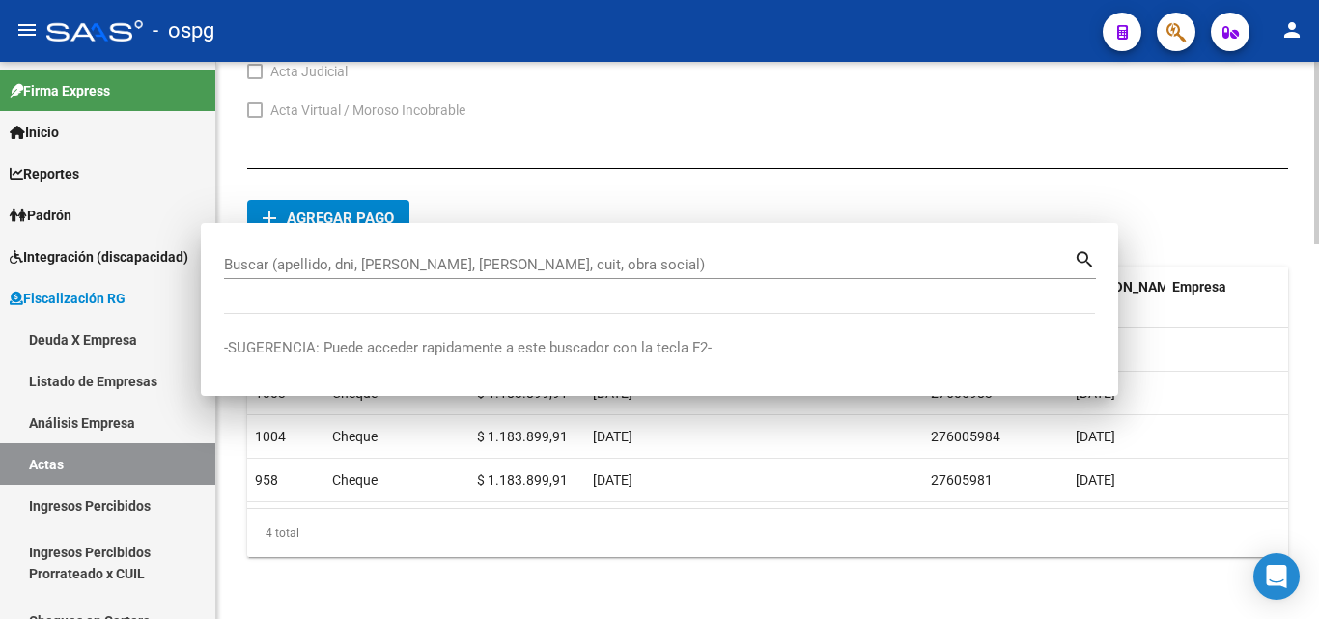
drag, startPoint x: 1272, startPoint y: 113, endPoint x: 1169, endPoint y: 62, distance: 115.3
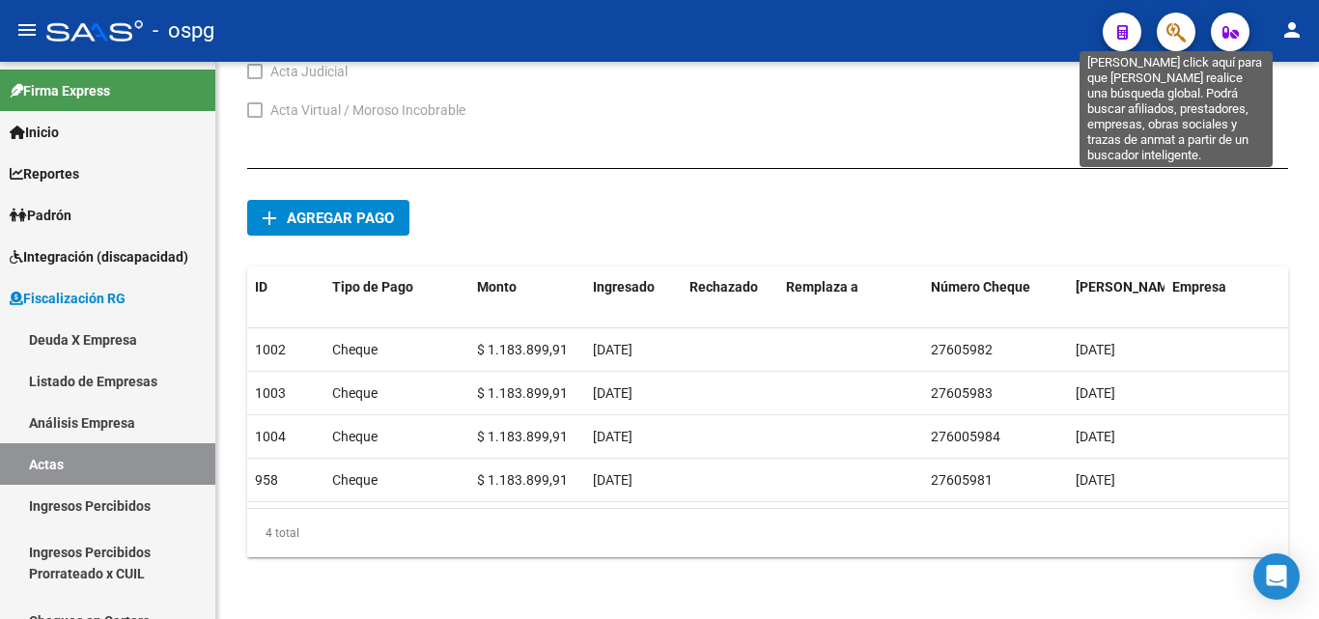
drag, startPoint x: 1178, startPoint y: 36, endPoint x: 1168, endPoint y: 36, distance: 10.6
click at [1168, 36] on icon "button" at bounding box center [1176, 32] width 19 height 22
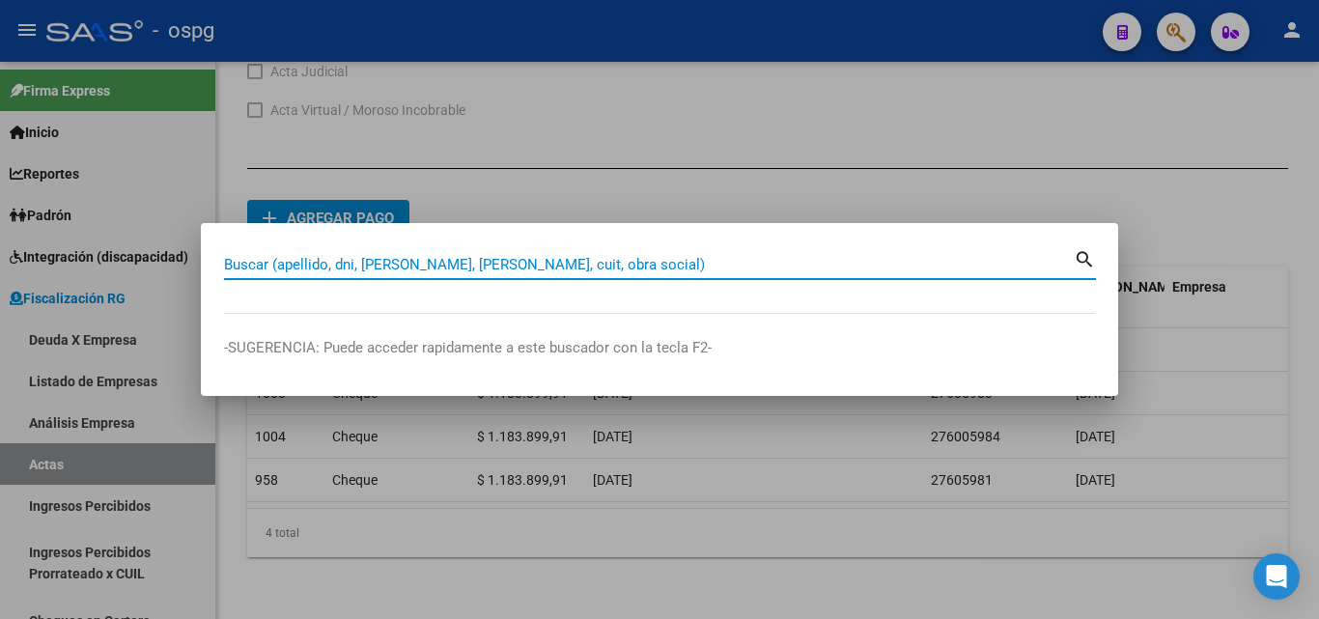
click at [399, 261] on input "Buscar (apellido, dni, [PERSON_NAME], [PERSON_NAME], cuit, obra social)" at bounding box center [649, 264] width 850 height 17
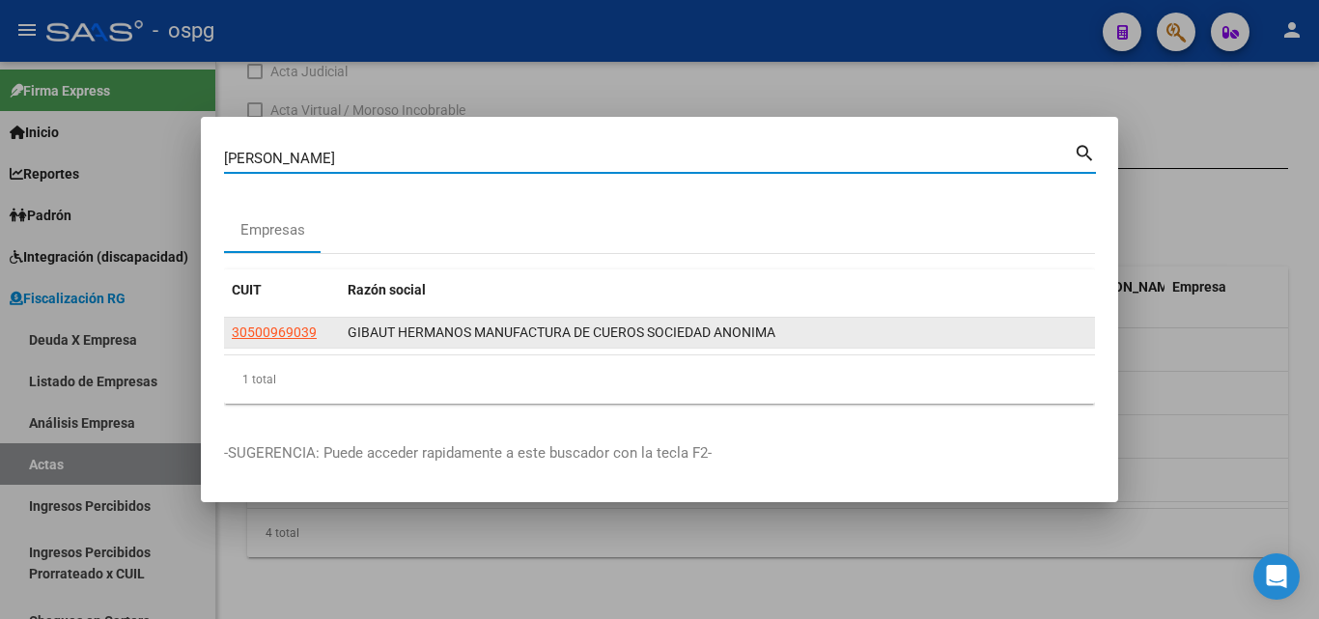
type input "[PERSON_NAME]"
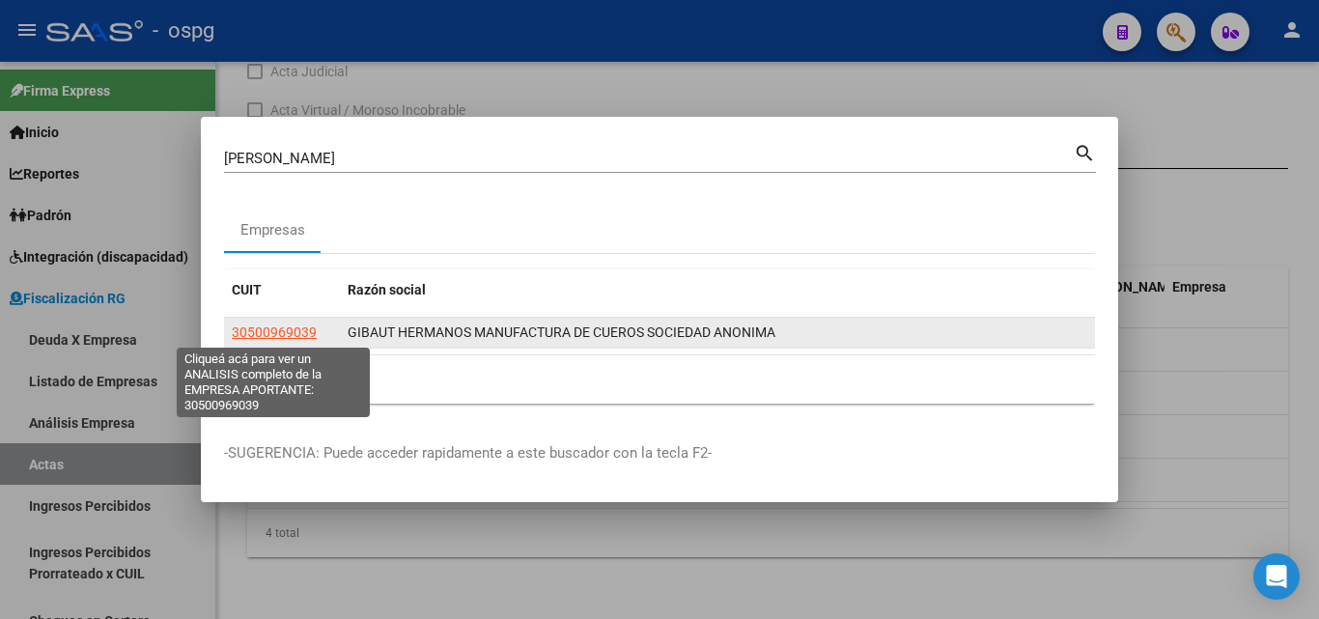
click at [290, 333] on span "30500969039" at bounding box center [274, 332] width 85 height 15
type textarea "30500969039"
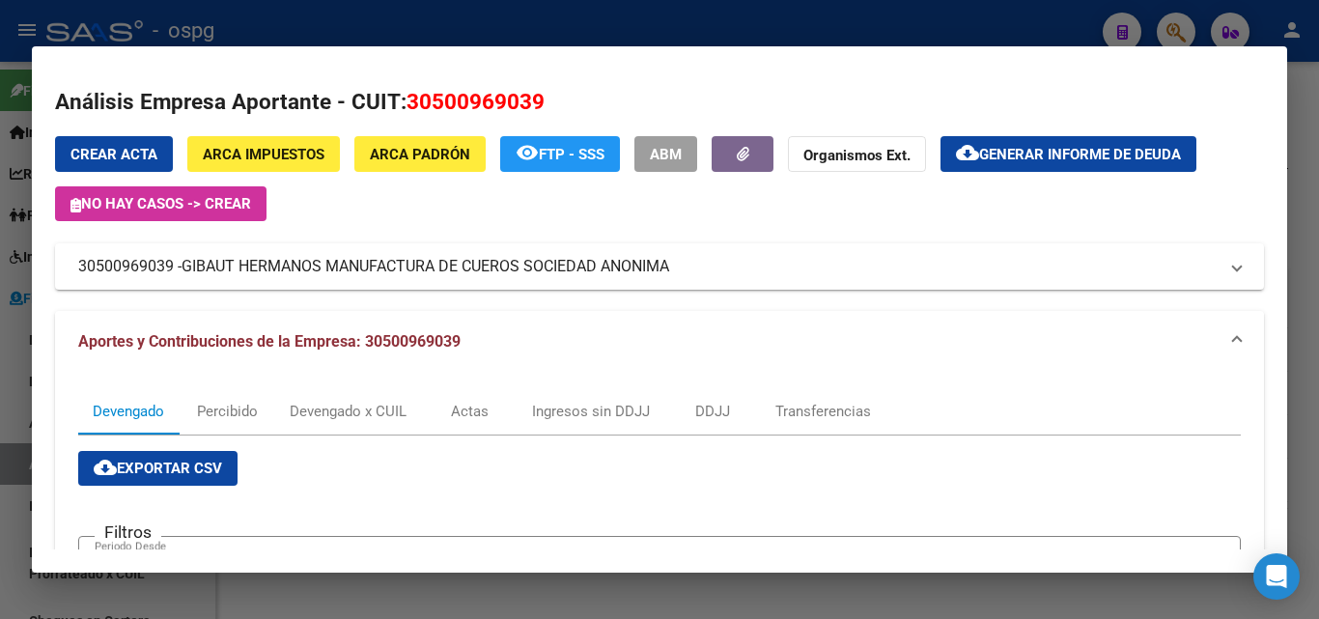
scroll to position [0, 0]
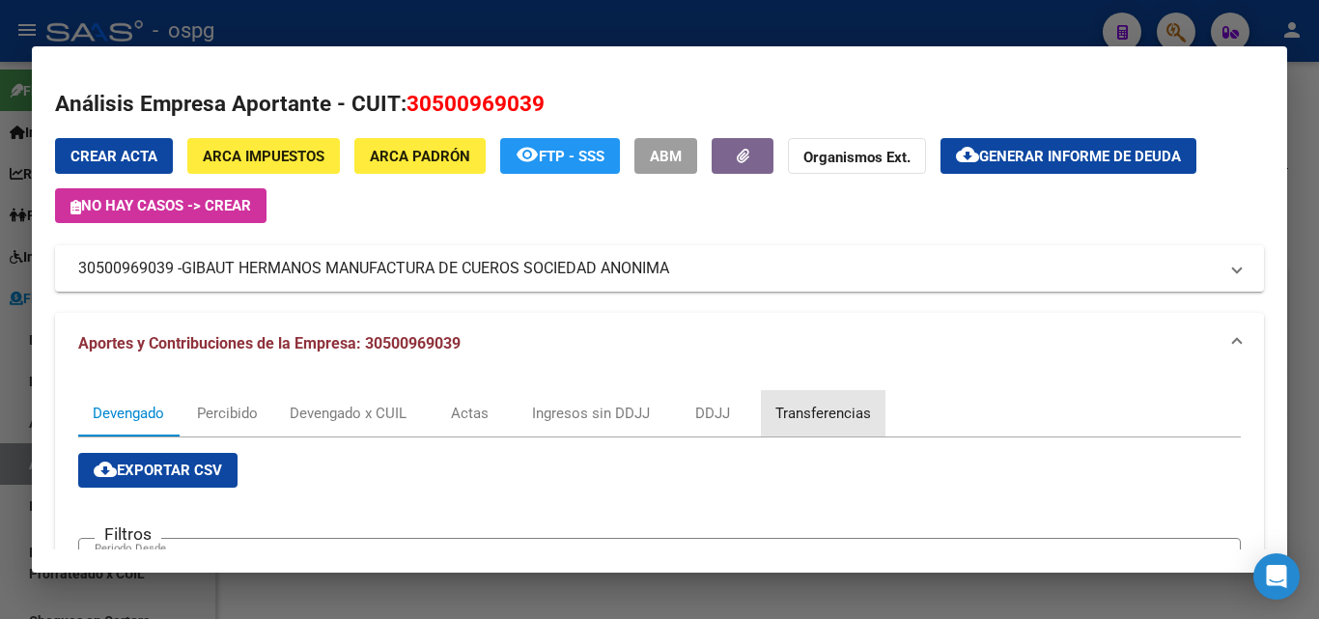
click at [855, 413] on div "Transferencias" at bounding box center [824, 413] width 96 height 21
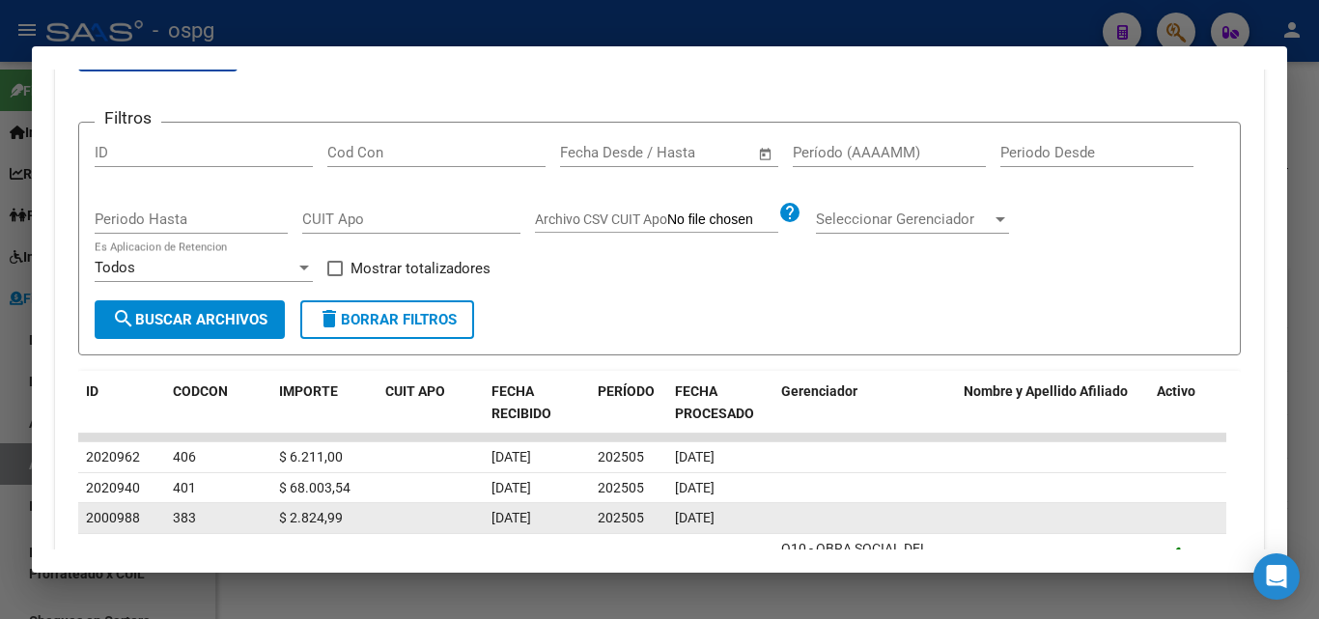
scroll to position [373, 0]
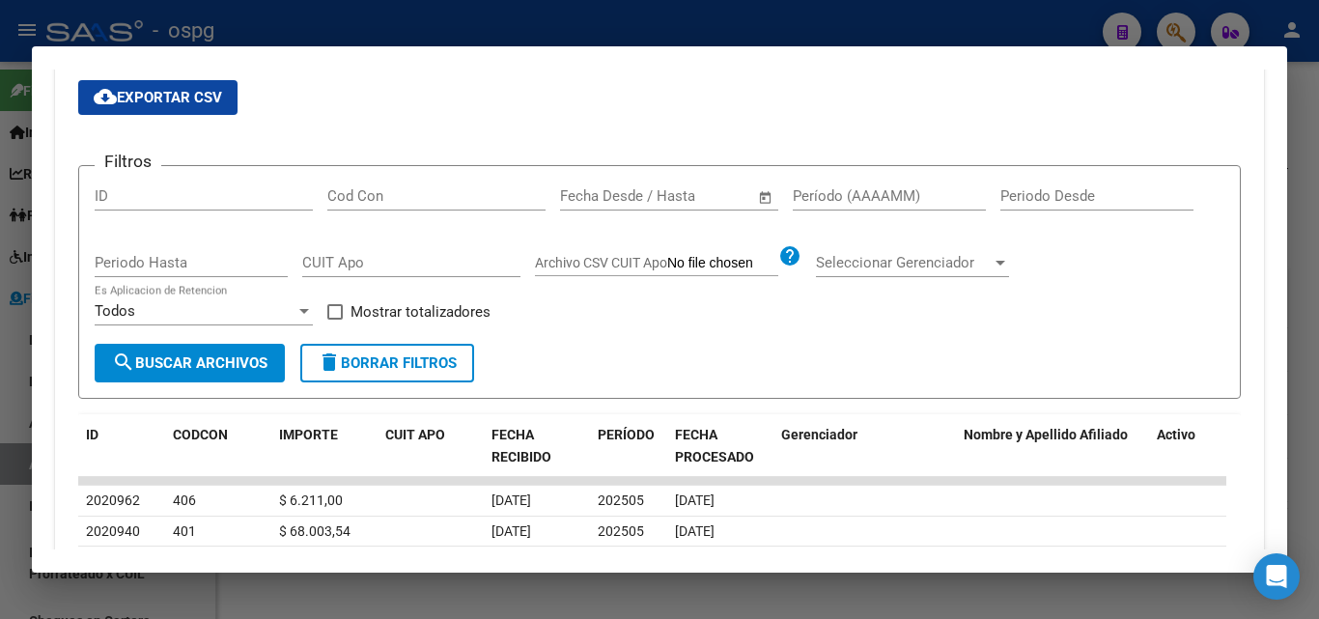
click at [1301, 148] on div at bounding box center [659, 309] width 1319 height 619
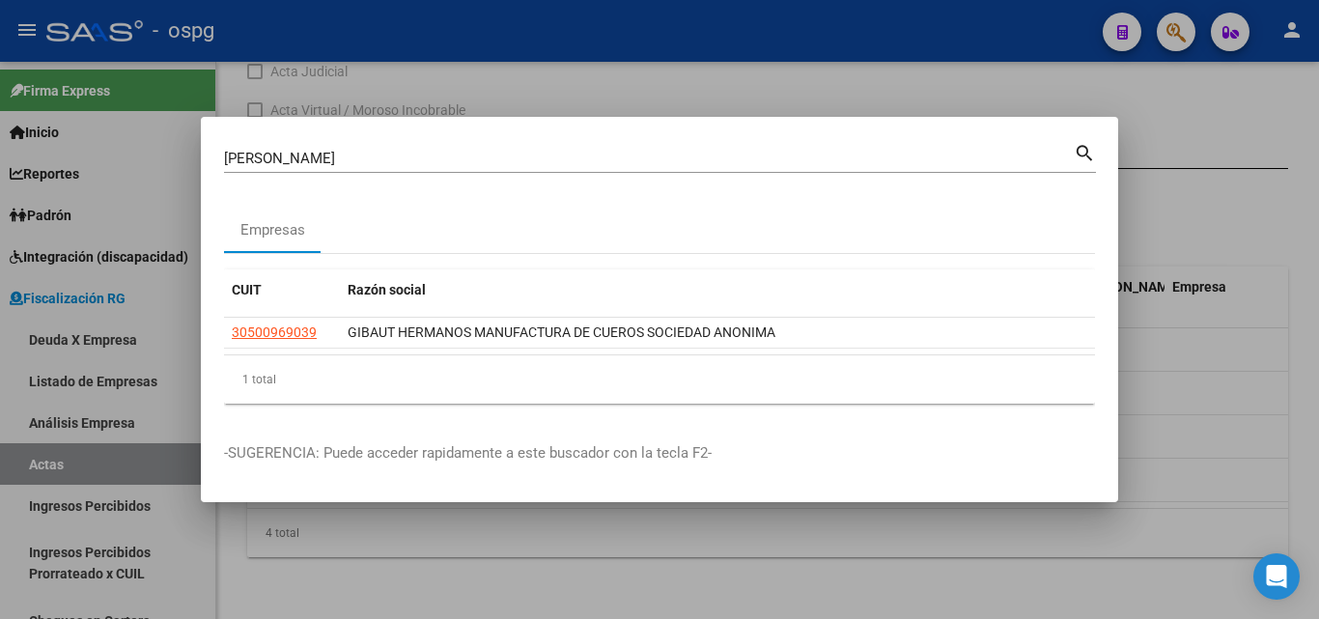
click at [1300, 148] on div at bounding box center [659, 309] width 1319 height 619
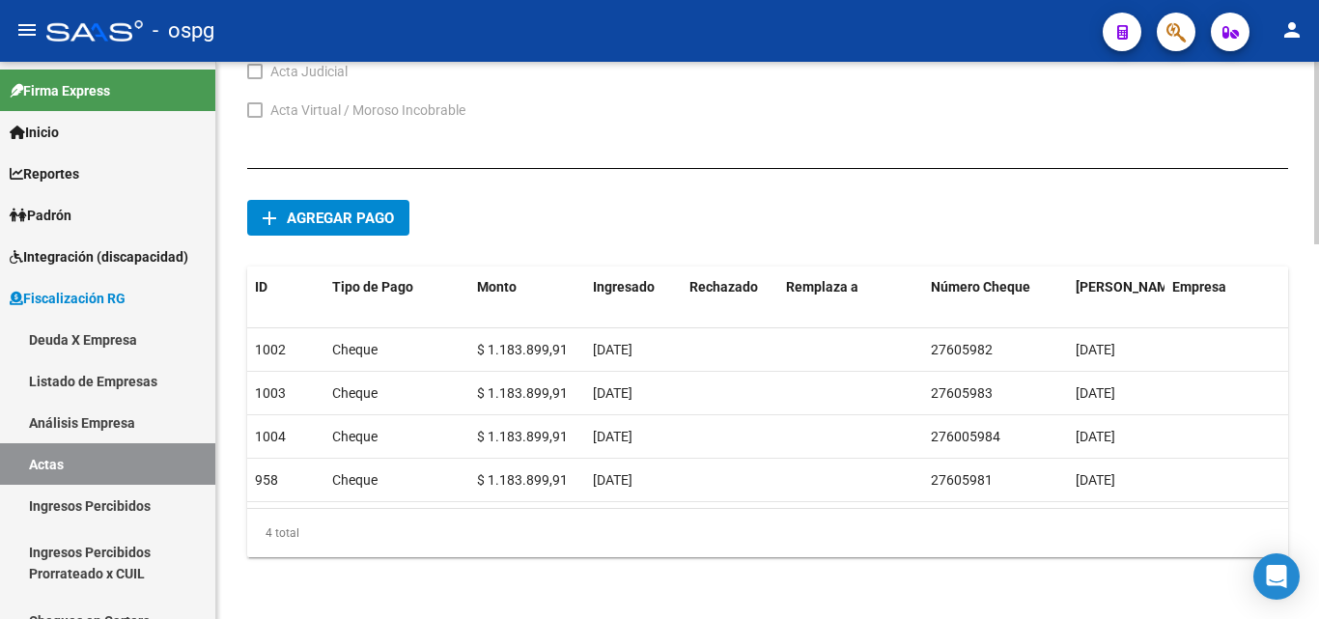
drag, startPoint x: 1300, startPoint y: 148, endPoint x: 1264, endPoint y: 122, distance: 44.2
click at [1182, 21] on icon "button" at bounding box center [1176, 32] width 19 height 22
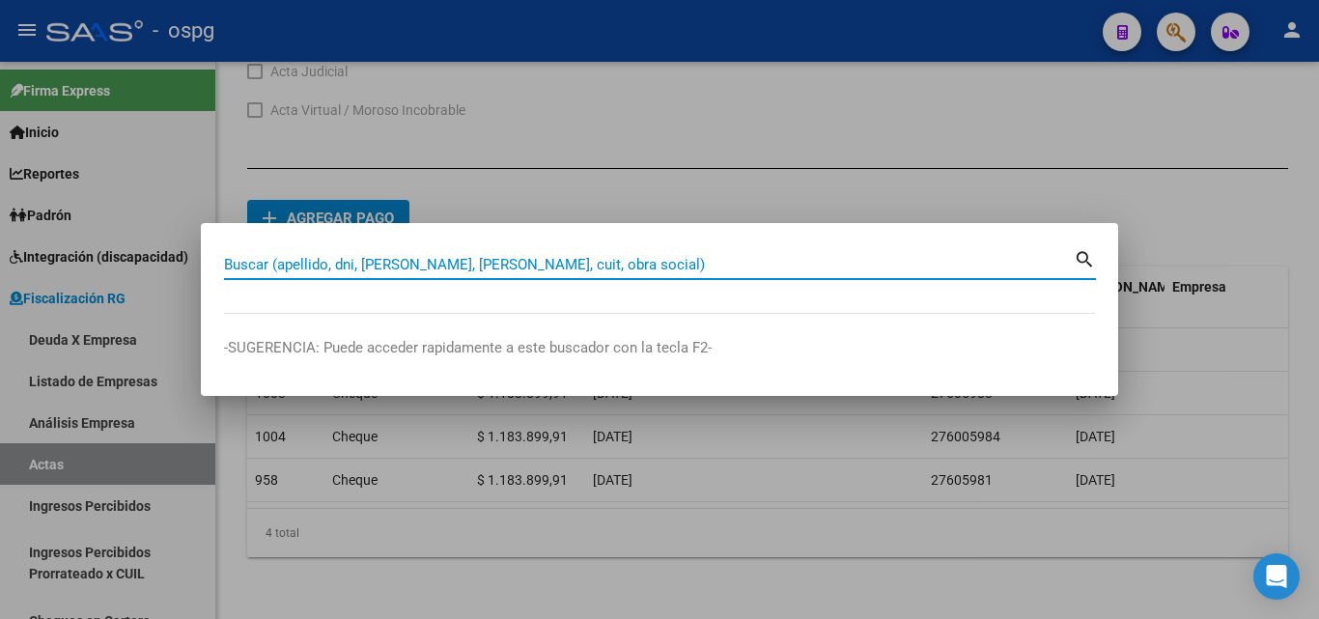
drag, startPoint x: 444, startPoint y: 258, endPoint x: 450, endPoint y: 272, distance: 15.6
click at [445, 269] on input "Buscar (apellido, dni, [PERSON_NAME], [PERSON_NAME], cuit, obra social)" at bounding box center [649, 264] width 850 height 17
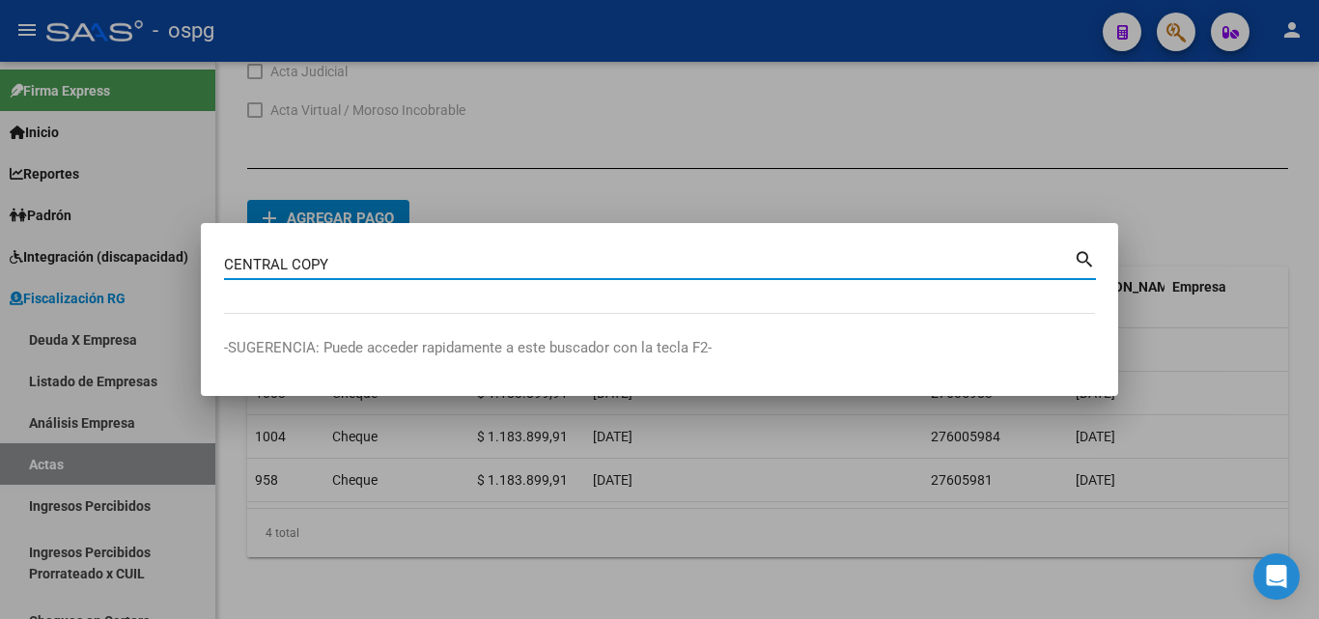
type input "CENTRAL COPY"
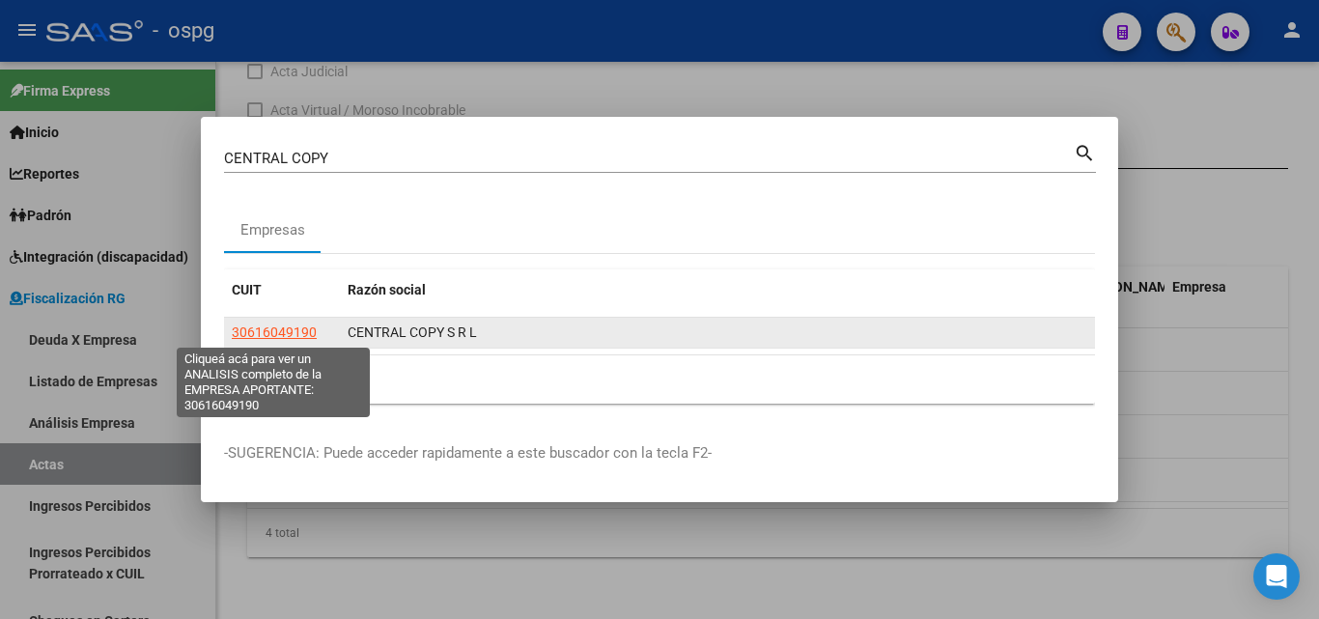
click at [275, 332] on span "30616049190" at bounding box center [274, 332] width 85 height 15
type textarea "30616049190"
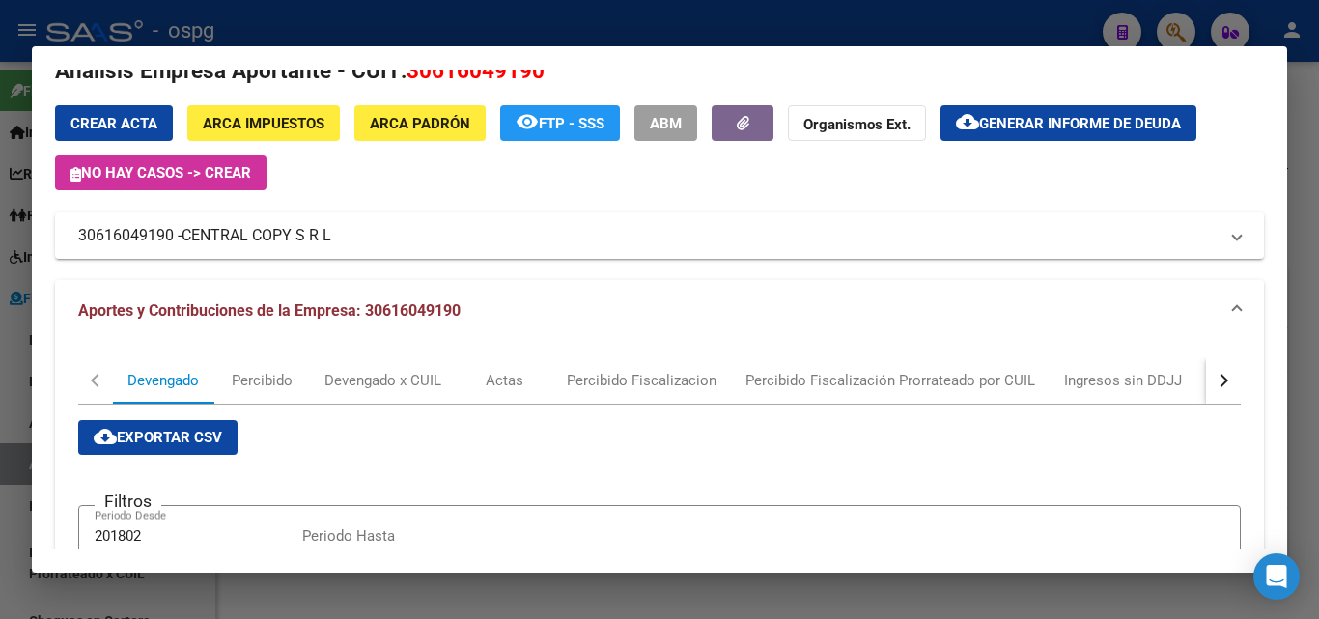
scroll to position [0, 0]
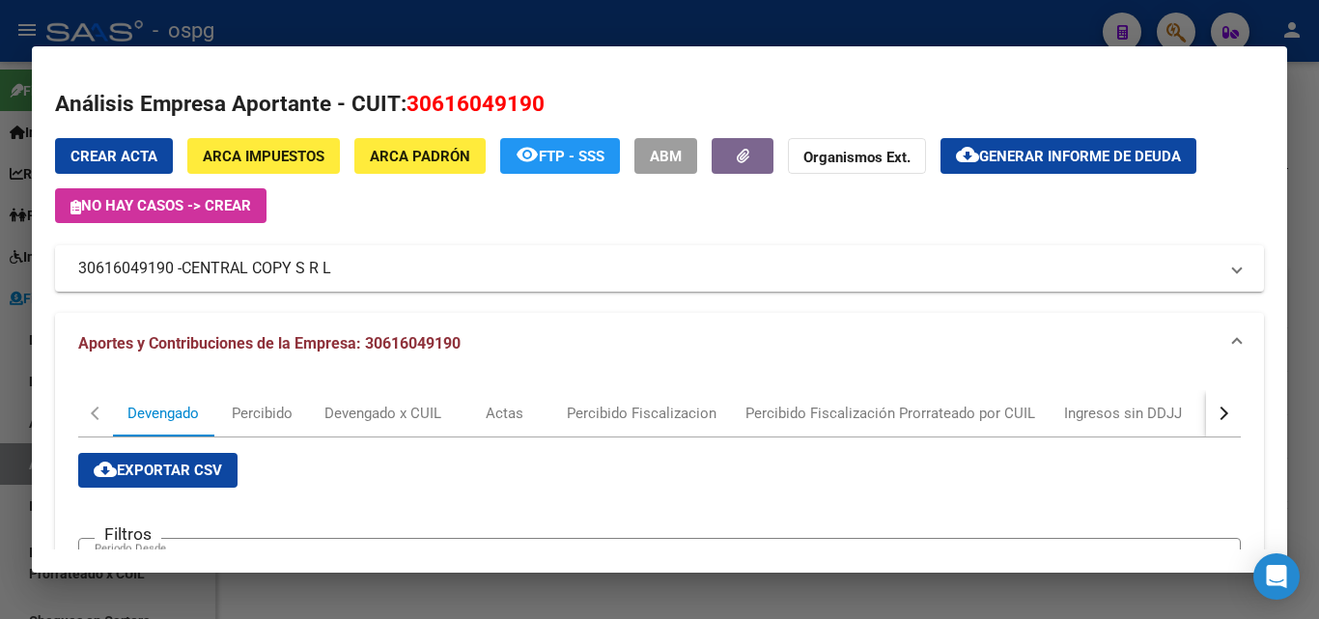
click at [1215, 408] on div "button" at bounding box center [1222, 414] width 14 height 14
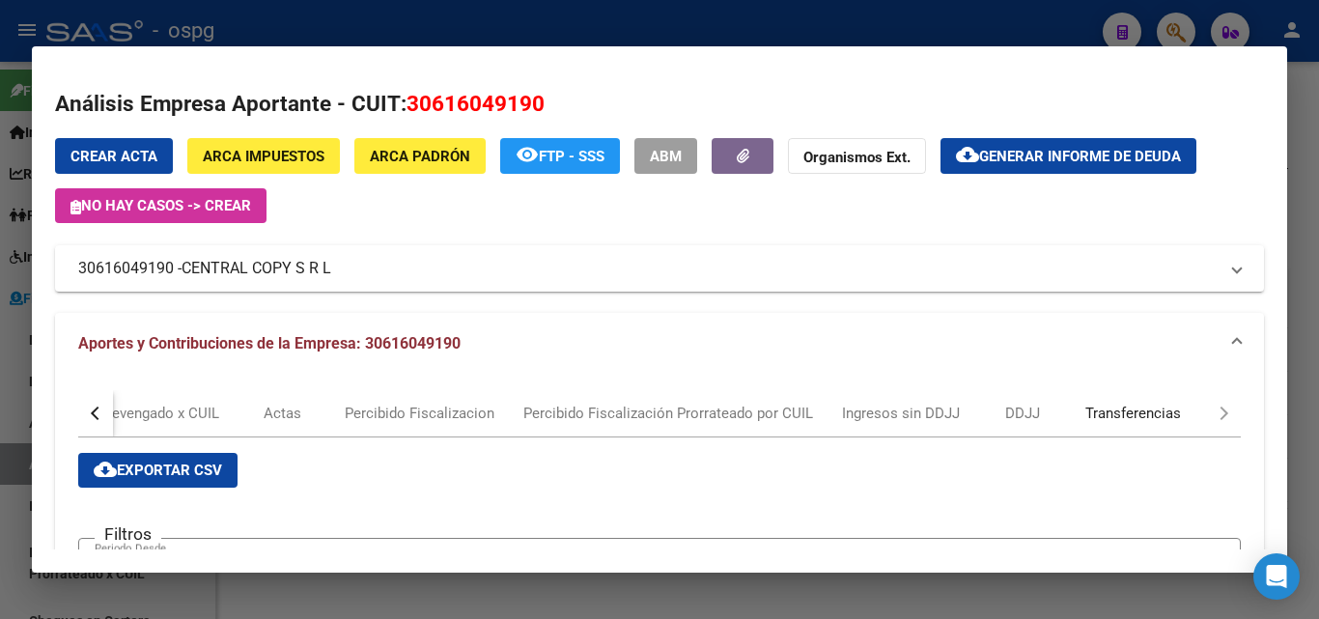
click at [1127, 406] on div "Transferencias" at bounding box center [1134, 413] width 96 height 21
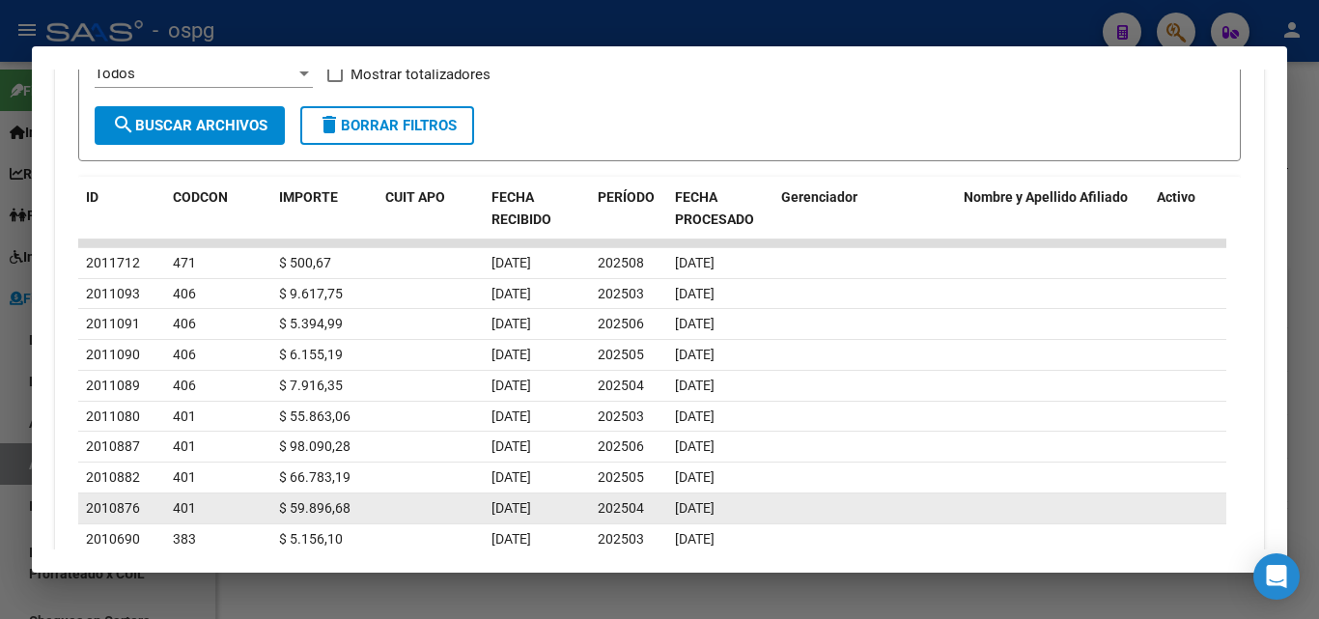
scroll to position [435, 0]
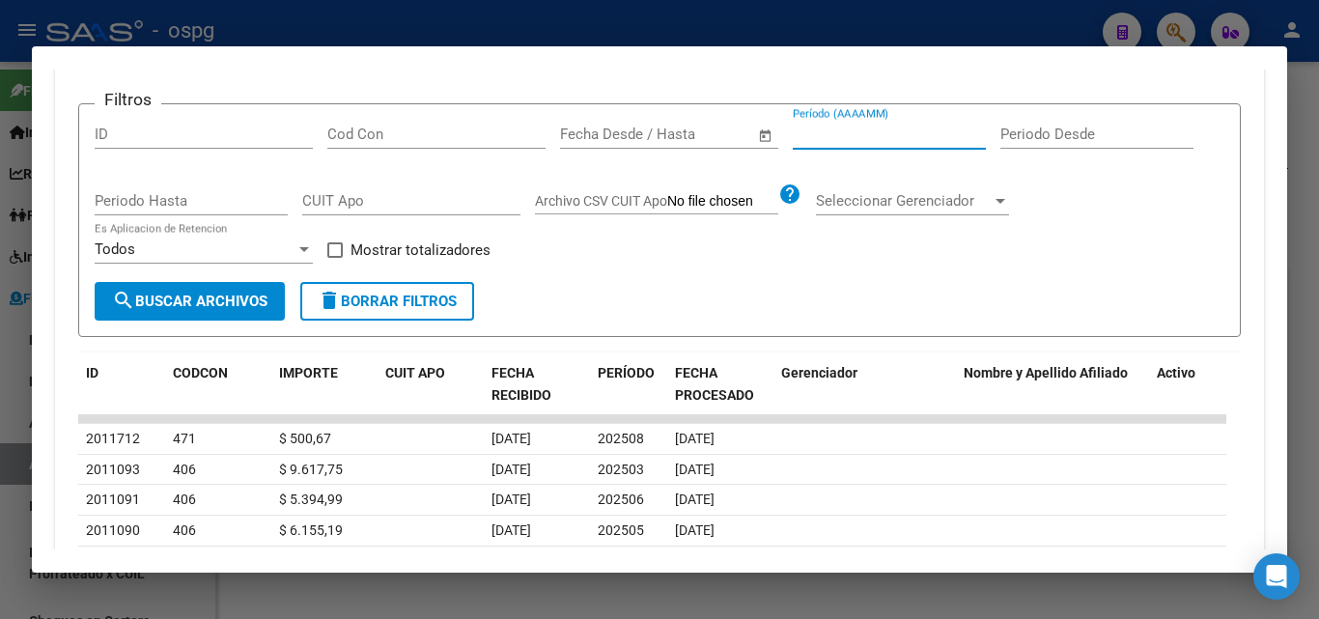
click at [876, 136] on input "Período (AAAAMM)" at bounding box center [889, 134] width 193 height 17
type input "202503"
drag, startPoint x: 331, startPoint y: 252, endPoint x: 228, endPoint y: 301, distance: 114.5
click at [330, 252] on span at bounding box center [334, 249] width 15 height 15
click at [334, 258] on input "Mostrar totalizadores" at bounding box center [334, 258] width 1 height 1
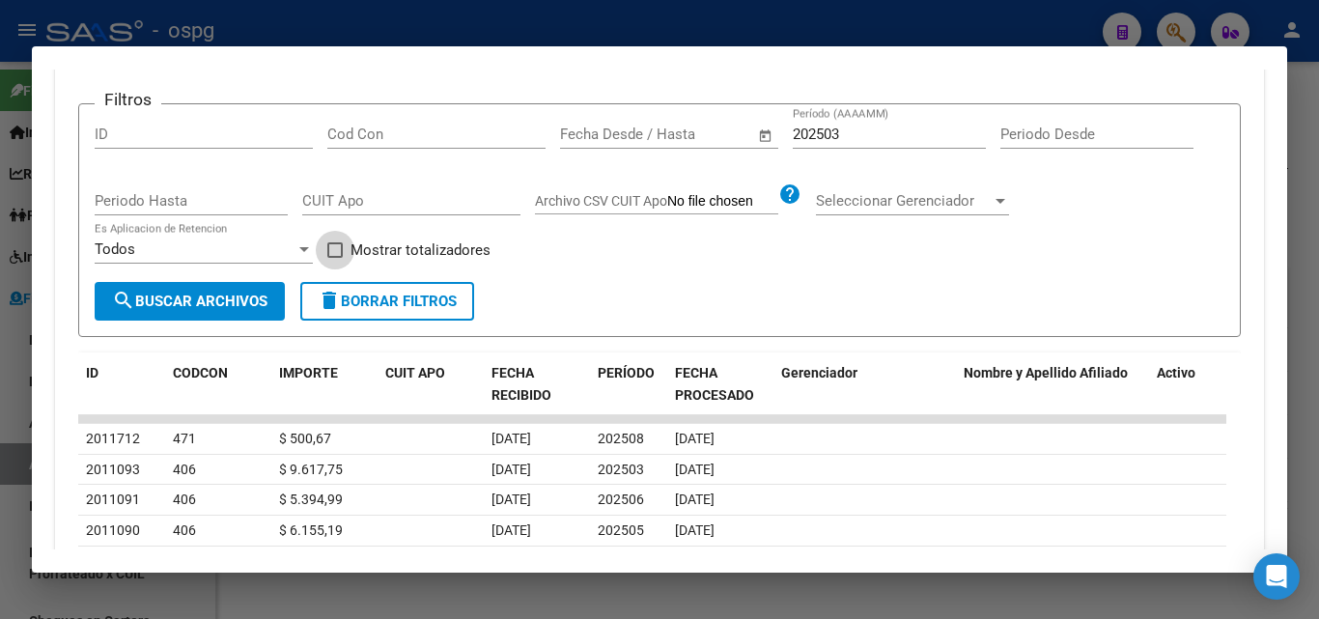
checkbox input "true"
click at [215, 309] on span "search Buscar Archivos" at bounding box center [190, 301] width 156 height 17
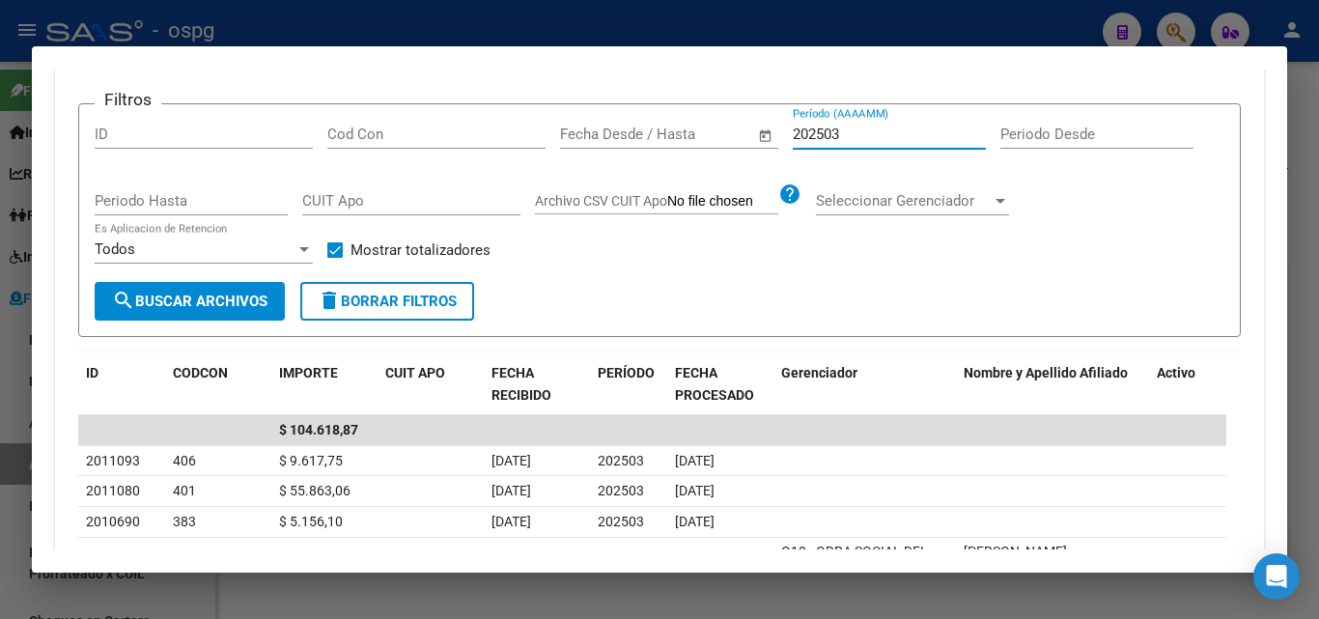
click at [866, 131] on input "202503" at bounding box center [889, 134] width 193 height 17
click at [882, 134] on input "202504" at bounding box center [889, 134] width 193 height 17
click at [863, 128] on input "202505" at bounding box center [889, 134] width 193 height 17
click at [861, 130] on input "202506" at bounding box center [889, 134] width 193 height 17
click at [889, 136] on input "202507" at bounding box center [889, 134] width 193 height 17
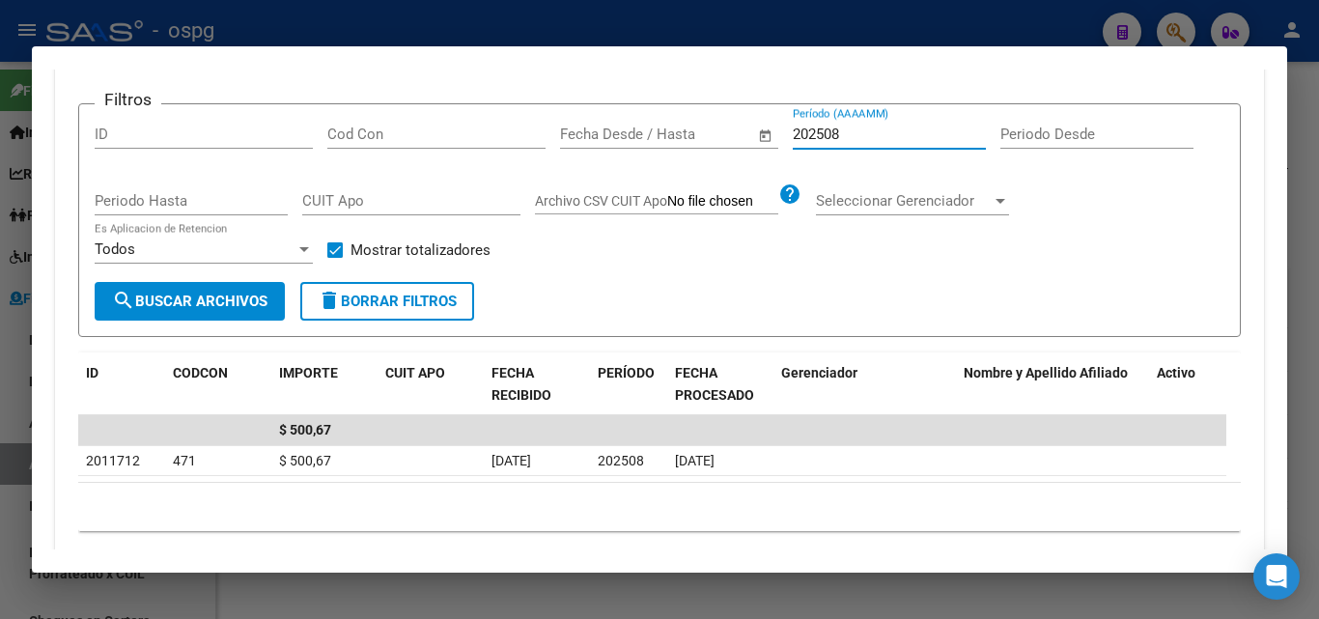
type input "202508"
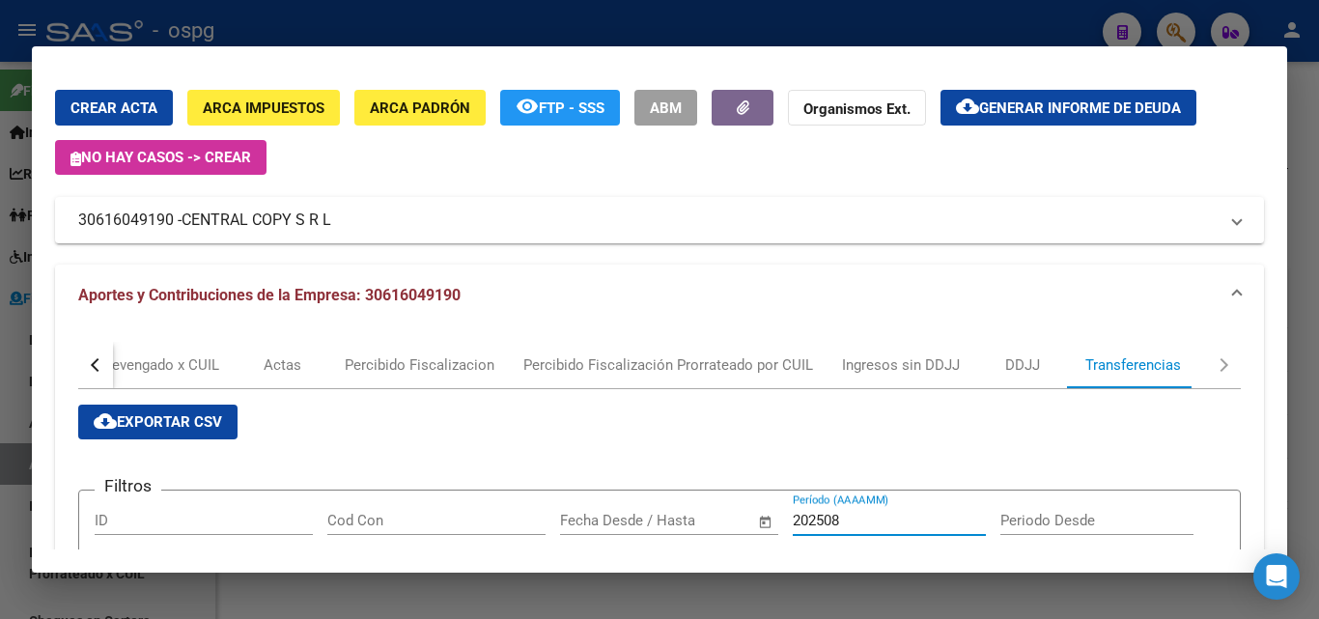
scroll to position [0, 0]
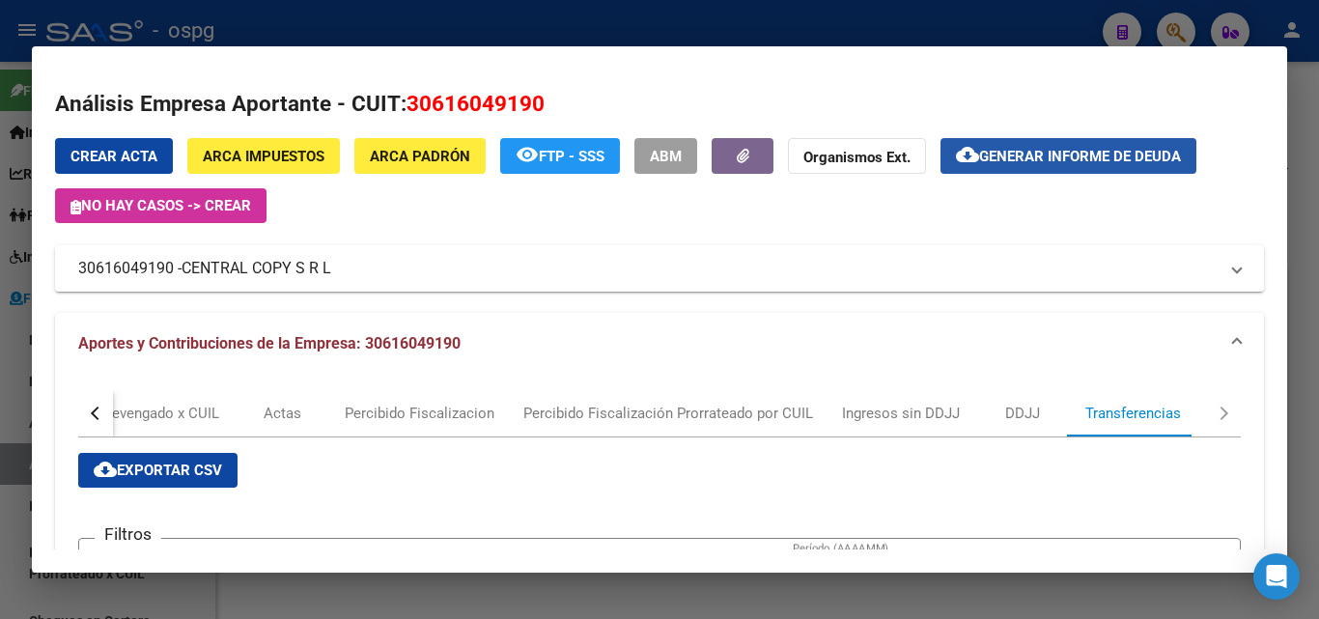
click at [1018, 154] on span "Generar informe de deuda" at bounding box center [1080, 156] width 202 height 17
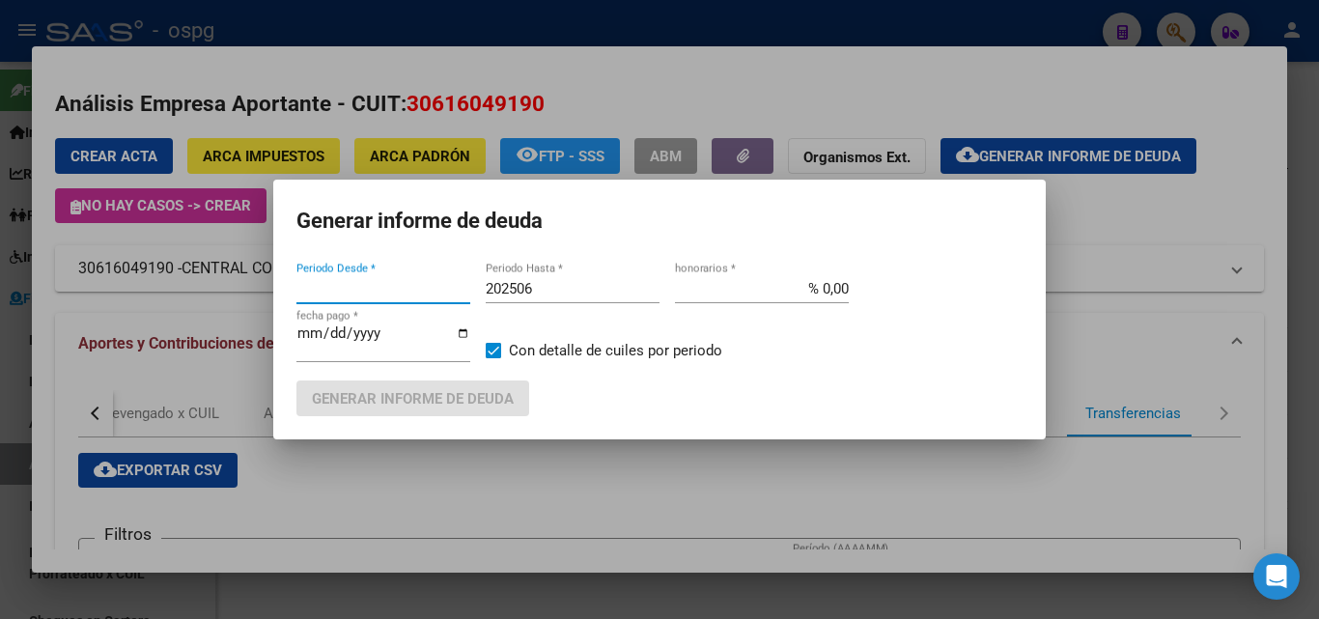
type input "202506"
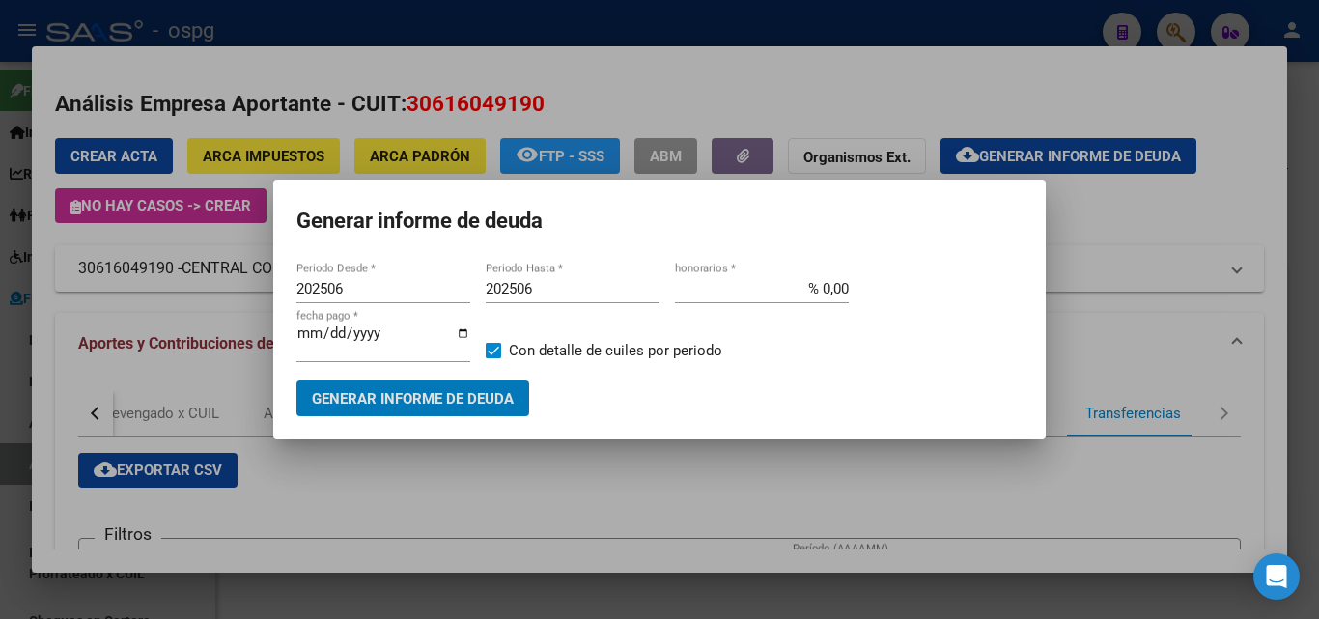
click at [597, 286] on input "202506" at bounding box center [573, 288] width 174 height 17
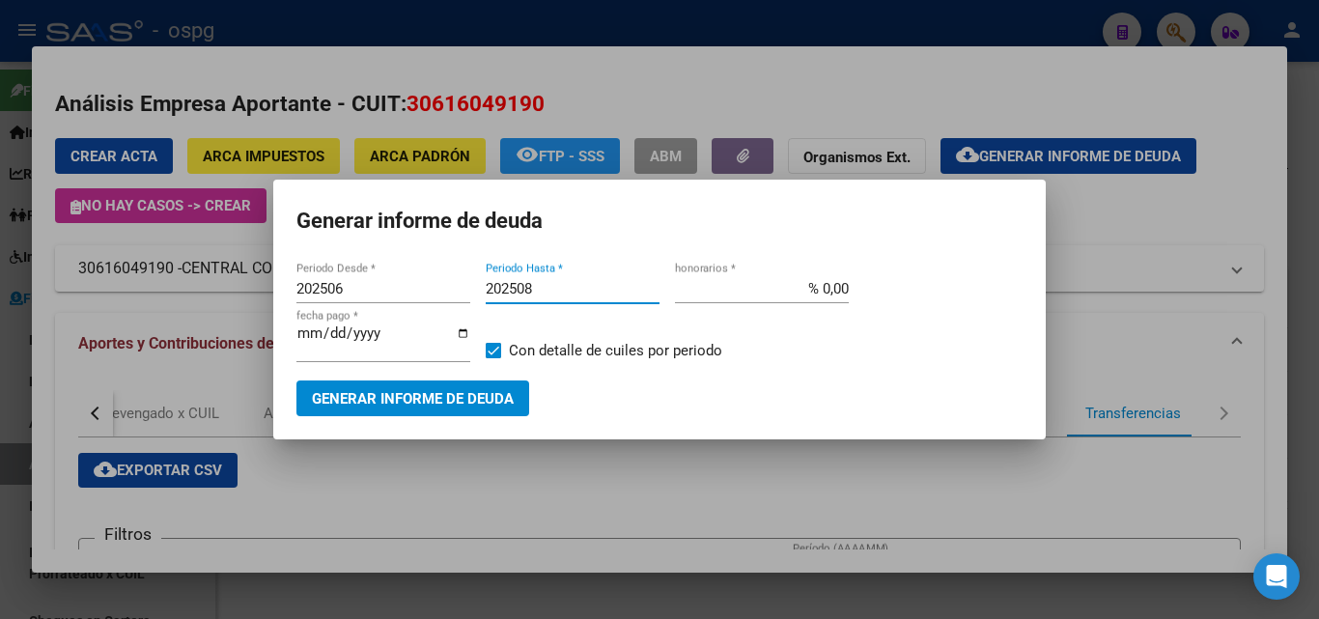
type input "202508"
click at [368, 420] on mat-dialog-container "Generar informe de deuda 202506 Periodo Desde * 202508 Periodo Hasta * % 0,00 h…" at bounding box center [659, 310] width 773 height 260
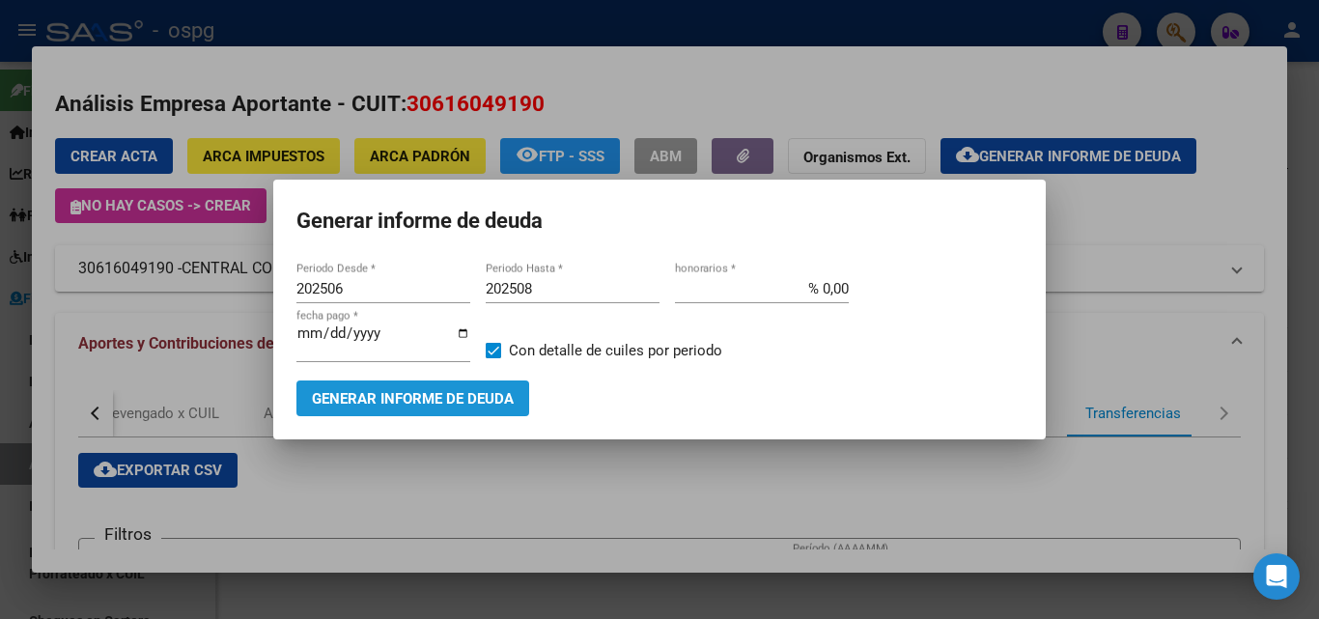
click at [374, 402] on span "Generar informe de deuda" at bounding box center [413, 398] width 202 height 17
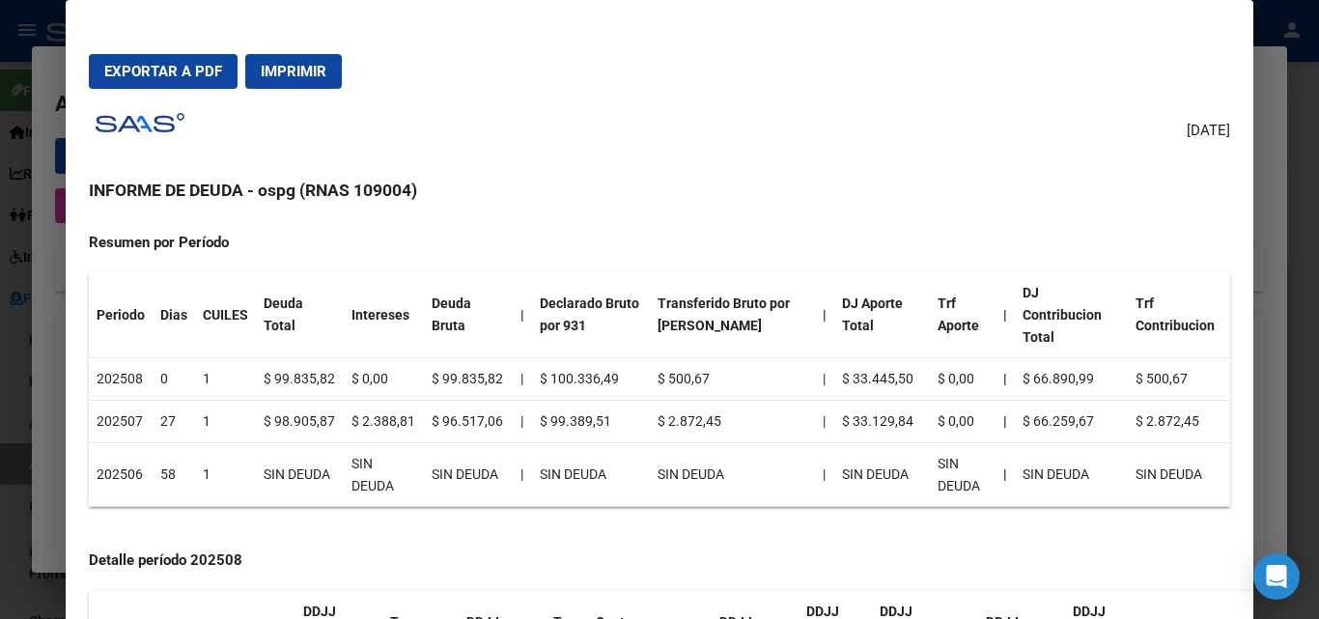
scroll to position [193, 0]
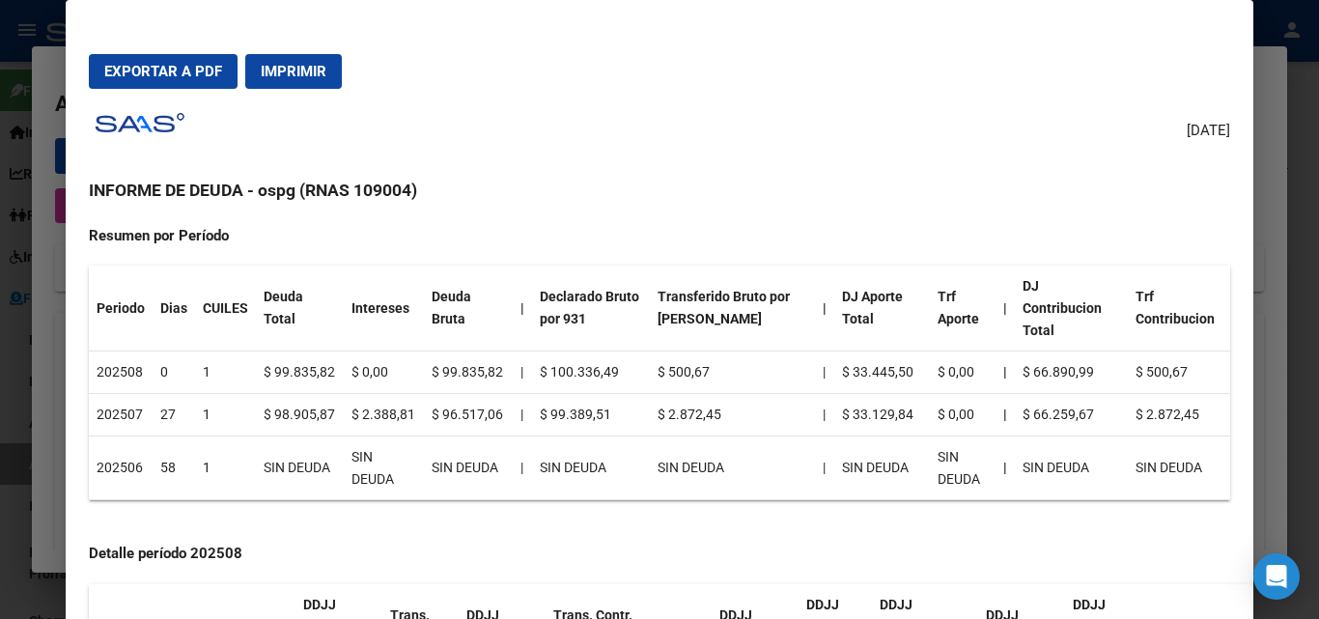
click at [181, 58] on button "Exportar a PDF" at bounding box center [163, 71] width 149 height 35
click at [0, 329] on div at bounding box center [659, 309] width 1319 height 619
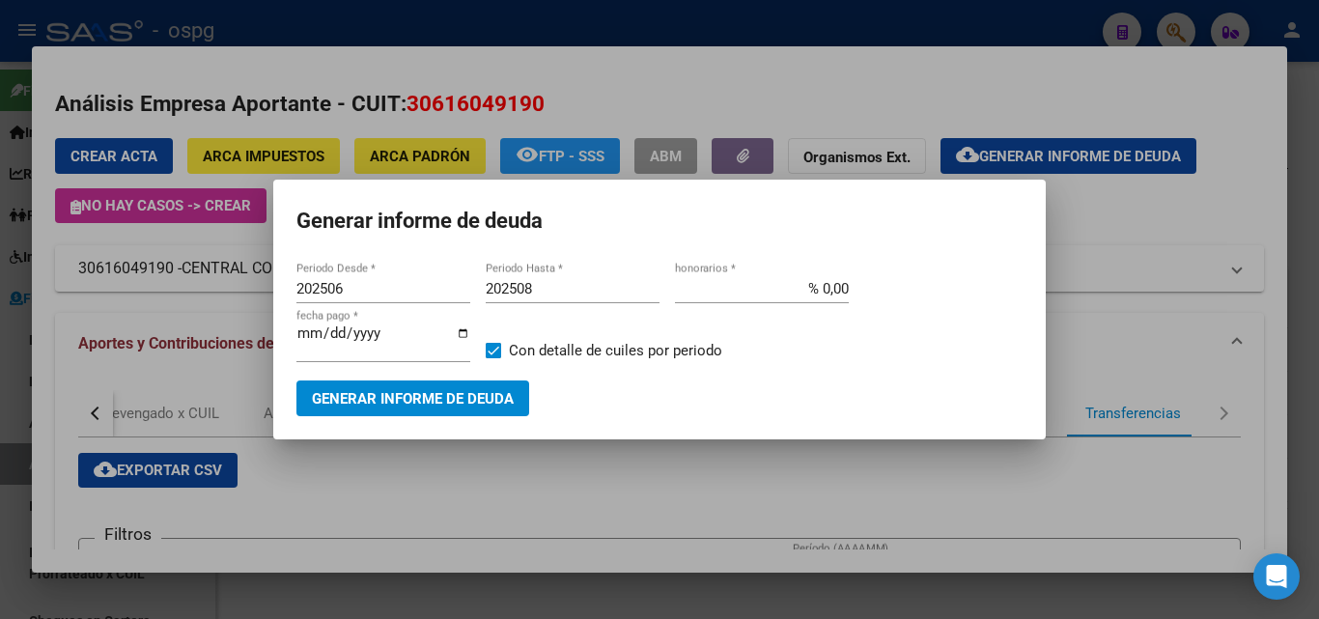
click at [21, 437] on div at bounding box center [659, 309] width 1319 height 619
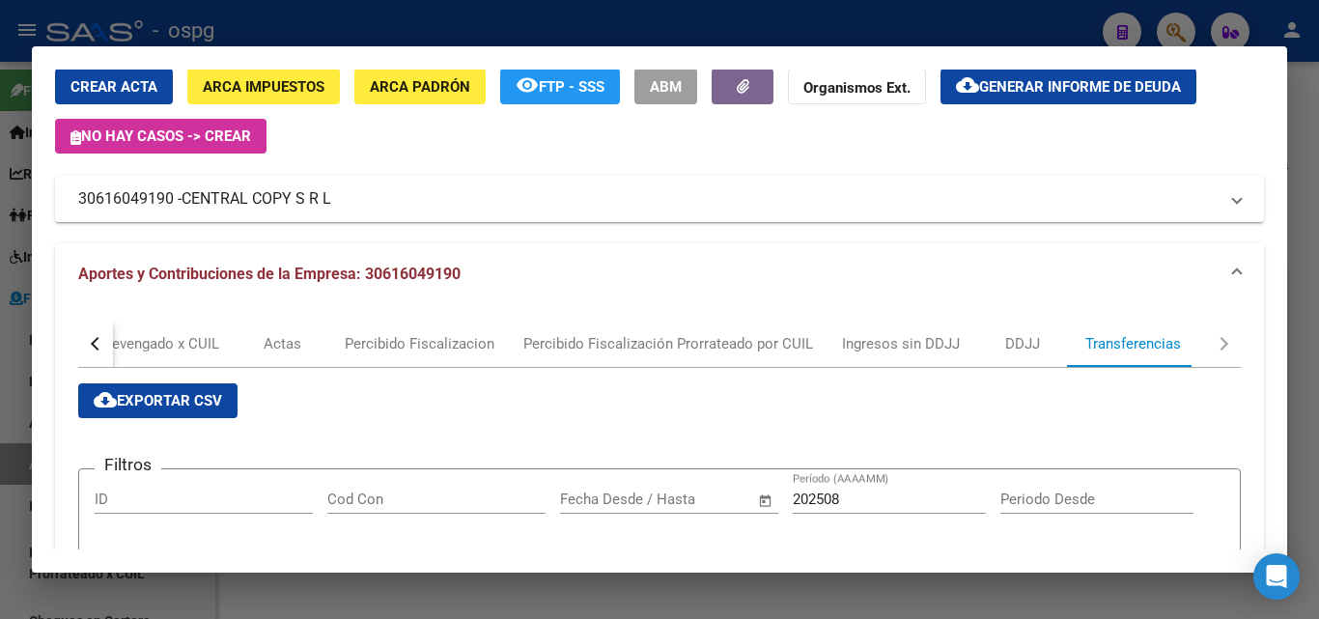
scroll to position [470, 0]
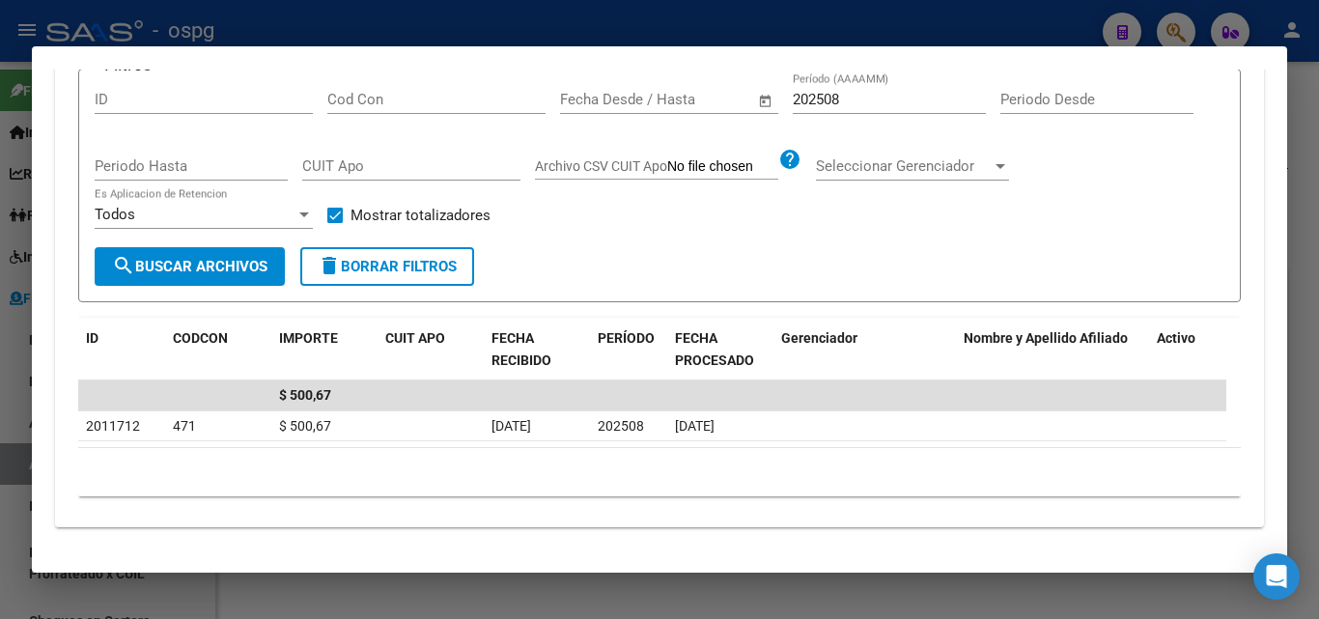
click at [0, 438] on div at bounding box center [659, 309] width 1319 height 619
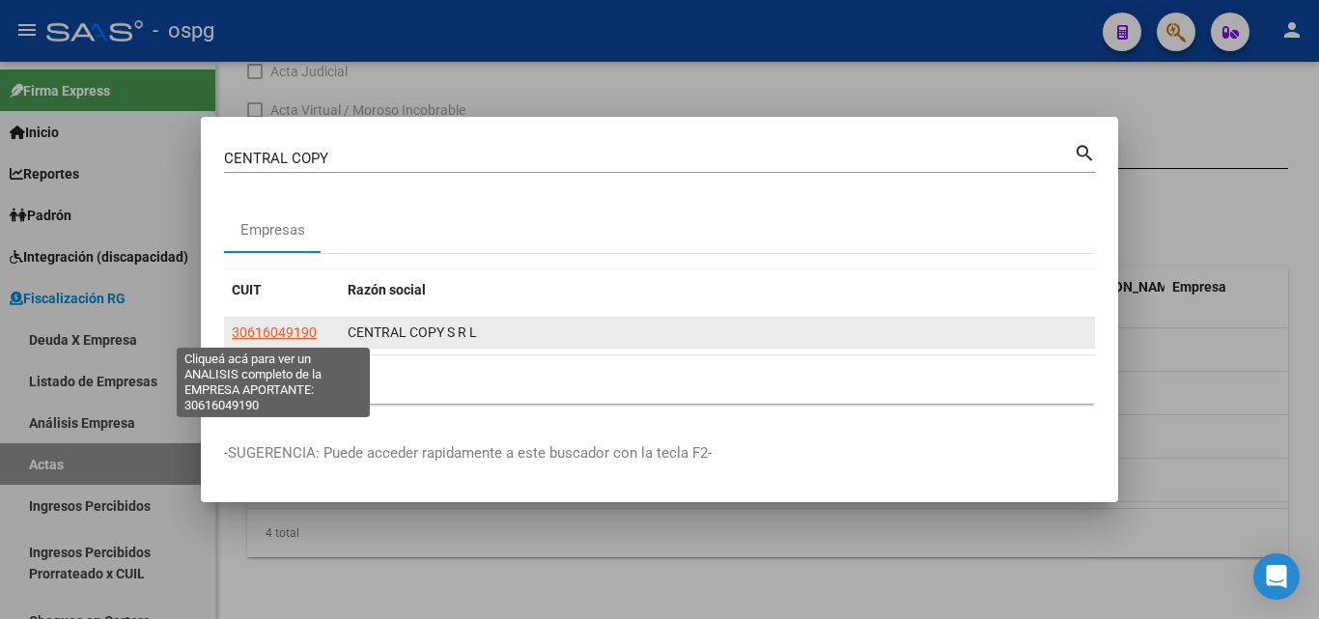
click at [296, 323] on app-link-go-to "30616049190" at bounding box center [274, 333] width 85 height 22
click at [296, 328] on span "30616049190" at bounding box center [274, 332] width 85 height 15
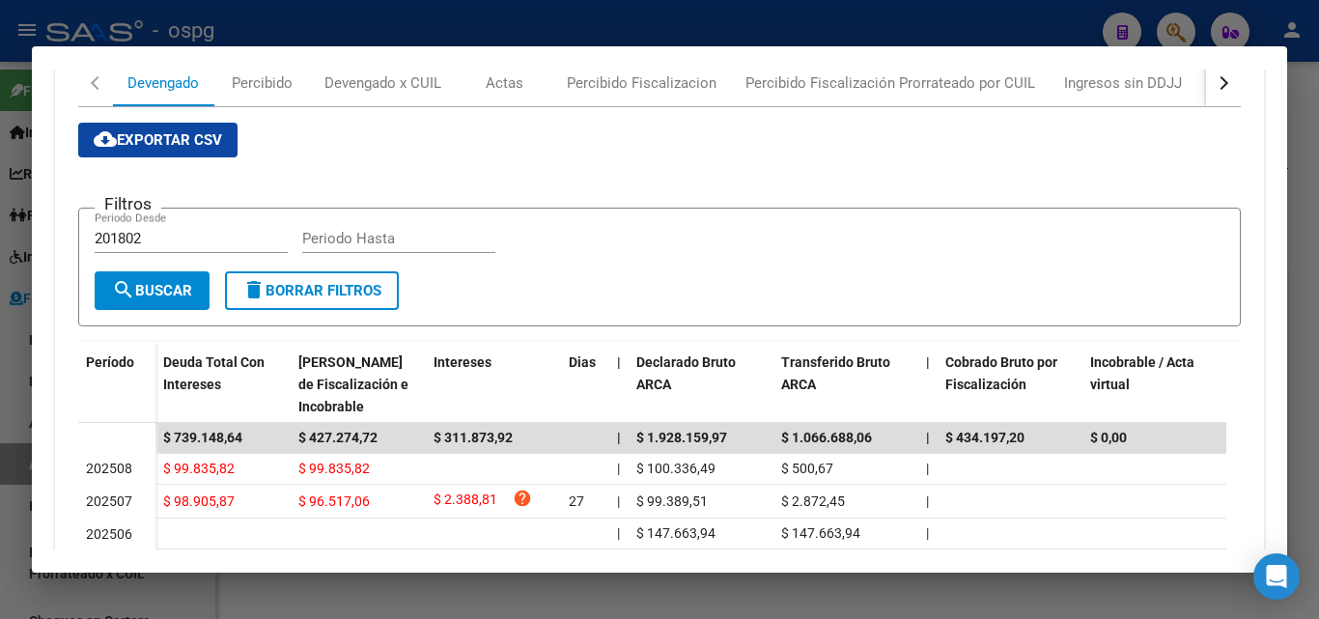
scroll to position [663, 0]
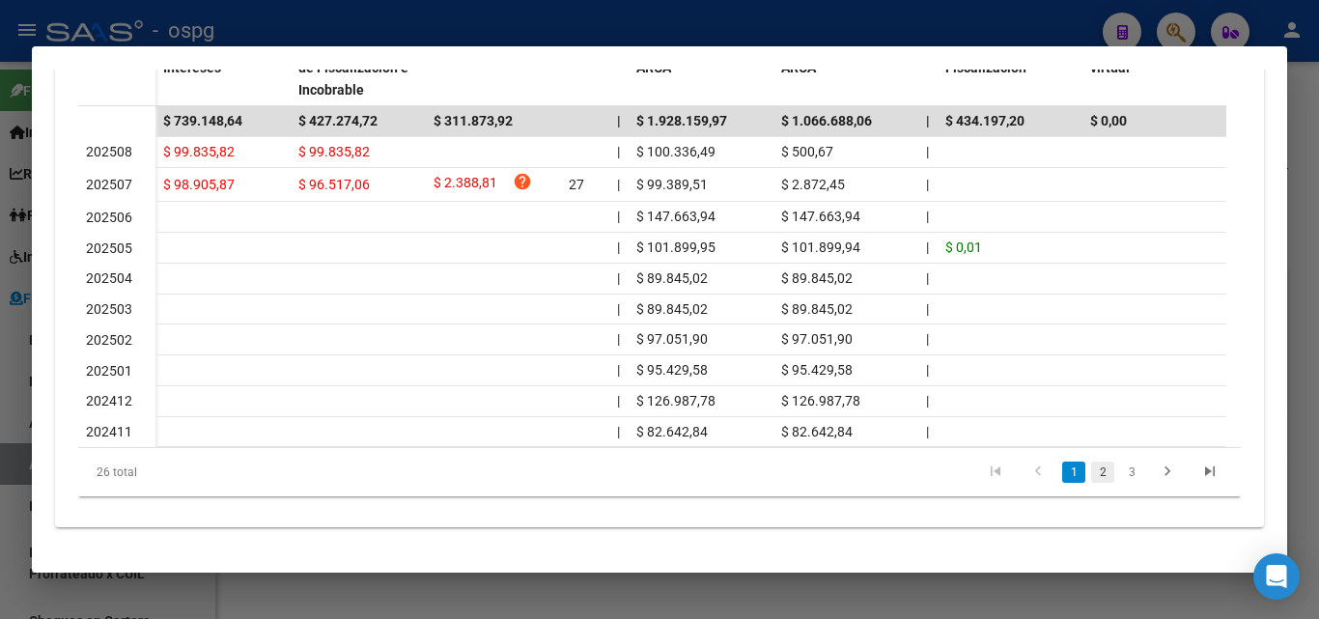
click at [1092, 478] on link "2" at bounding box center [1103, 472] width 23 height 21
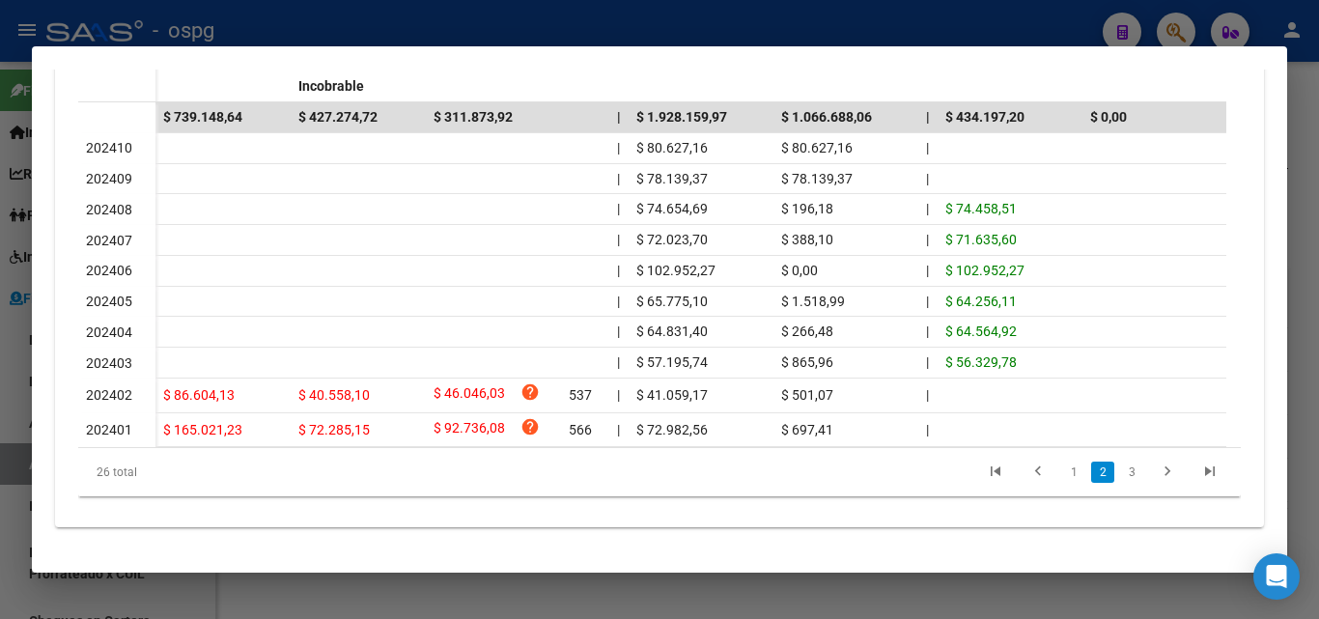
click at [1318, 176] on div at bounding box center [659, 309] width 1319 height 619
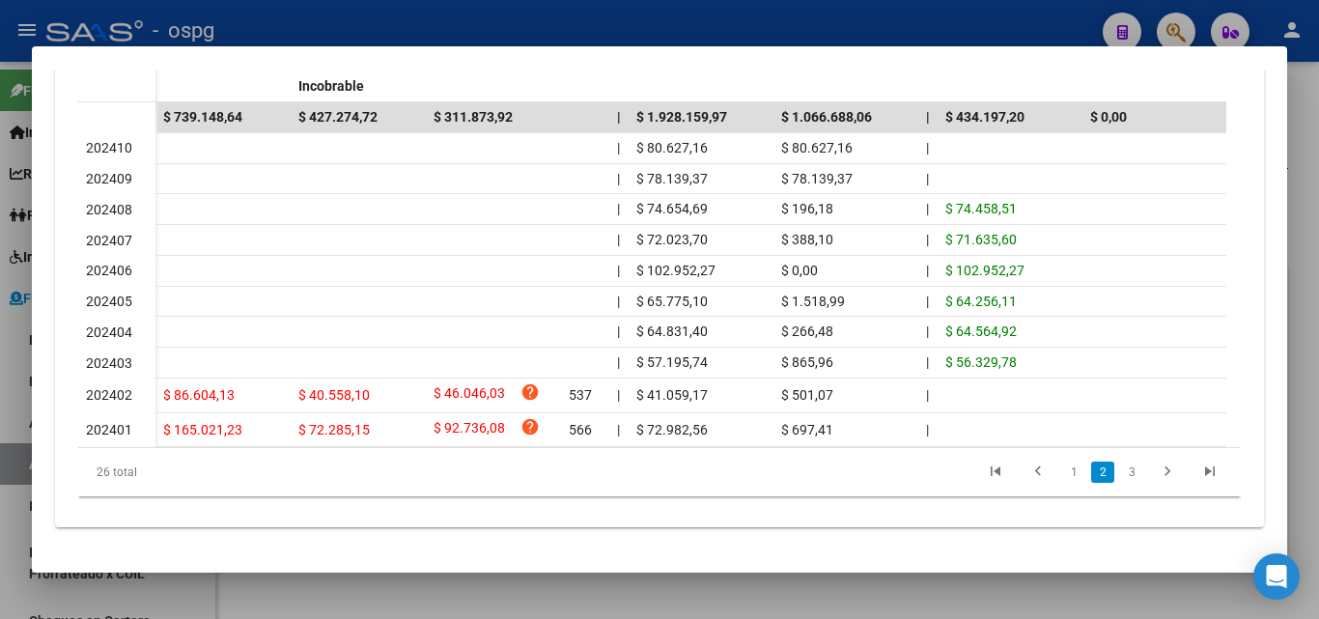
click at [1318, 176] on div at bounding box center [659, 309] width 1319 height 619
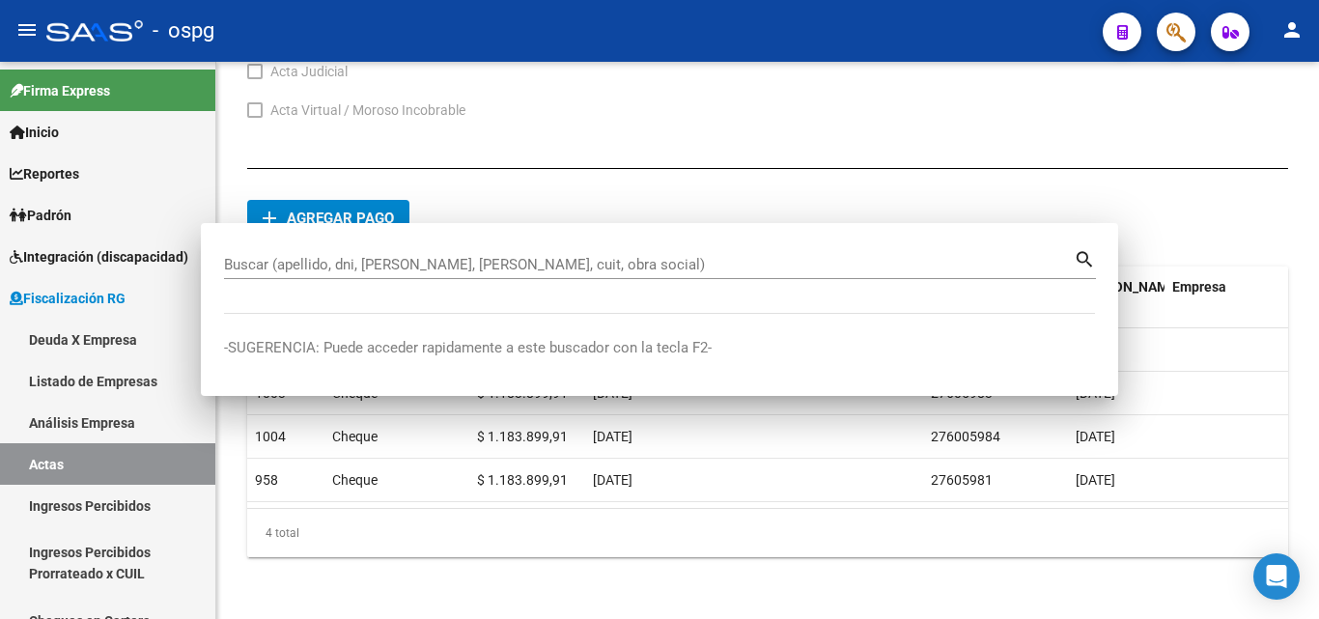
click at [1318, 176] on div at bounding box center [1317, 340] width 5 height 557
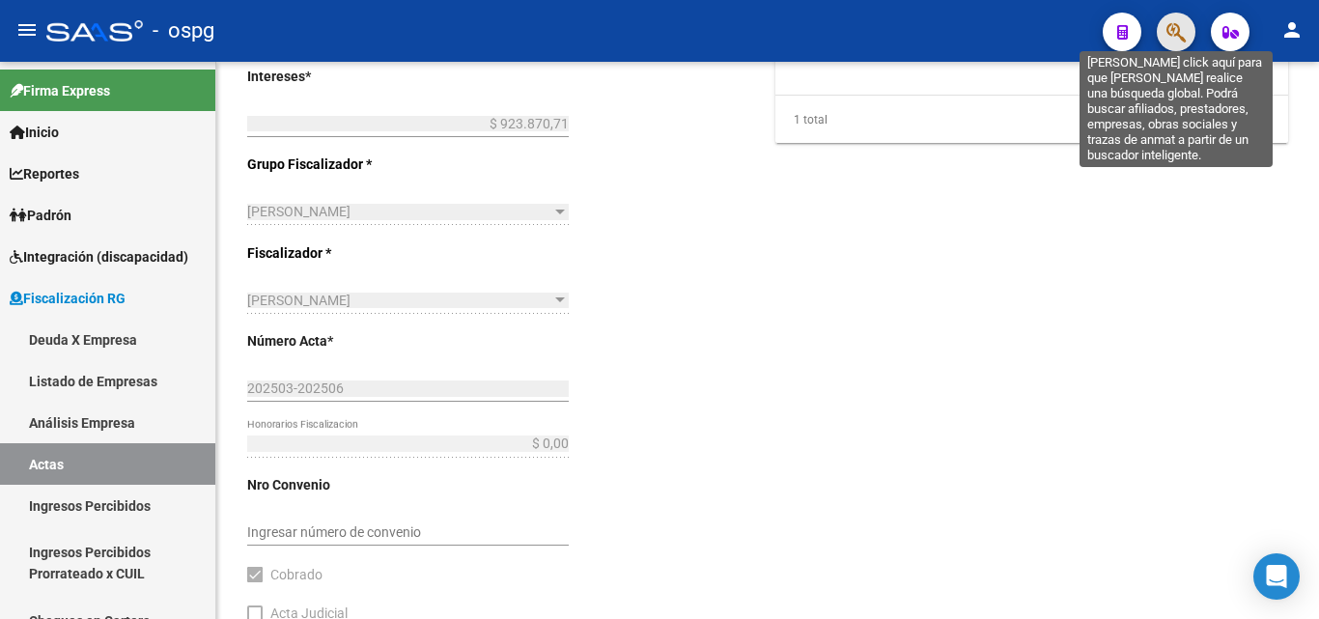
click at [1184, 37] on icon "button" at bounding box center [1176, 32] width 19 height 22
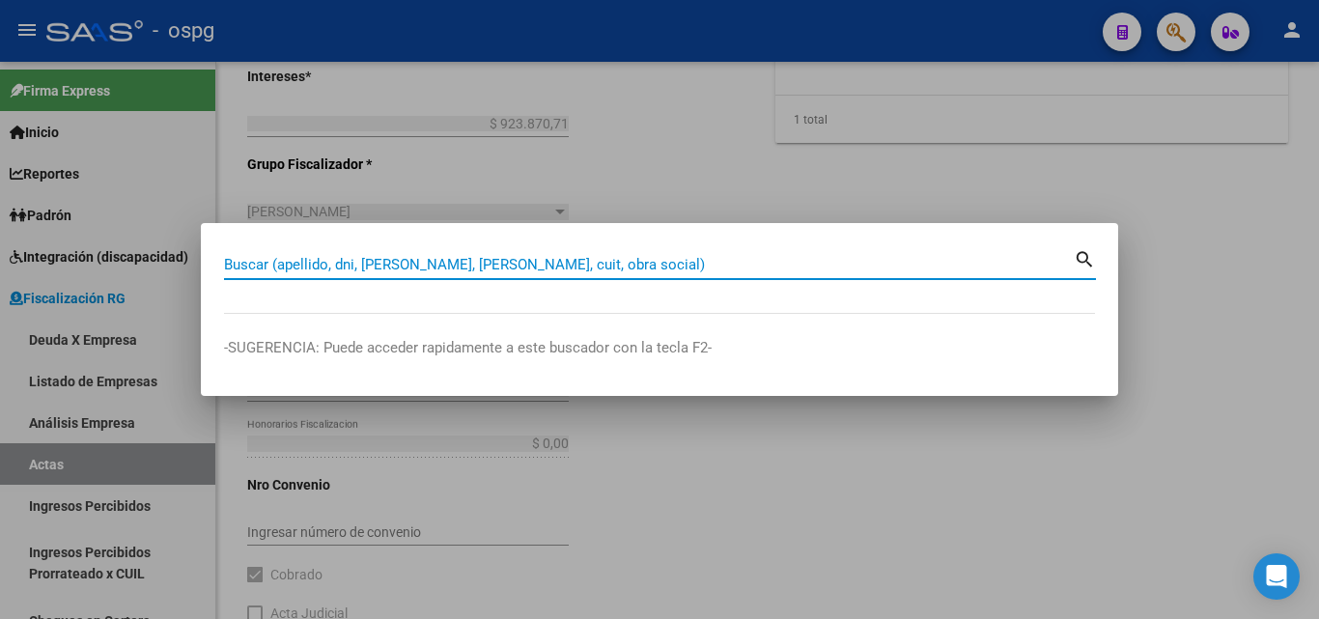
click at [351, 265] on input "Buscar (apellido, dni, [PERSON_NAME], [PERSON_NAME], cuit, obra social)" at bounding box center [649, 264] width 850 height 17
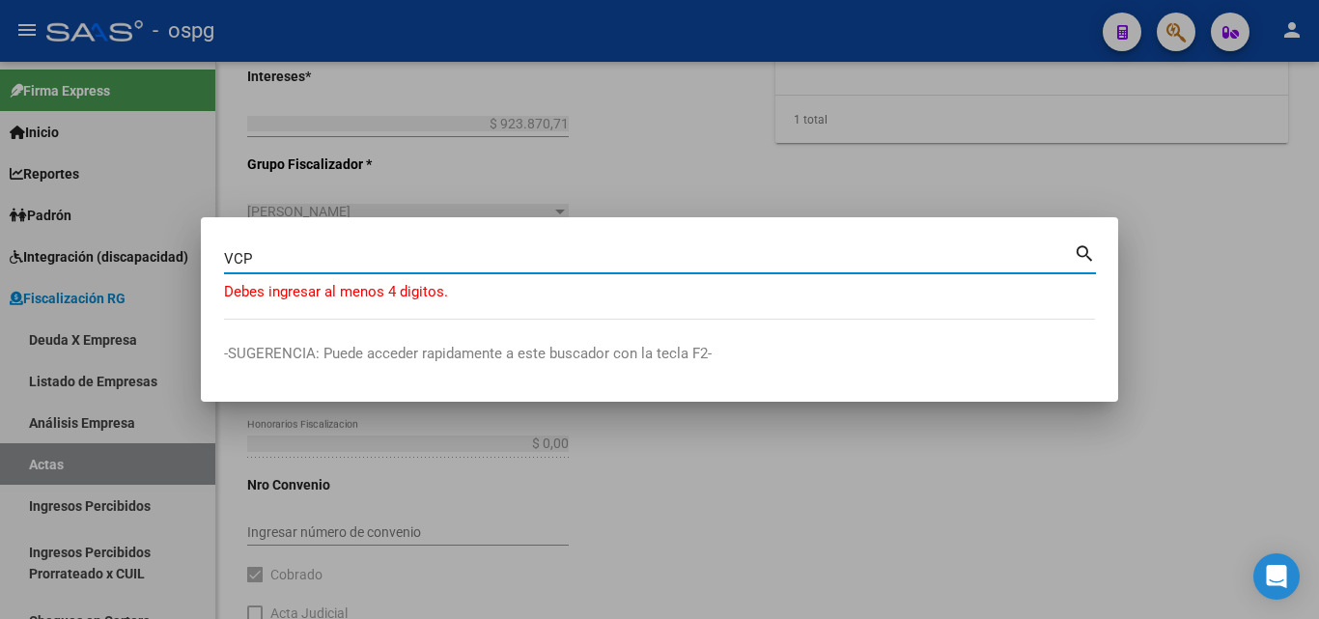
click at [307, 255] on input "VCP" at bounding box center [649, 258] width 850 height 17
type input "VCP"
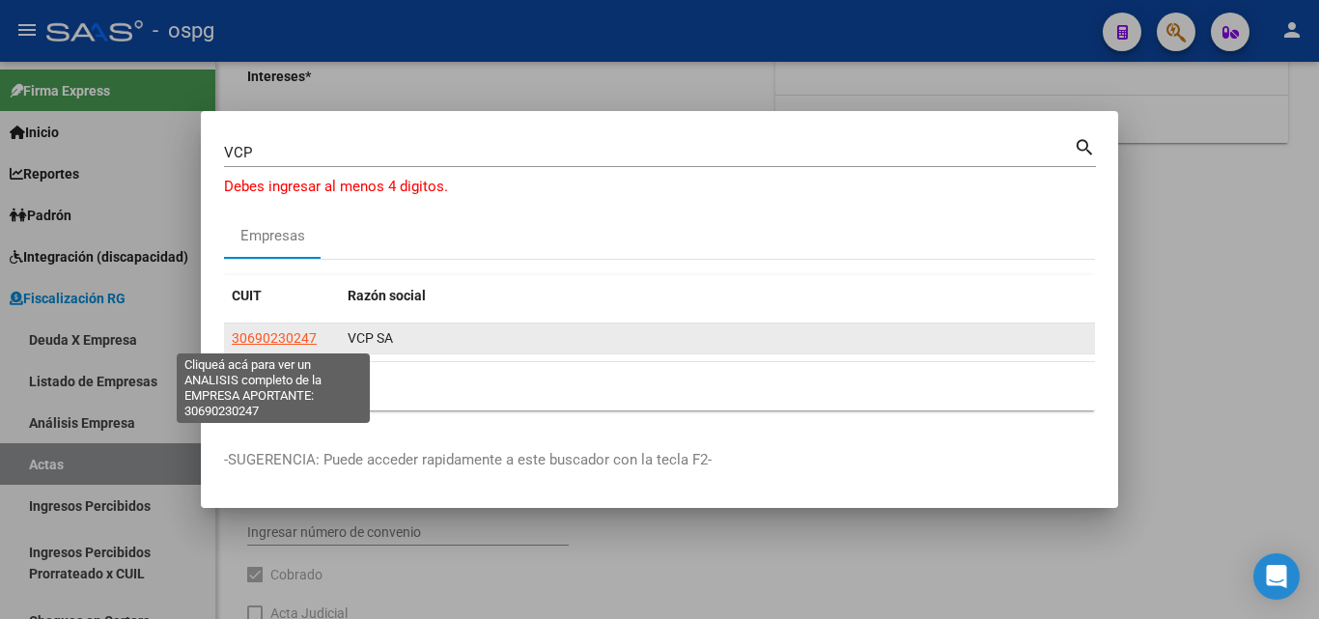
click at [269, 335] on span "30690230247" at bounding box center [274, 337] width 85 height 15
type textarea "30690230247"
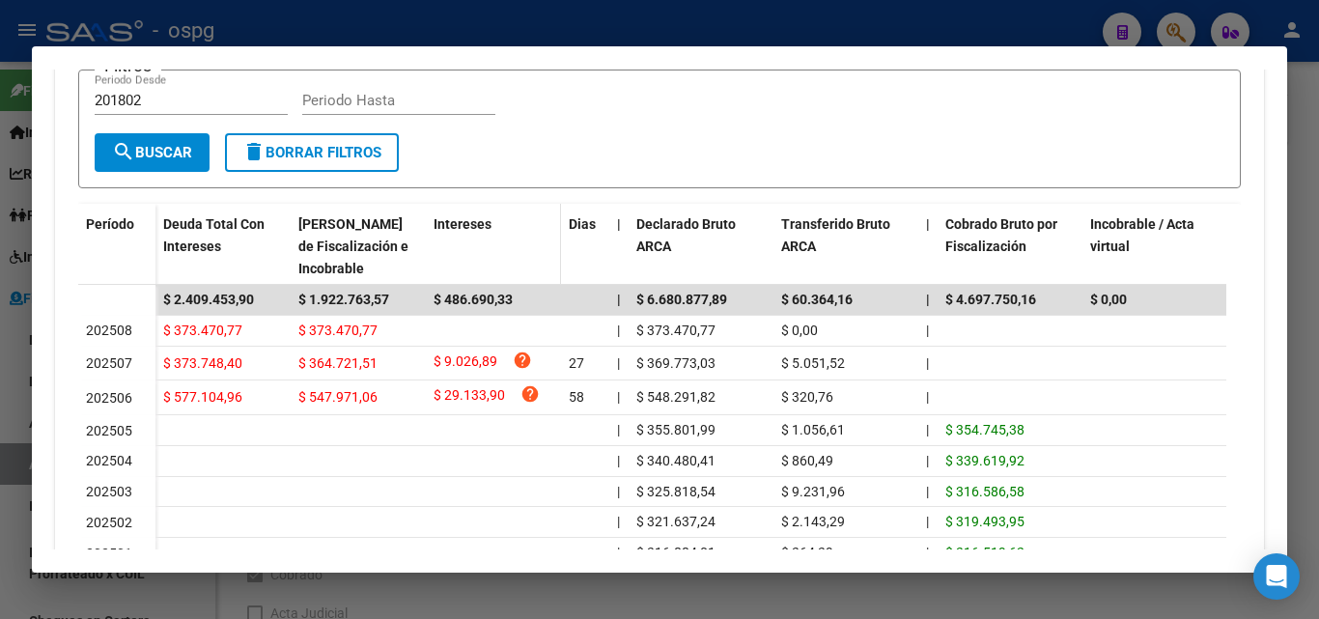
scroll to position [483, 0]
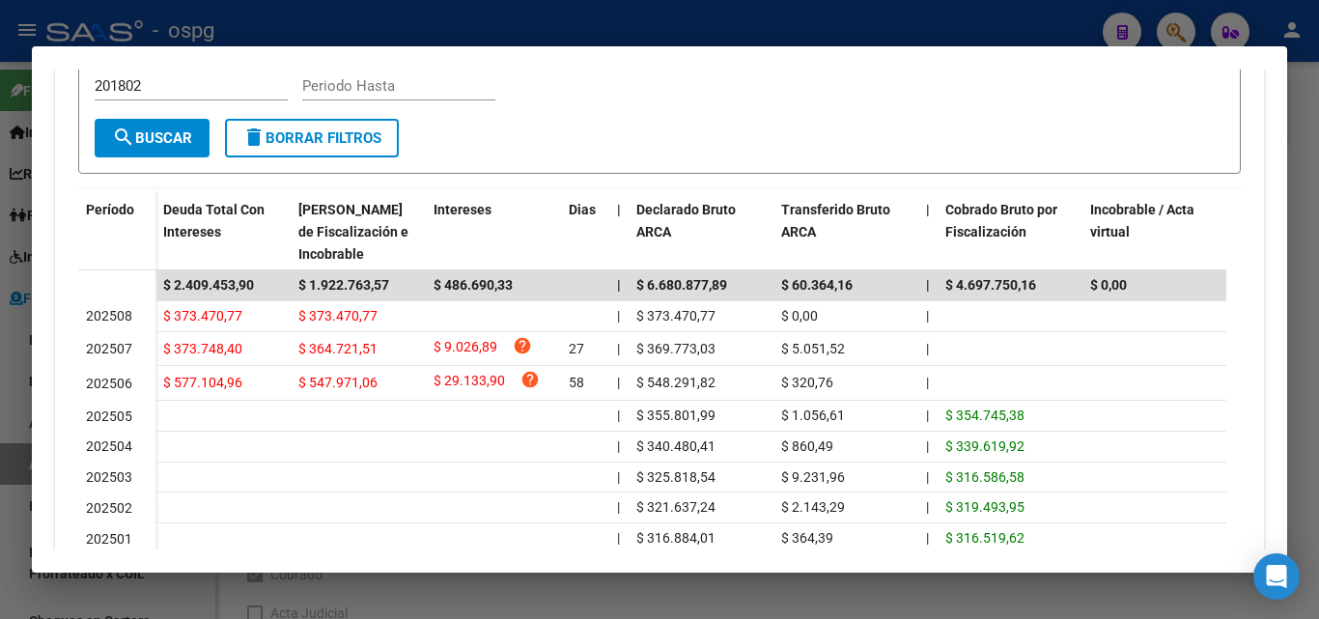
click at [0, 355] on div at bounding box center [659, 309] width 1319 height 619
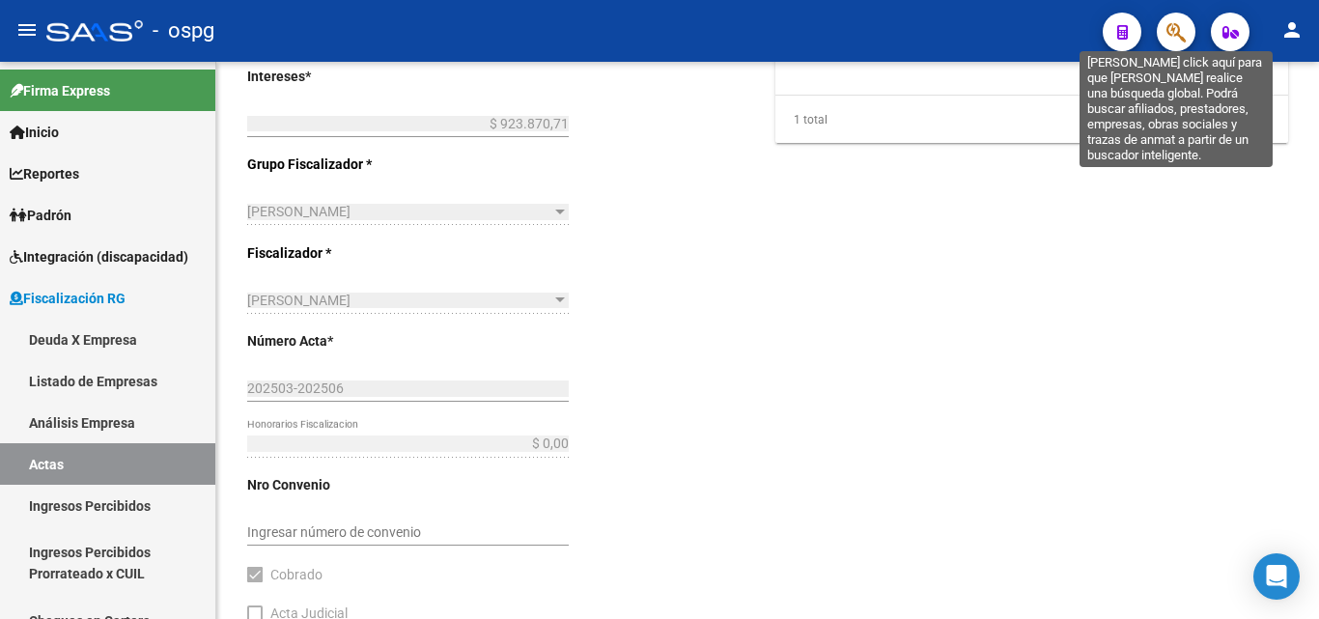
drag, startPoint x: 1179, startPoint y: 43, endPoint x: 1162, endPoint y: 43, distance: 17.4
click at [1162, 43] on button "button" at bounding box center [1176, 32] width 39 height 39
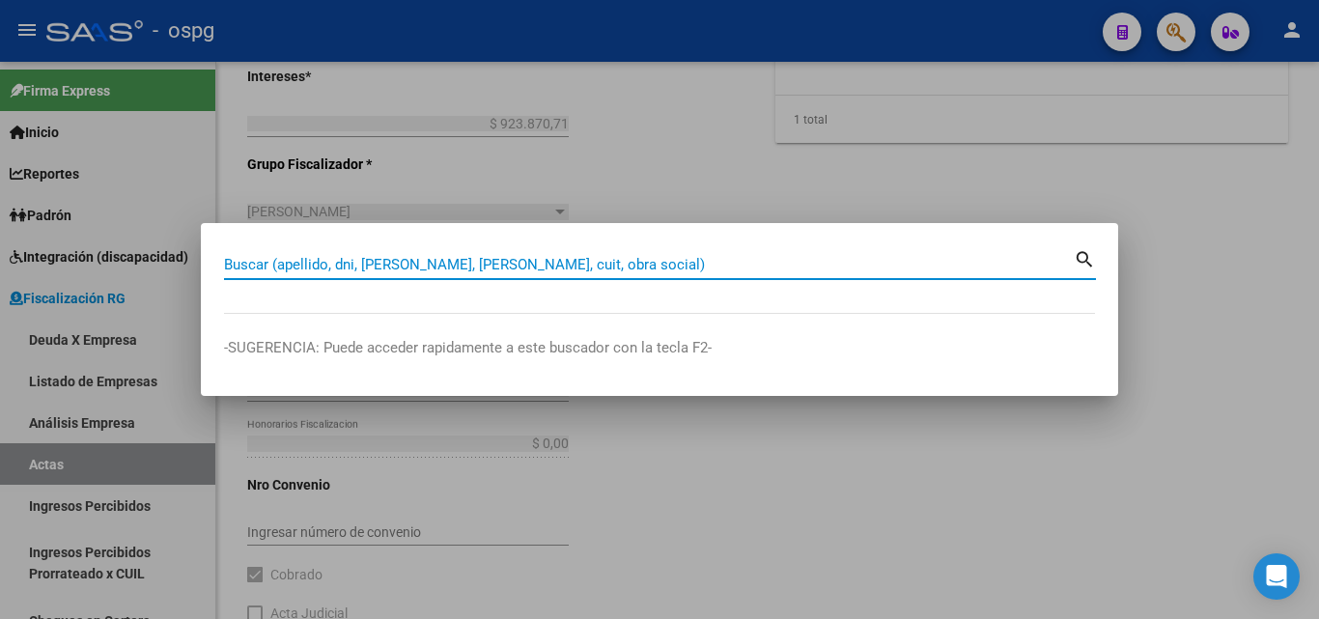
click at [286, 260] on input "Buscar (apellido, dni, [PERSON_NAME], [PERSON_NAME], cuit, obra social)" at bounding box center [649, 264] width 850 height 17
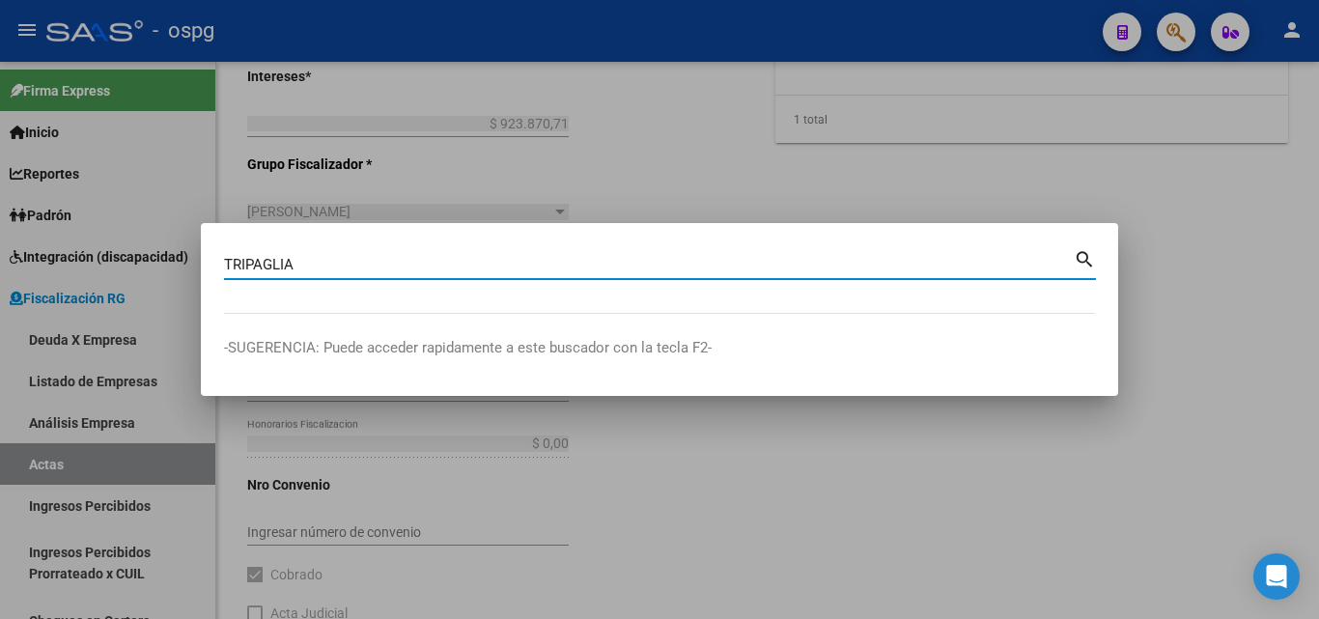
type input "TRIPAGLIA"
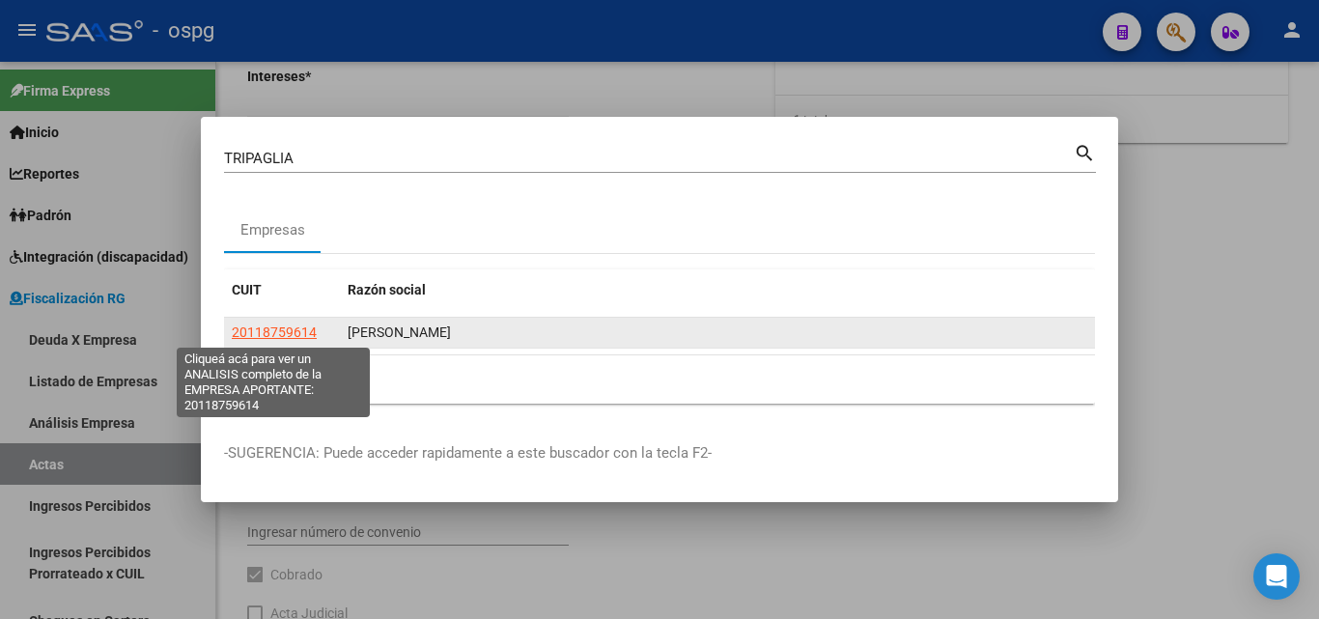
click at [280, 339] on span "20118759614" at bounding box center [274, 332] width 85 height 15
type textarea "20118759614"
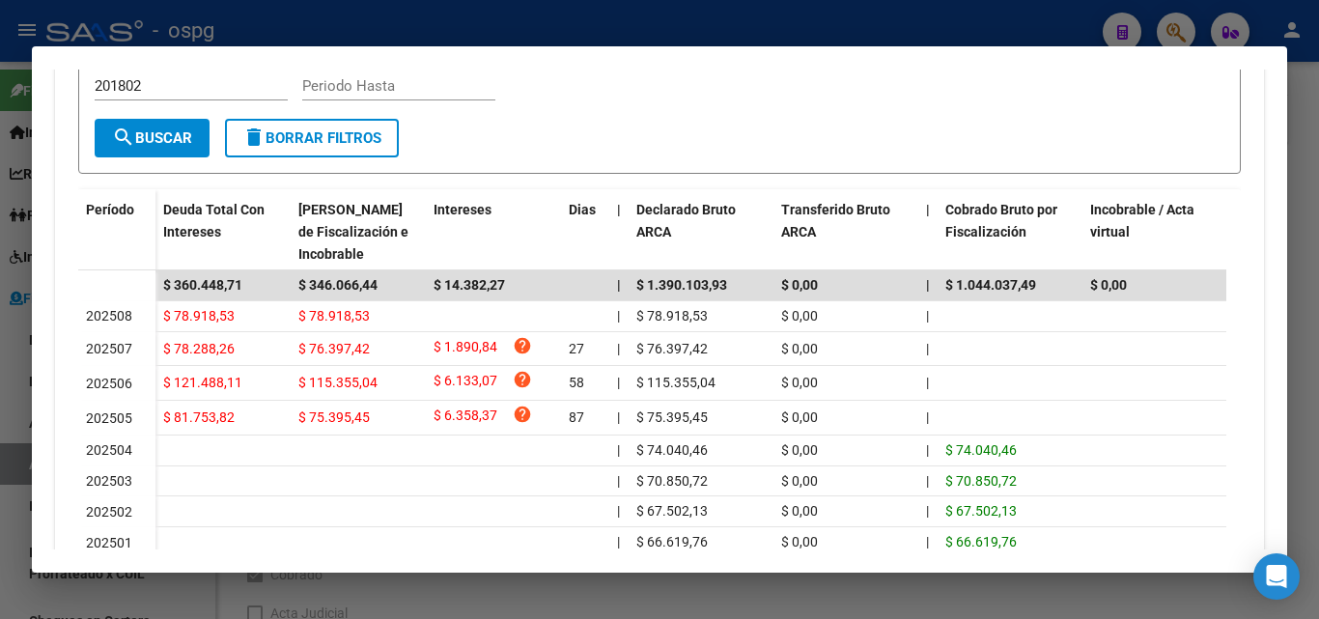
click at [0, 398] on div at bounding box center [659, 309] width 1319 height 619
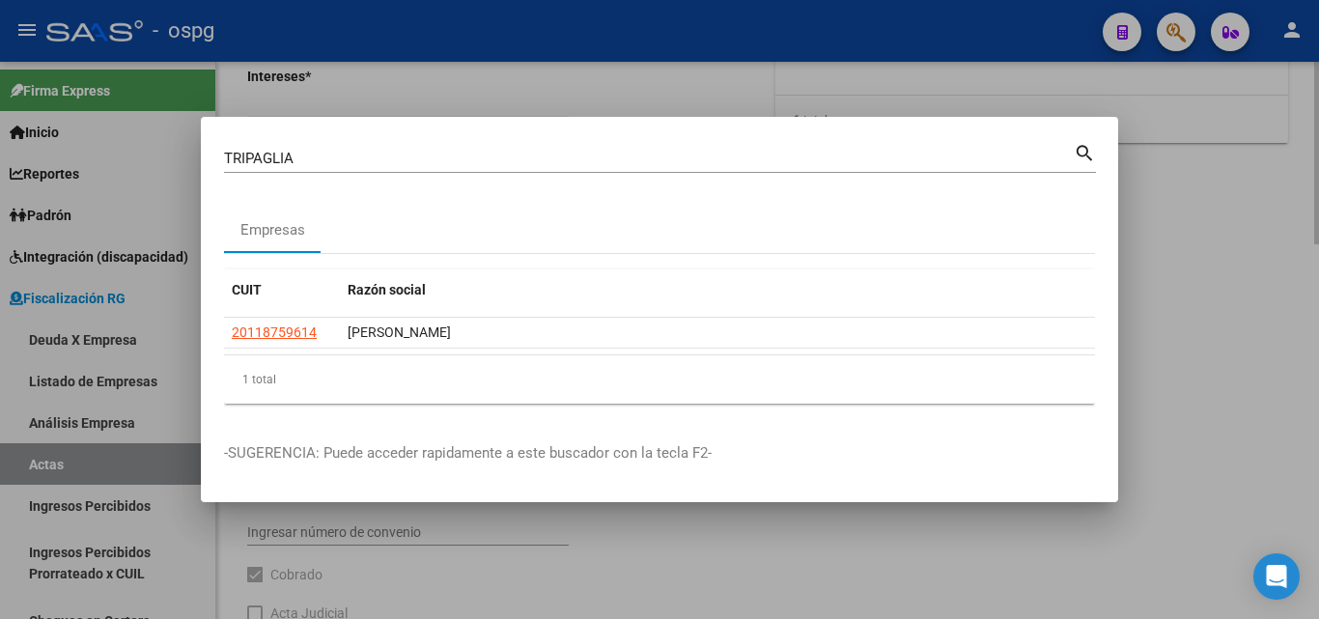
click at [1168, 228] on div at bounding box center [659, 309] width 1319 height 619
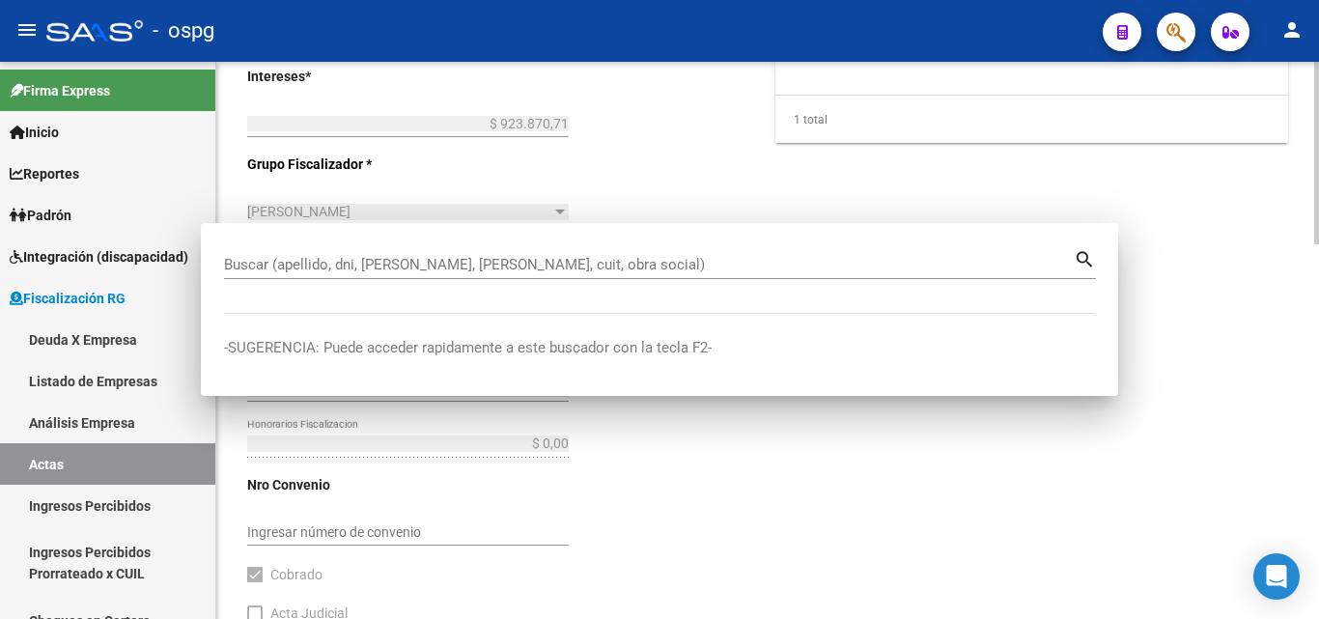
drag, startPoint x: 1168, startPoint y: 228, endPoint x: 1167, endPoint y: 107, distance: 120.7
click at [1168, 227] on div "Comentarios * RECIBO 43189 Ingresar comentarios Fecha Acta * [DATE] Selecciona …" at bounding box center [1032, 185] width 513 height 988
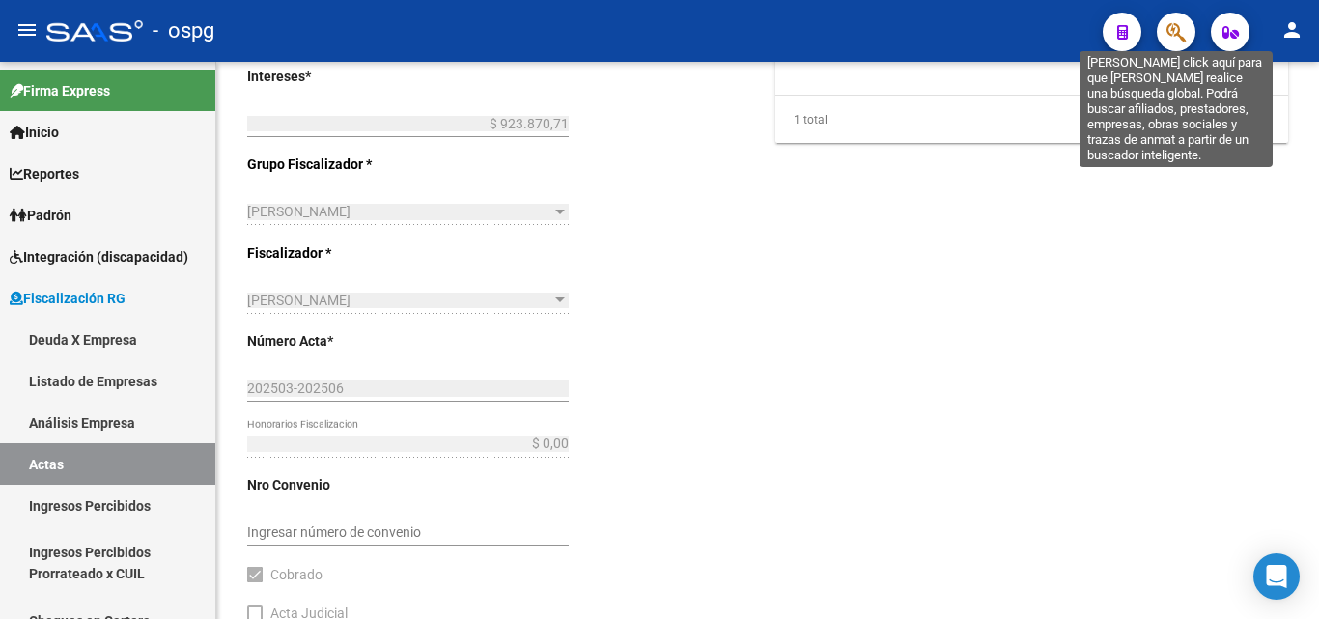
click at [1166, 41] on button "button" at bounding box center [1176, 32] width 39 height 39
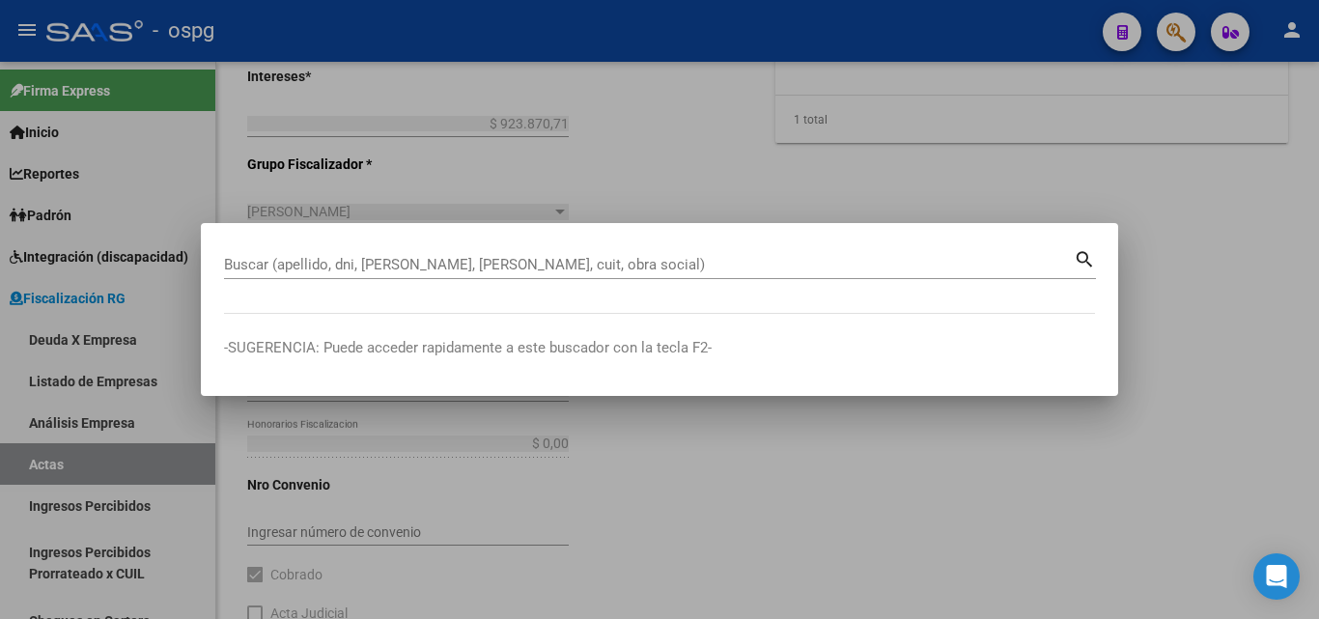
click at [268, 253] on div "Buscar (apellido, dni, [PERSON_NAME], [PERSON_NAME], cuit, obra social)" at bounding box center [649, 264] width 850 height 29
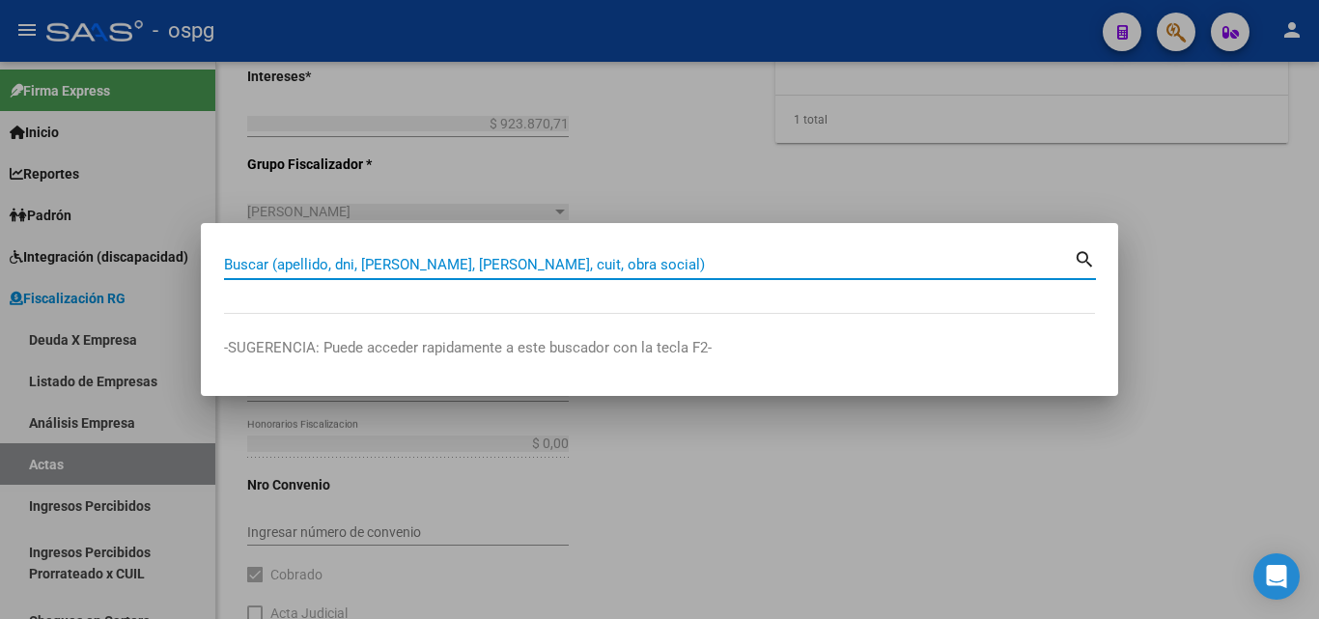
click at [269, 259] on input "Buscar (apellido, dni, [PERSON_NAME], [PERSON_NAME], cuit, obra social)" at bounding box center [649, 264] width 850 height 17
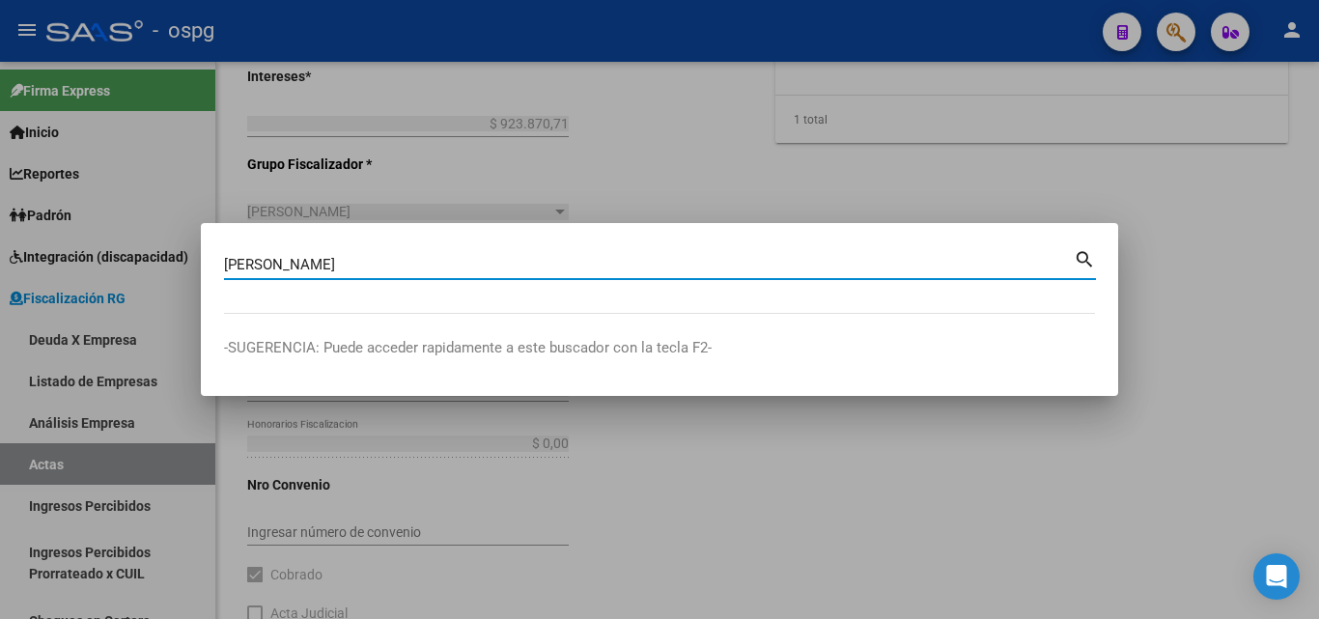
type input "[PERSON_NAME]"
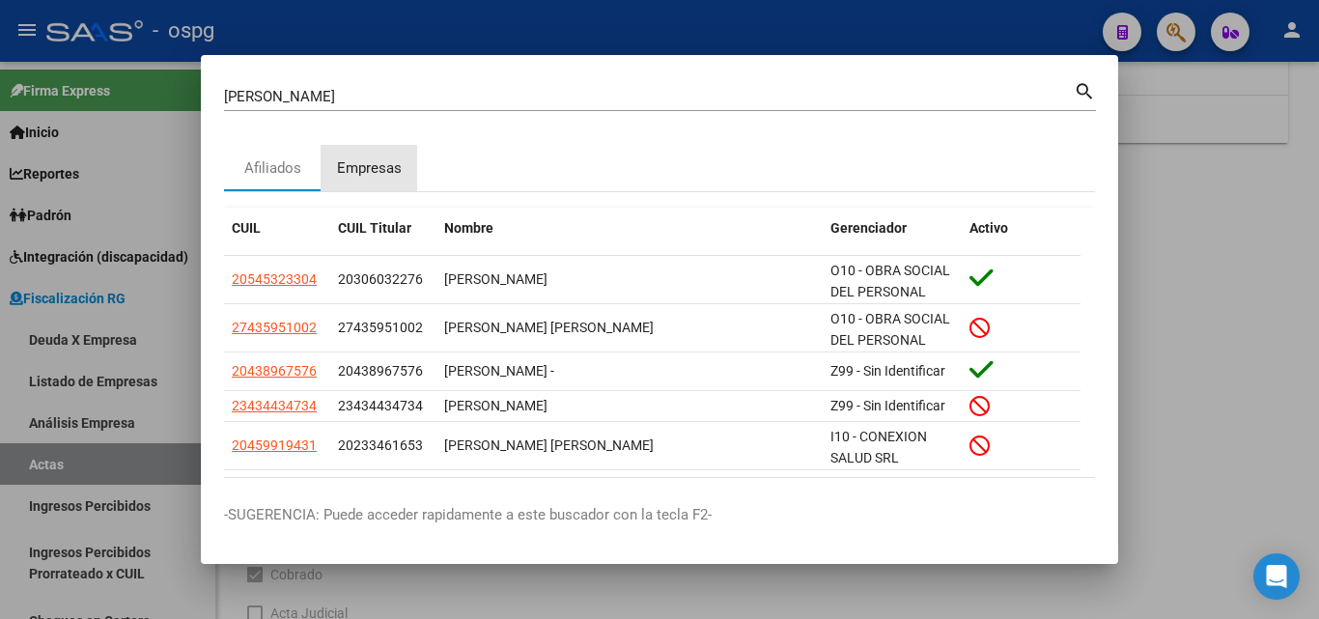
click at [373, 169] on div "Empresas" at bounding box center [369, 168] width 65 height 22
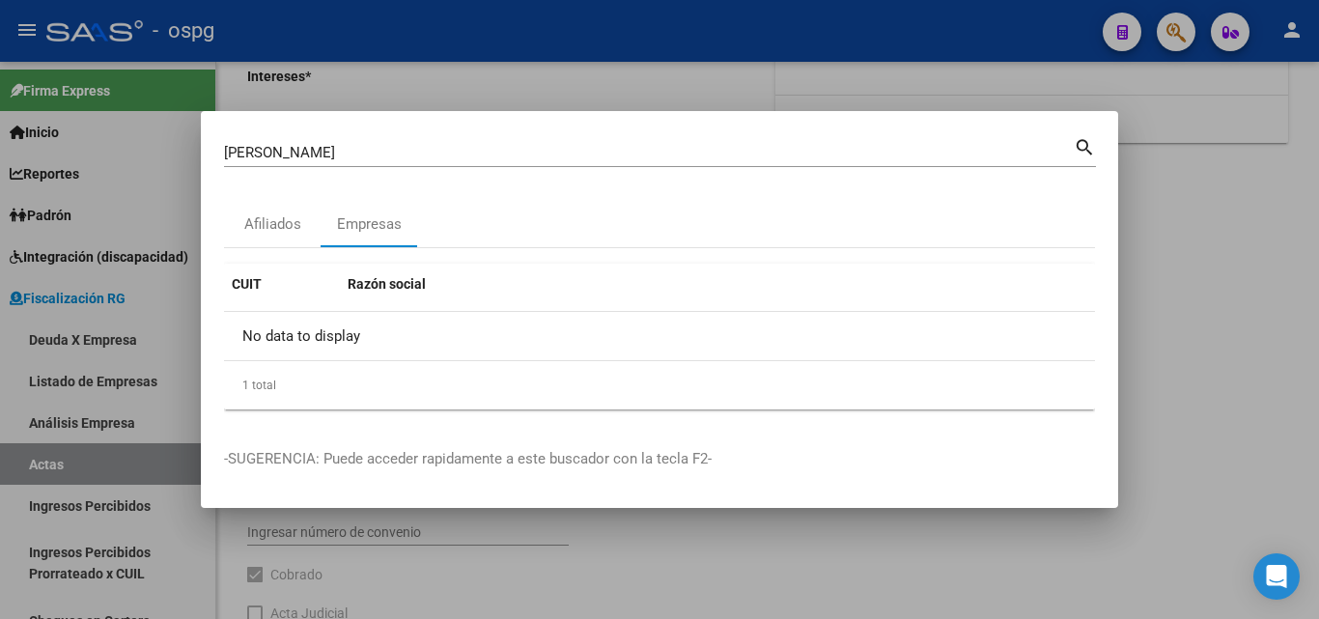
click at [1113, 321] on mat-dialog-content "[PERSON_NAME] (apellido, dni, cuil, nro traspaso, cuit, obra social) search Afi…" at bounding box center [660, 279] width 918 height 291
click at [264, 234] on div "Afiliados" at bounding box center [272, 224] width 57 height 22
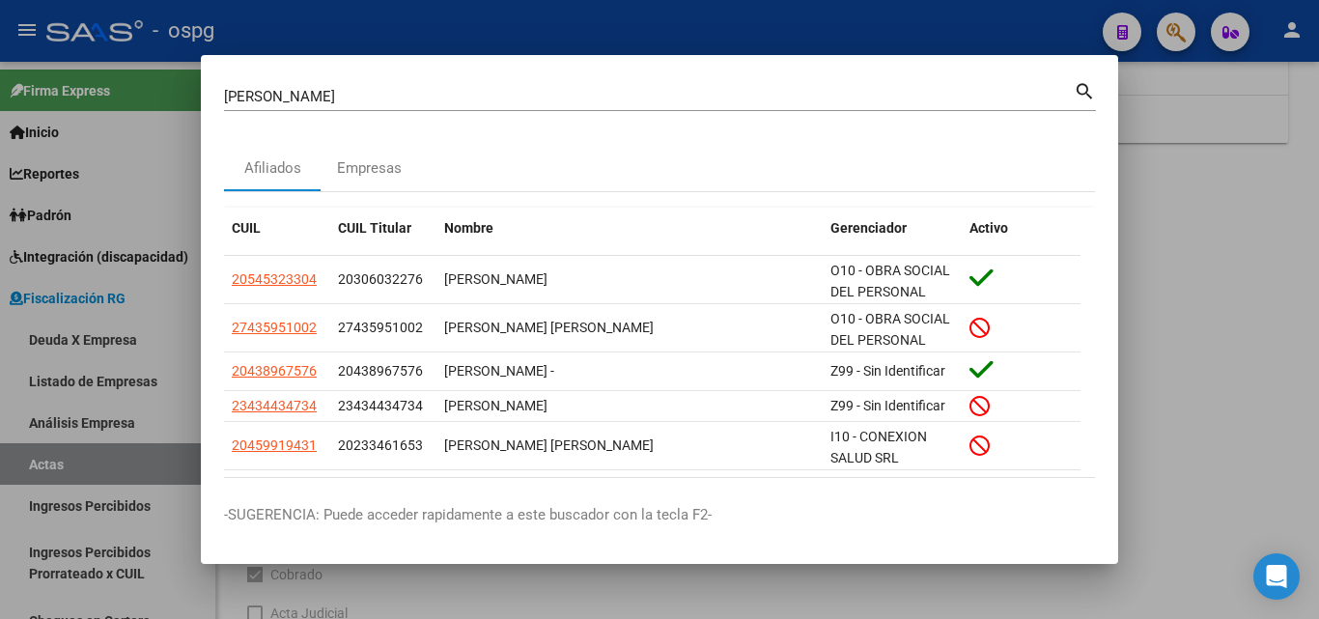
click at [1234, 249] on div at bounding box center [659, 309] width 1319 height 619
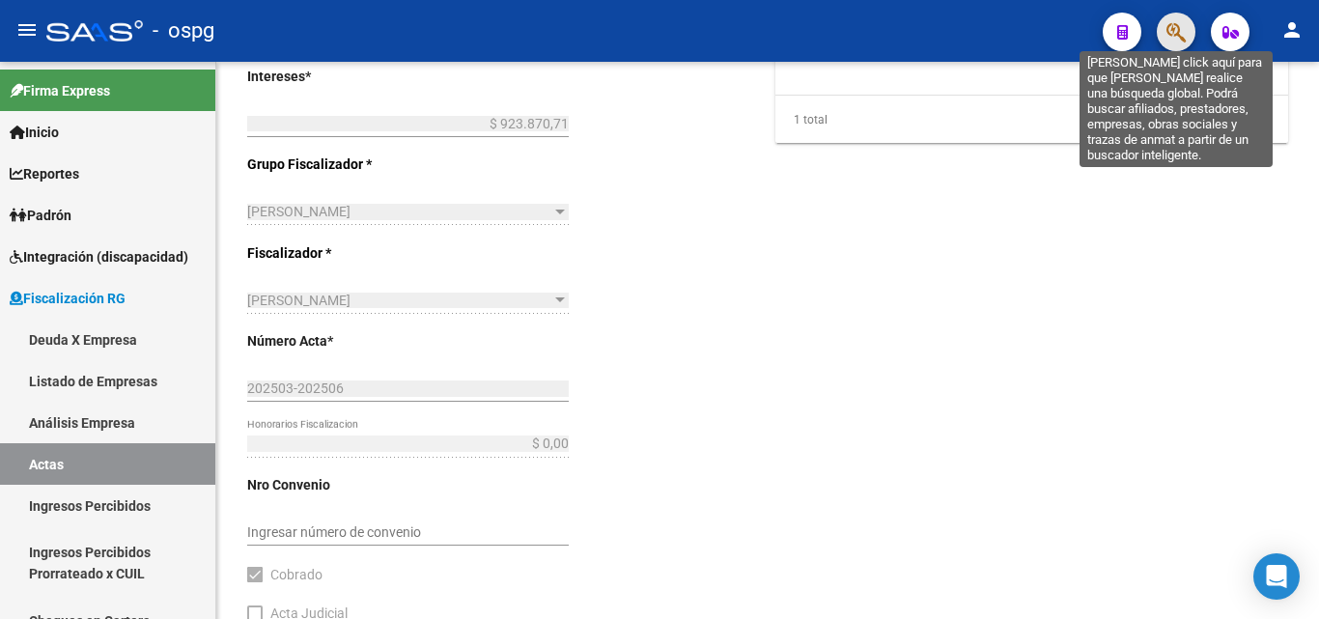
click at [1168, 39] on icon "button" at bounding box center [1176, 32] width 19 height 22
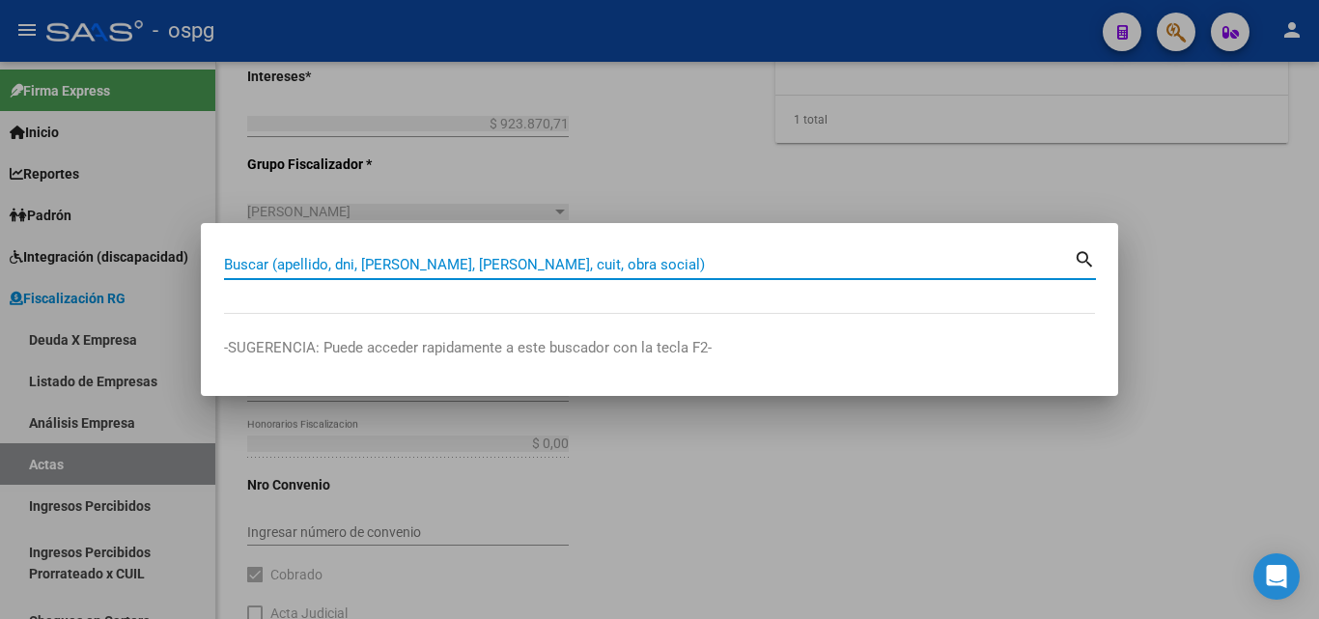
click at [258, 262] on input "Buscar (apellido, dni, [PERSON_NAME], [PERSON_NAME], cuit, obra social)" at bounding box center [649, 264] width 850 height 17
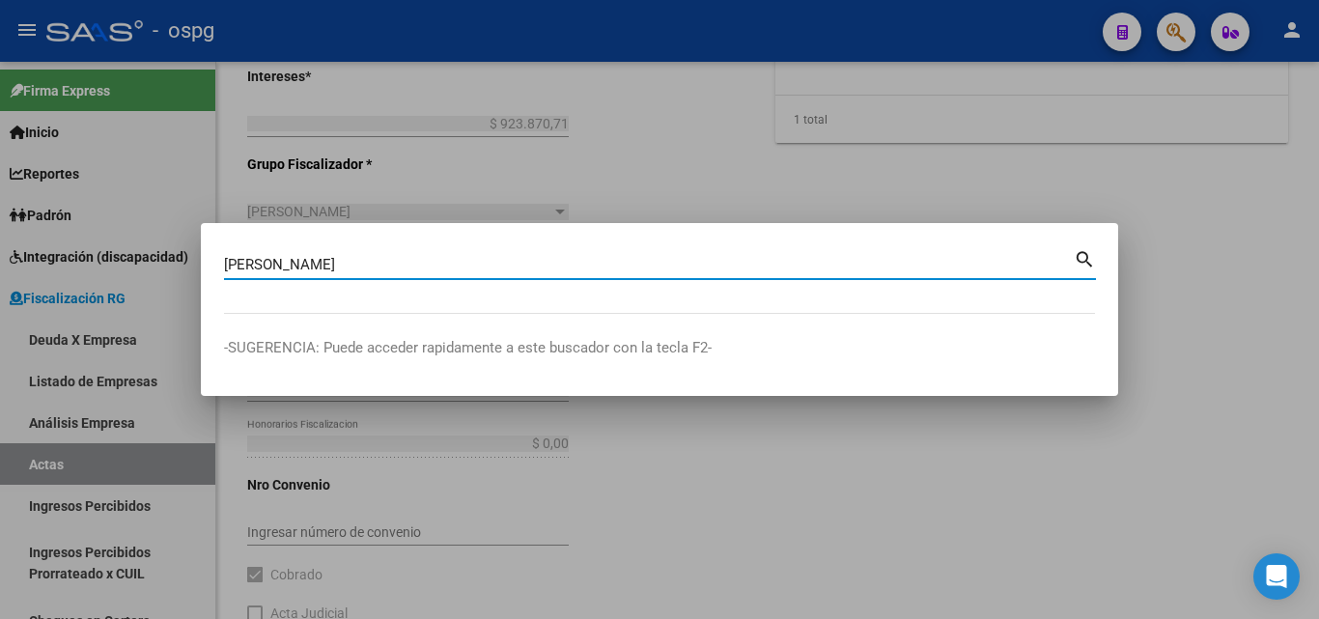
type input "[PERSON_NAME]"
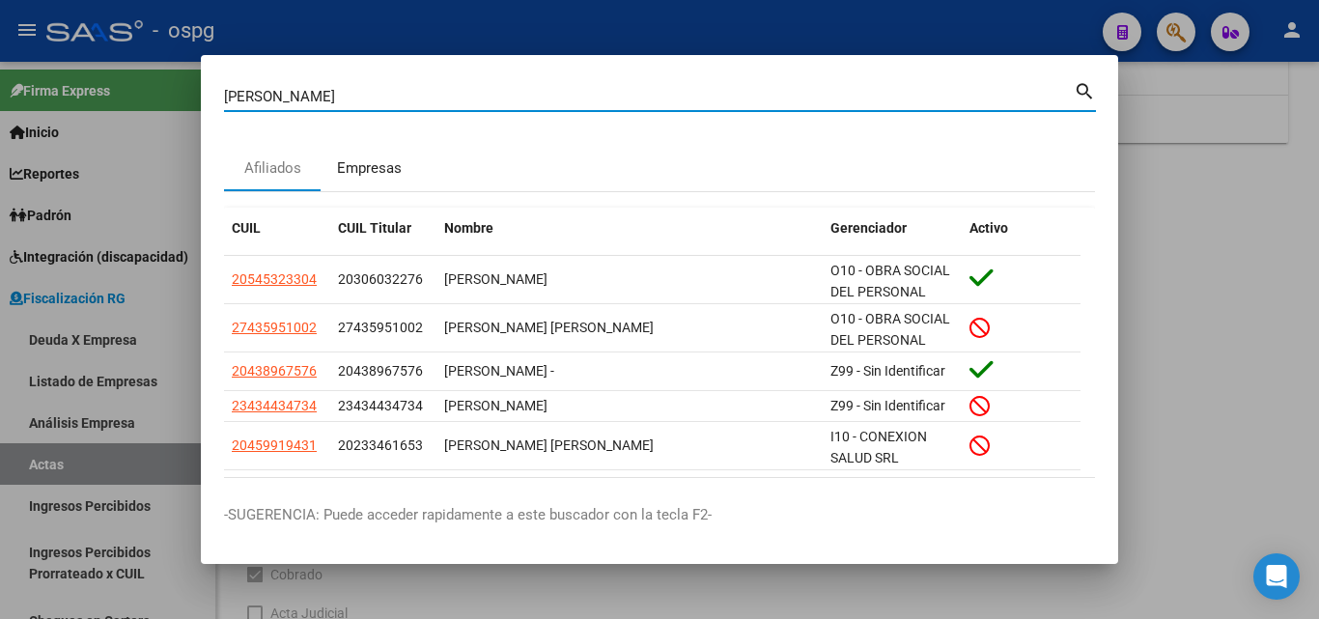
click at [366, 165] on div "Empresas" at bounding box center [369, 168] width 65 height 22
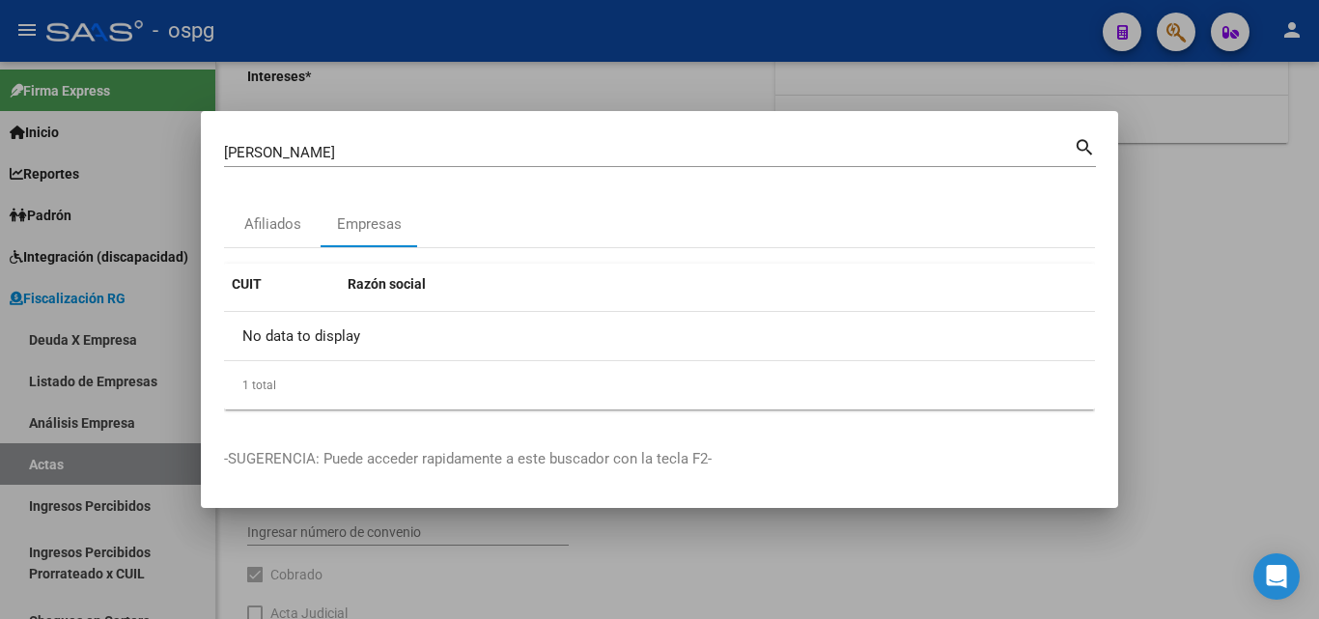
click at [1176, 200] on div at bounding box center [659, 309] width 1319 height 619
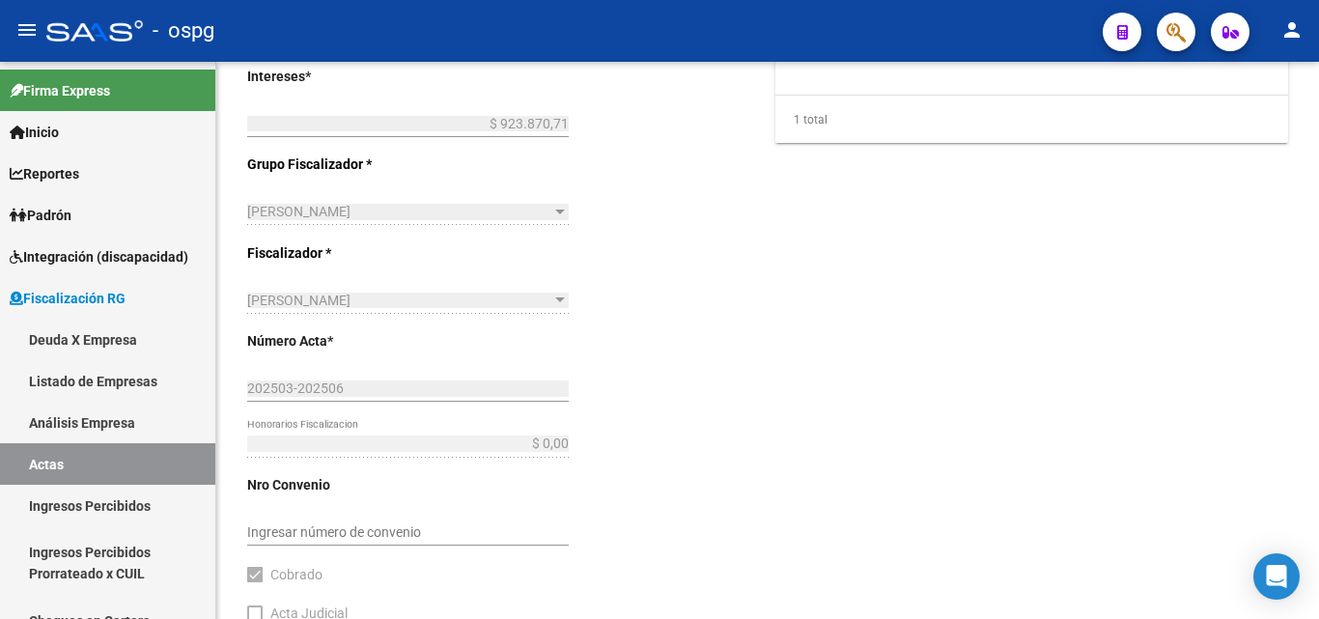
click at [1176, 200] on div "Comentarios * RECIBO 43189 Ingresar comentarios Fecha Acta * [DATE] Selecciona …" at bounding box center [1032, 185] width 513 height 988
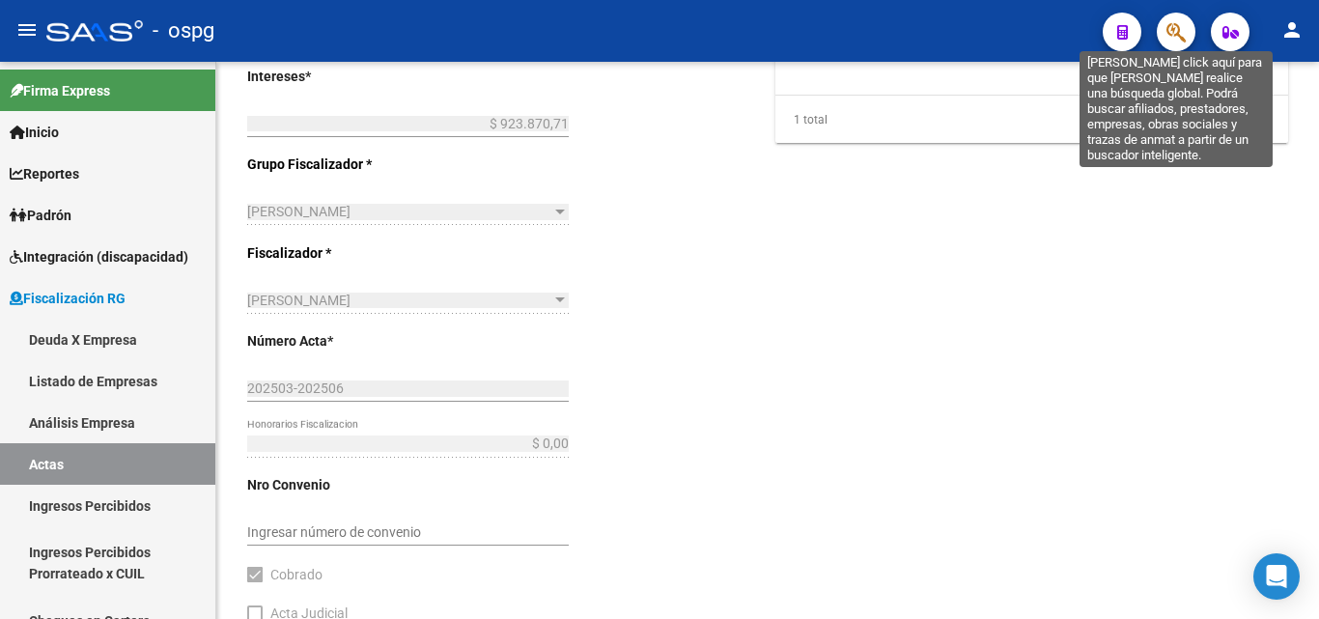
click at [1178, 31] on icon "button" at bounding box center [1176, 32] width 19 height 22
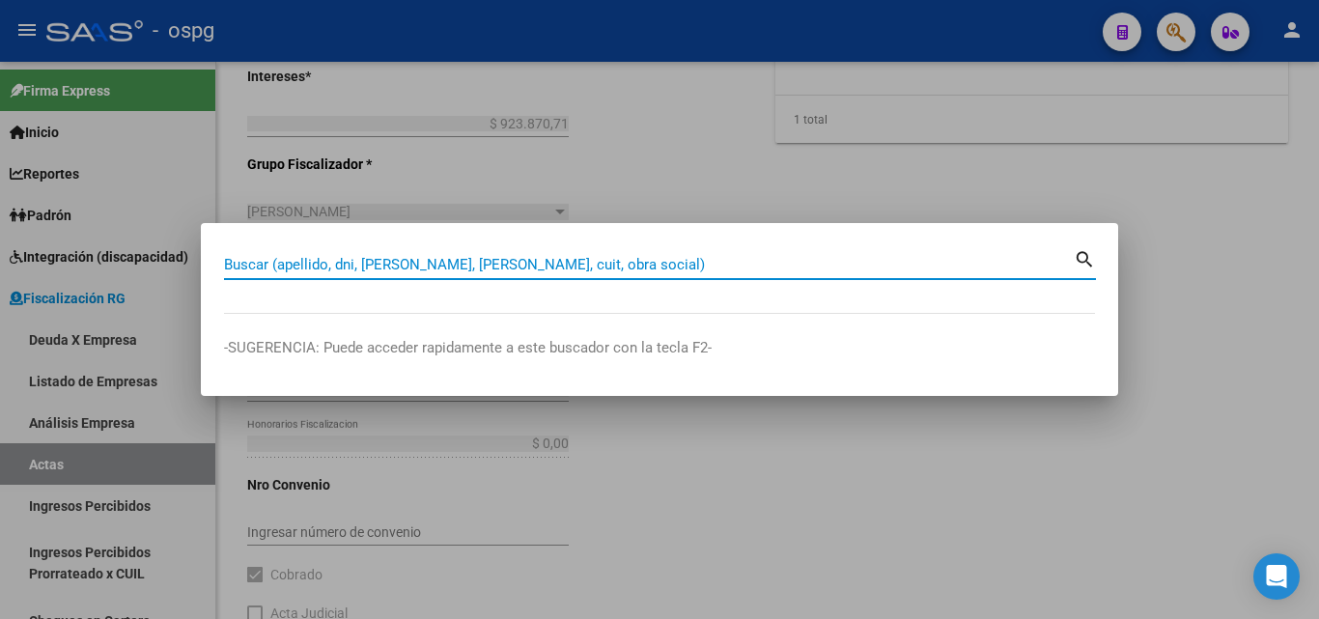
click at [305, 260] on input "Buscar (apellido, dni, [PERSON_NAME], [PERSON_NAME], cuit, obra social)" at bounding box center [649, 264] width 850 height 17
paste input "20-22866427-9"
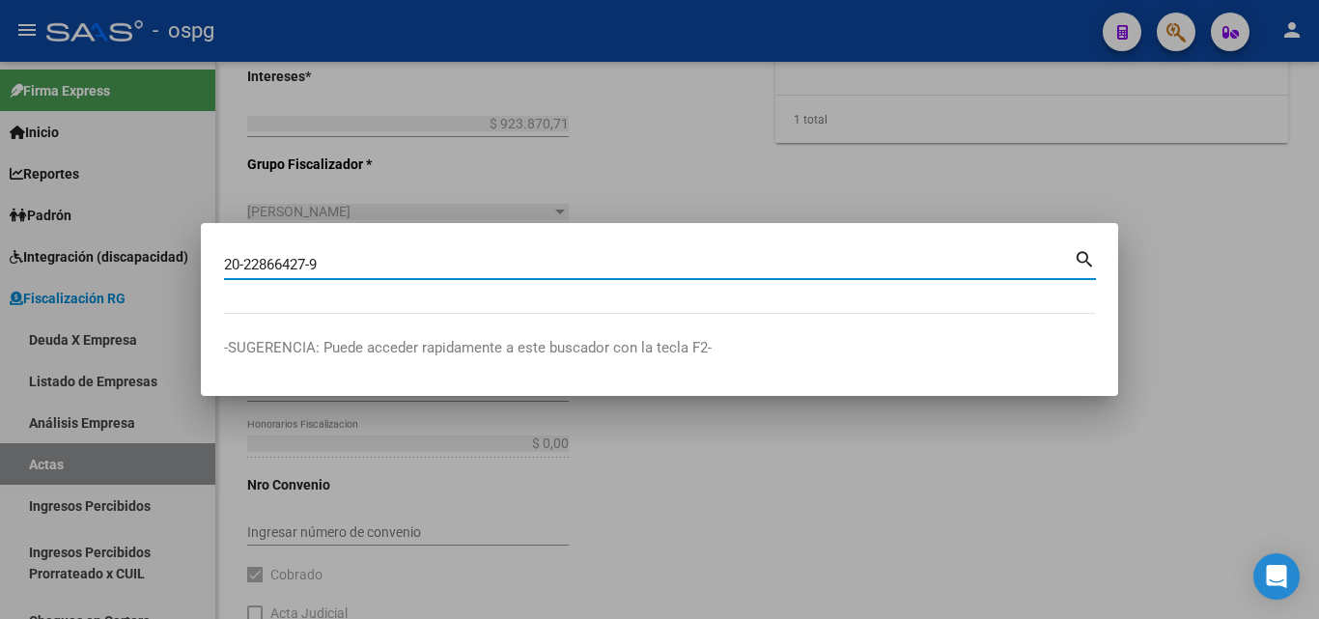
type input "20228664279"
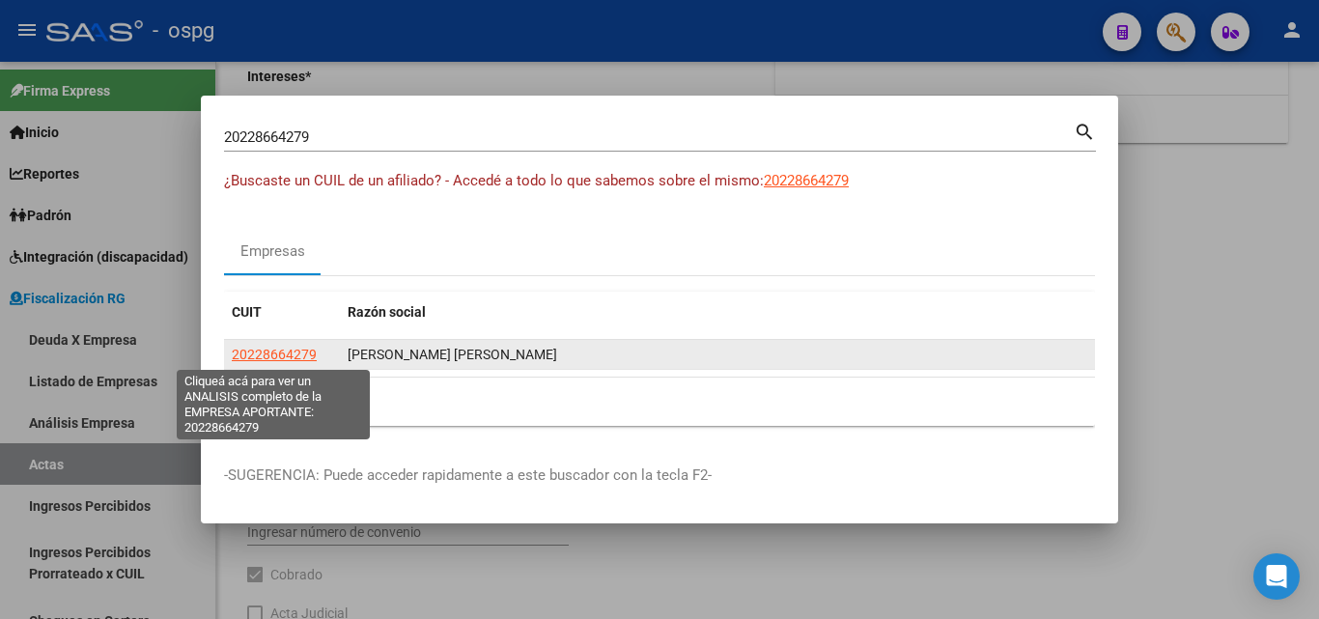
click at [298, 355] on span "20228664279" at bounding box center [274, 354] width 85 height 15
type textarea "20228664279"
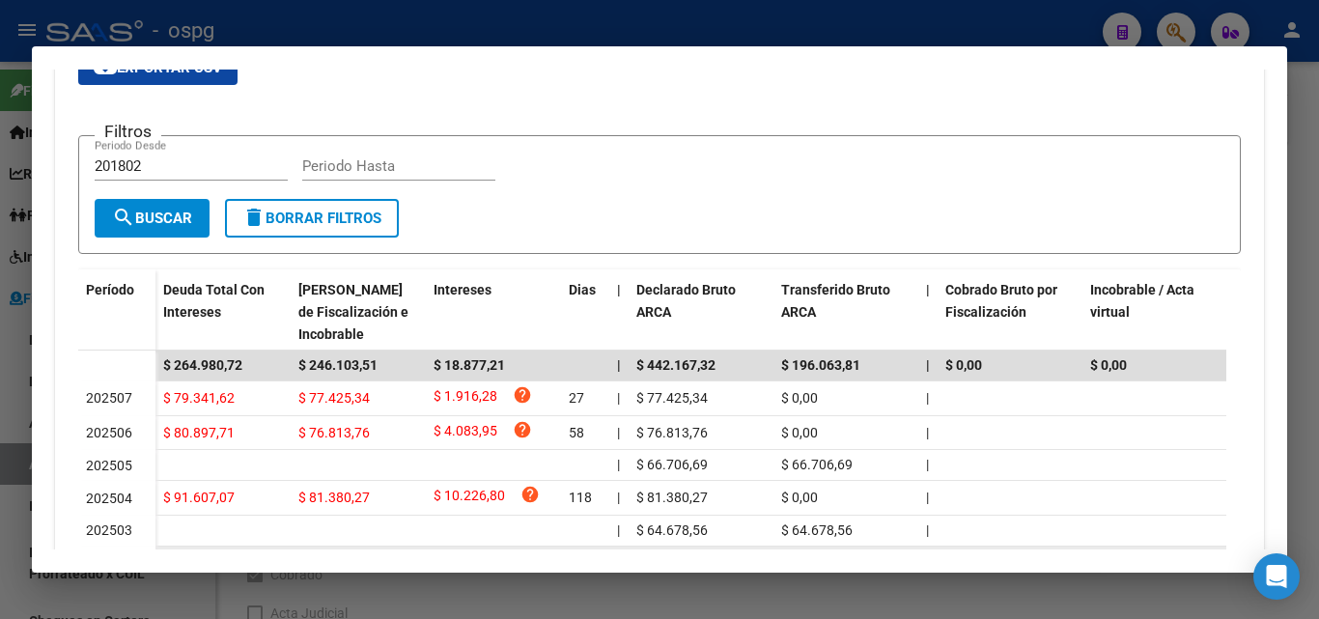
scroll to position [391, 0]
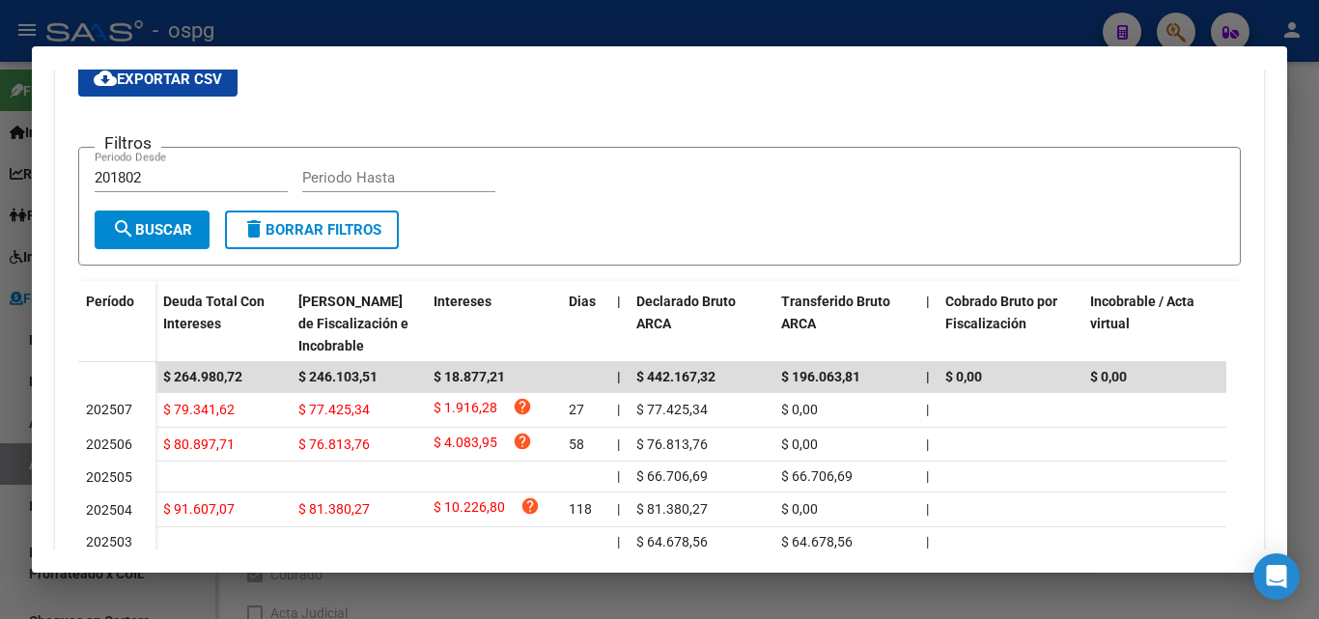
click at [1305, 166] on div at bounding box center [659, 309] width 1319 height 619
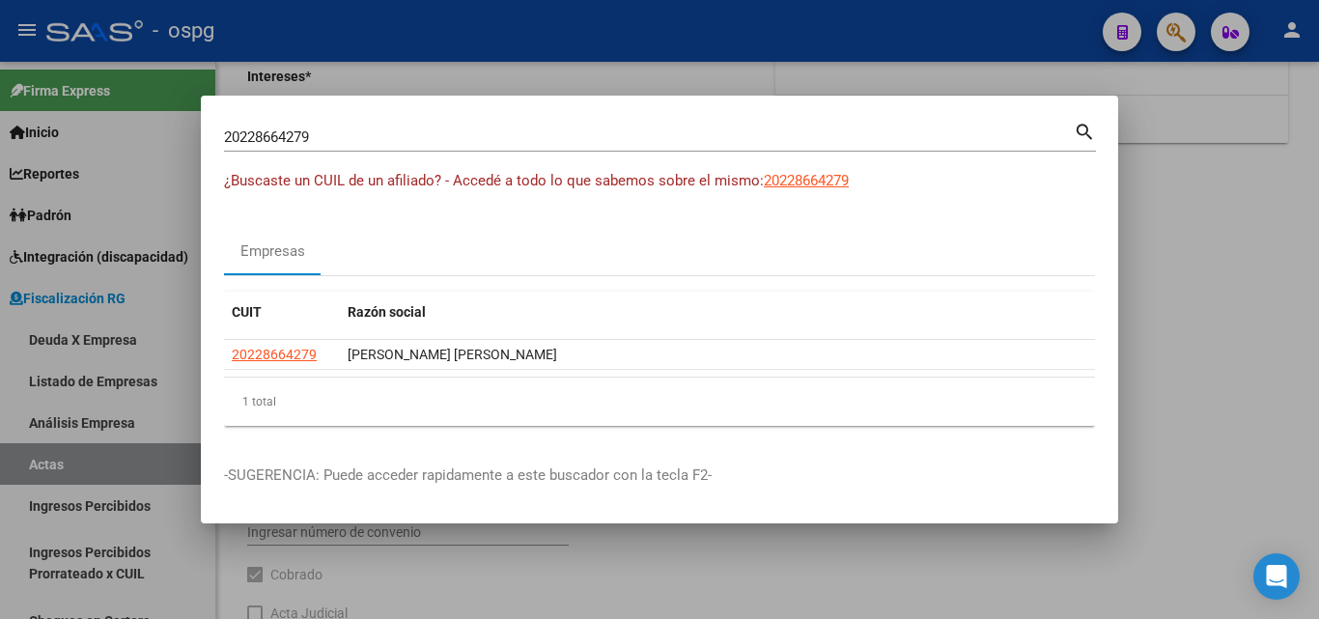
click at [1305, 166] on div at bounding box center [659, 309] width 1319 height 619
click at [1305, 165] on div "arrow_back Crear Acta save Guardar cambios delete Eliminar CUIT: 30711478333 Ra…" at bounding box center [767, 316] width 1103 height 1690
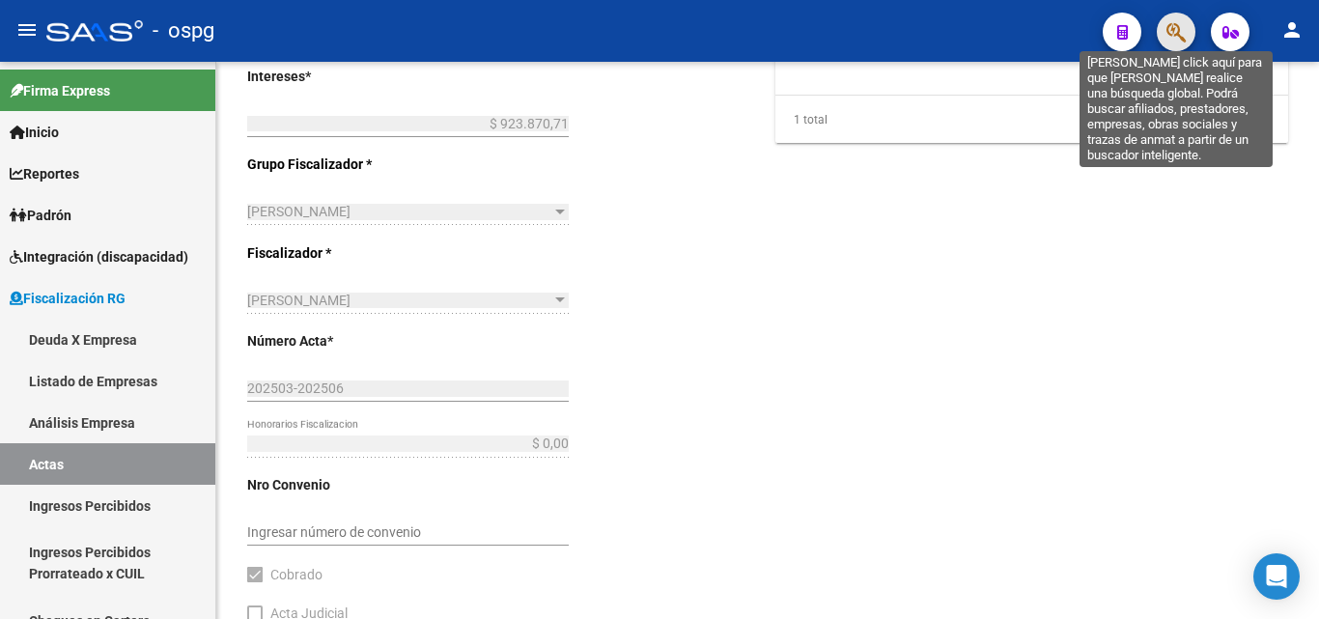
click at [1177, 23] on icon "button" at bounding box center [1176, 32] width 19 height 22
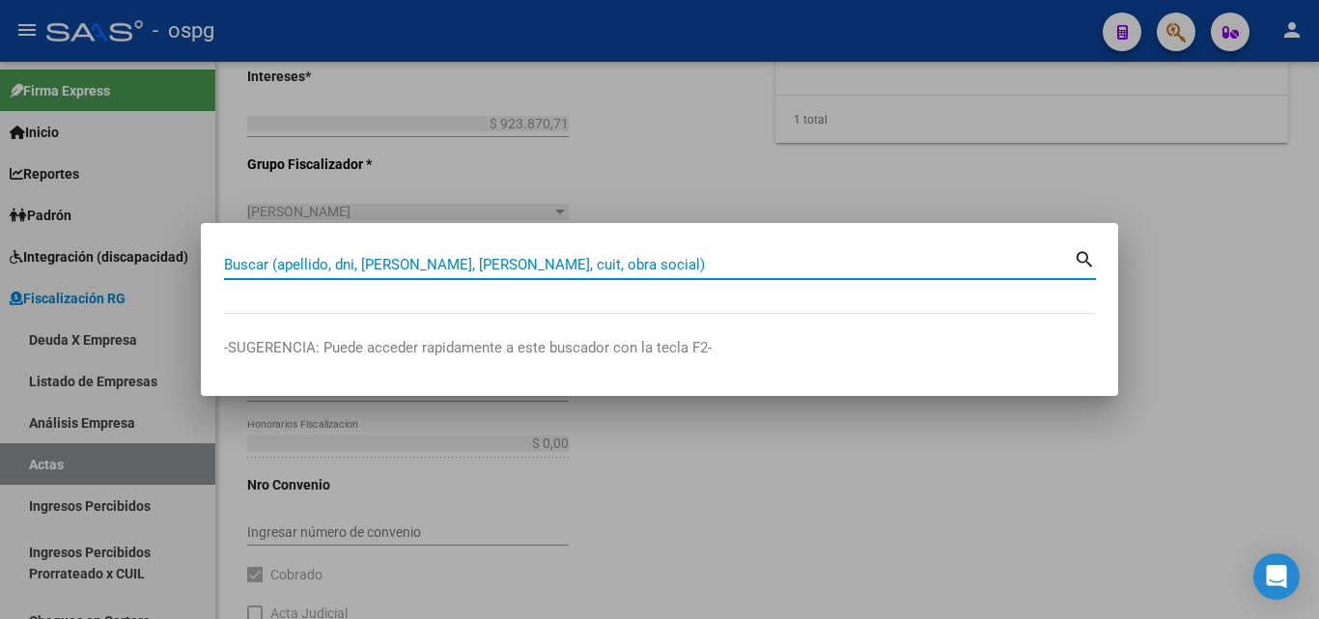
click at [469, 259] on input "Buscar (apellido, dni, [PERSON_NAME], [PERSON_NAME], cuit, obra social)" at bounding box center [649, 264] width 850 height 17
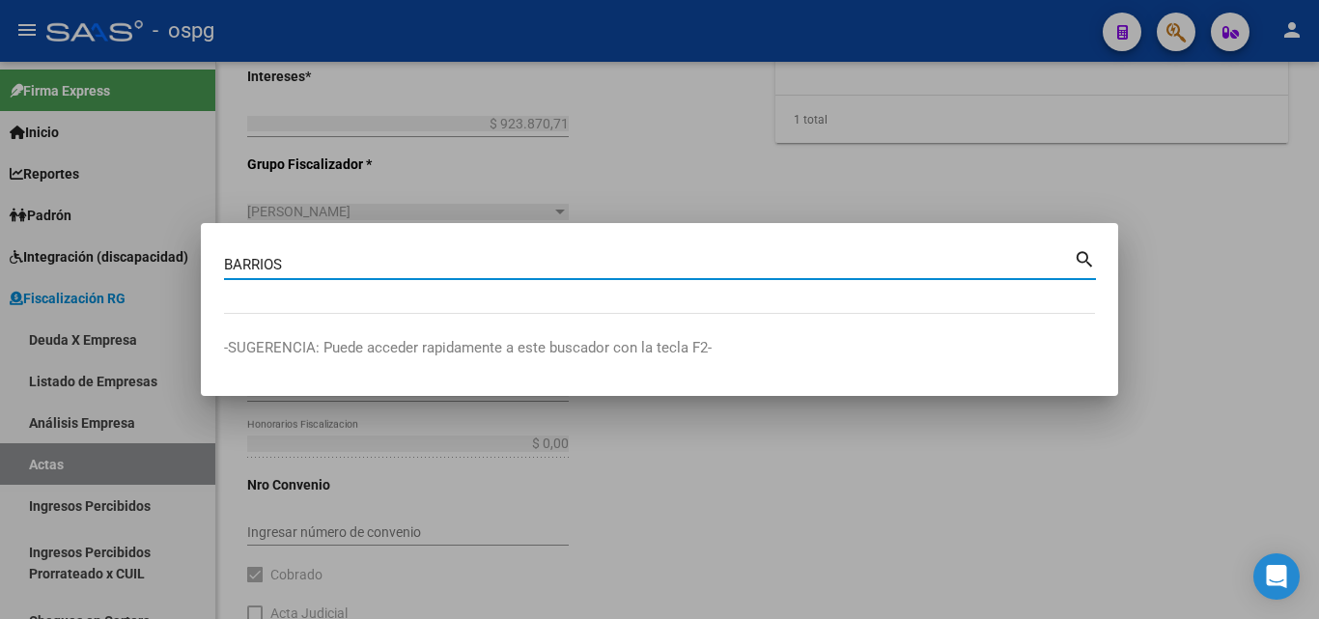
type input "BARRIOS"
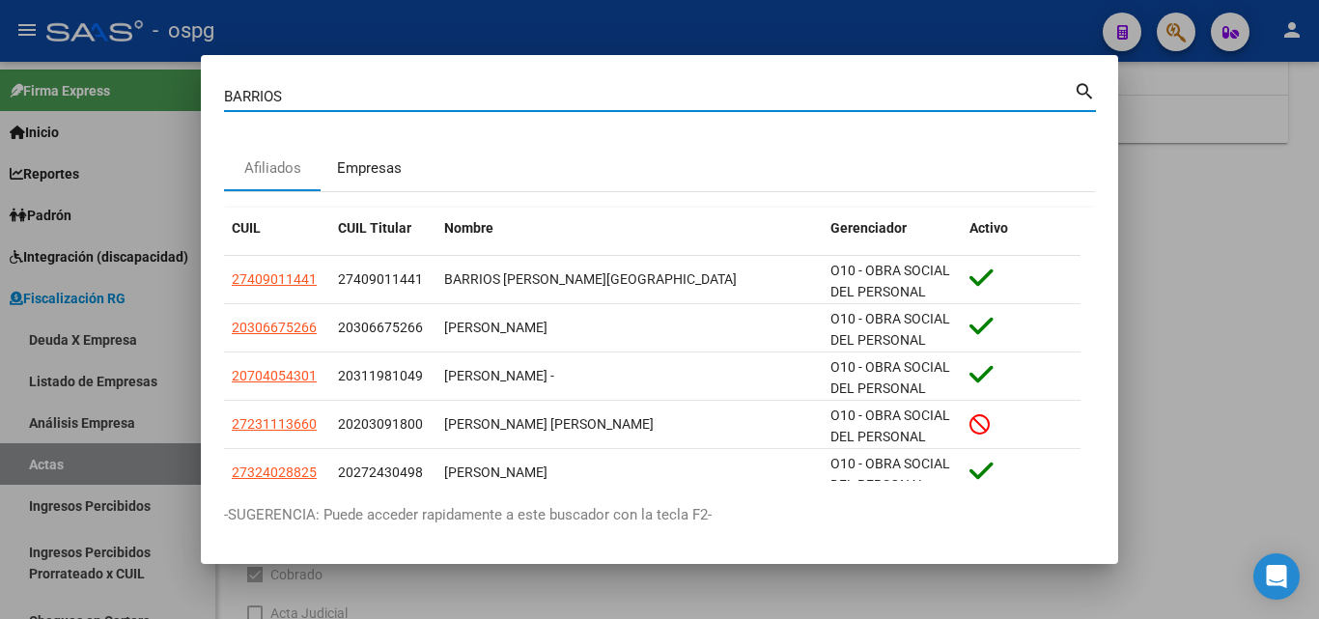
click at [369, 171] on div "Empresas" at bounding box center [369, 168] width 65 height 22
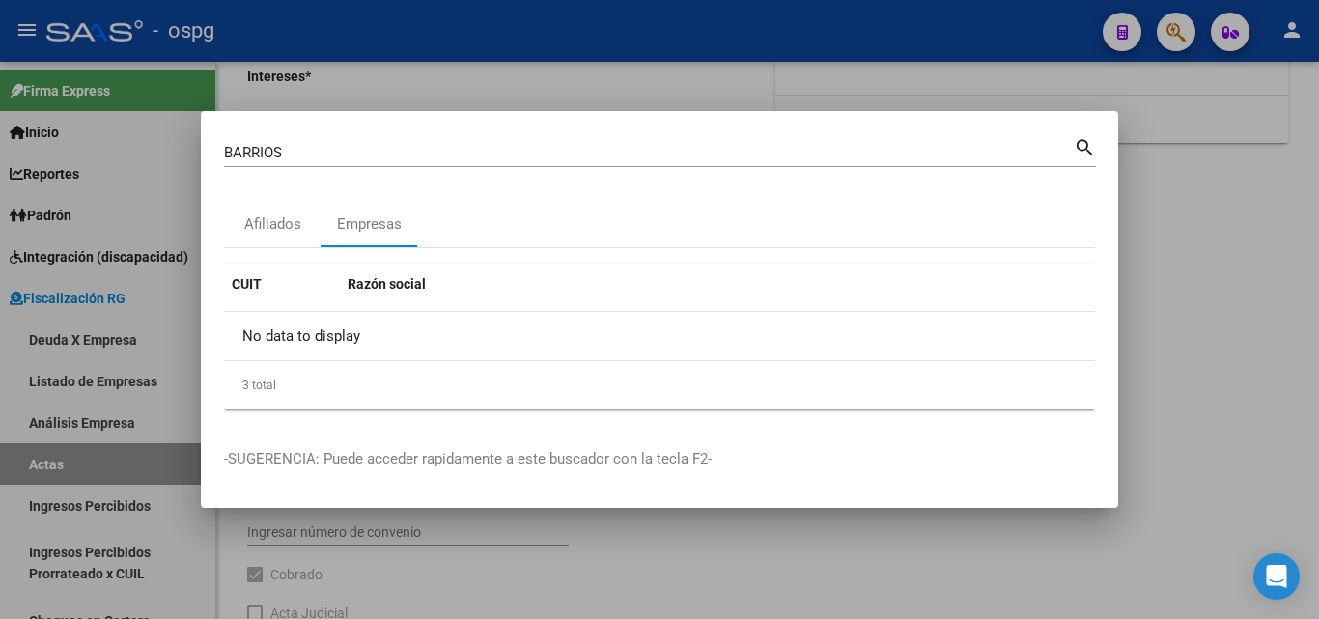
click at [1211, 200] on div at bounding box center [659, 309] width 1319 height 619
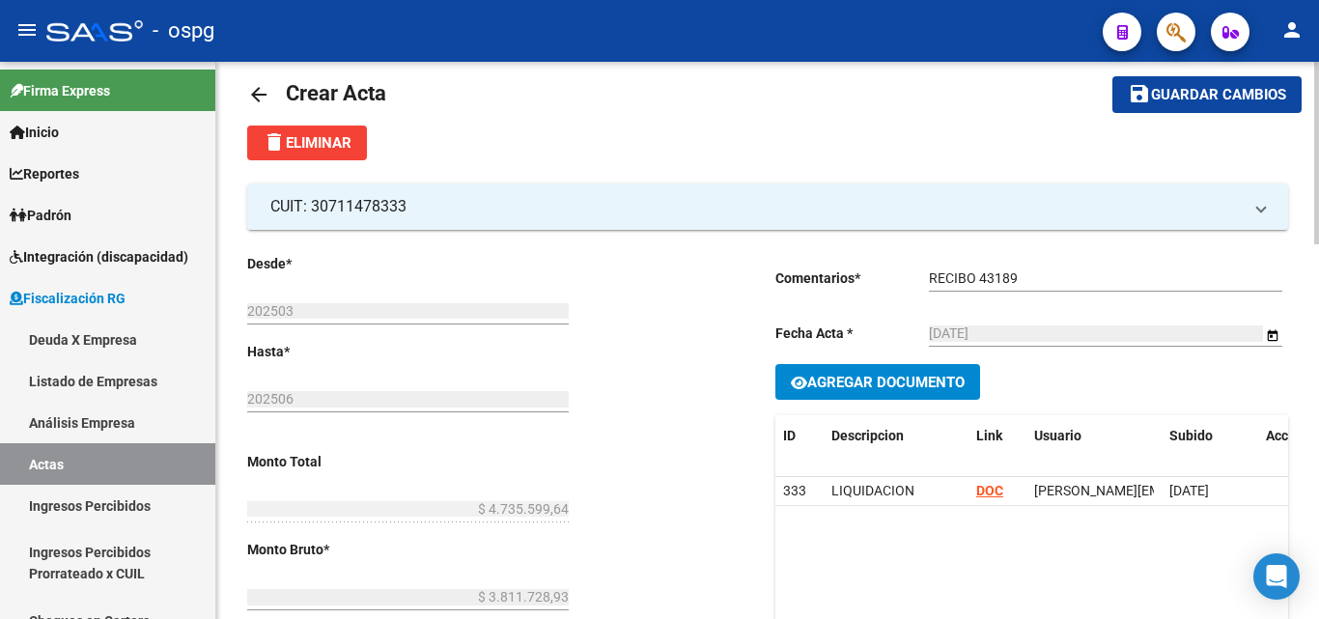
scroll to position [12, 0]
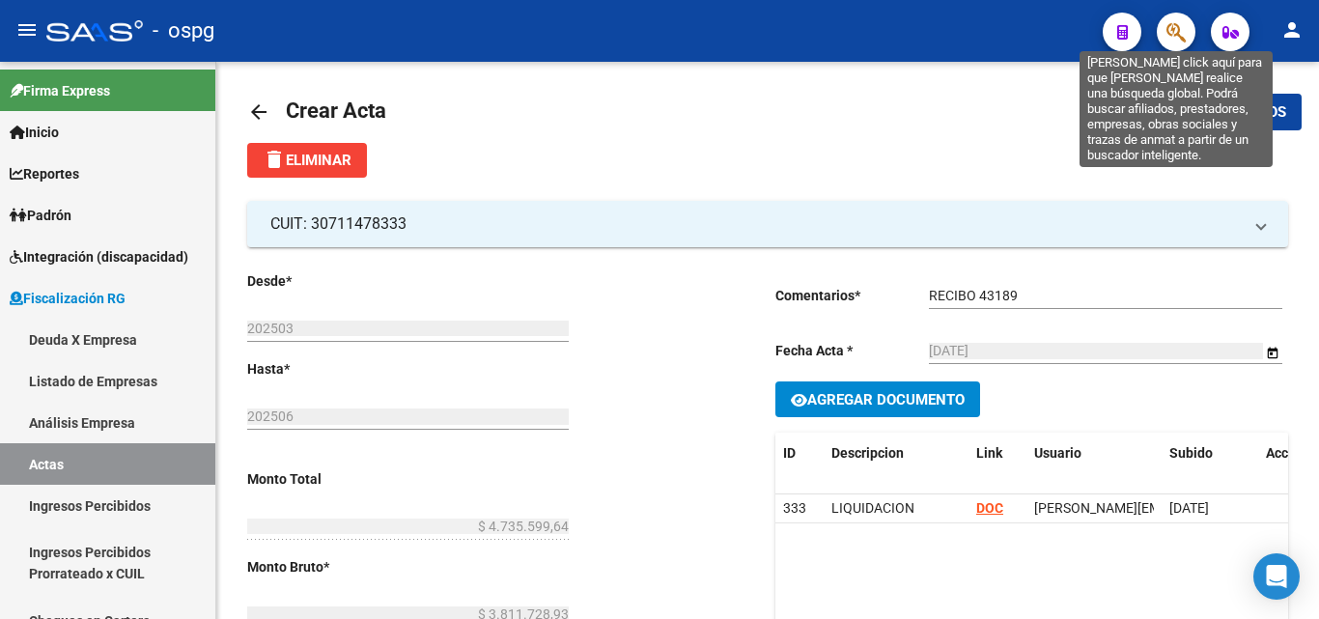
click at [1174, 38] on icon "button" at bounding box center [1176, 32] width 19 height 22
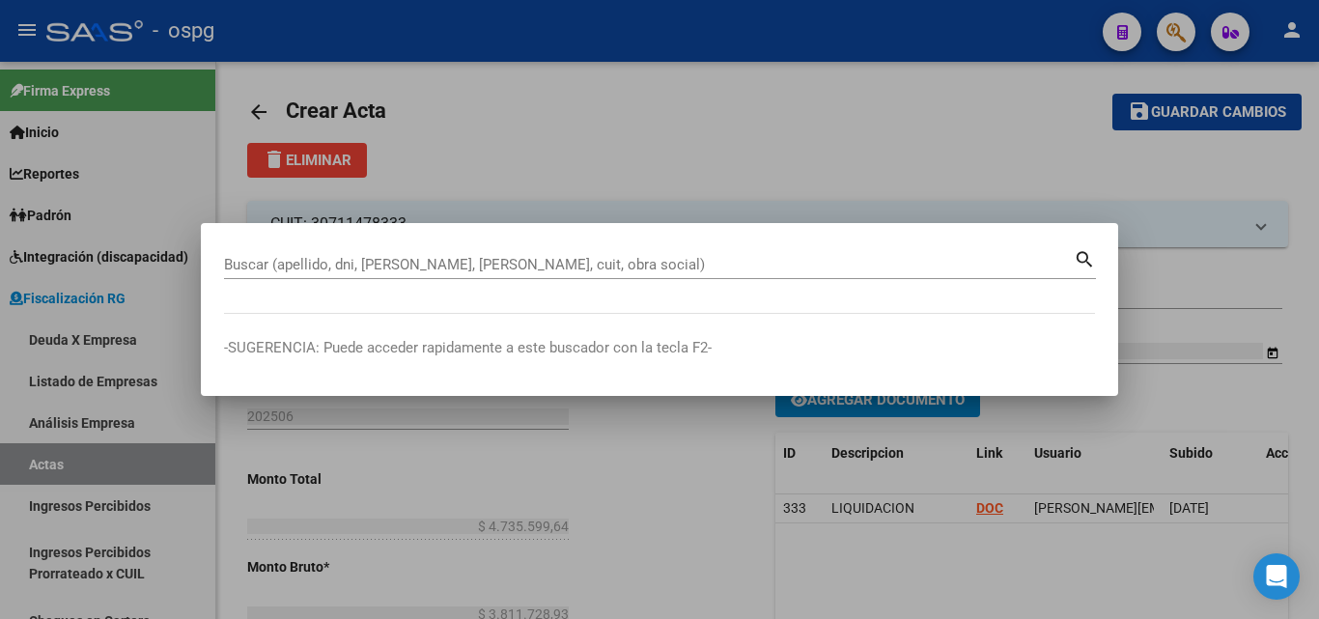
click at [500, 133] on div at bounding box center [659, 309] width 1319 height 619
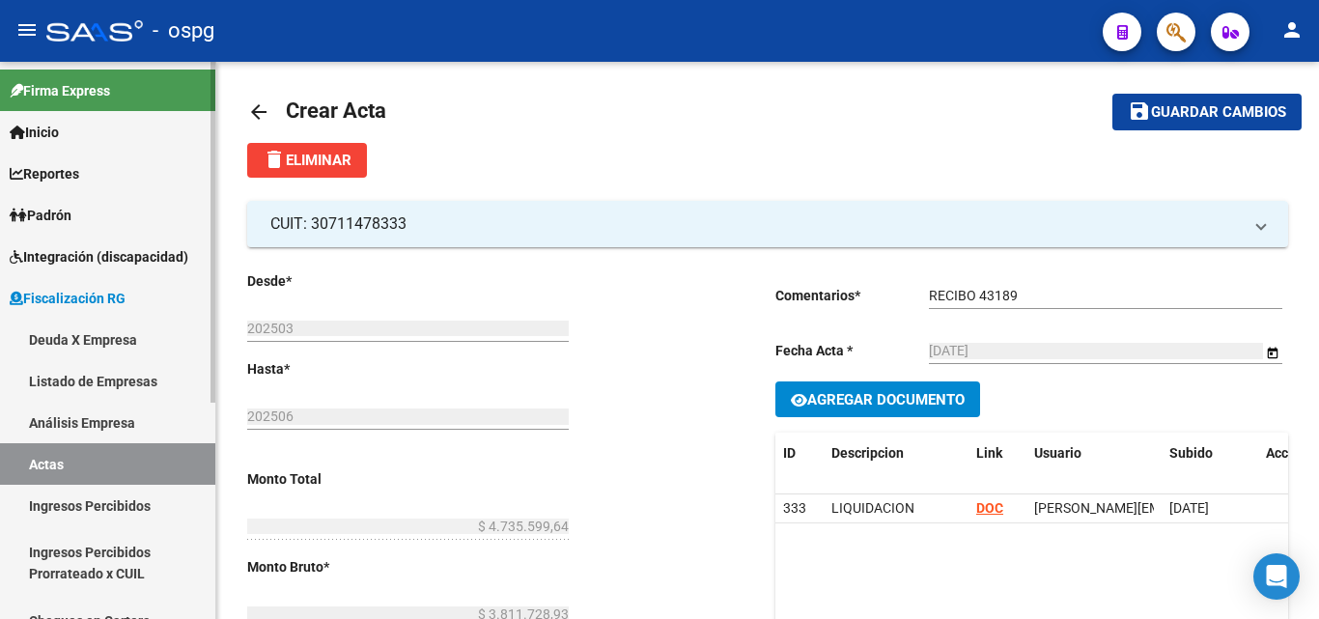
click at [74, 337] on link "Deuda X Empresa" at bounding box center [107, 340] width 215 height 42
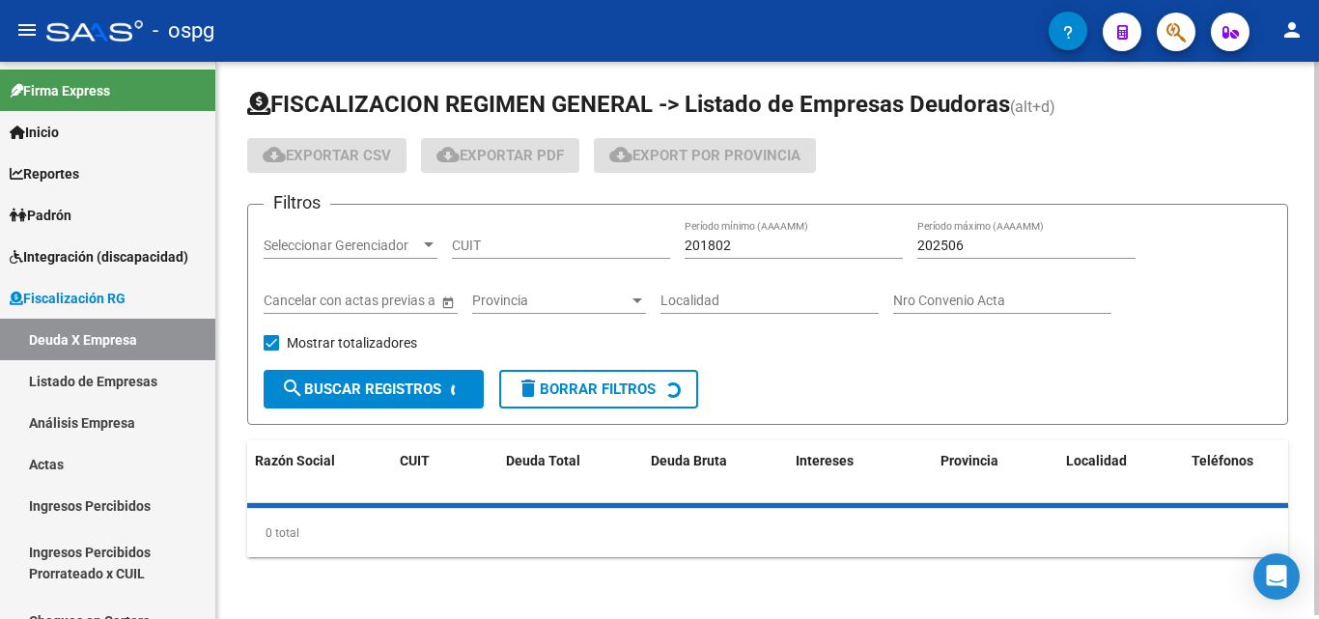
scroll to position [4, 0]
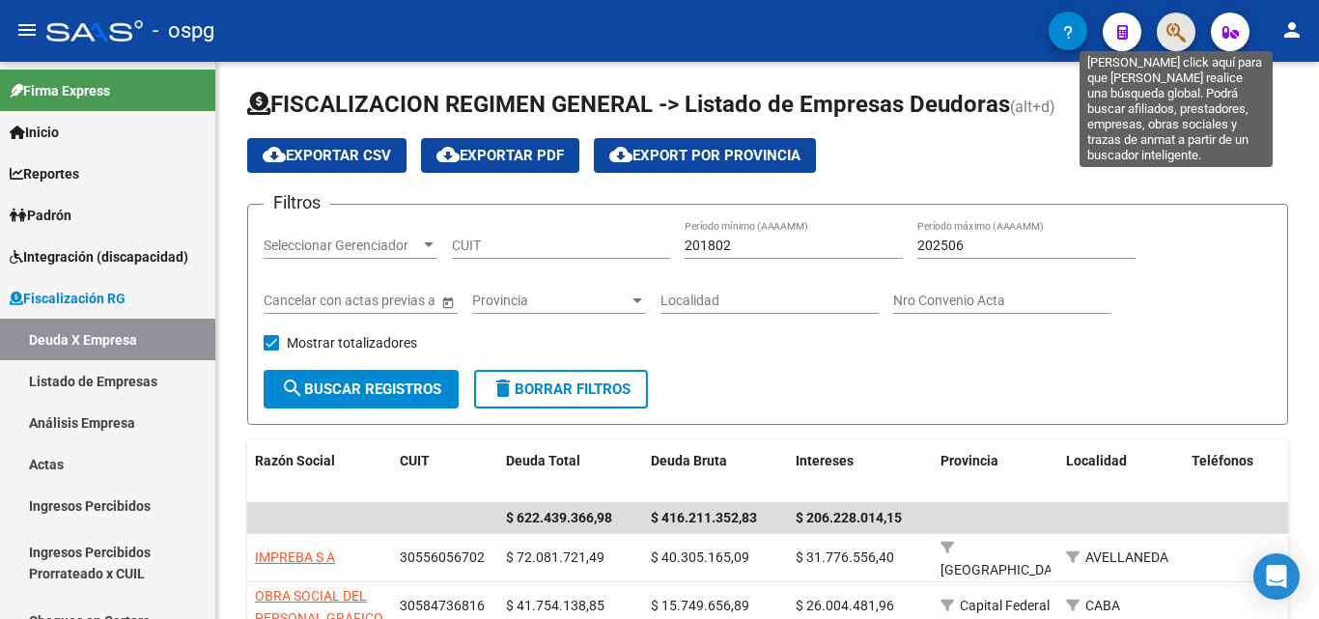
click at [1169, 41] on icon "button" at bounding box center [1176, 32] width 19 height 22
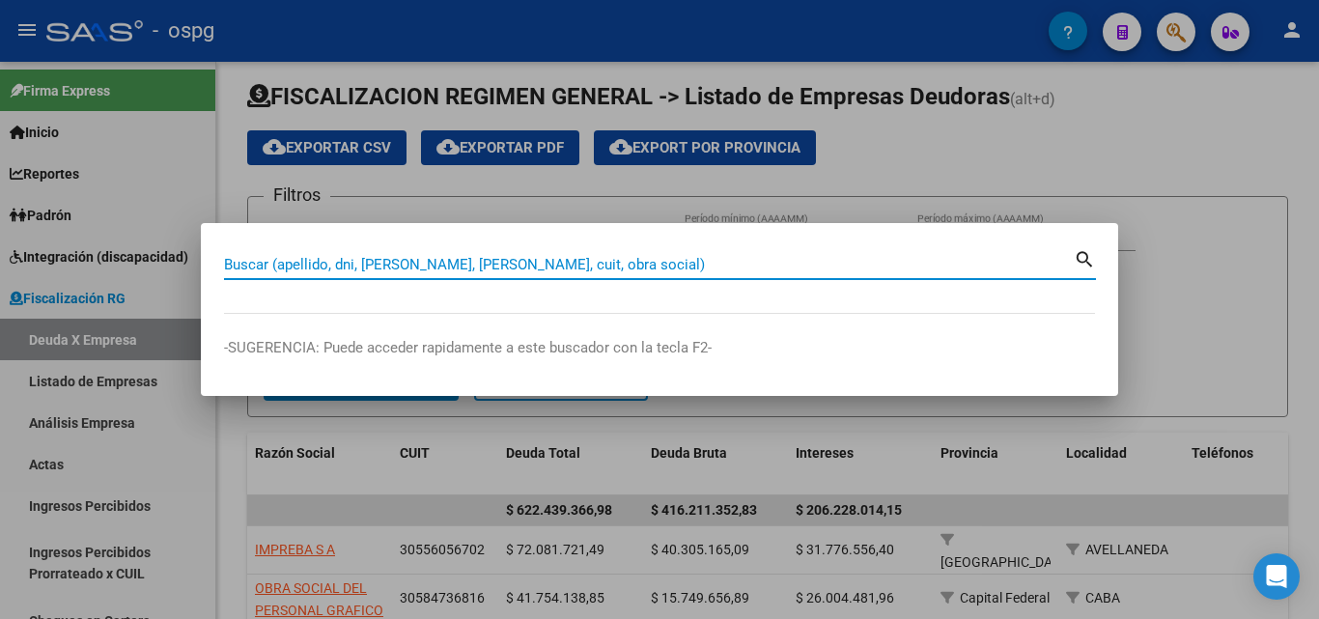
click at [321, 261] on input "Buscar (apellido, dni, [PERSON_NAME], [PERSON_NAME], cuit, obra social)" at bounding box center [649, 264] width 850 height 17
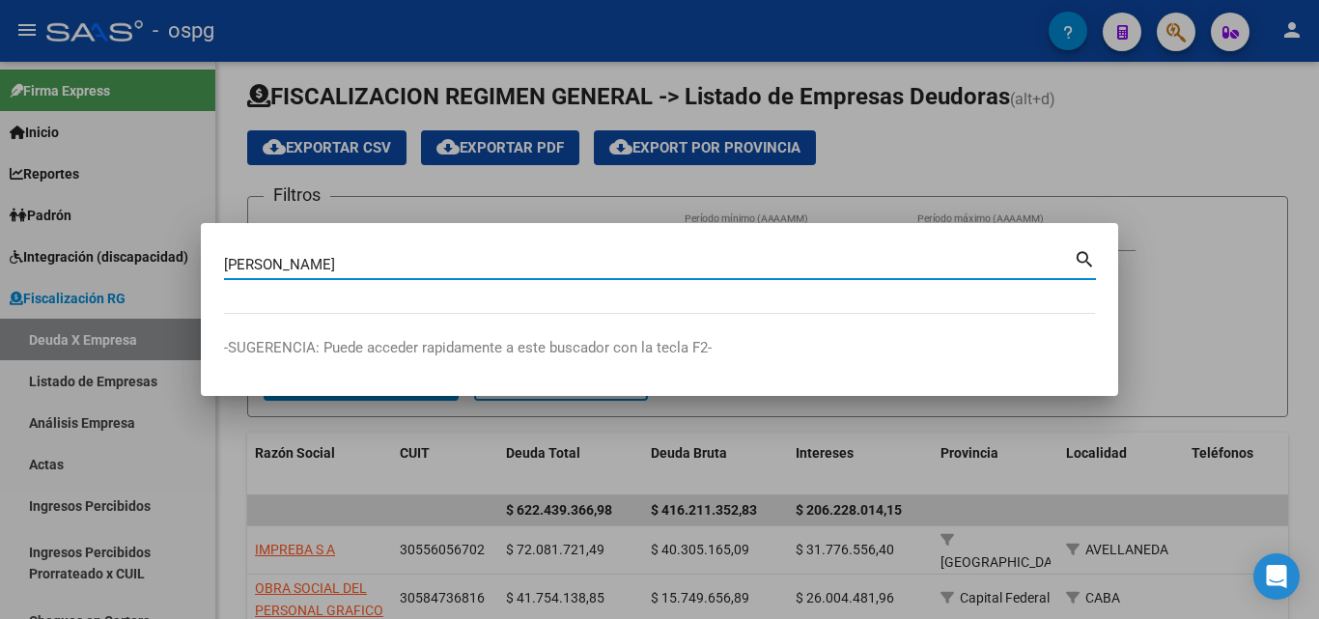
type input "[PERSON_NAME]"
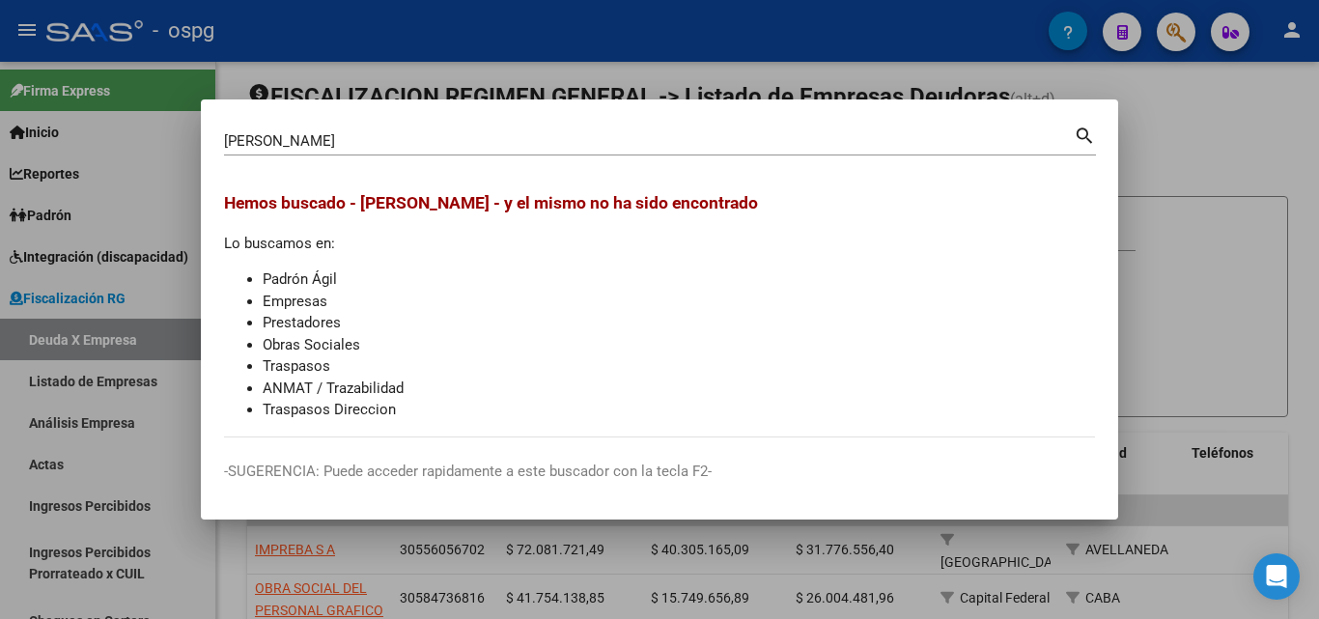
click at [1174, 265] on div at bounding box center [659, 309] width 1319 height 619
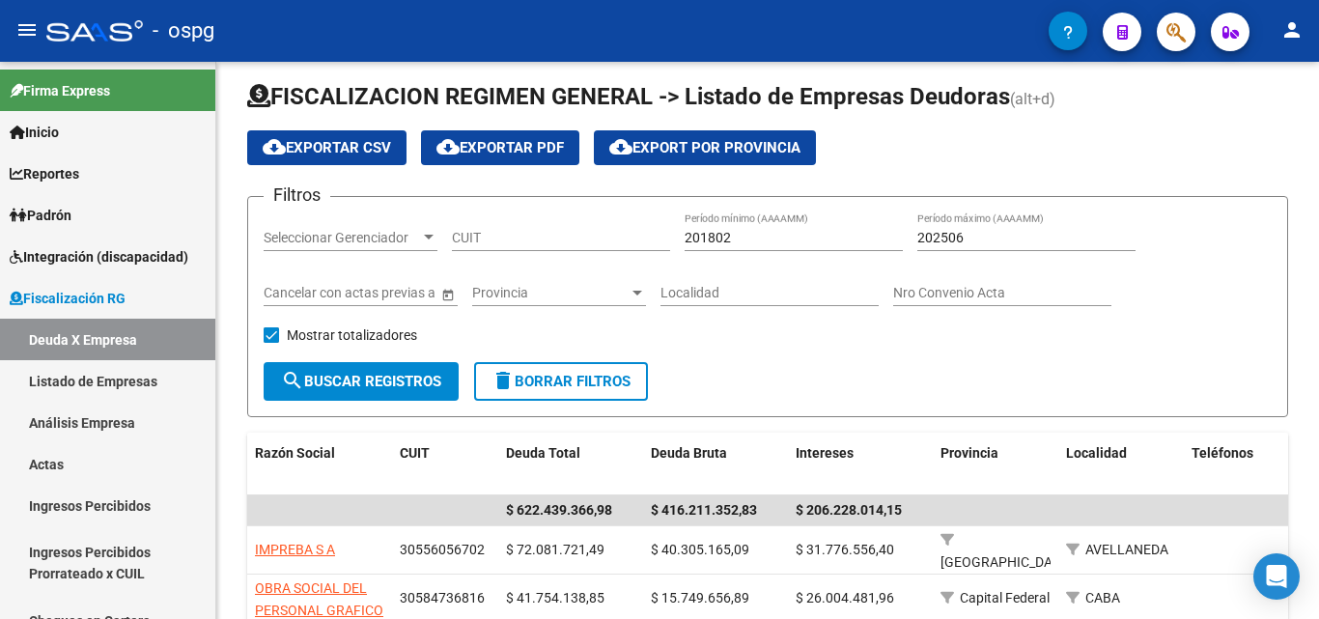
click at [1161, 30] on button "button" at bounding box center [1176, 32] width 39 height 39
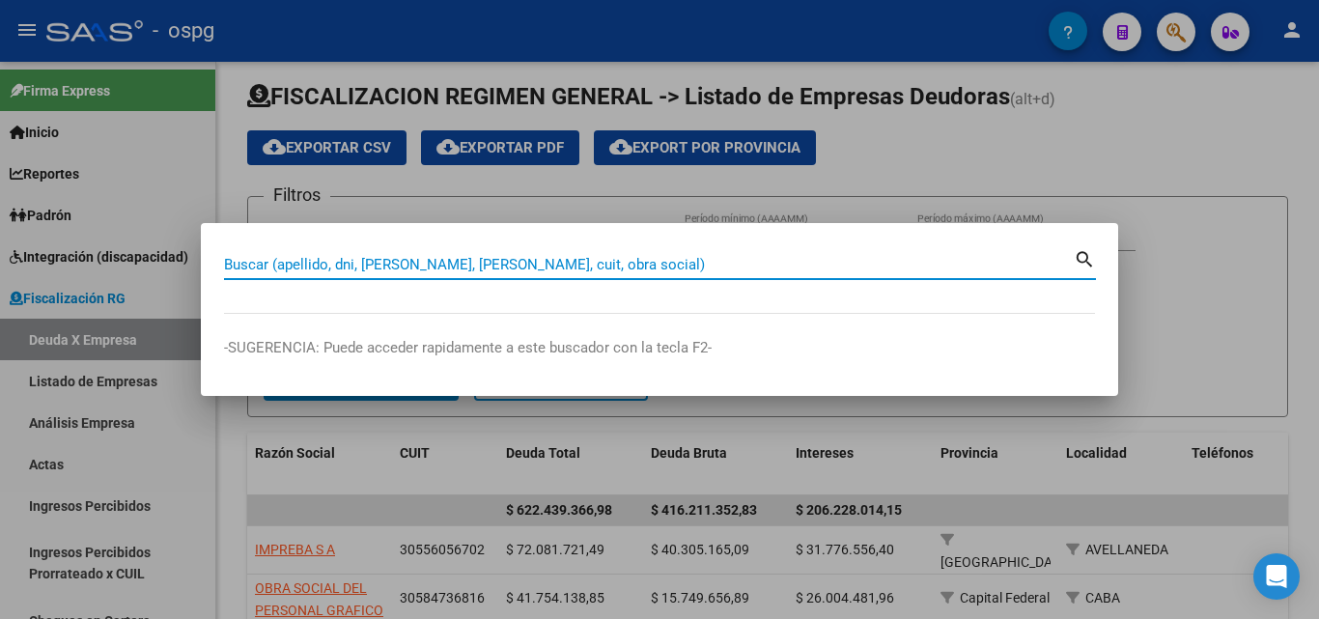
click at [331, 269] on input "Buscar (apellido, dni, [PERSON_NAME], [PERSON_NAME], cuit, obra social)" at bounding box center [649, 264] width 850 height 17
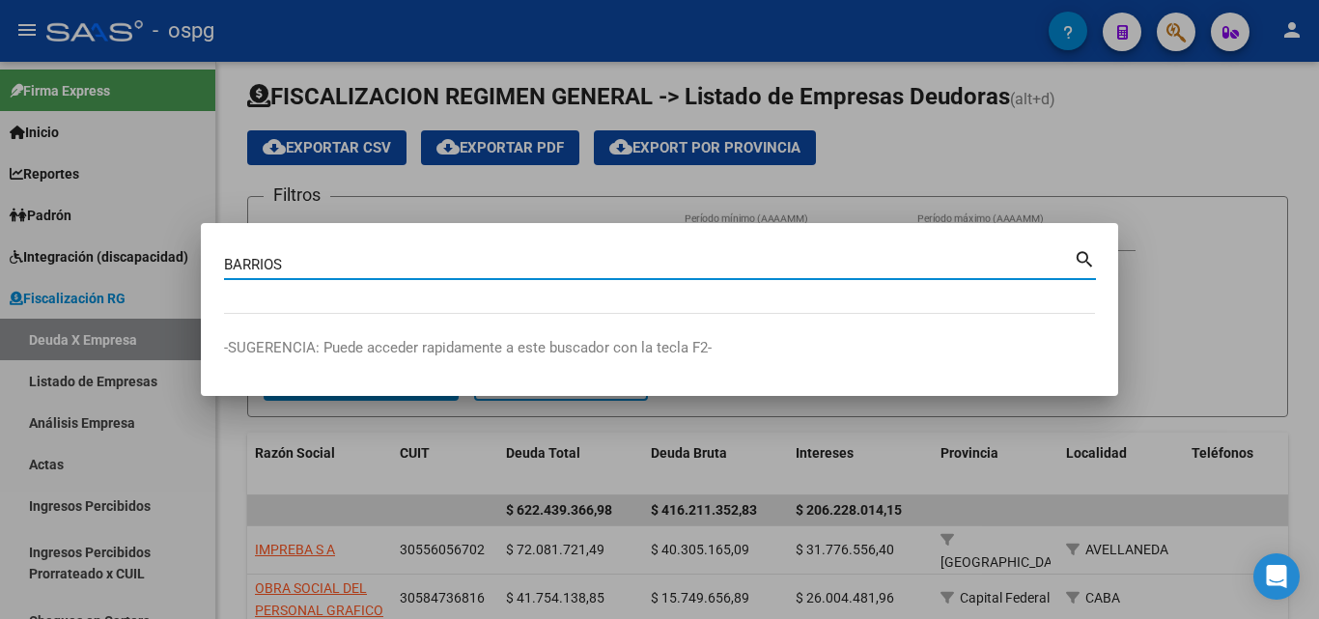
type input "BARRIOS"
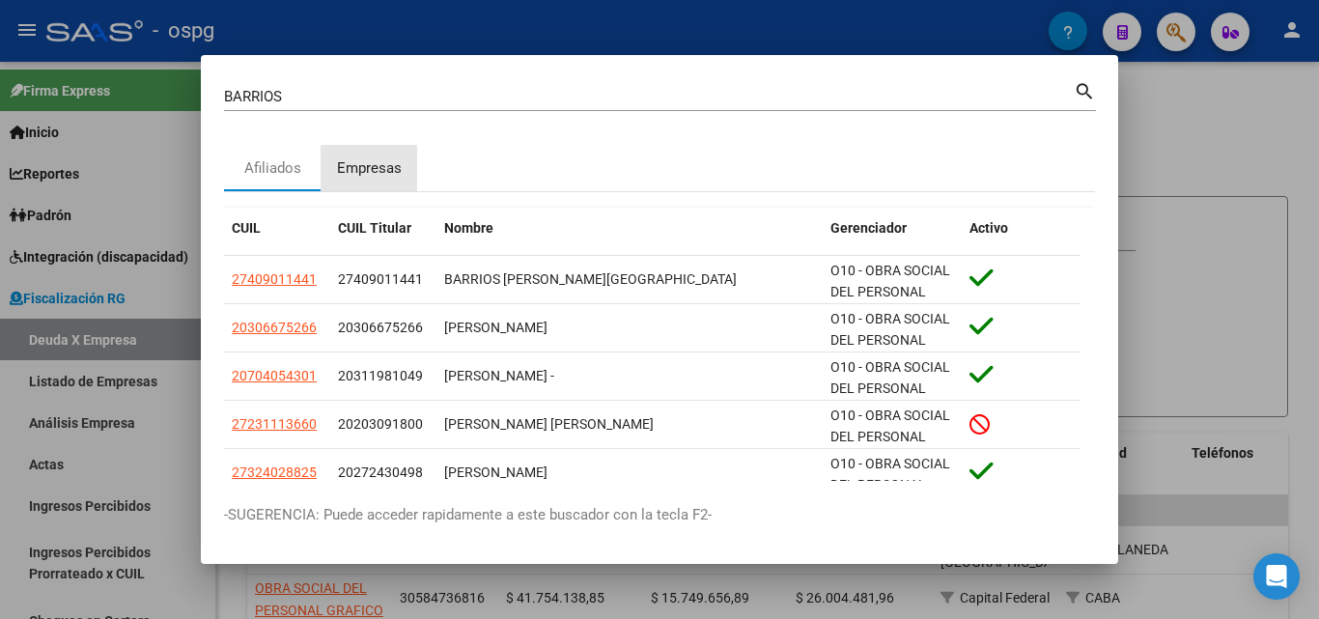
click at [370, 169] on div "Empresas" at bounding box center [369, 168] width 65 height 22
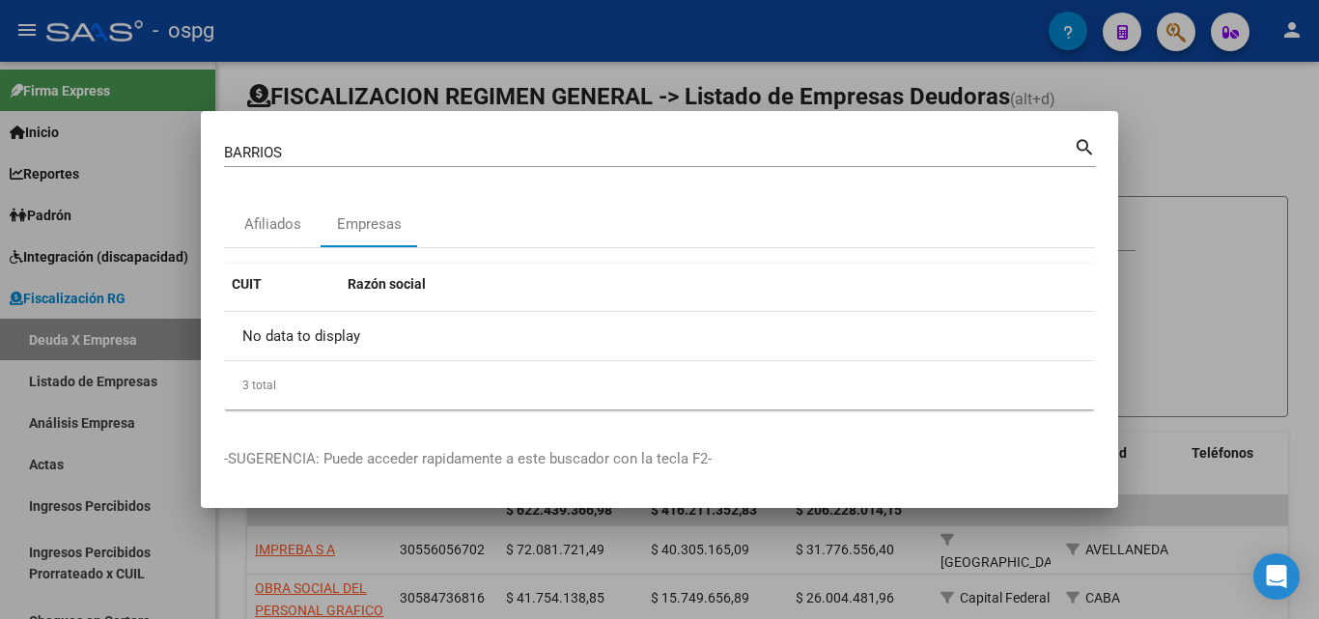
click at [1213, 321] on div at bounding box center [659, 309] width 1319 height 619
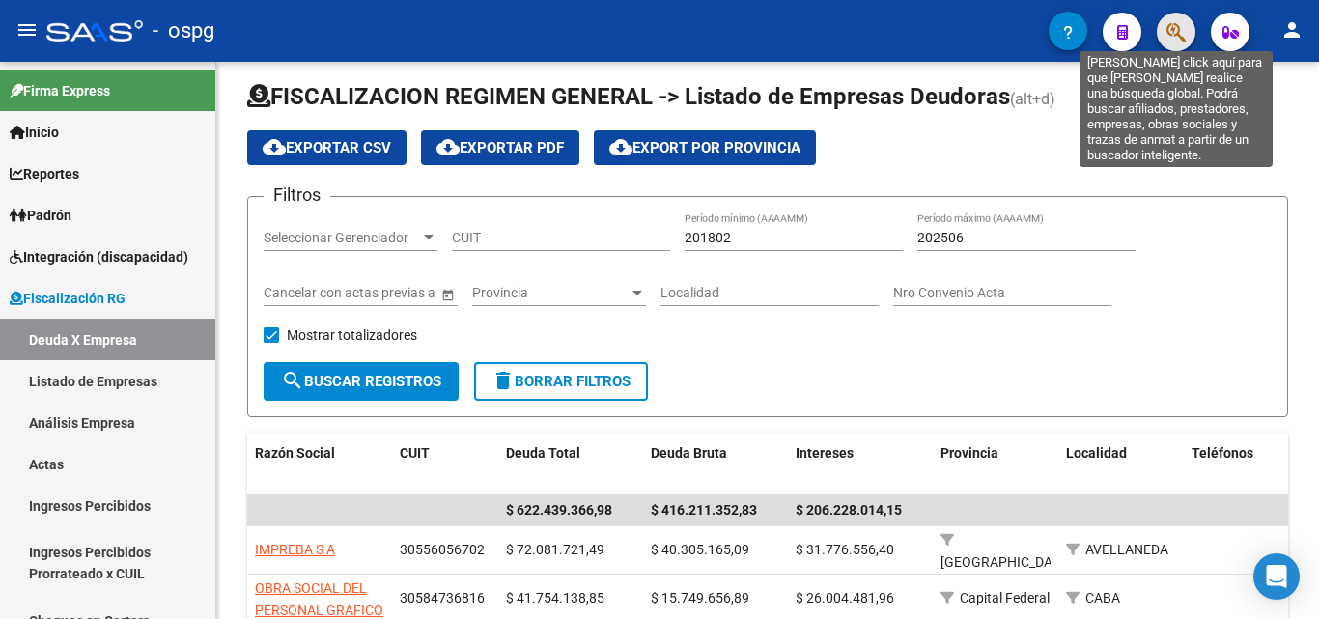
click at [1171, 34] on icon "button" at bounding box center [1176, 32] width 19 height 22
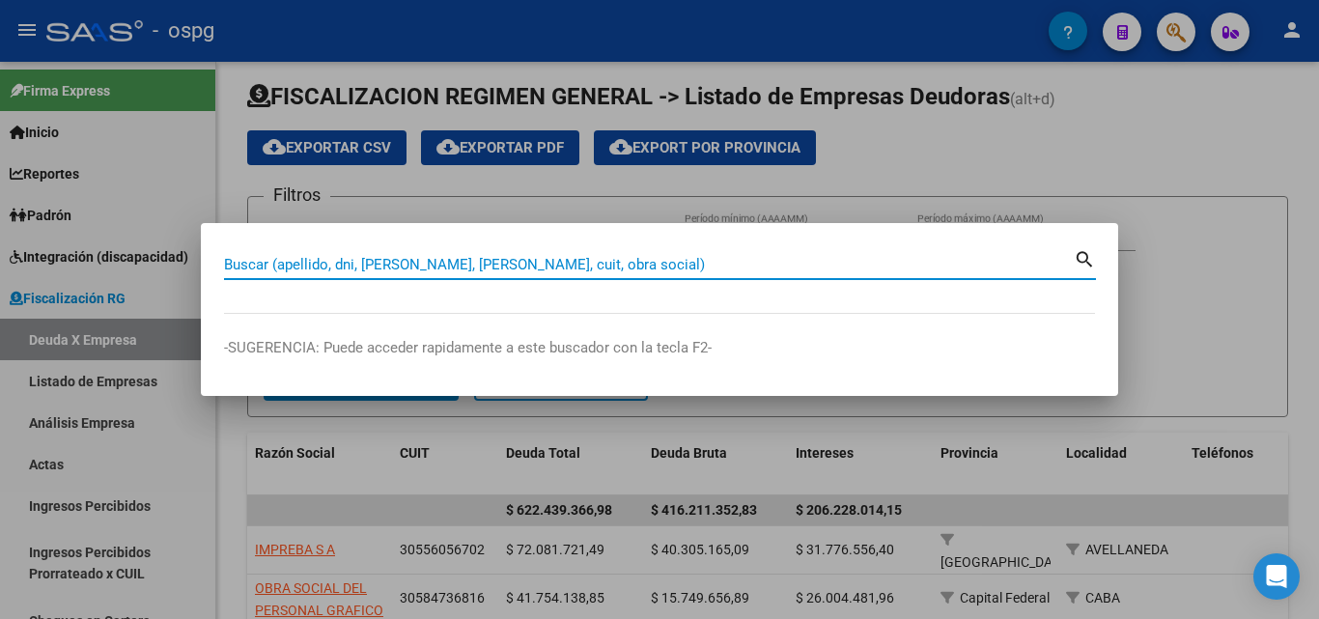
click at [361, 256] on input "Buscar (apellido, dni, [PERSON_NAME], [PERSON_NAME], cuit, obra social)" at bounding box center [649, 264] width 850 height 17
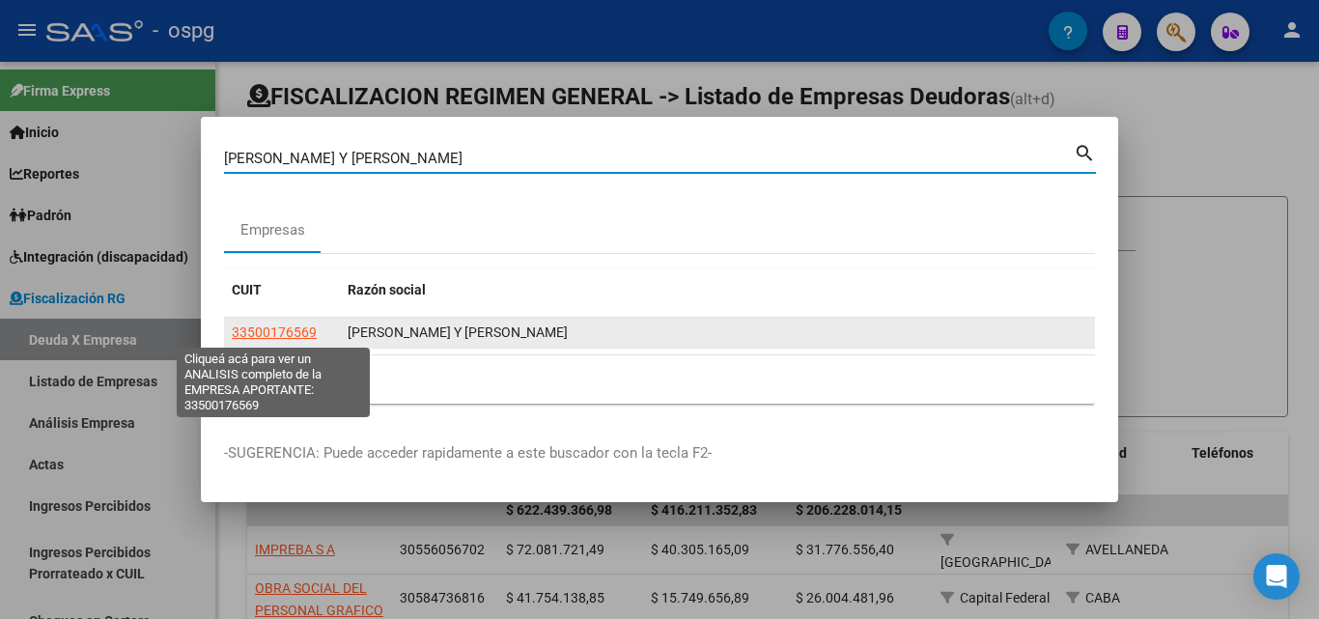
type input "[PERSON_NAME] Y [PERSON_NAME]"
click at [268, 338] on span "33500176569" at bounding box center [274, 332] width 85 height 15
type textarea "33500176569"
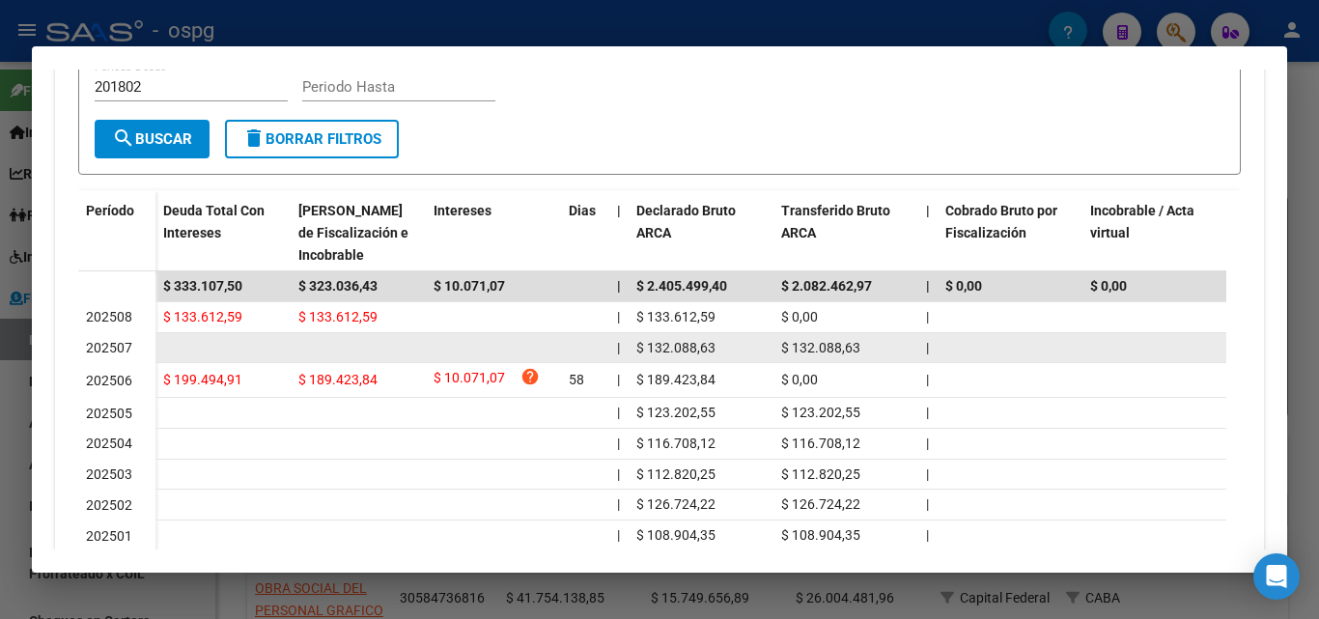
scroll to position [483, 0]
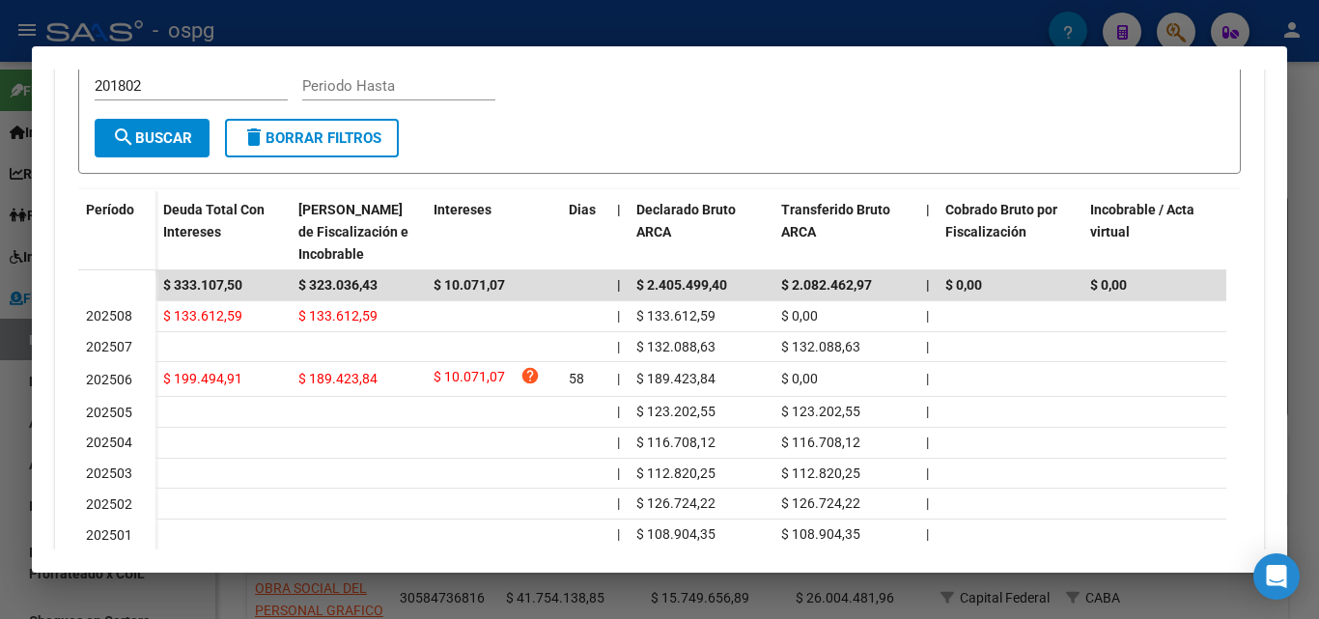
click at [0, 471] on div at bounding box center [659, 309] width 1319 height 619
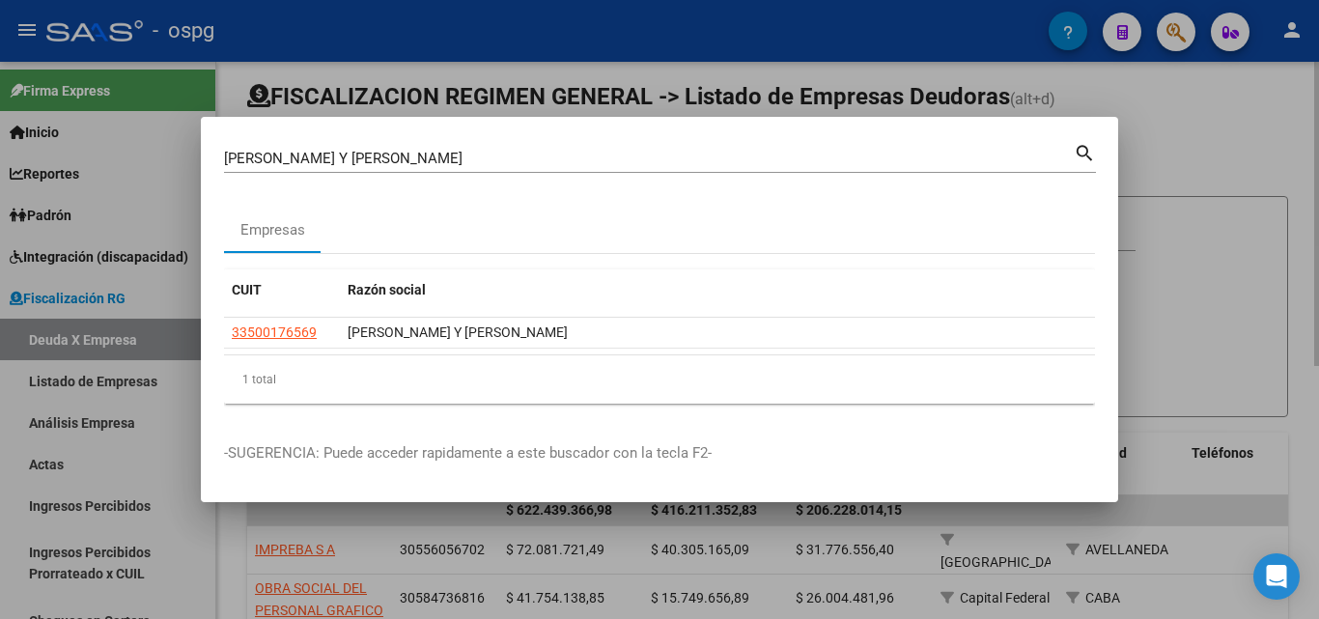
click at [1132, 251] on div at bounding box center [659, 309] width 1319 height 619
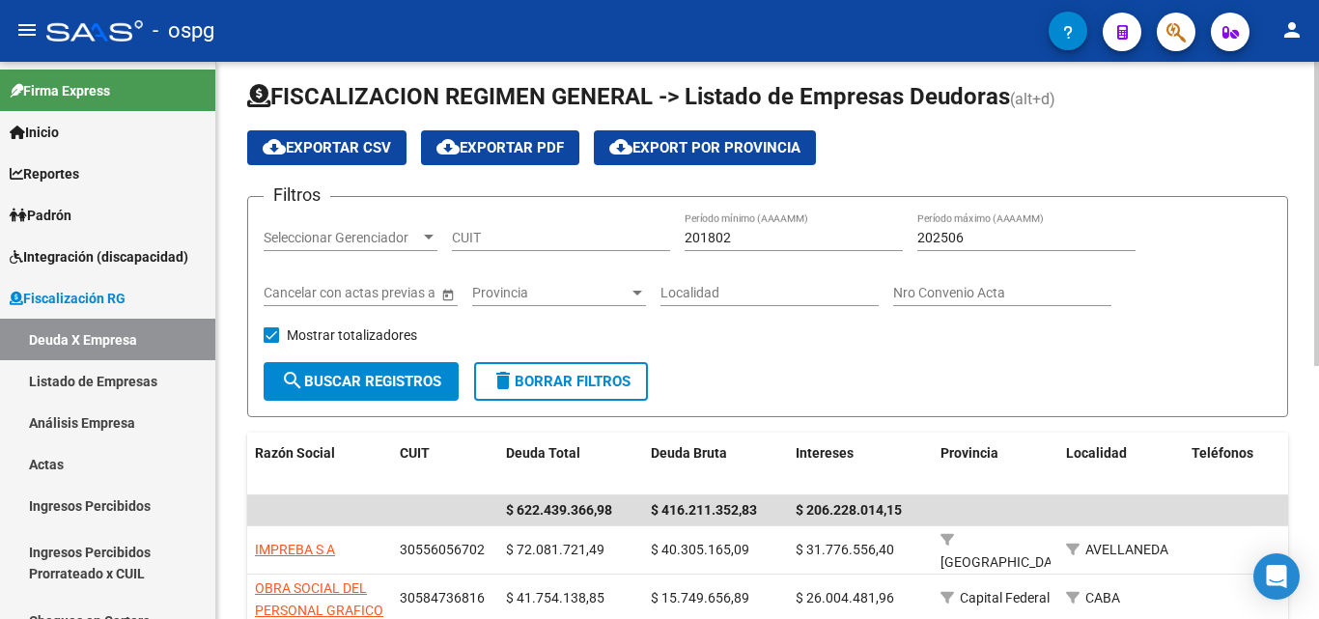
drag, startPoint x: 1132, startPoint y: 251, endPoint x: 1166, endPoint y: 87, distance: 167.7
click at [1135, 244] on div "202506 Período máximo (AAAAMM)" at bounding box center [1027, 240] width 218 height 55
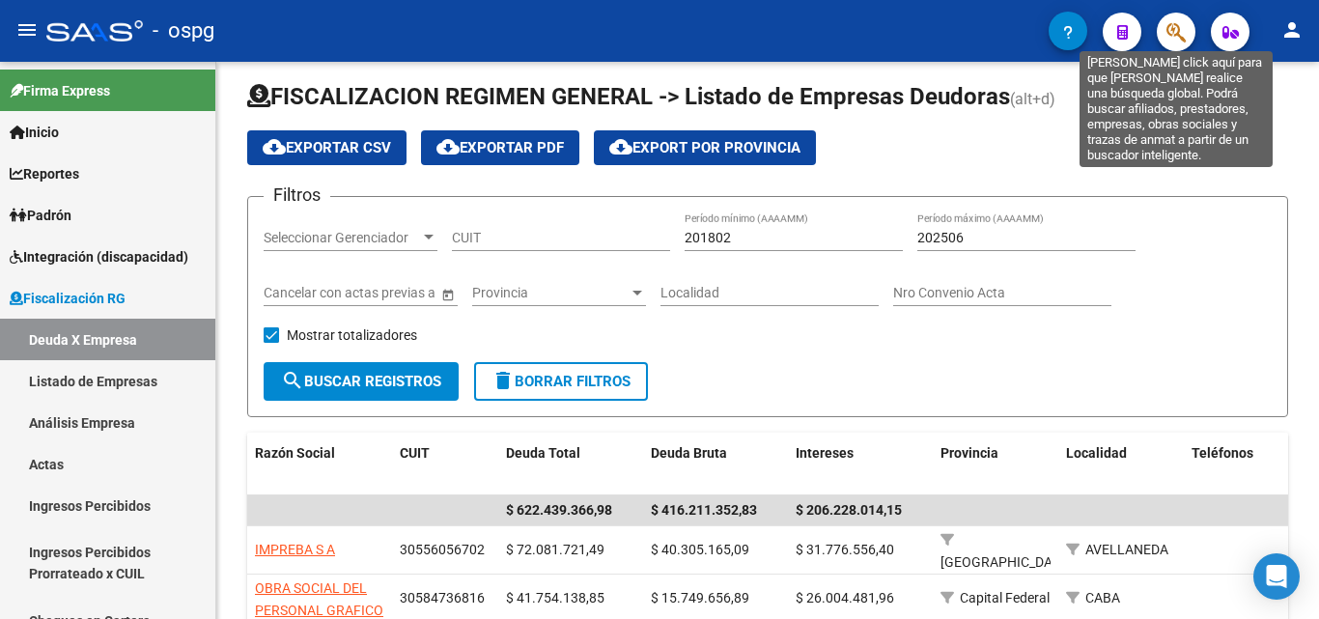
click at [1176, 30] on icon "button" at bounding box center [1176, 32] width 19 height 22
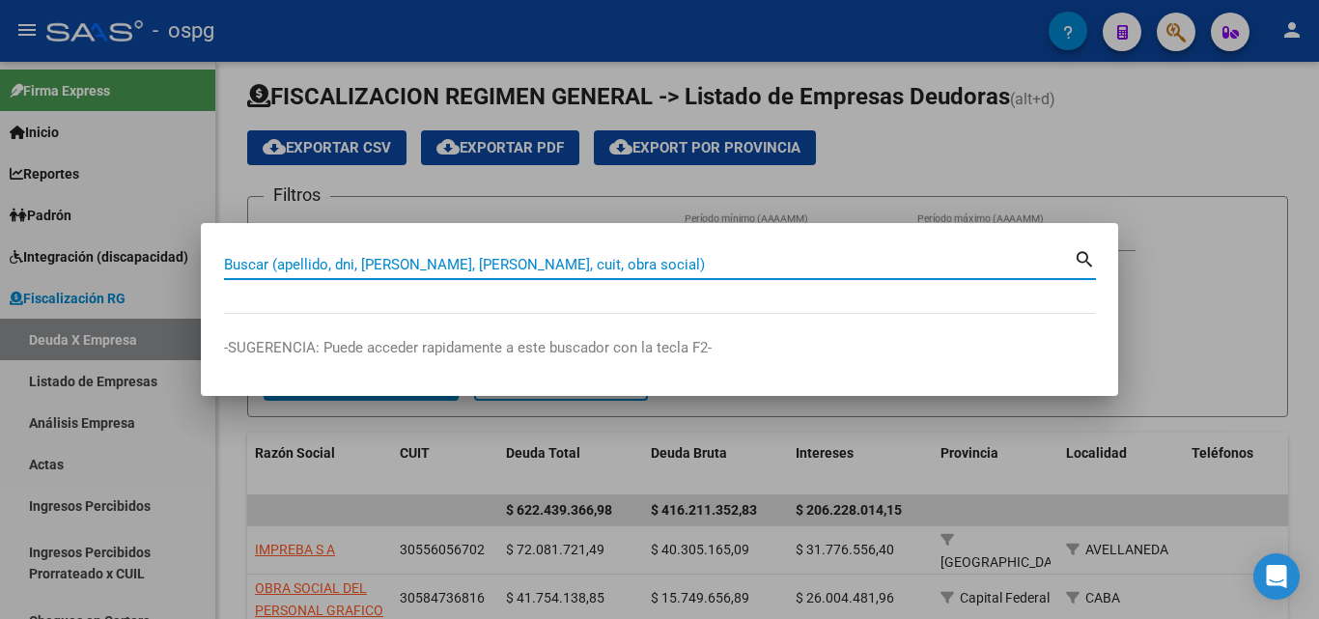
click at [304, 258] on input "Buscar (apellido, dni, [PERSON_NAME], [PERSON_NAME], cuit, obra social)" at bounding box center [649, 264] width 850 height 17
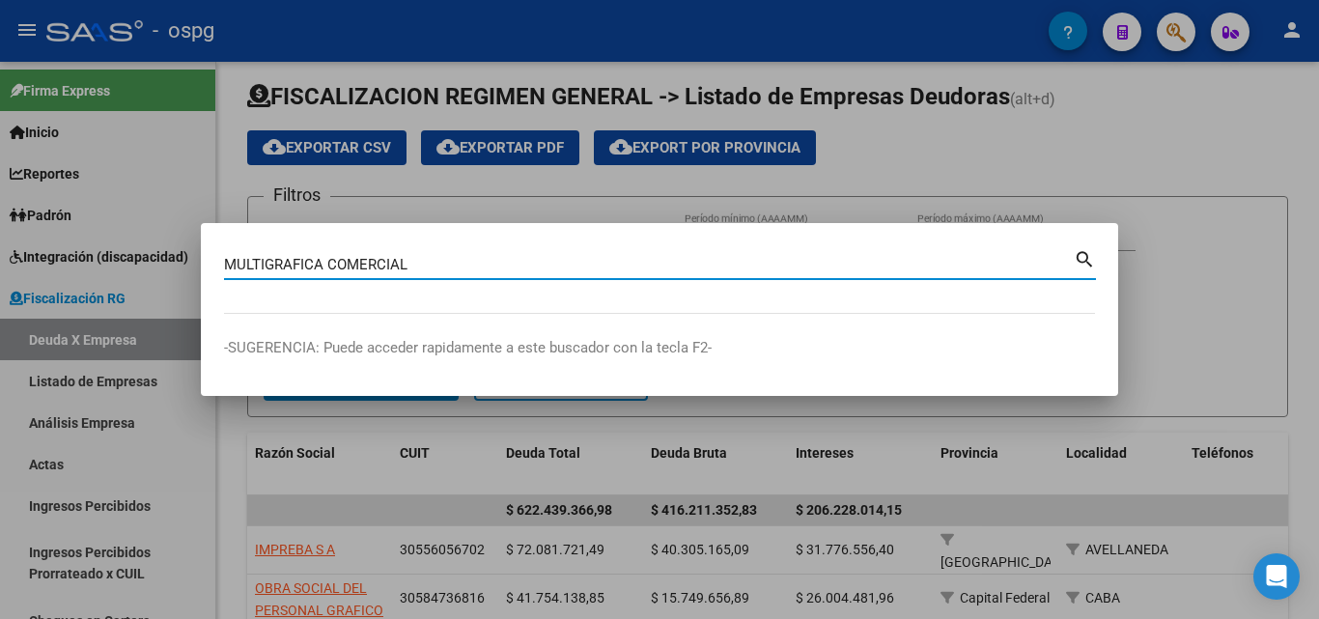
type input "MULTIGRAFICA COMERCIAL"
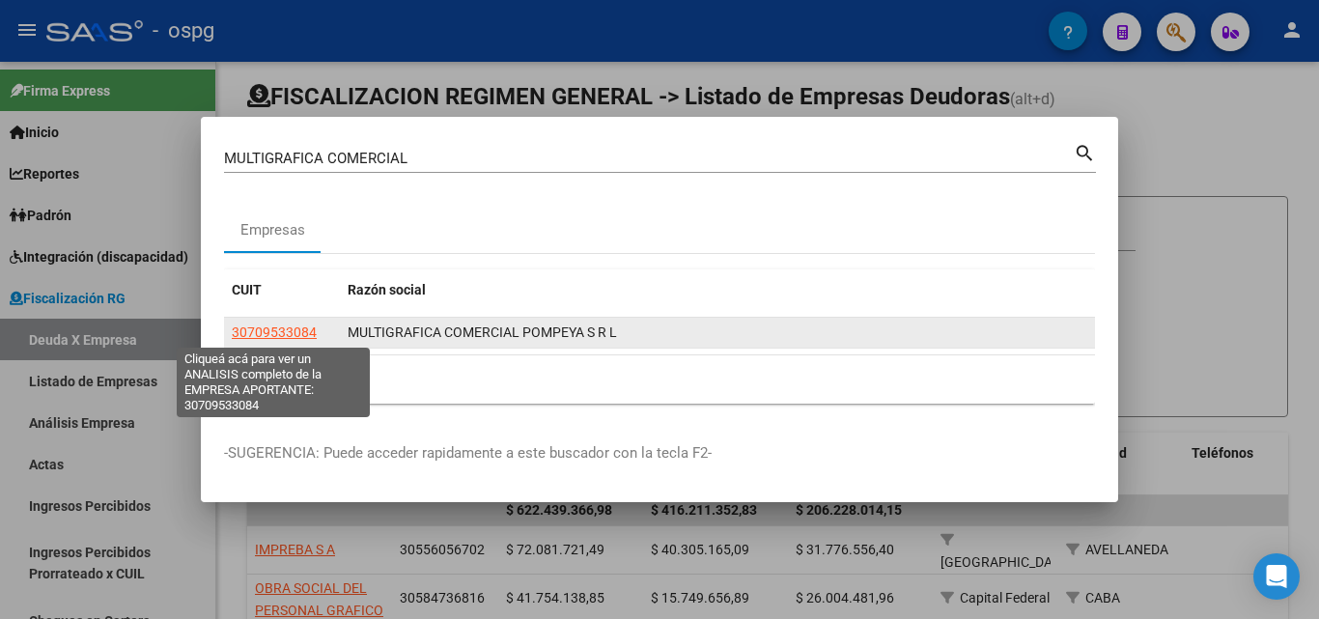
click at [264, 337] on span "30709533084" at bounding box center [274, 332] width 85 height 15
type textarea "30709533084"
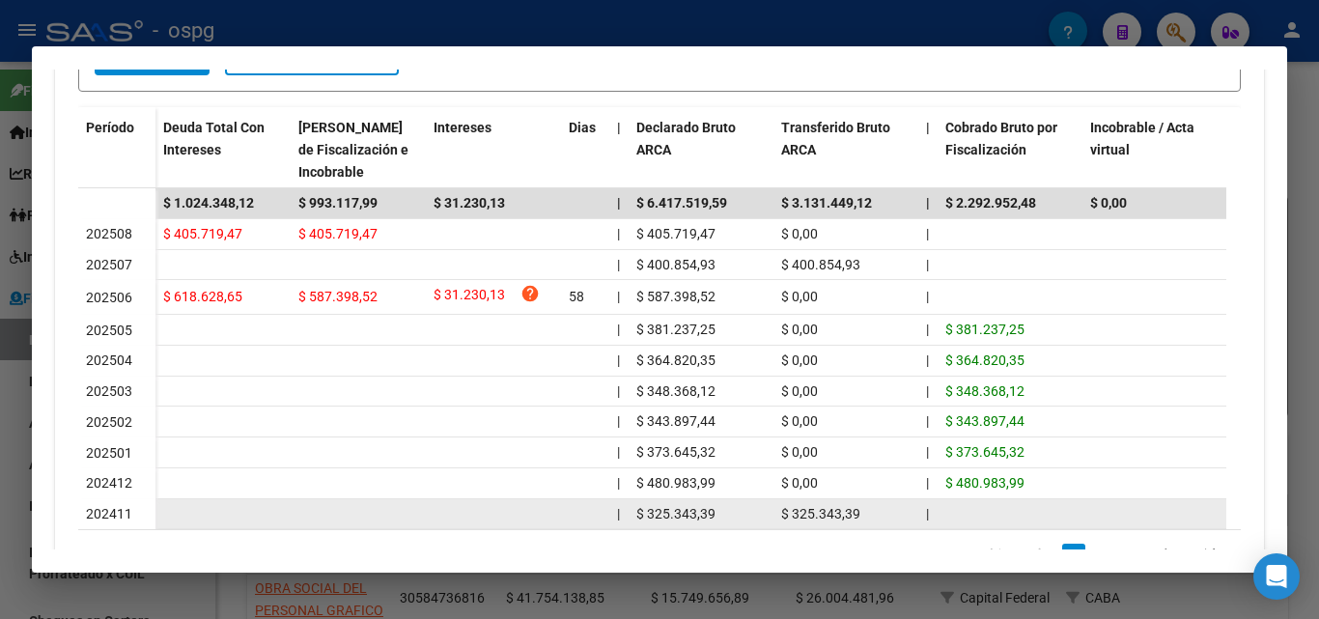
scroll to position [663, 0]
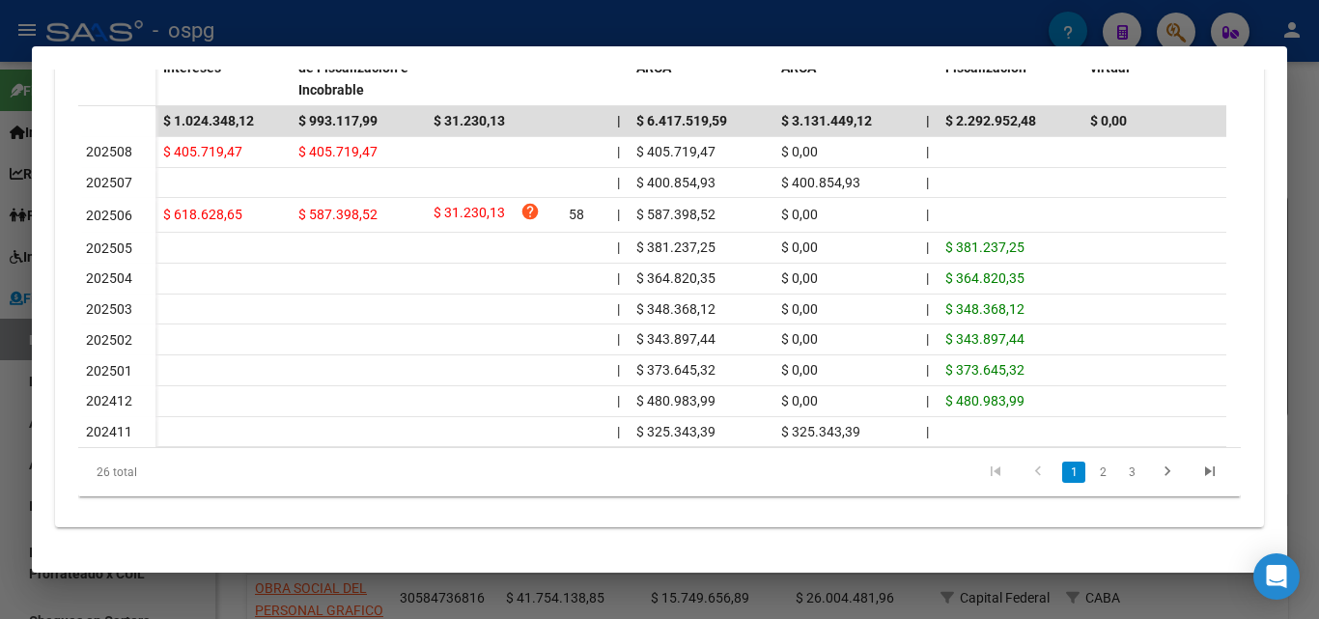
click at [1317, 228] on div at bounding box center [659, 309] width 1319 height 619
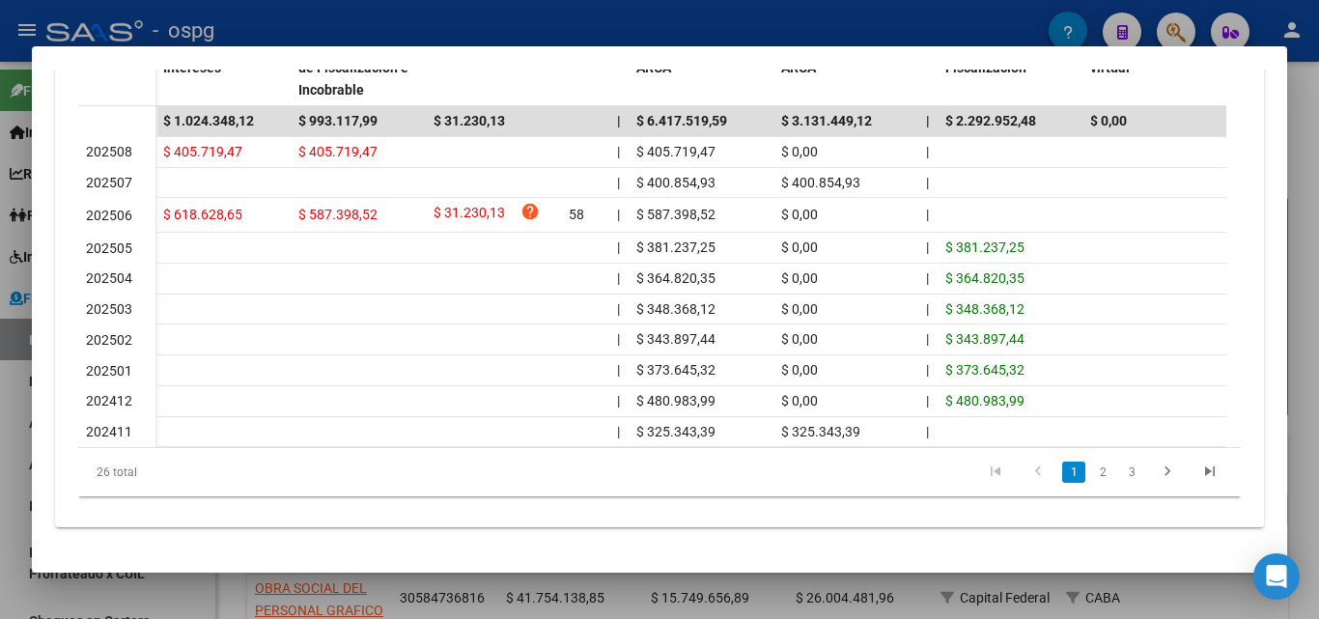
click at [1317, 228] on div at bounding box center [659, 309] width 1319 height 619
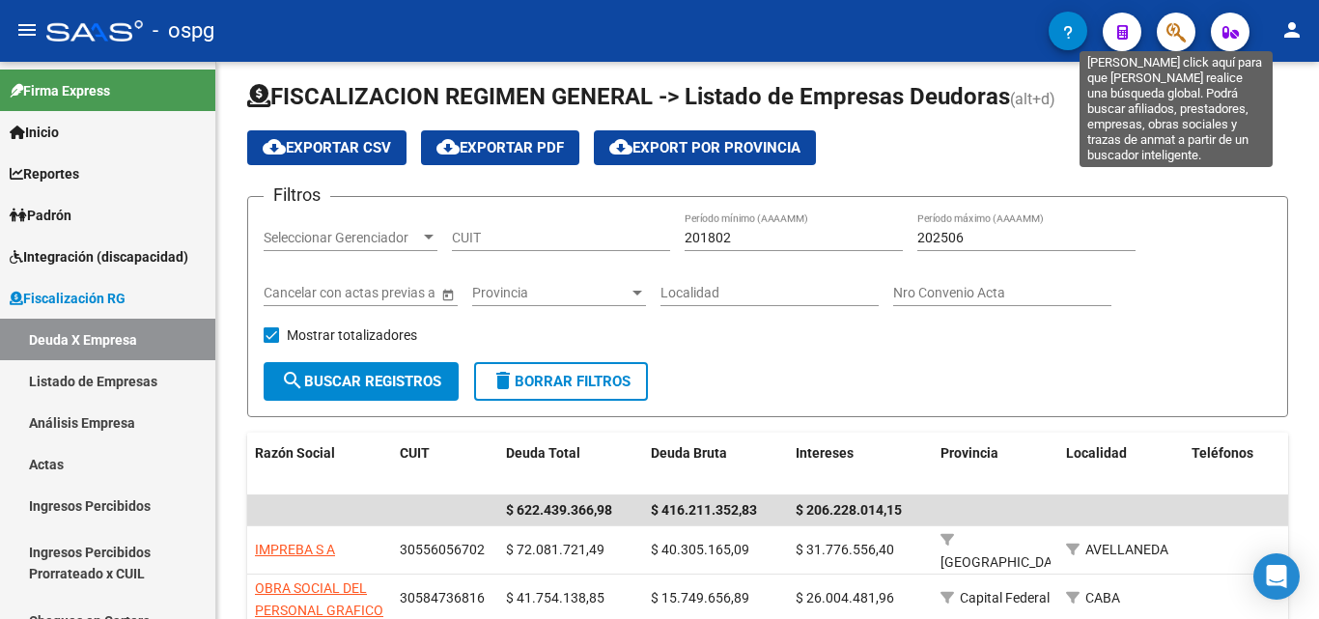
click at [1173, 34] on icon "button" at bounding box center [1176, 32] width 19 height 22
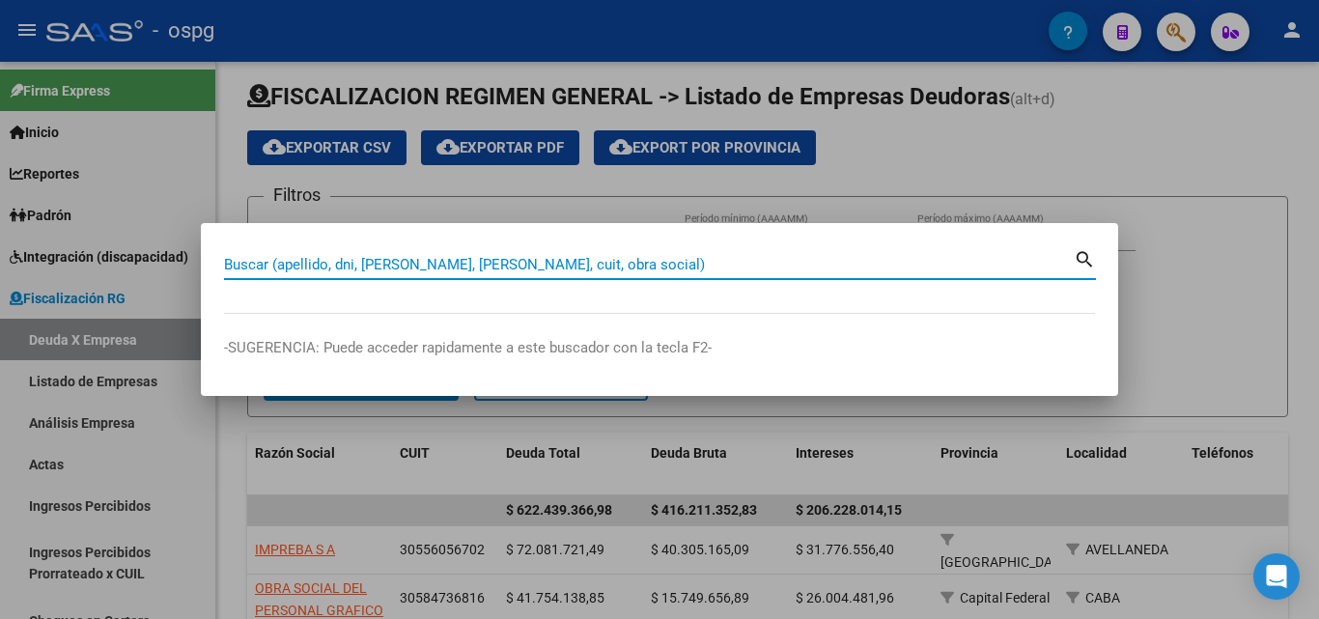
click at [611, 269] on input "Buscar (apellido, dni, [PERSON_NAME], [PERSON_NAME], cuit, obra social)" at bounding box center [649, 264] width 850 height 17
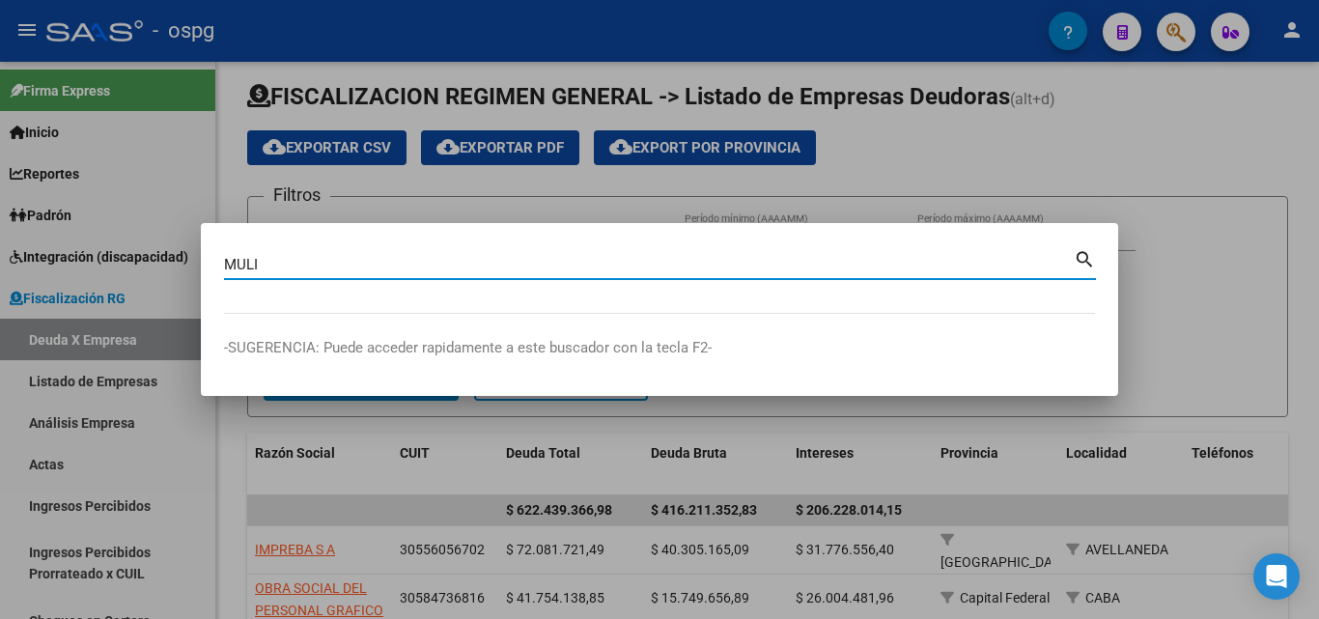
type input "MULI"
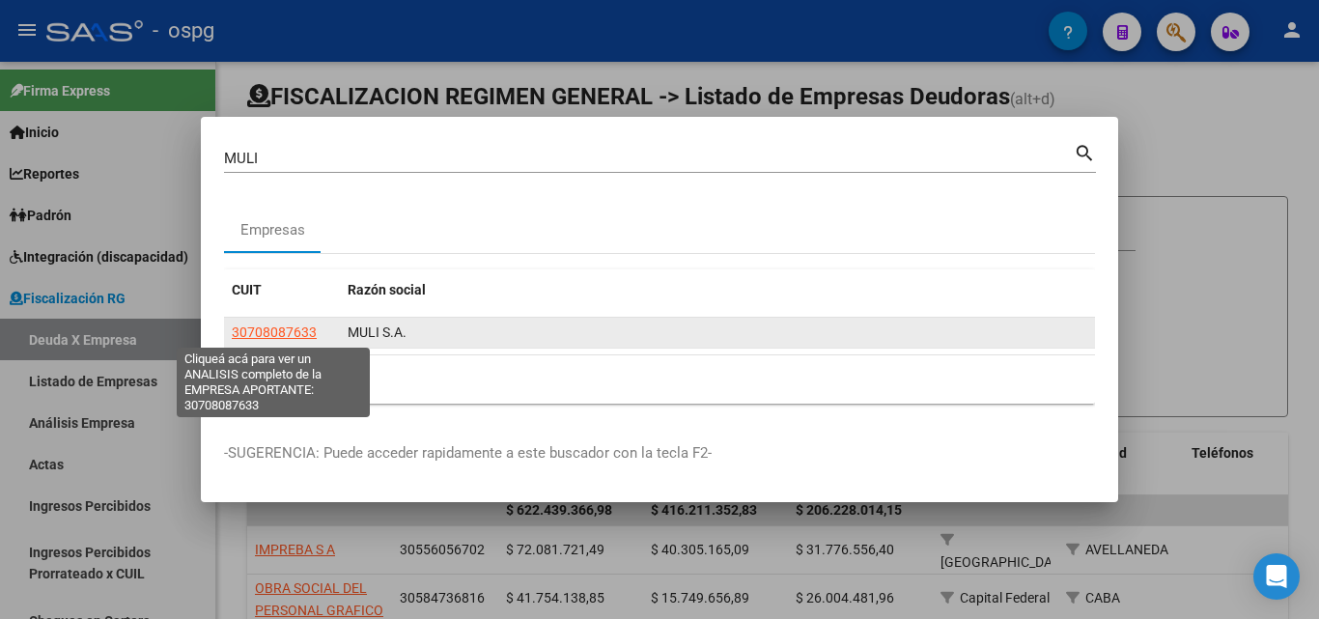
click at [306, 333] on span "30708087633" at bounding box center [274, 332] width 85 height 15
type textarea "30708087633"
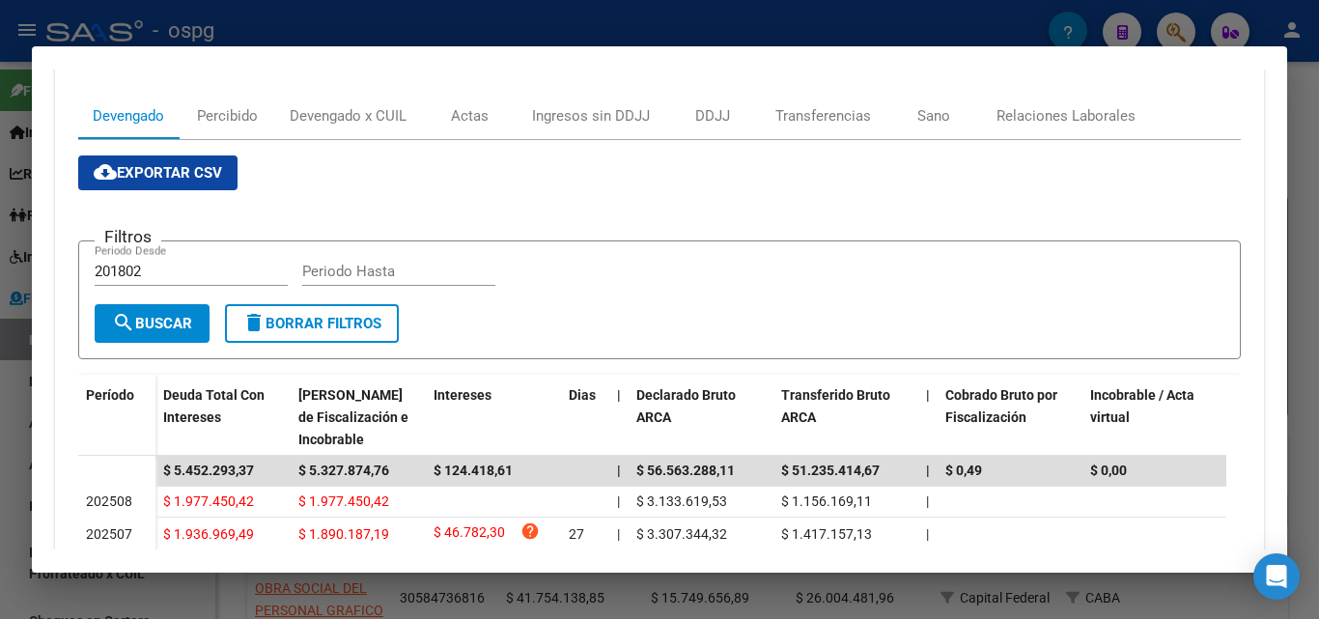
scroll to position [290, 0]
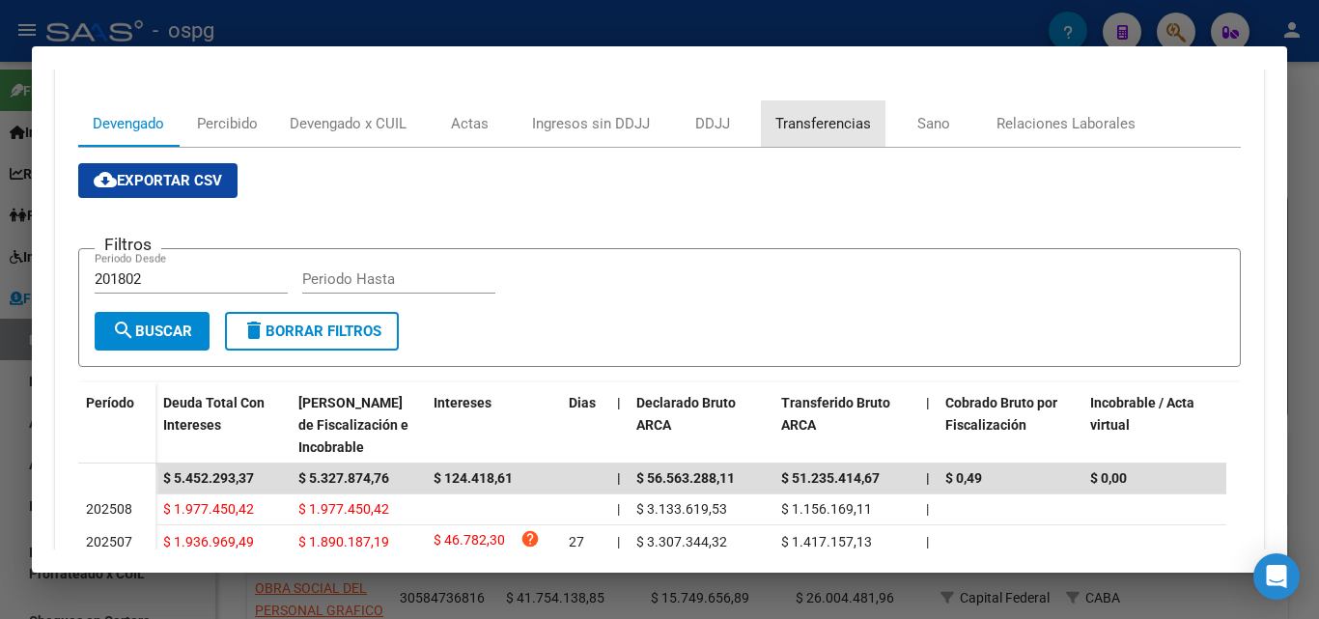
click at [843, 130] on div "Transferencias" at bounding box center [824, 123] width 96 height 21
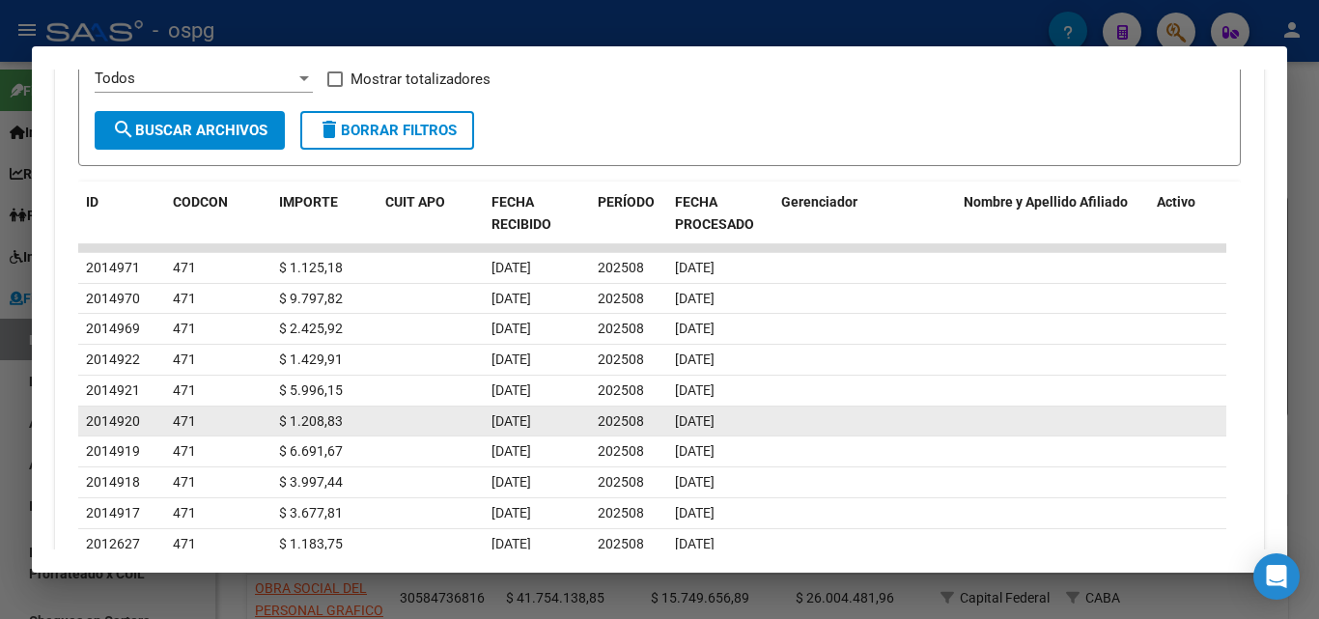
scroll to position [338, 0]
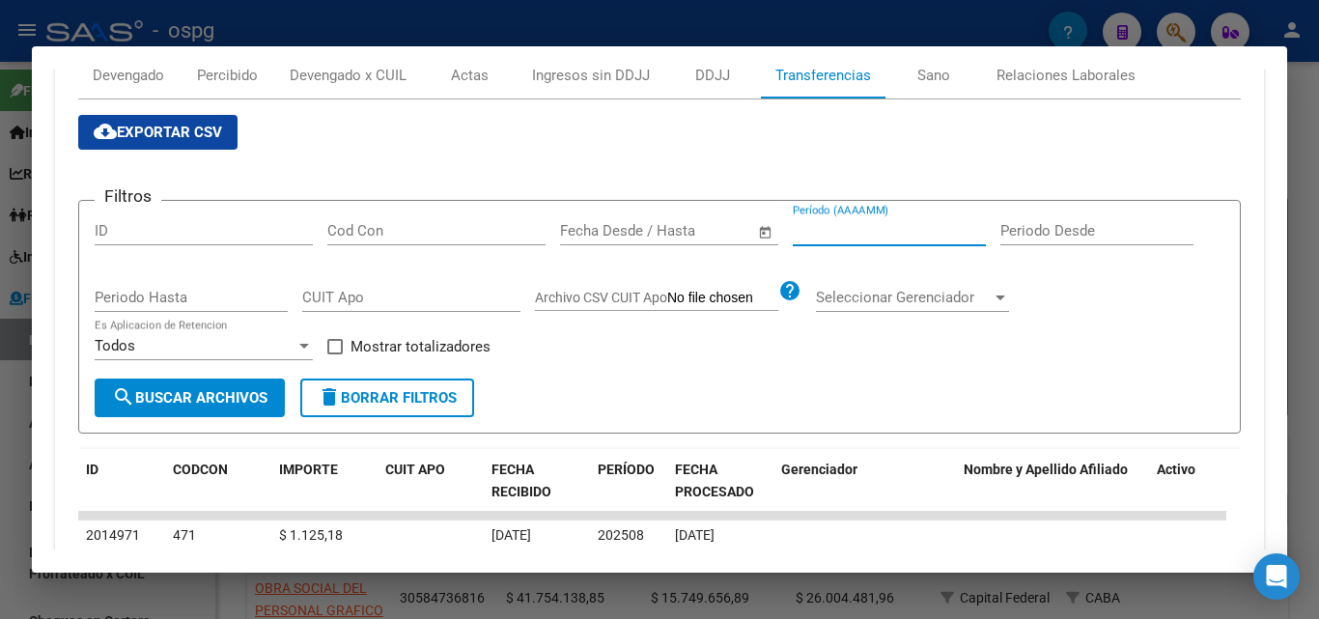
click at [848, 224] on input "Período (AAAAMM)" at bounding box center [889, 230] width 193 height 17
type input "202506"
drag, startPoint x: 339, startPoint y: 343, endPoint x: 282, endPoint y: 370, distance: 63.1
click at [324, 349] on div "Filtros ID Cod Con Fecha inicio – Fecha fin Fecha Desde / Hasta 202506 Período …" at bounding box center [660, 297] width 1130 height 162
click at [264, 382] on button "search Buscar Archivos" at bounding box center [190, 398] width 190 height 39
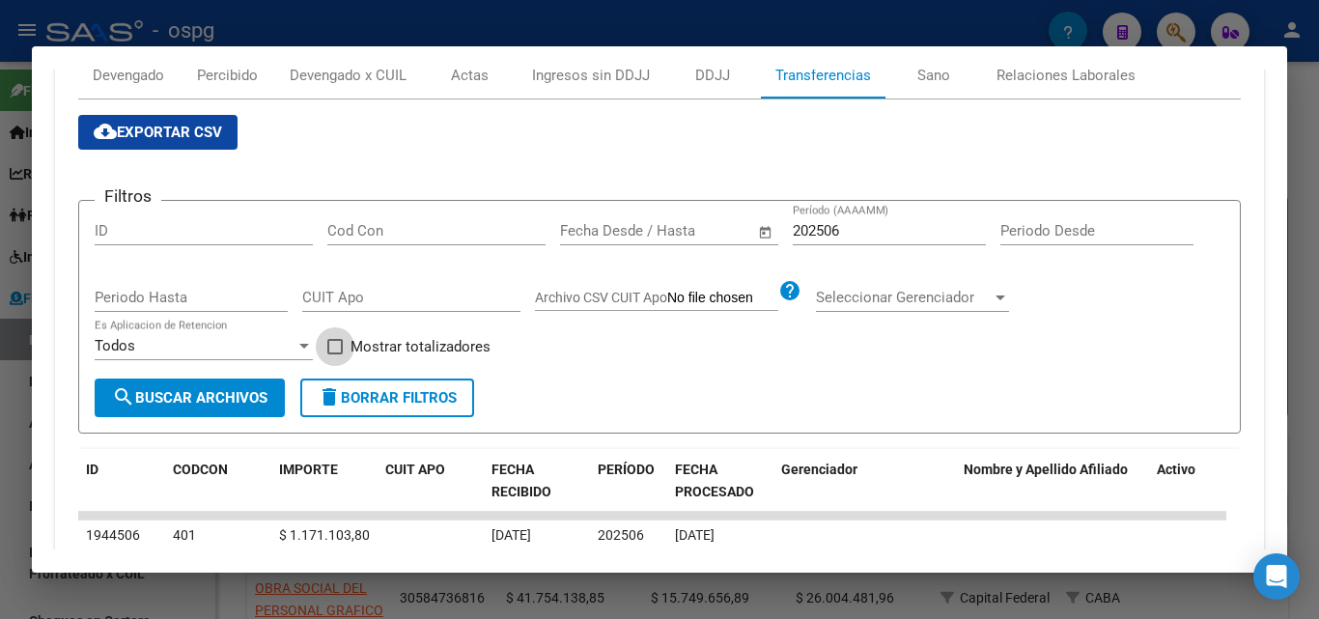
click at [332, 351] on span at bounding box center [334, 346] width 15 height 15
click at [334, 355] on input "Mostrar totalizadores" at bounding box center [334, 355] width 1 height 1
checkbox input "true"
click at [252, 389] on span "search Buscar Archivos" at bounding box center [190, 397] width 156 height 17
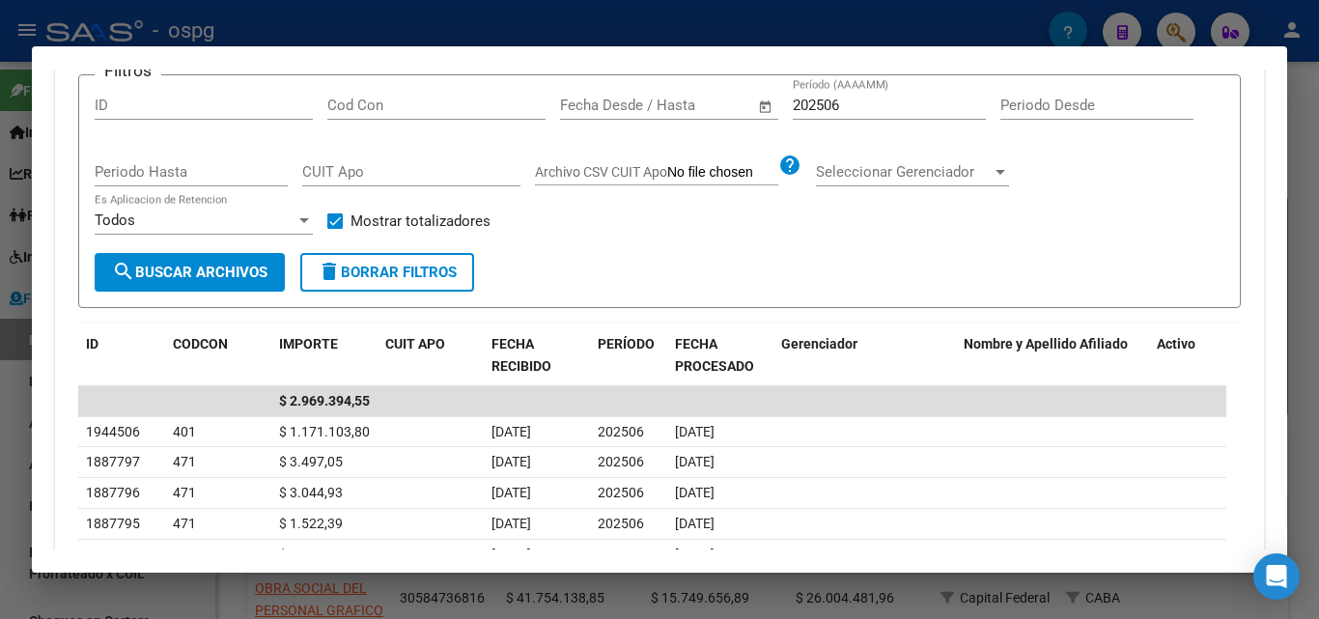
scroll to position [241, 0]
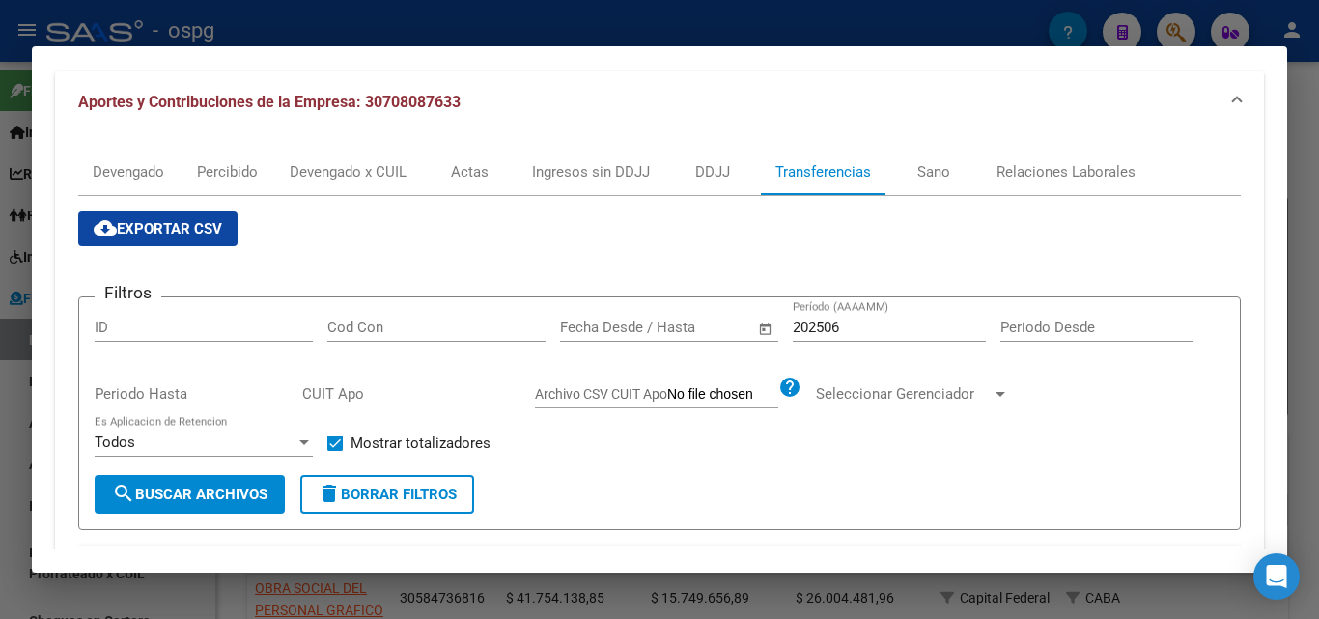
click at [896, 330] on input "202506" at bounding box center [889, 327] width 193 height 17
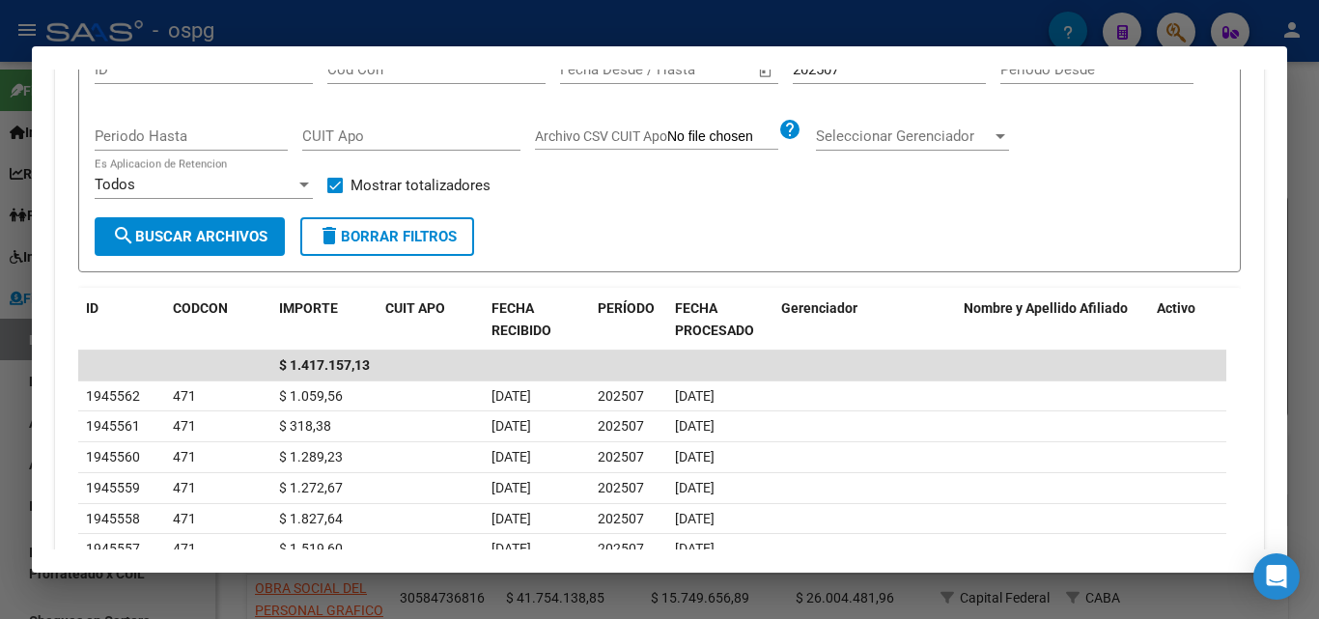
scroll to position [435, 0]
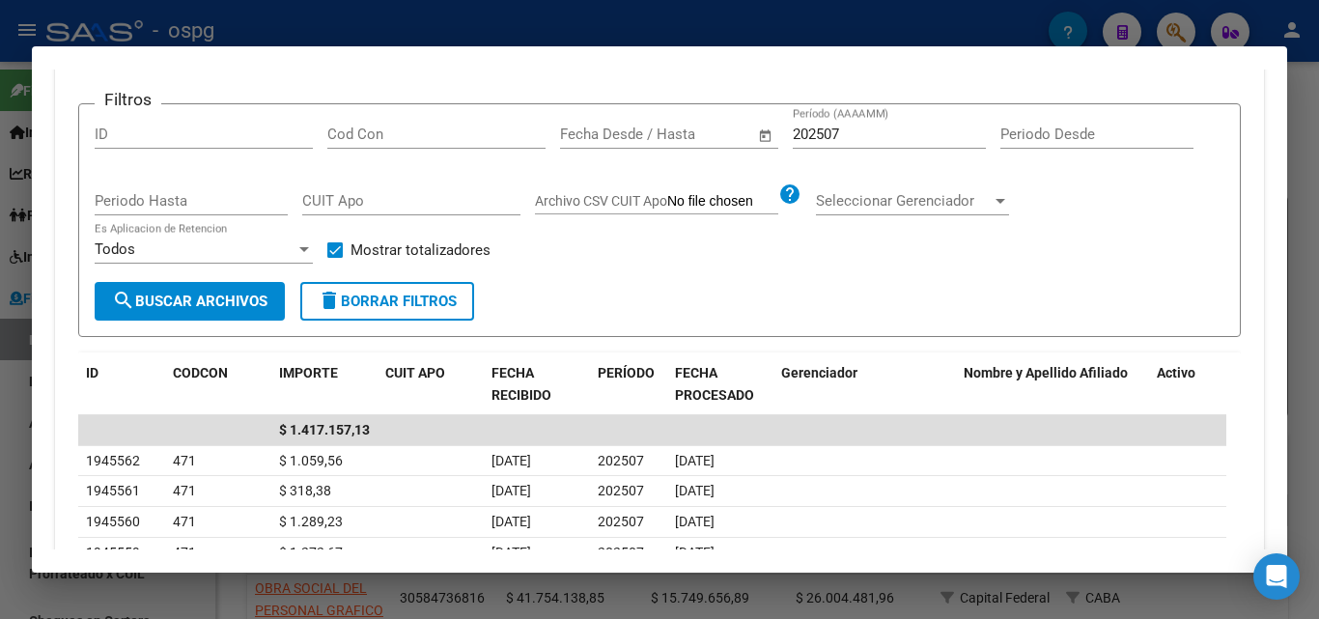
drag, startPoint x: 876, startPoint y: 128, endPoint x: 888, endPoint y: 127, distance: 11.8
click at [878, 128] on input "202507" at bounding box center [889, 134] width 193 height 17
click at [900, 135] on input "202507" at bounding box center [889, 134] width 193 height 17
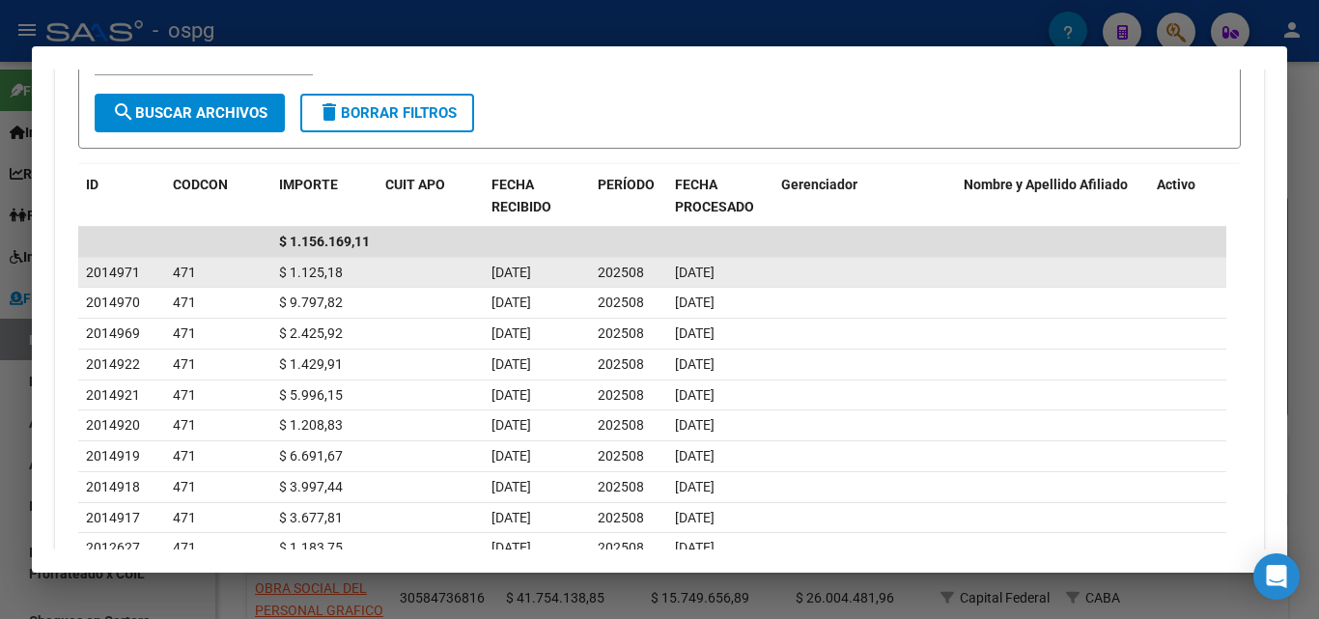
scroll to position [628, 0]
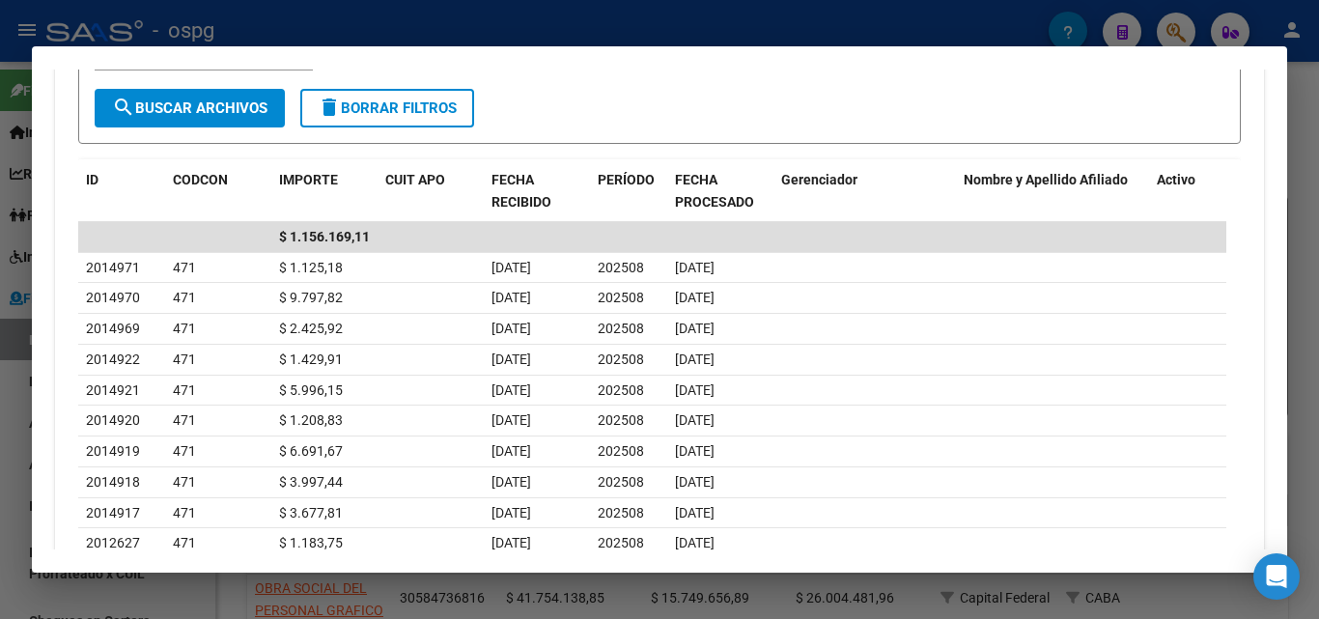
type input "202508"
click at [2, 440] on div at bounding box center [659, 309] width 1319 height 619
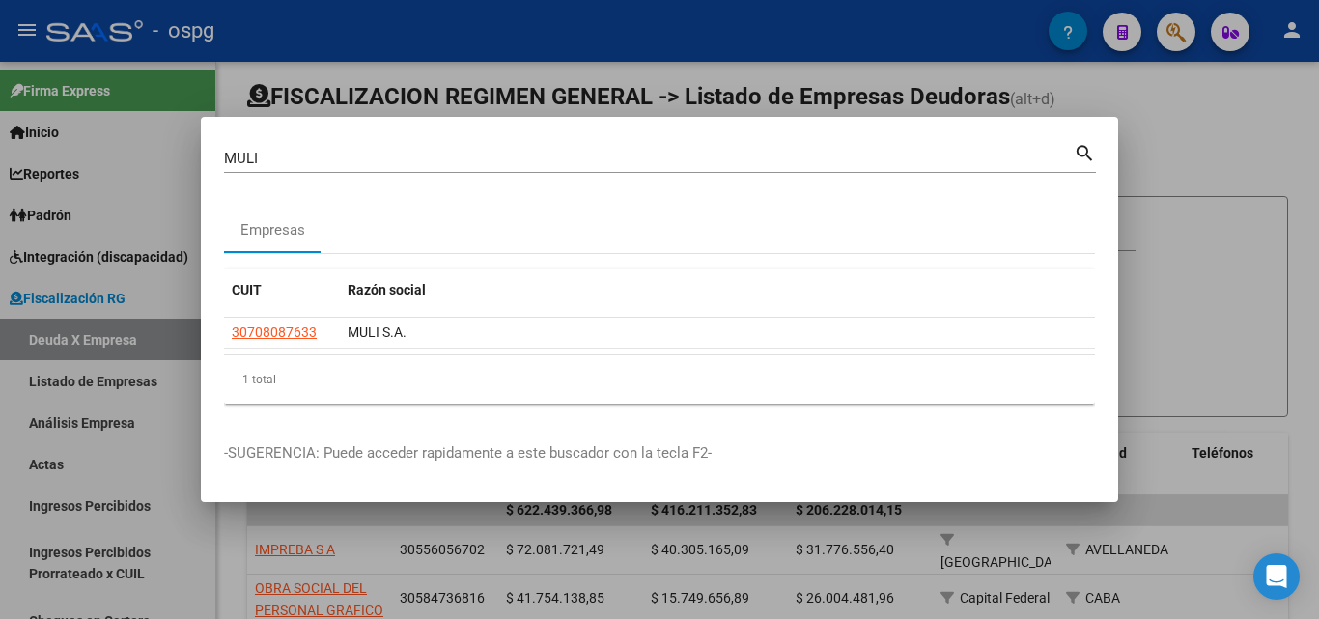
click at [6, 431] on div at bounding box center [659, 309] width 1319 height 619
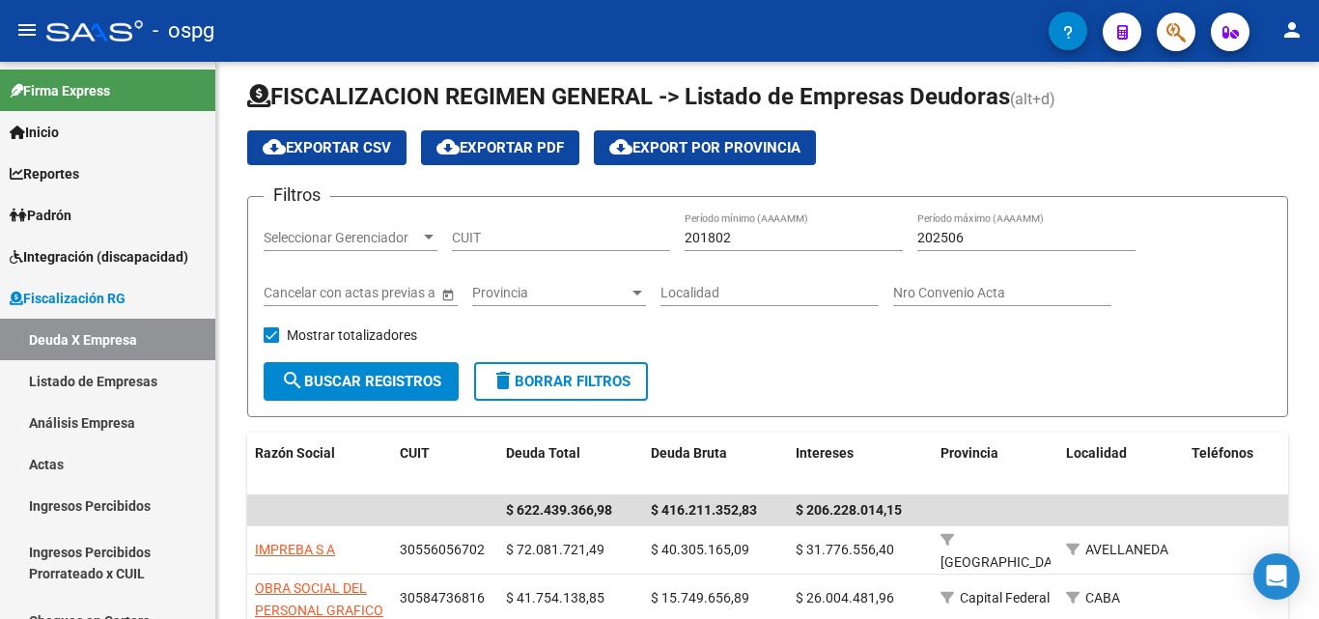
click at [1177, 46] on span "button" at bounding box center [1176, 33] width 19 height 40
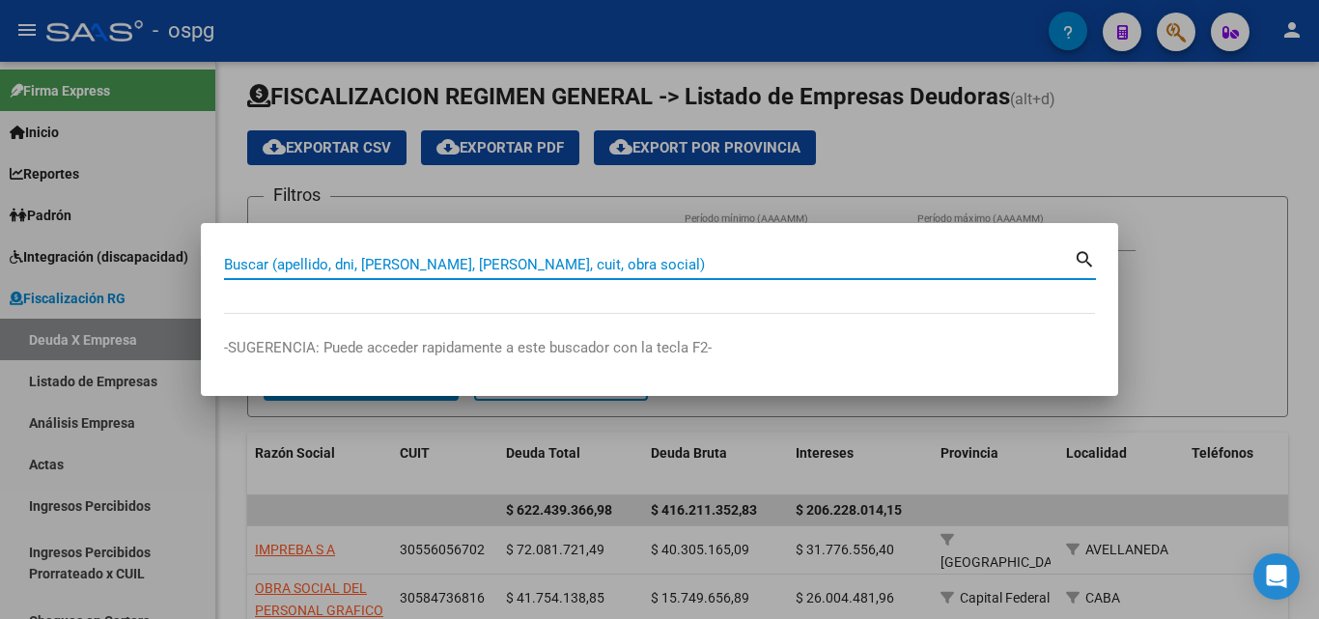
click at [433, 265] on input "Buscar (apellido, dni, [PERSON_NAME], [PERSON_NAME], cuit, obra social)" at bounding box center [649, 264] width 850 height 17
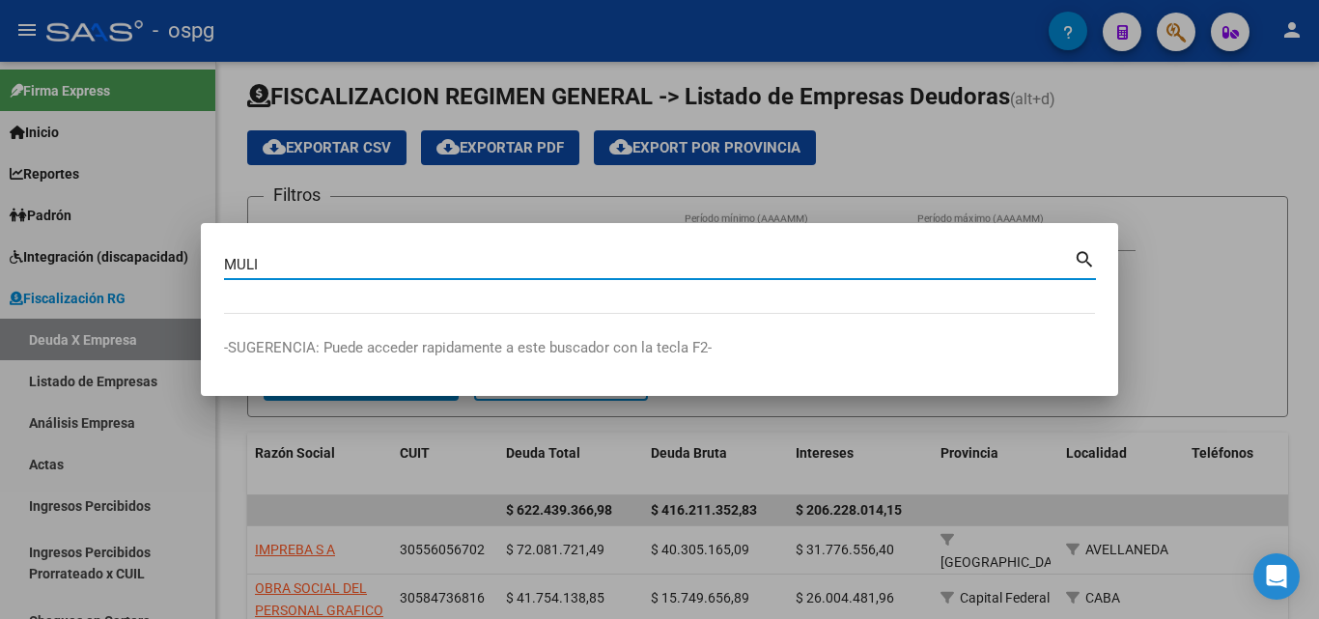
type input "MULI"
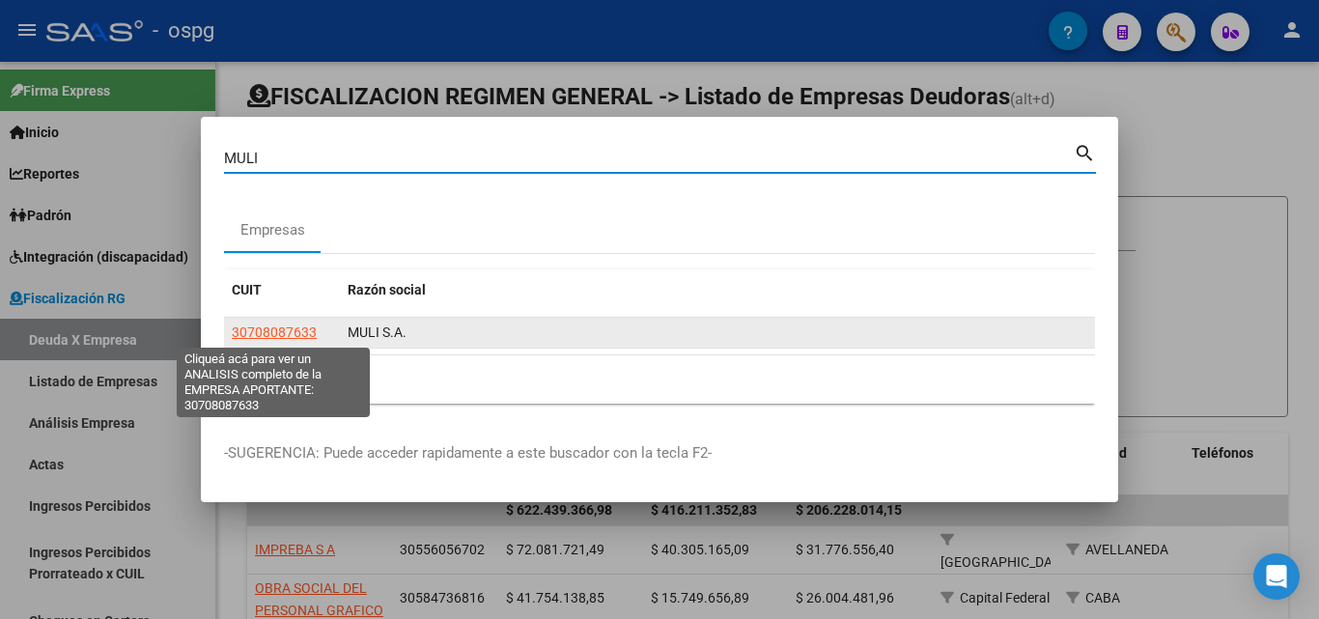
click at [269, 337] on span "30708087633" at bounding box center [274, 332] width 85 height 15
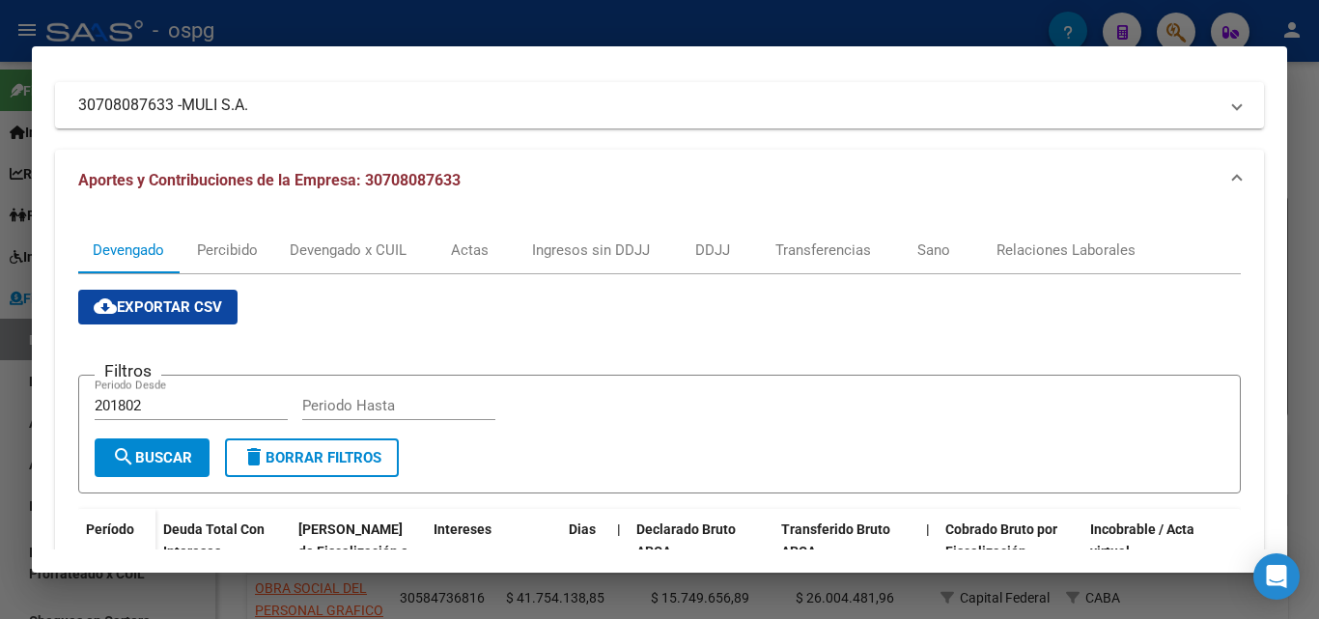
scroll to position [483, 0]
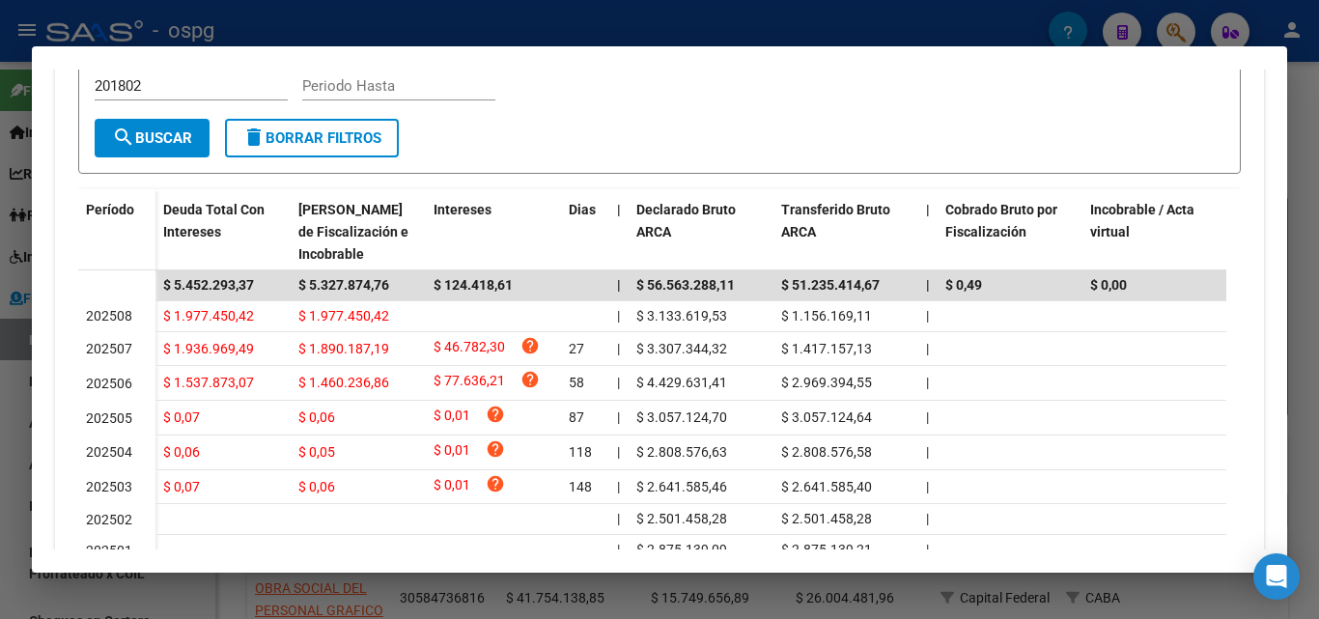
click at [0, 451] on div at bounding box center [659, 309] width 1319 height 619
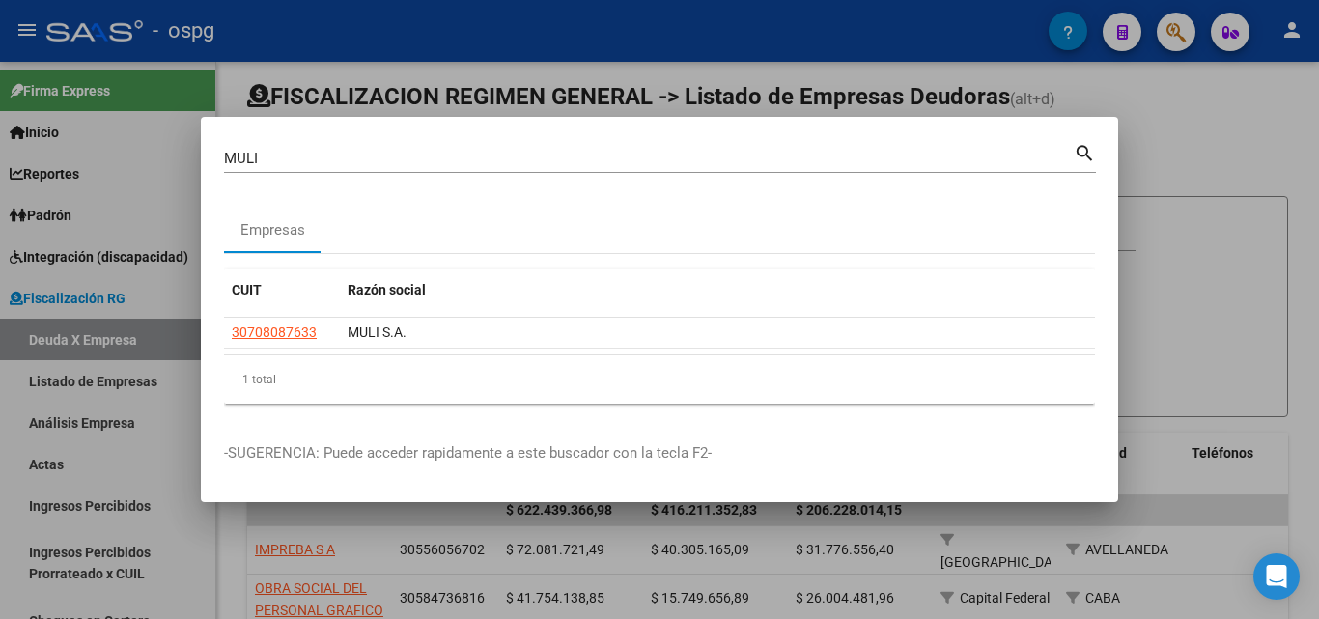
click at [173, 457] on div at bounding box center [659, 309] width 1319 height 619
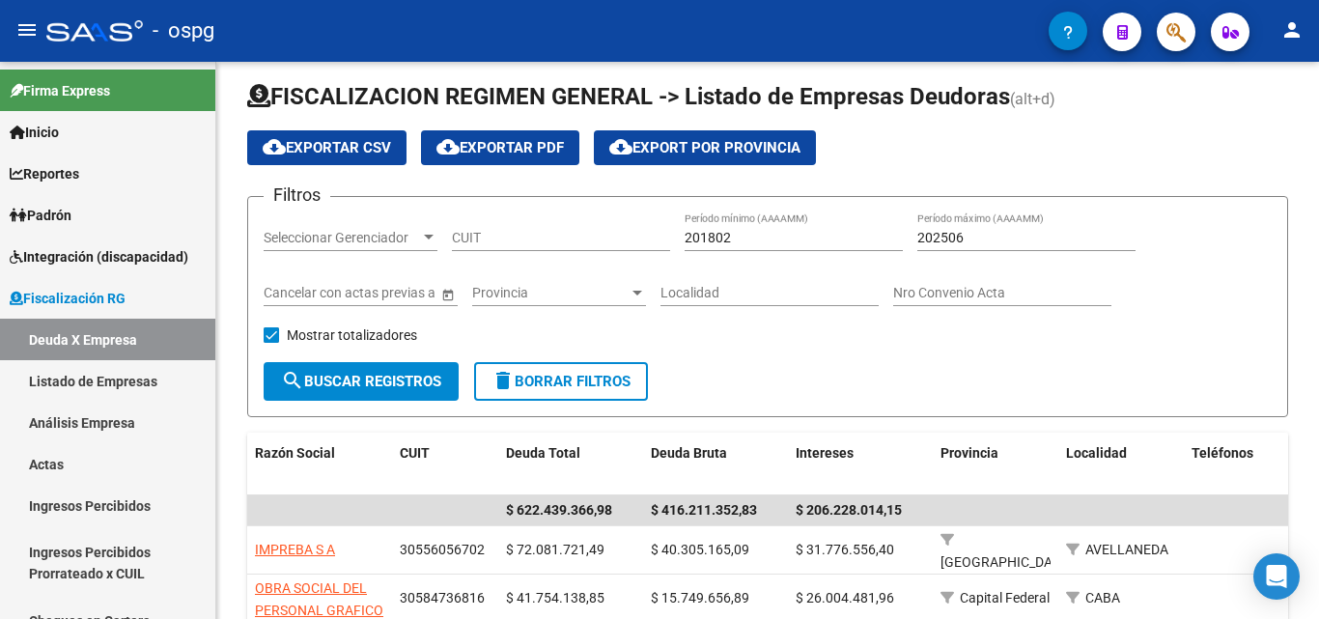
click at [1165, 28] on button "button" at bounding box center [1176, 32] width 39 height 39
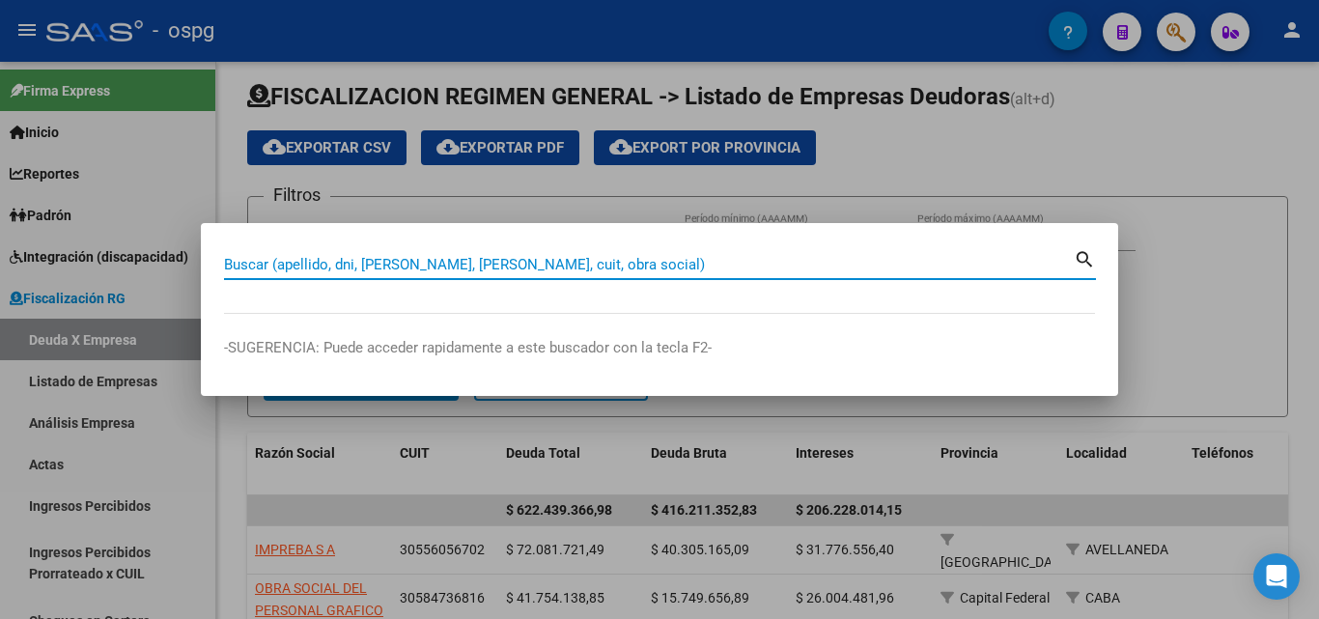
click at [509, 266] on input "Buscar (apellido, dni, [PERSON_NAME], [PERSON_NAME], cuit, obra social)" at bounding box center [649, 264] width 850 height 17
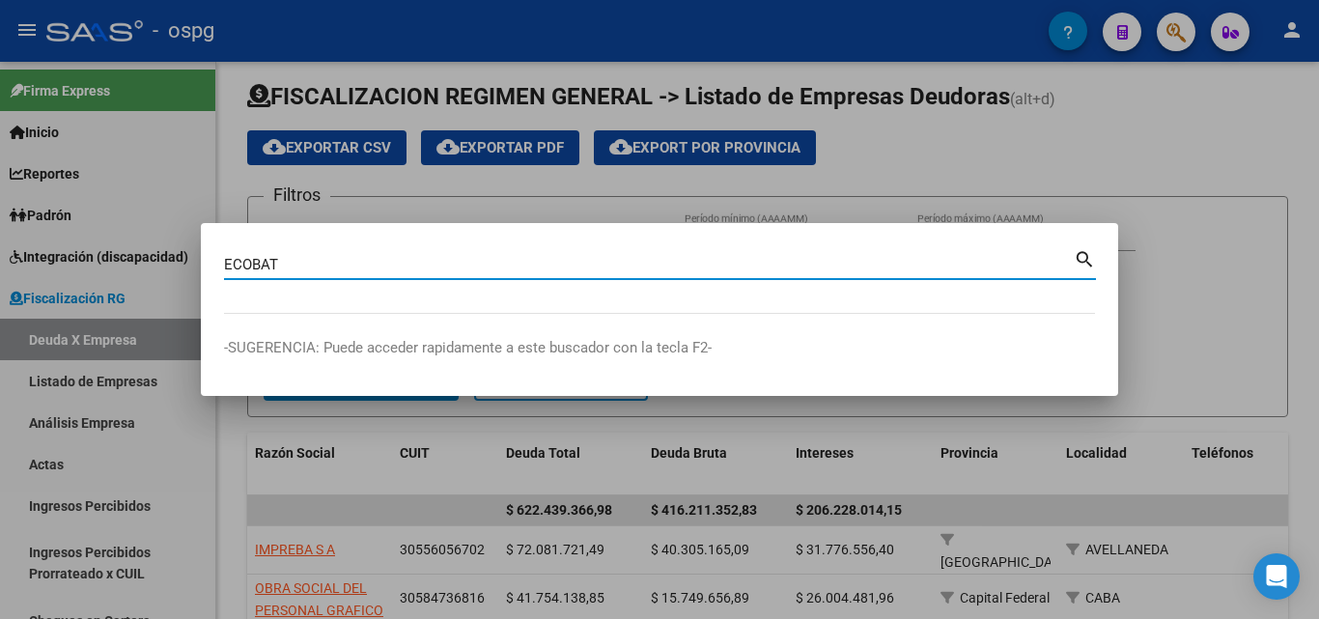
type input "ECOBAT"
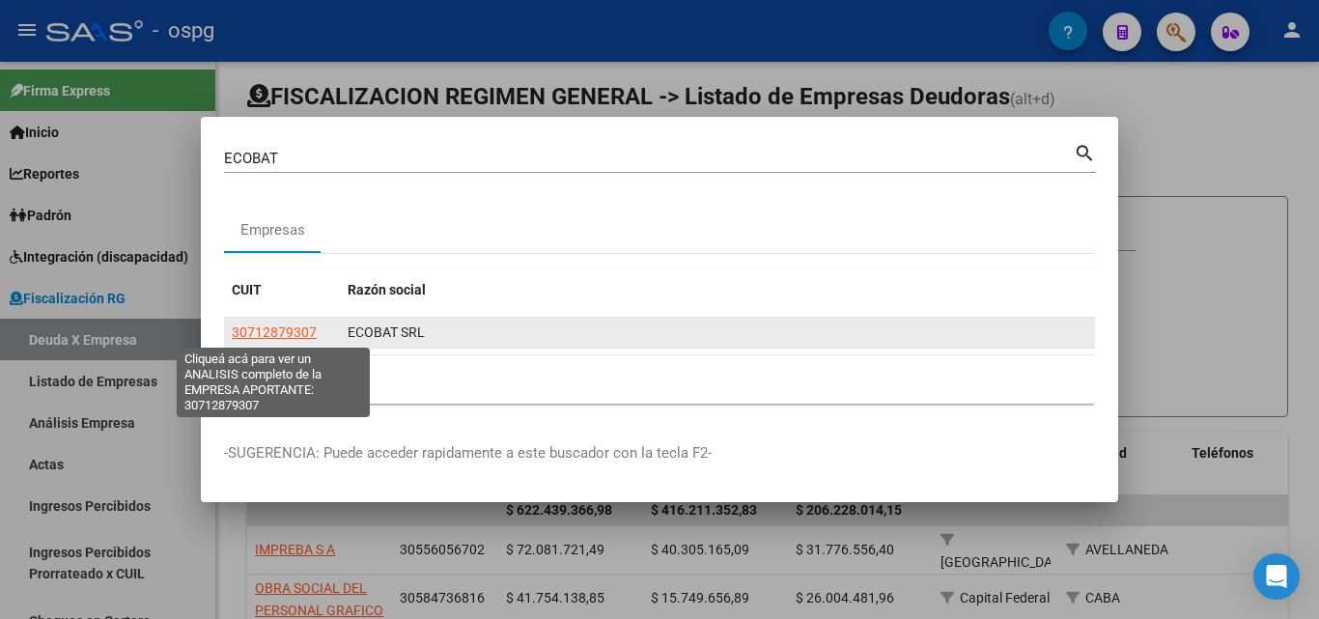
click at [298, 326] on span "30712879307" at bounding box center [274, 332] width 85 height 15
type textarea "30712879307"
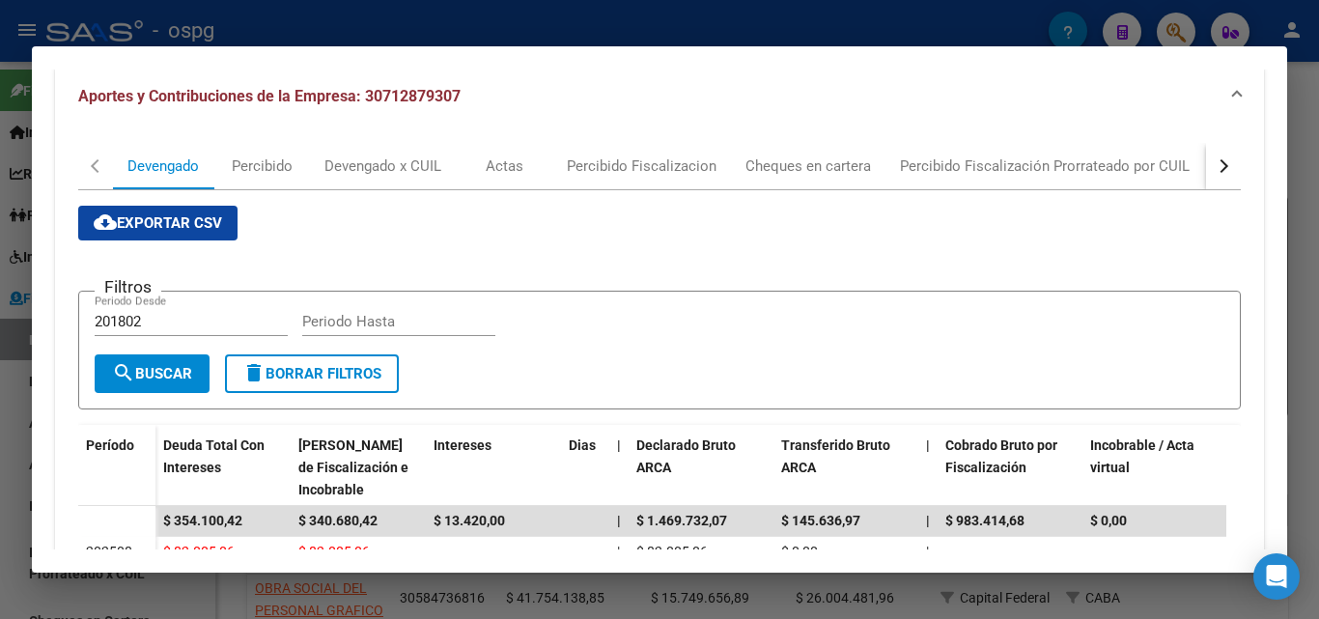
scroll to position [193, 0]
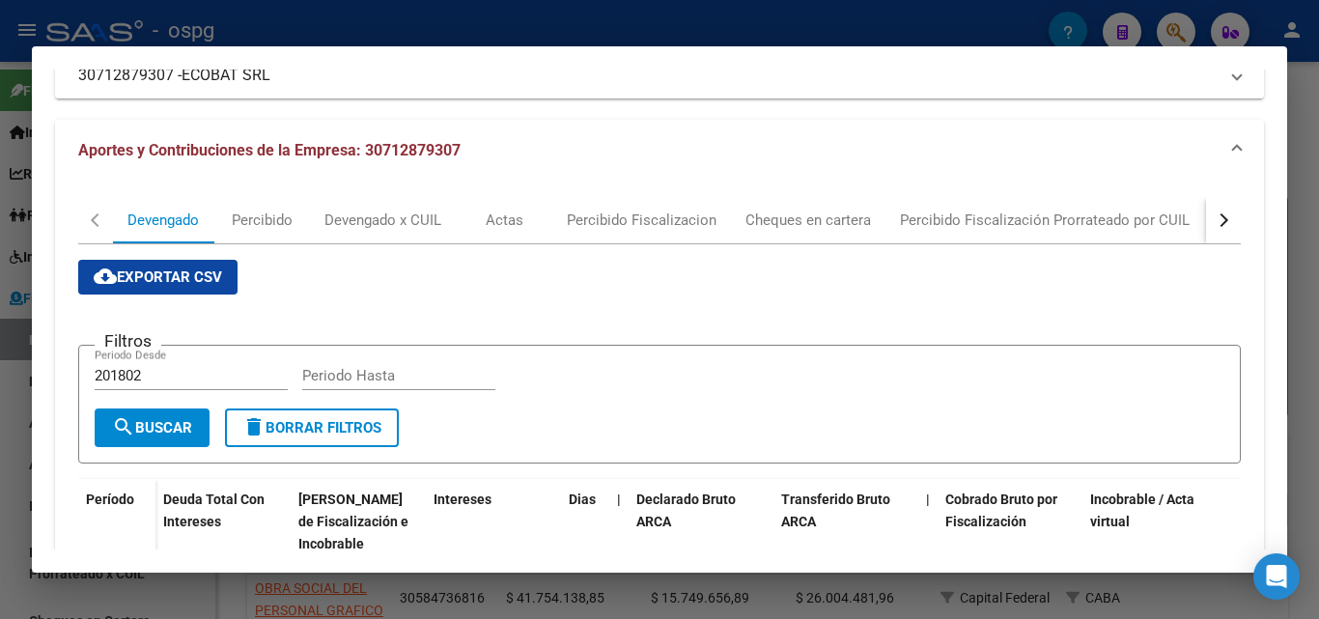
click at [1215, 221] on div "button" at bounding box center [1222, 220] width 14 height 14
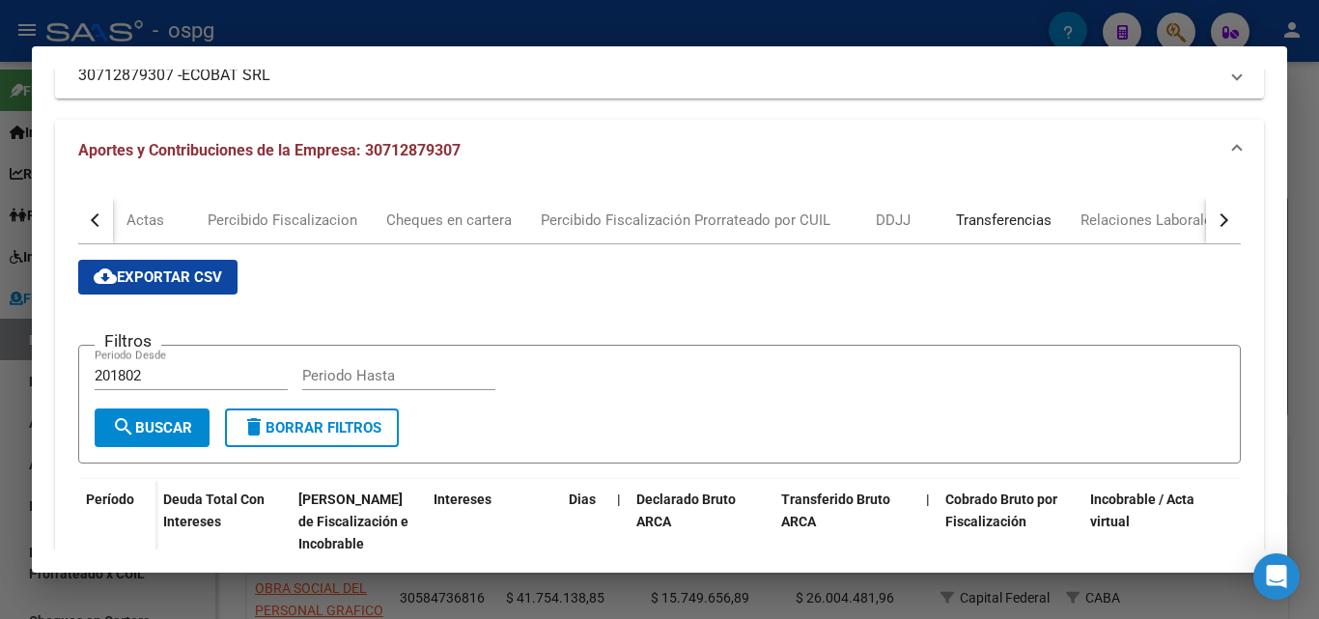
click at [984, 220] on div "Transferencias" at bounding box center [1004, 220] width 96 height 21
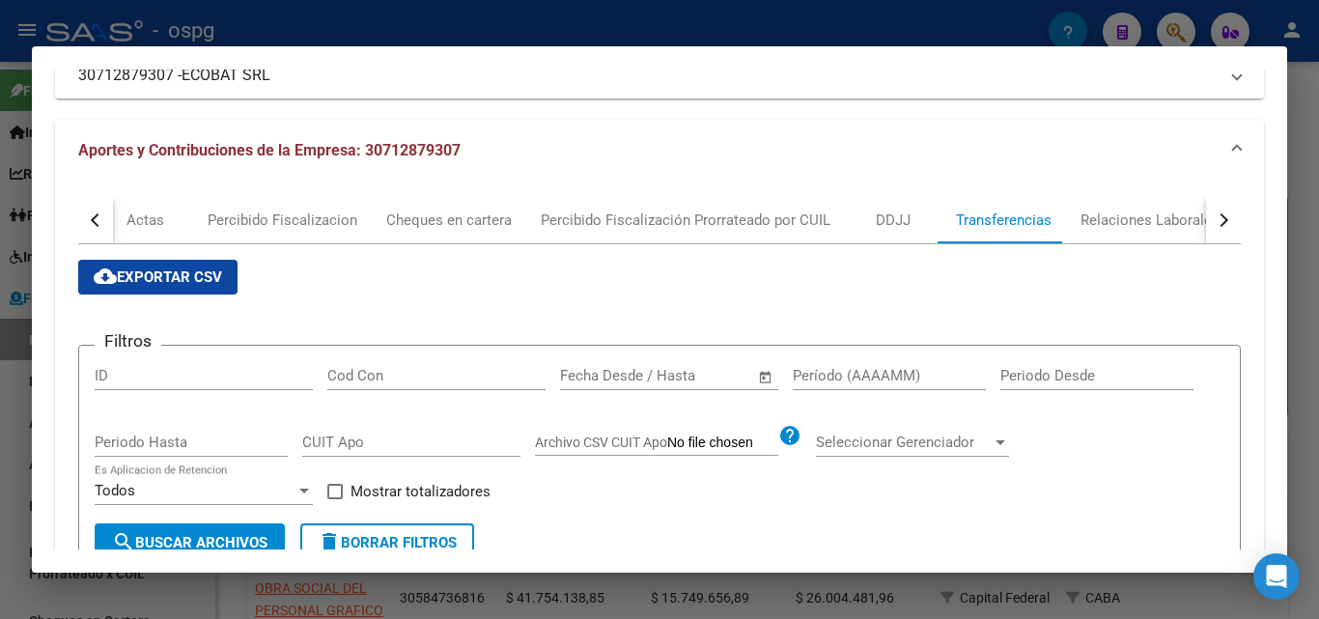
click at [871, 363] on div "Período (AAAAMM)" at bounding box center [889, 375] width 193 height 29
click at [870, 376] on input "Período (AAAAMM)" at bounding box center [889, 375] width 193 height 17
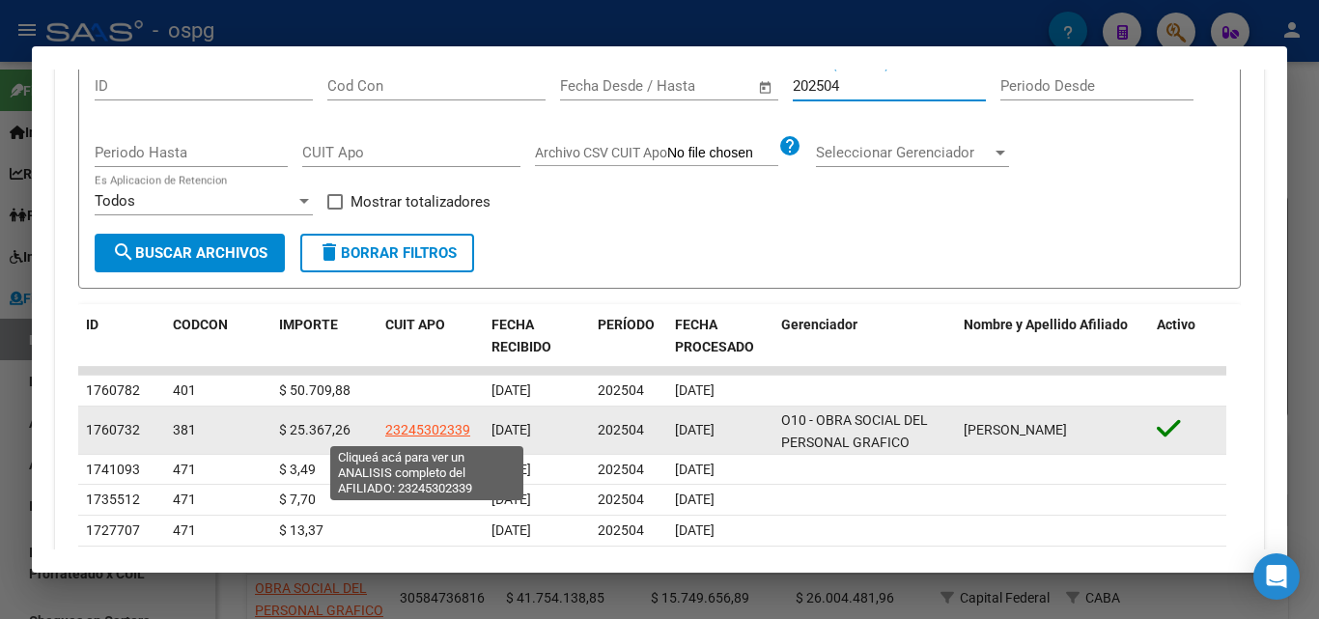
scroll to position [580, 0]
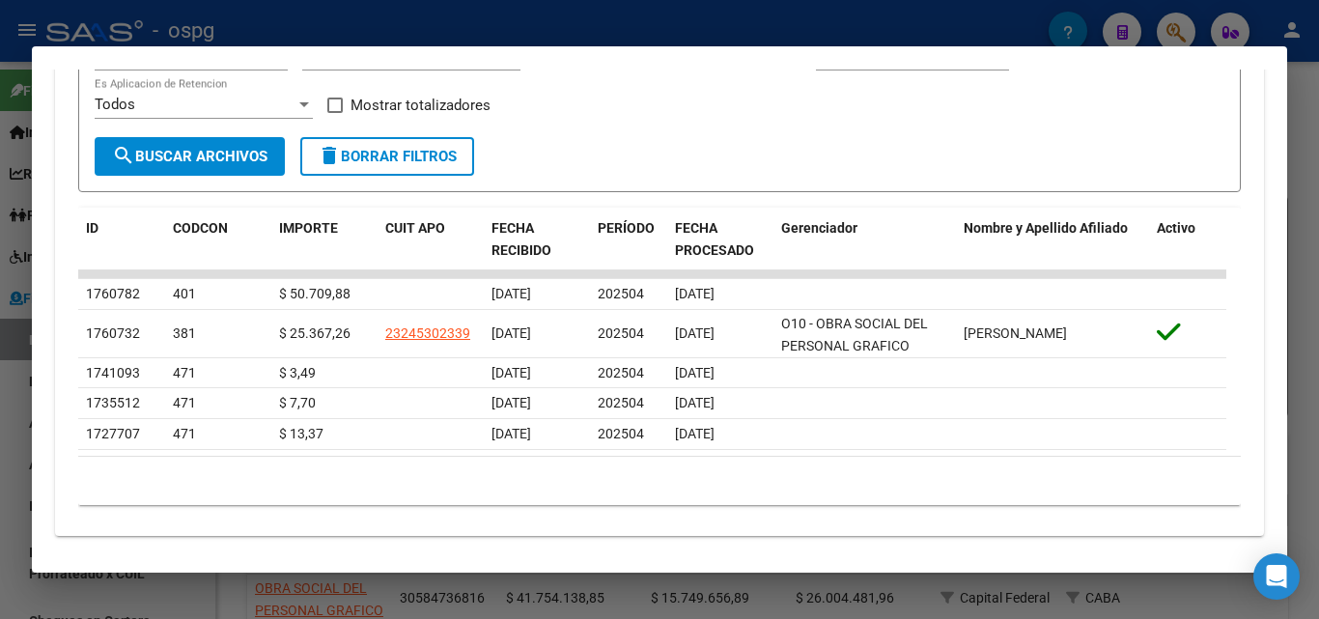
type input "202504"
click at [341, 103] on span at bounding box center [334, 105] width 15 height 15
click at [335, 113] on input "Mostrar totalizadores" at bounding box center [334, 113] width 1 height 1
checkbox input "true"
click at [238, 148] on span "search Buscar Archivos" at bounding box center [190, 156] width 156 height 17
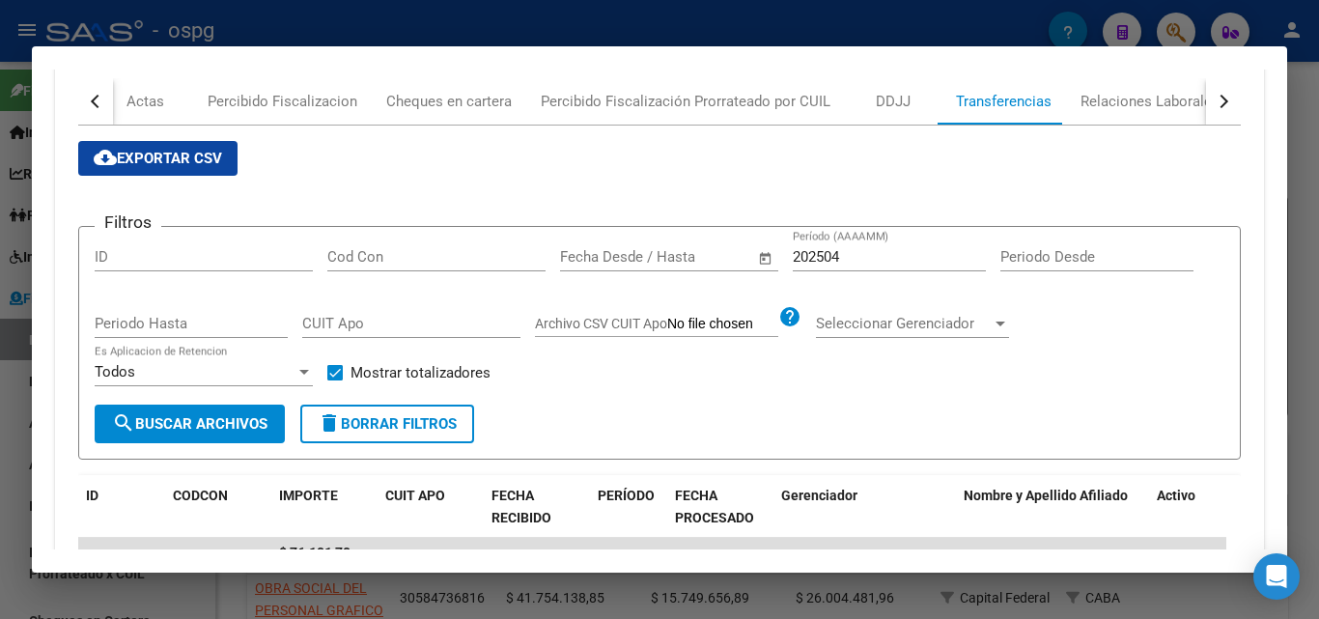
scroll to position [290, 0]
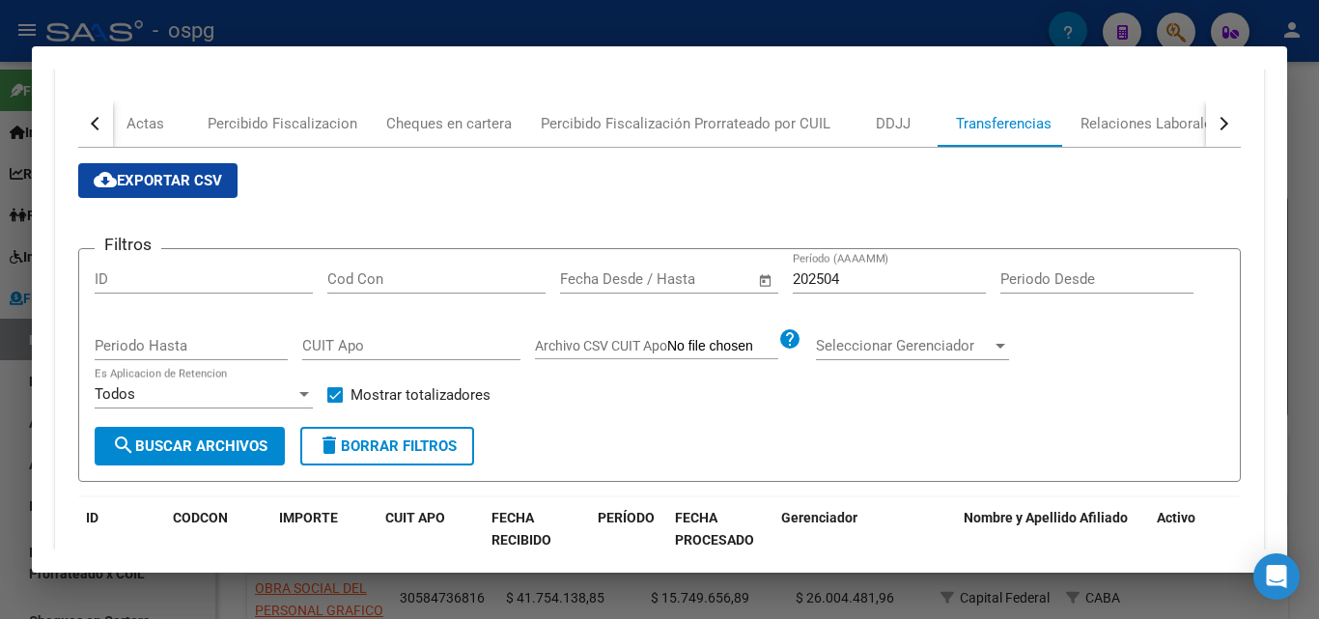
click at [858, 272] on input "202504" at bounding box center [889, 278] width 193 height 17
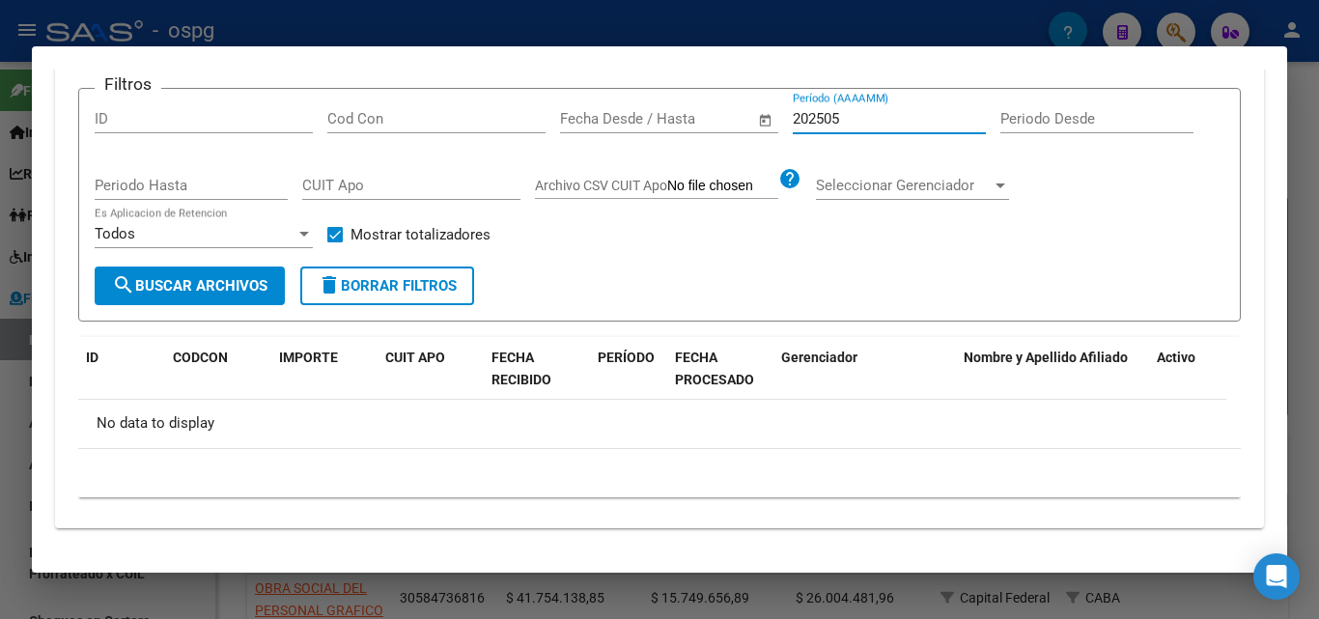
scroll to position [355, 0]
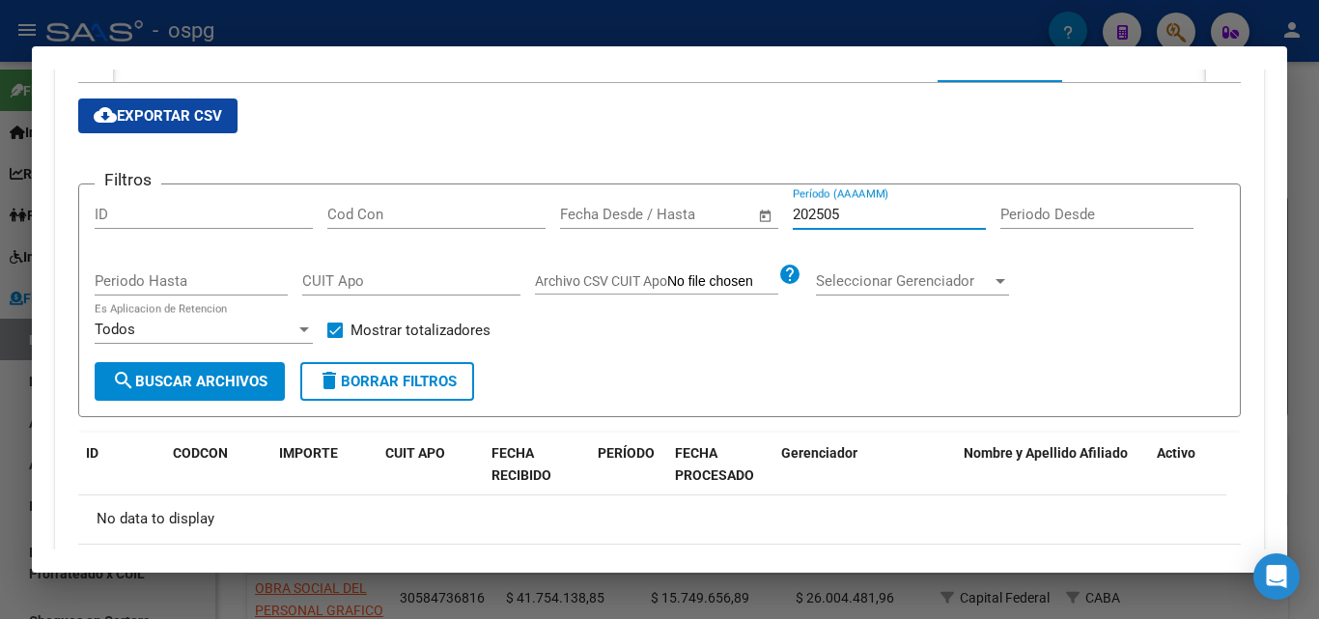
click at [867, 211] on input "202505" at bounding box center [889, 214] width 193 height 17
click at [873, 207] on input "202505" at bounding box center [889, 214] width 193 height 17
click at [859, 219] on input "202506" at bounding box center [889, 214] width 193 height 17
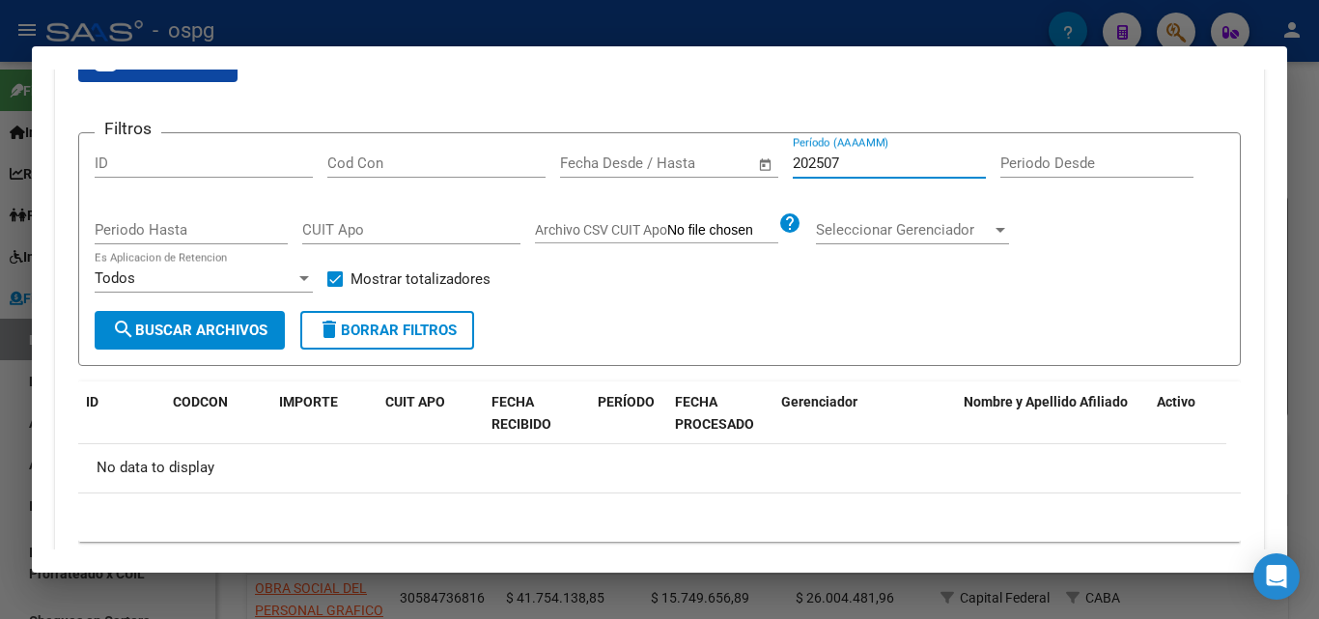
scroll to position [451, 0]
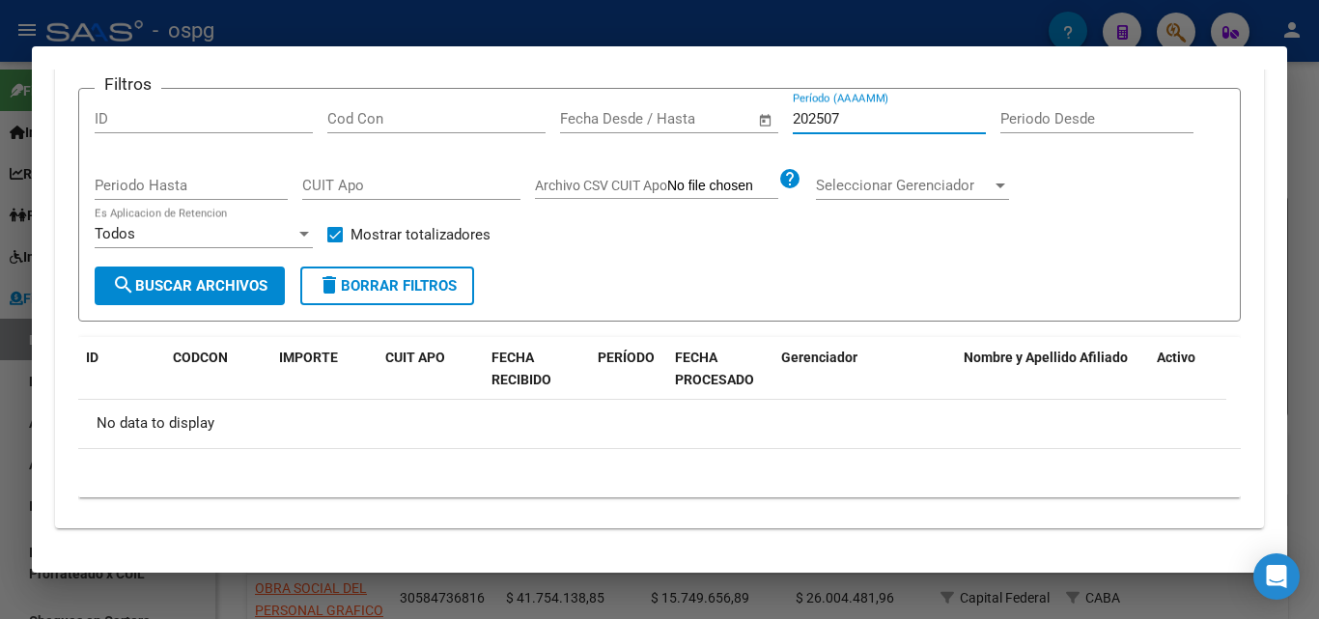
type input "202507"
click at [4, 414] on div at bounding box center [659, 309] width 1319 height 619
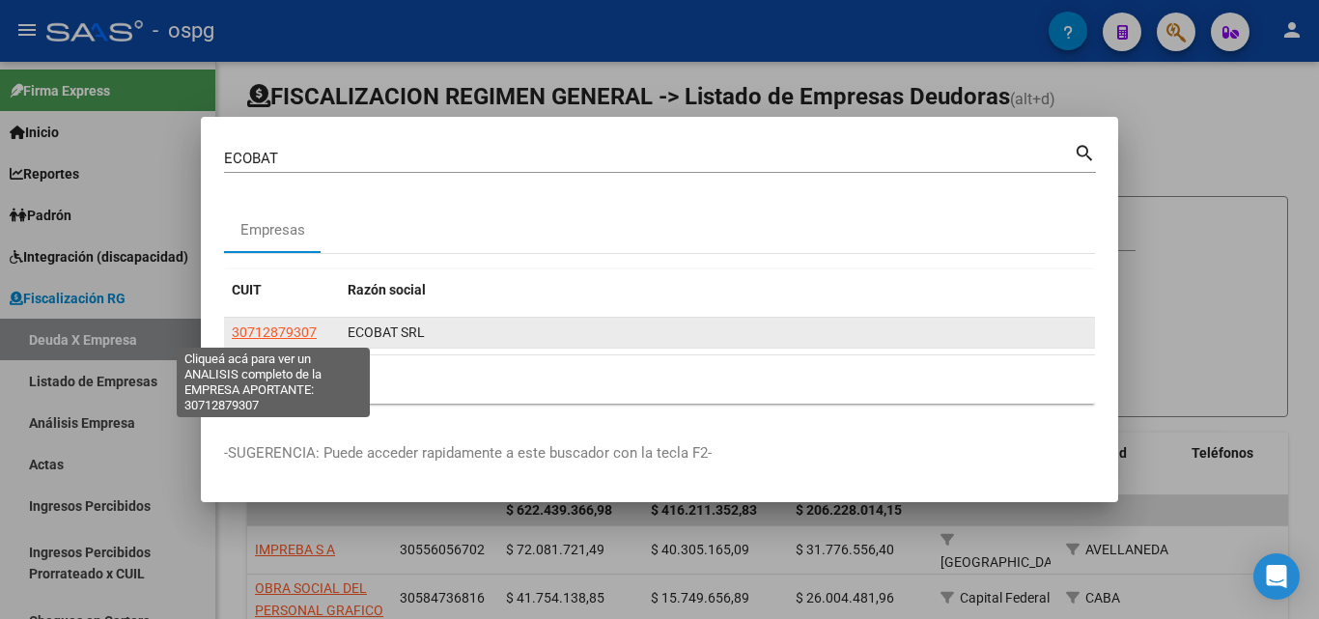
click at [263, 330] on span "30712879307" at bounding box center [274, 332] width 85 height 15
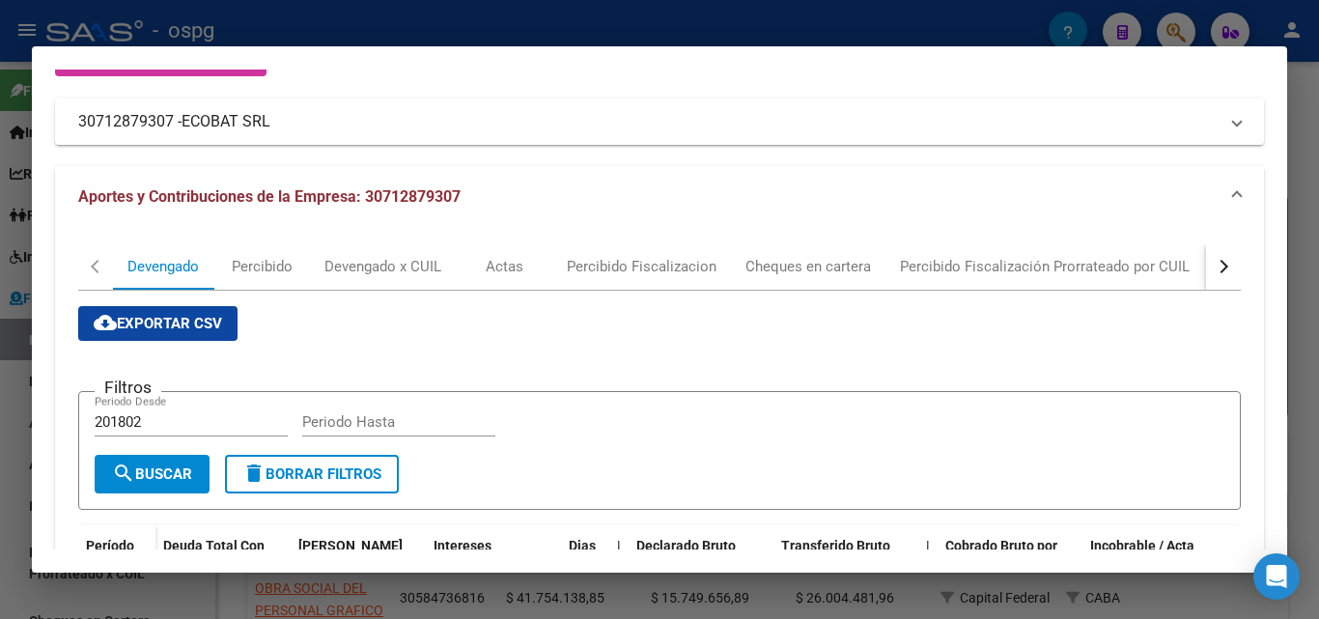
scroll to position [193, 0]
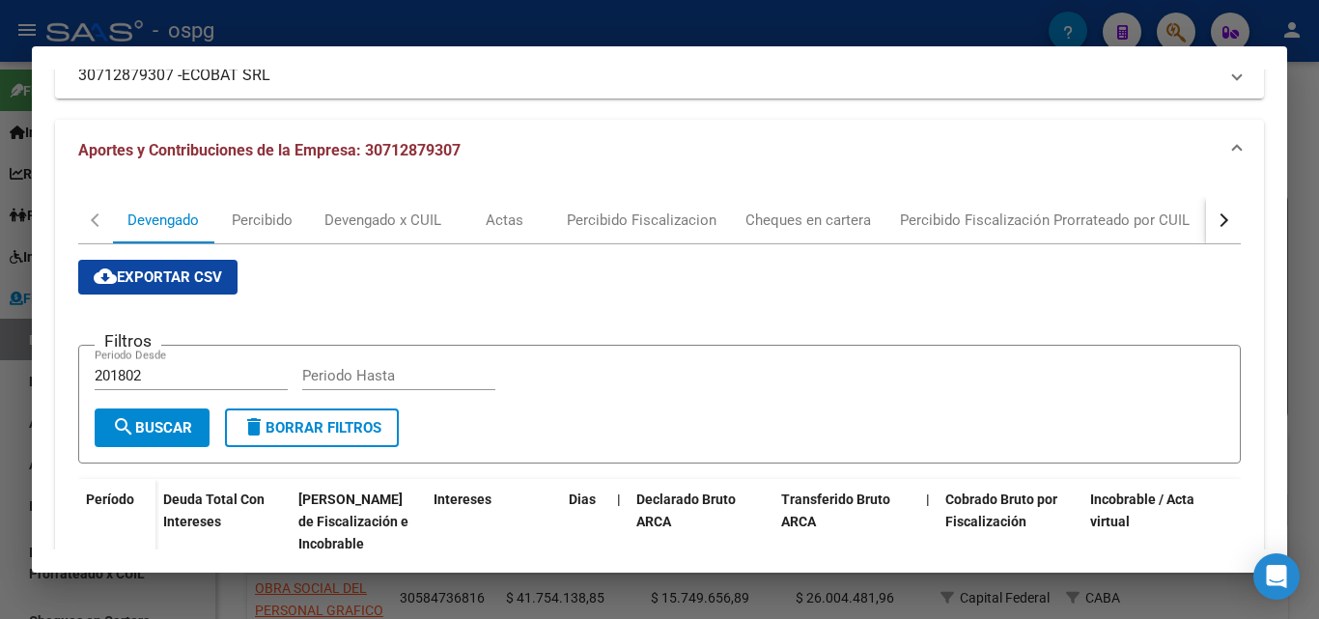
click at [1215, 223] on div "button" at bounding box center [1222, 220] width 14 height 14
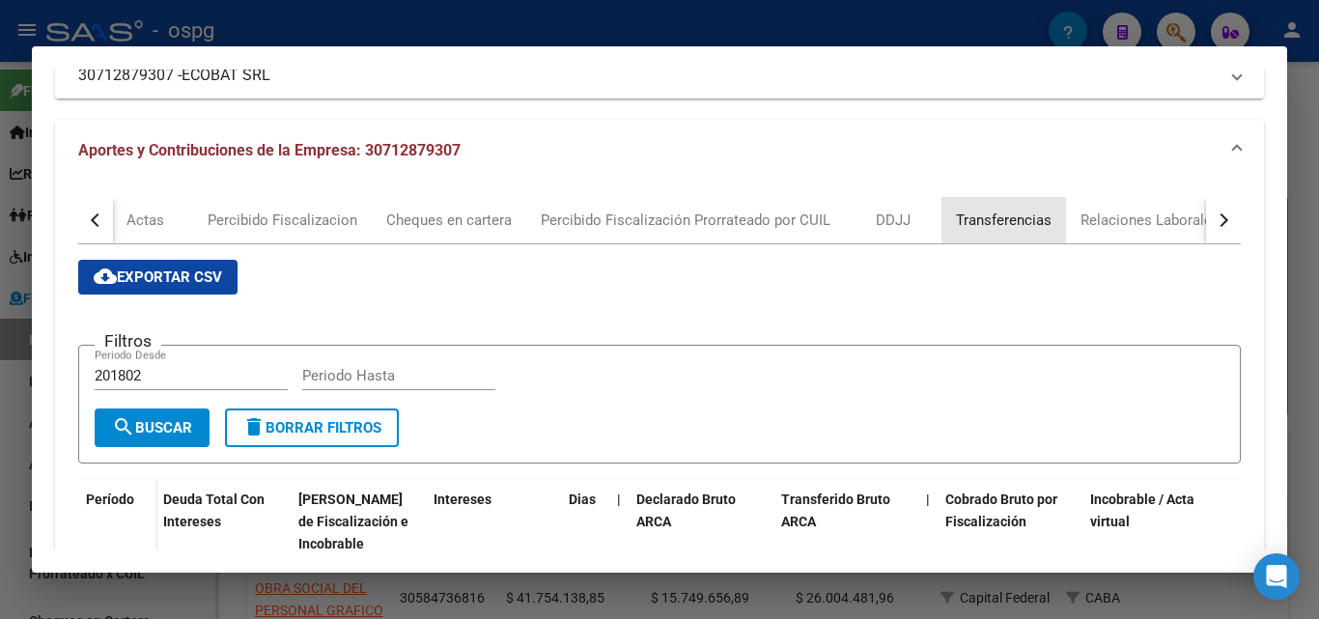
click at [1017, 221] on div "Transferencias" at bounding box center [1004, 220] width 96 height 21
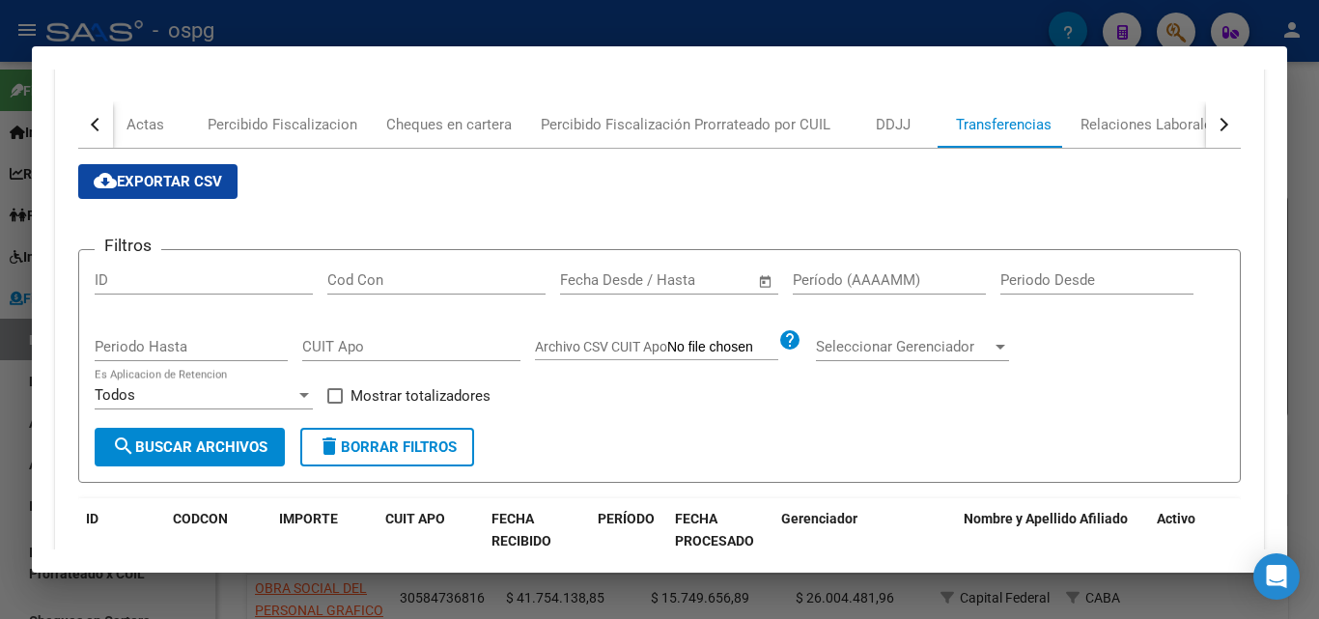
scroll to position [290, 0]
click at [867, 275] on input "Período (AAAAMM)" at bounding box center [889, 278] width 193 height 17
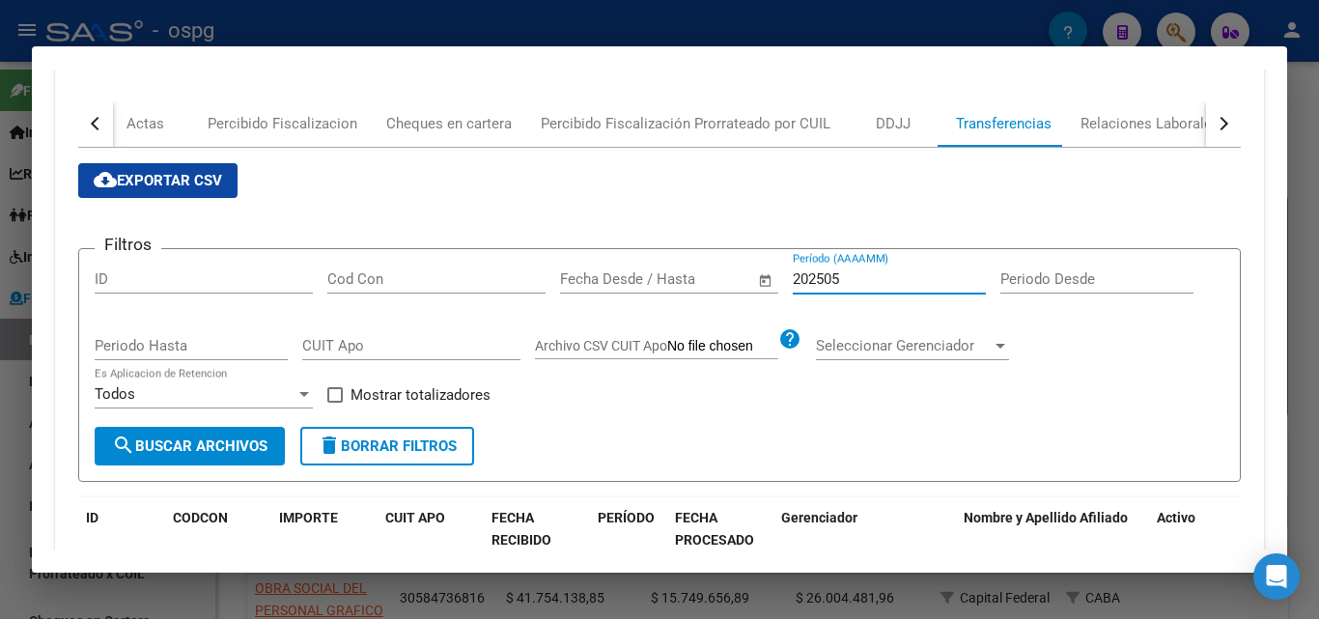
type input "202505"
drag, startPoint x: 334, startPoint y: 397, endPoint x: 206, endPoint y: 448, distance: 138.3
click at [318, 401] on div "Filtros ID Cod Con Fecha inicio – Fecha fin Fecha Desde / Hasta 202505 Período …" at bounding box center [660, 346] width 1130 height 162
click at [203, 451] on span "search Buscar Archivos" at bounding box center [190, 446] width 156 height 17
click at [324, 391] on app-bool-drop-down "Todos Es Aplicacion de Retencion" at bounding box center [211, 393] width 233 height 17
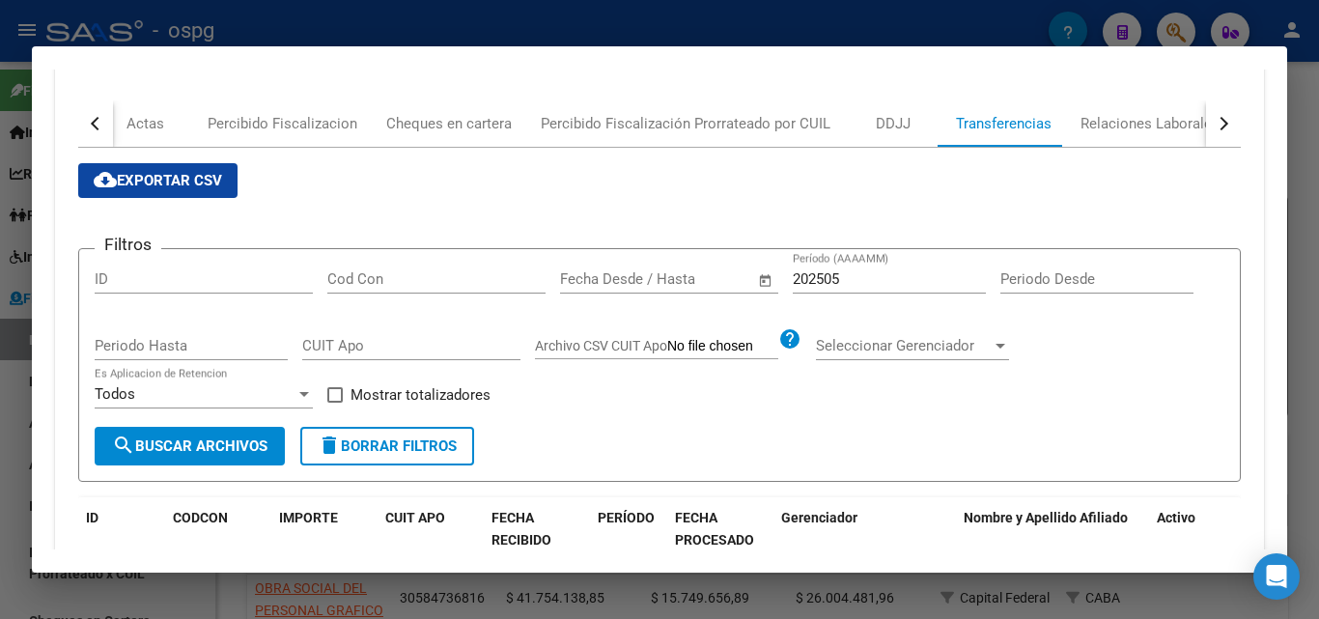
click at [328, 394] on span at bounding box center [334, 394] width 15 height 15
click at [334, 403] on input "Mostrar totalizadores" at bounding box center [334, 403] width 1 height 1
checkbox input "true"
click at [246, 444] on span "search Buscar Archivos" at bounding box center [190, 446] width 156 height 17
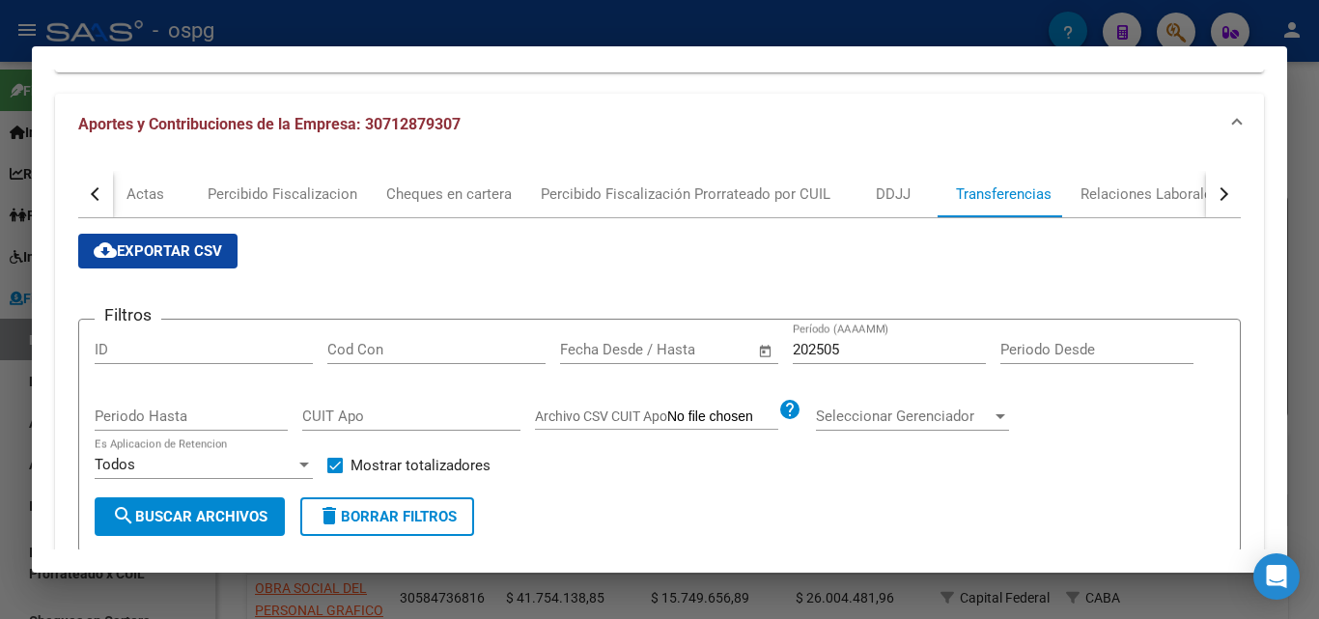
scroll to position [161, 0]
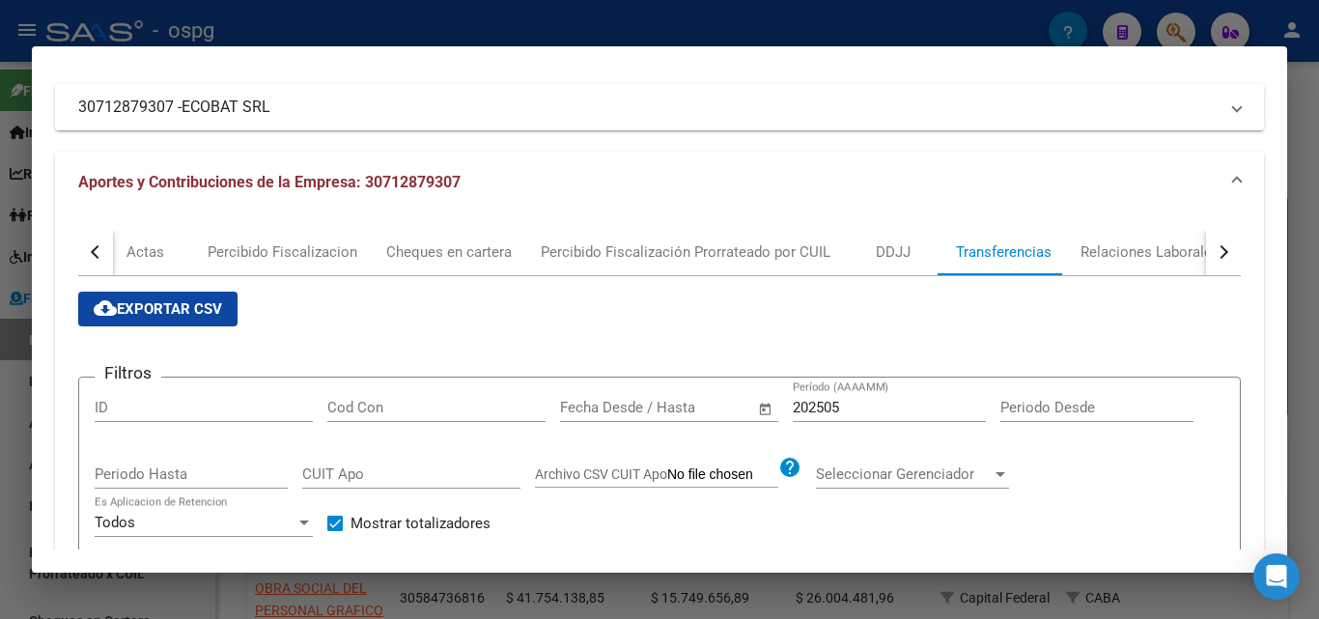
click at [894, 404] on input "202505" at bounding box center [889, 407] width 193 height 17
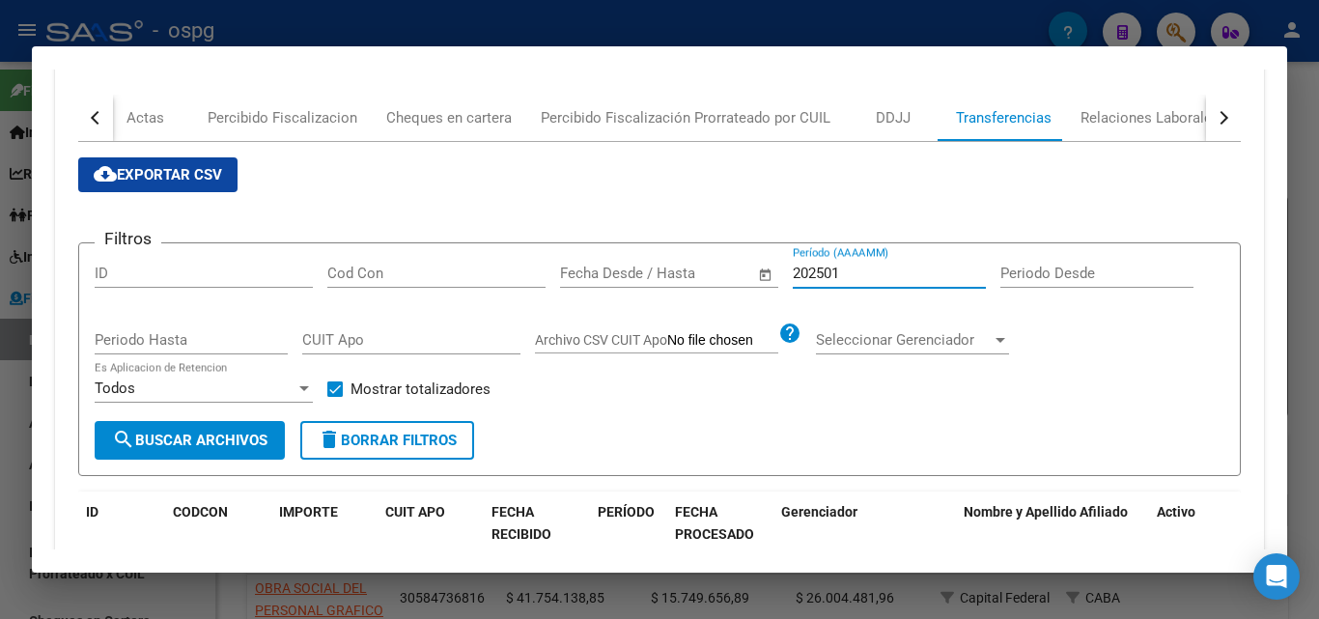
scroll to position [214, 0]
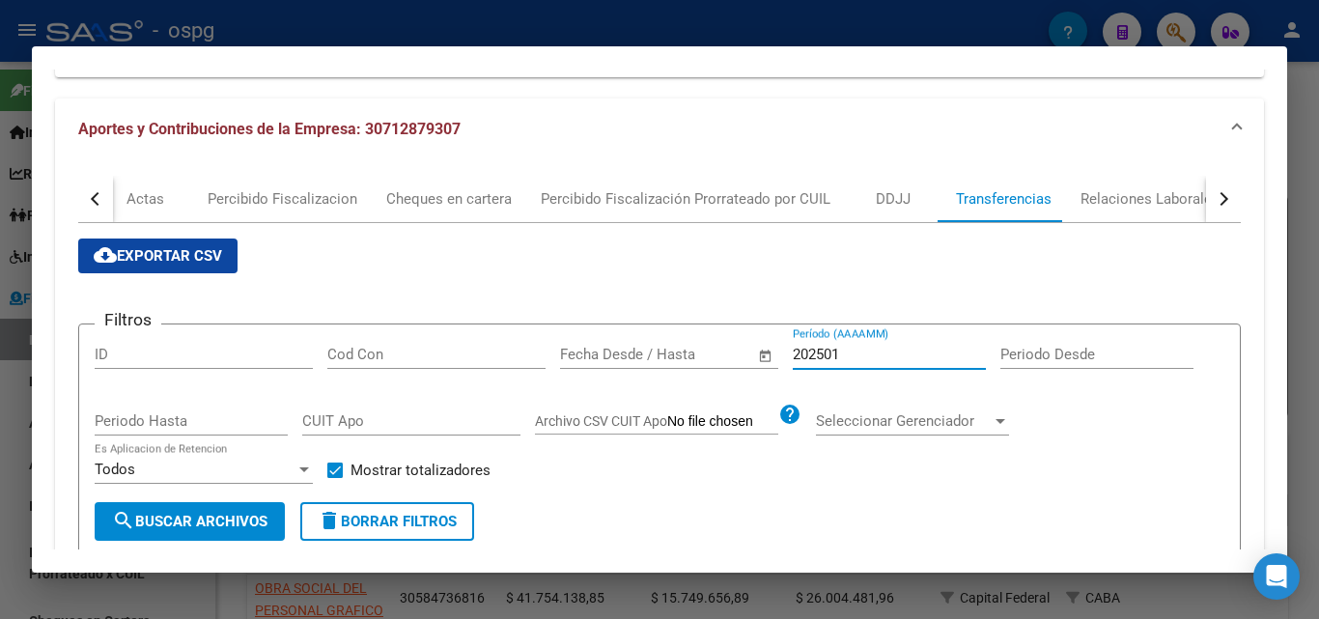
click at [841, 356] on input "202501" at bounding box center [889, 354] width 193 height 17
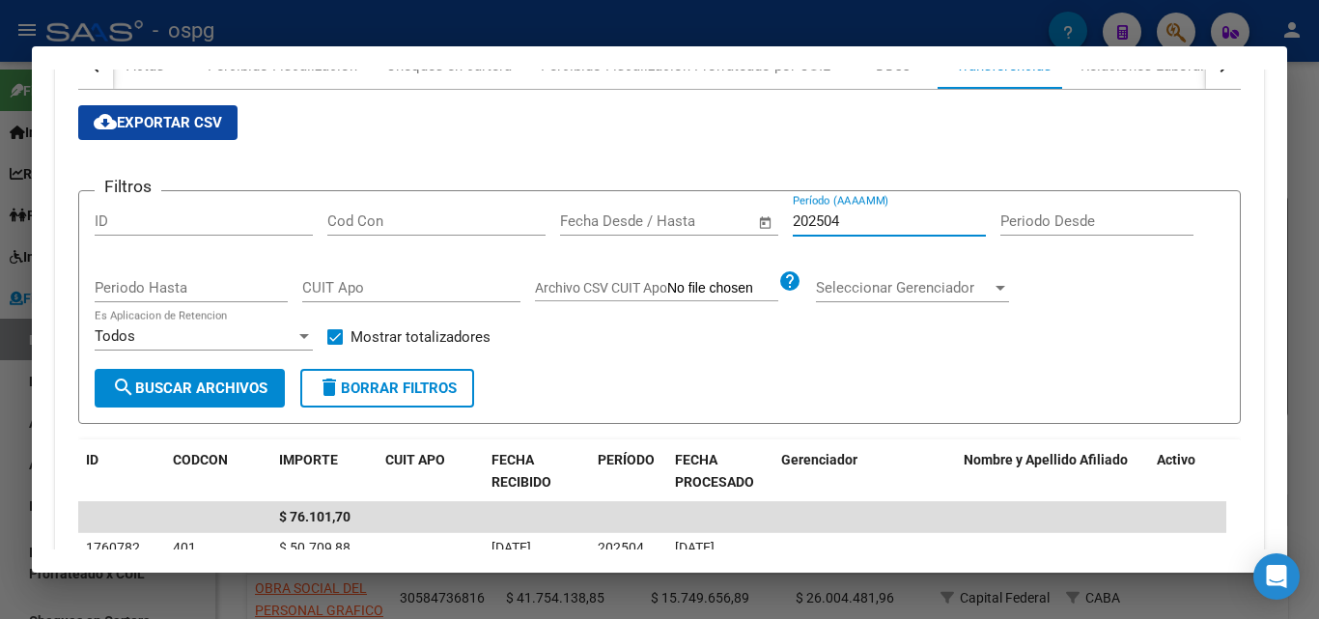
scroll to position [321, 0]
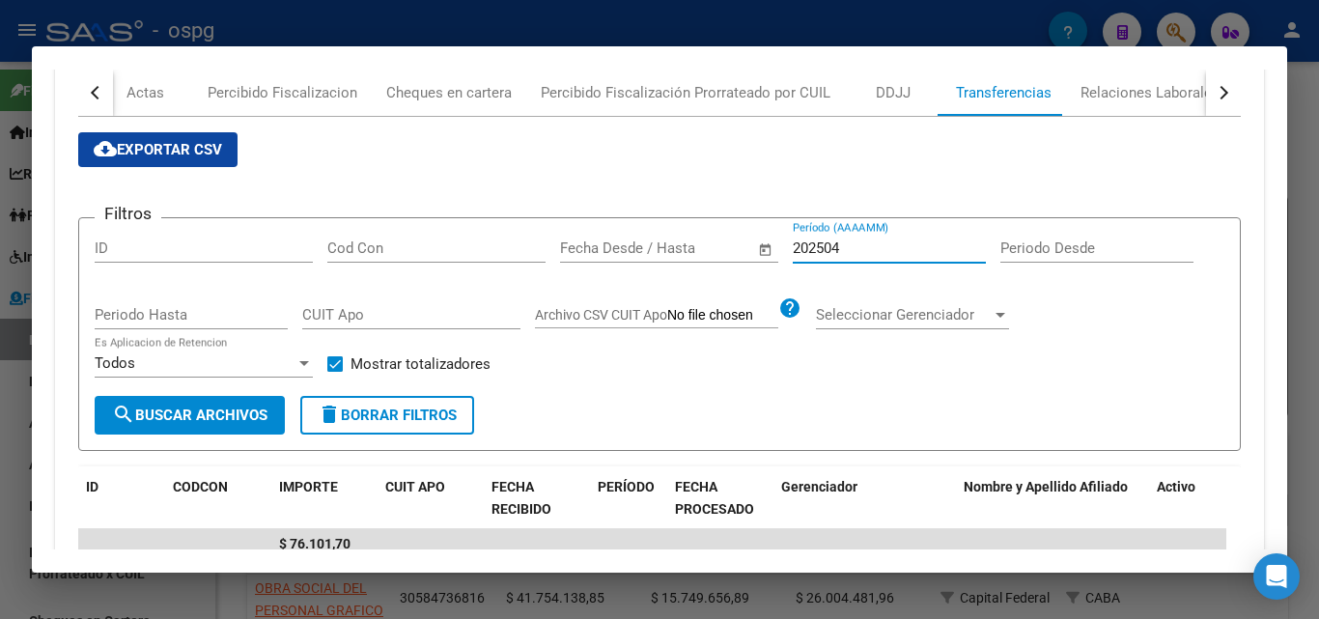
click at [875, 248] on input "202504" at bounding box center [889, 248] width 193 height 17
type input "202505"
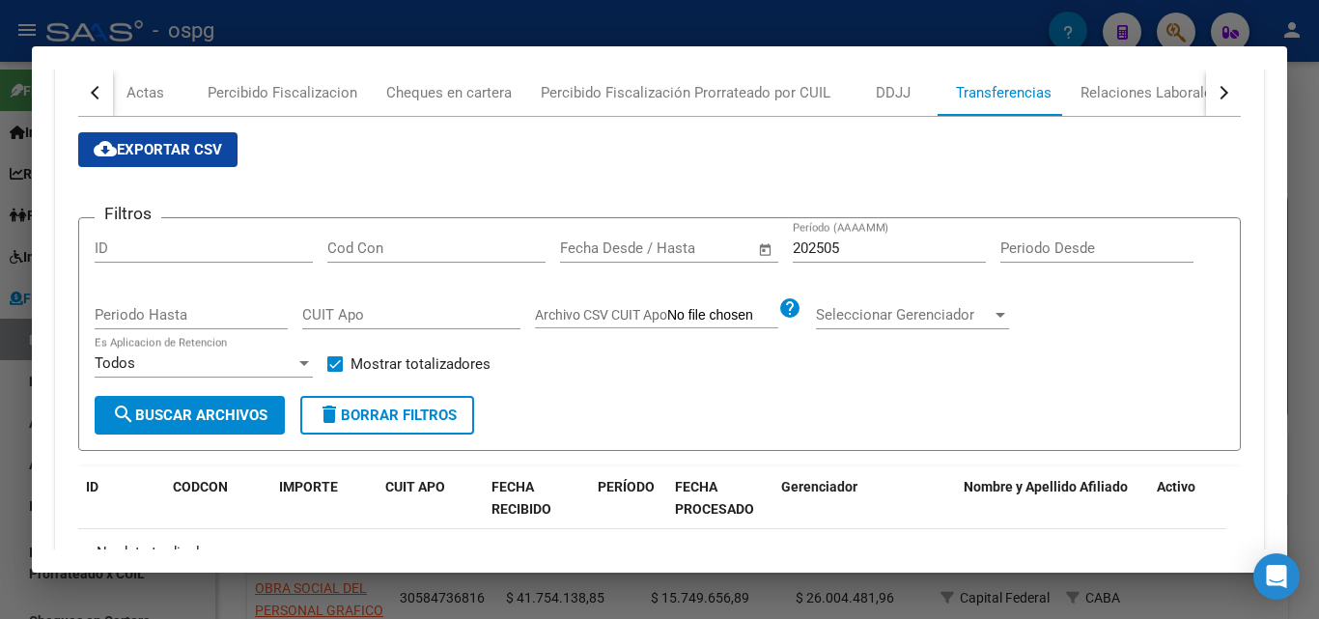
scroll to position [451, 0]
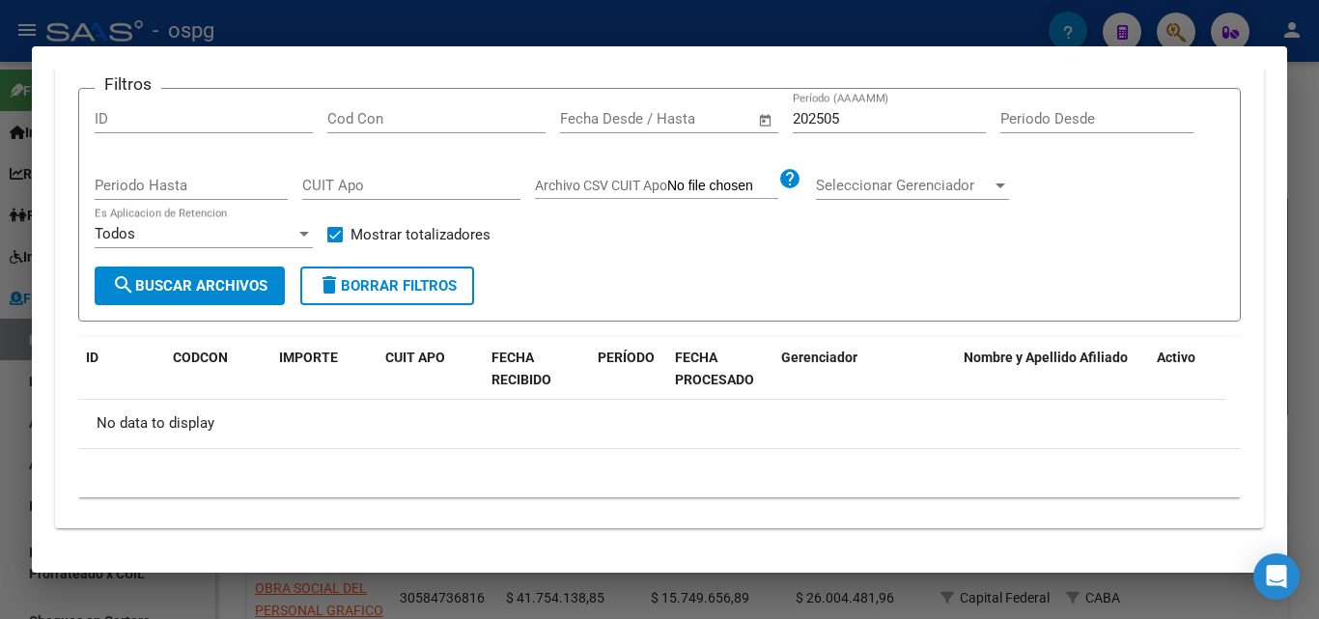
click at [1319, 190] on div at bounding box center [659, 309] width 1319 height 619
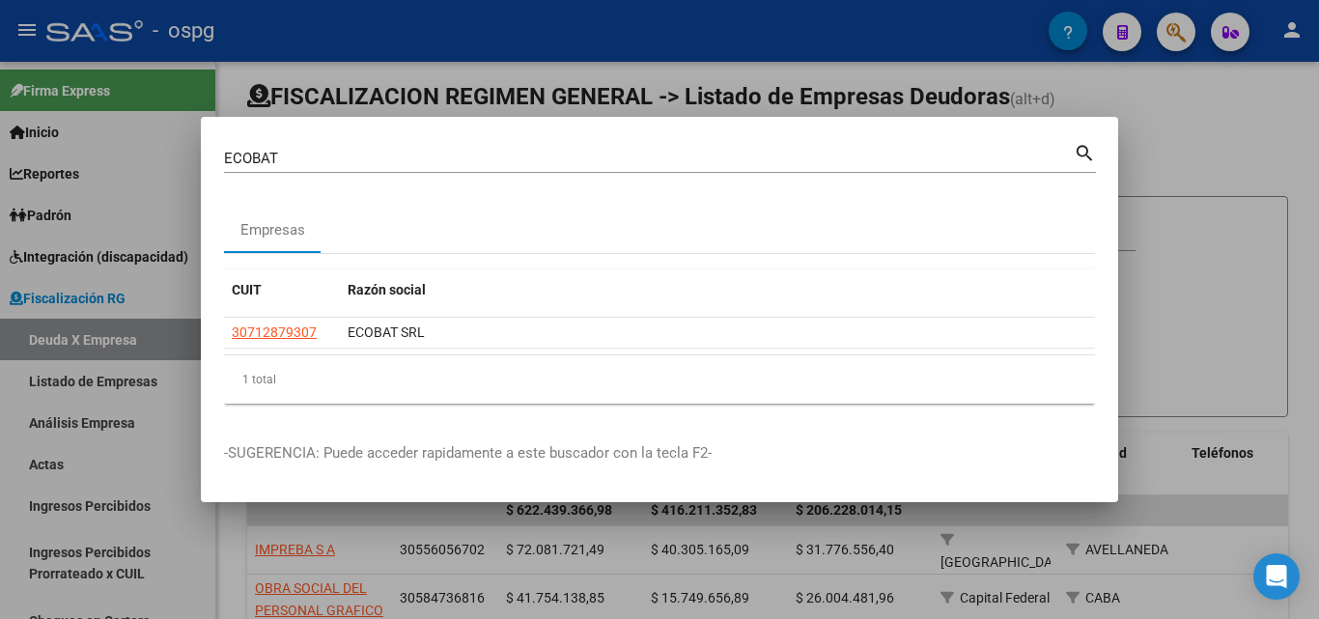
click at [1319, 190] on div at bounding box center [659, 309] width 1319 height 619
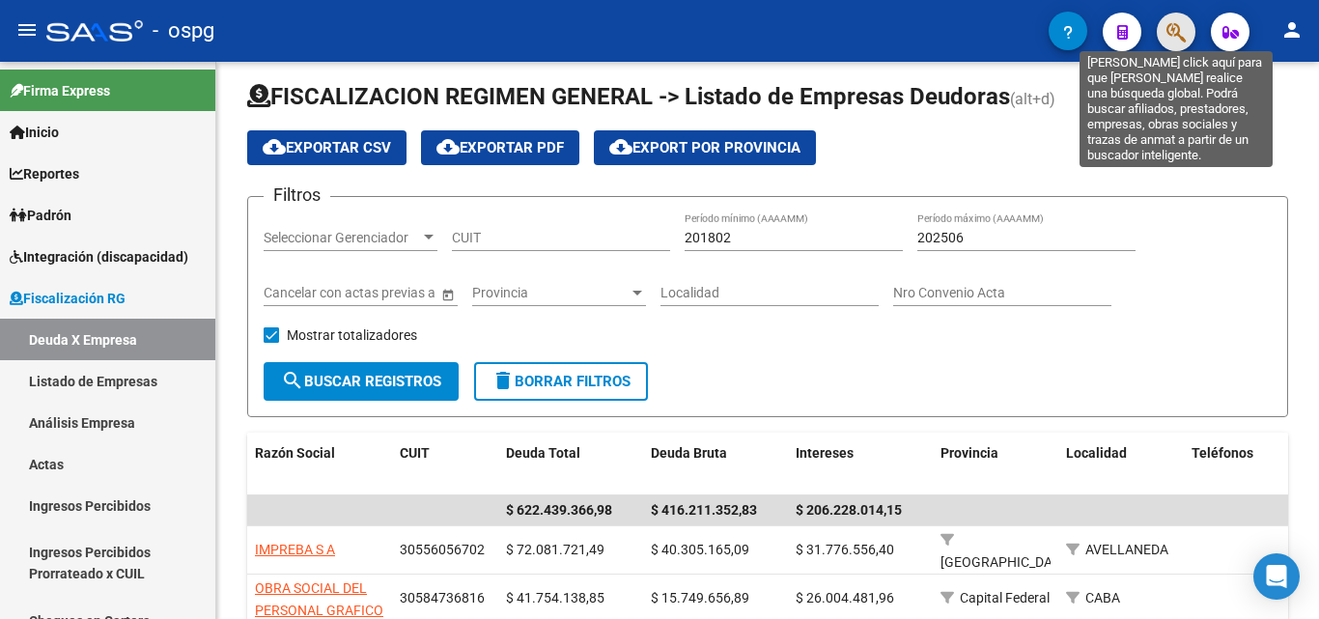
click at [1180, 21] on icon "button" at bounding box center [1176, 32] width 19 height 22
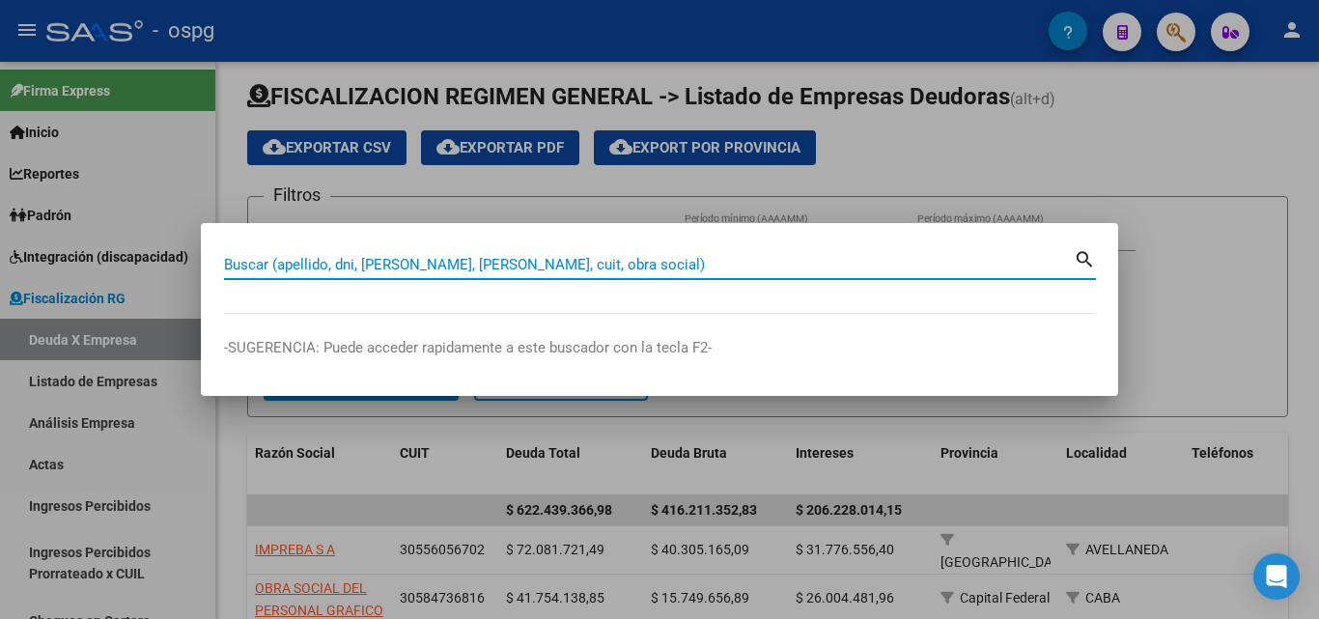
click at [418, 269] on input "Buscar (apellido, dni, [PERSON_NAME], [PERSON_NAME], cuit, obra social)" at bounding box center [649, 264] width 850 height 17
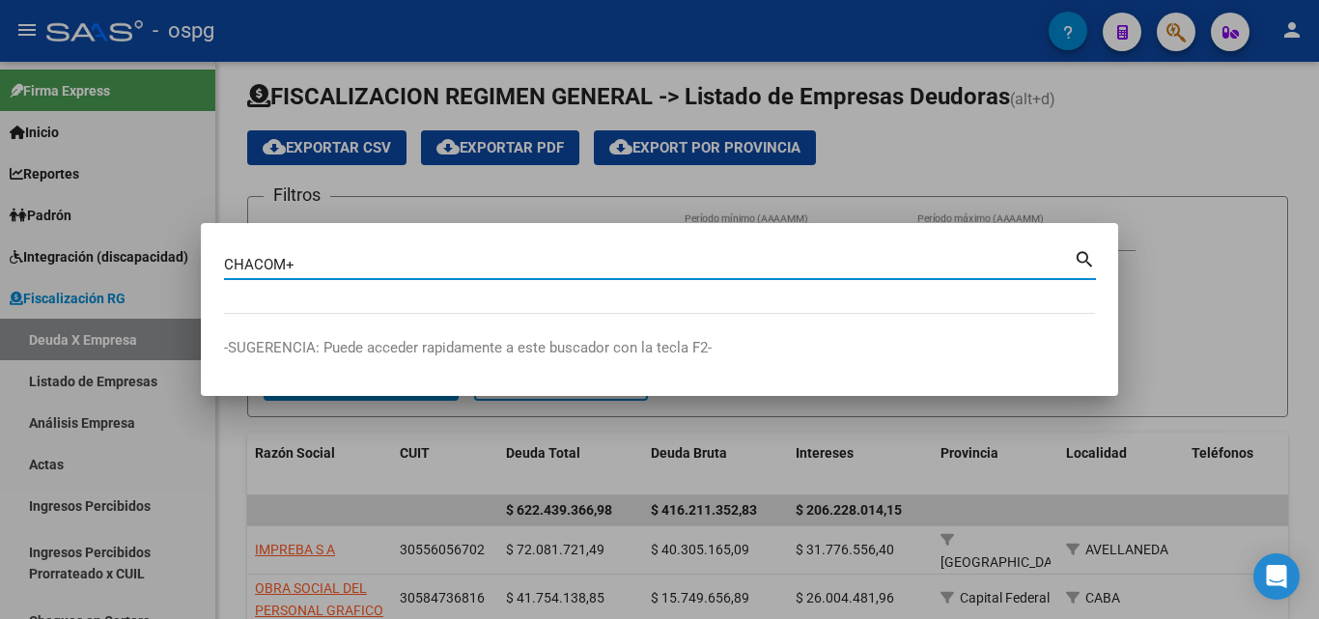
type input "CHACOM+"
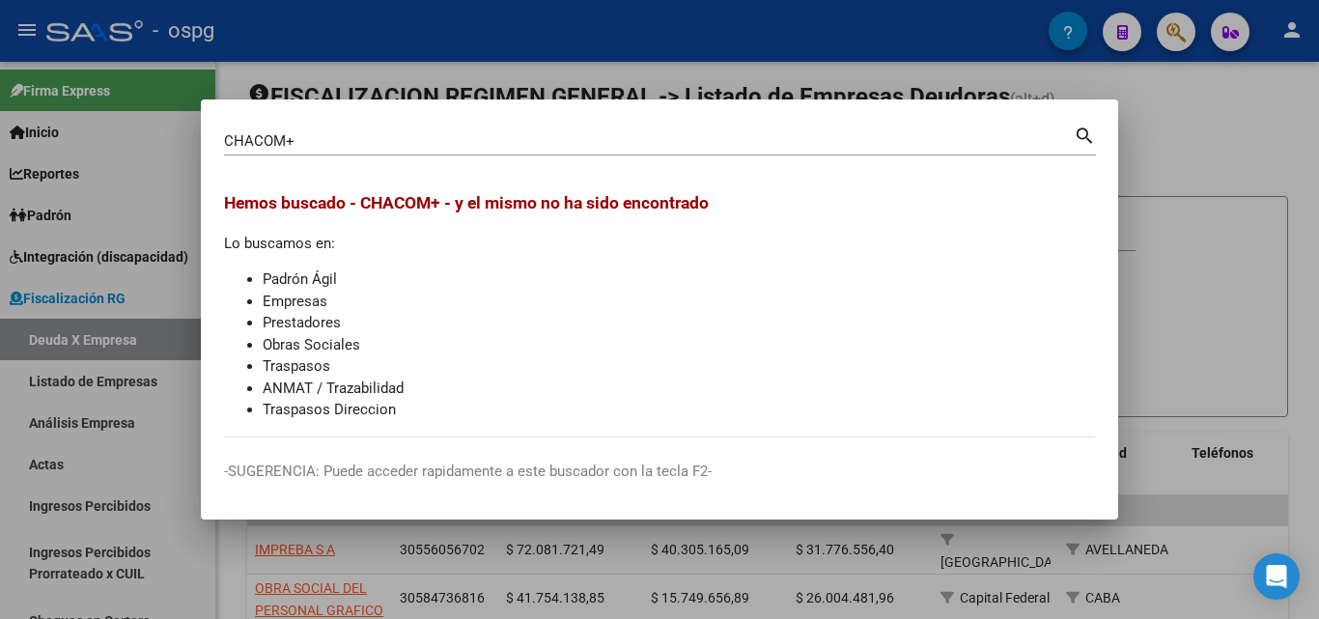
click at [1094, 210] on h3 "Hemos buscado - CHACOM+ - y el mismo no ha sido encontrado" at bounding box center [659, 202] width 871 height 25
click at [1137, 202] on div at bounding box center [659, 309] width 1319 height 619
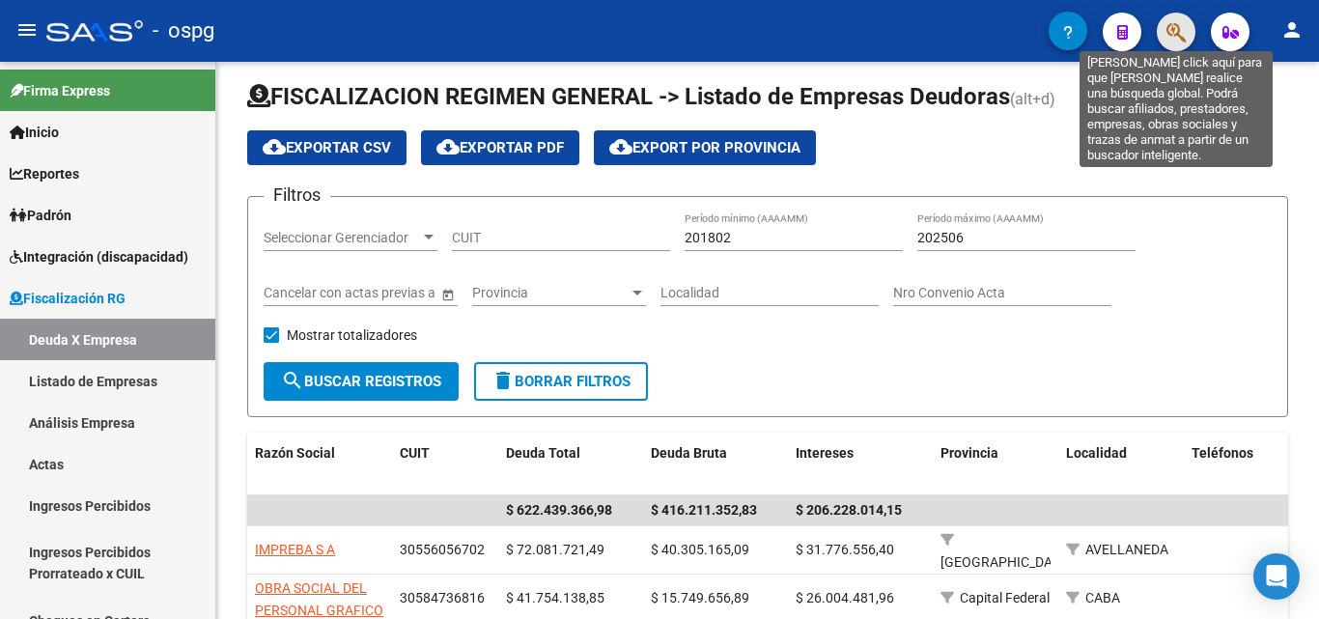
click at [1180, 38] on icon "button" at bounding box center [1176, 32] width 19 height 22
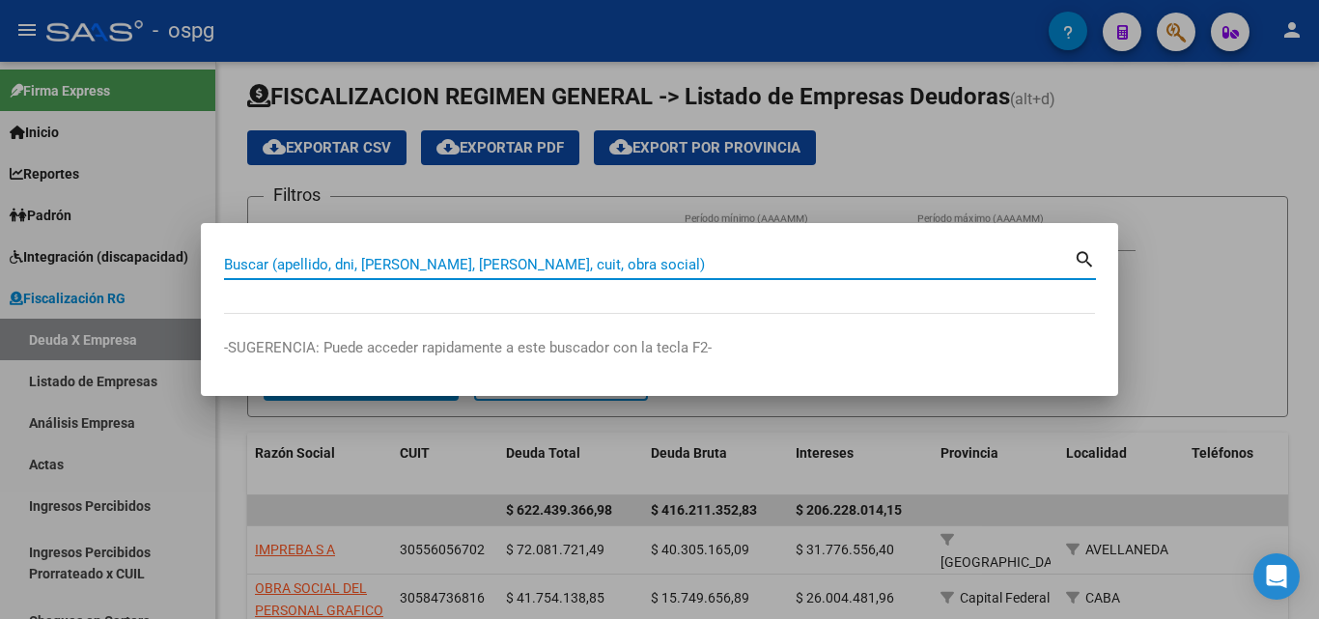
click at [468, 265] on input "Buscar (apellido, dni, [PERSON_NAME], [PERSON_NAME], cuit, obra social)" at bounding box center [649, 264] width 850 height 17
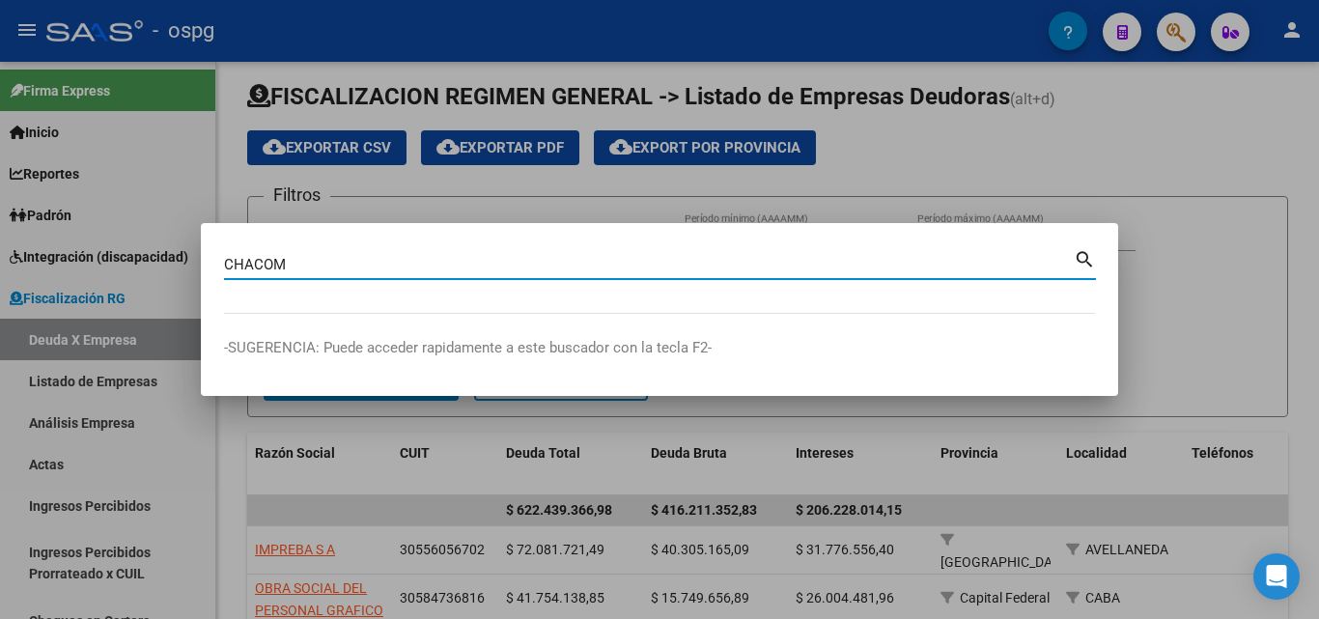
type input "CHACOM"
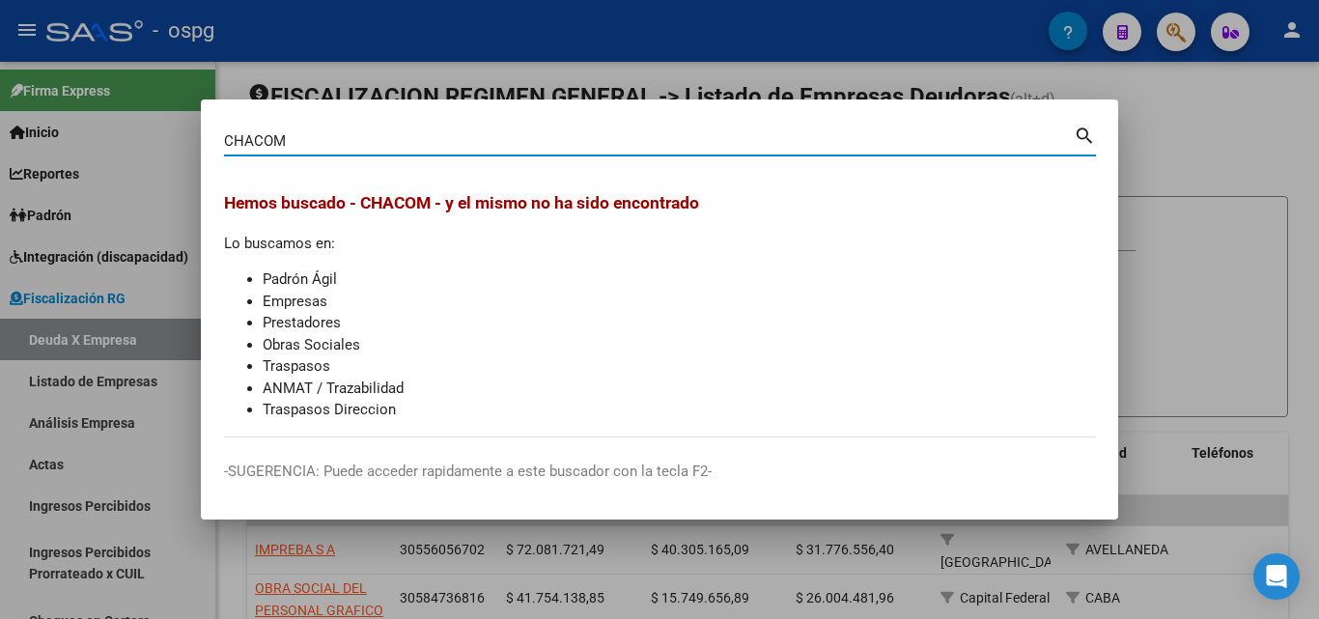
click at [1241, 207] on div at bounding box center [659, 309] width 1319 height 619
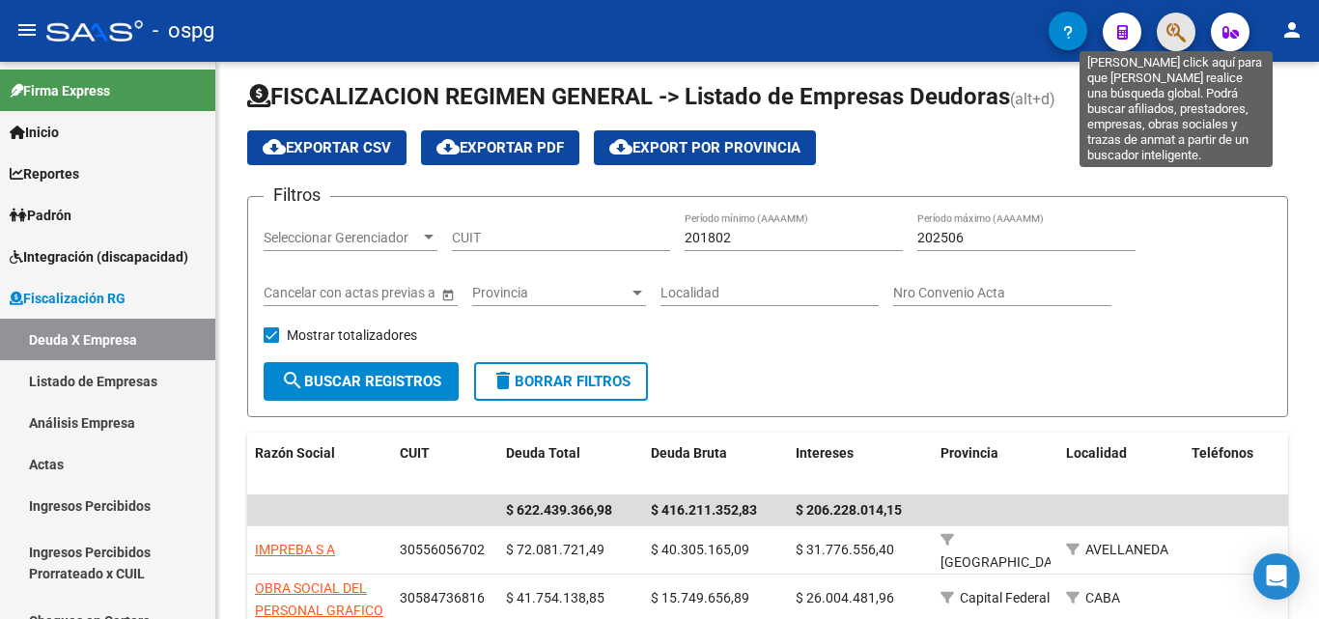
click at [1174, 39] on icon "button" at bounding box center [1176, 32] width 19 height 22
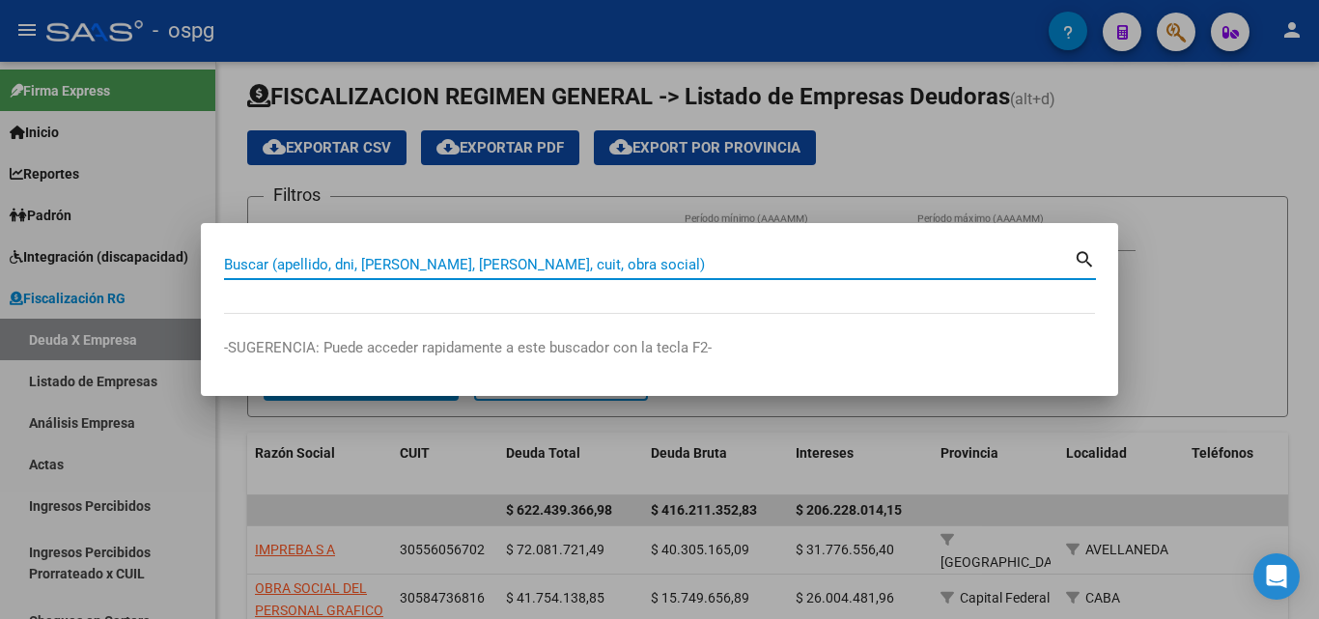
click at [634, 259] on input "Buscar (apellido, dni, [PERSON_NAME], [PERSON_NAME], cuit, obra social)" at bounding box center [649, 264] width 850 height 17
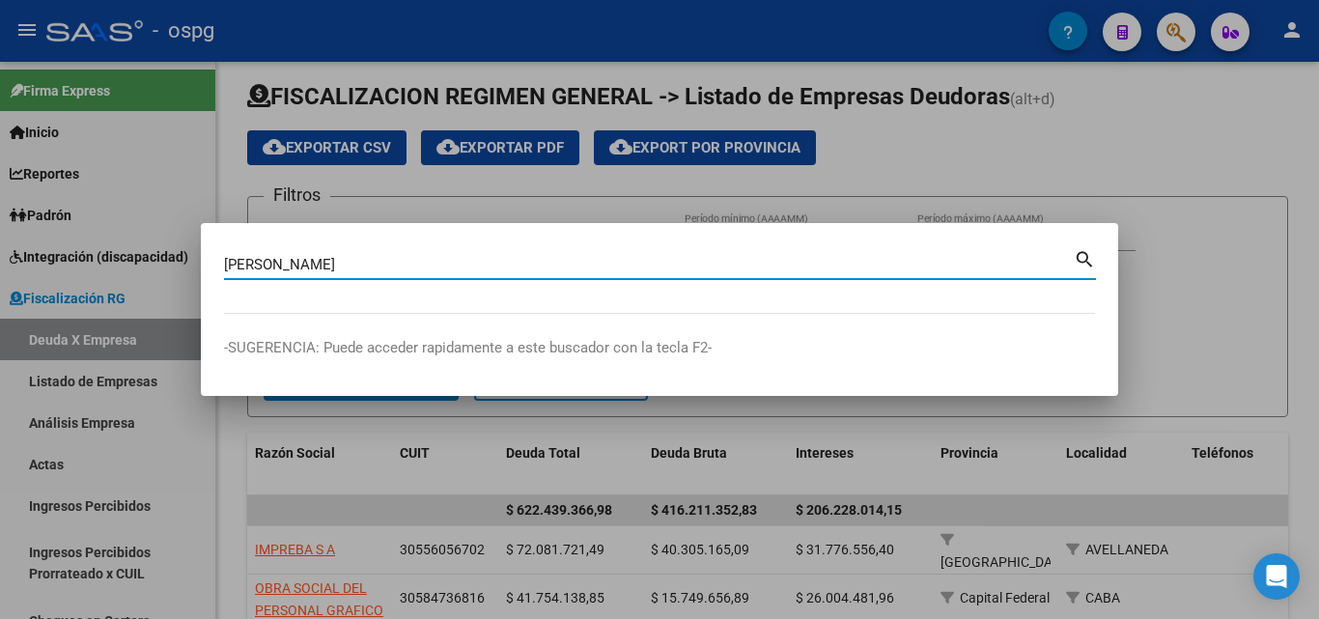
type input "[PERSON_NAME]"
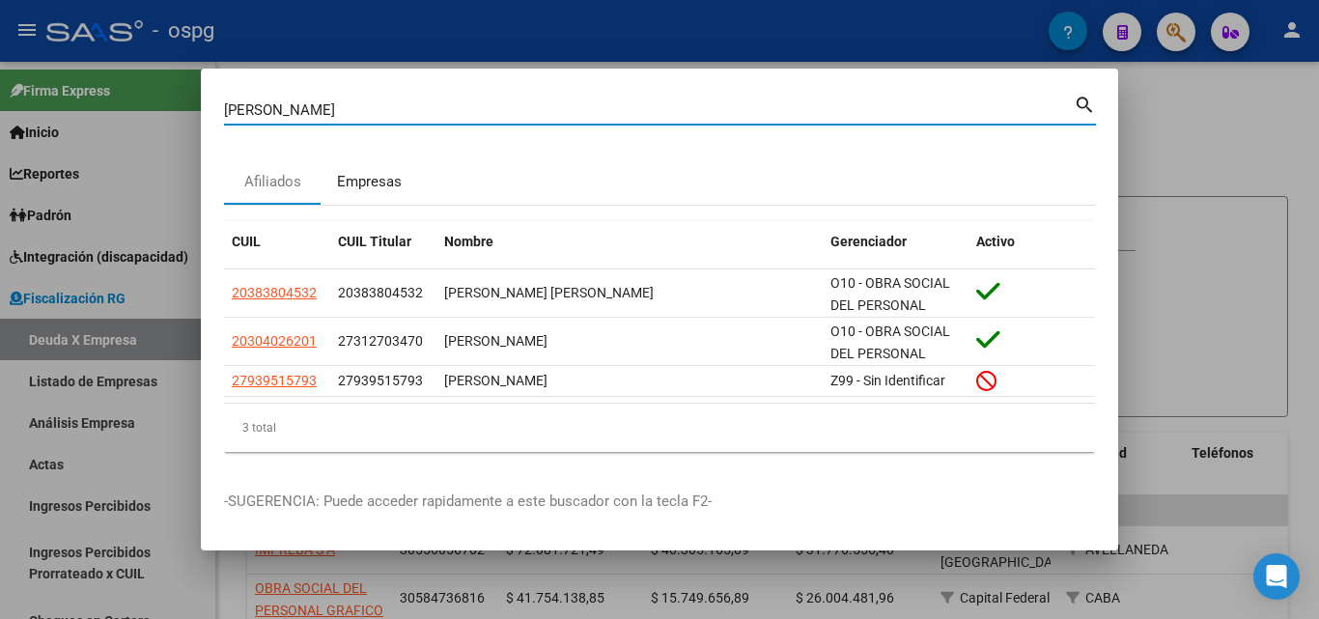
click at [392, 185] on div "Empresas" at bounding box center [369, 182] width 65 height 22
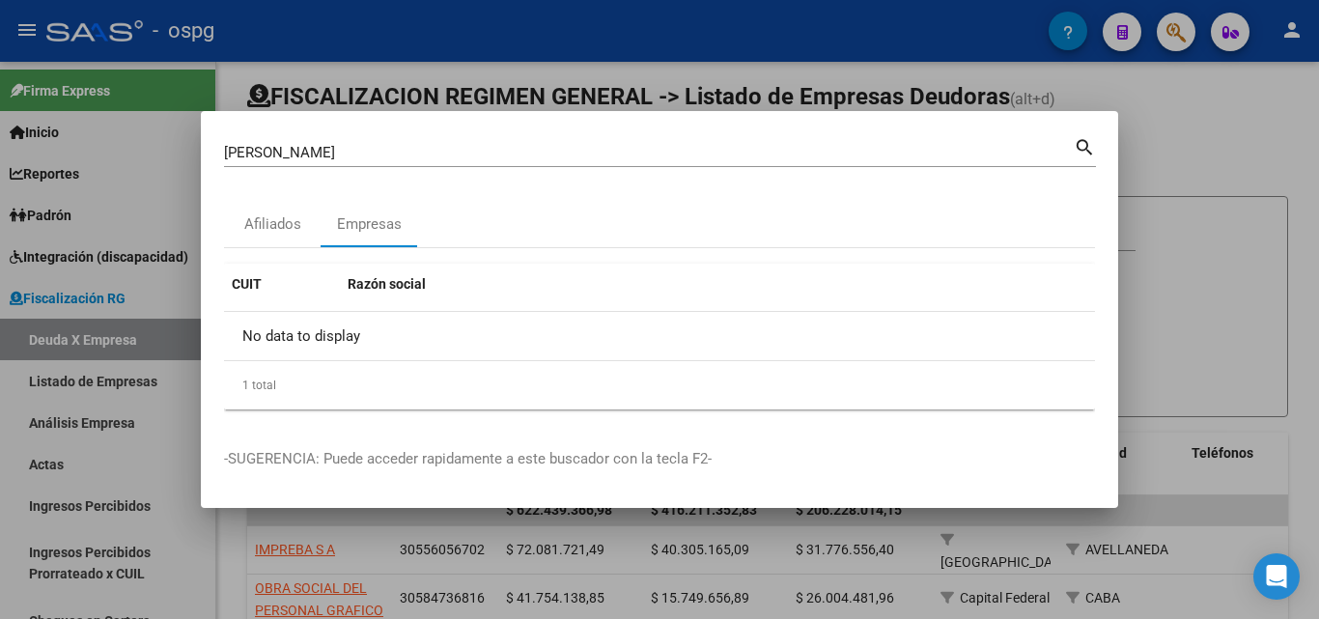
click at [1250, 210] on div at bounding box center [659, 309] width 1319 height 619
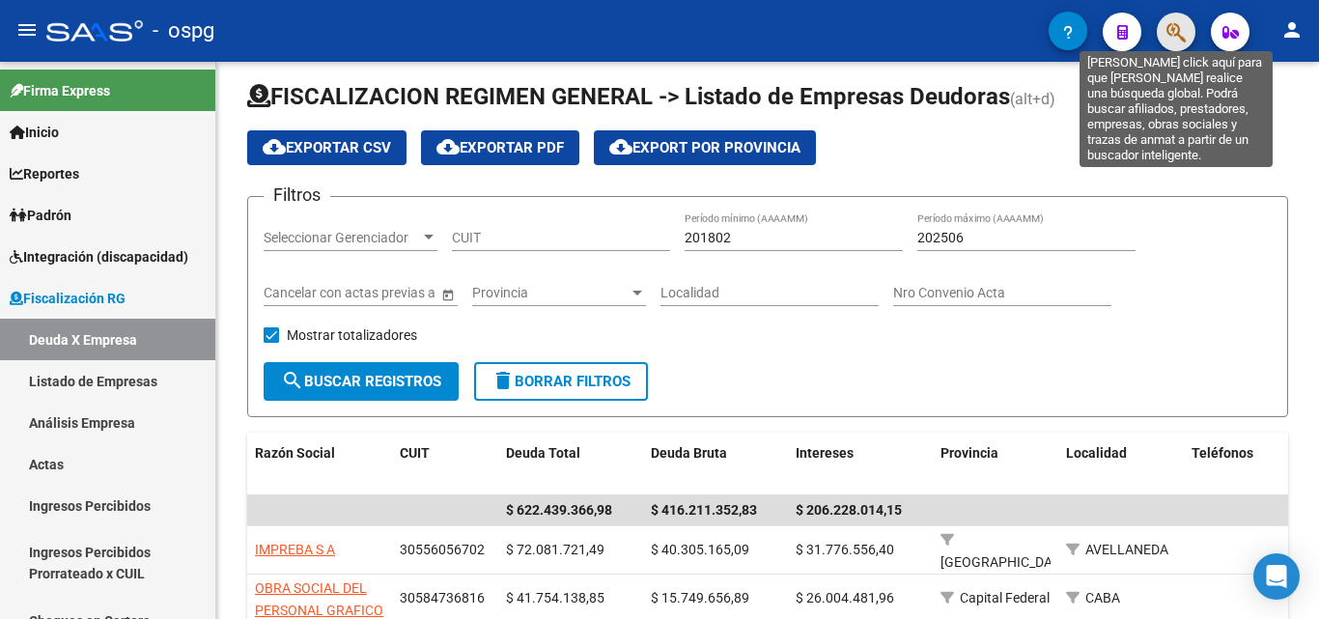
click at [1175, 32] on icon "button" at bounding box center [1176, 32] width 19 height 22
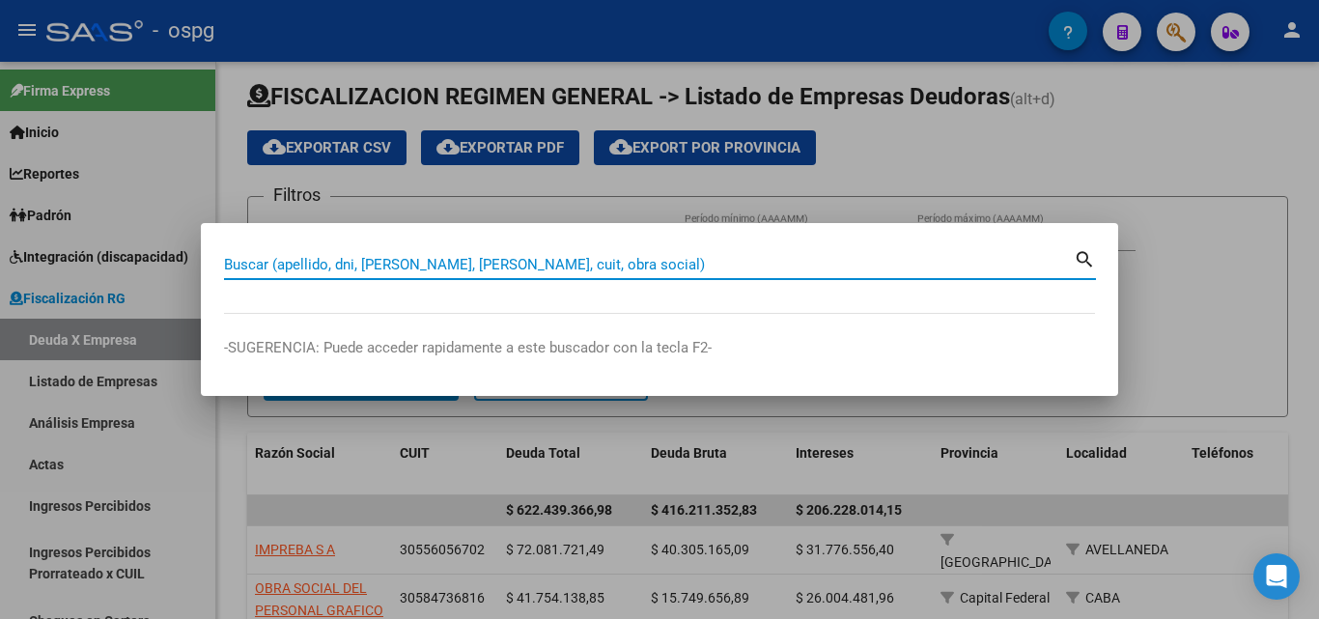
click at [468, 268] on input "Buscar (apellido, dni, [PERSON_NAME], [PERSON_NAME], cuit, obra social)" at bounding box center [649, 264] width 850 height 17
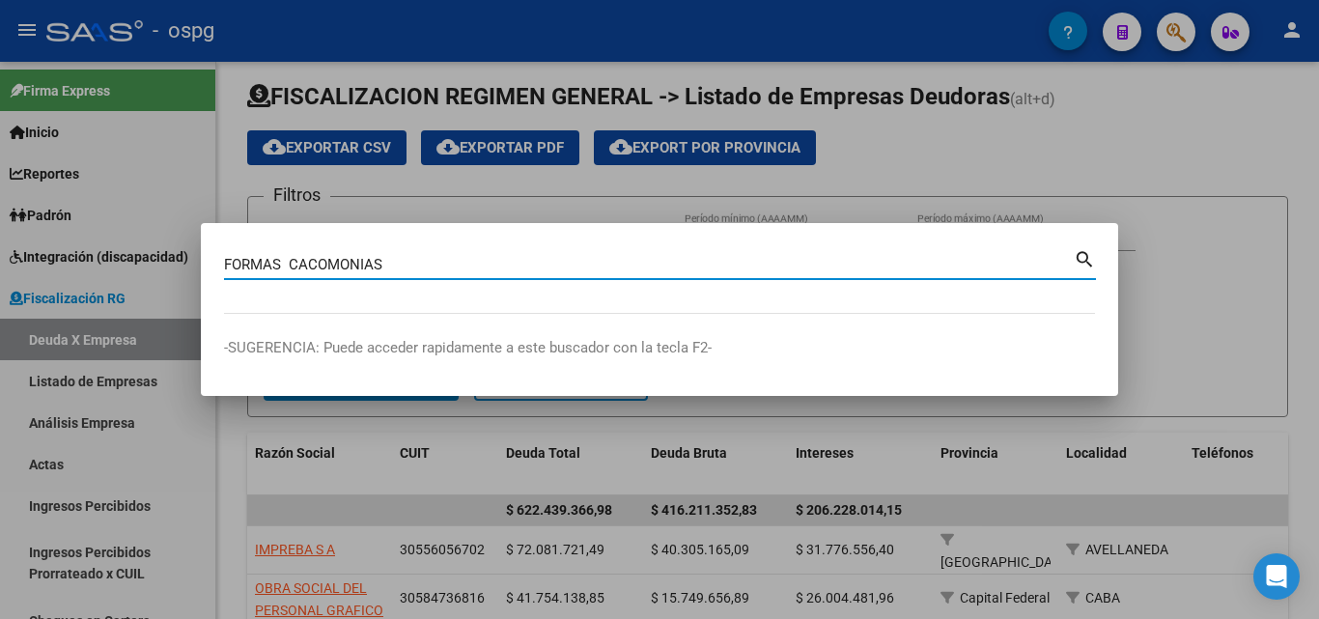
type input "FORMAS CACOMONIAS"
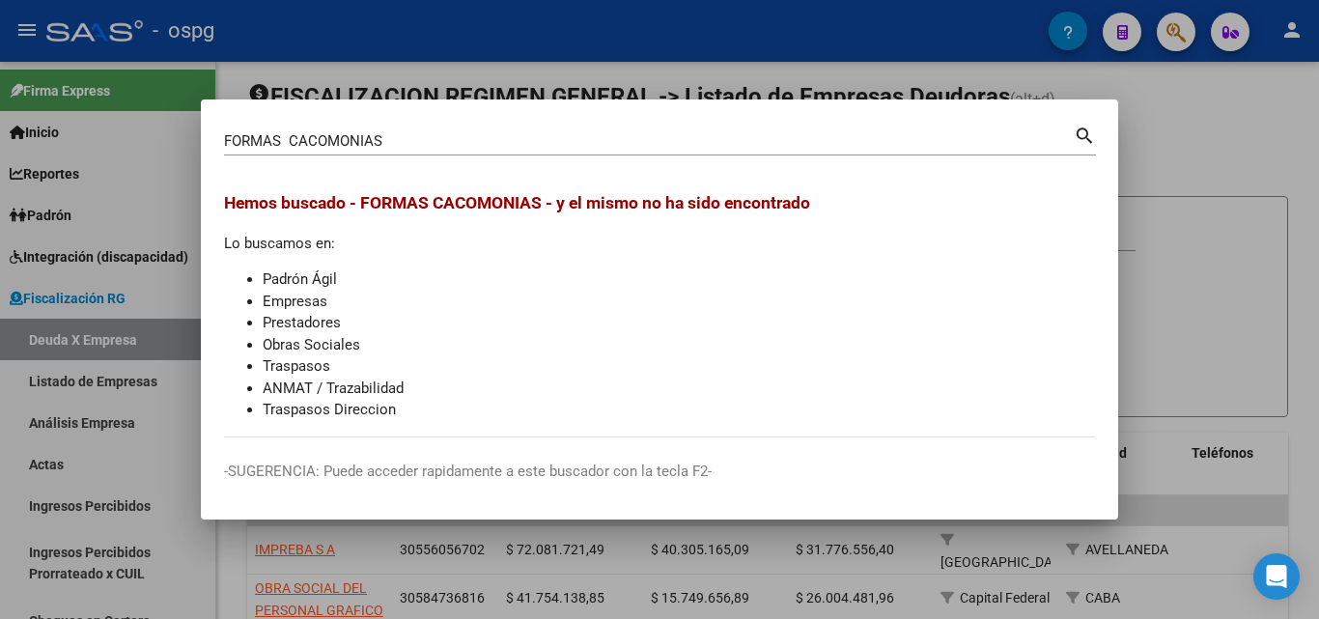
click at [1260, 122] on div at bounding box center [659, 309] width 1319 height 619
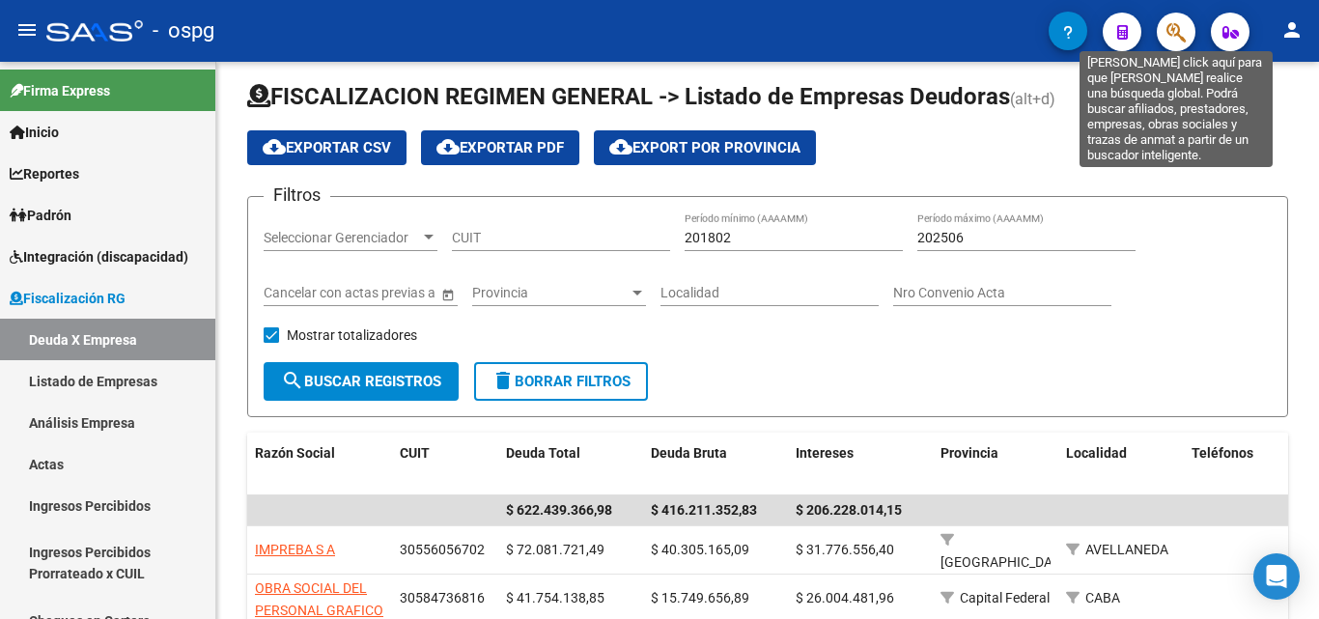
click at [1170, 24] on icon "button" at bounding box center [1176, 32] width 19 height 22
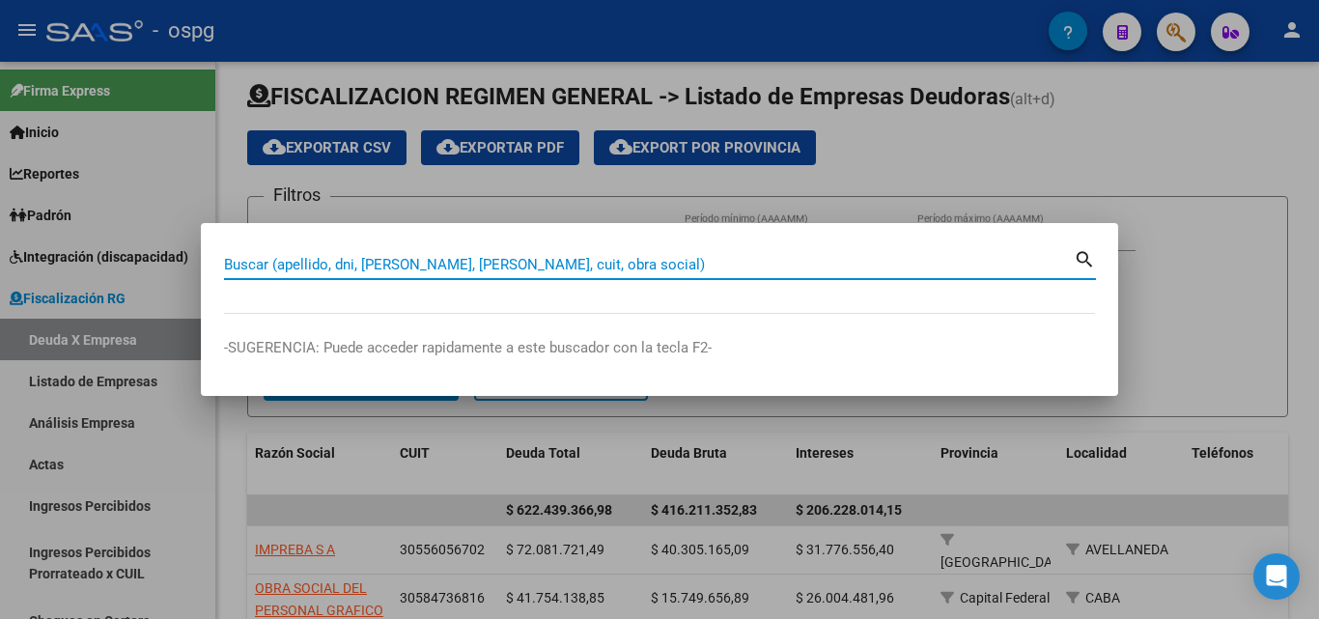
click at [551, 264] on input "Buscar (apellido, dni, [PERSON_NAME], [PERSON_NAME], cuit, obra social)" at bounding box center [649, 264] width 850 height 17
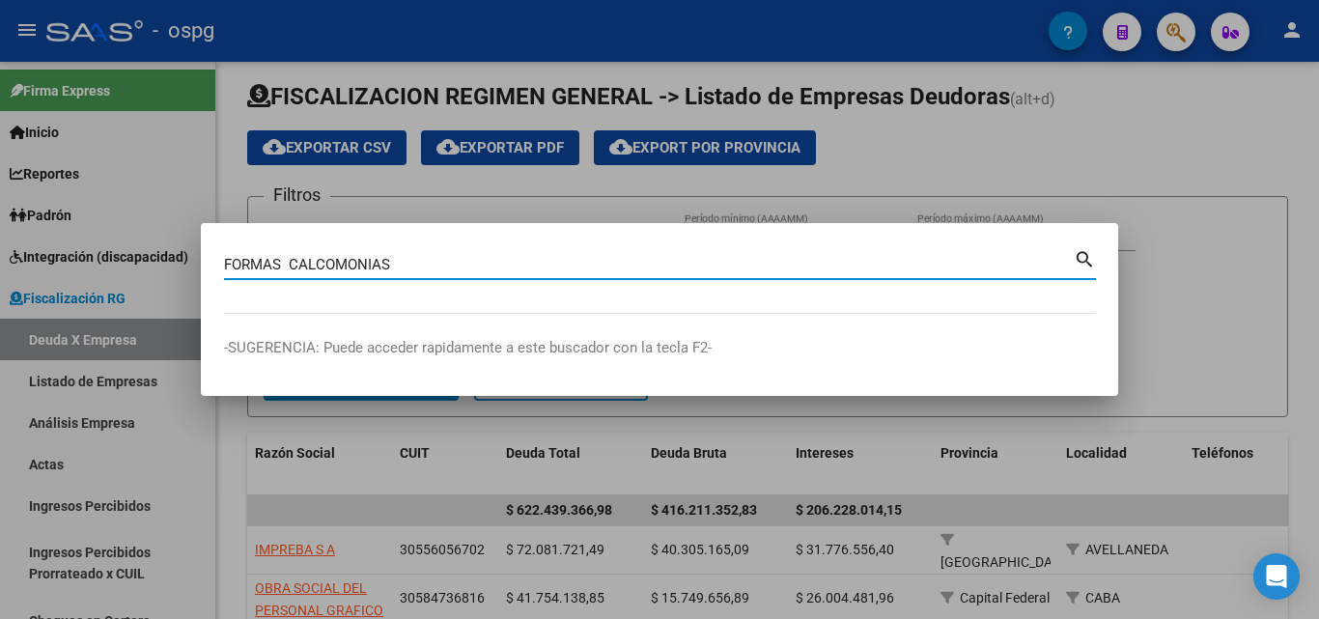
type input "FORMAS CALCOMONIAS"
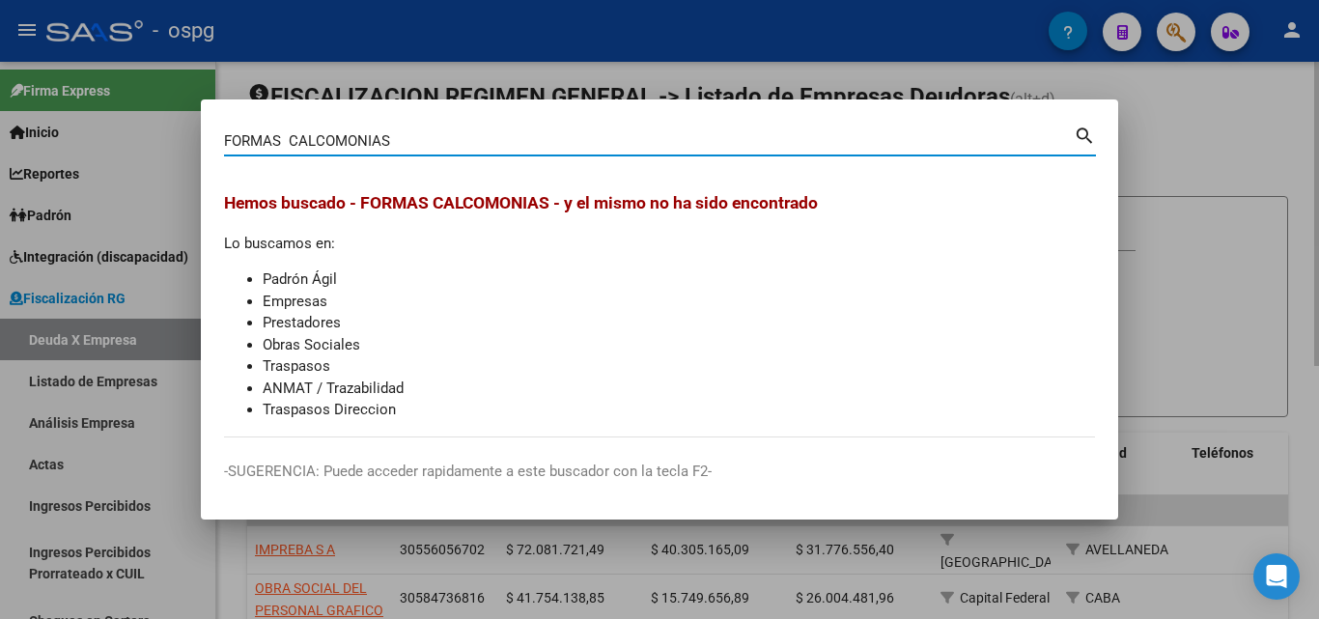
drag, startPoint x: 1293, startPoint y: 210, endPoint x: 1272, endPoint y: 203, distance: 22.3
click at [1280, 211] on div at bounding box center [659, 309] width 1319 height 619
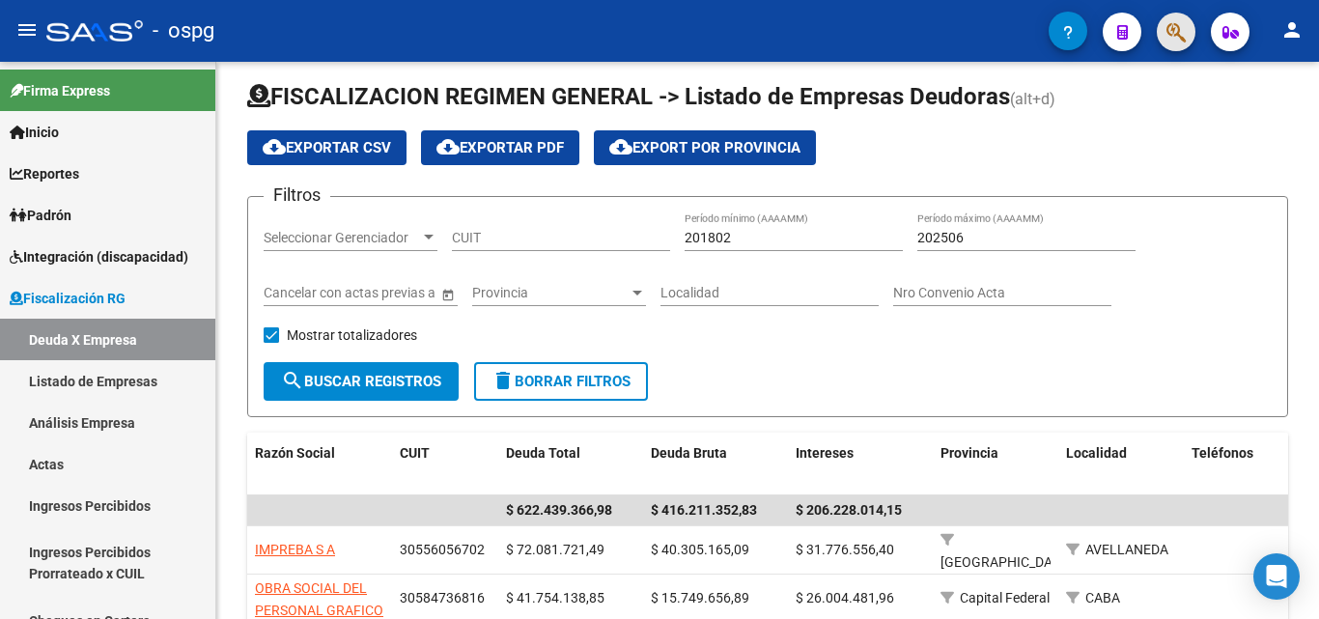
click at [1188, 41] on button "button" at bounding box center [1176, 32] width 39 height 39
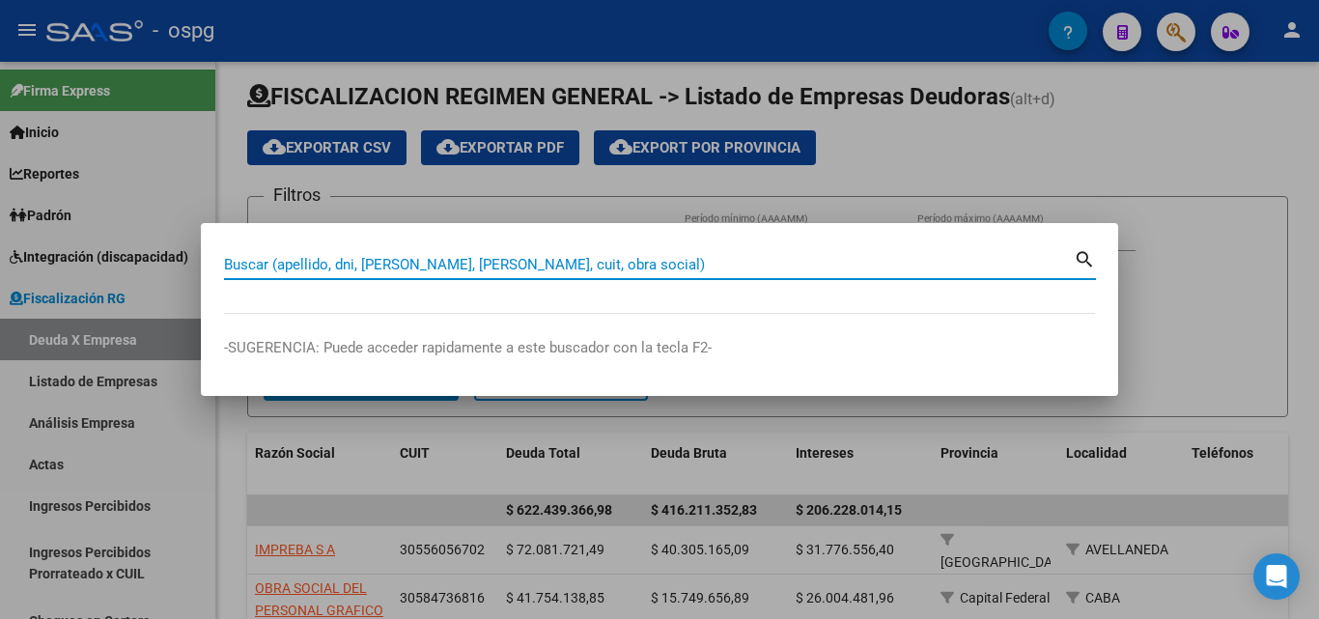
click at [603, 261] on input "Buscar (apellido, dni, [PERSON_NAME], [PERSON_NAME], cuit, obra social)" at bounding box center [649, 264] width 850 height 17
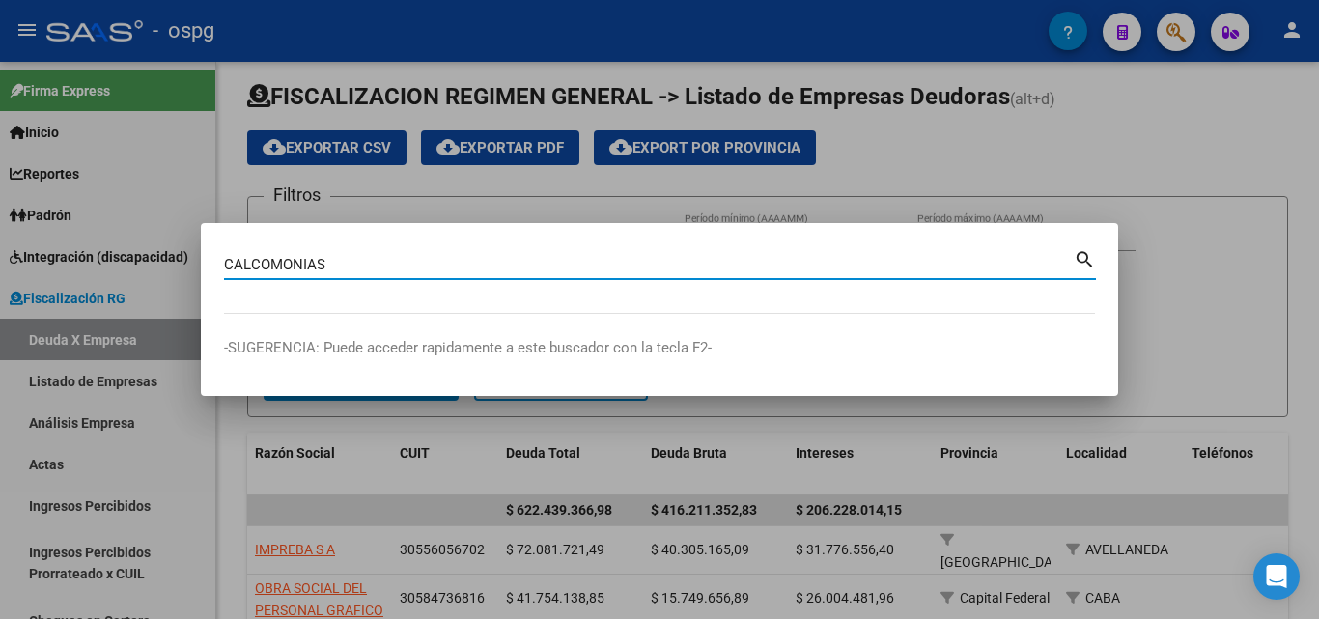
type input "CALCOMONIAS"
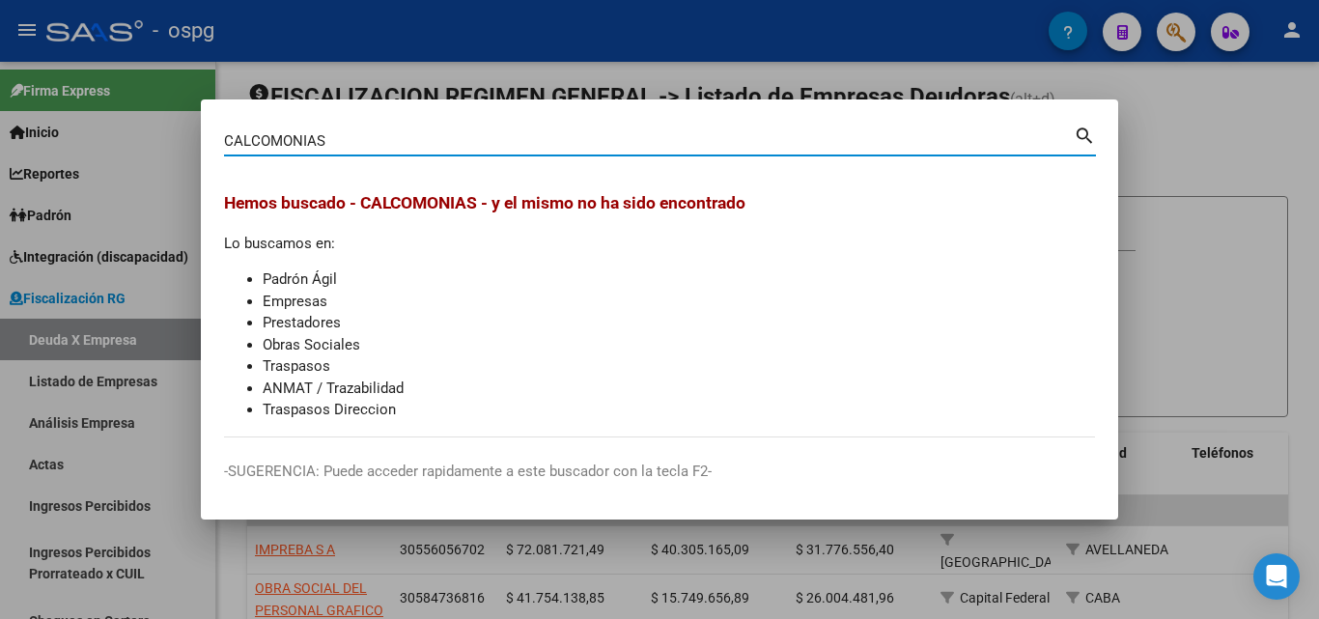
click at [1143, 160] on div at bounding box center [659, 309] width 1319 height 619
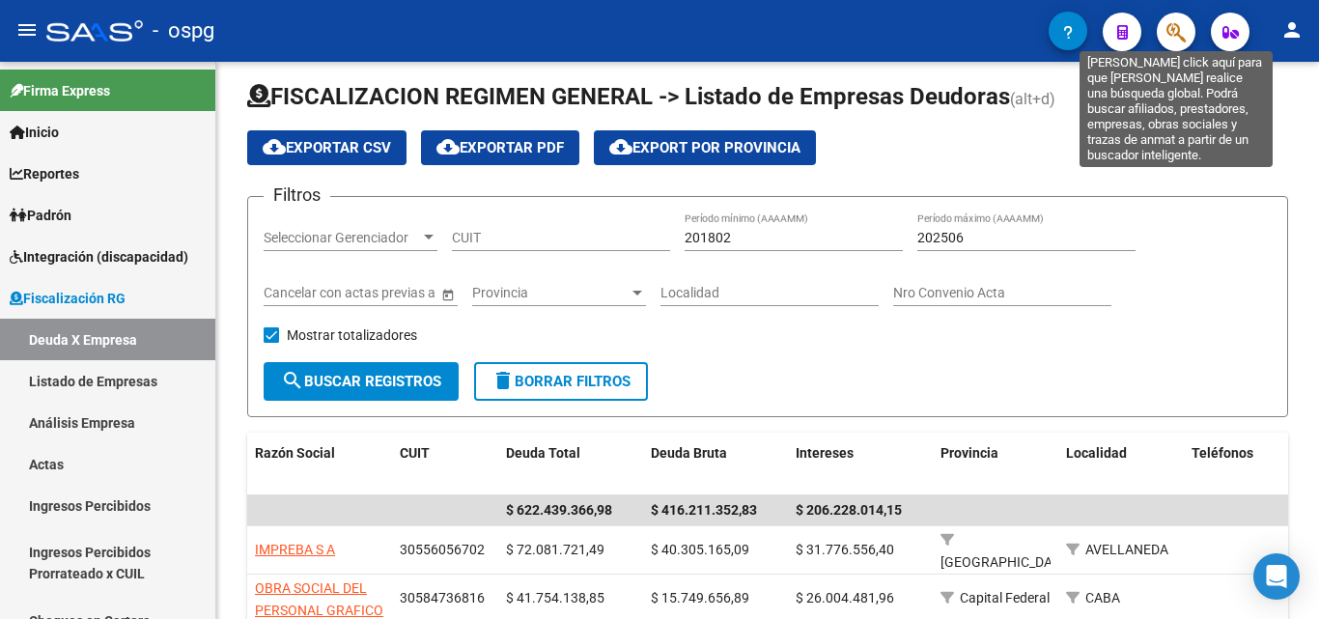
click at [1169, 35] on icon "button" at bounding box center [1176, 32] width 19 height 22
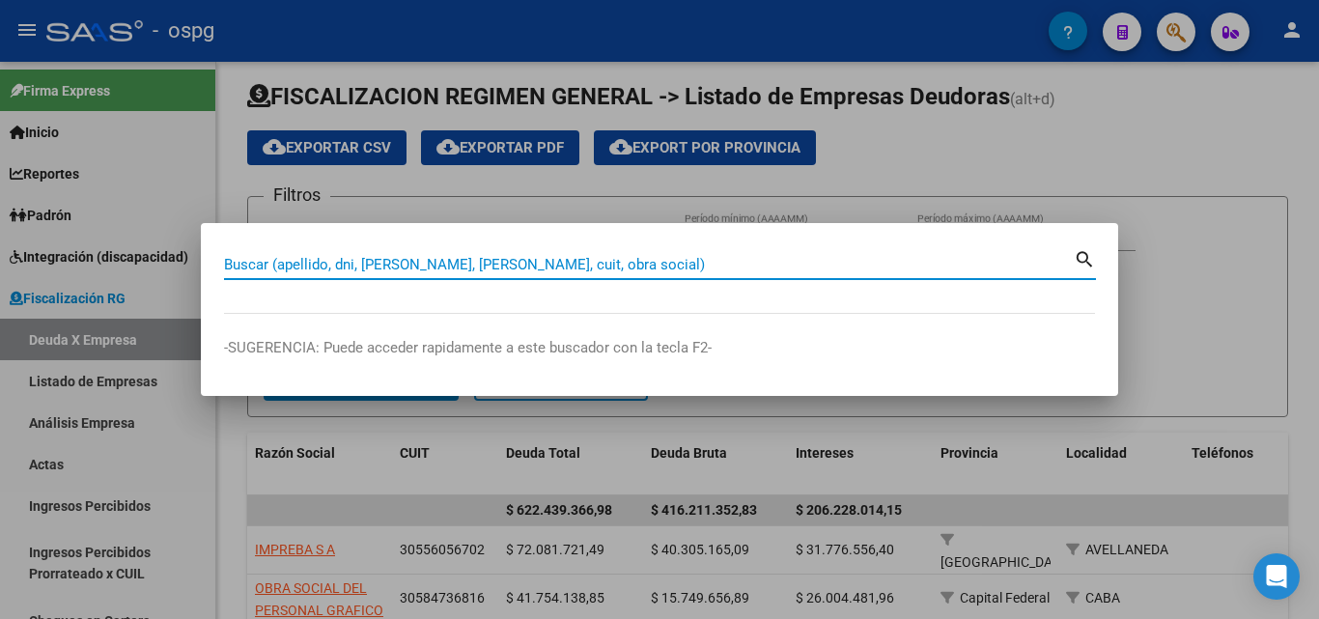
click at [493, 259] on input "Buscar (apellido, dni, [PERSON_NAME], [PERSON_NAME], cuit, obra social)" at bounding box center [649, 264] width 850 height 17
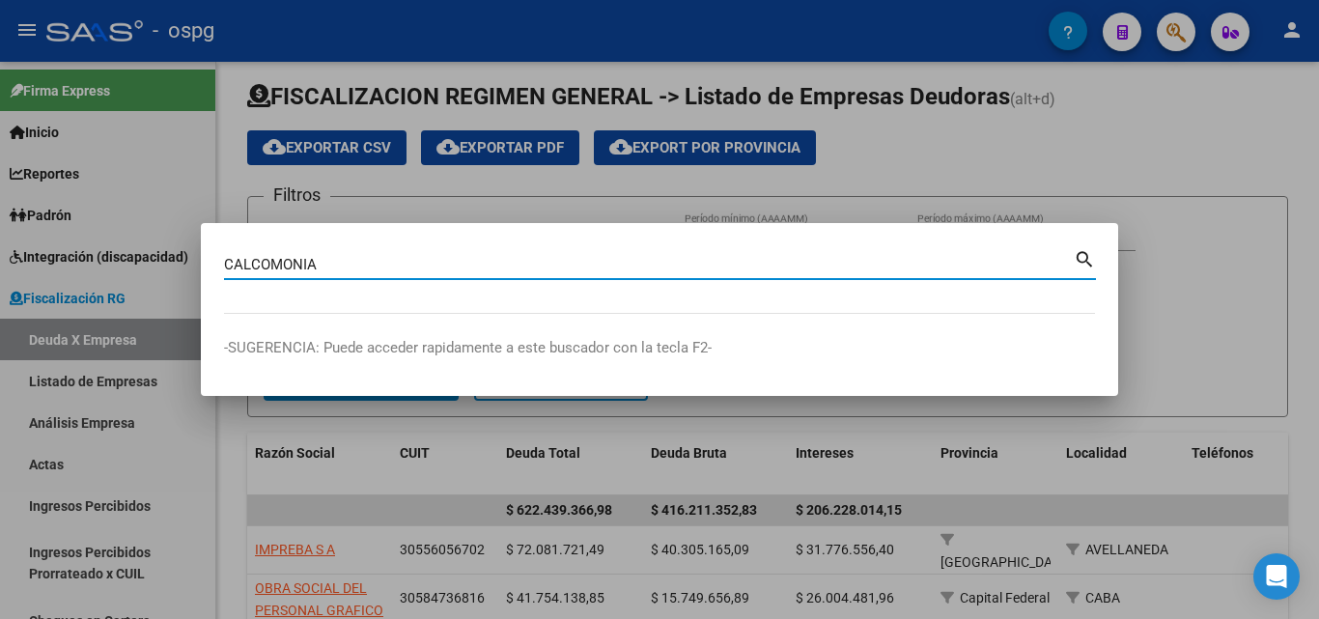
type input "CALCOMONIA"
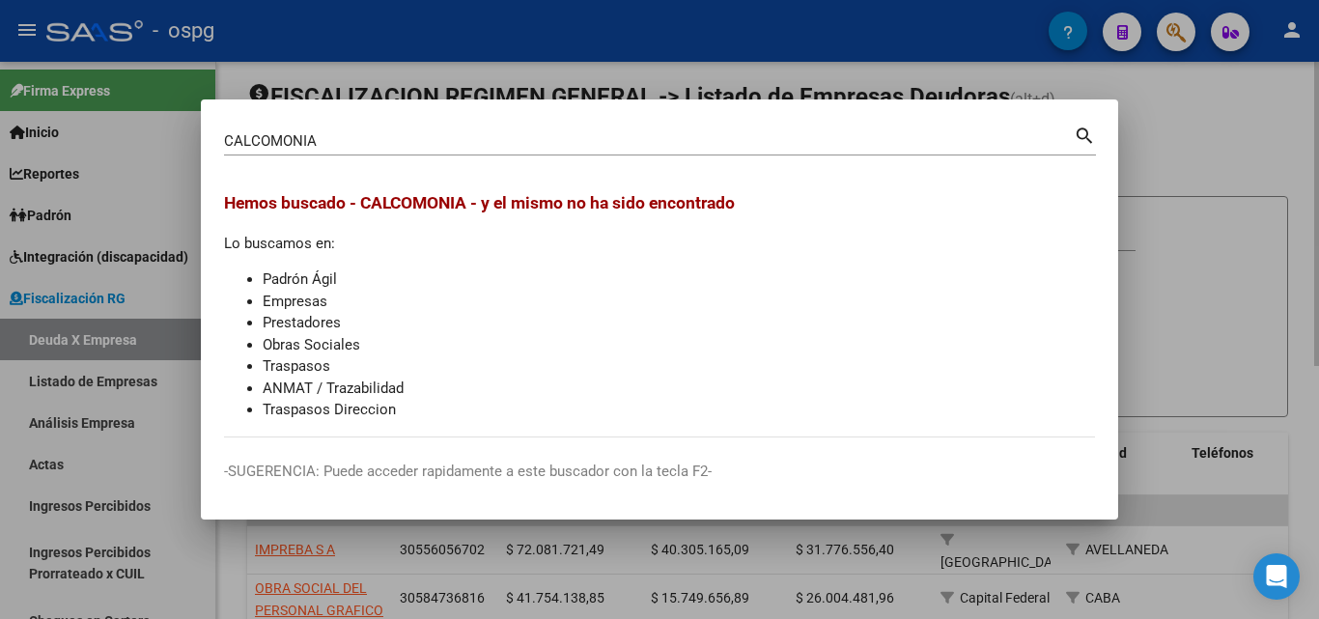
drag, startPoint x: 1309, startPoint y: 204, endPoint x: 1261, endPoint y: 187, distance: 51.0
click at [1305, 204] on div at bounding box center [659, 309] width 1319 height 619
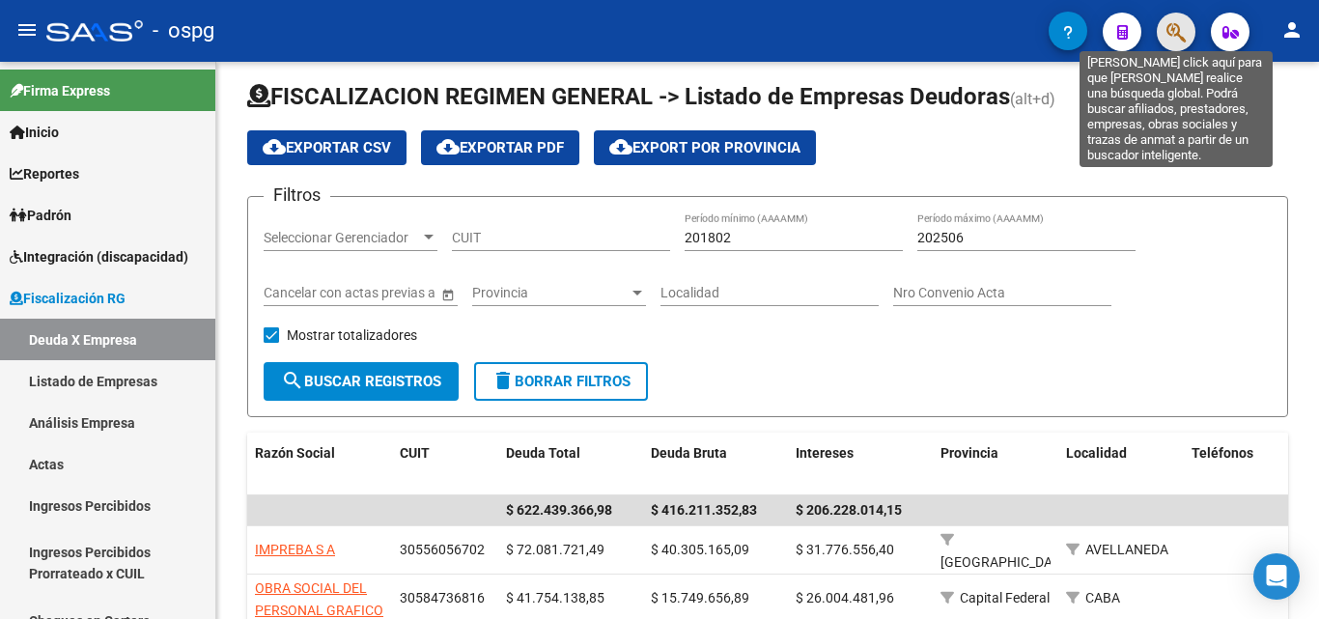
click at [1169, 38] on icon "button" at bounding box center [1176, 32] width 19 height 22
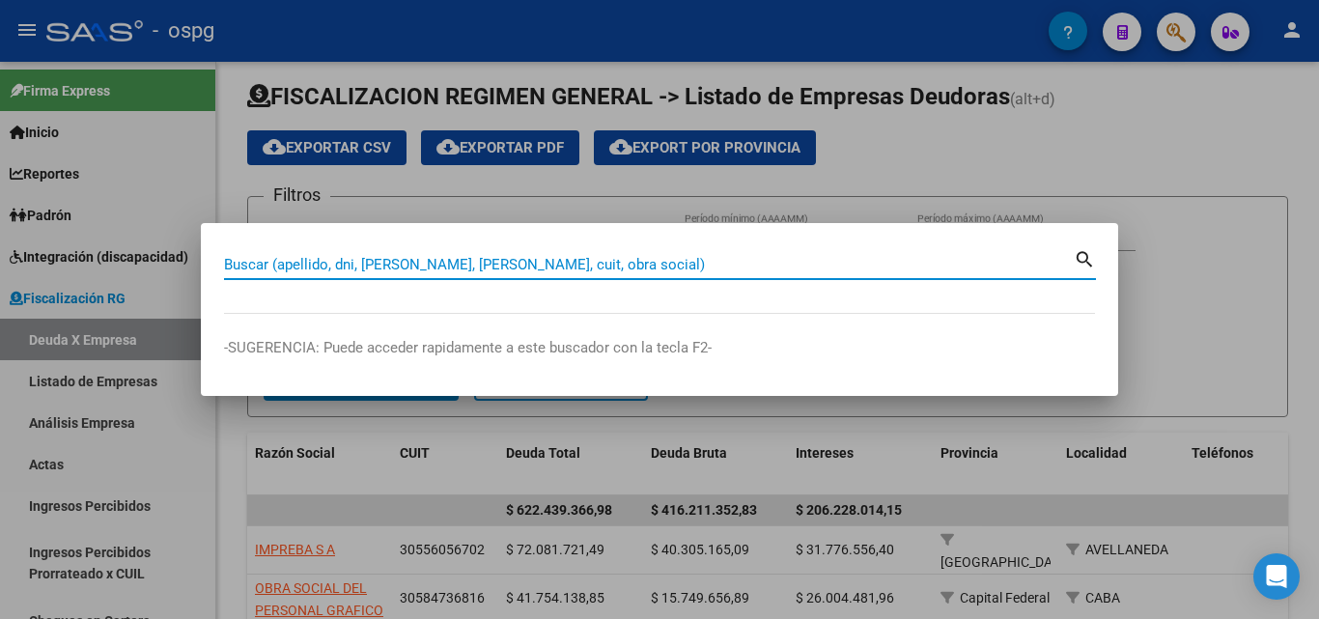
drag, startPoint x: 635, startPoint y: 260, endPoint x: 651, endPoint y: 262, distance: 16.5
click at [638, 260] on input "Buscar (apellido, dni, [PERSON_NAME], [PERSON_NAME], cuit, obra social)" at bounding box center [649, 264] width 850 height 17
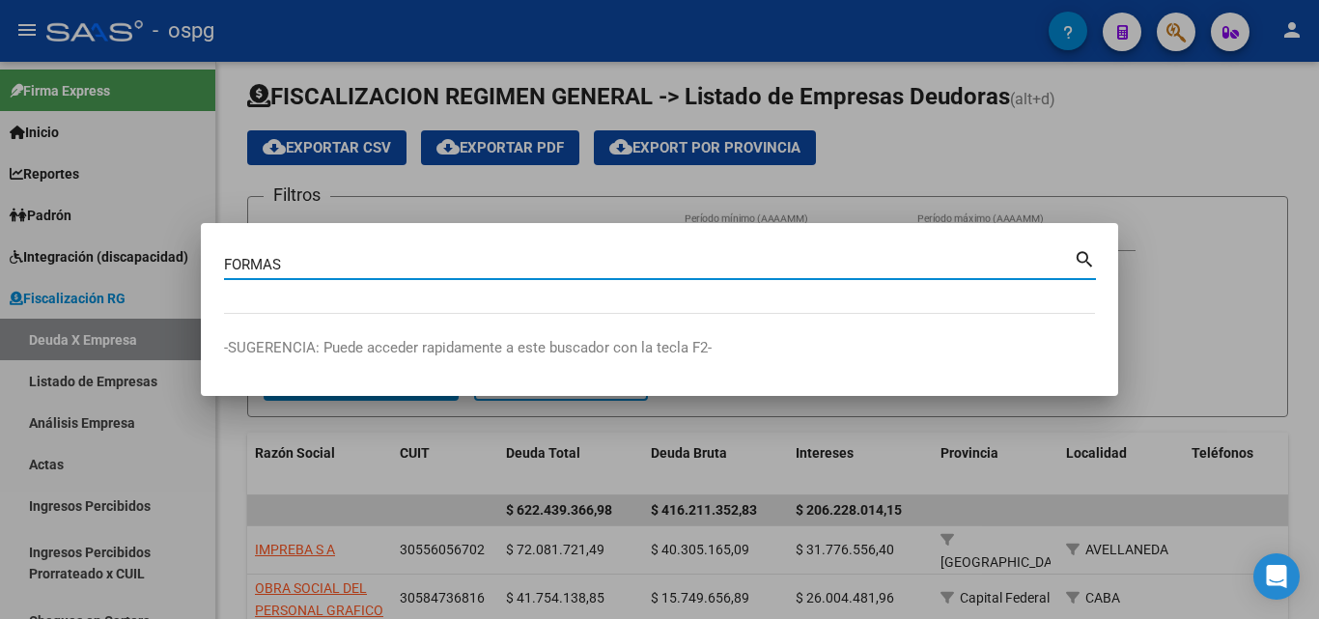
type input "FORMAS"
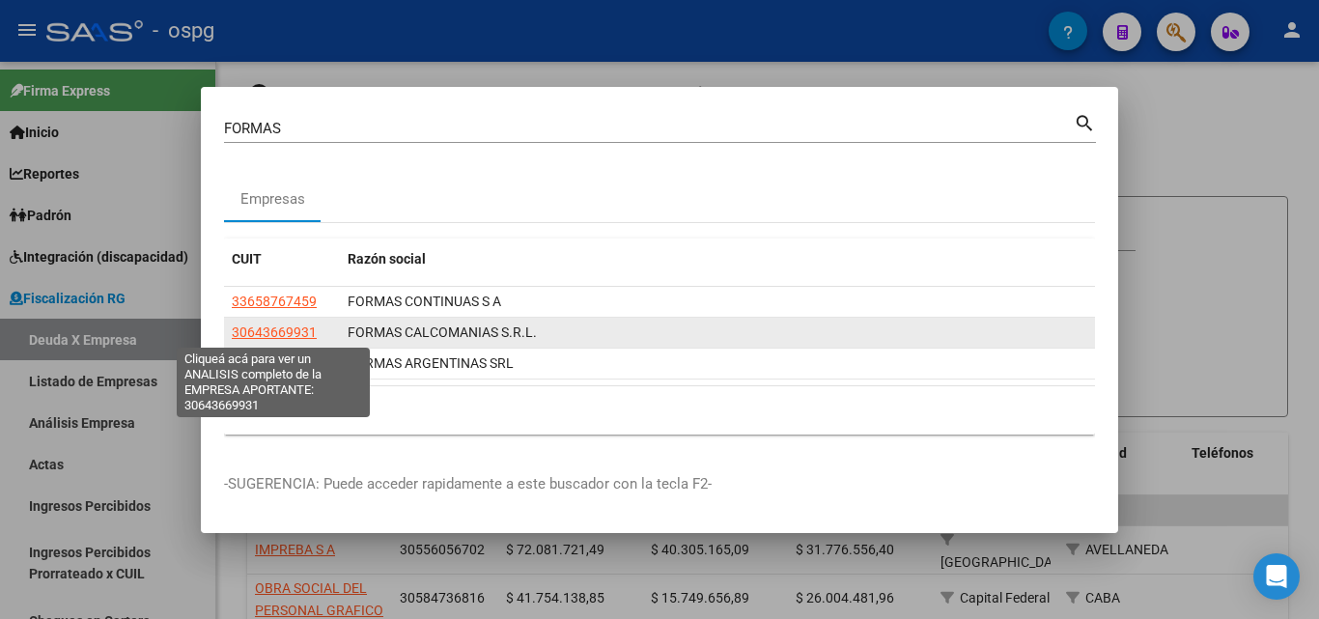
click at [266, 329] on span "30643669931" at bounding box center [274, 332] width 85 height 15
type textarea "30643669931"
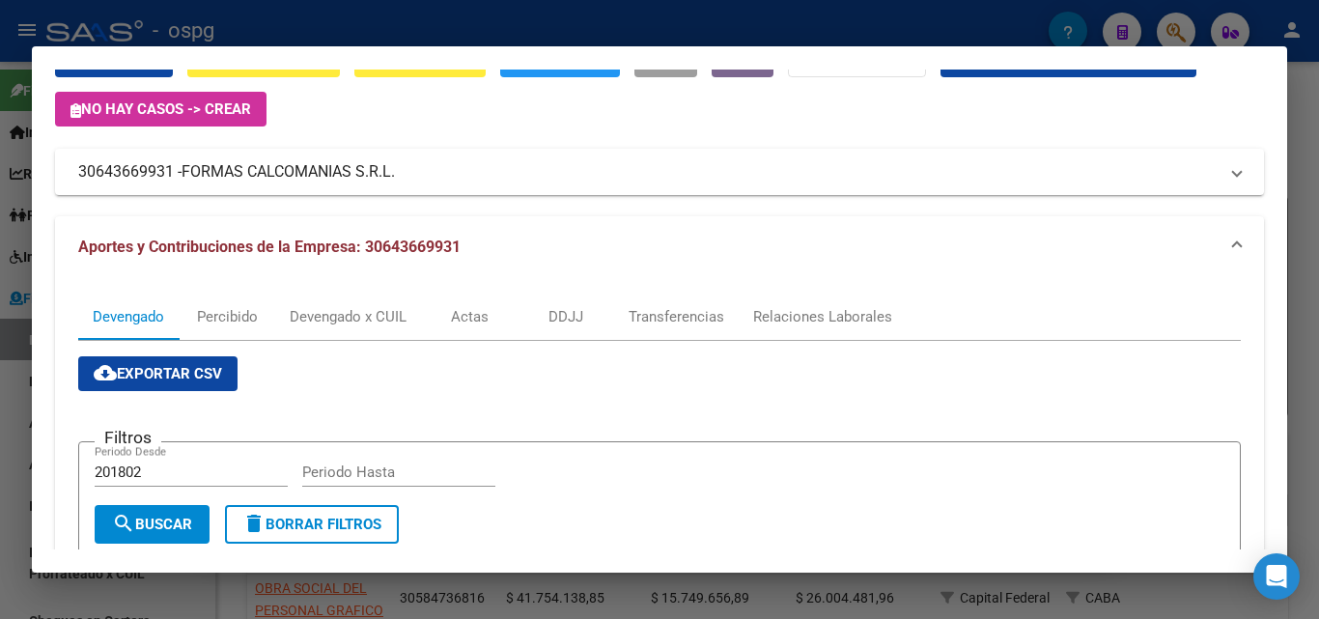
scroll to position [0, 0]
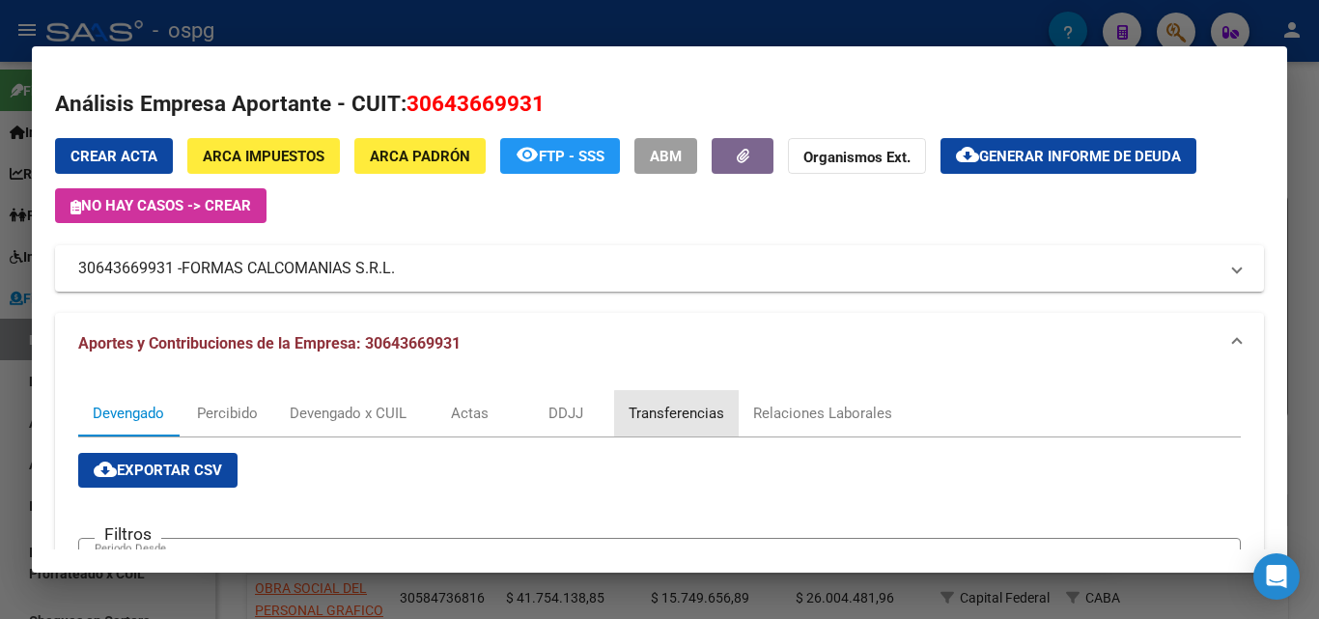
click at [686, 420] on div "Transferencias" at bounding box center [677, 413] width 96 height 21
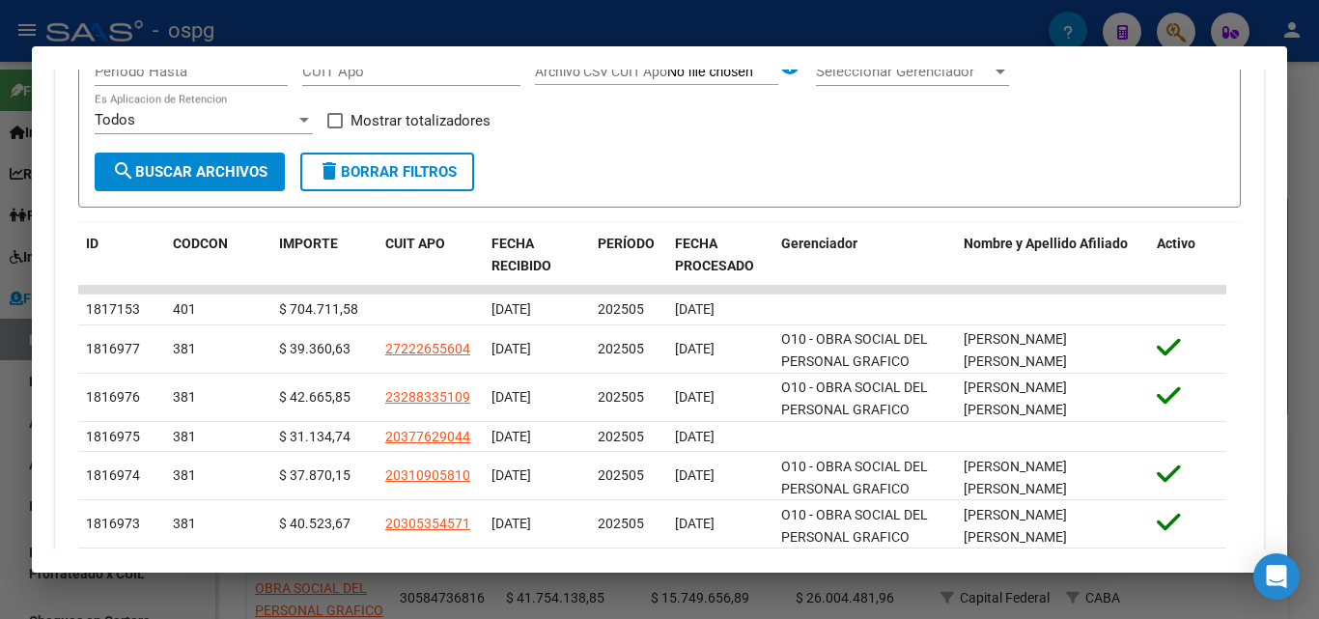
scroll to position [580, 0]
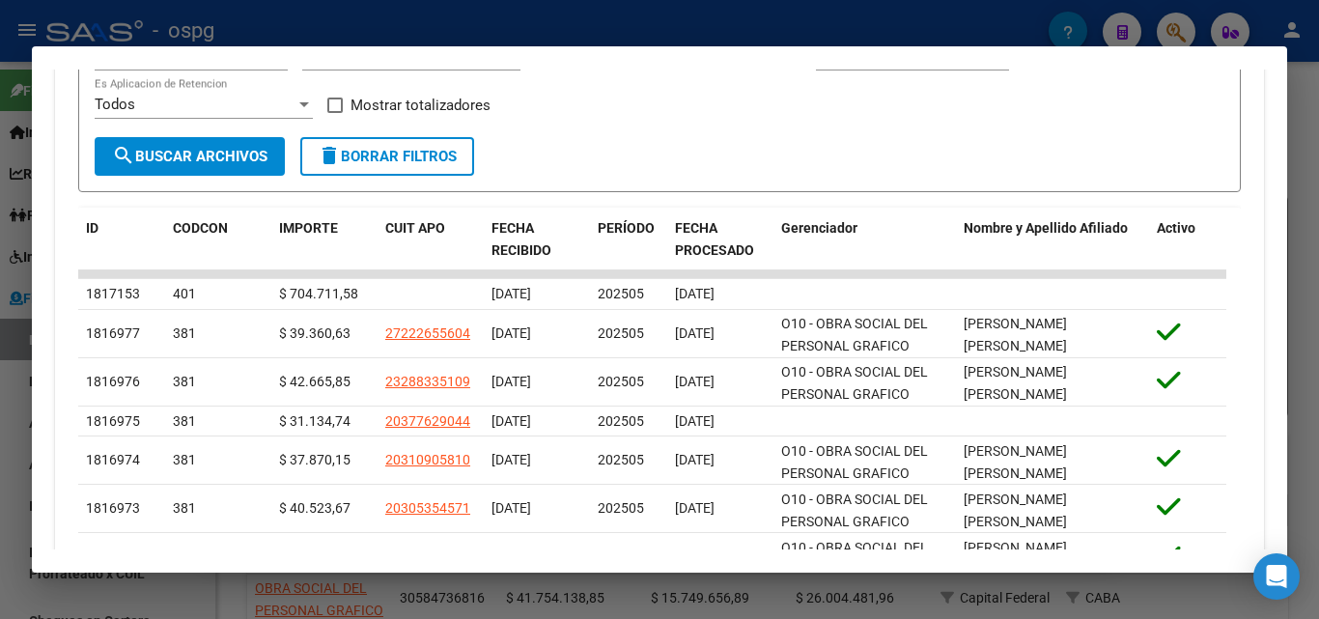
click at [1303, 179] on div at bounding box center [659, 309] width 1319 height 619
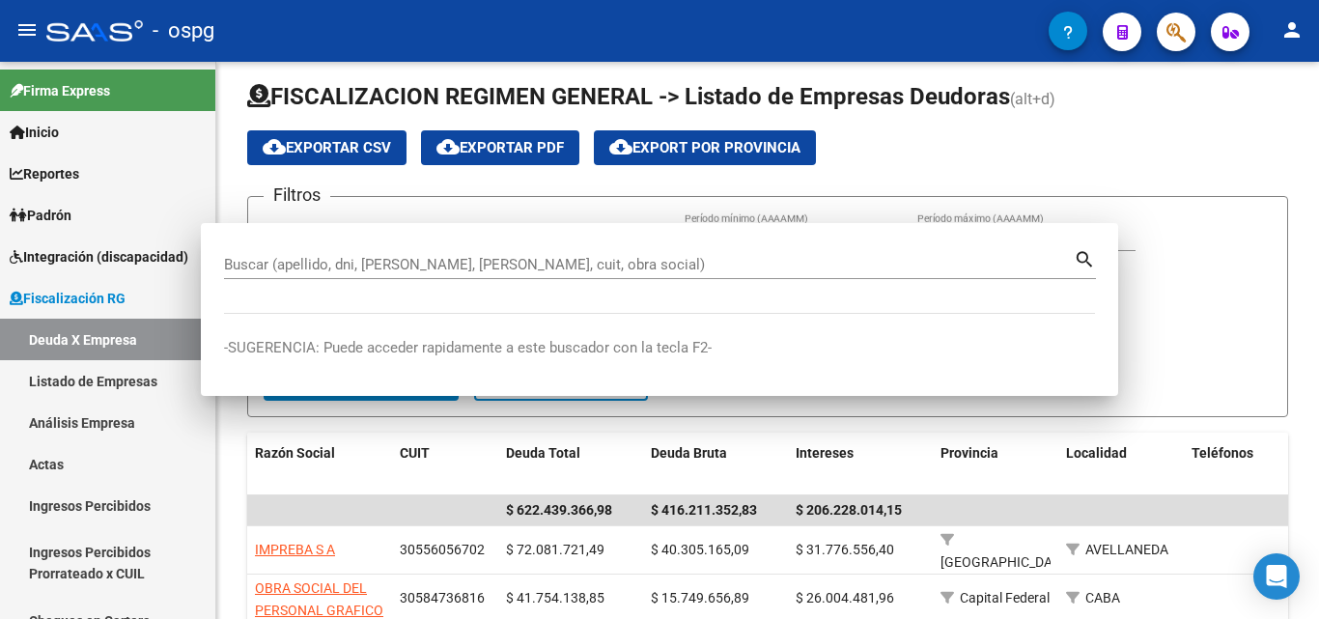
click at [1303, 179] on div "FISCALIZACION REGIMEN GENERAL -> Listado de Empresas Deudoras (alt+d) cloud_dow…" at bounding box center [767, 570] width 1103 height 1040
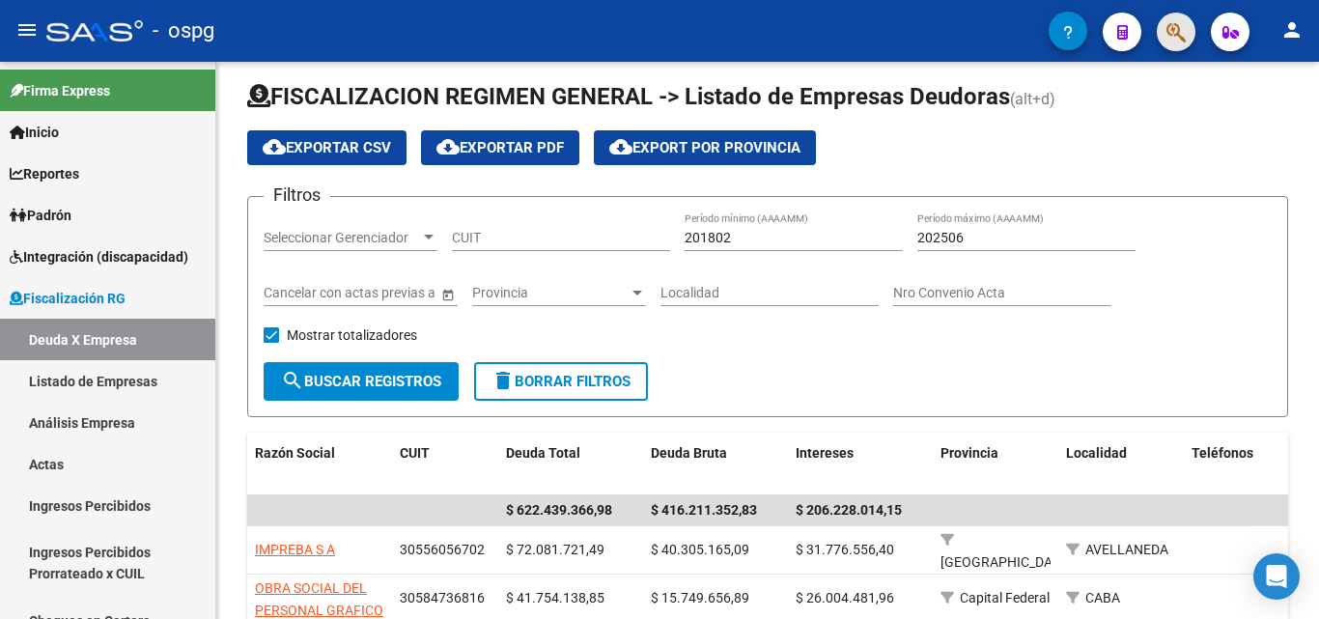
click at [1169, 14] on span "button" at bounding box center [1176, 33] width 19 height 40
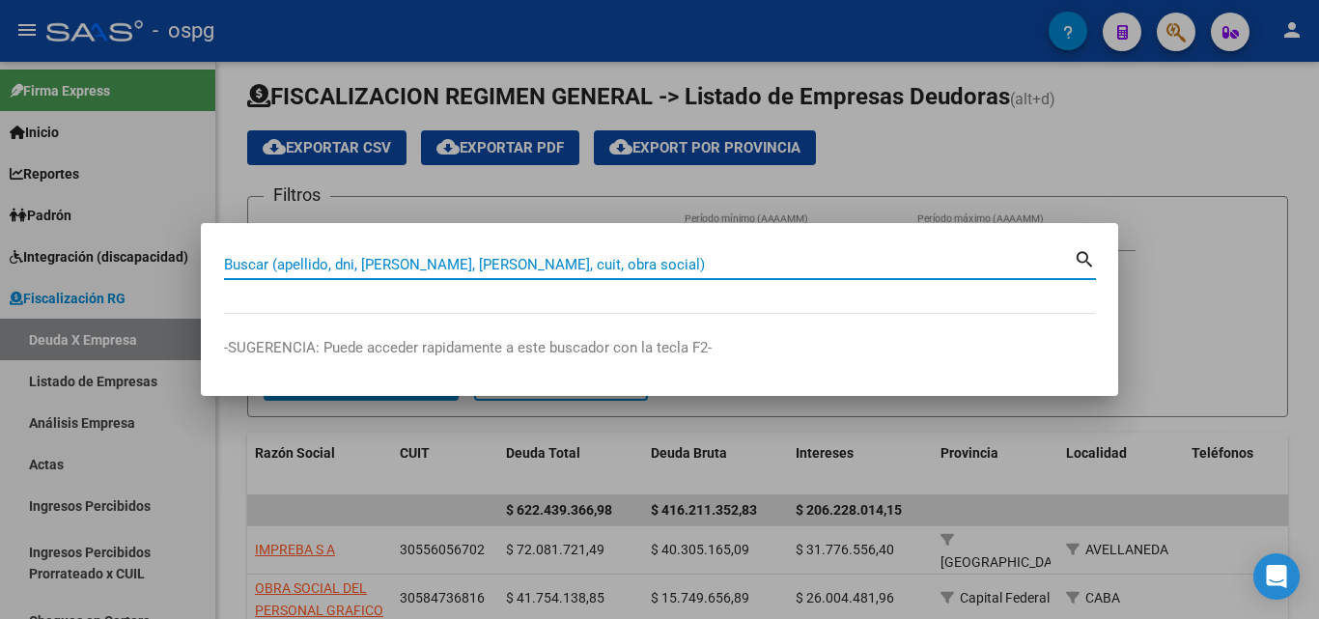
click at [459, 265] on input "Buscar (apellido, dni, [PERSON_NAME], [PERSON_NAME], cuit, obra social)" at bounding box center [649, 264] width 850 height 17
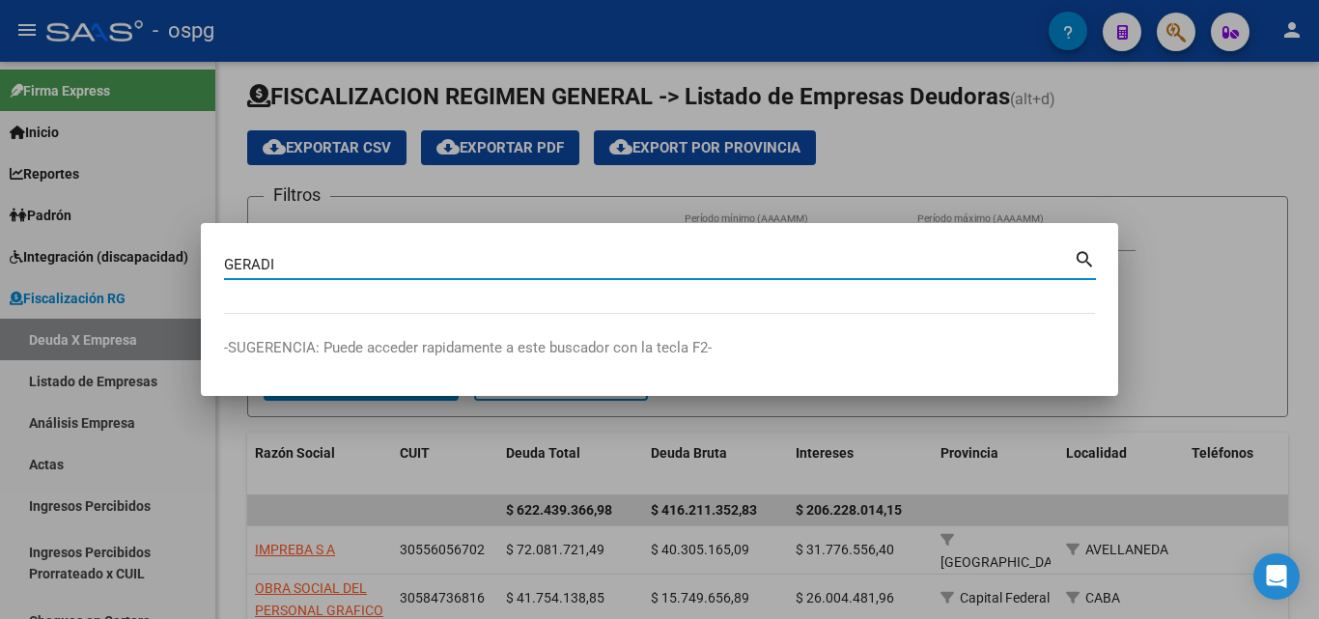
type input "GERADI"
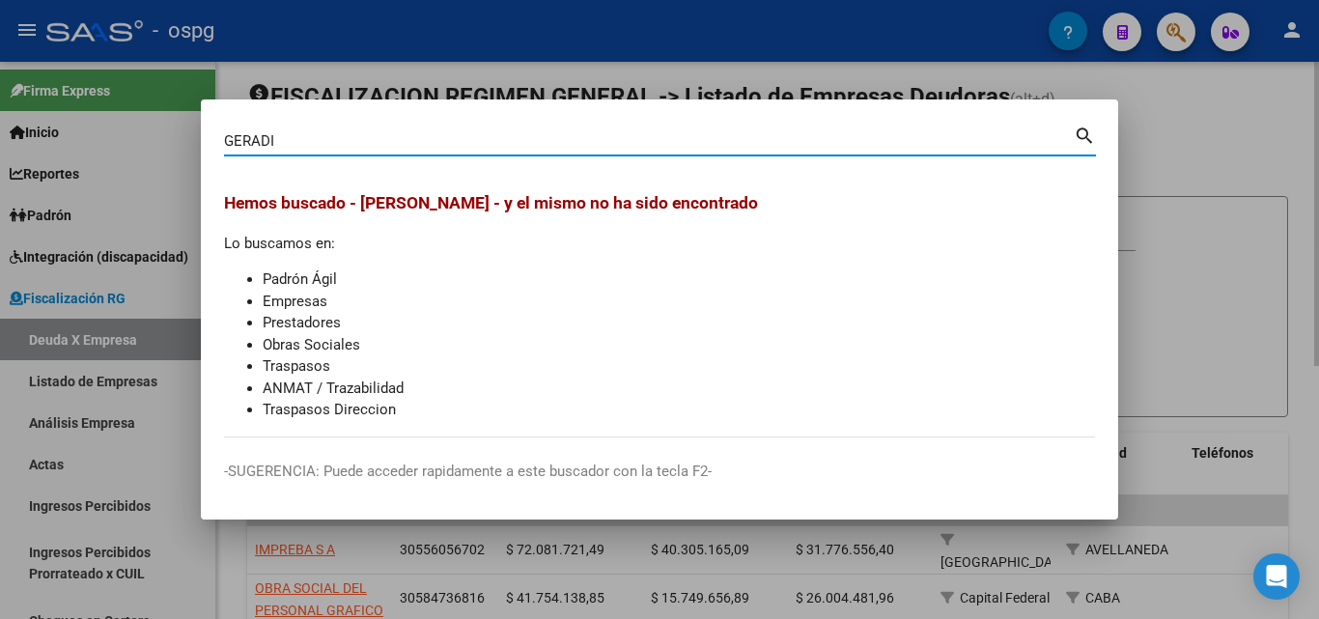
drag, startPoint x: 1184, startPoint y: 165, endPoint x: 1194, endPoint y: 96, distance: 70.2
click at [1186, 150] on div at bounding box center [659, 309] width 1319 height 619
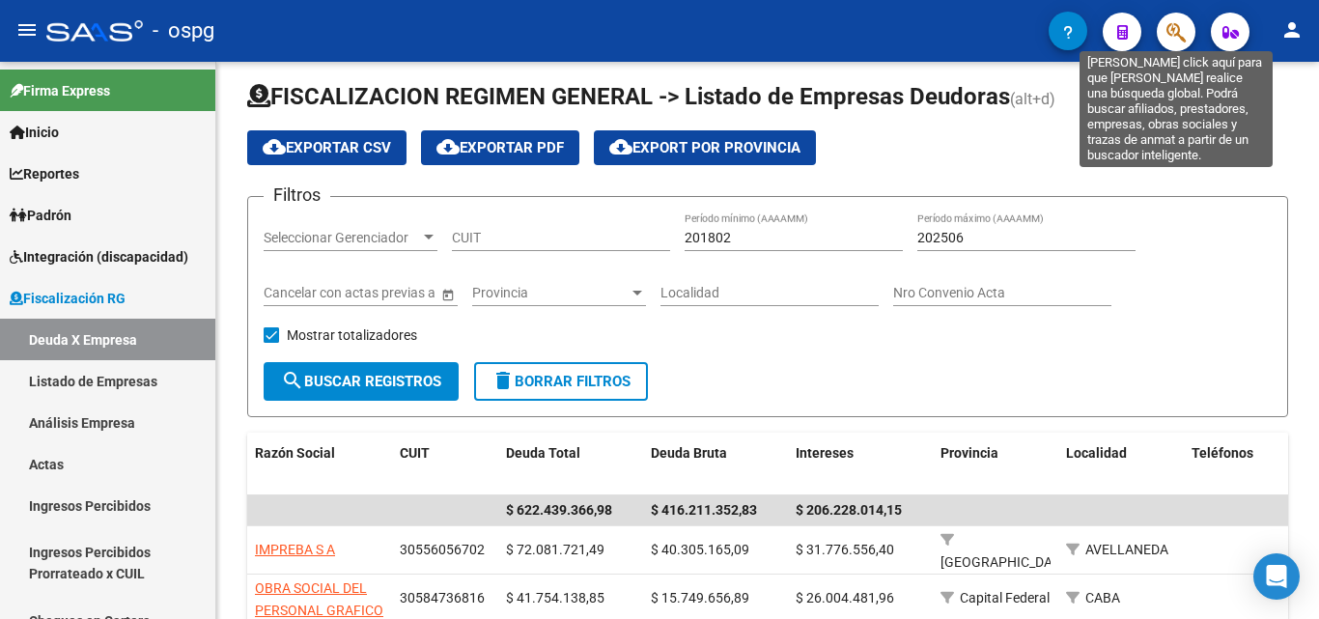
click at [1175, 20] on span "button" at bounding box center [1176, 33] width 19 height 40
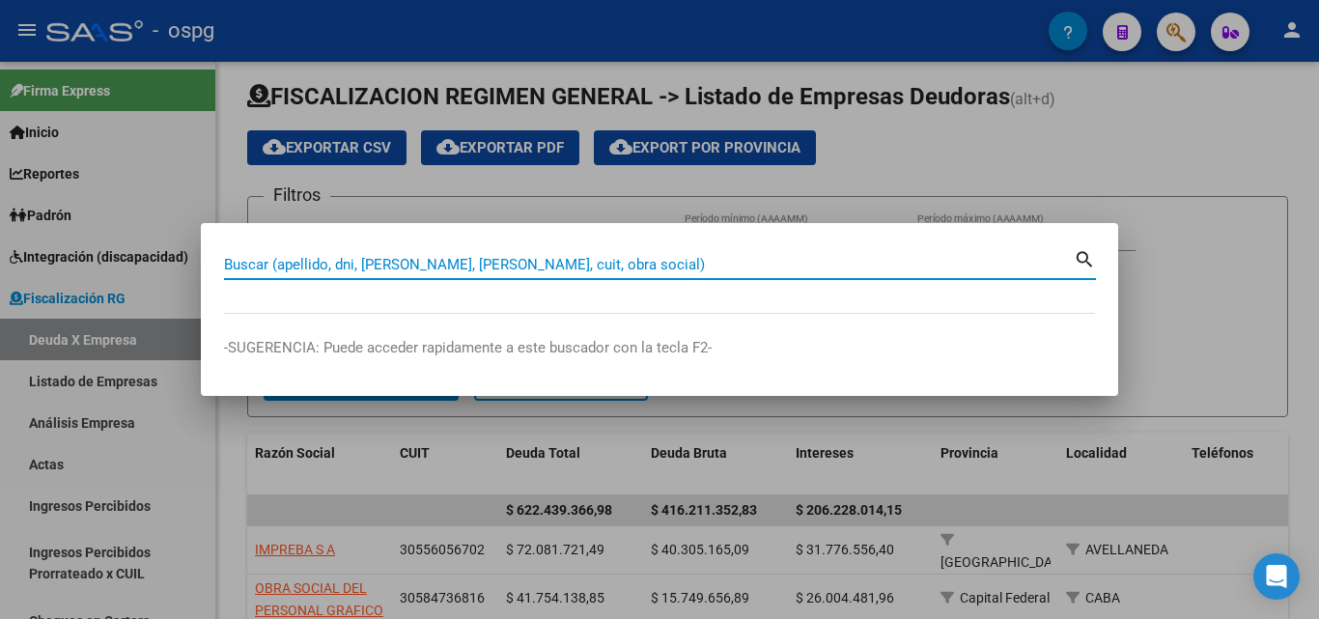
click at [534, 260] on input "Buscar (apellido, dni, [PERSON_NAME], [PERSON_NAME], cuit, obra social)" at bounding box center [649, 264] width 850 height 17
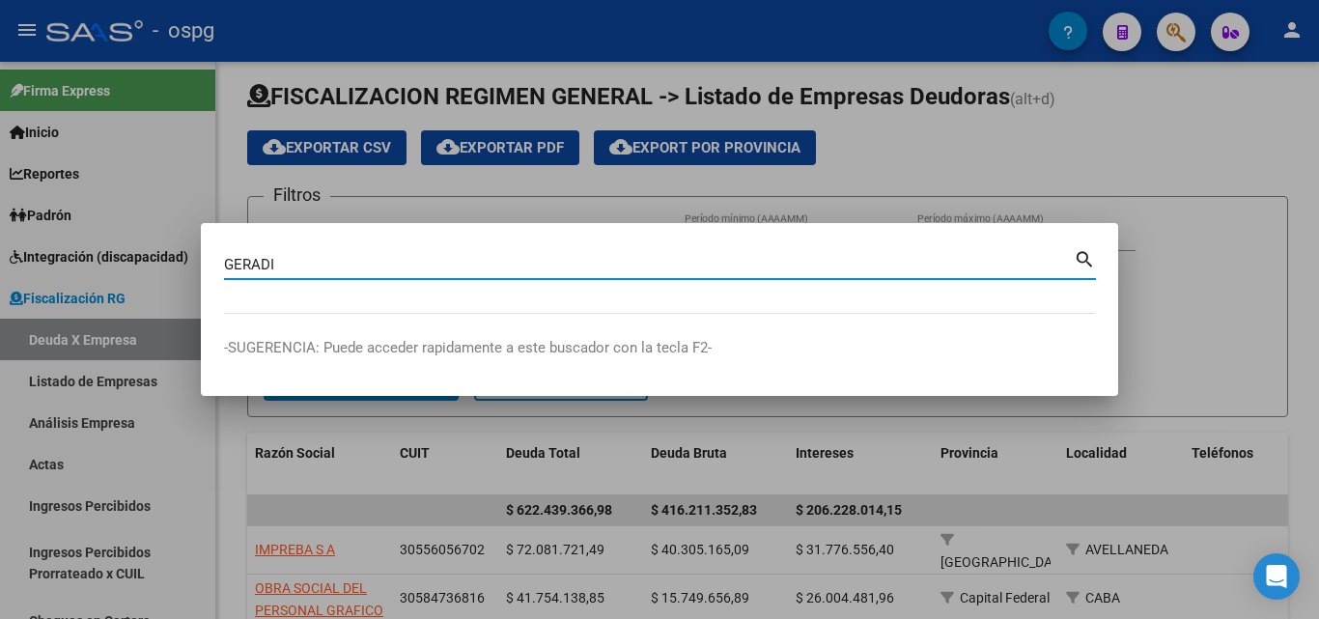
type input "GERADI"
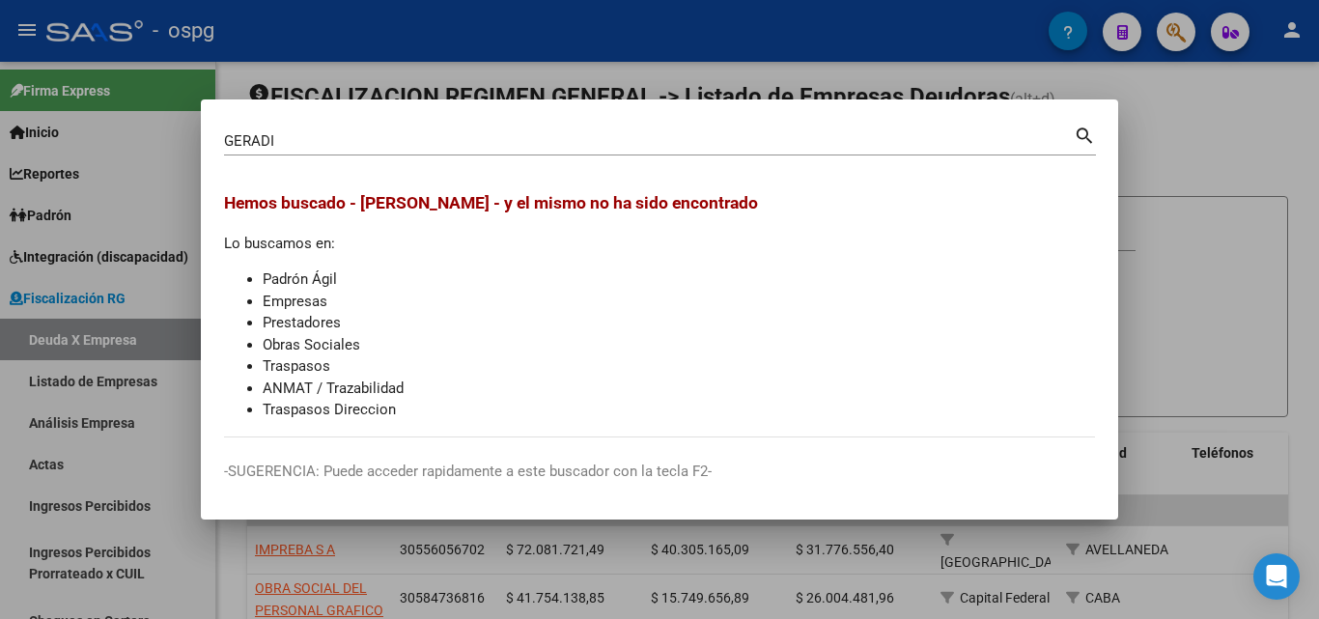
drag, startPoint x: 1186, startPoint y: 193, endPoint x: 1177, endPoint y: 99, distance: 95.1
click at [1186, 181] on div at bounding box center [659, 309] width 1319 height 619
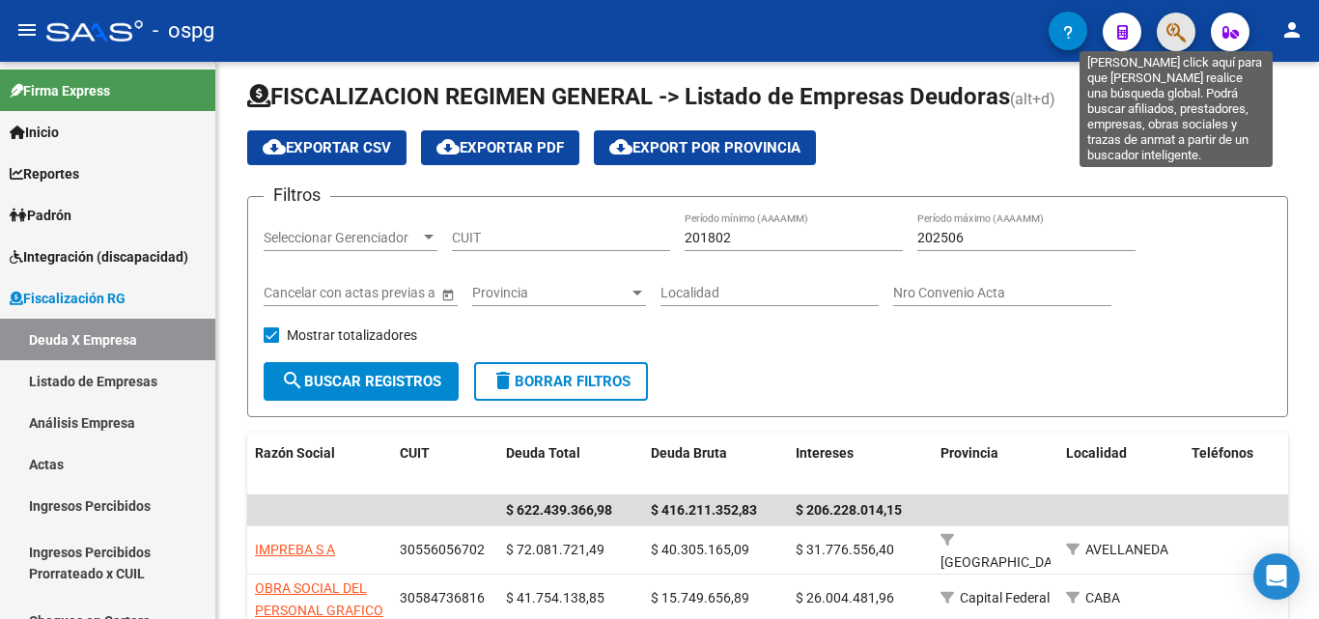
click at [1160, 36] on button "button" at bounding box center [1176, 32] width 39 height 39
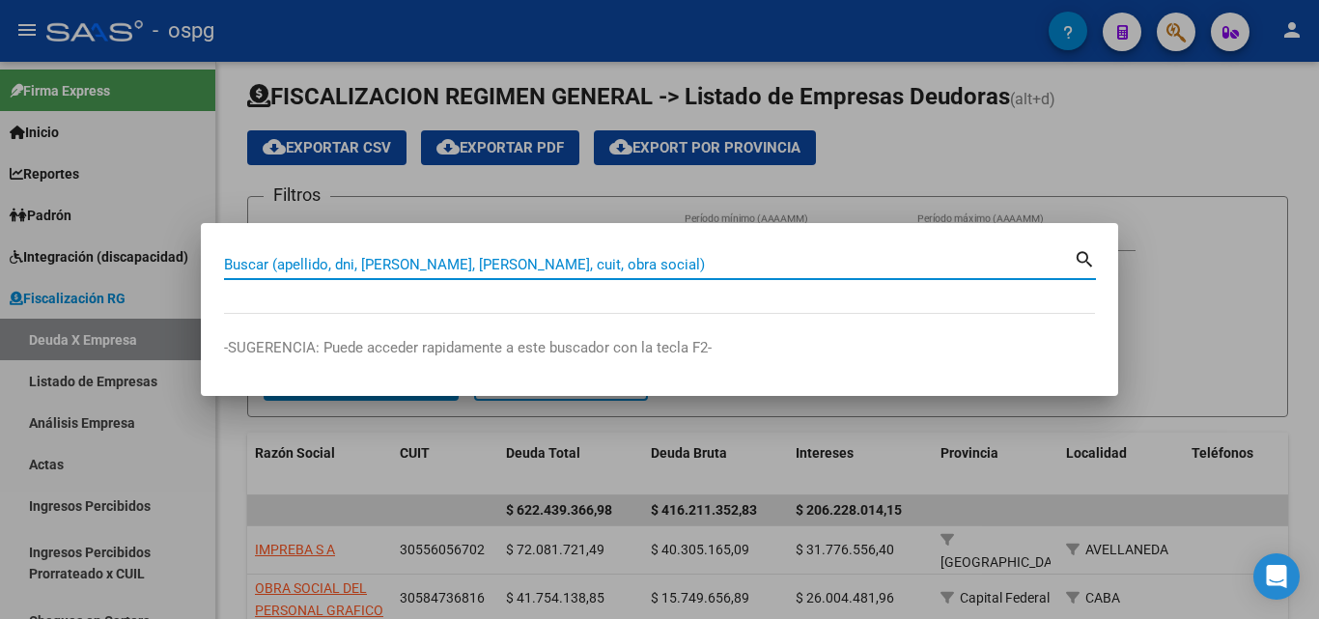
click at [302, 260] on input "Buscar (apellido, dni, [PERSON_NAME], [PERSON_NAME], cuit, obra social)" at bounding box center [649, 264] width 850 height 17
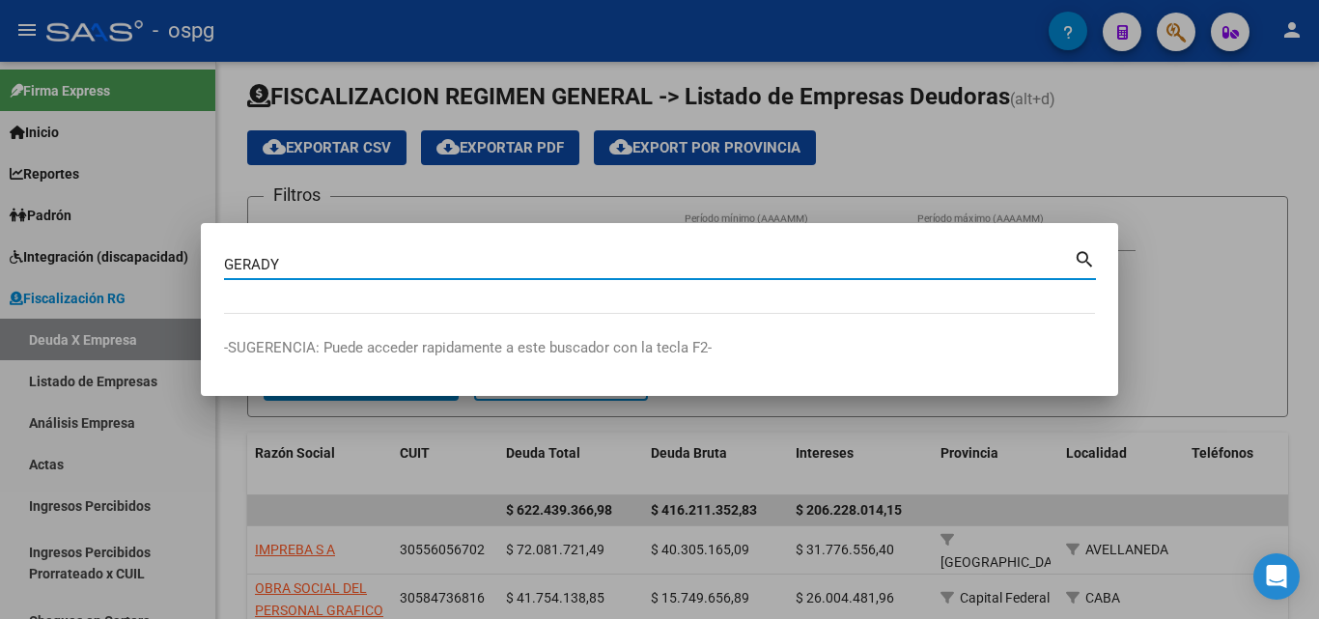
type input "GERADY"
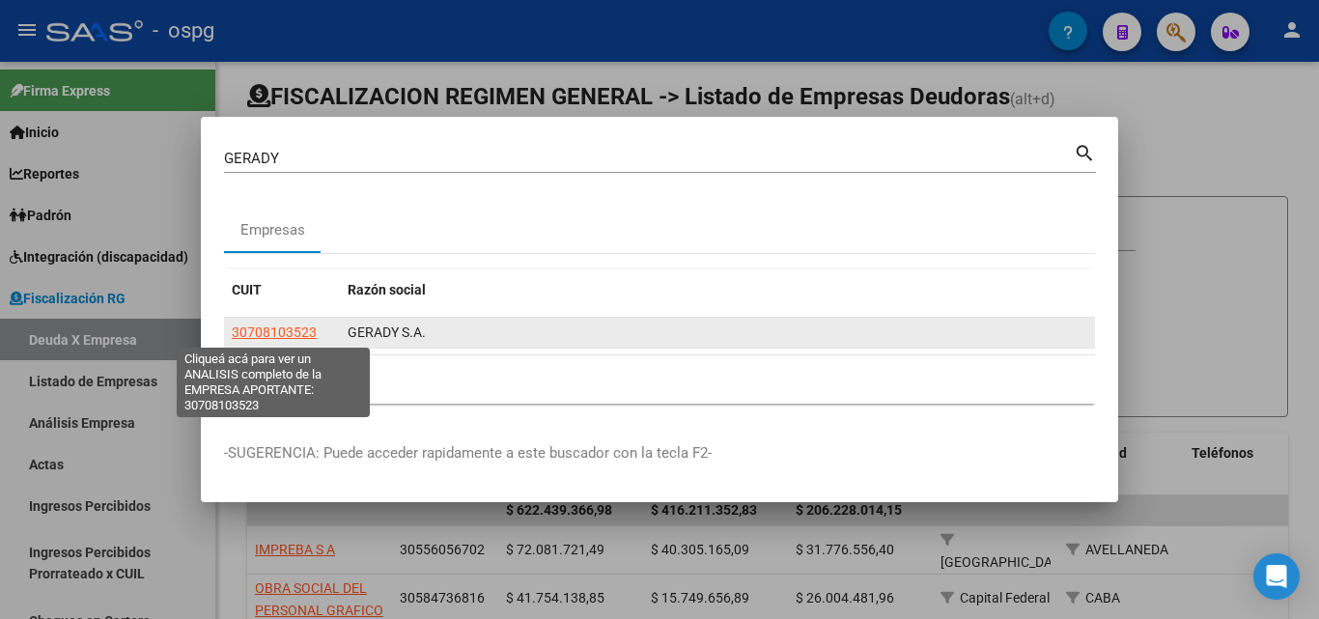
click at [263, 327] on span "30708103523" at bounding box center [274, 332] width 85 height 15
type textarea "30708103523"
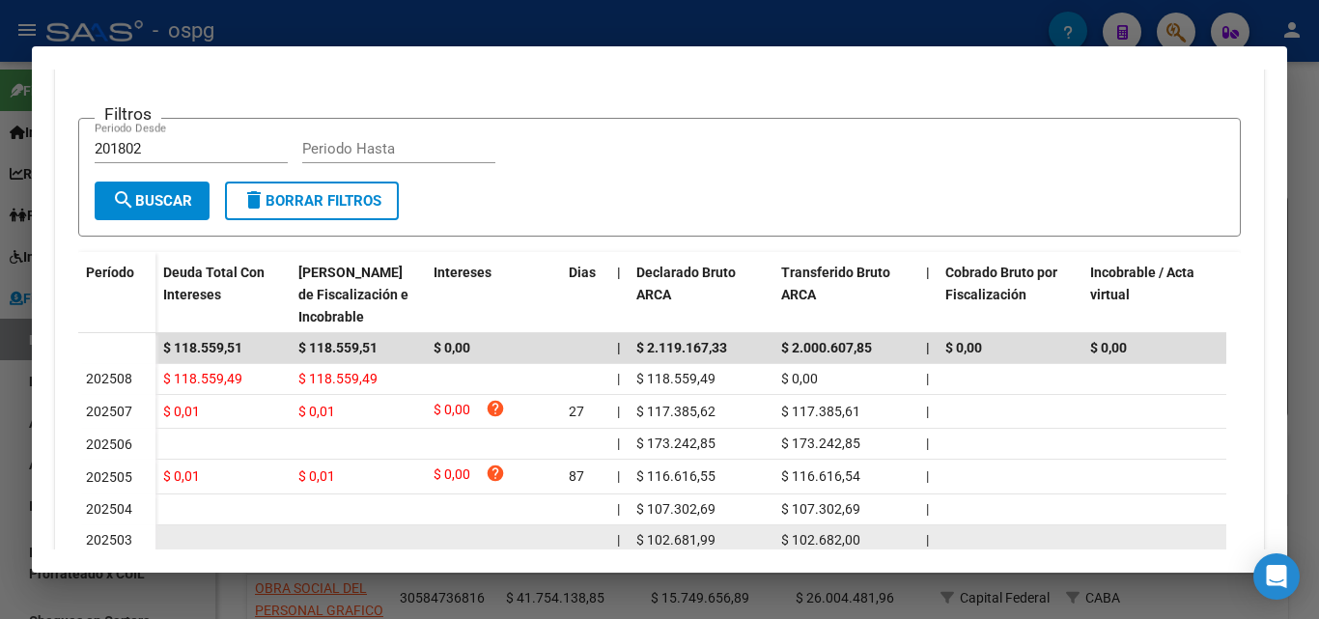
scroll to position [281, 0]
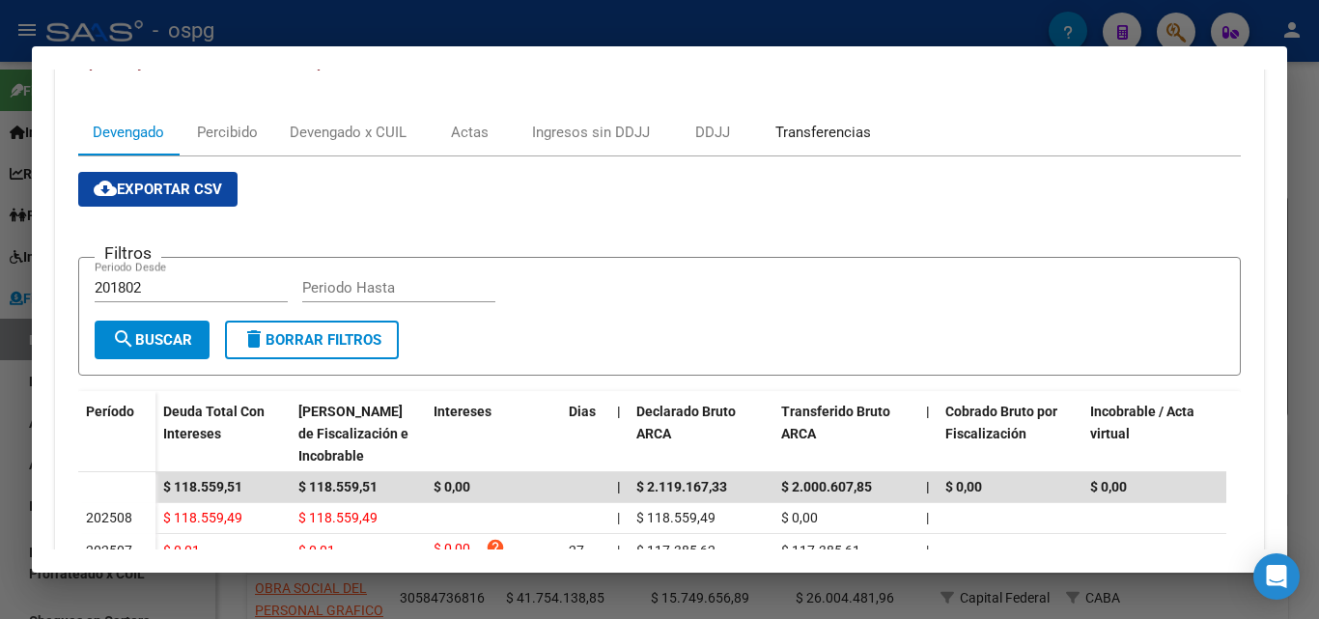
click at [800, 134] on div "Transferencias" at bounding box center [824, 132] width 96 height 21
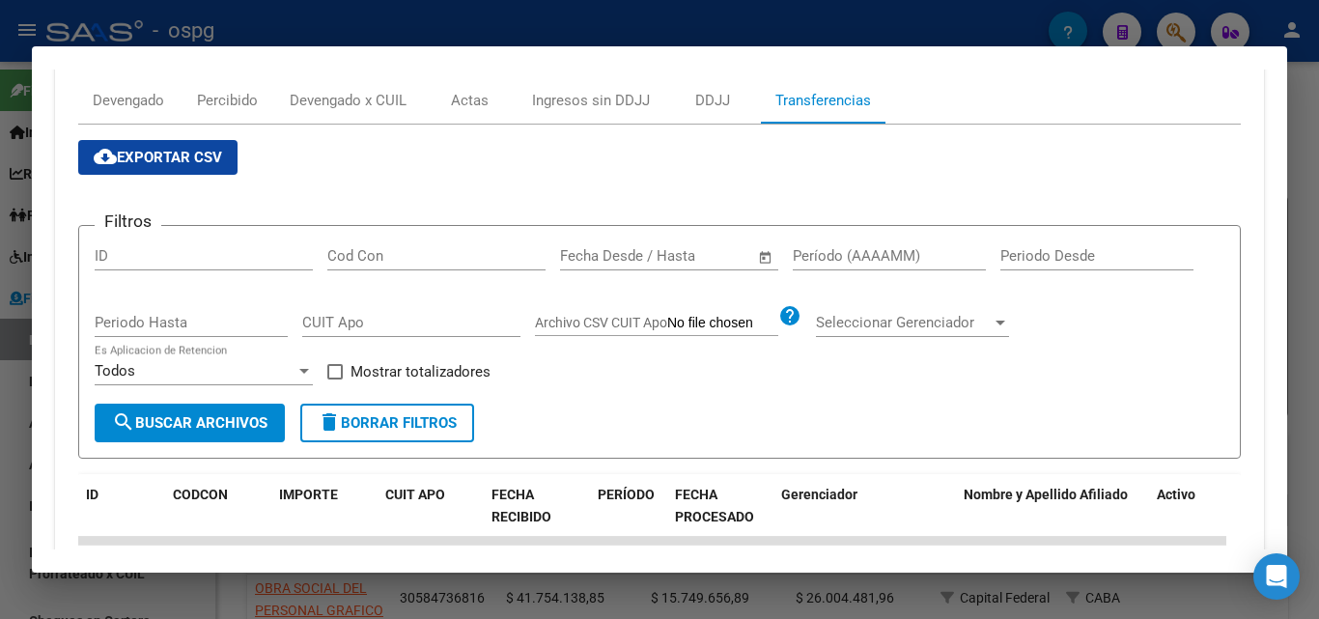
scroll to position [193, 0]
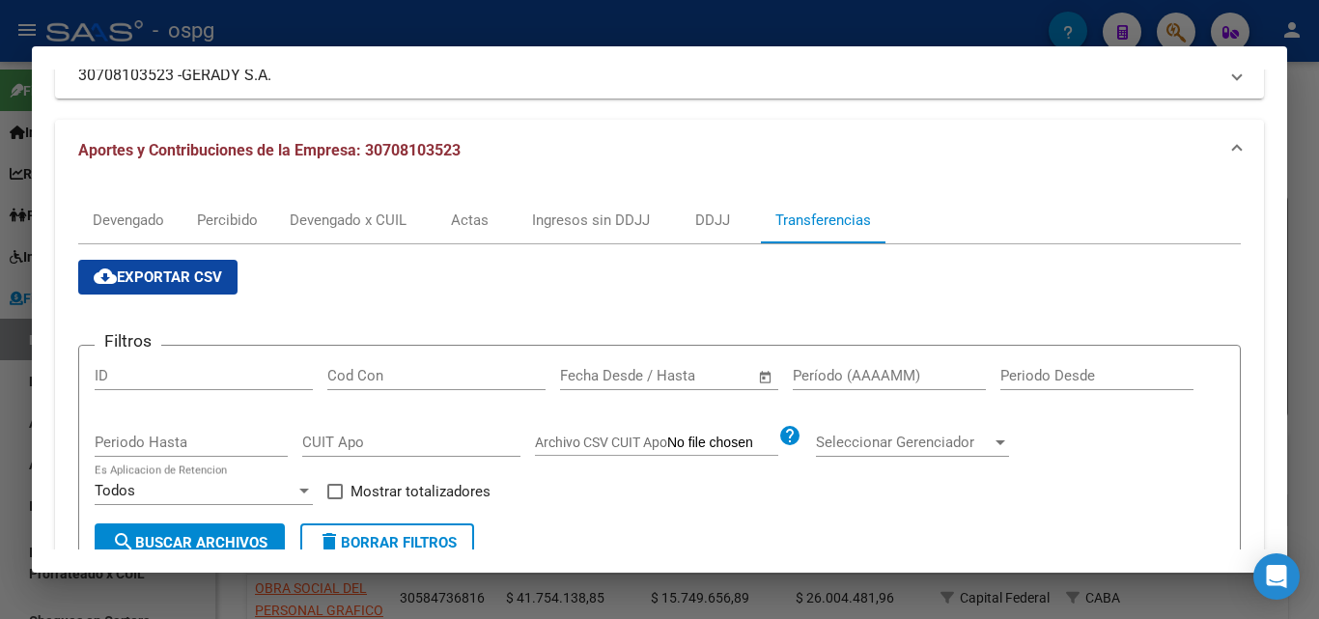
click at [870, 367] on input "Período (AAAAMM)" at bounding box center [889, 375] width 193 height 17
type input "202506"
drag, startPoint x: 336, startPoint y: 491, endPoint x: 219, endPoint y: 543, distance: 128.0
click at [335, 491] on span at bounding box center [334, 491] width 15 height 15
click at [335, 499] on input "Mostrar totalizadores" at bounding box center [334, 499] width 1 height 1
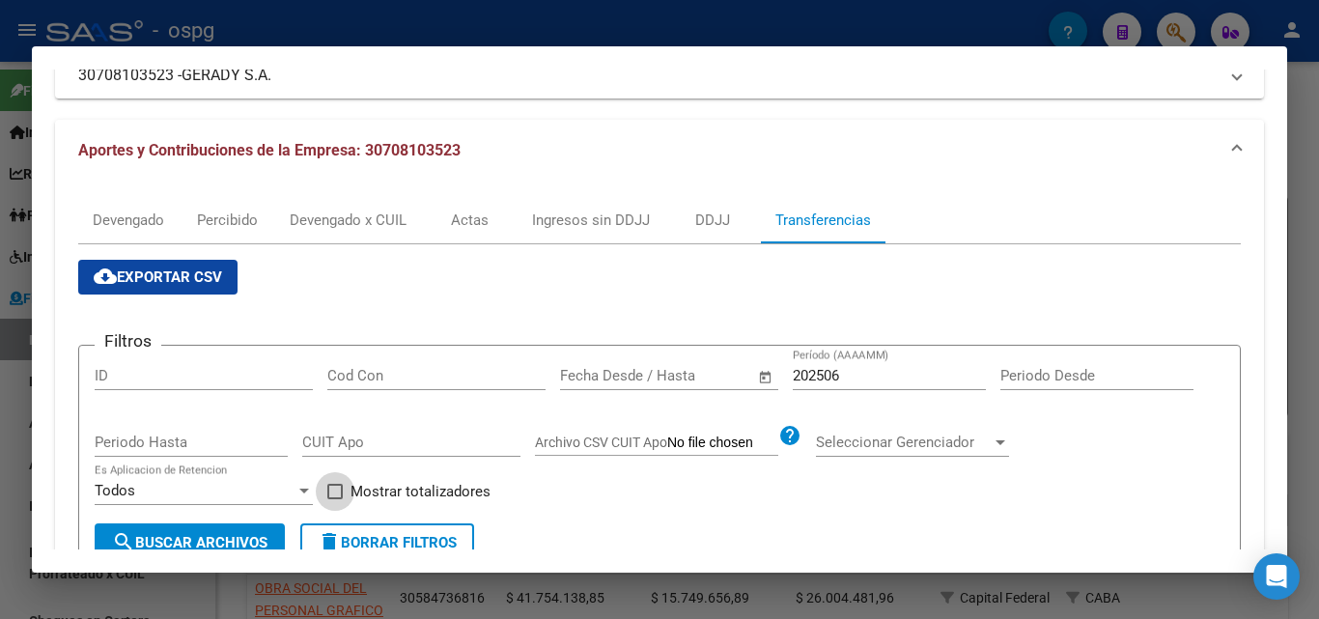
checkbox input "true"
click at [217, 548] on span "search Buscar Archivos" at bounding box center [190, 542] width 156 height 17
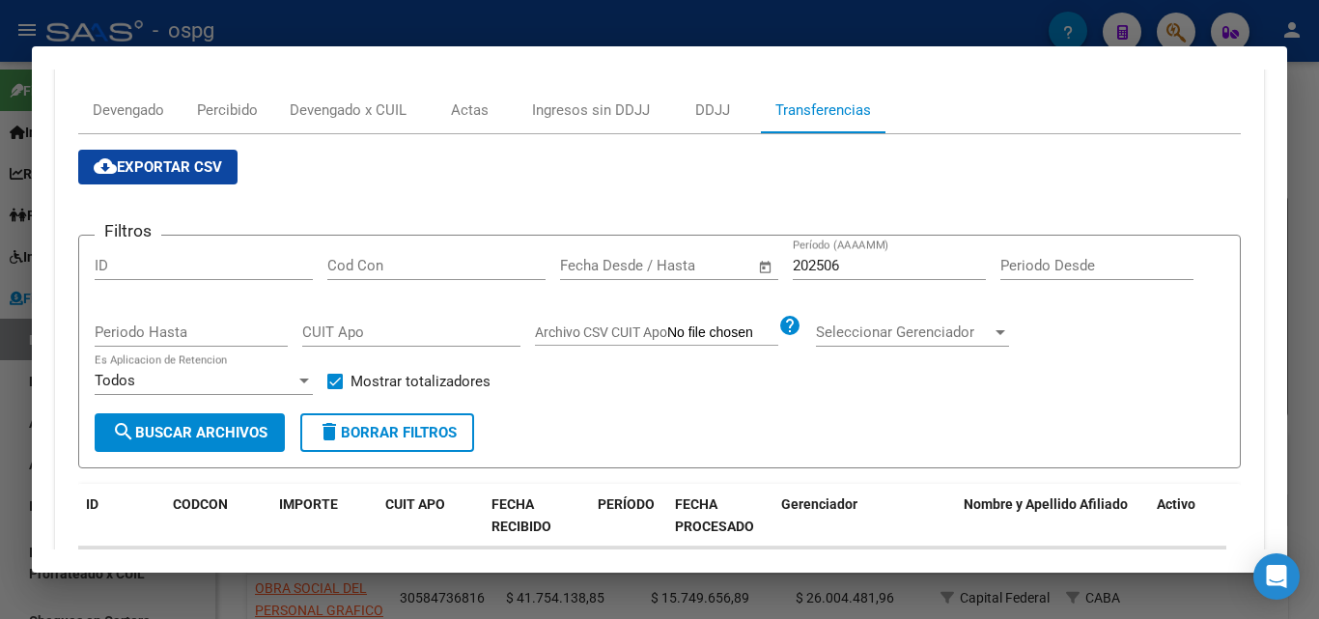
scroll to position [227, 0]
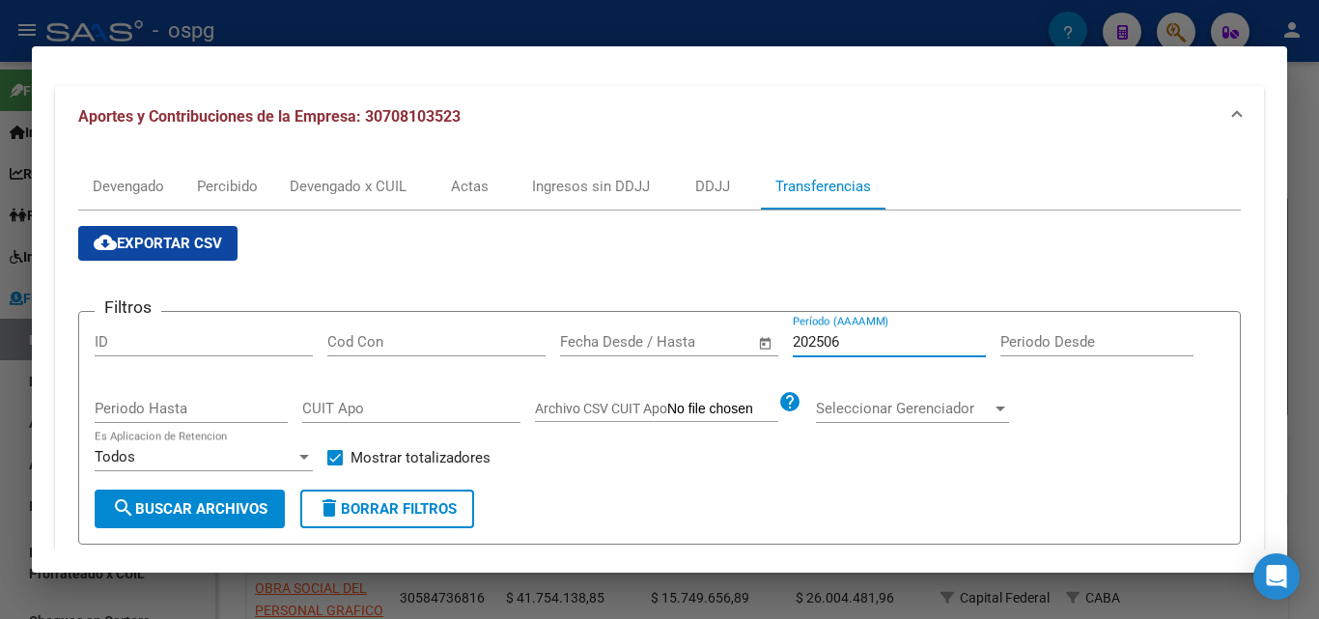
click at [865, 337] on input "202506" at bounding box center [889, 341] width 193 height 17
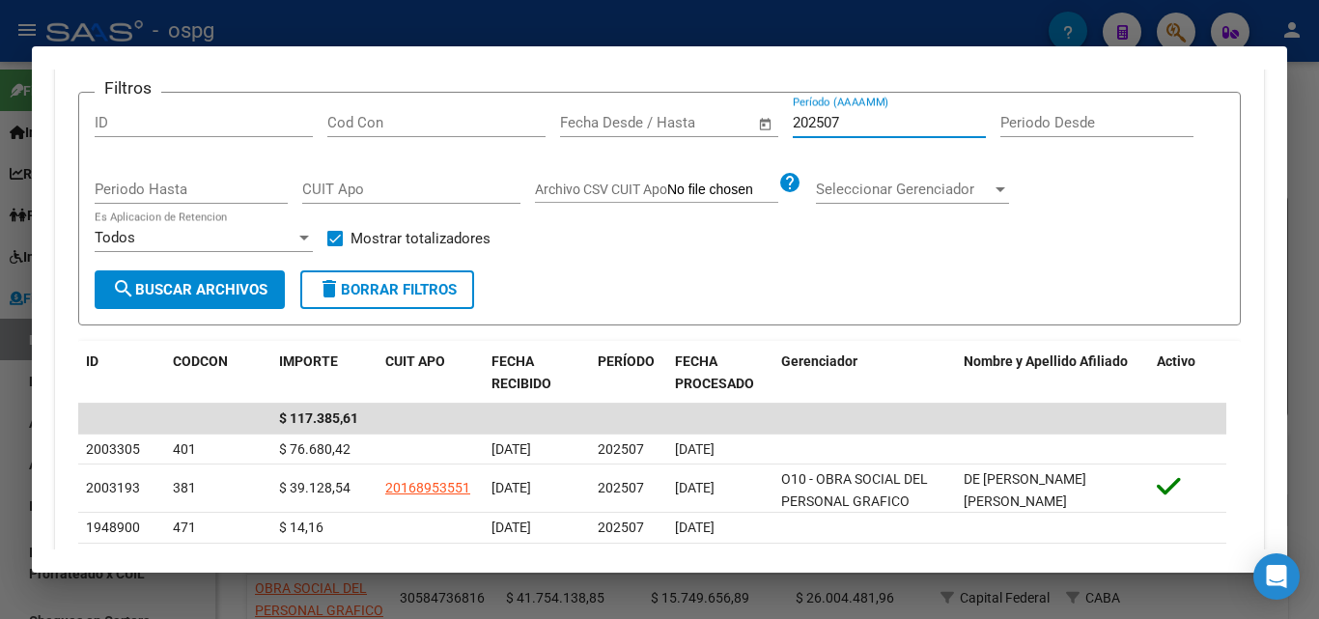
scroll to position [710, 0]
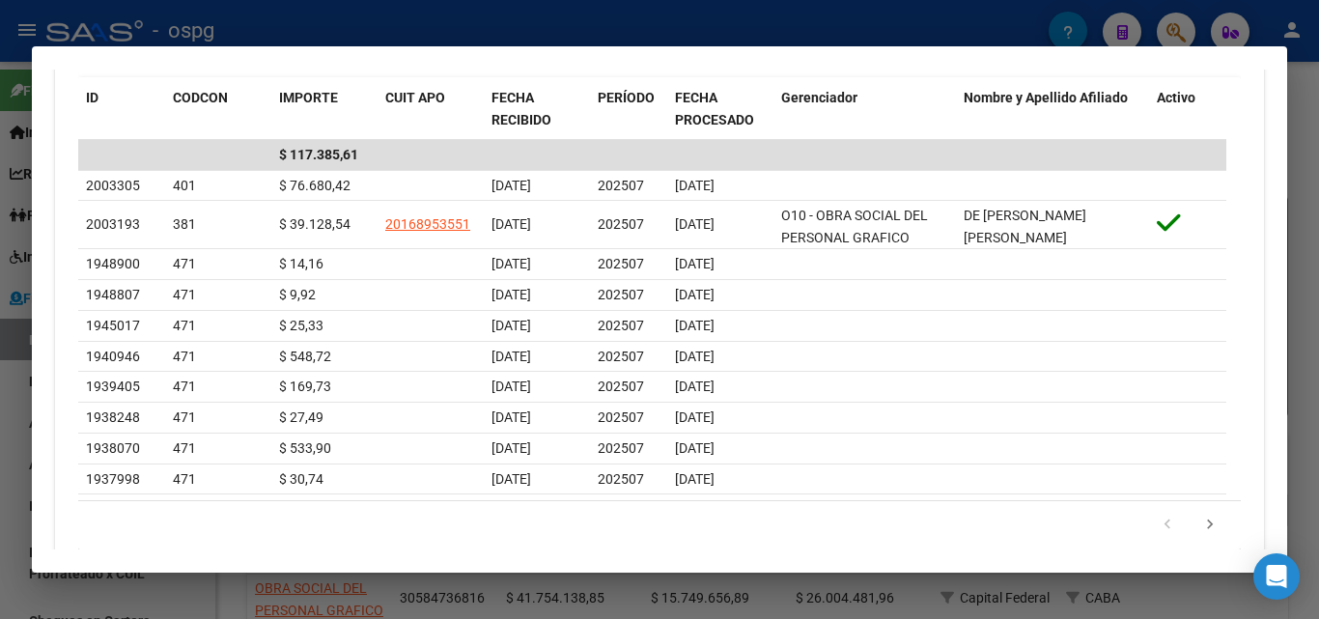
type input "202507"
click at [0, 471] on div at bounding box center [659, 309] width 1319 height 619
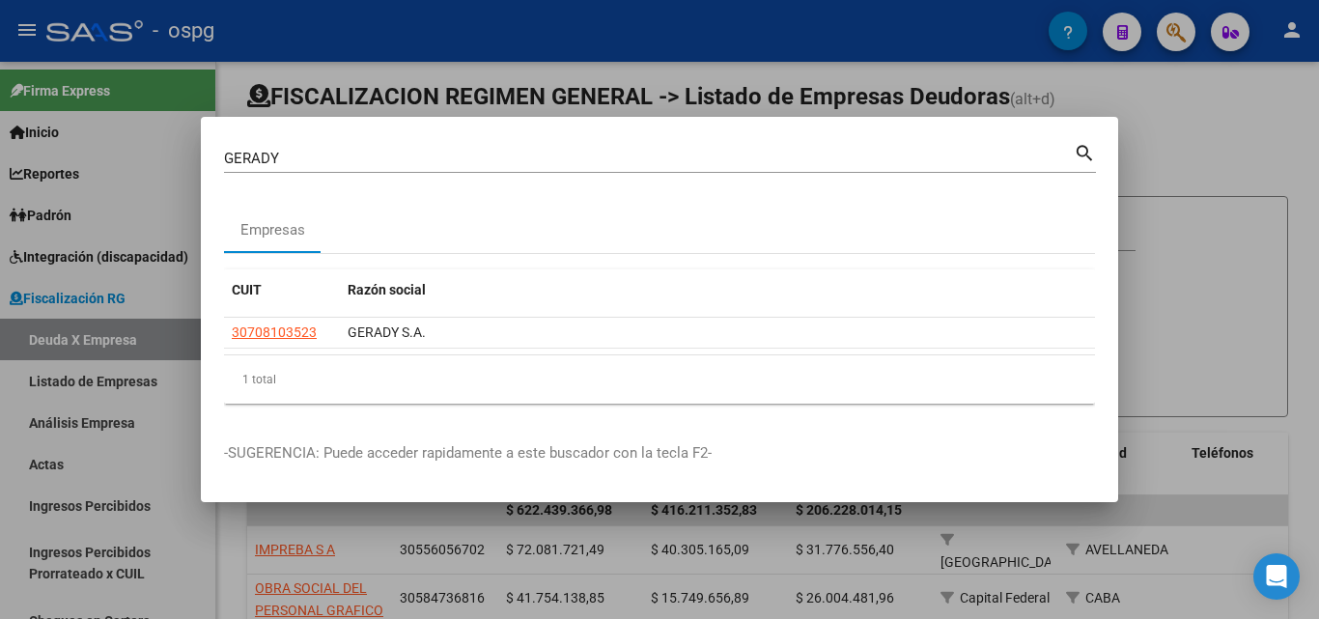
click at [1220, 158] on div at bounding box center [659, 309] width 1319 height 619
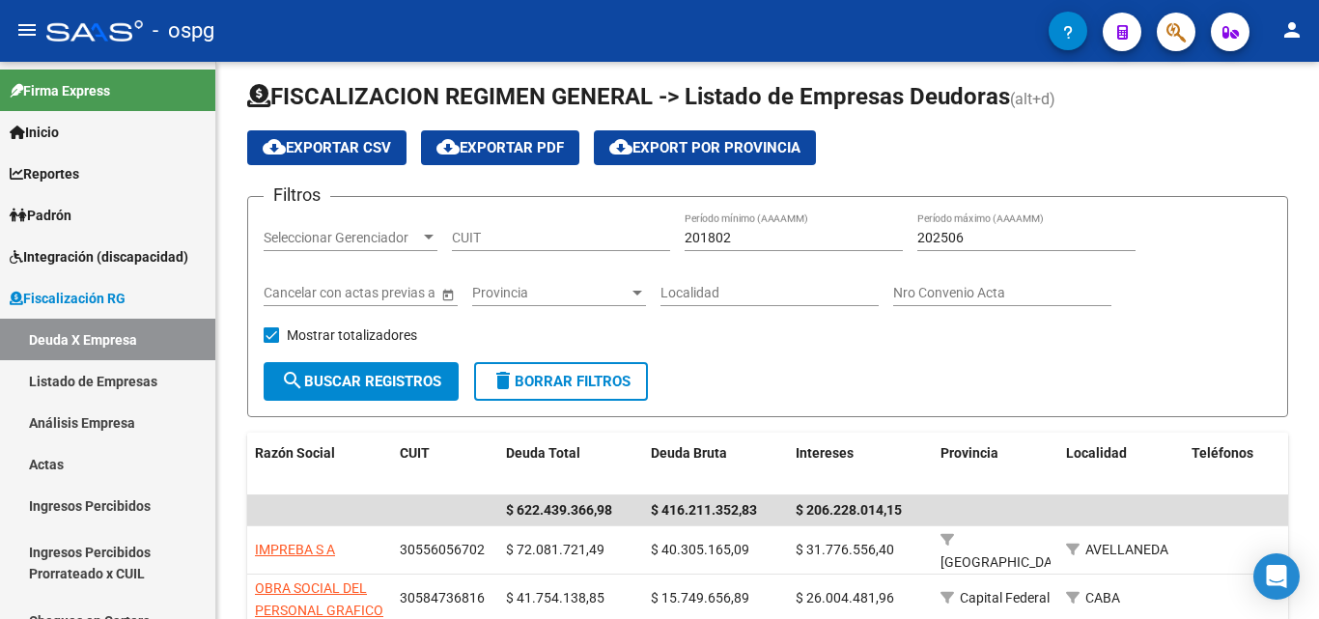
click at [1220, 158] on div "cloud_download Exportar CSV cloud_download Exportar PDF cloud_download Export p…" at bounding box center [767, 147] width 1041 height 35
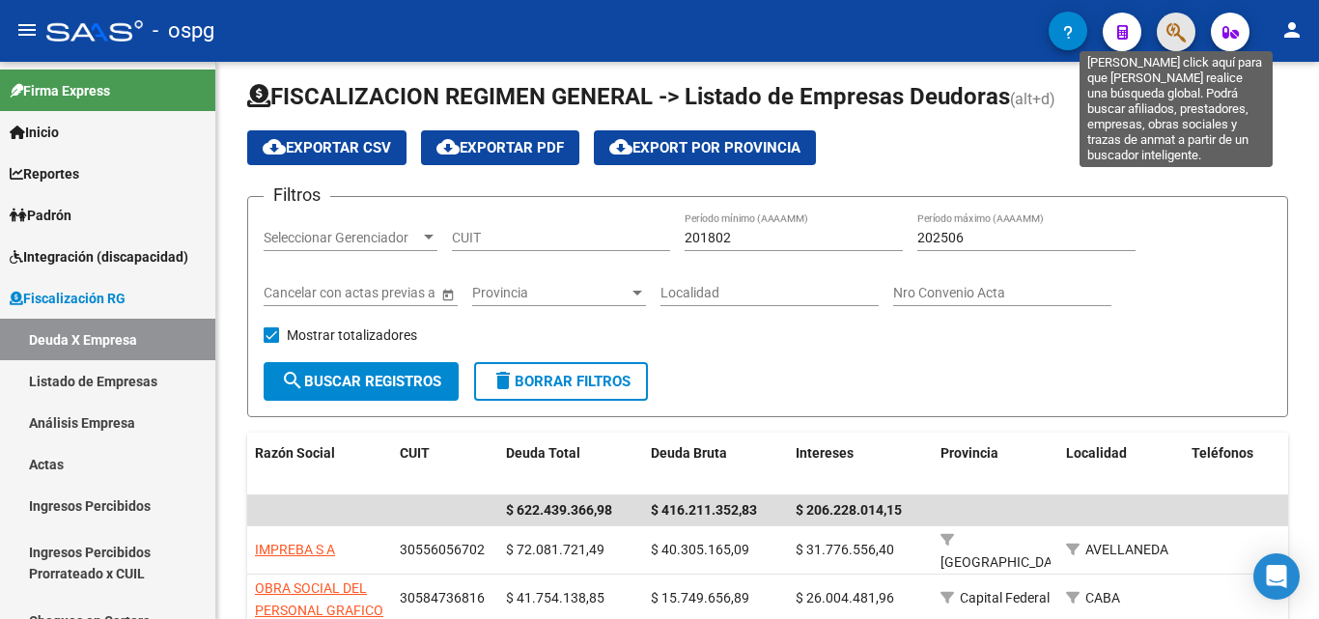
drag, startPoint x: 1170, startPoint y: 25, endPoint x: 984, endPoint y: 48, distance: 186.9
click at [1150, 25] on div at bounding box center [1169, 32] width 54 height 40
click at [1183, 26] on icon "button" at bounding box center [1176, 32] width 19 height 22
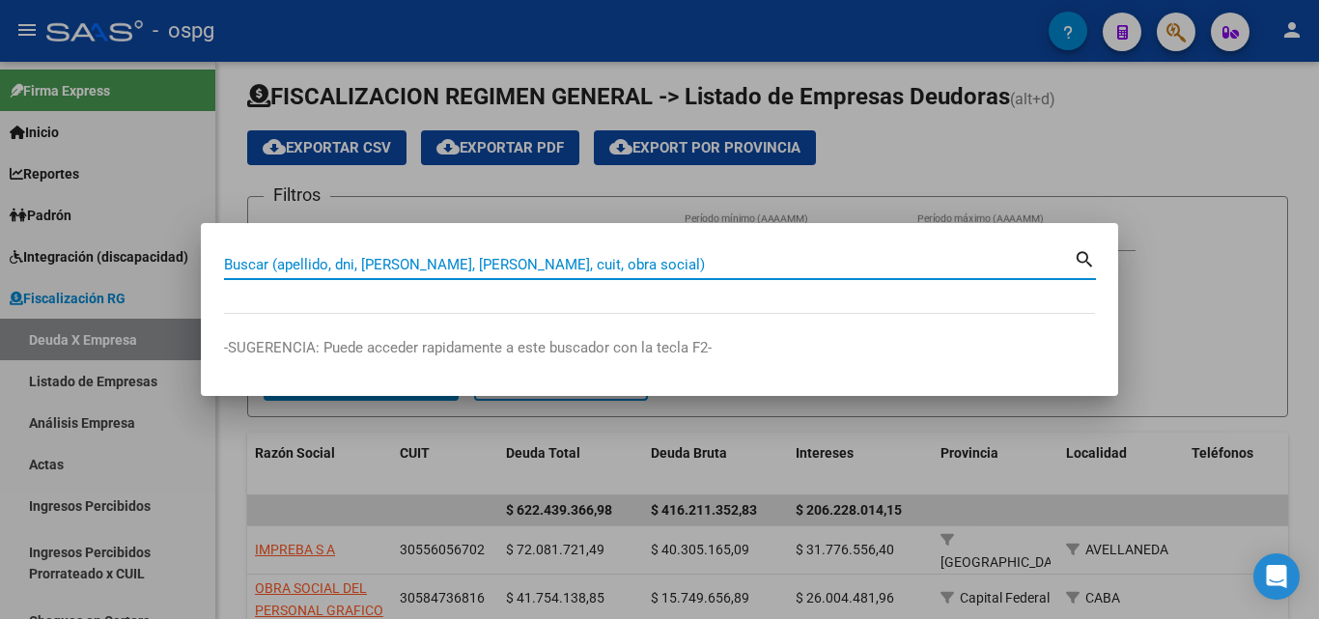
click at [496, 256] on input "Buscar (apellido, dni, [PERSON_NAME], [PERSON_NAME], cuit, obra social)" at bounding box center [649, 264] width 850 height 17
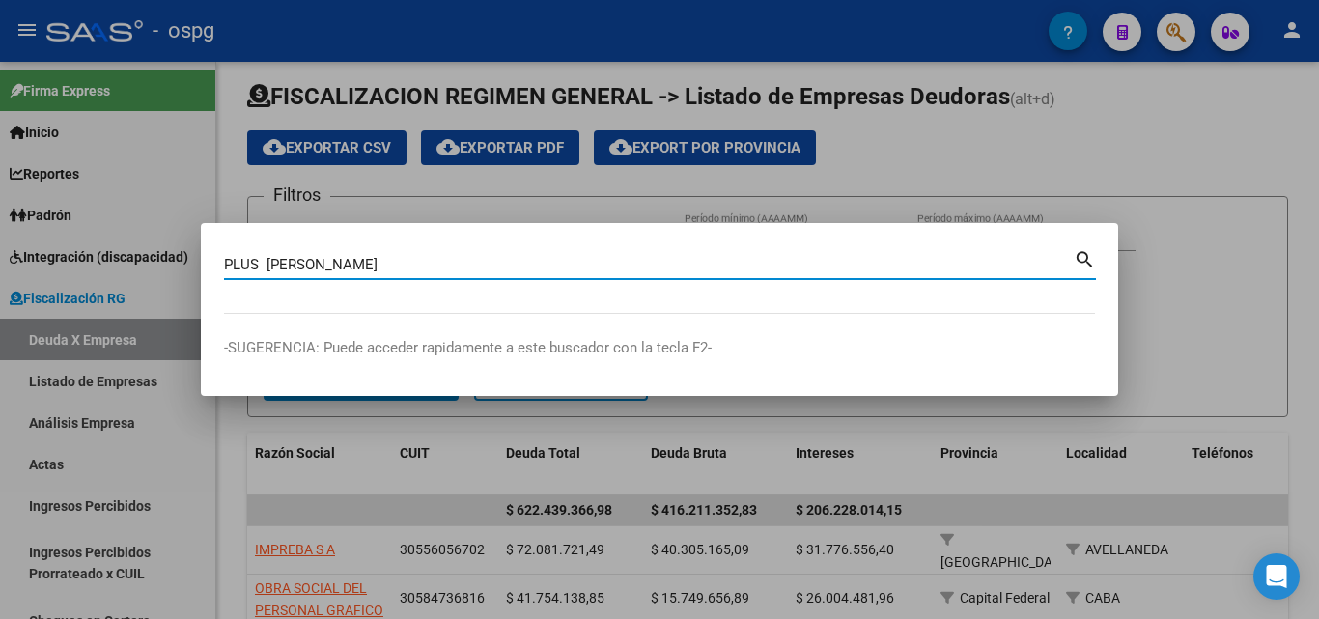
type input "PLUS [PERSON_NAME]"
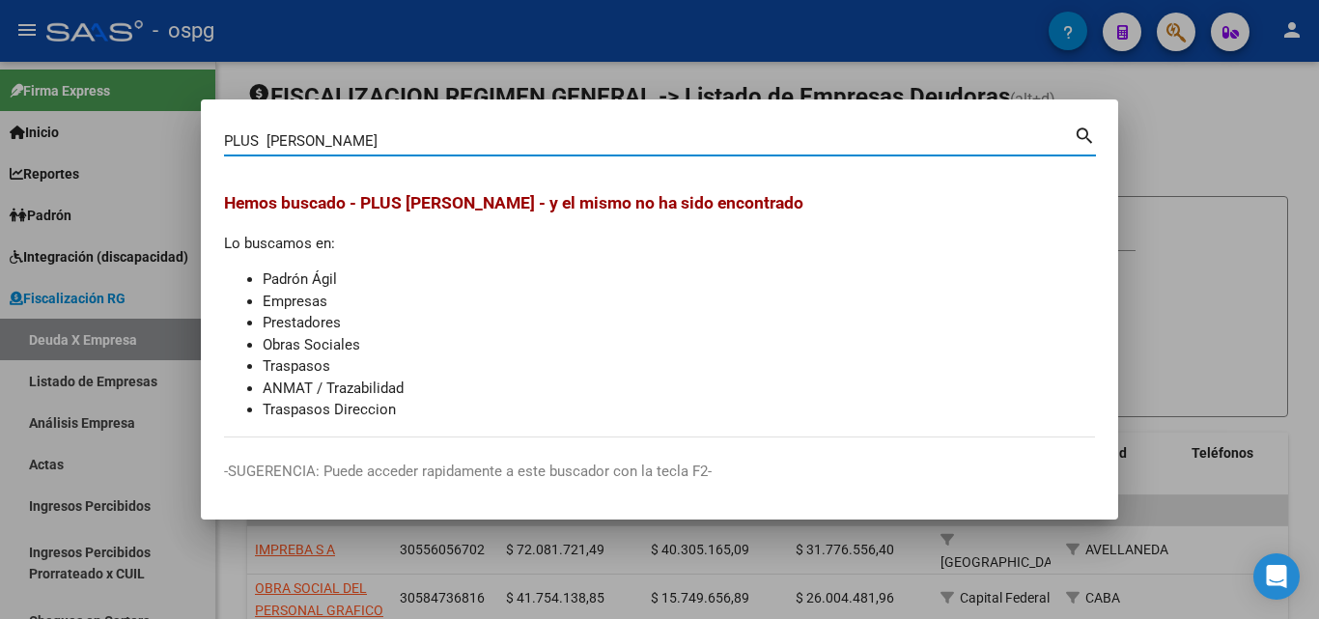
click at [1170, 210] on div at bounding box center [659, 309] width 1319 height 619
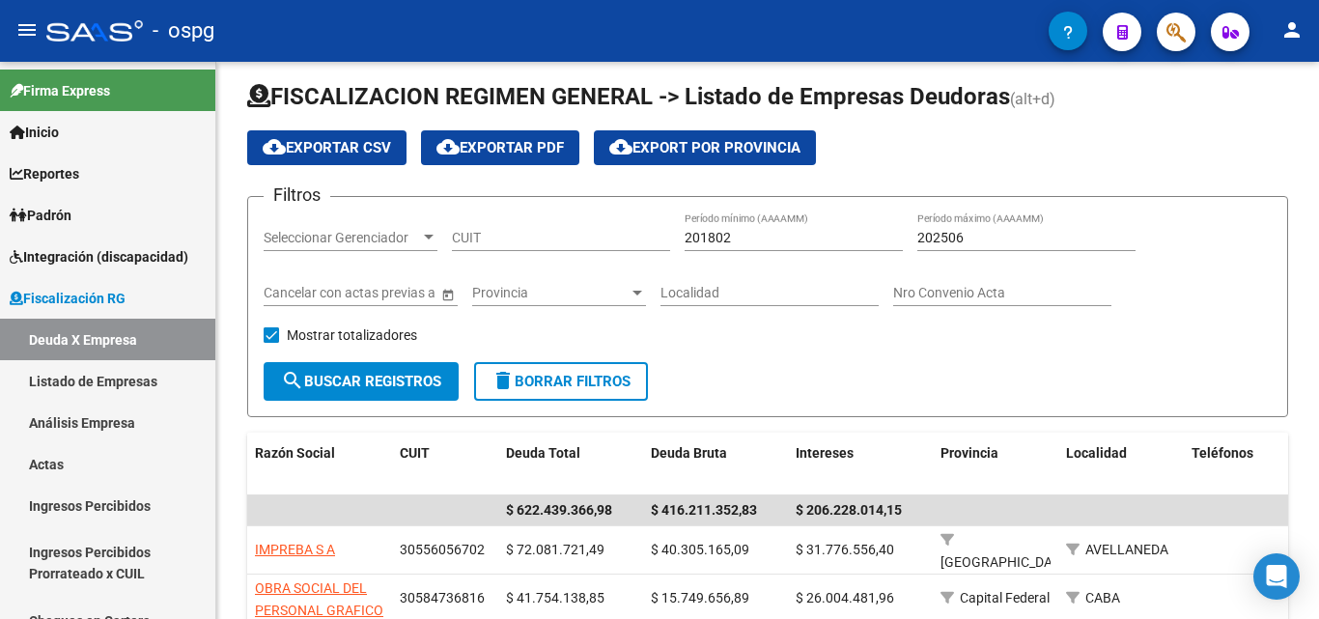
click at [1163, 36] on button "button" at bounding box center [1176, 32] width 39 height 39
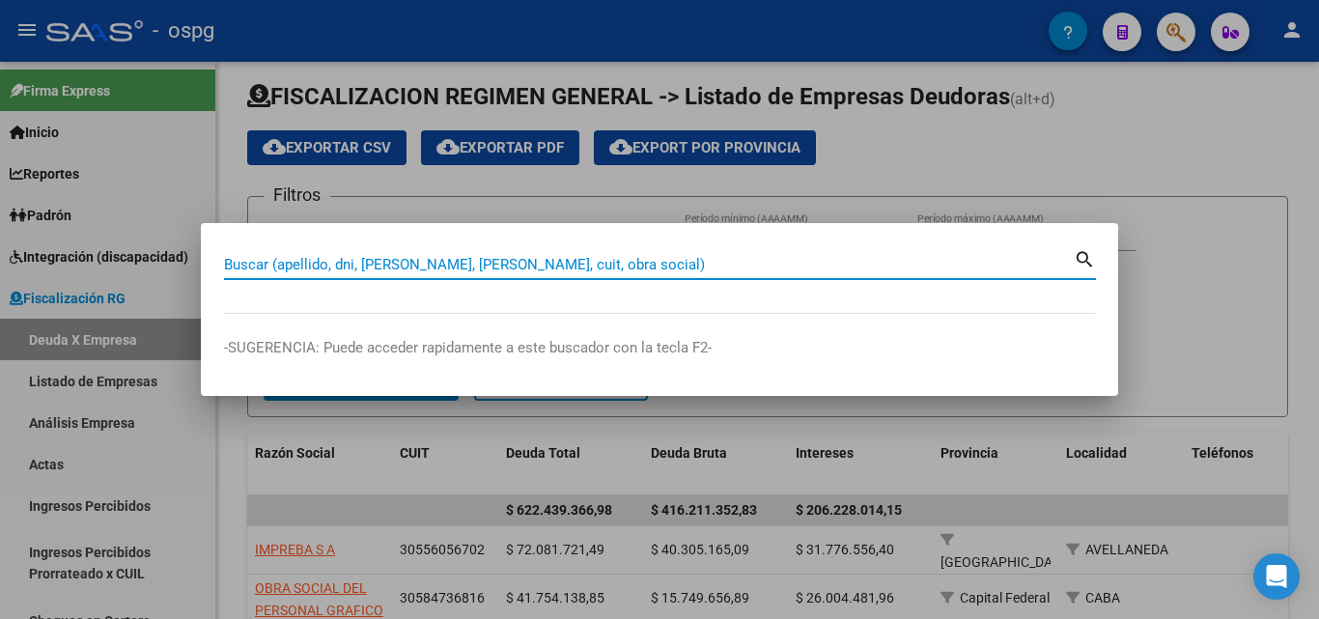
drag, startPoint x: 634, startPoint y: 263, endPoint x: 649, endPoint y: 269, distance: 16.9
click at [636, 265] on input "Buscar (apellido, dni, [PERSON_NAME], [PERSON_NAME], cuit, obra social)" at bounding box center [649, 264] width 850 height 17
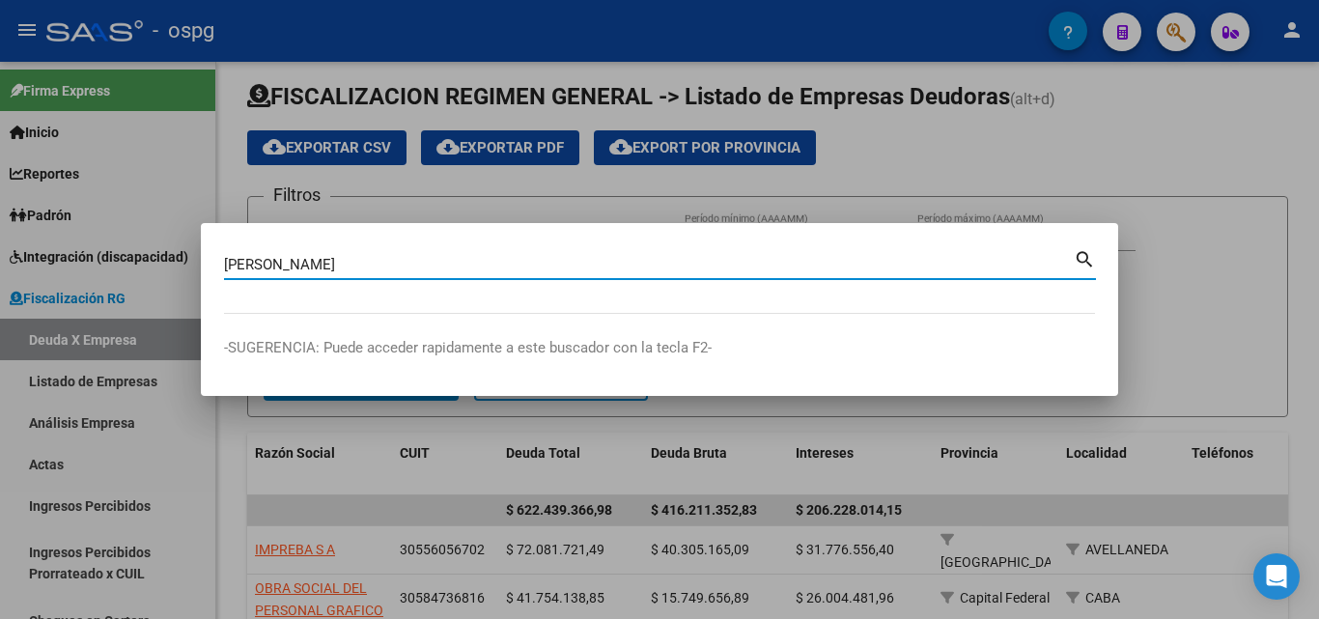
type input "[PERSON_NAME]"
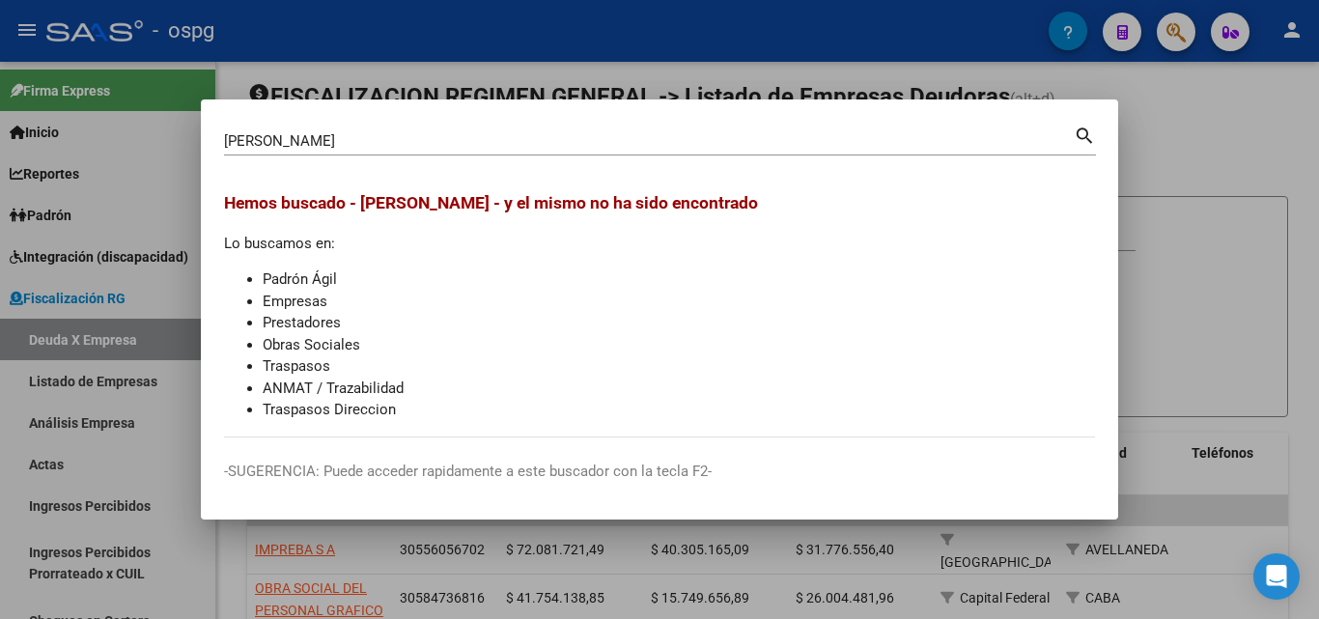
click at [1163, 140] on div at bounding box center [659, 309] width 1319 height 619
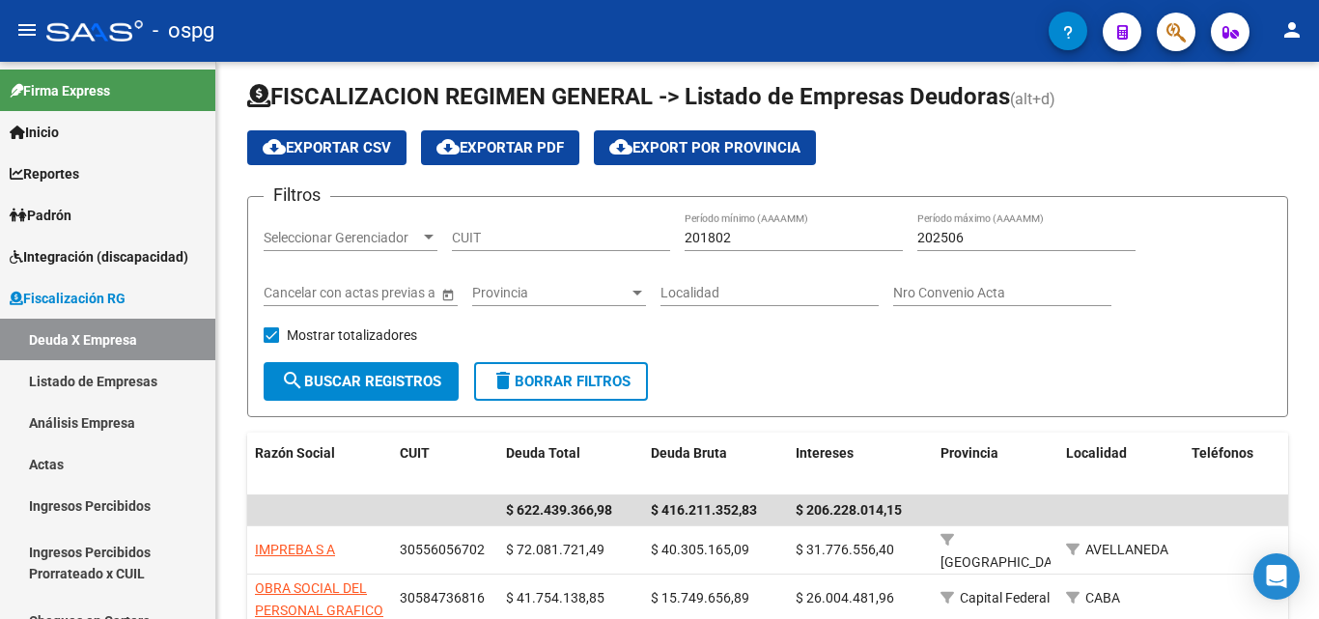
click at [1167, 45] on span "button" at bounding box center [1176, 33] width 19 height 40
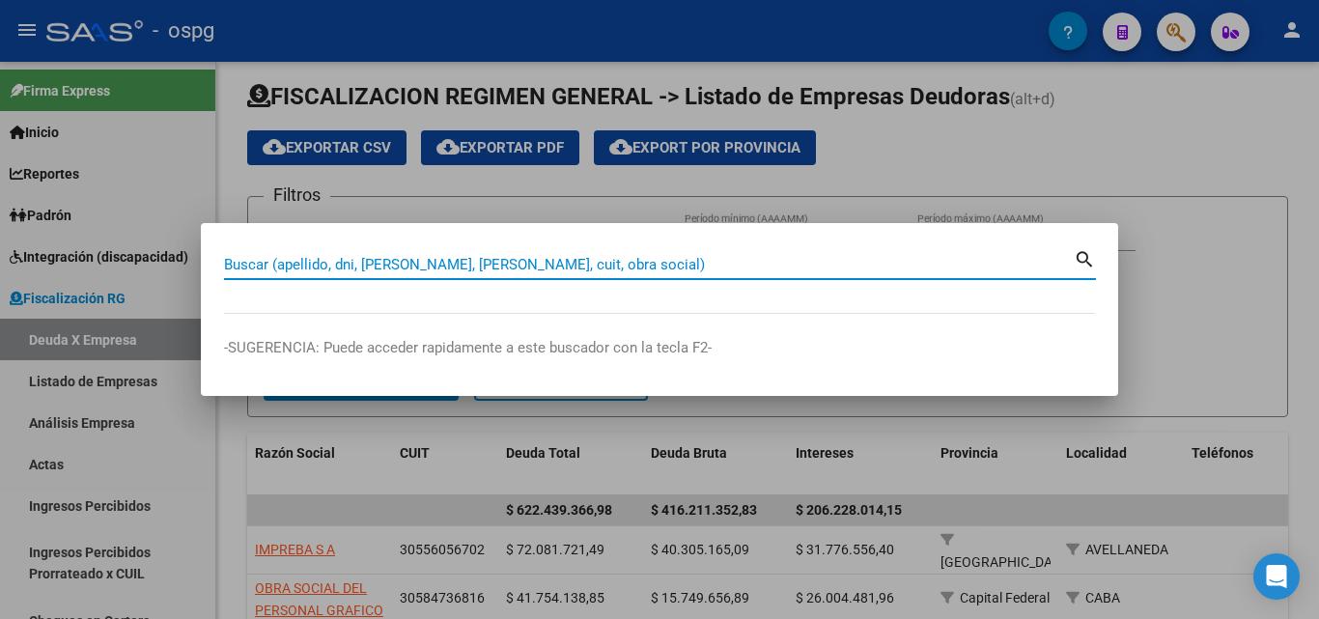
click at [596, 264] on input "Buscar (apellido, dni, [PERSON_NAME], [PERSON_NAME], cuit, obra social)" at bounding box center [649, 264] width 850 height 17
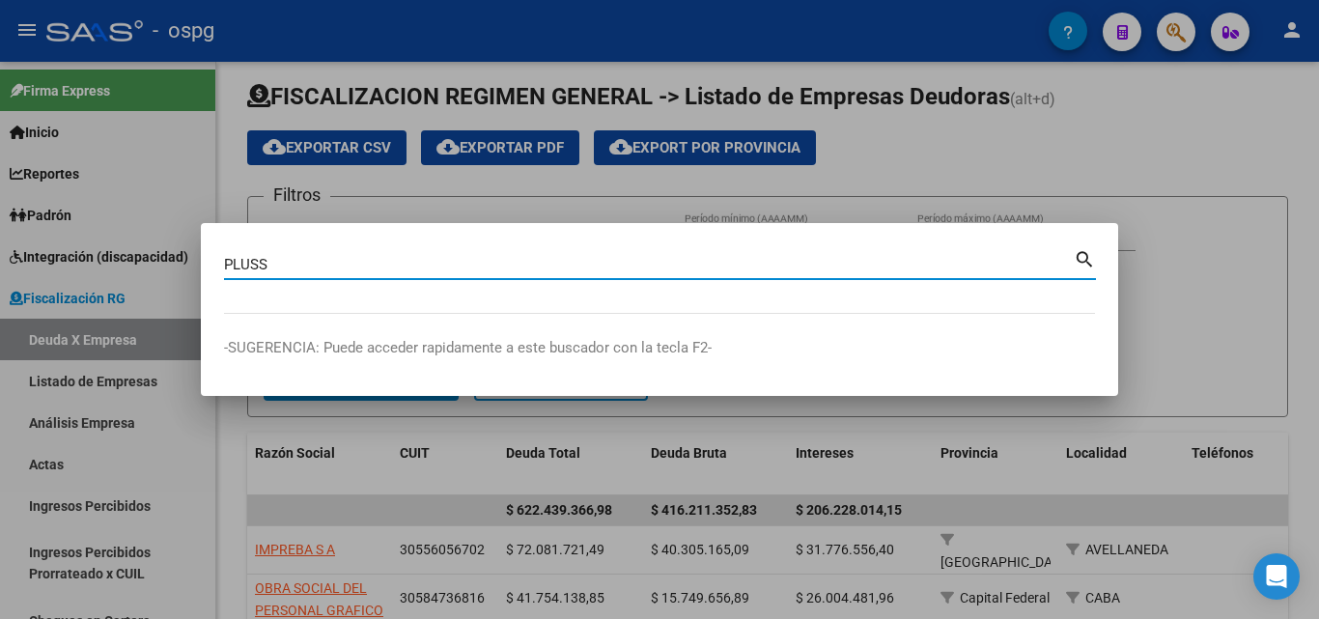
type input "PLUSS"
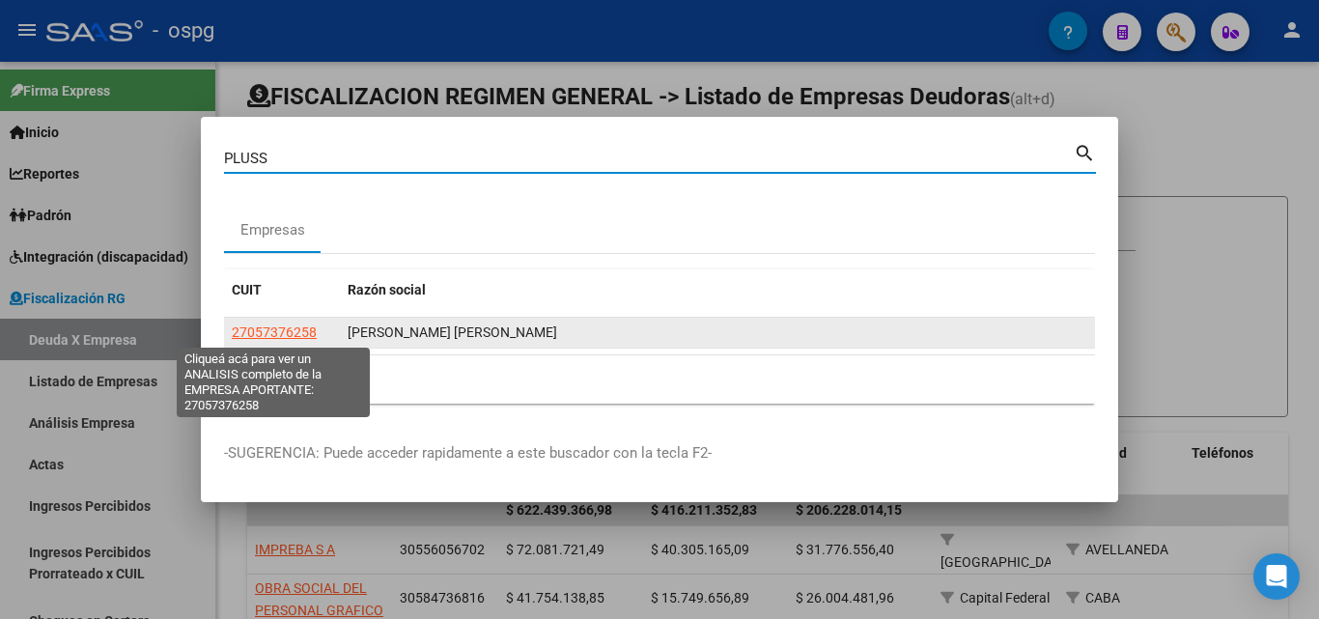
click at [297, 335] on span "27057376258" at bounding box center [274, 332] width 85 height 15
type textarea "27057376258"
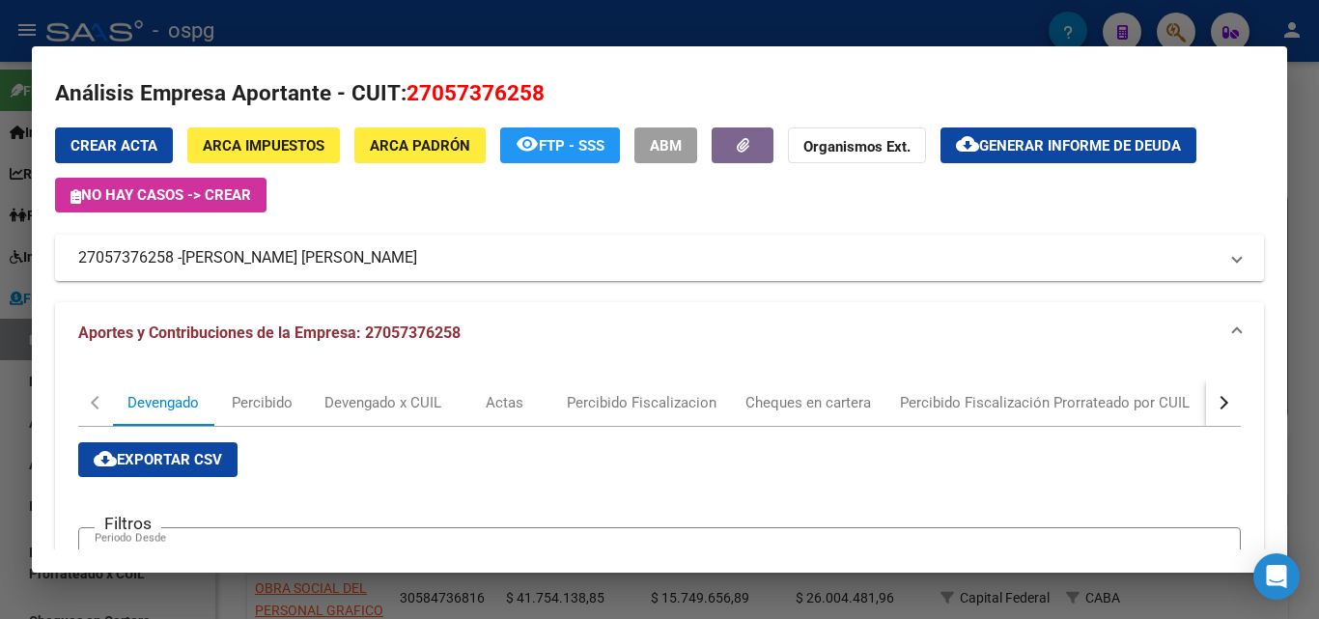
scroll to position [0, 0]
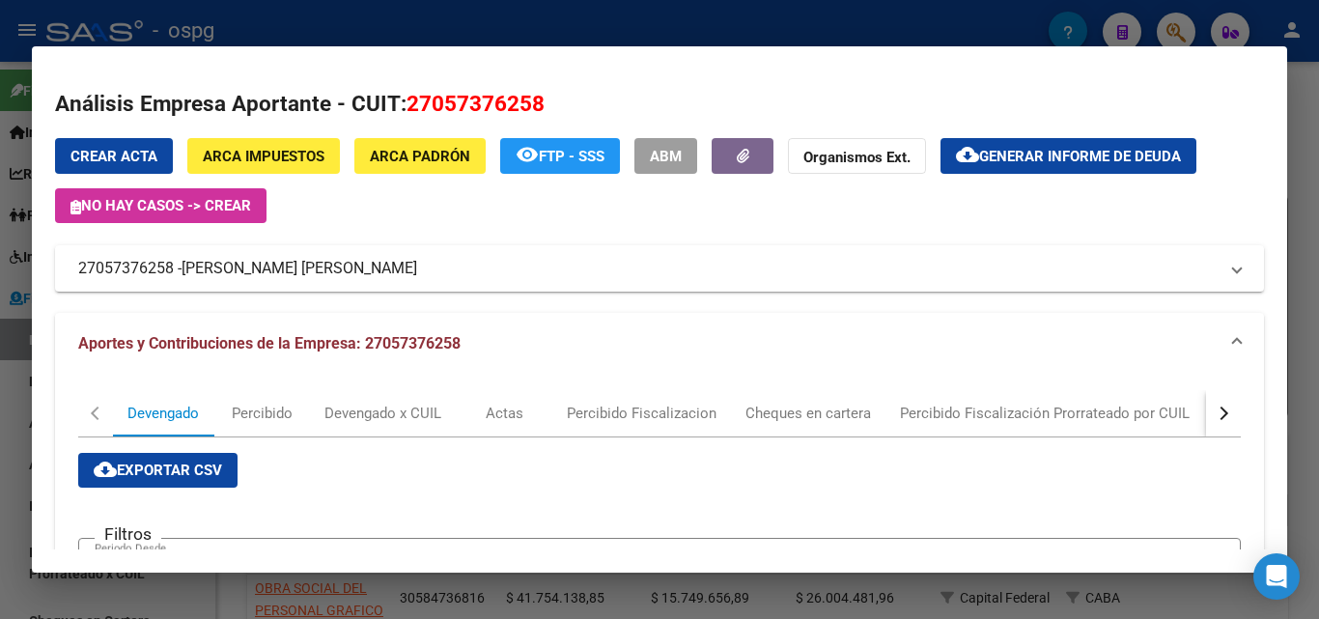
click at [1319, 208] on div at bounding box center [659, 309] width 1319 height 619
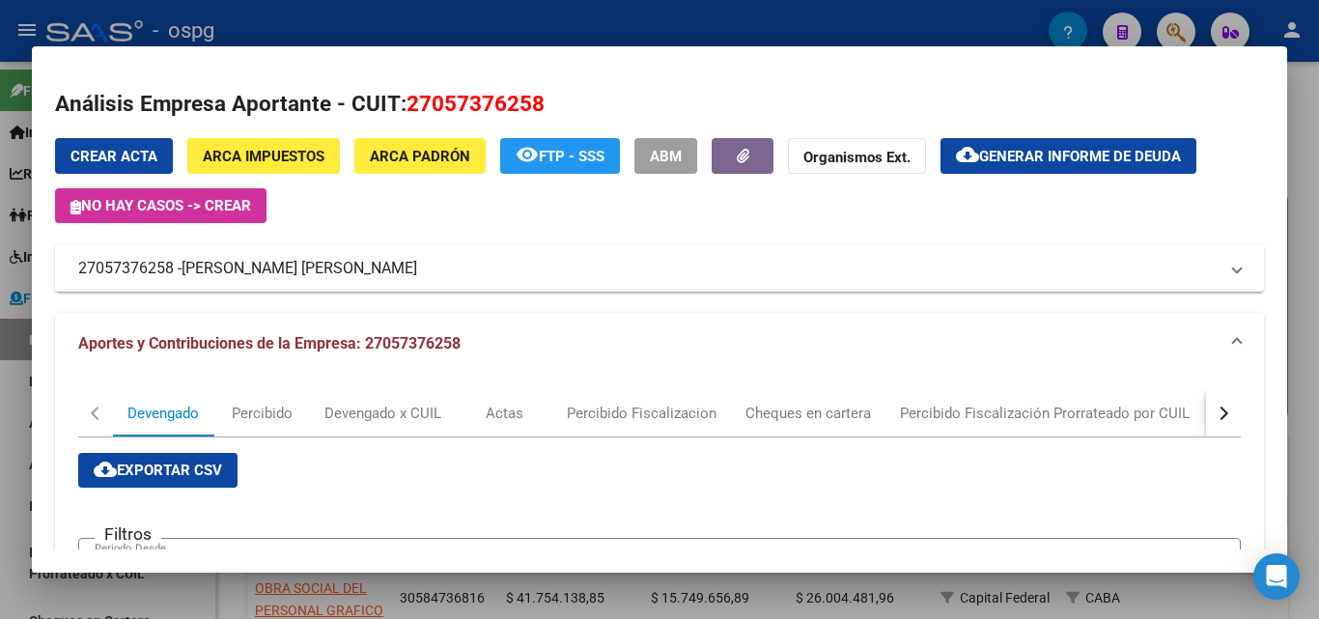
click at [1319, 208] on div at bounding box center [659, 309] width 1319 height 619
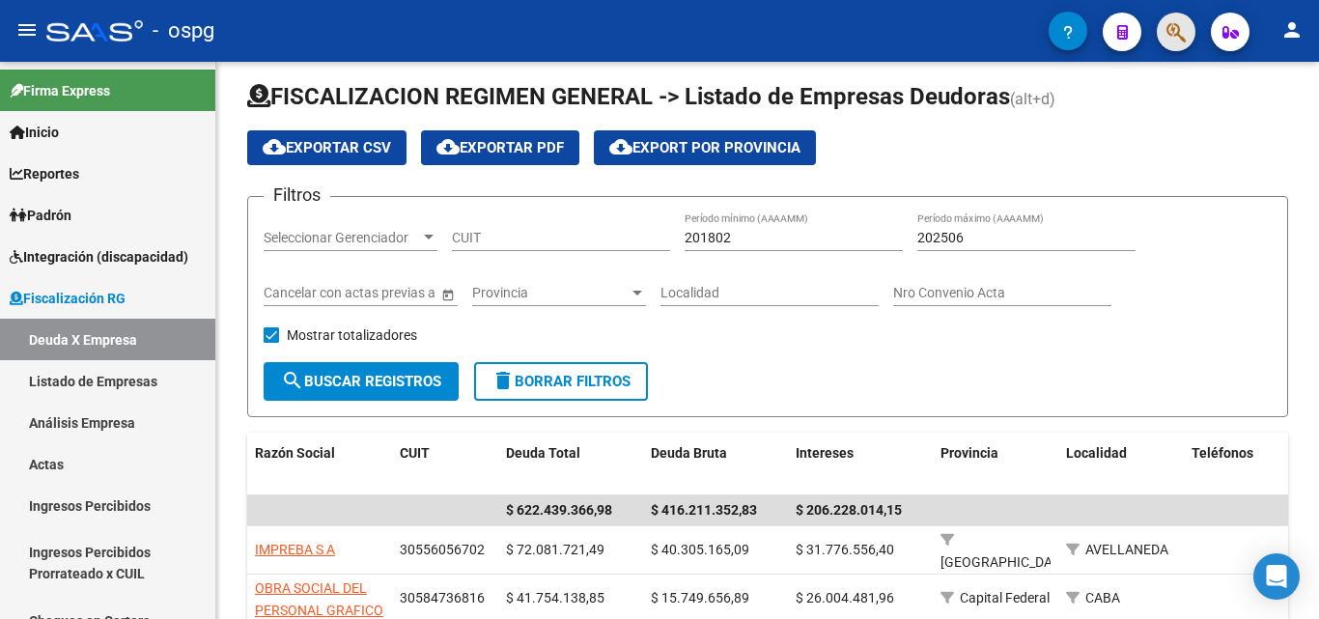
click at [1171, 50] on span "button" at bounding box center [1176, 33] width 19 height 40
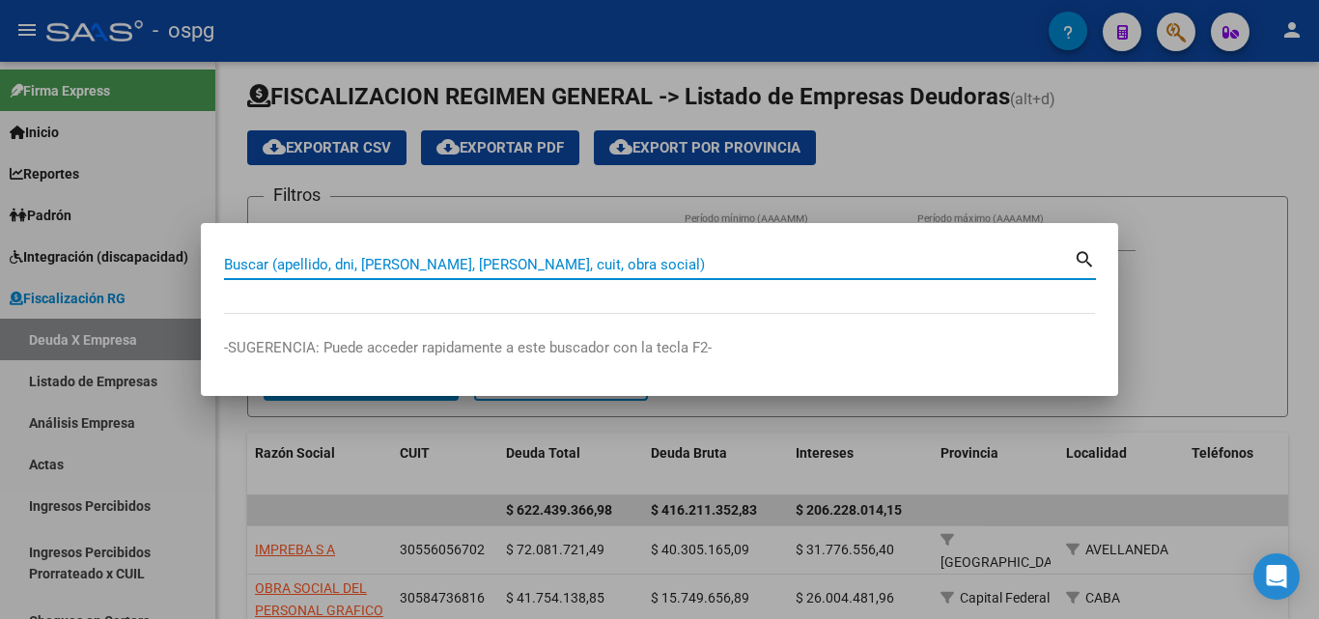
click at [506, 268] on input "Buscar (apellido, dni, [PERSON_NAME], [PERSON_NAME], cuit, obra social)" at bounding box center [649, 264] width 850 height 17
click at [506, 267] on input "Buscar (apellido, dni, [PERSON_NAME], [PERSON_NAME], cuit, obra social)" at bounding box center [649, 264] width 850 height 17
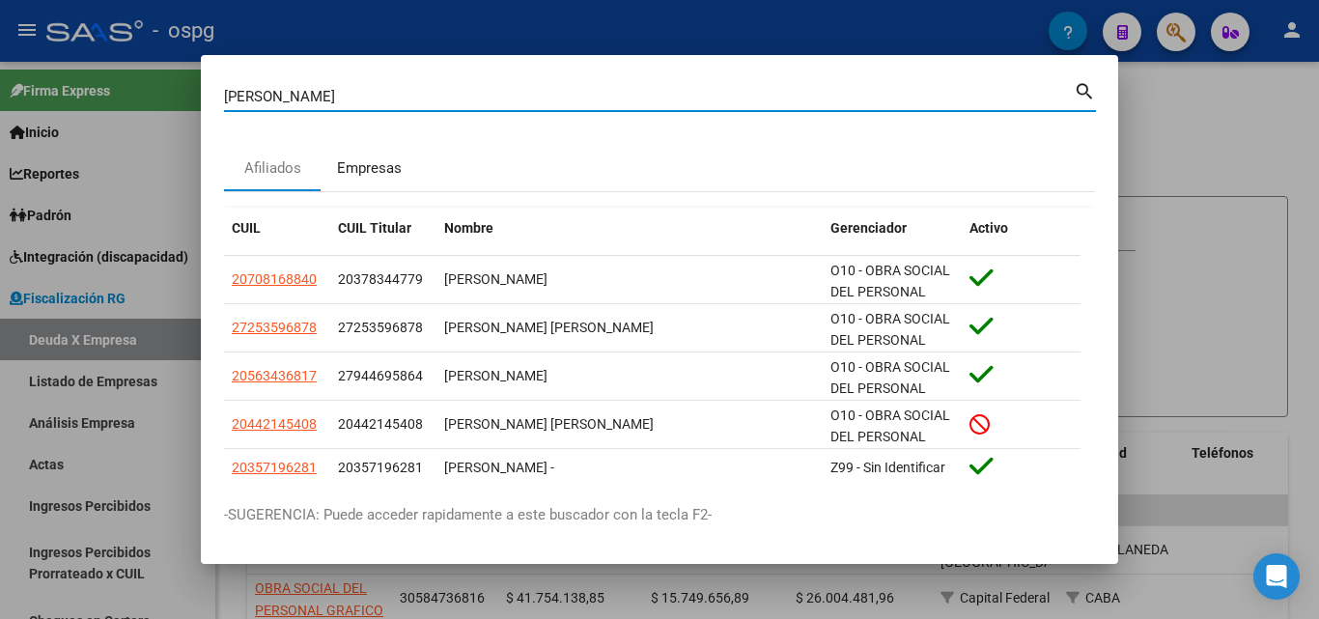
click at [387, 174] on div "Empresas" at bounding box center [369, 168] width 65 height 22
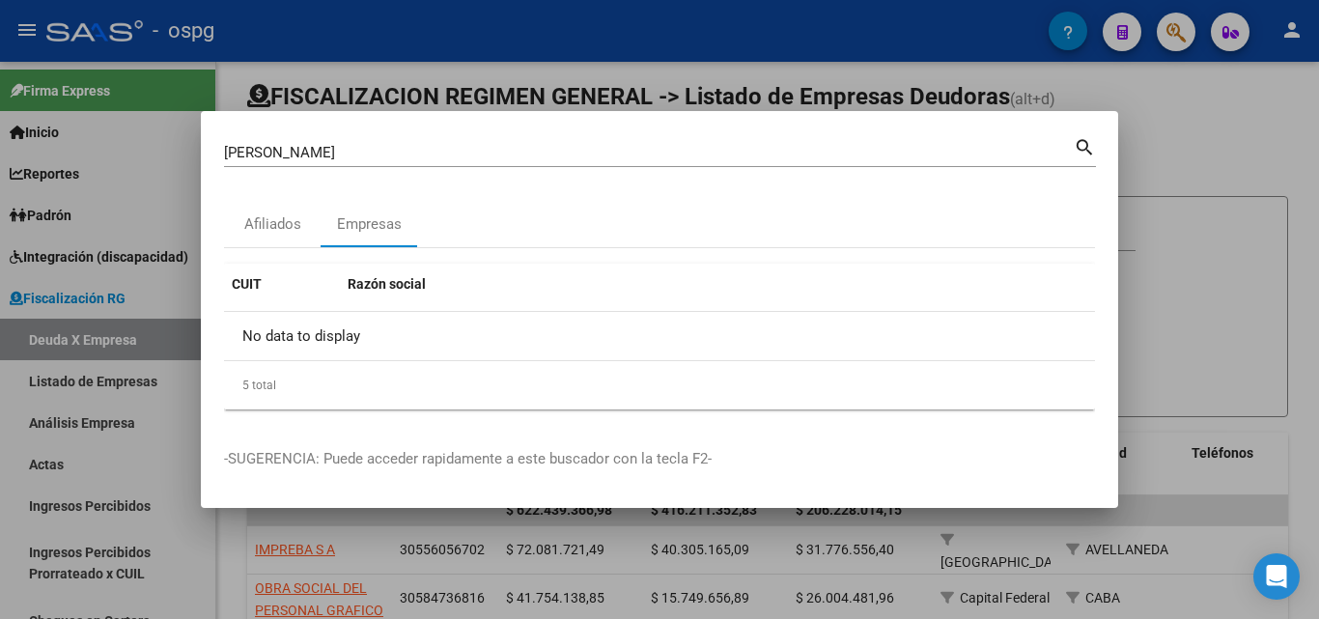
click at [1229, 134] on div at bounding box center [659, 309] width 1319 height 619
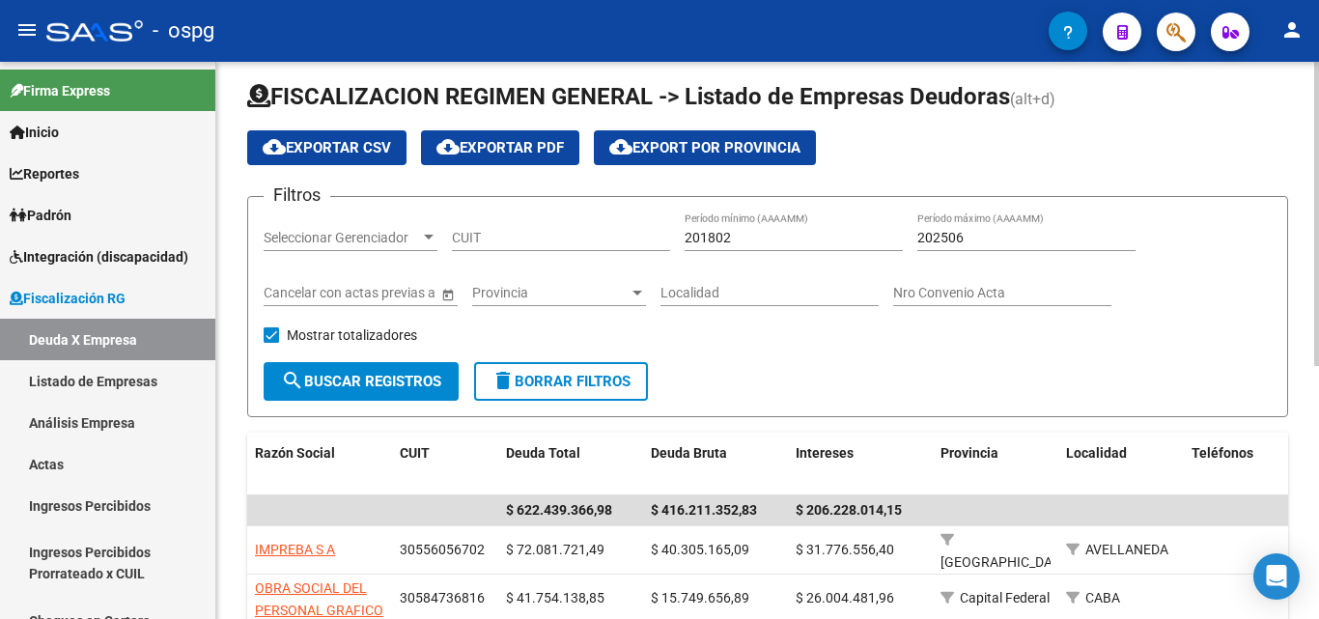
drag, startPoint x: 1229, startPoint y: 134, endPoint x: 1190, endPoint y: 68, distance: 77.0
click at [1227, 131] on div "cloud_download Exportar CSV cloud_download Exportar PDF cloud_download Export p…" at bounding box center [767, 147] width 1041 height 35
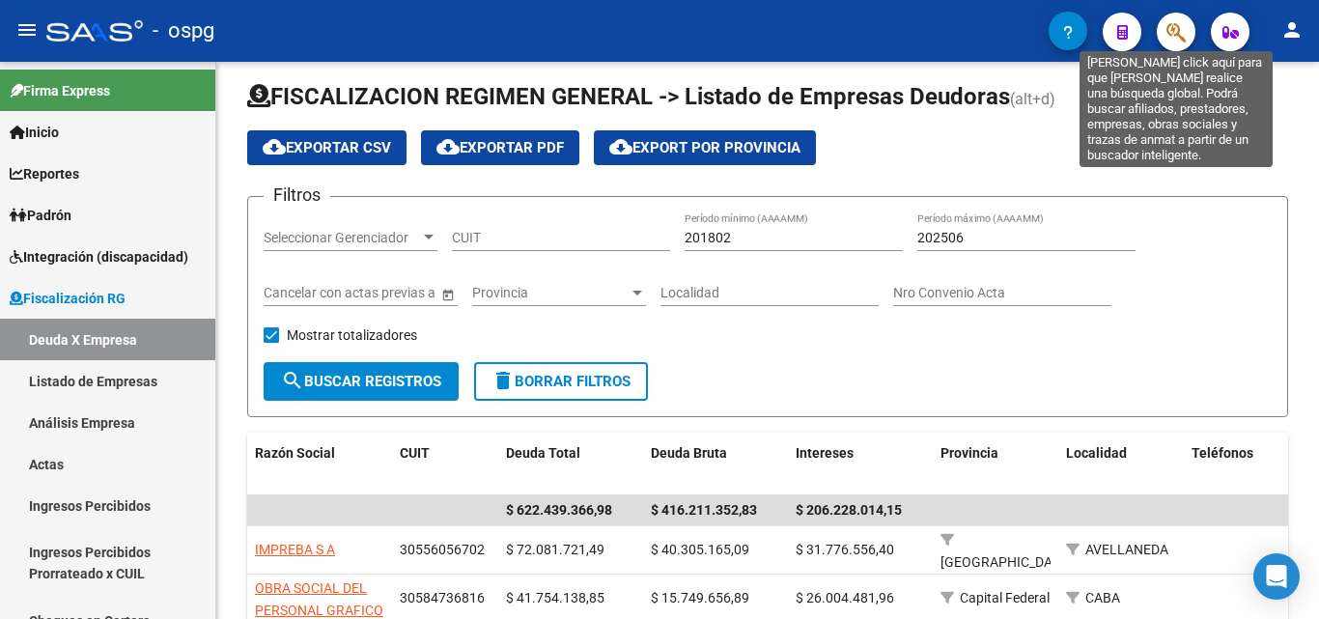
click at [1177, 39] on icon "button" at bounding box center [1176, 32] width 19 height 22
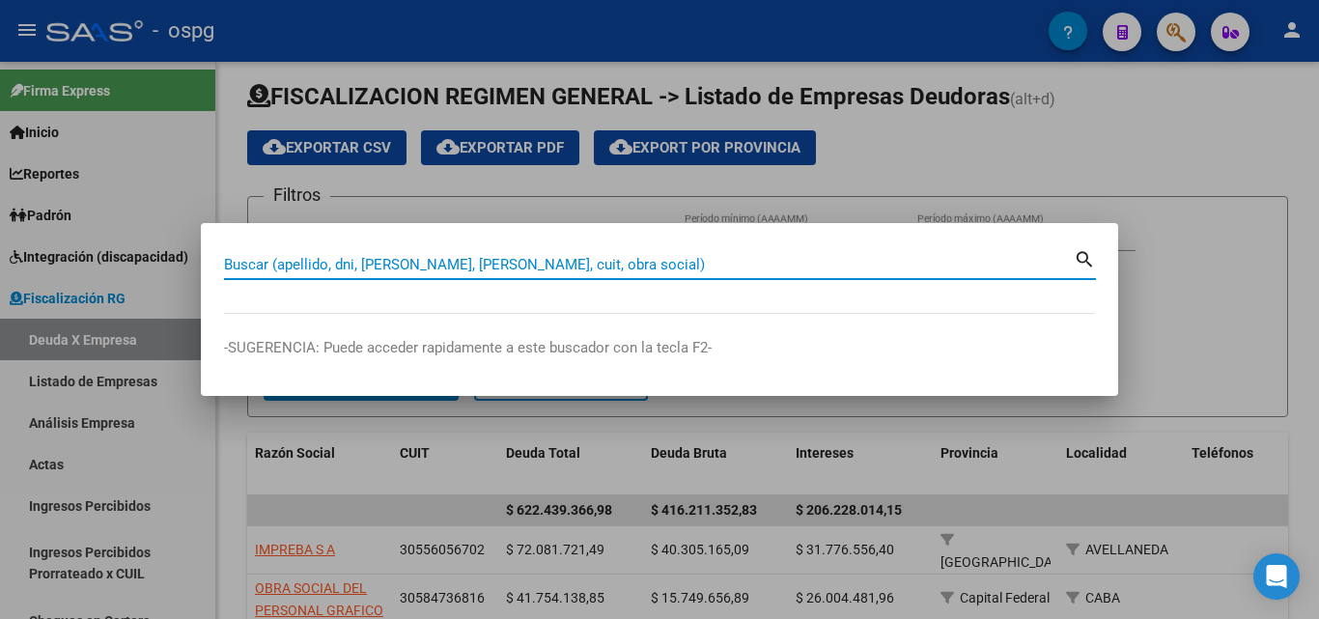
click at [493, 269] on input "Buscar (apellido, dni, [PERSON_NAME], [PERSON_NAME], cuit, obra social)" at bounding box center [649, 264] width 850 height 17
paste input "20-23177390-9"
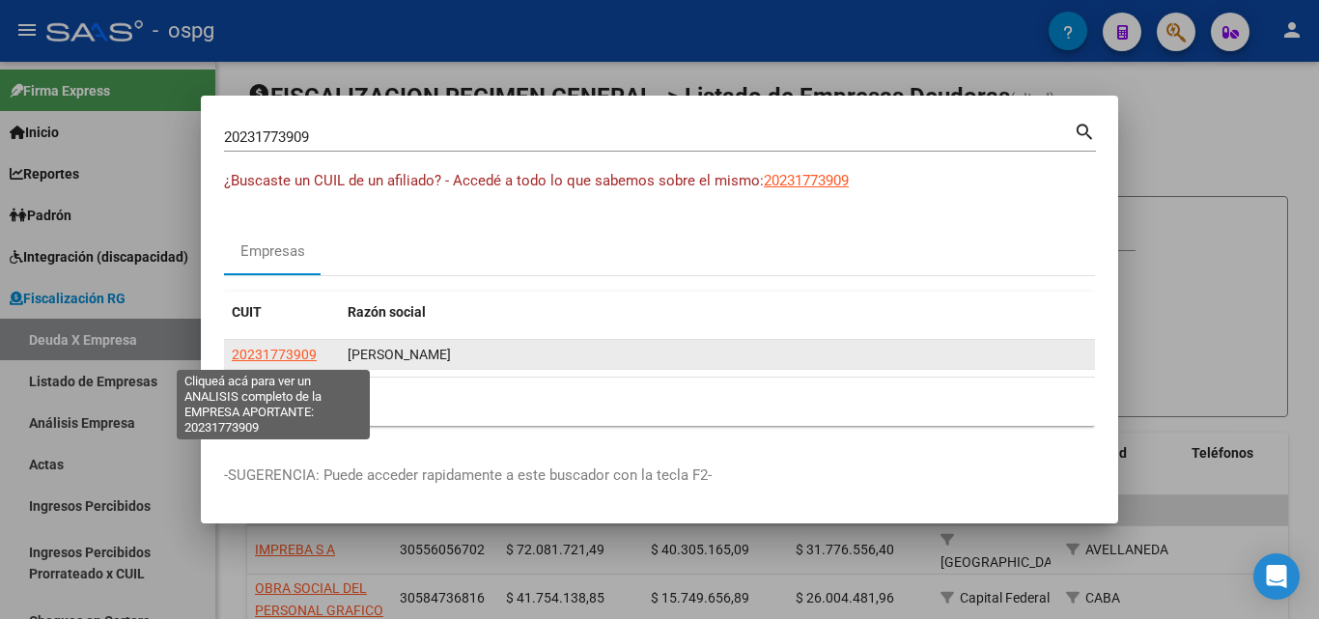
click at [264, 356] on span "20231773909" at bounding box center [274, 354] width 85 height 15
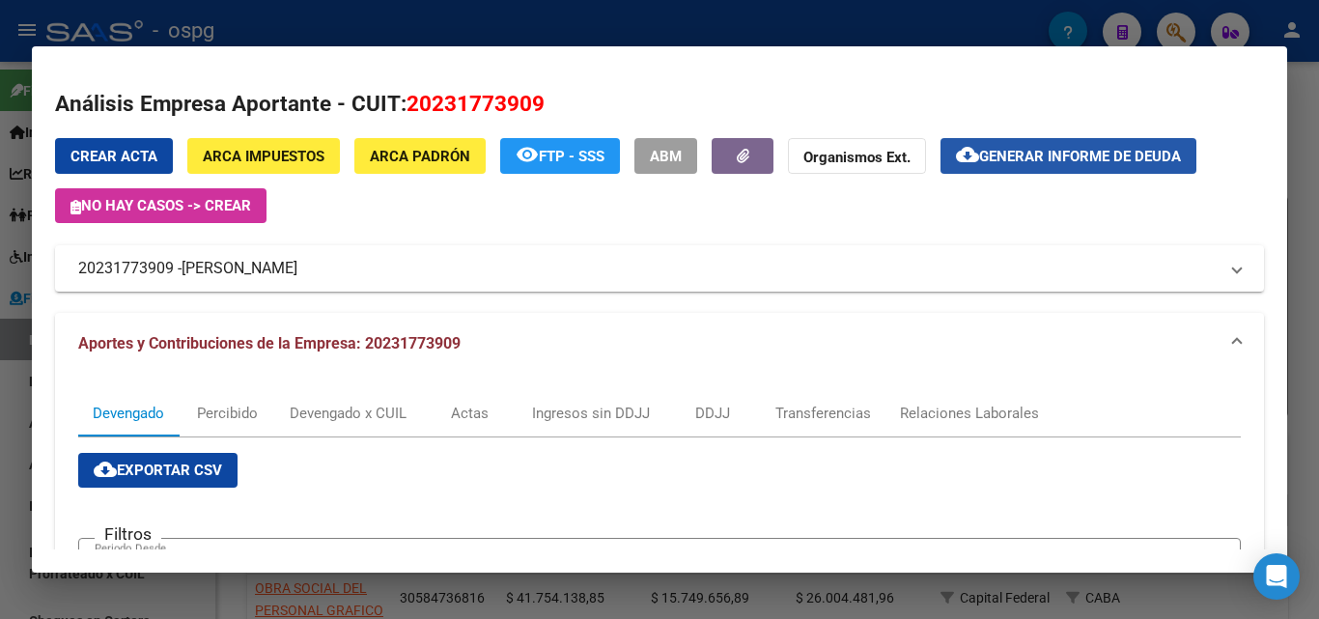
click at [1044, 162] on span "Generar informe de deuda" at bounding box center [1080, 156] width 202 height 17
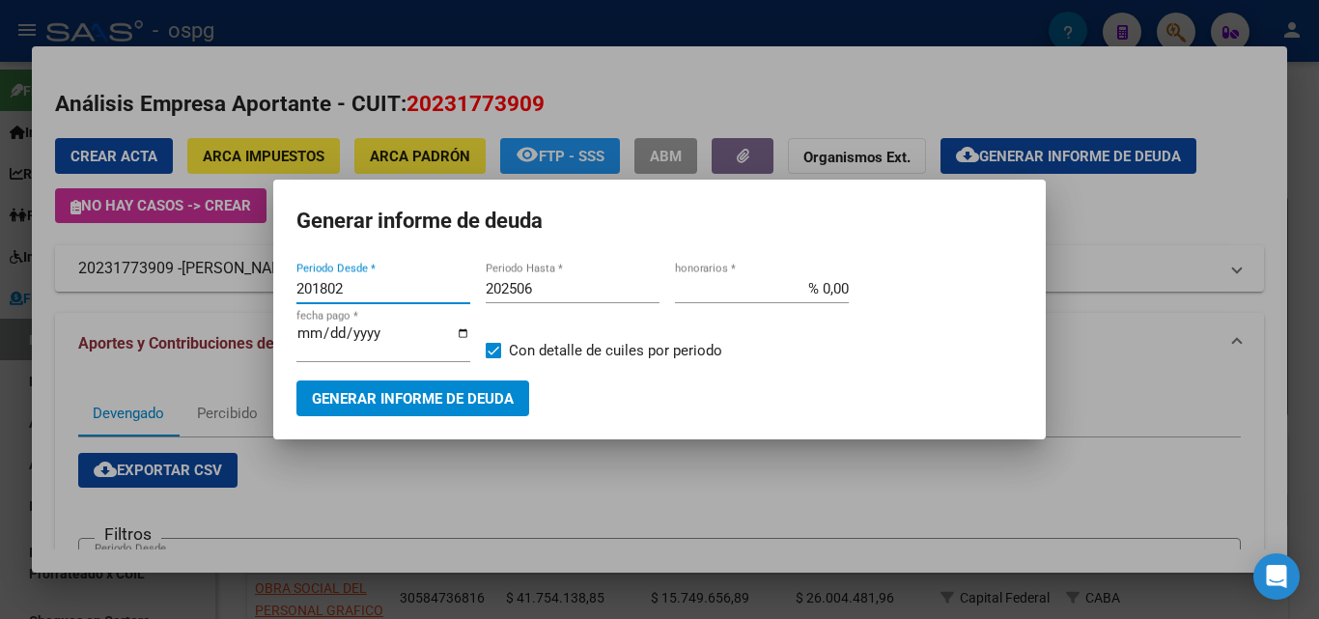
drag, startPoint x: 352, startPoint y: 288, endPoint x: 169, endPoint y: 289, distance: 182.6
click at [169, 289] on div "20231773909 Buscar (apellido, dni, cuil, nro traspaso, cuit, obra social) searc…" at bounding box center [659, 309] width 1319 height 619
click at [565, 285] on input "202506" at bounding box center [573, 288] width 174 height 17
click at [421, 394] on span "Generar informe de deuda" at bounding box center [413, 398] width 202 height 17
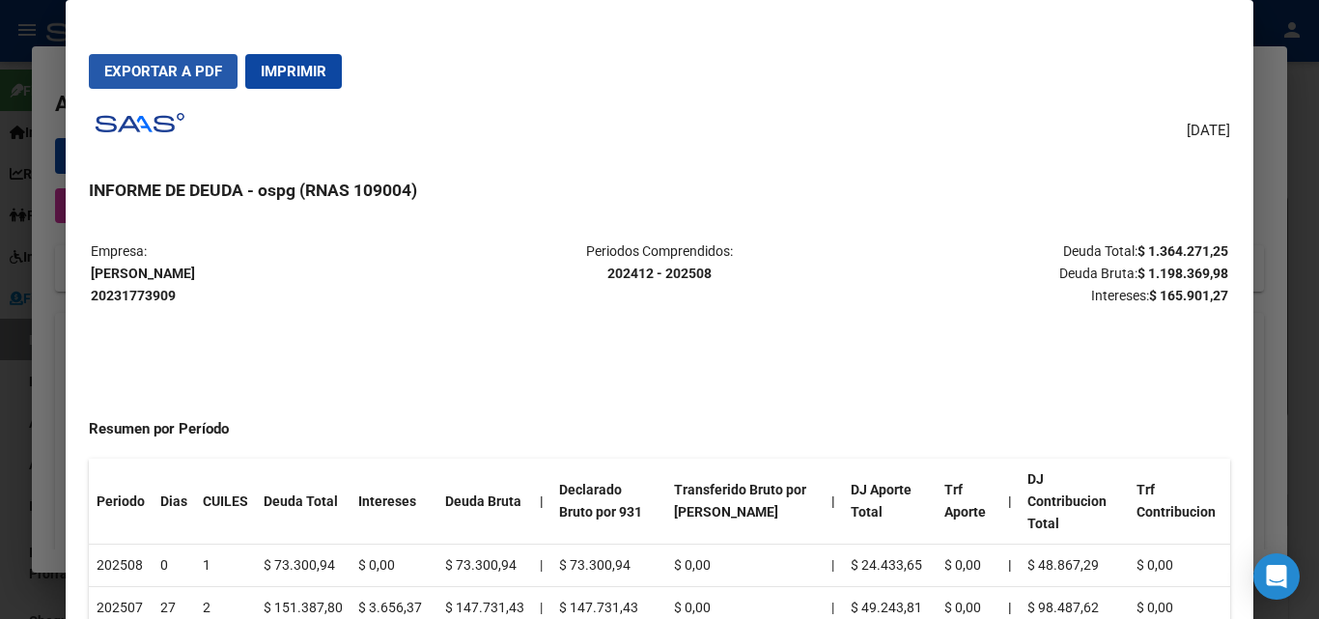
click at [156, 58] on button "Exportar a PDF" at bounding box center [163, 71] width 149 height 35
click at [164, 75] on span "Exportar a PDF" at bounding box center [163, 71] width 118 height 17
click at [1295, 165] on div at bounding box center [659, 309] width 1319 height 619
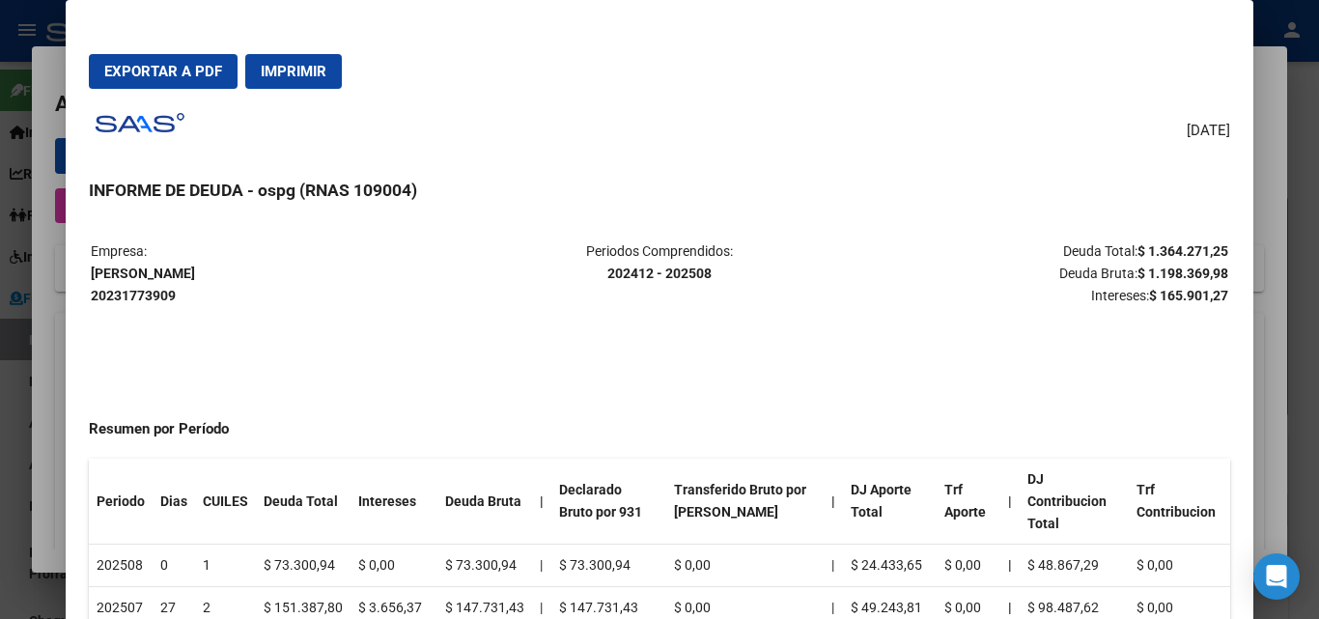
click at [1294, 165] on div at bounding box center [659, 309] width 1319 height 619
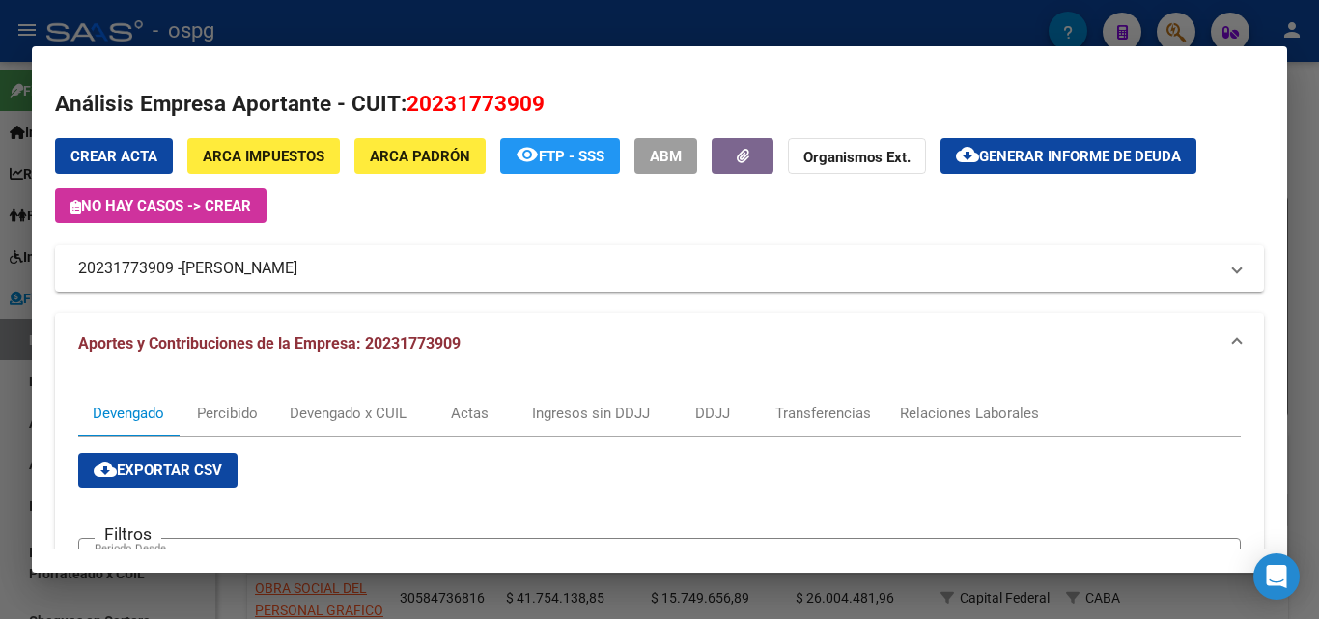
click at [1294, 165] on div at bounding box center [659, 309] width 1319 height 619
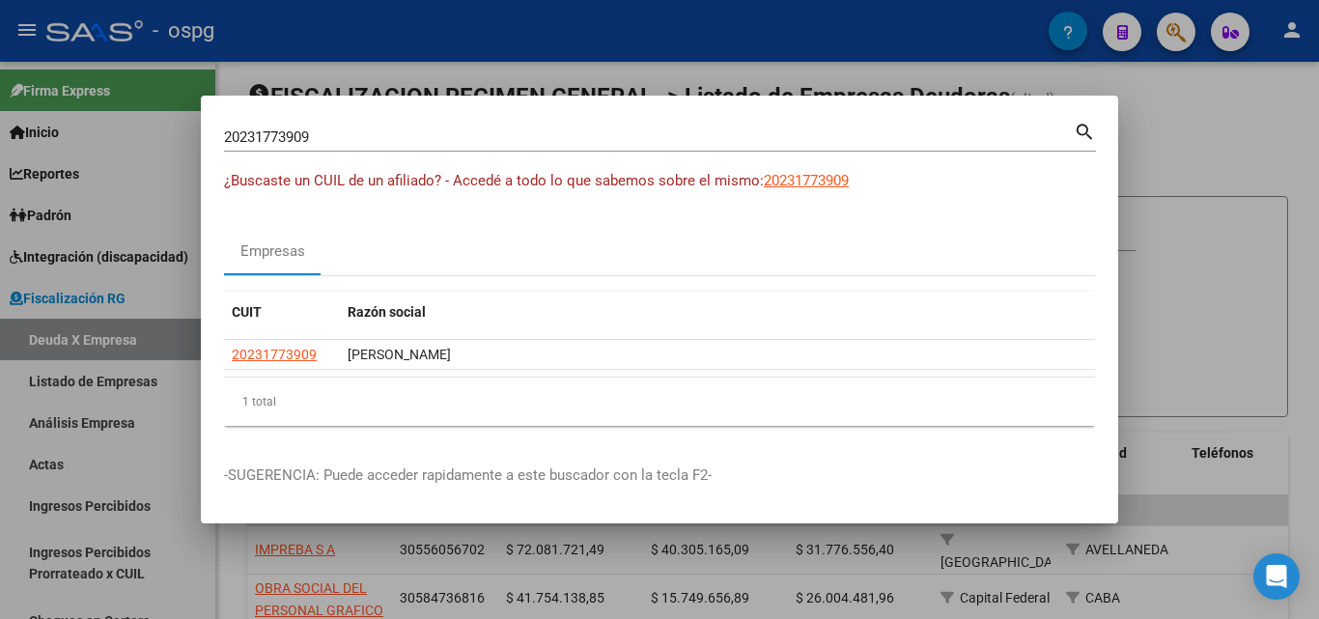
drag, startPoint x: 1231, startPoint y: 96, endPoint x: 1182, endPoint y: 39, distance: 74.7
click at [1225, 88] on div at bounding box center [659, 309] width 1319 height 619
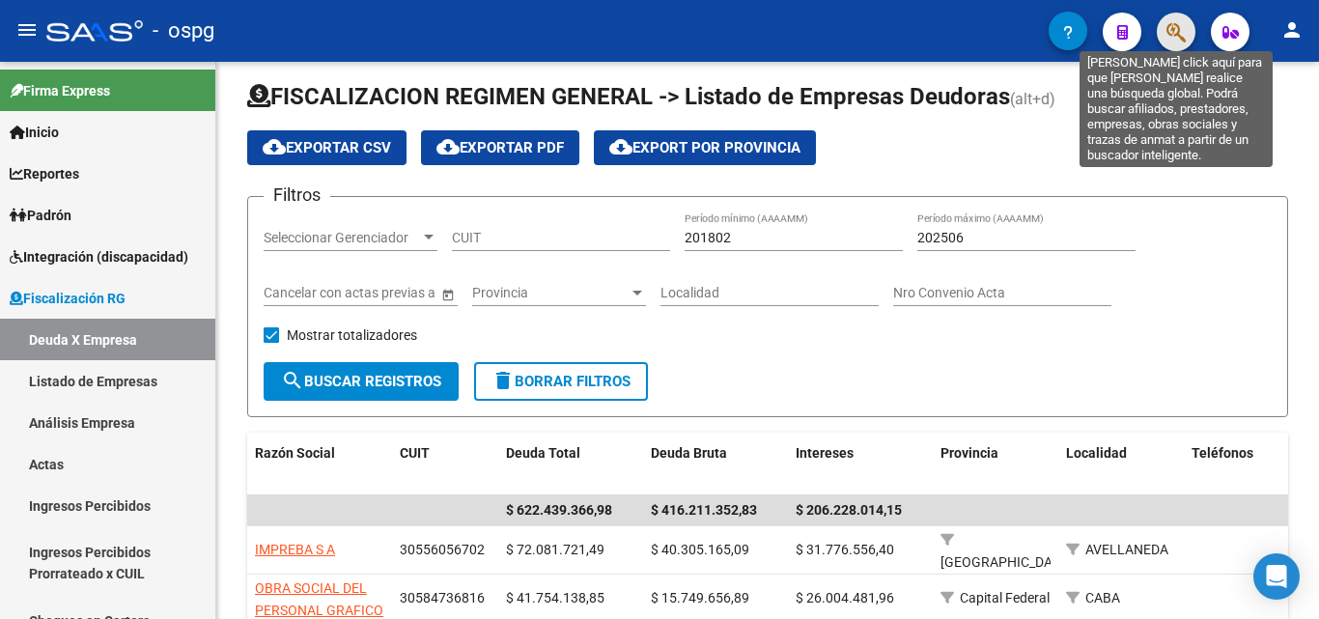
click at [1185, 30] on icon "button" at bounding box center [1176, 32] width 19 height 22
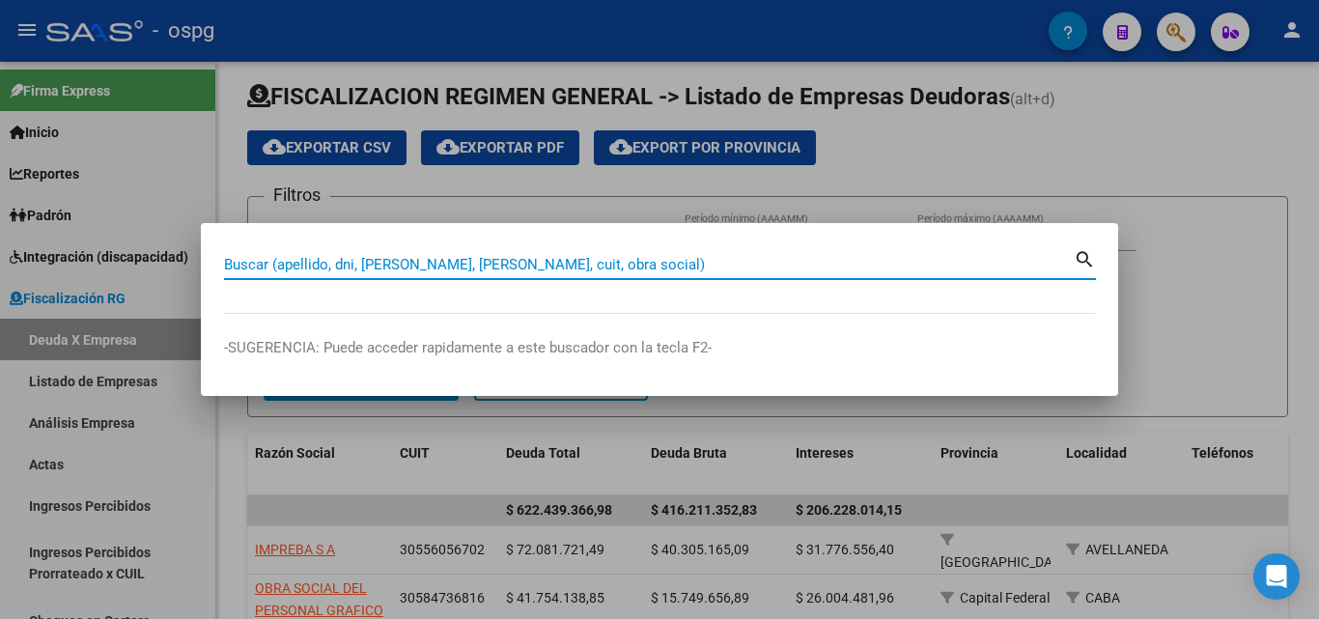
click at [426, 263] on input "Buscar (apellido, dni, [PERSON_NAME], [PERSON_NAME], cuit, obra social)" at bounding box center [649, 264] width 850 height 17
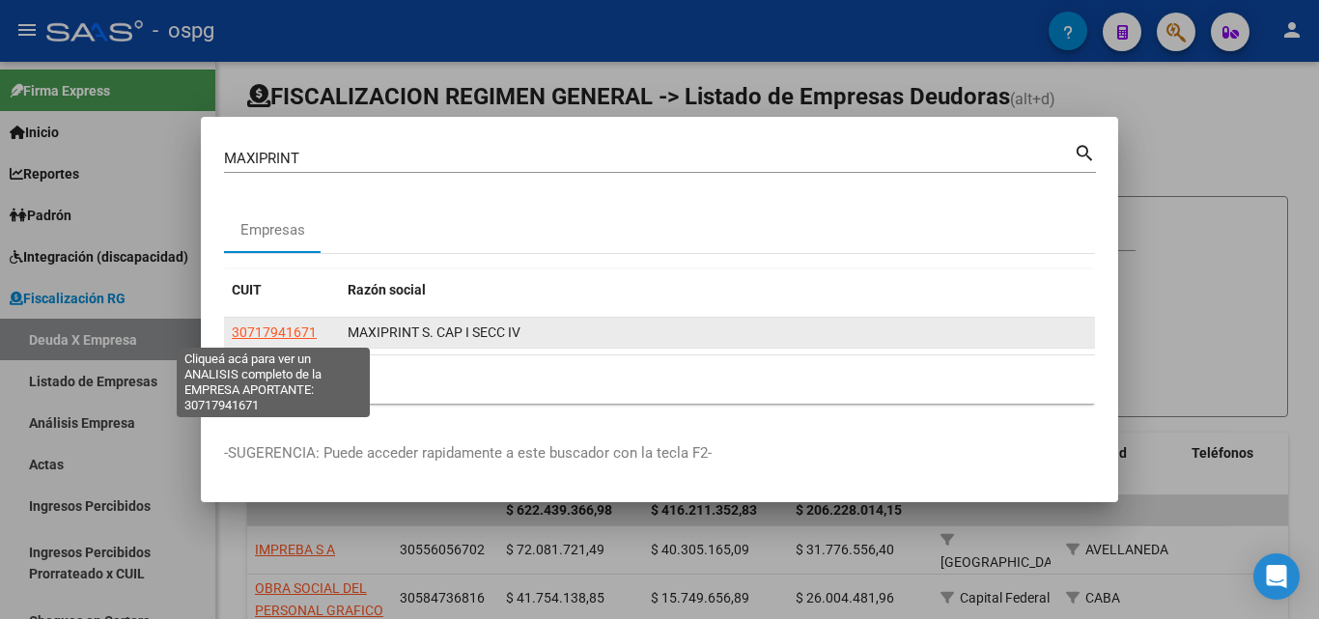
click at [271, 339] on span "30717941671" at bounding box center [274, 332] width 85 height 15
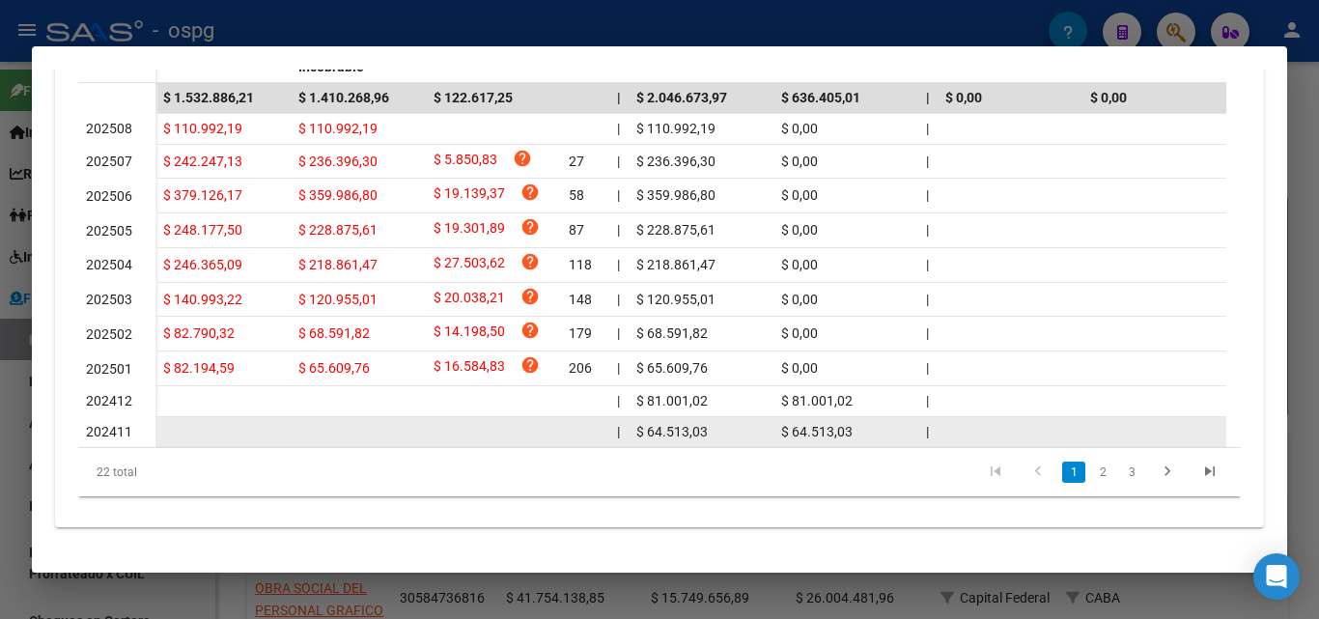
scroll to position [595, 0]
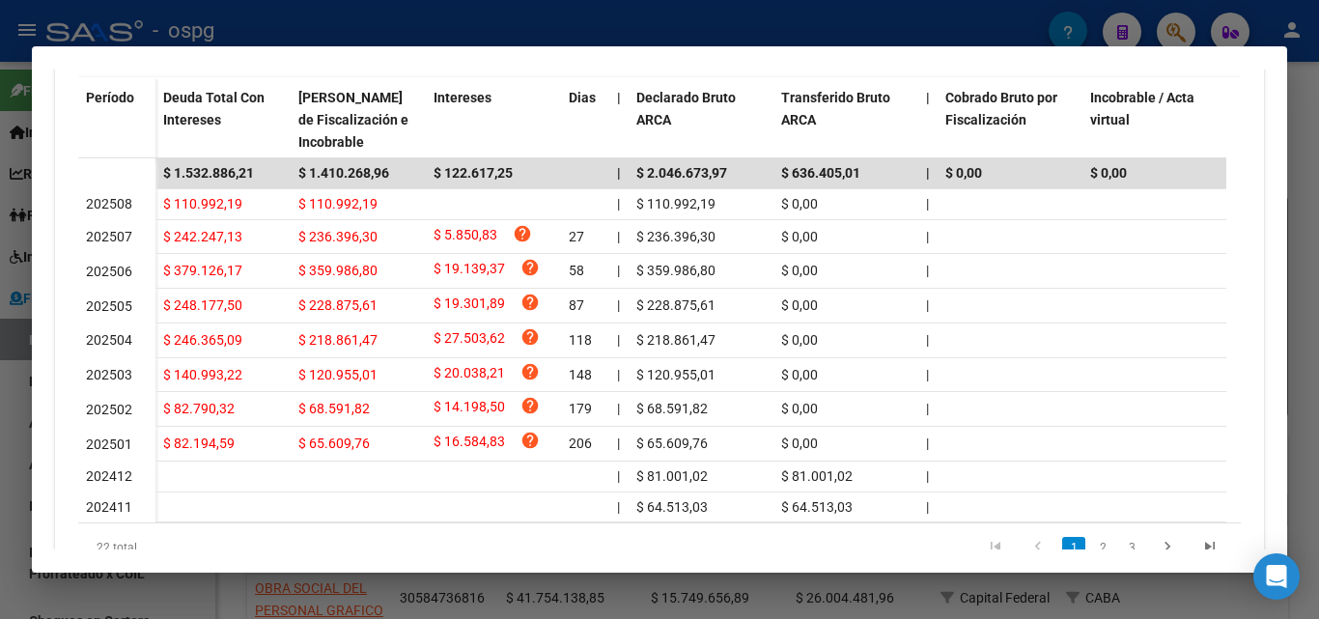
drag, startPoint x: 1319, startPoint y: 160, endPoint x: 1222, endPoint y: 136, distance: 99.6
click at [1317, 161] on div at bounding box center [659, 309] width 1319 height 619
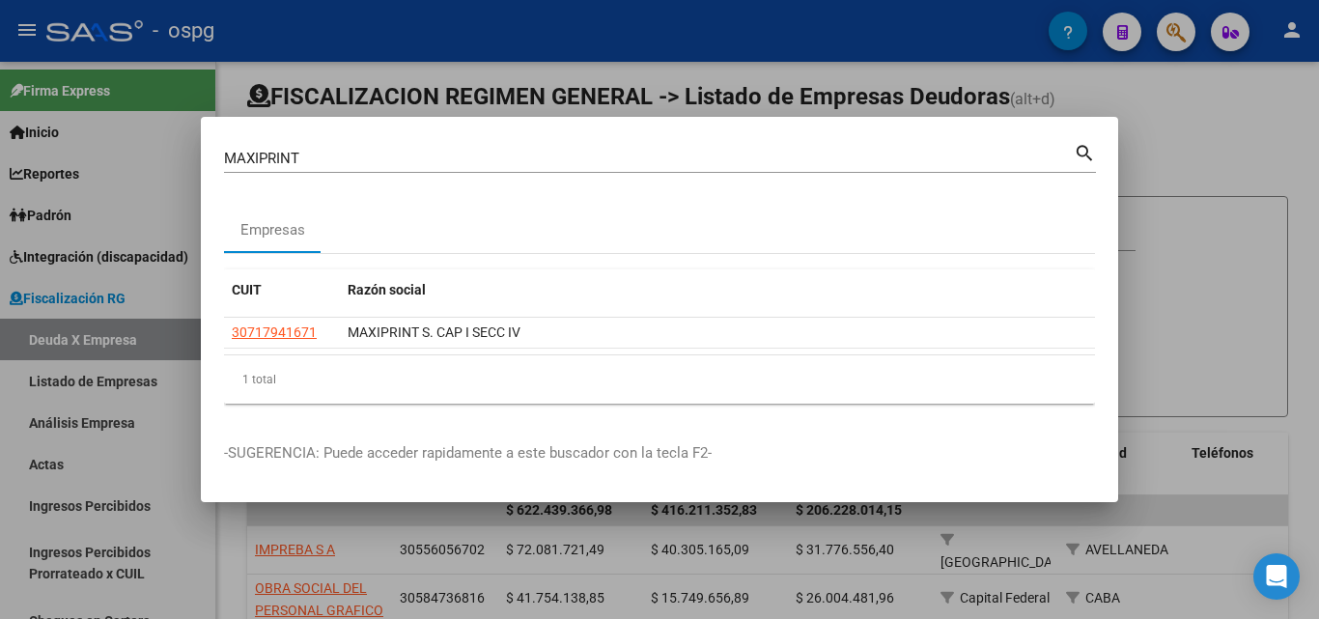
click at [1187, 92] on div at bounding box center [659, 309] width 1319 height 619
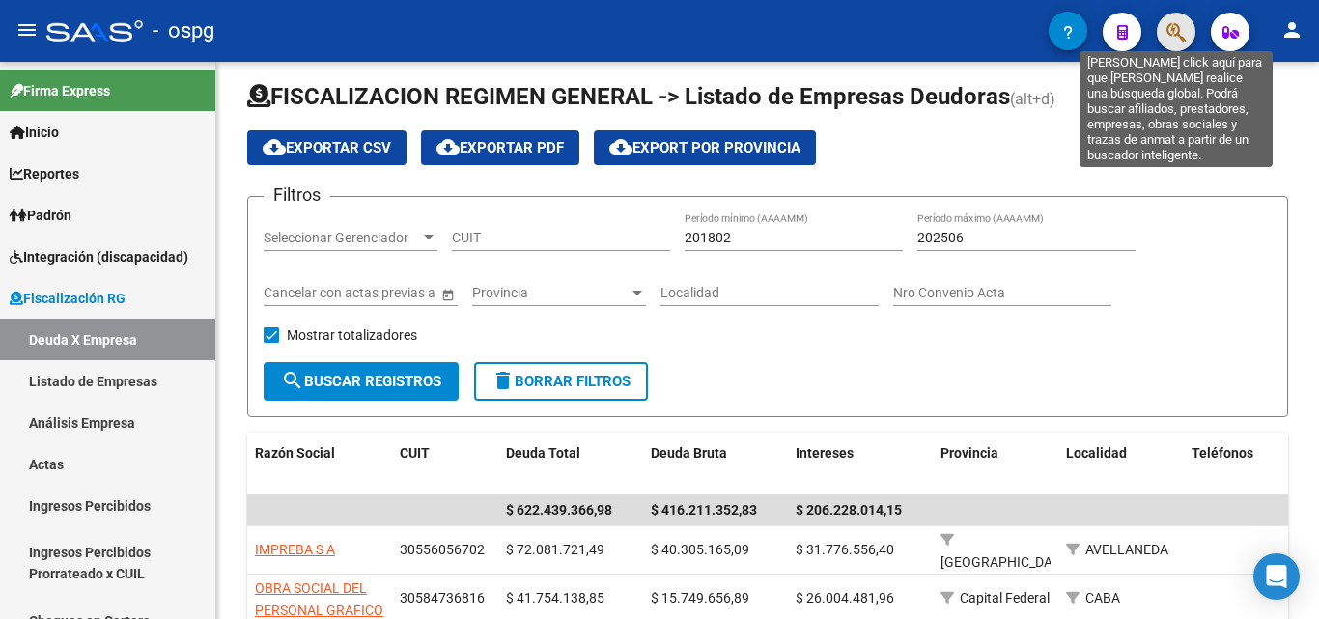
click at [1170, 39] on icon "button" at bounding box center [1176, 32] width 19 height 22
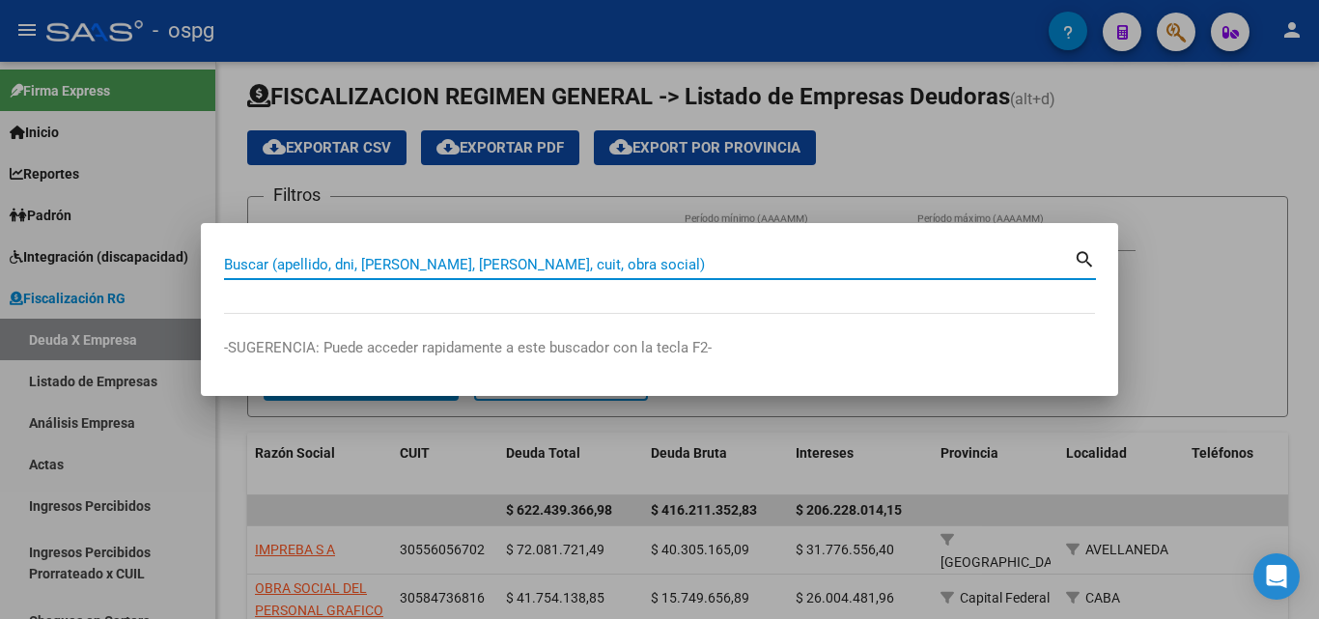
click at [574, 256] on input "Buscar (apellido, dni, [PERSON_NAME], [PERSON_NAME], cuit, obra social)" at bounding box center [649, 264] width 850 height 17
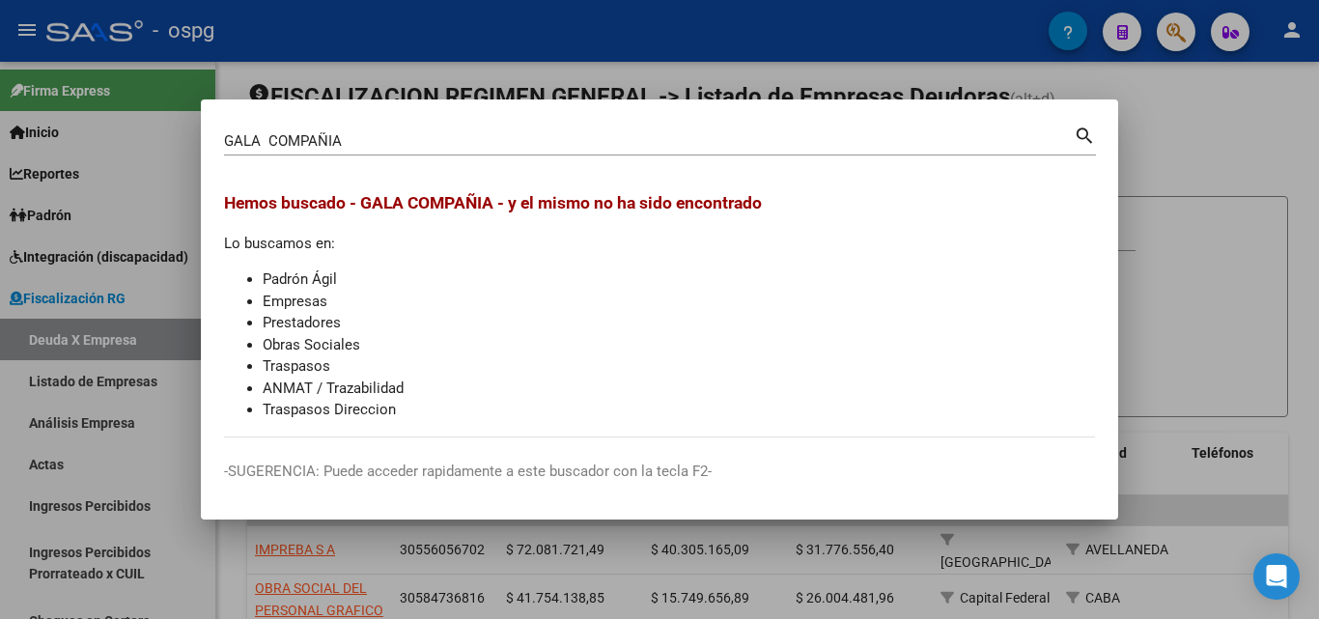
click at [854, 247] on div "Hemos buscado - GALA COMPAÑIA - y el mismo no ha sido encontrado Lo buscamos en…" at bounding box center [659, 305] width 871 height 231
click at [1156, 148] on div at bounding box center [659, 309] width 1319 height 619
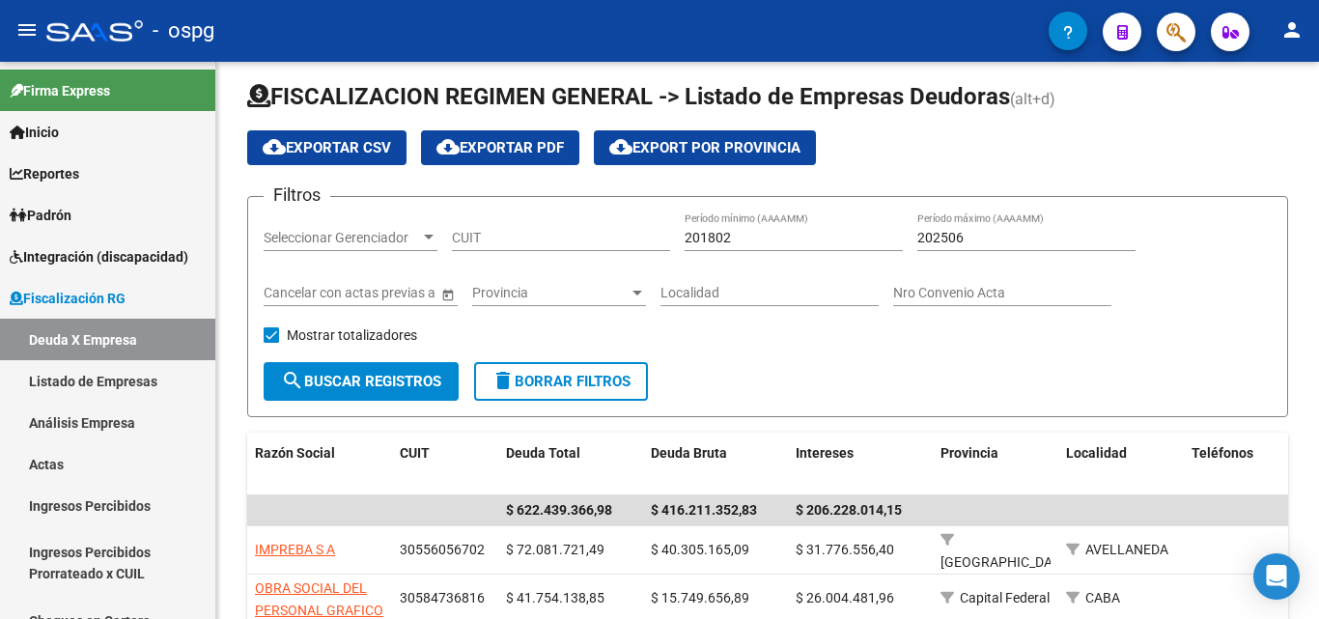
click at [1156, 148] on div "cloud_download Exportar CSV cloud_download Exportar PDF cloud_download Export p…" at bounding box center [767, 147] width 1041 height 35
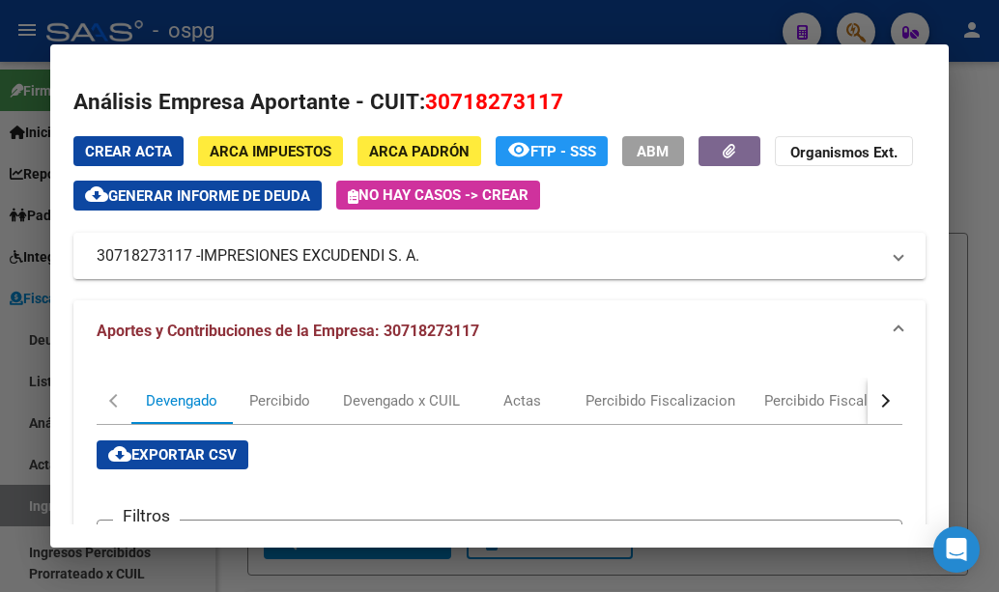
click at [389, 38] on div at bounding box center [499, 296] width 999 height 592
